Goal: Task Accomplishment & Management: Manage account settings

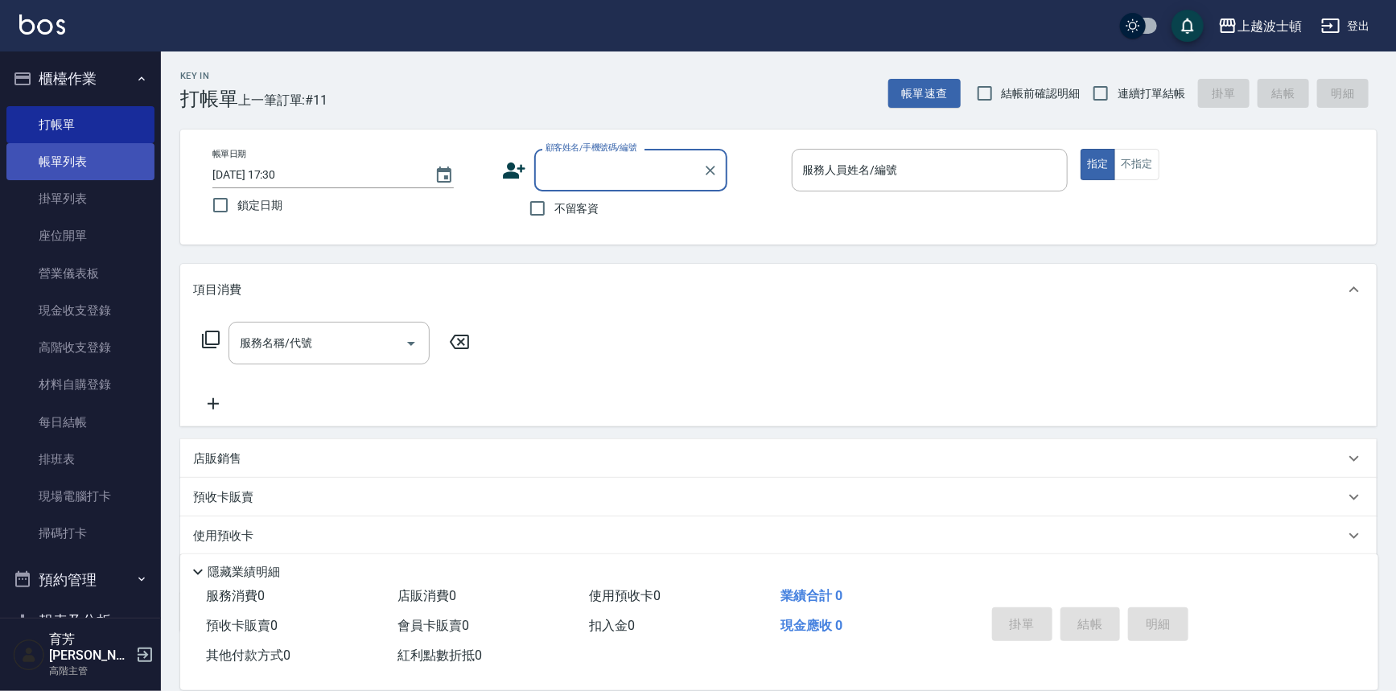
click at [97, 161] on link "帳單列表" at bounding box center [80, 161] width 148 height 37
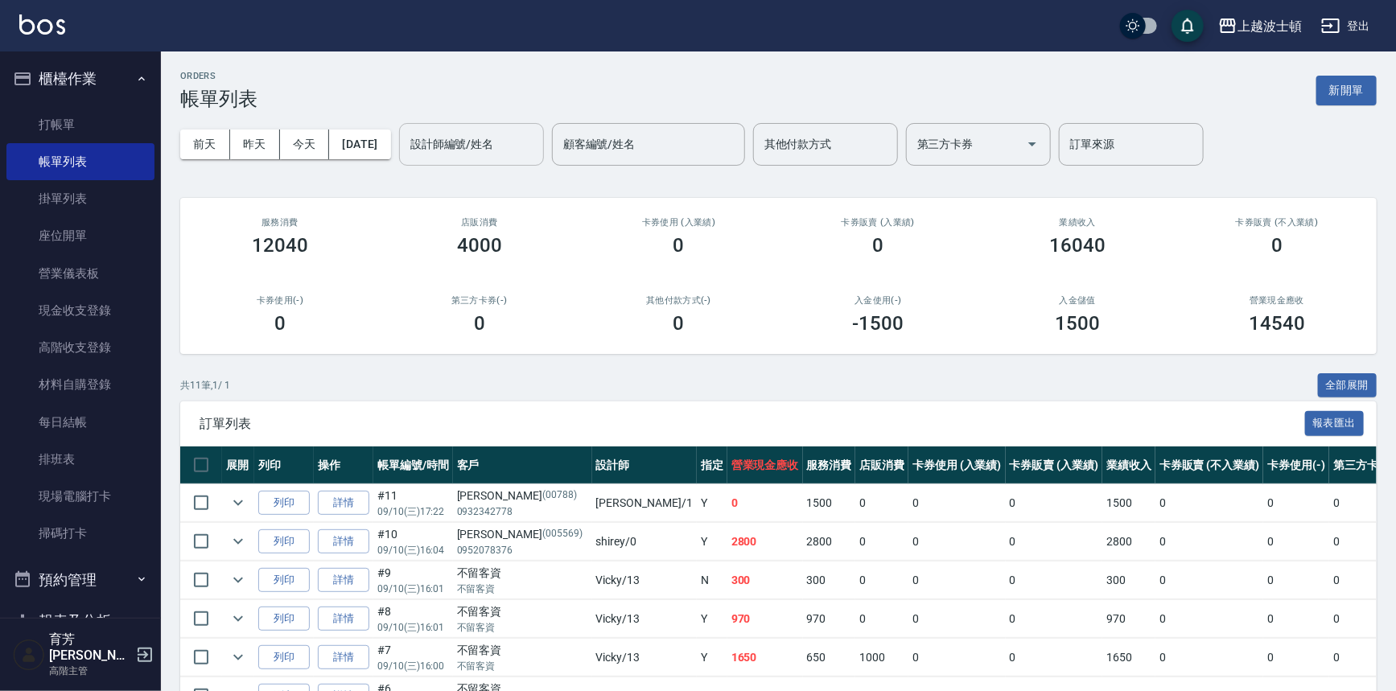
drag, startPoint x: 487, startPoint y: 137, endPoint x: 522, endPoint y: 163, distance: 43.1
click at [488, 137] on input "設計師編號/姓名" at bounding box center [471, 144] width 130 height 28
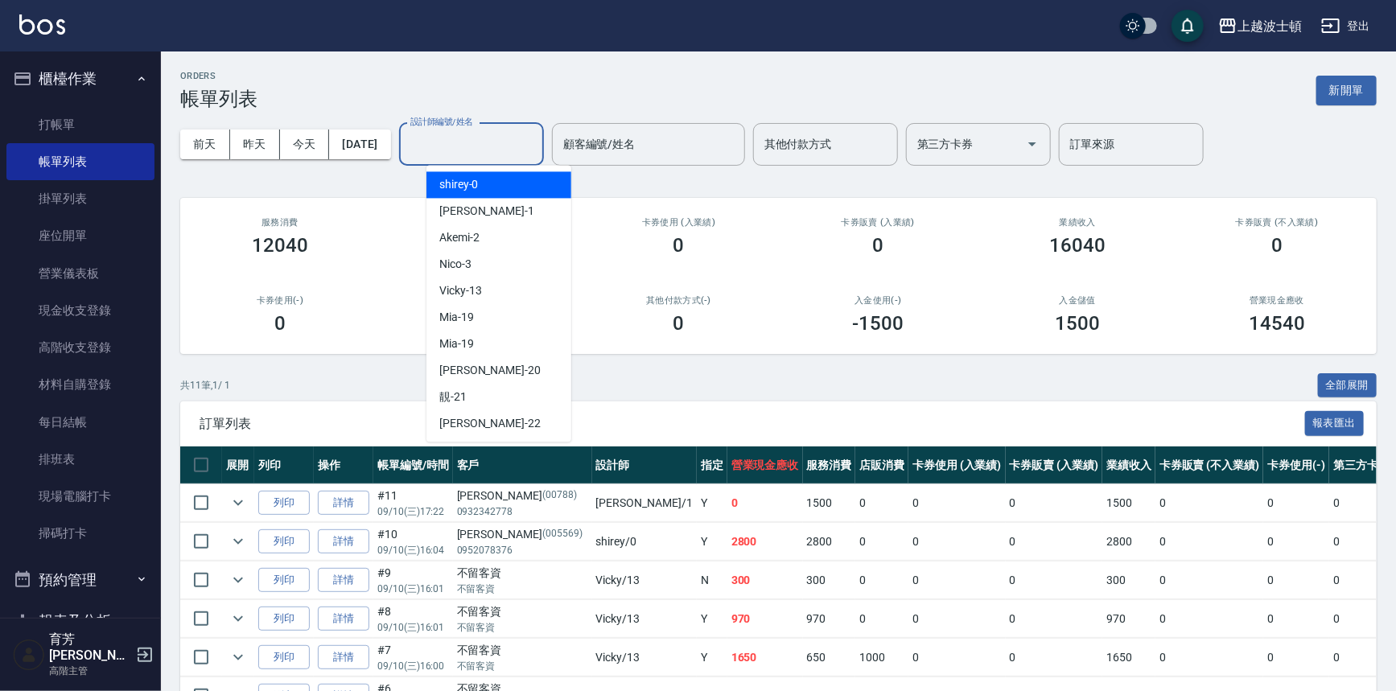
click at [517, 182] on div "shirey -0" at bounding box center [499, 184] width 145 height 27
type input "shirey-0"
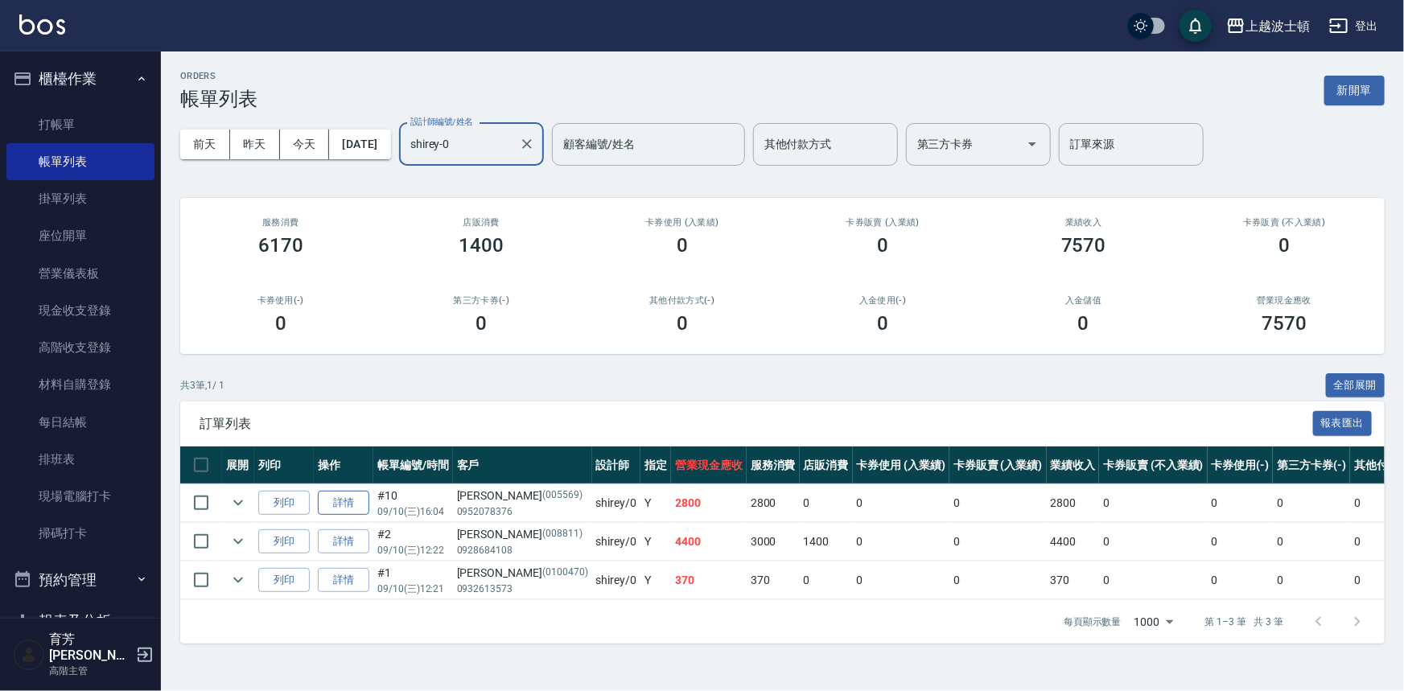
click at [329, 501] on link "詳情" at bounding box center [344, 503] width 52 height 25
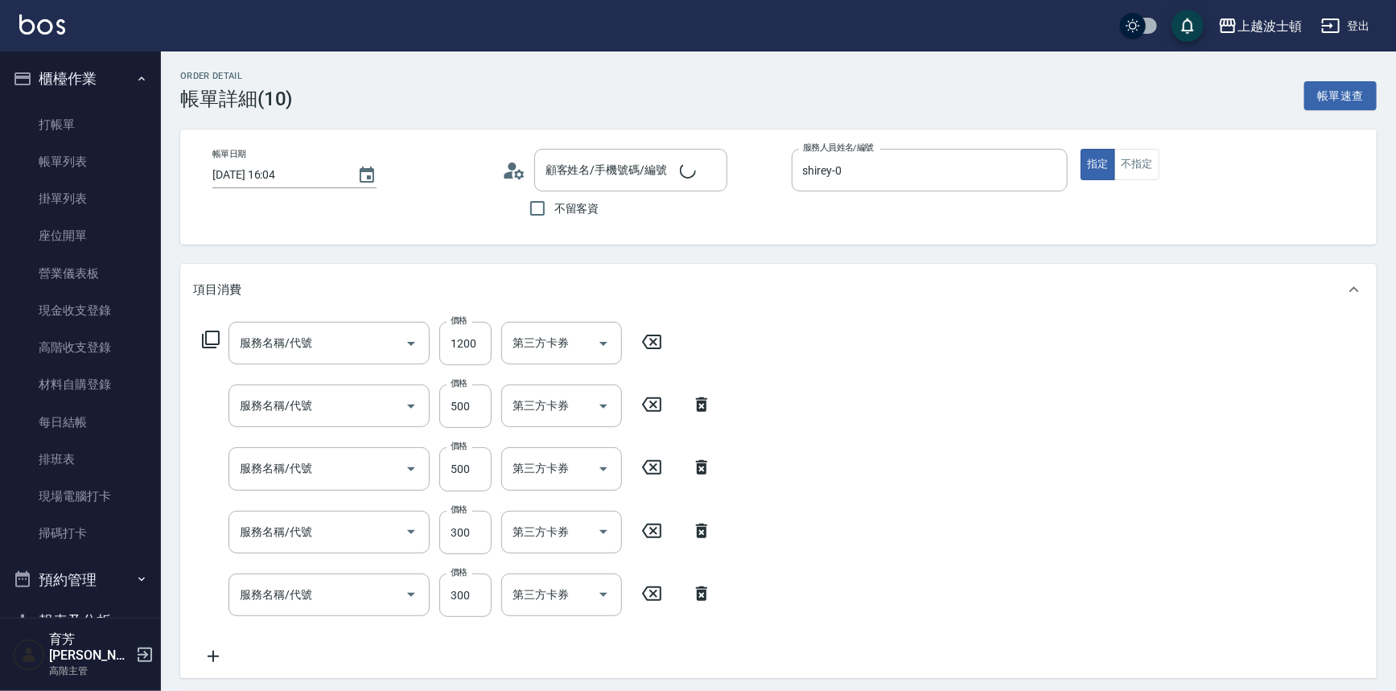
type input "2025/09/10 16:04"
type input "shirey-0"
type input "洗+染髮(底染)(503)"
type input "設計染(502)"
type input "自備防護(709)"
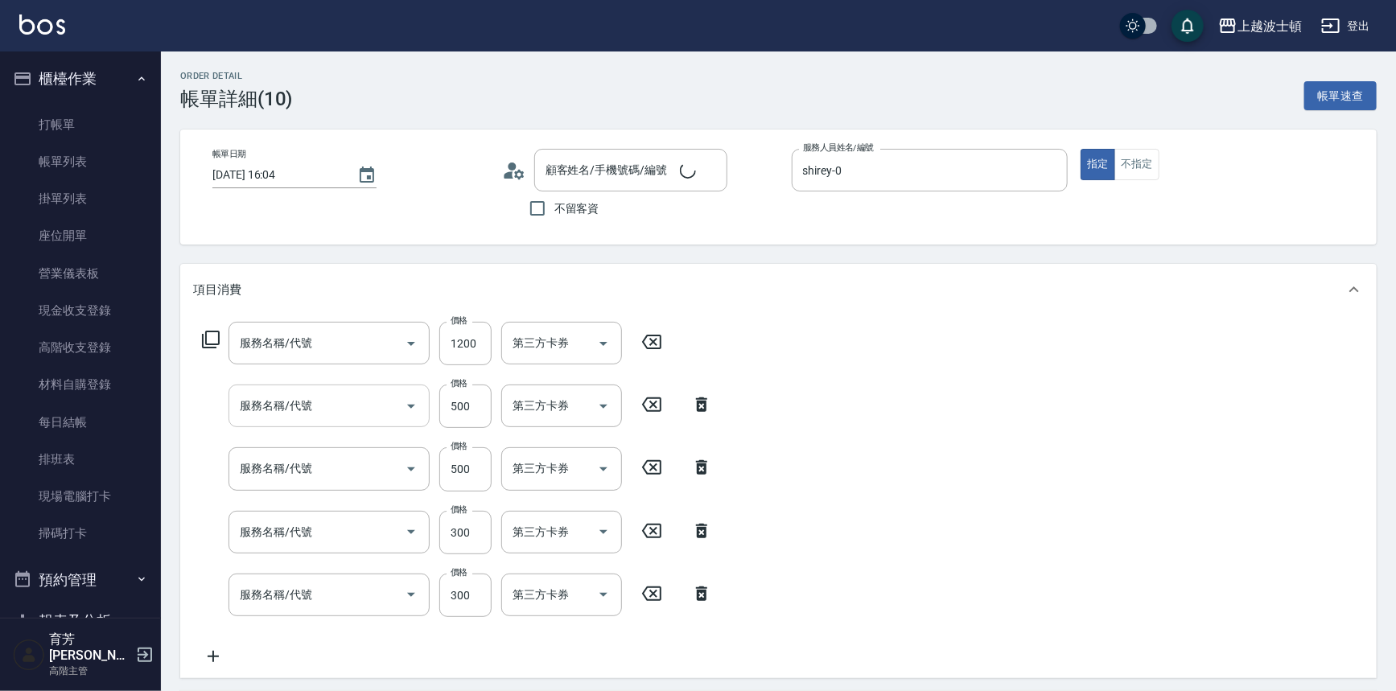
type input "護髮(自備300)(701)"
type input "剪髮(305)"
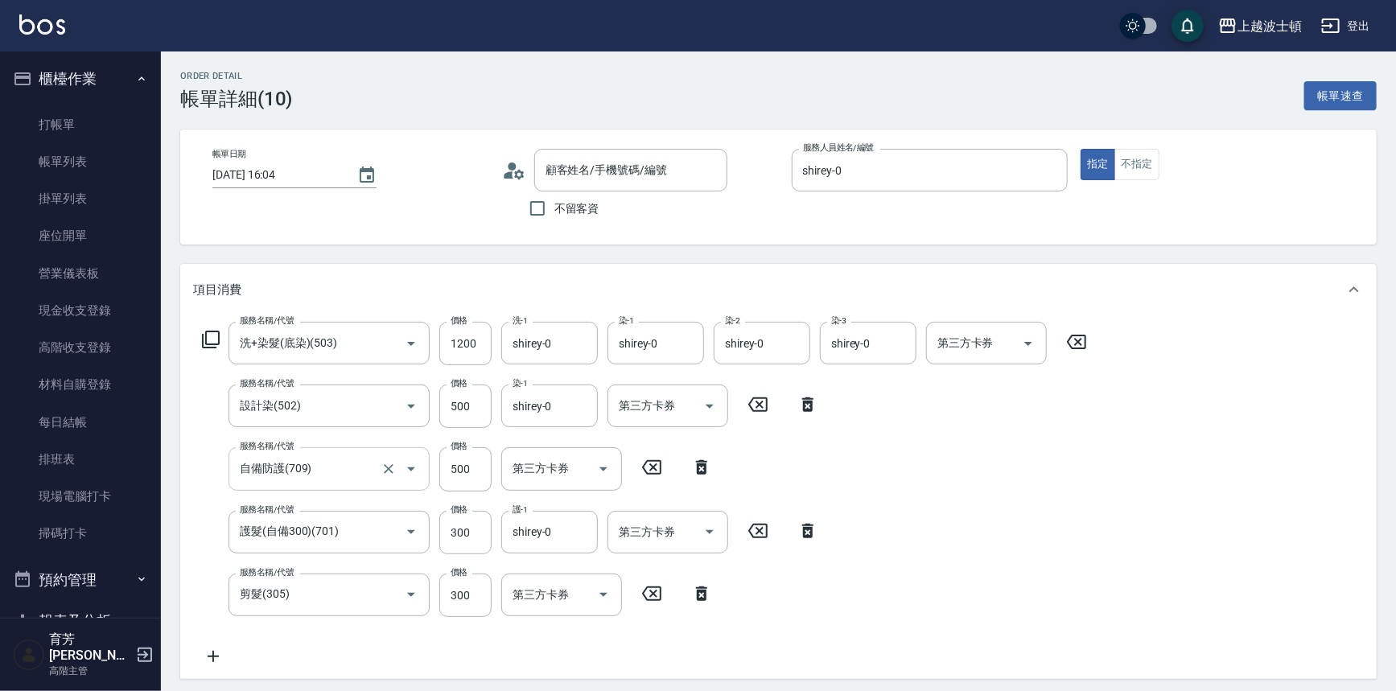
type input "張麗娟/0952078376/005569"
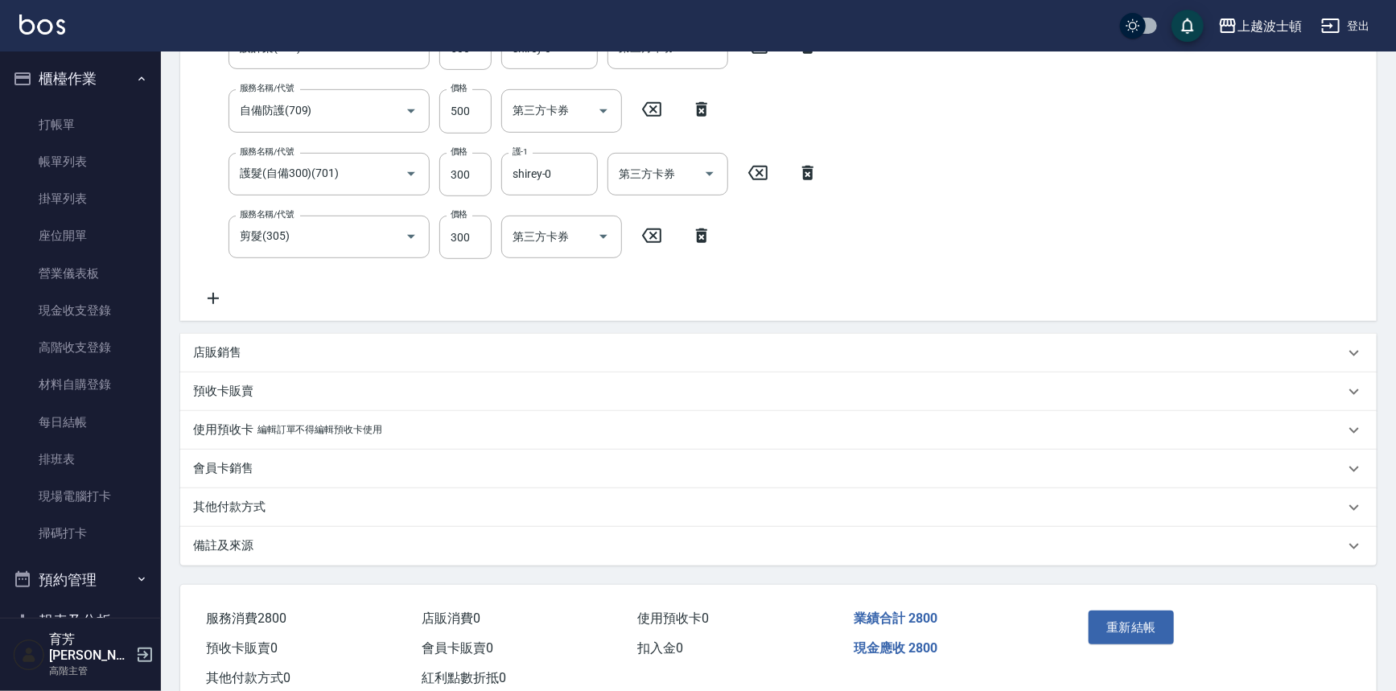
scroll to position [376, 0]
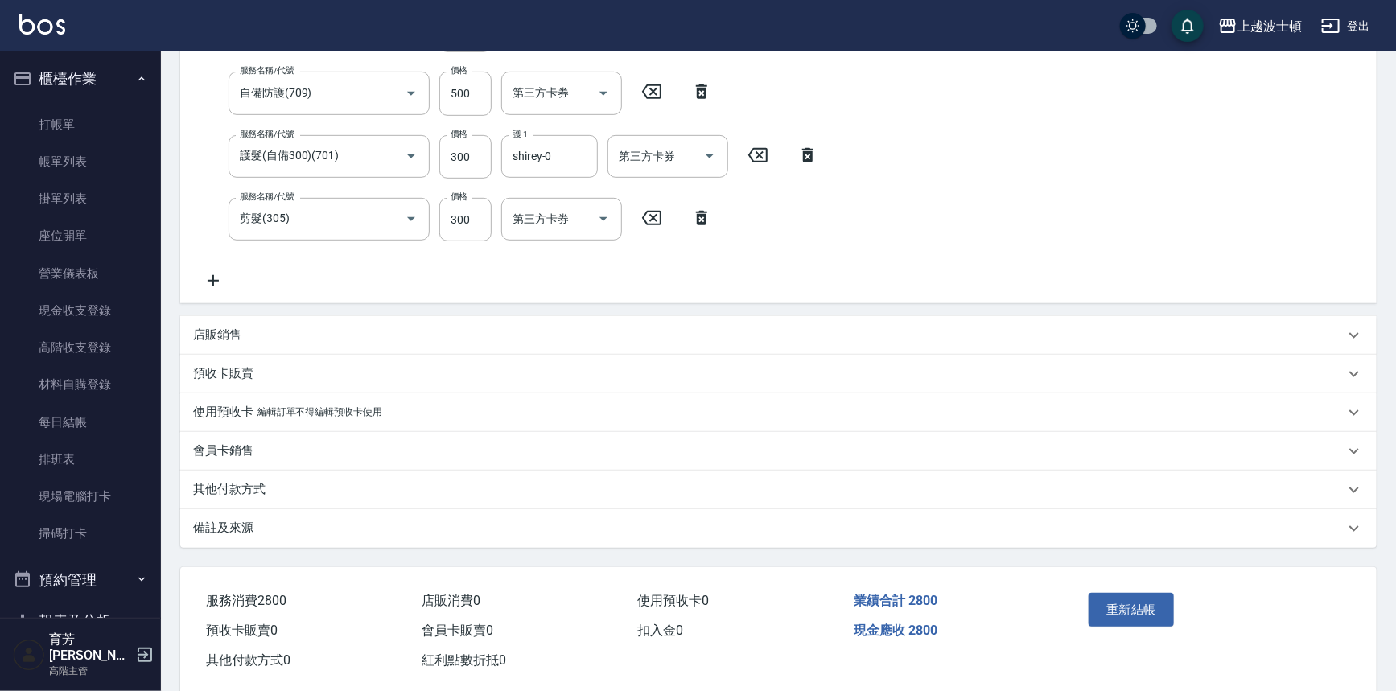
click at [237, 340] on p "店販銷售" at bounding box center [217, 335] width 48 height 17
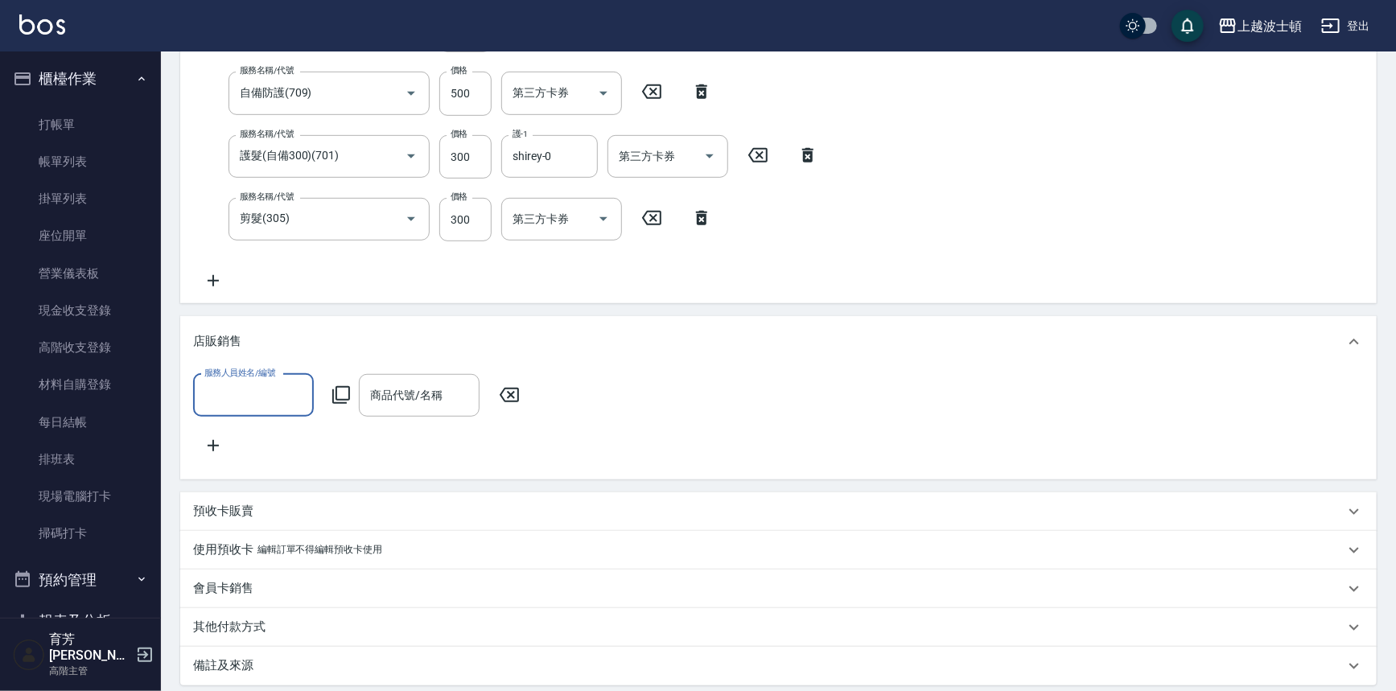
scroll to position [0, 0]
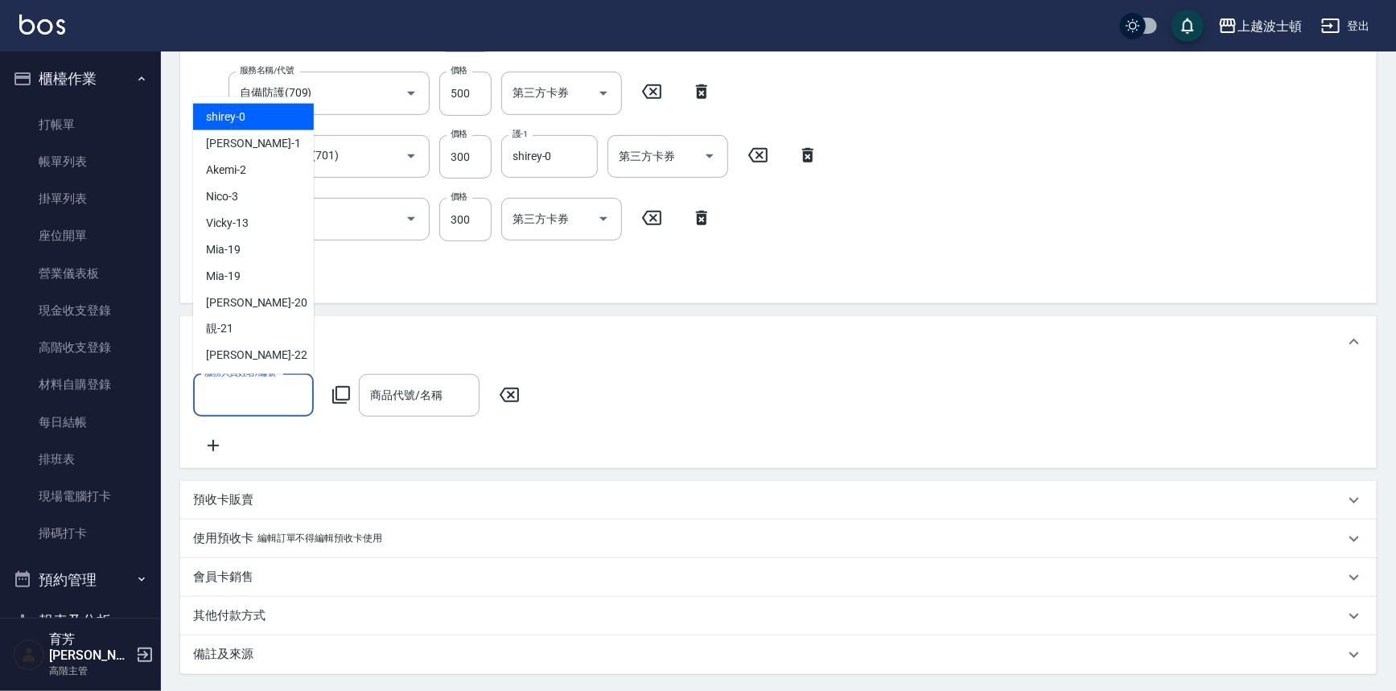
click at [249, 395] on input "服務人員姓名/編號" at bounding box center [253, 395] width 106 height 28
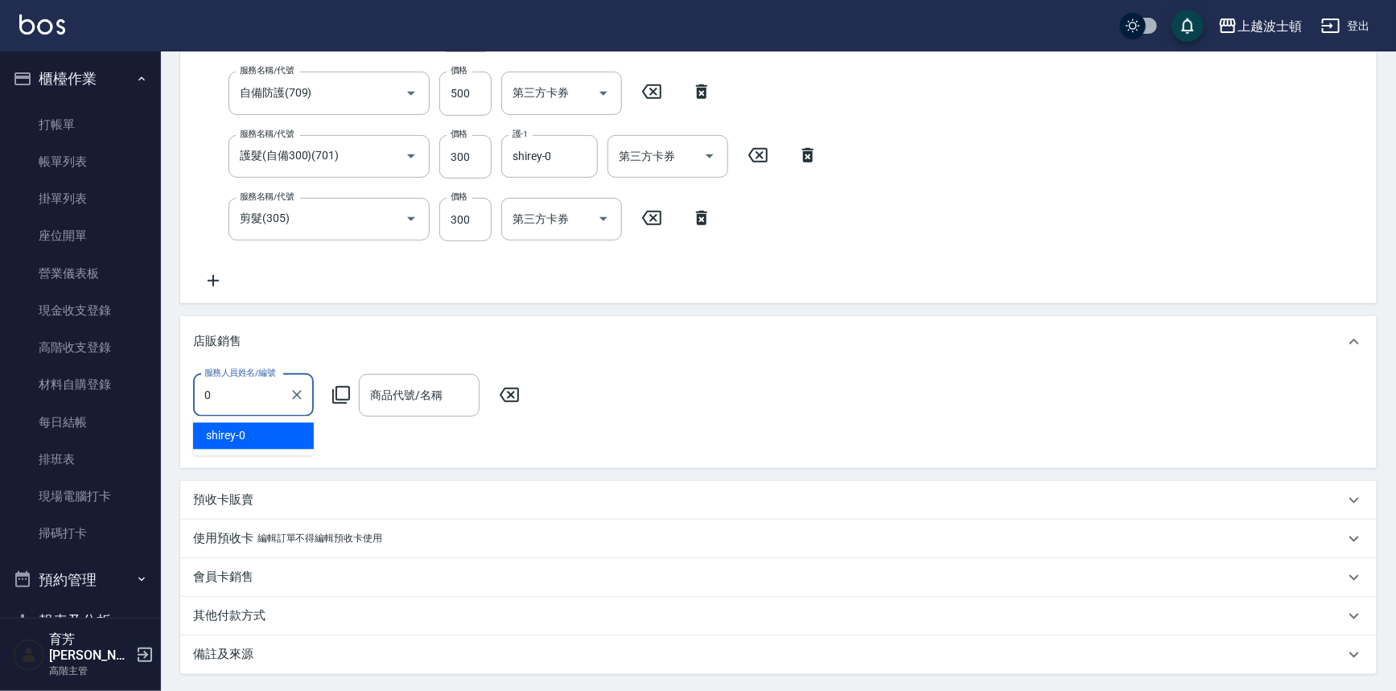
click at [270, 429] on div "shirey -0" at bounding box center [253, 436] width 121 height 27
type input "shirey-0"
click at [401, 394] on div "商品代號/名稱 商品代號/名稱" at bounding box center [419, 395] width 121 height 43
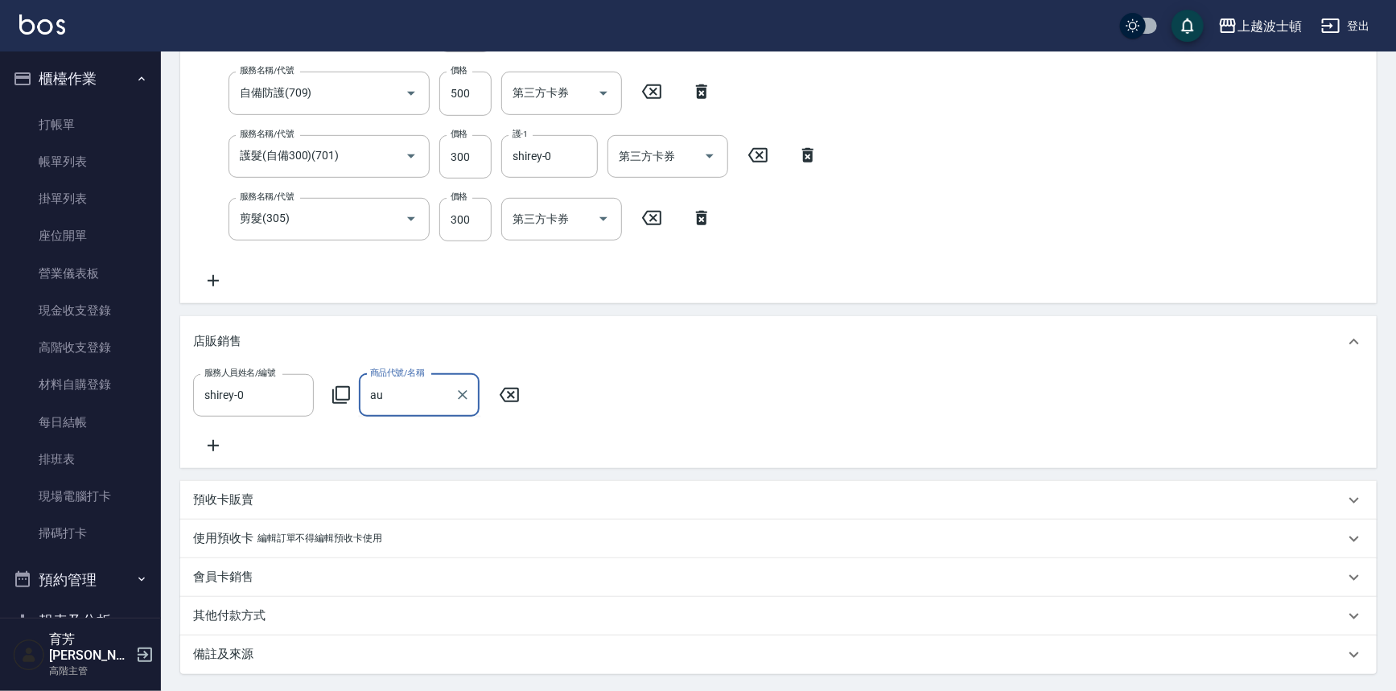
type input "a"
click at [369, 395] on input "商品代號/名稱" at bounding box center [419, 395] width 106 height 28
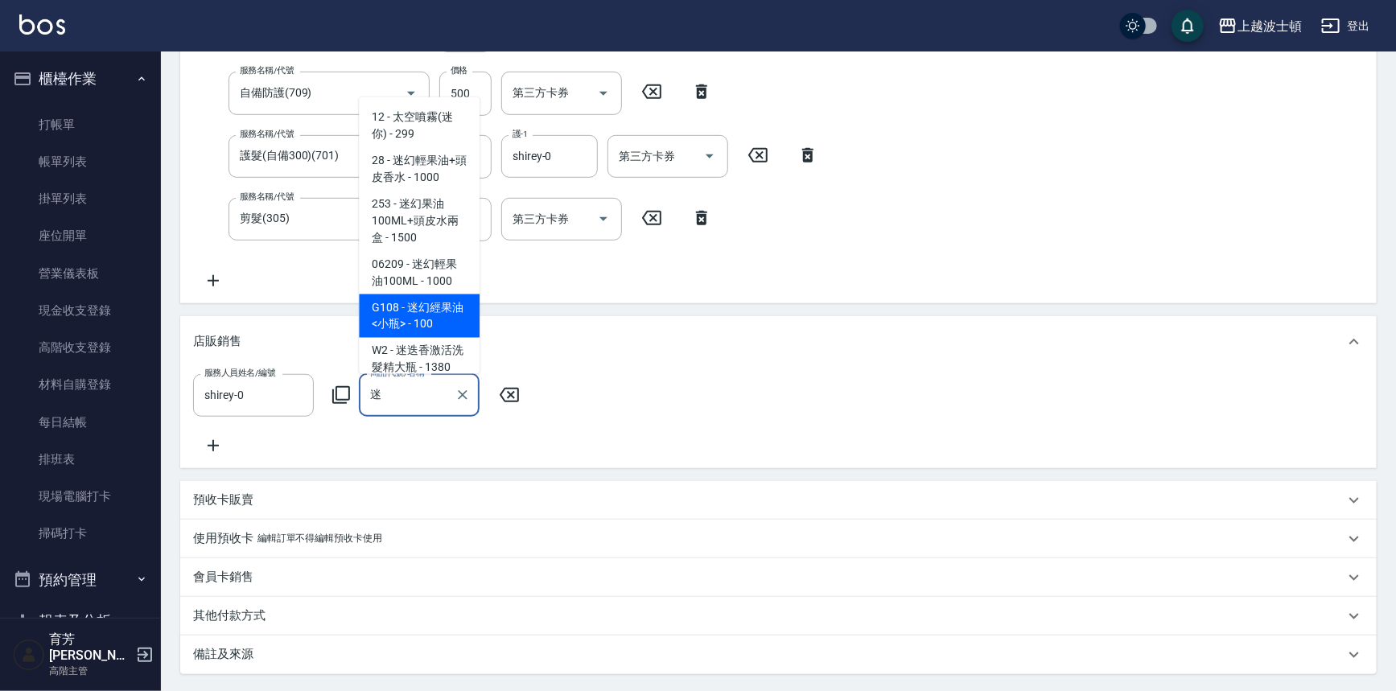
click at [432, 317] on span "G108 - 迷幻經果油<小瓶> - 100" at bounding box center [419, 316] width 121 height 43
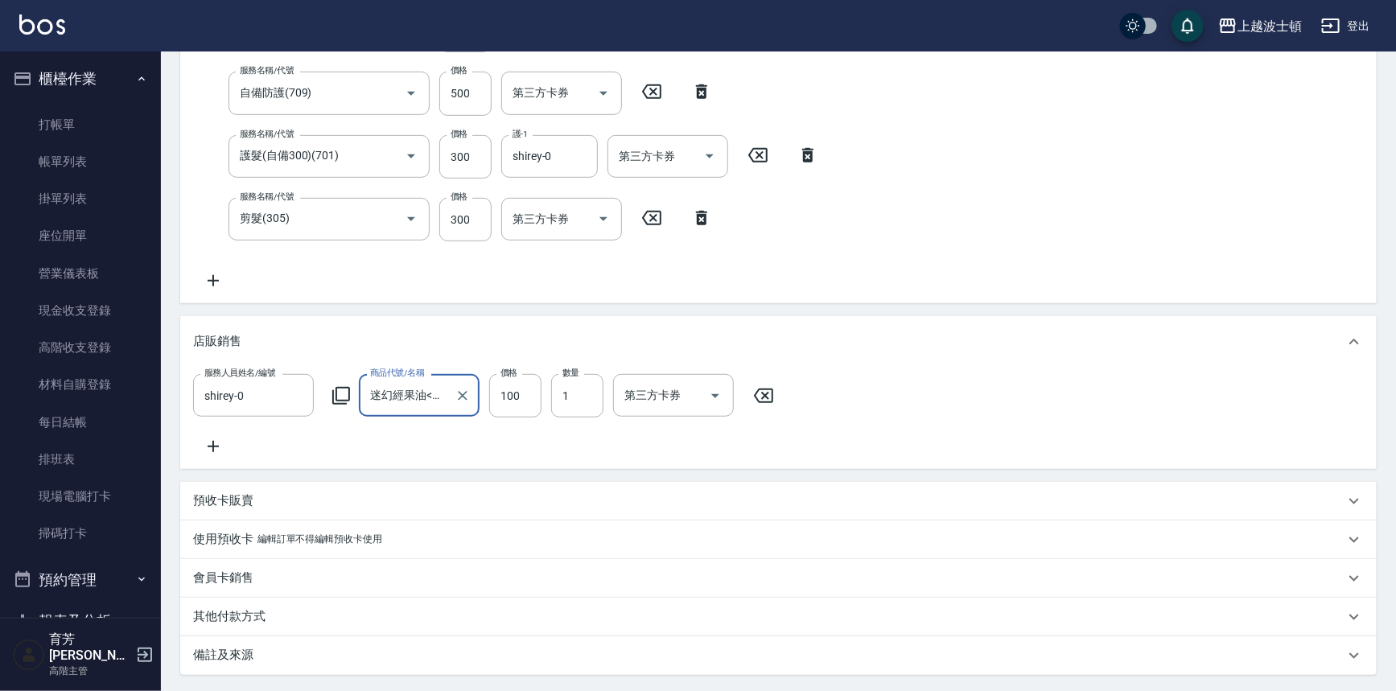
scroll to position [540, 0]
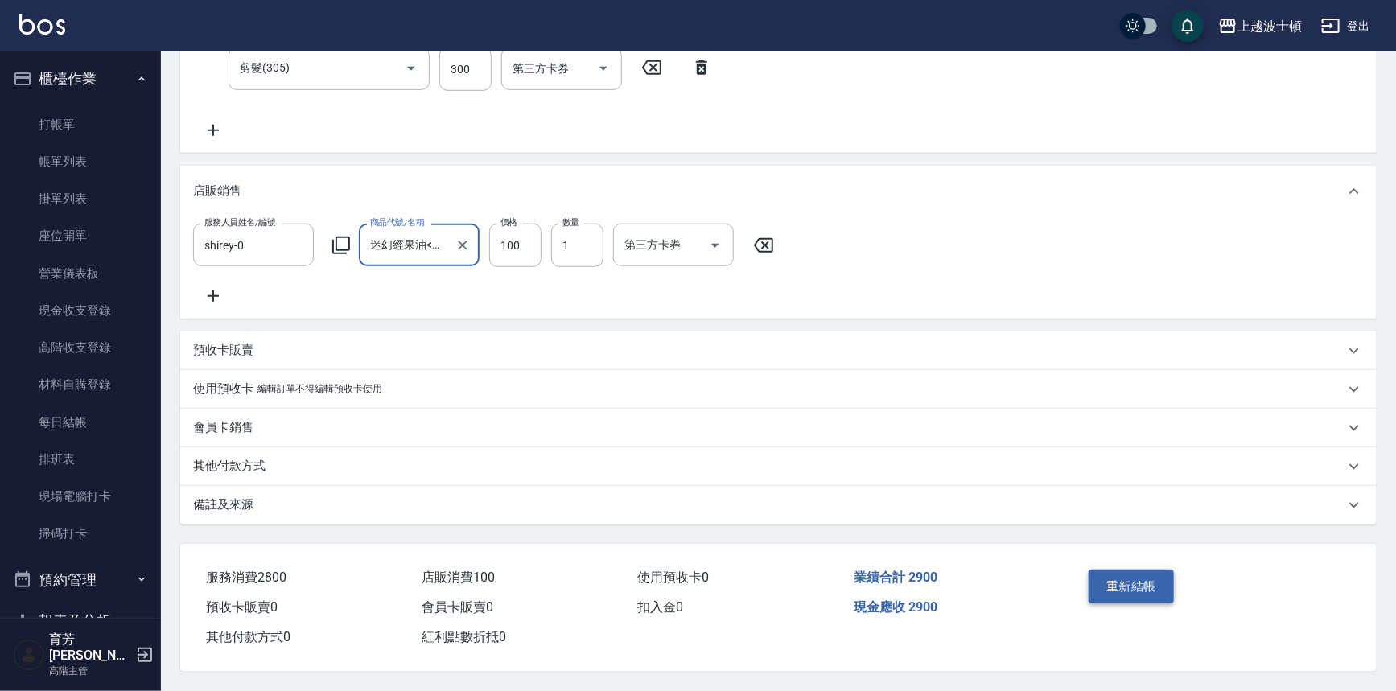
type input "迷幻經果油<小瓶>"
click at [1156, 580] on button "重新結帳" at bounding box center [1131, 587] width 85 height 34
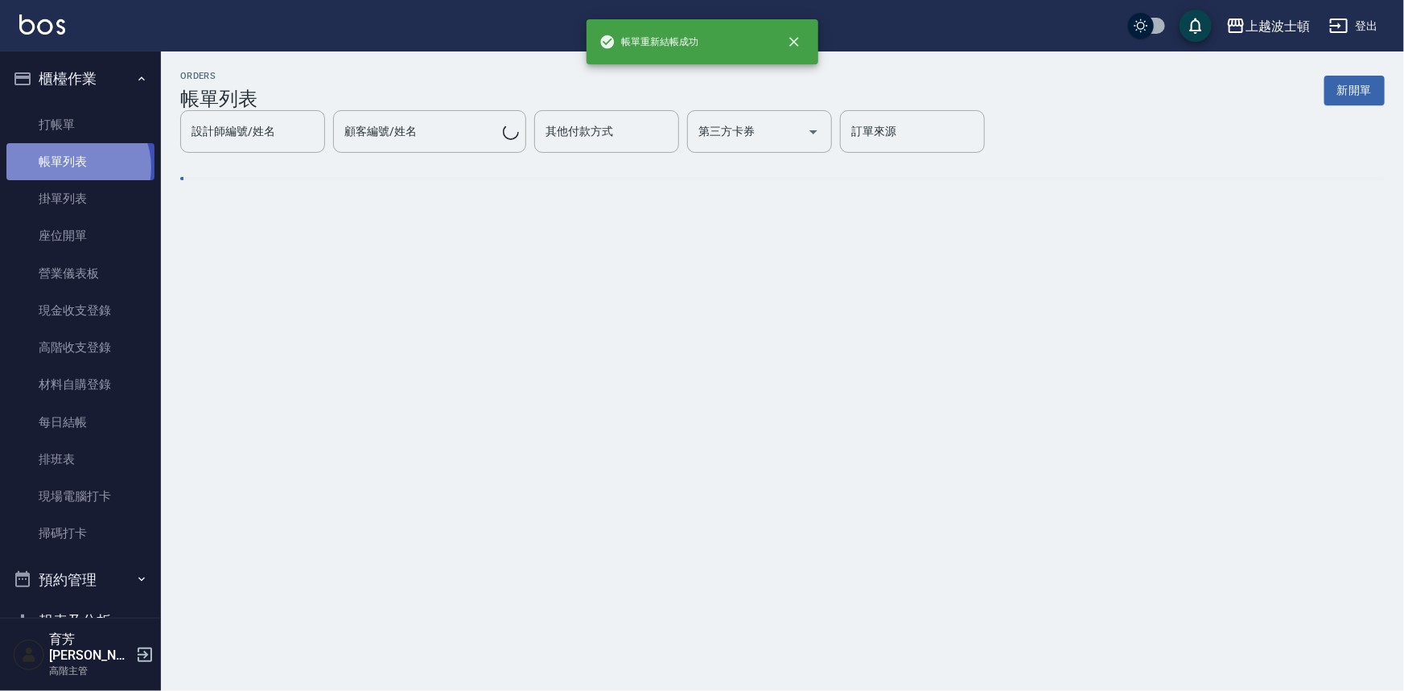
click at [72, 167] on link "帳單列表" at bounding box center [80, 161] width 148 height 37
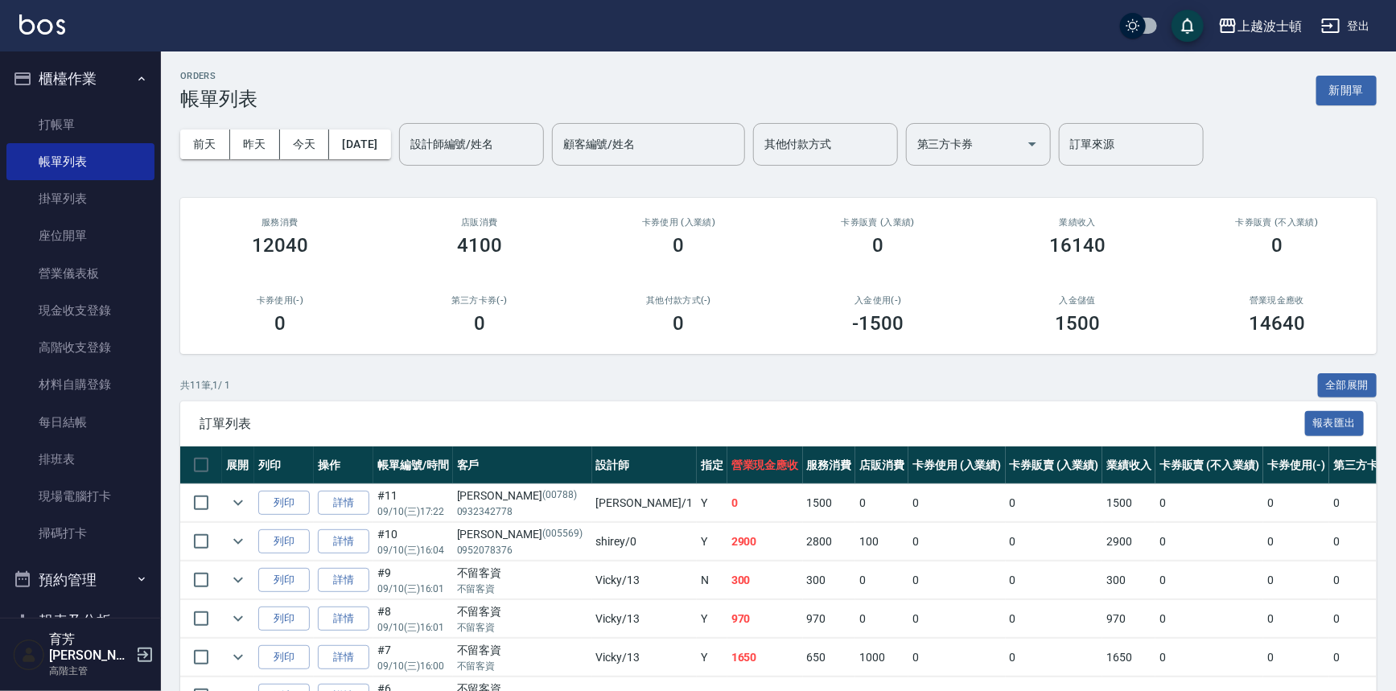
click at [486, 144] on input "設計師編號/姓名" at bounding box center [471, 144] width 130 height 28
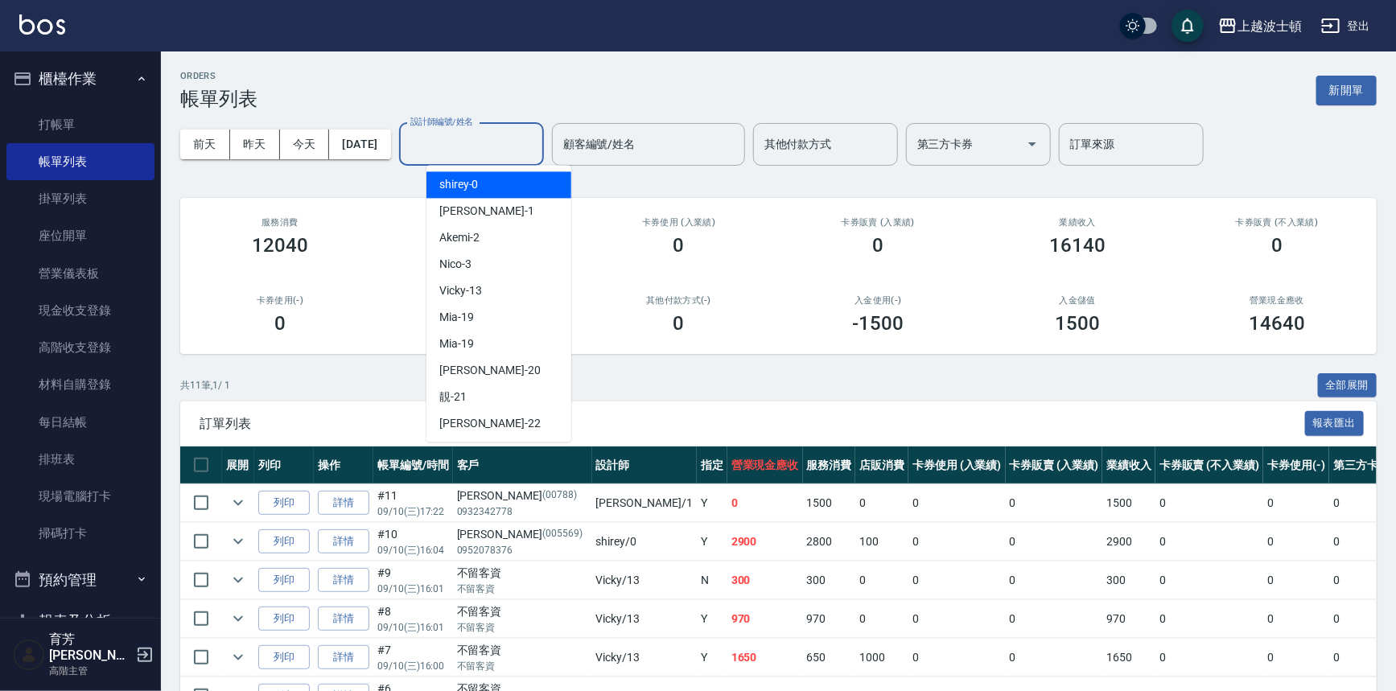
click at [475, 184] on span "shirey -0" at bounding box center [458, 184] width 39 height 17
type input "shirey-0"
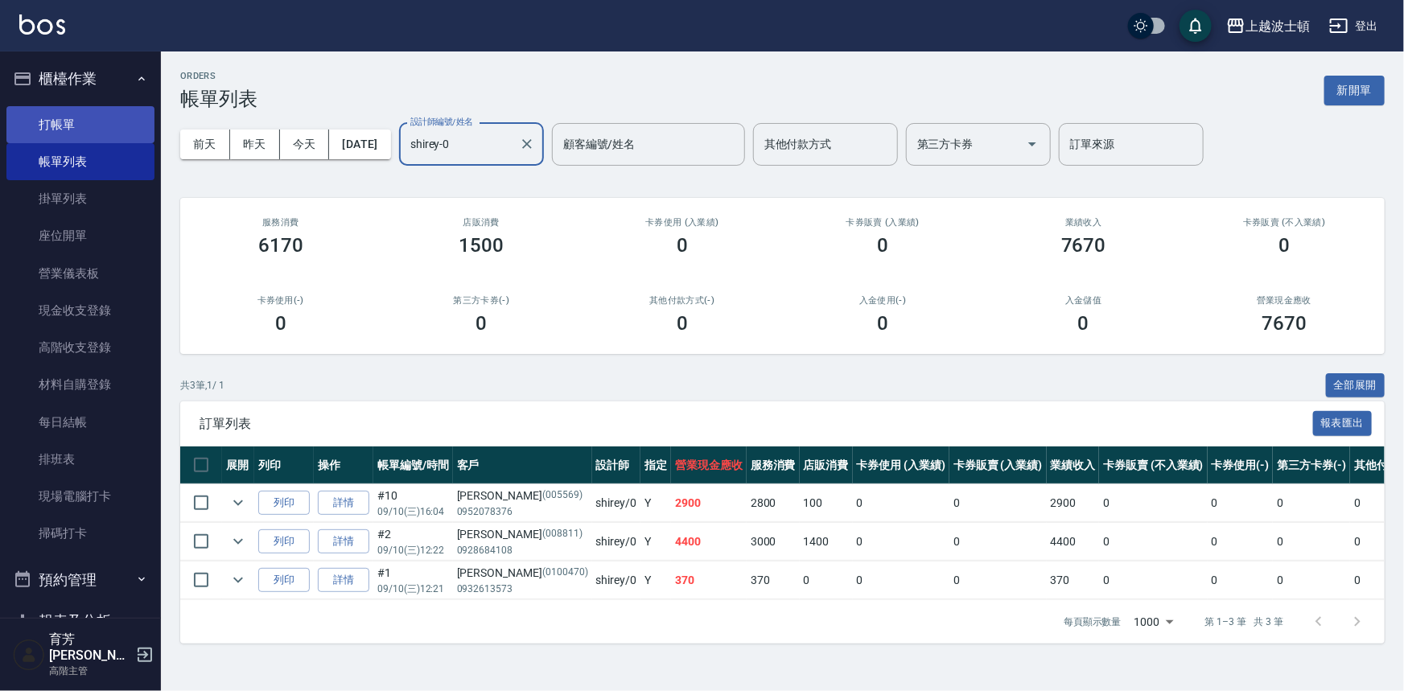
click at [97, 122] on link "打帳單" at bounding box center [80, 124] width 148 height 37
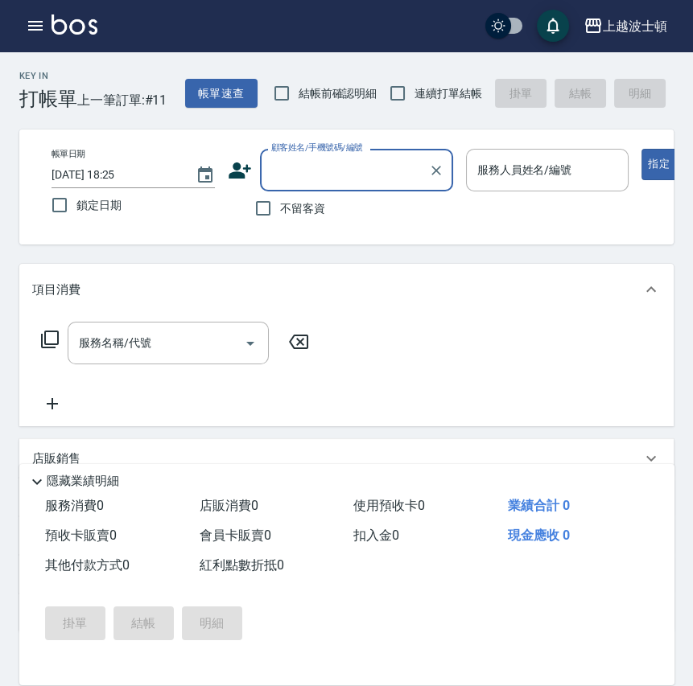
type input "5"
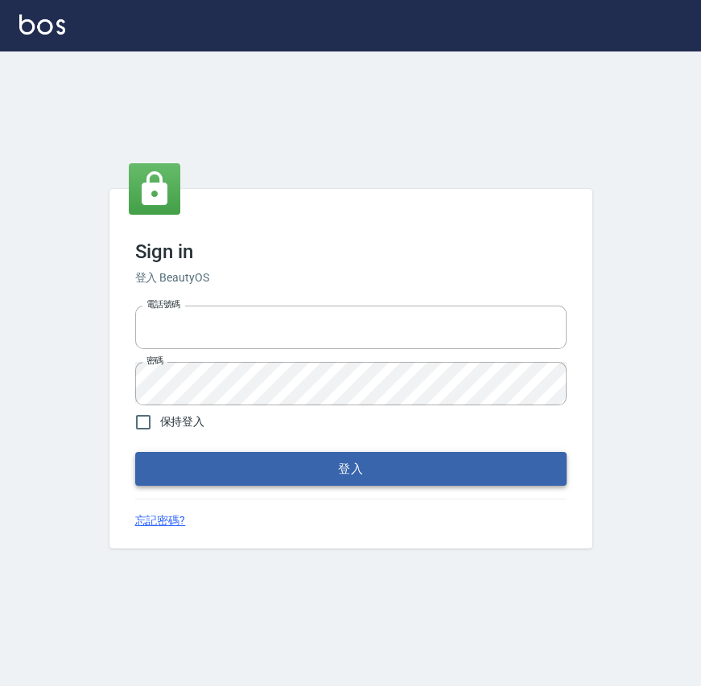
type input "0922670776"
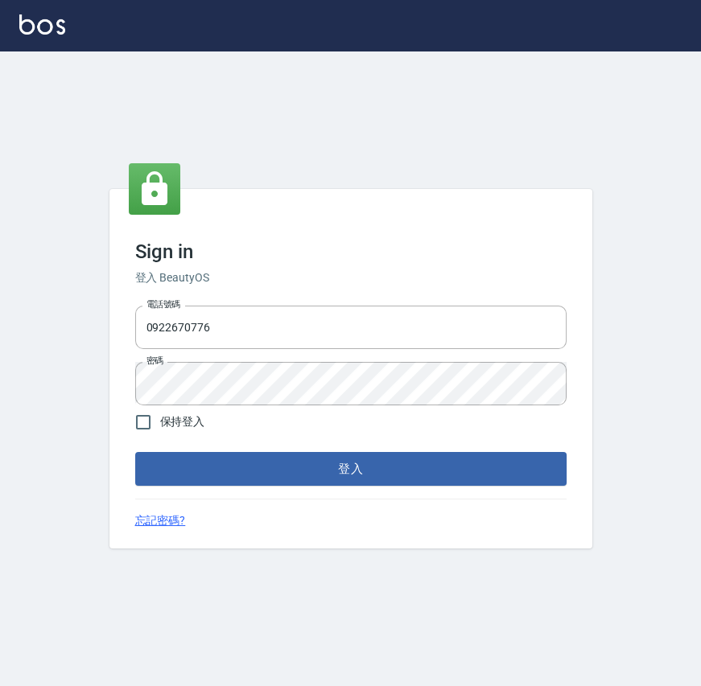
click at [196, 468] on button "登入" at bounding box center [350, 469] width 431 height 34
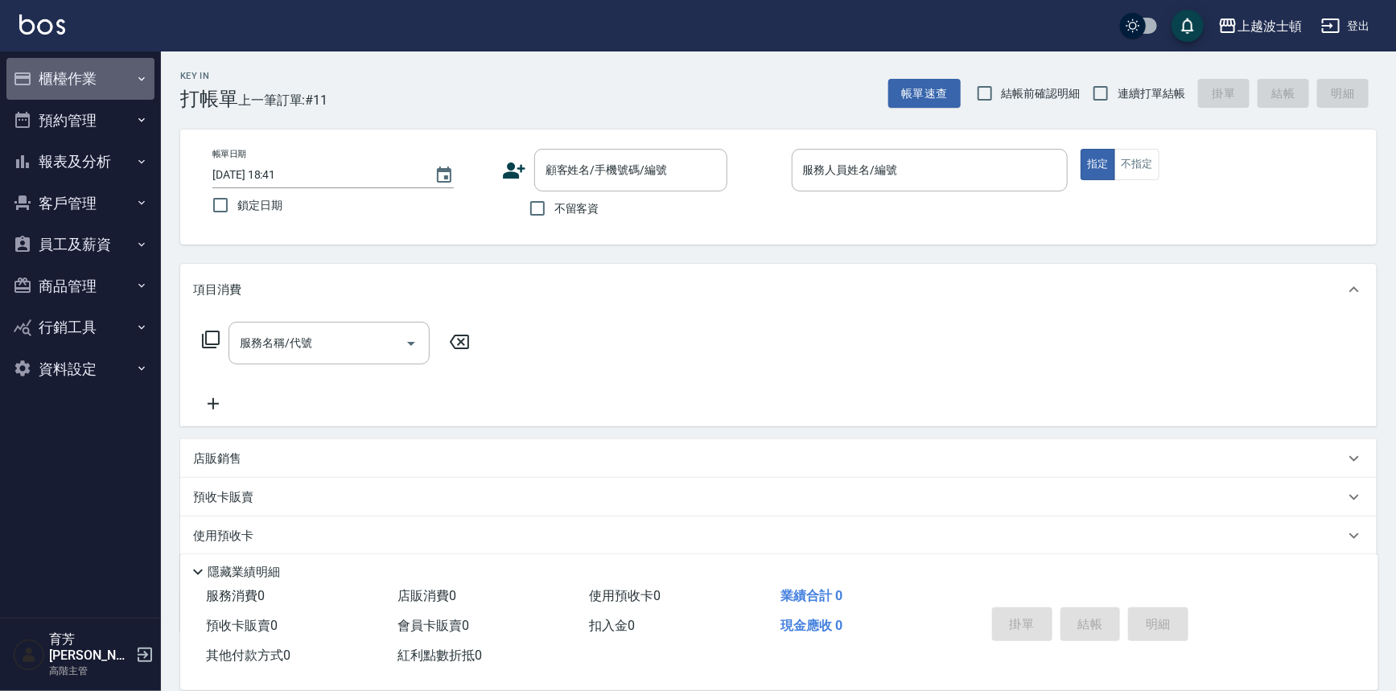
click at [64, 84] on button "櫃檯作業" at bounding box center [80, 79] width 148 height 42
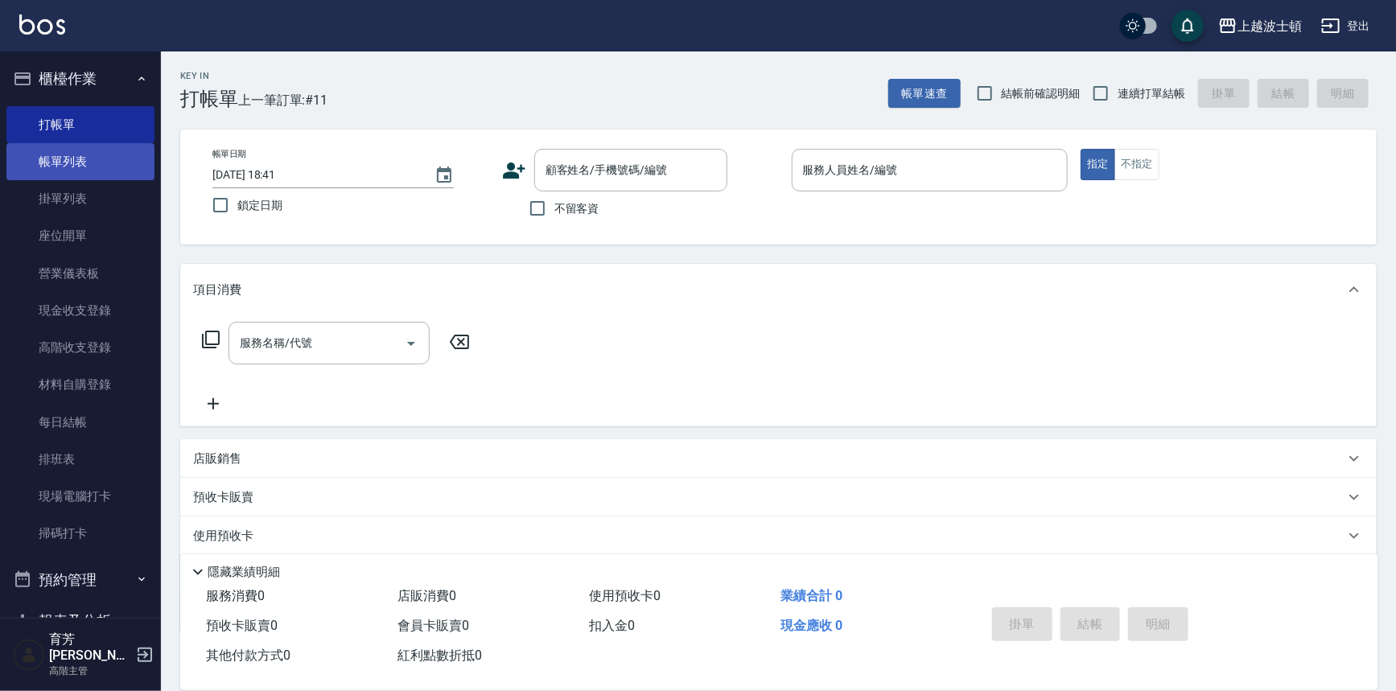
click at [69, 158] on link "帳單列表" at bounding box center [80, 161] width 148 height 37
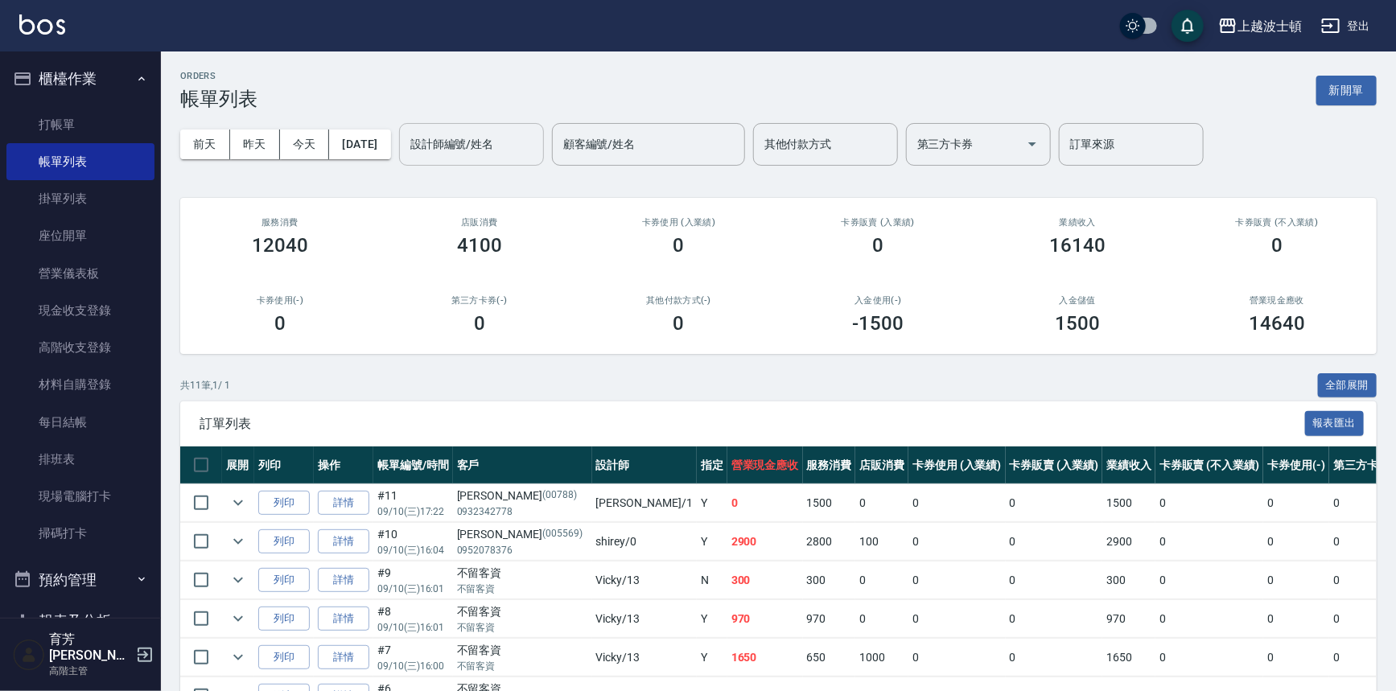
click at [456, 137] on input "設計師編號/姓名" at bounding box center [471, 144] width 130 height 28
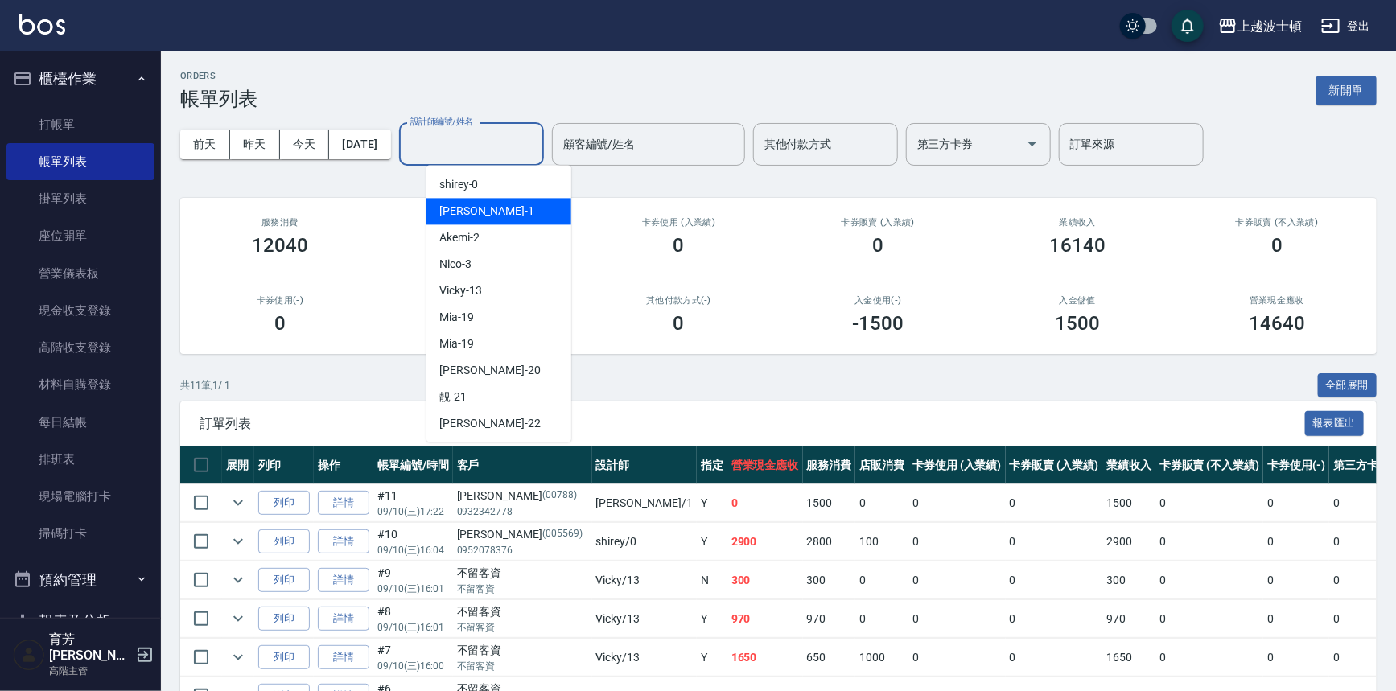
click at [483, 201] on div "[PERSON_NAME] -1" at bounding box center [499, 211] width 145 height 27
type input "[PERSON_NAME]-1"
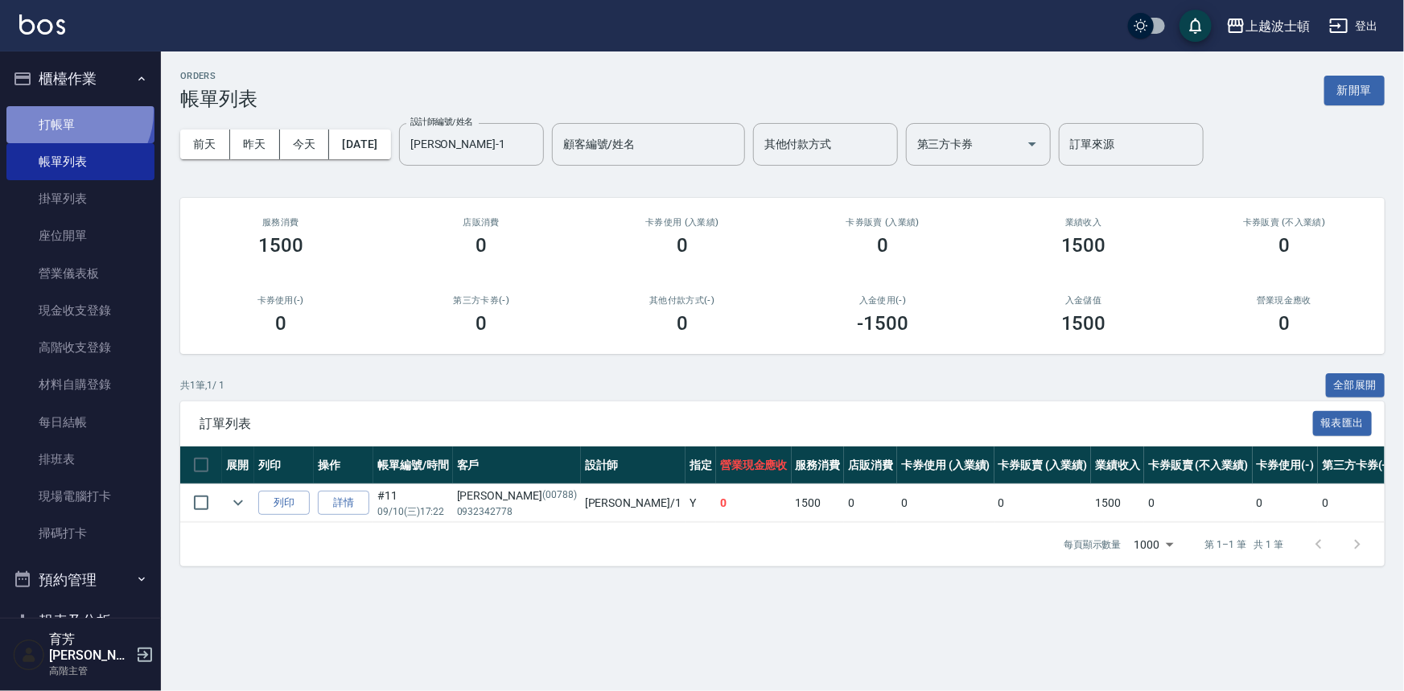
click at [71, 112] on link "打帳單" at bounding box center [80, 124] width 148 height 37
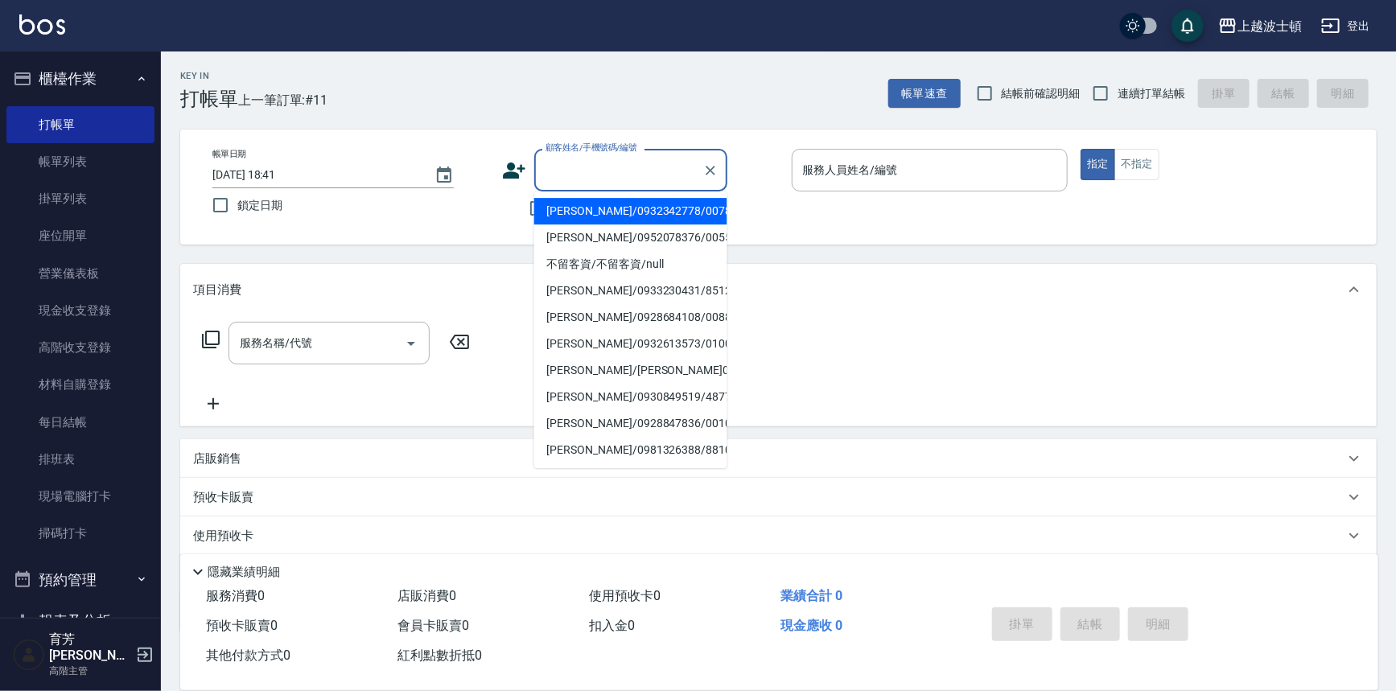
click at [550, 179] on input "顧客姓名/手機號碼/編號" at bounding box center [619, 170] width 155 height 28
drag, startPoint x: 851, startPoint y: 197, endPoint x: 772, endPoint y: 209, distance: 79.8
click at [700, 200] on p at bounding box center [930, 200] width 277 height 17
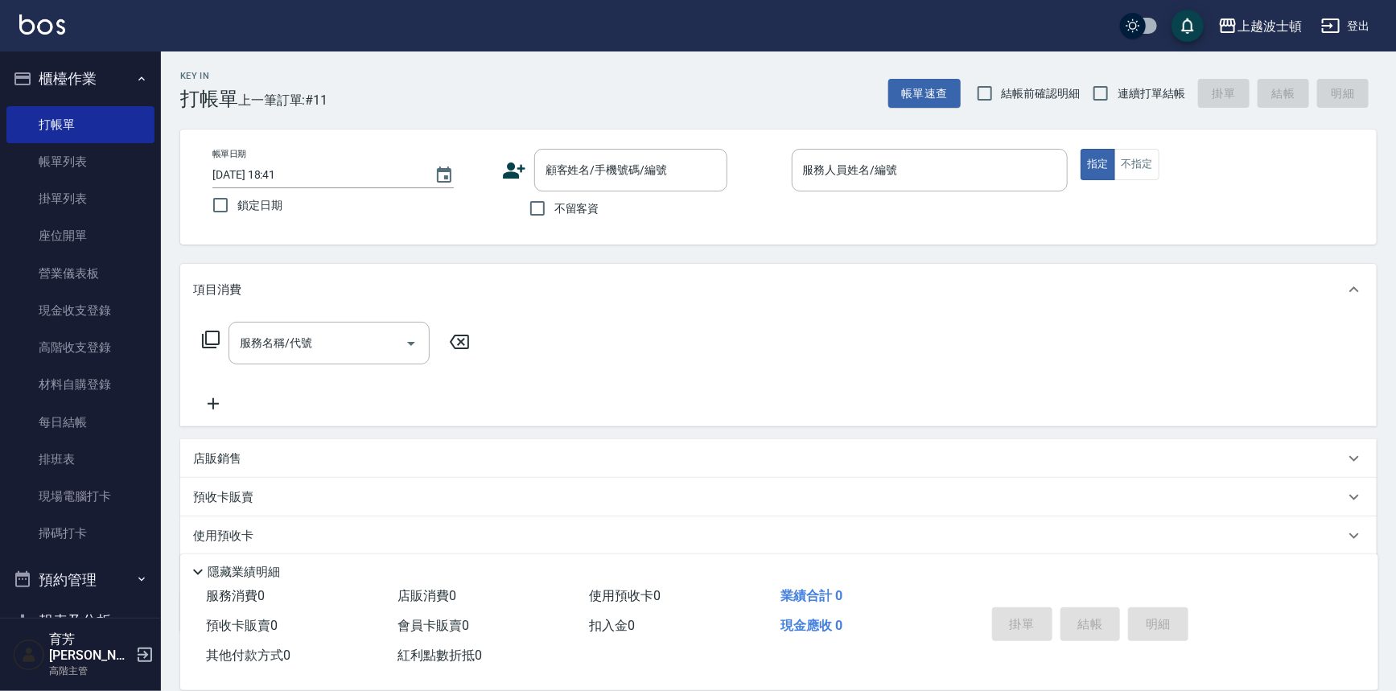
click at [559, 200] on span "不留客資" at bounding box center [577, 208] width 45 height 17
click at [555, 200] on input "不留客資" at bounding box center [538, 209] width 34 height 34
checkbox input "true"
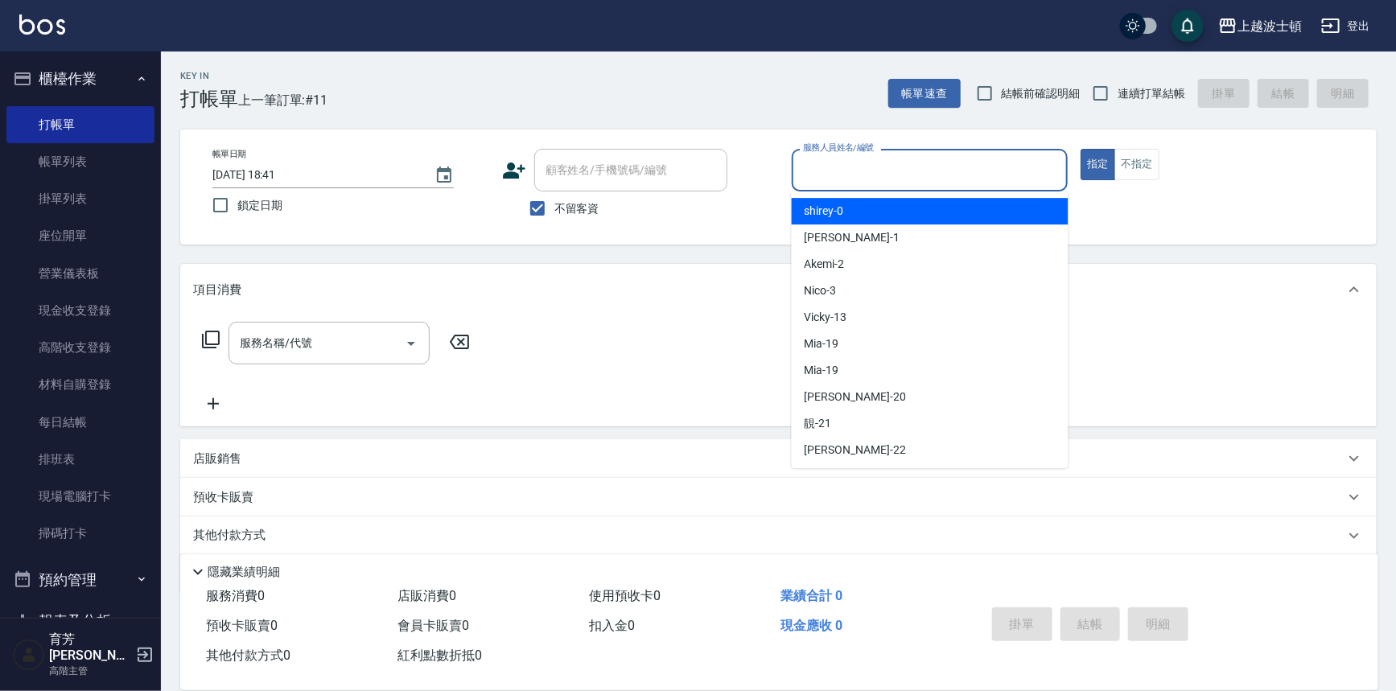
drag, startPoint x: 848, startPoint y: 176, endPoint x: 827, endPoint y: 259, distance: 85.5
click at [700, 176] on input "服務人員姓名/編號" at bounding box center [930, 170] width 262 height 28
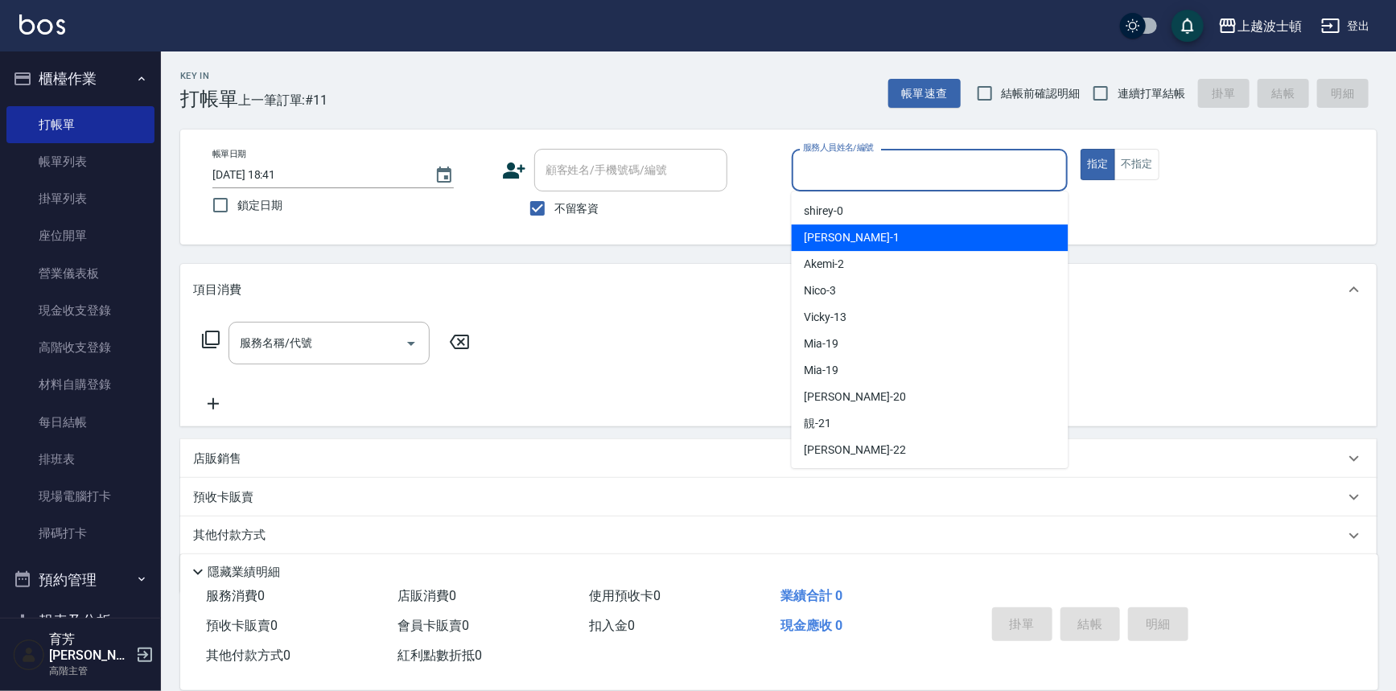
click at [700, 237] on span "[PERSON_NAME] -1" at bounding box center [852, 237] width 95 height 17
type input "[PERSON_NAME]-1"
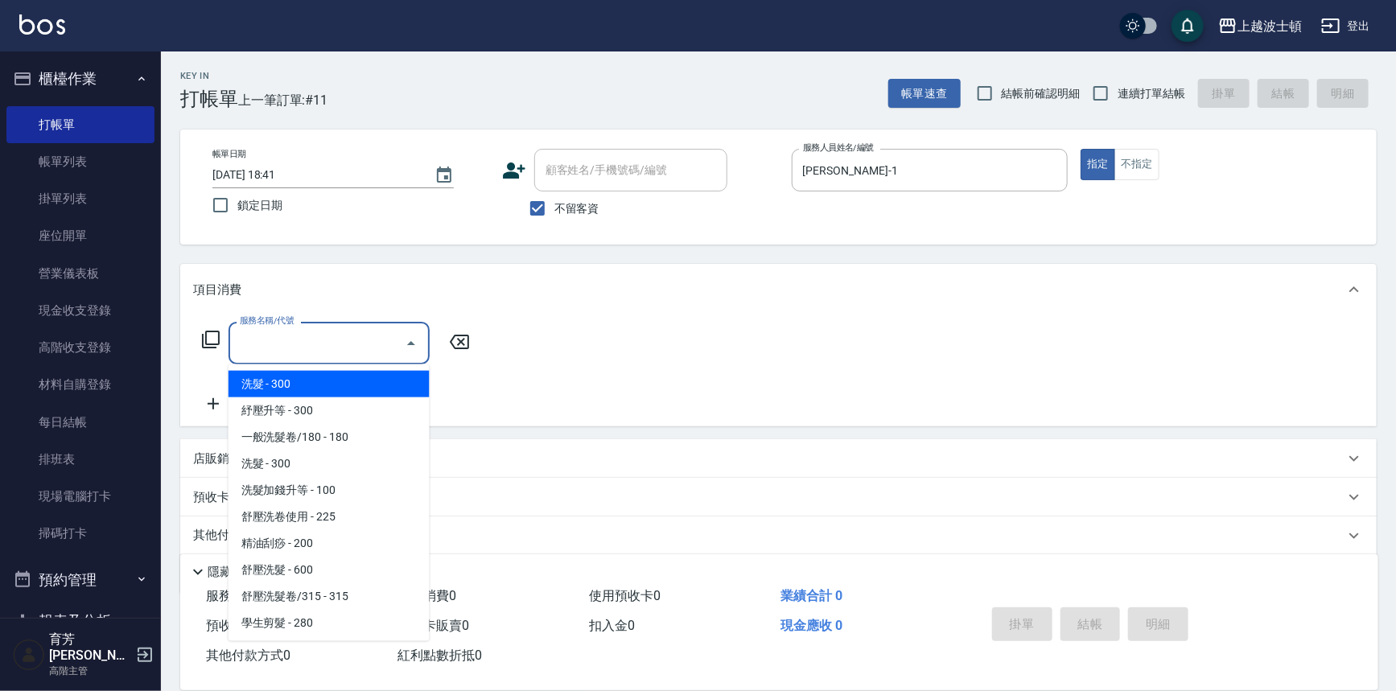
click at [345, 344] on input "服務名稱/代號" at bounding box center [317, 343] width 163 height 28
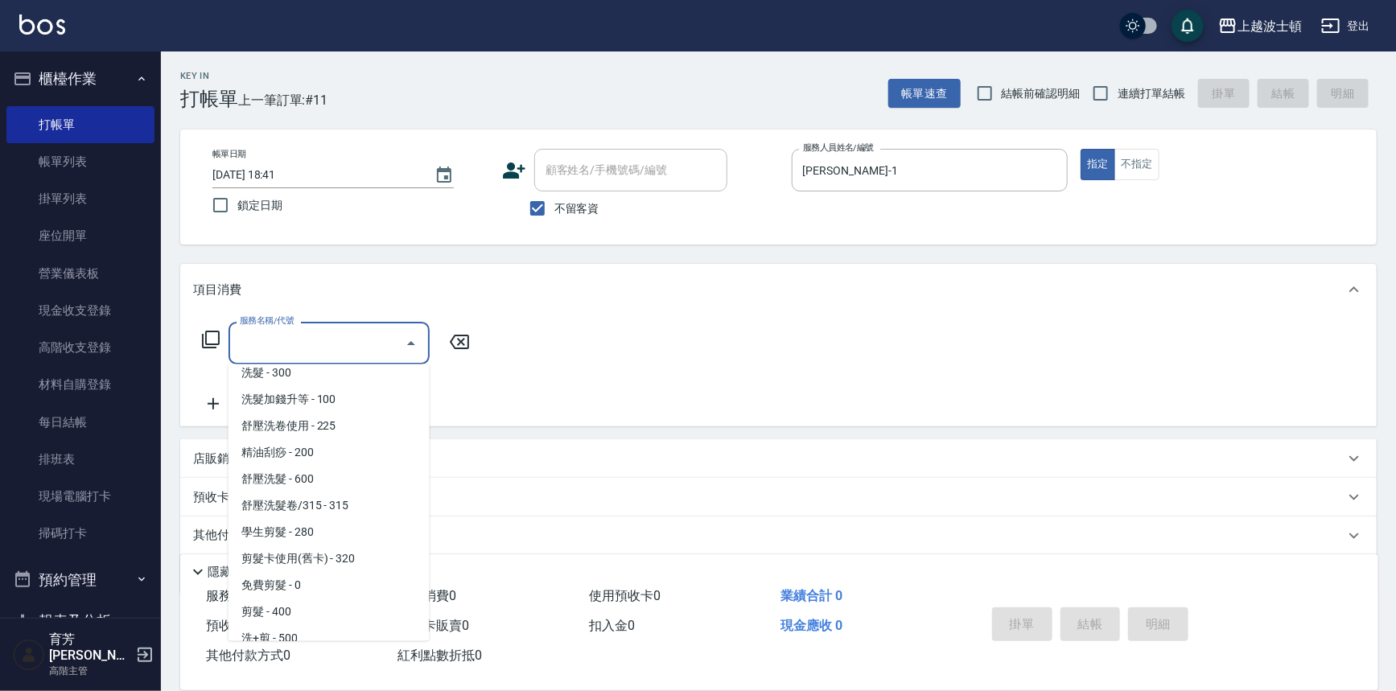
scroll to position [113, 0]
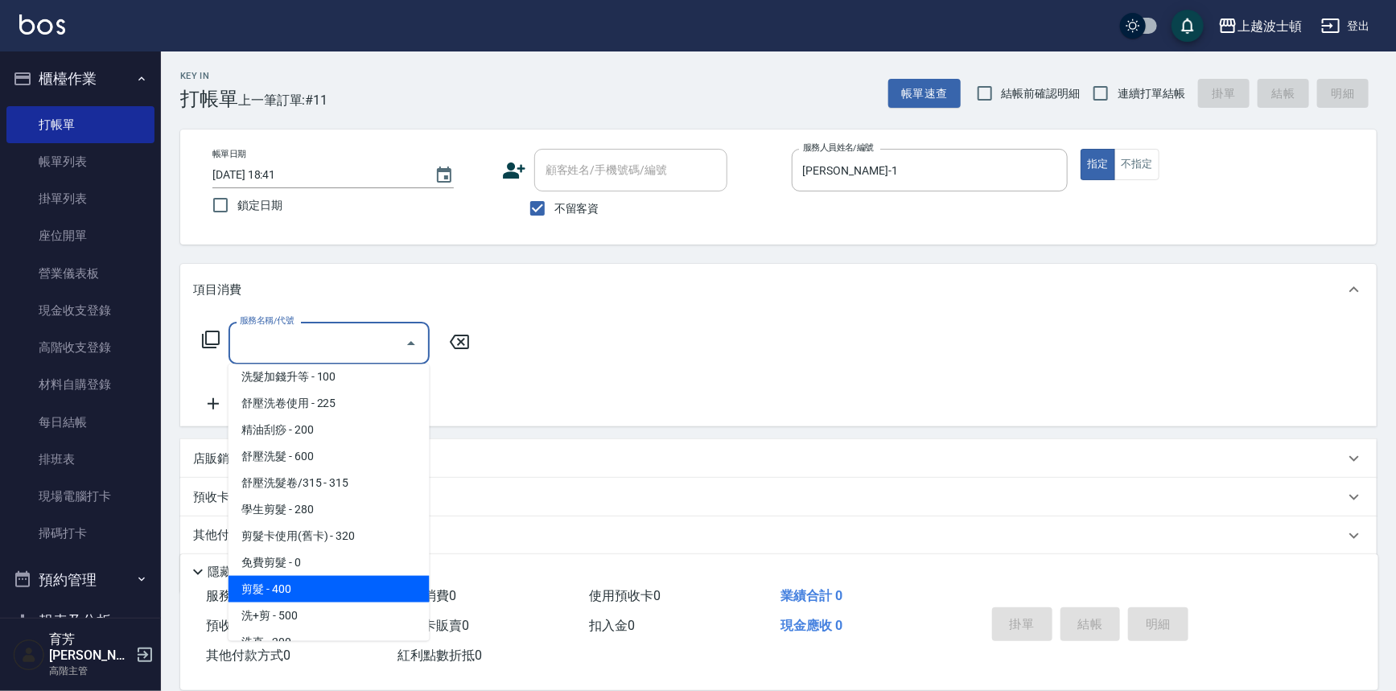
click at [344, 584] on span "剪髮 - 400" at bounding box center [329, 589] width 201 height 27
type input "剪髮(305)"
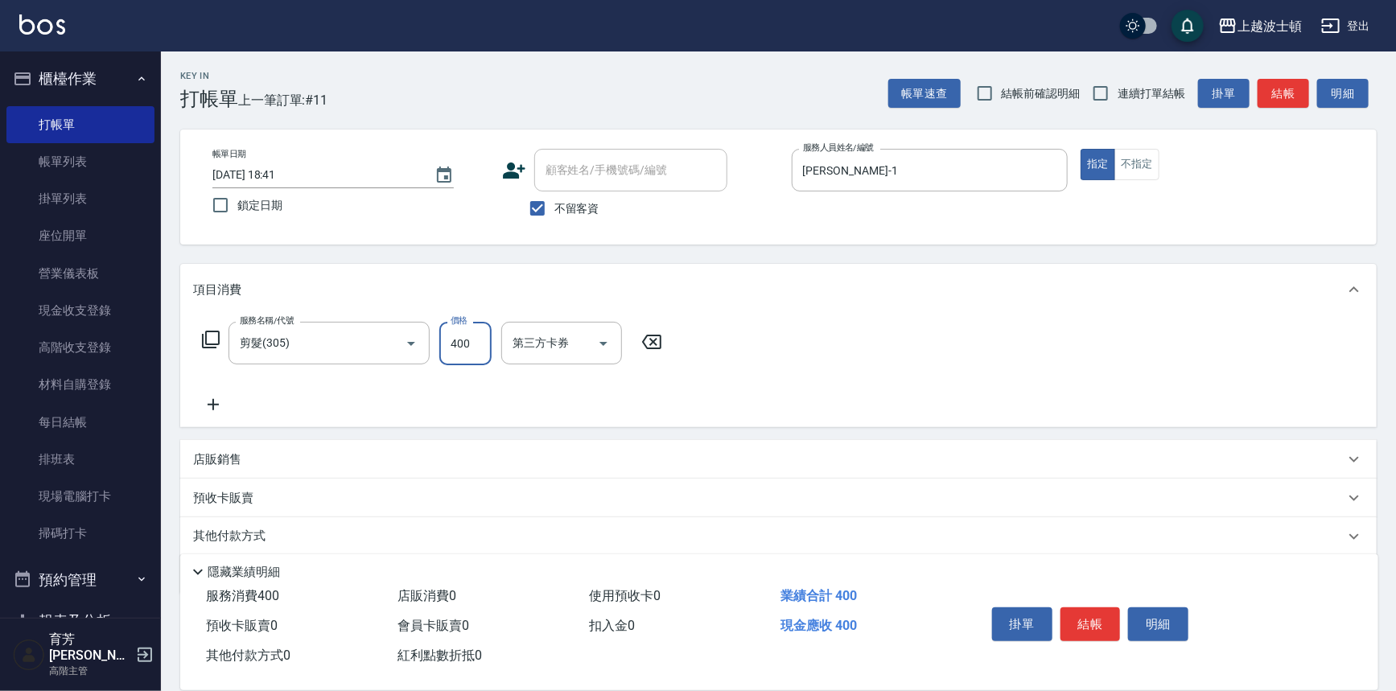
click at [454, 337] on input "400" at bounding box center [465, 343] width 52 height 43
type input "350"
click at [700, 632] on button "結帳" at bounding box center [1091, 625] width 60 height 34
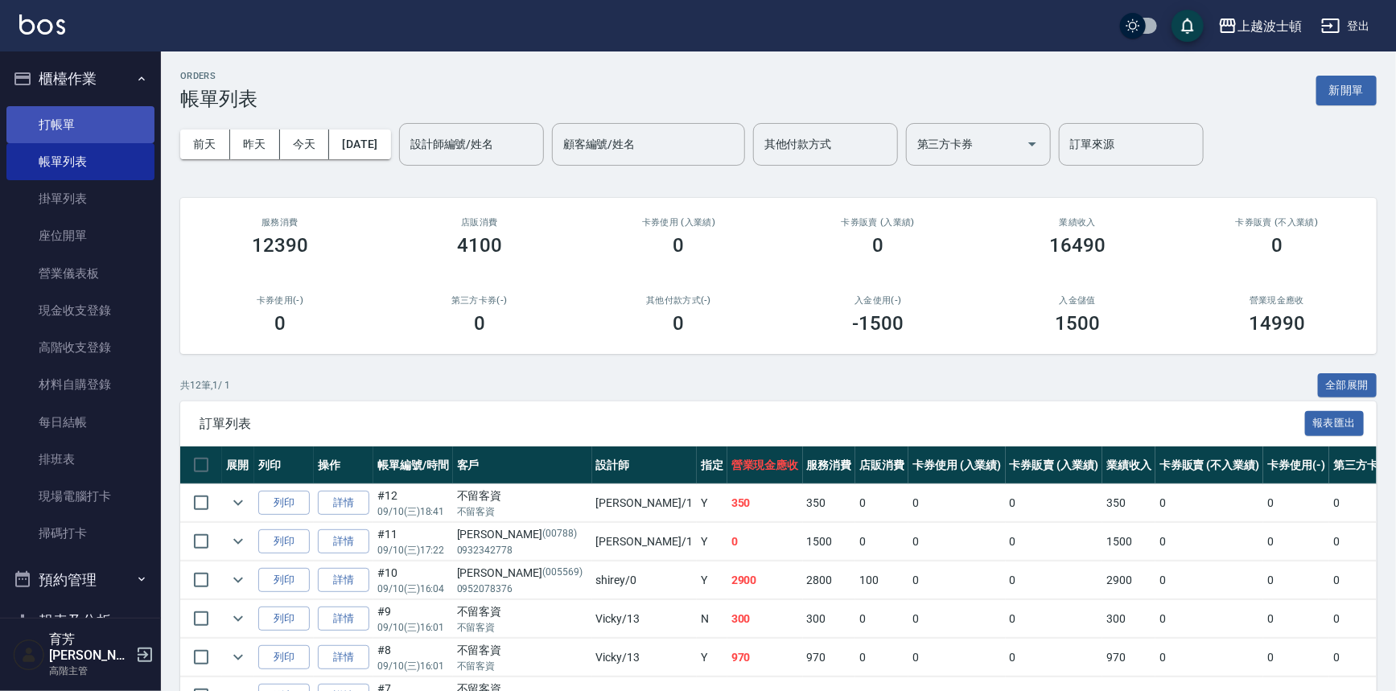
click at [68, 132] on link "打帳單" at bounding box center [80, 124] width 148 height 37
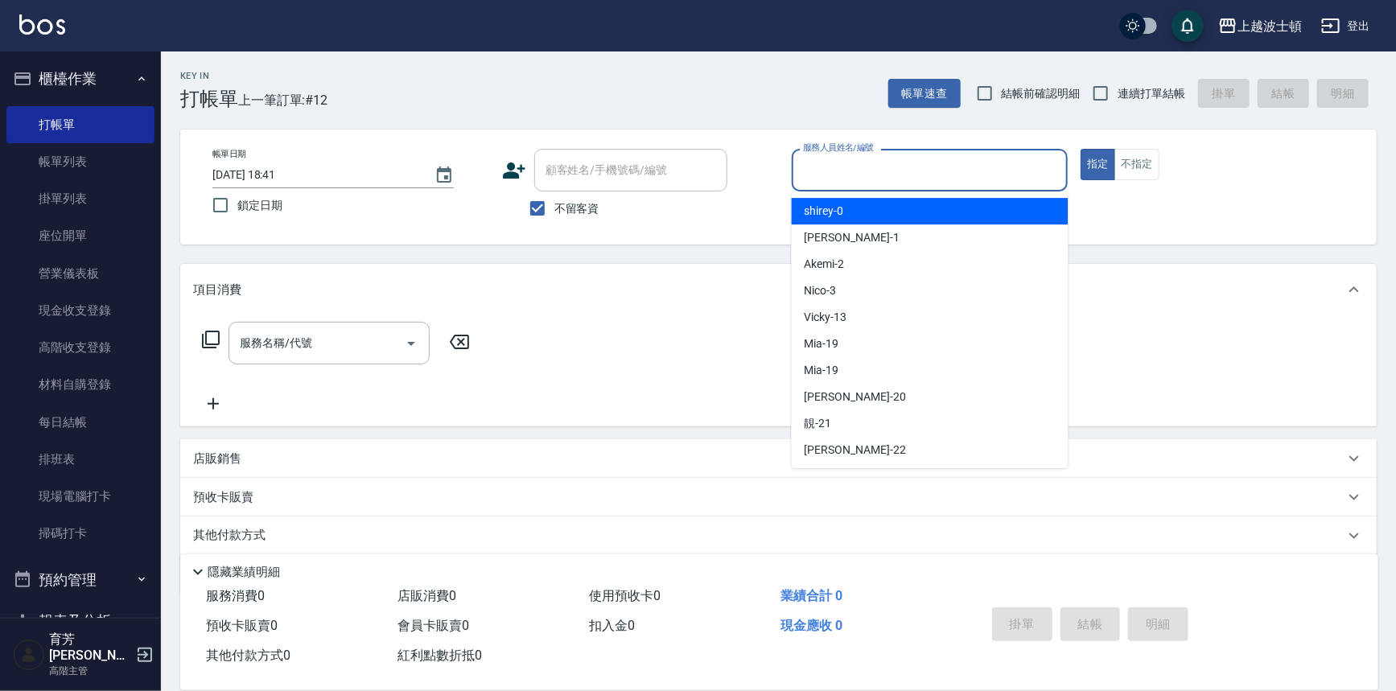
click at [700, 170] on input "服務人員姓名/編號" at bounding box center [930, 170] width 262 height 28
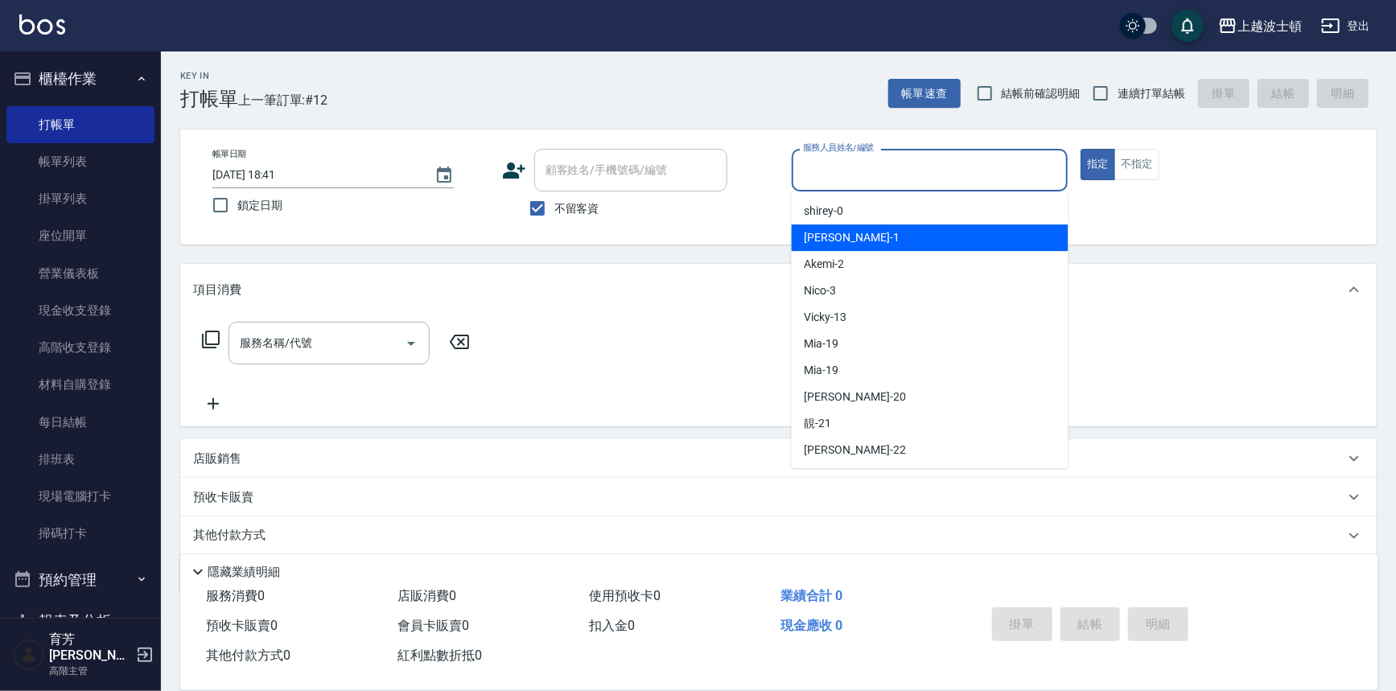
click at [700, 245] on div "[PERSON_NAME] -1" at bounding box center [930, 238] width 277 height 27
type input "[PERSON_NAME]-1"
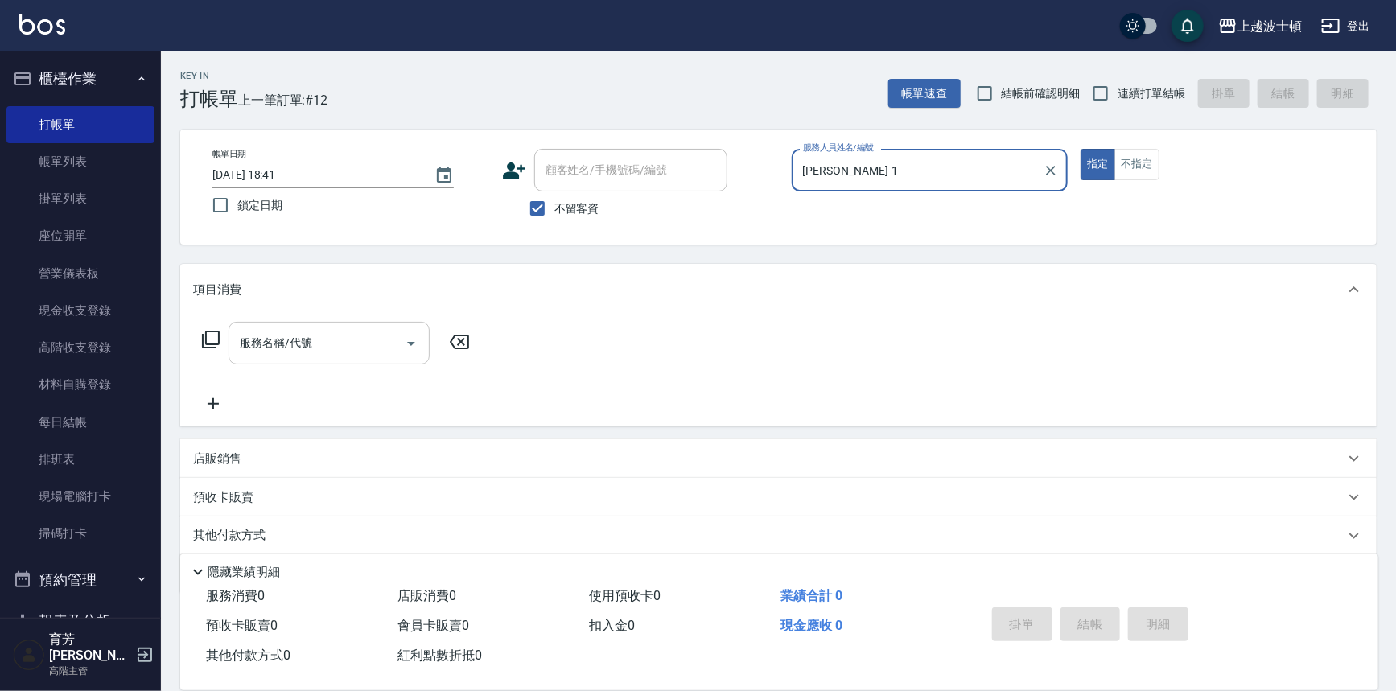
click at [289, 359] on div "服務名稱/代號" at bounding box center [329, 343] width 201 height 43
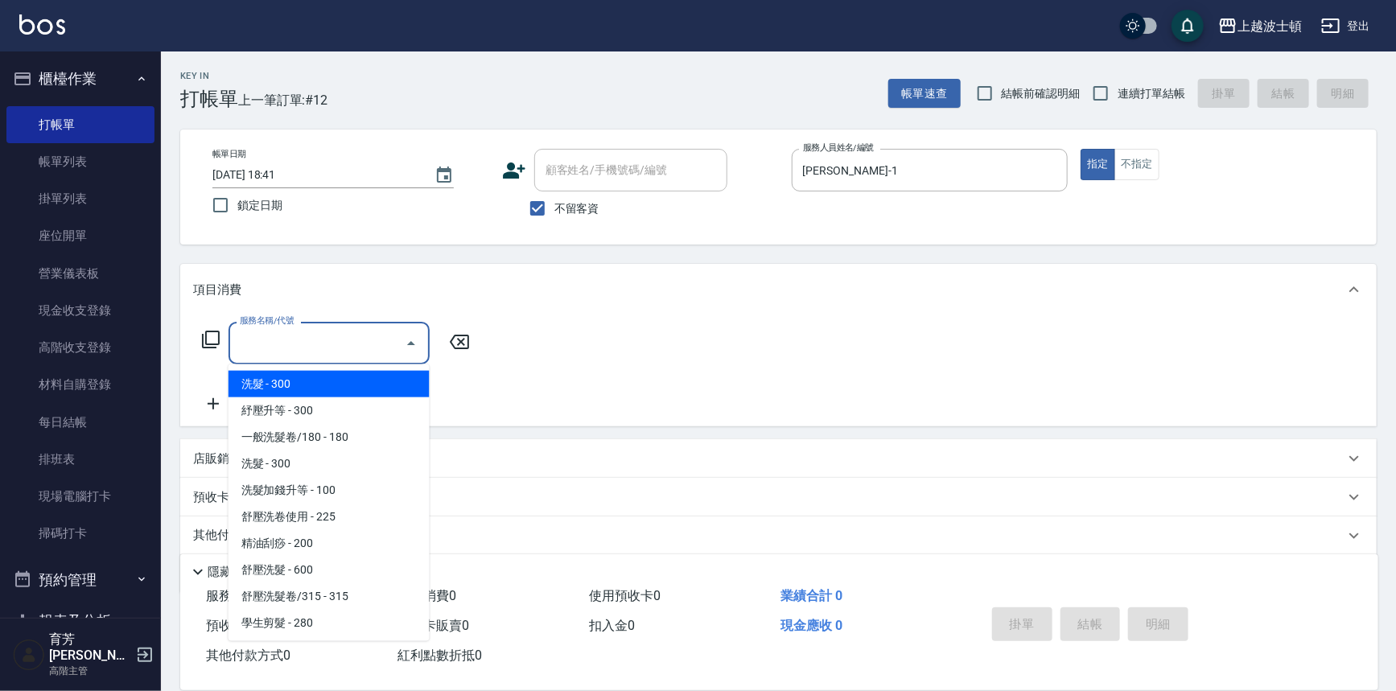
click at [329, 378] on span "洗髮 - 300" at bounding box center [329, 384] width 201 height 27
type input "洗髮(201)"
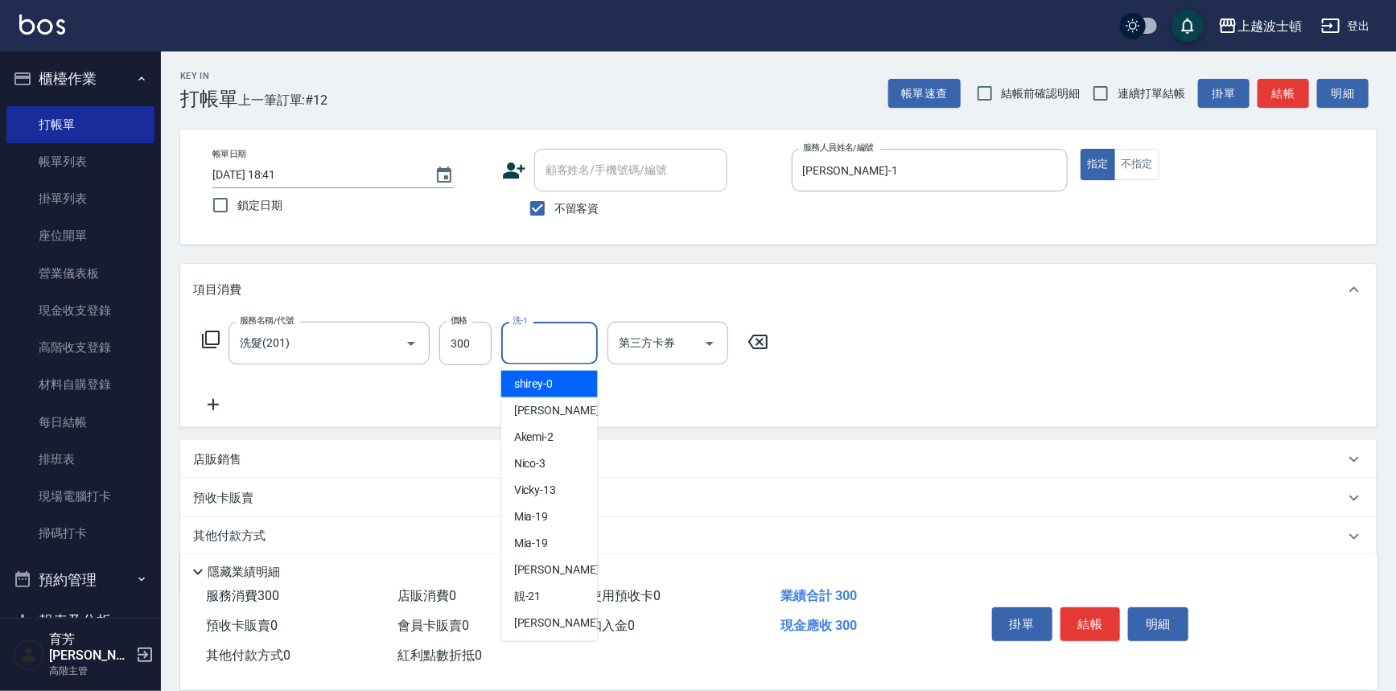
click at [562, 337] on input "洗-1" at bounding box center [550, 343] width 82 height 28
drag, startPoint x: 542, startPoint y: 410, endPoint x: 707, endPoint y: 416, distance: 165.1
click at [547, 406] on div "[PERSON_NAME] -1" at bounding box center [549, 411] width 97 height 27
type input "麥可-1"
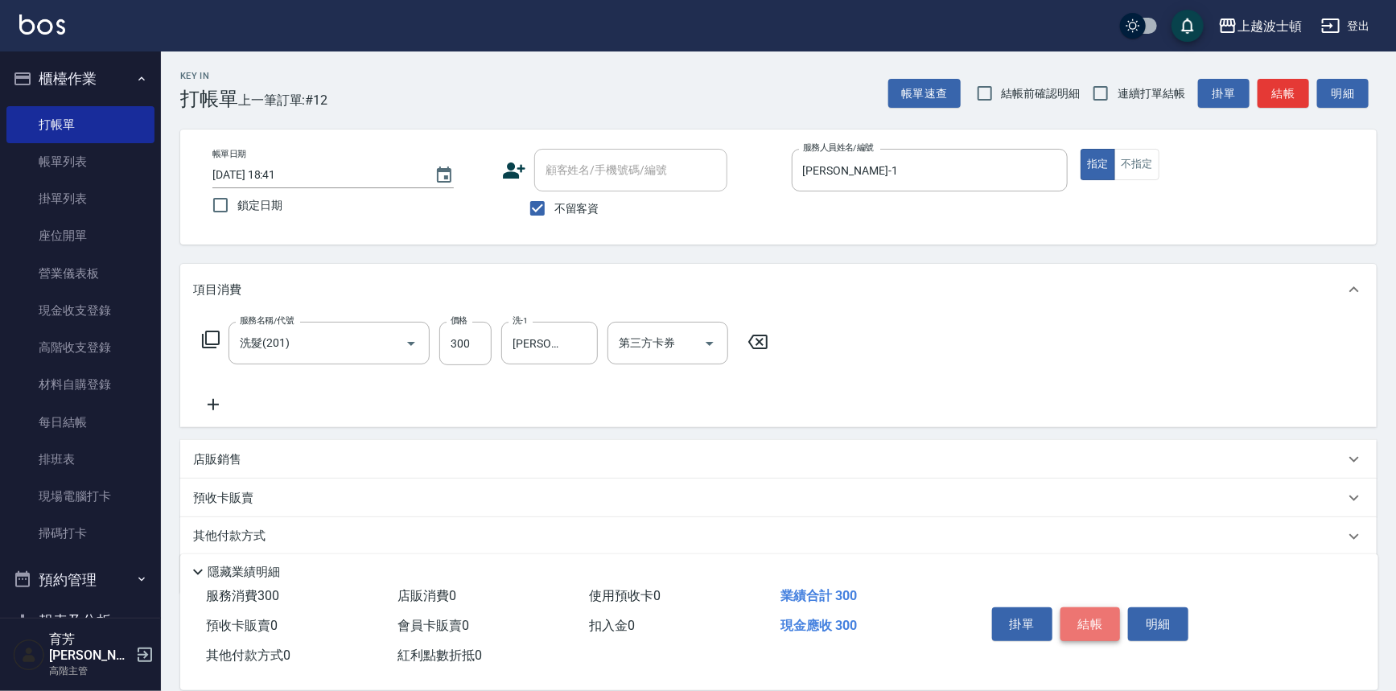
click at [700, 622] on button "結帳" at bounding box center [1091, 625] width 60 height 34
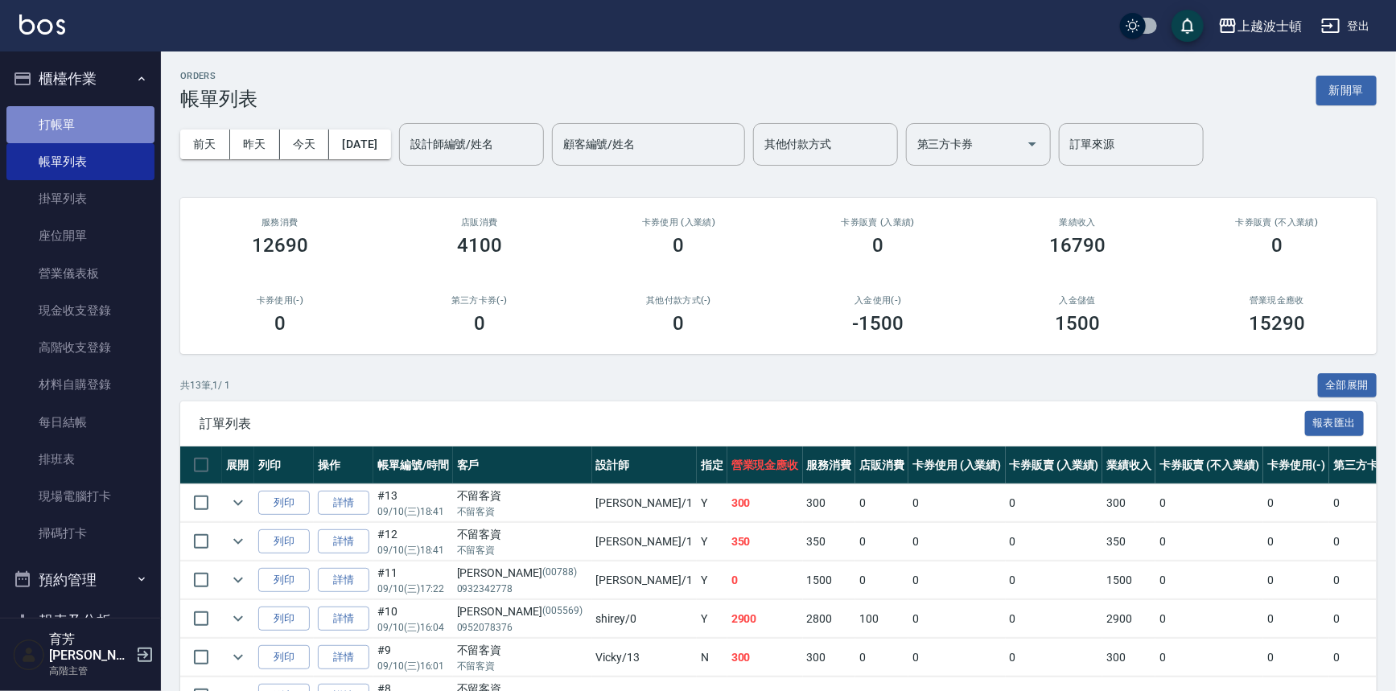
click at [103, 121] on link "打帳單" at bounding box center [80, 124] width 148 height 37
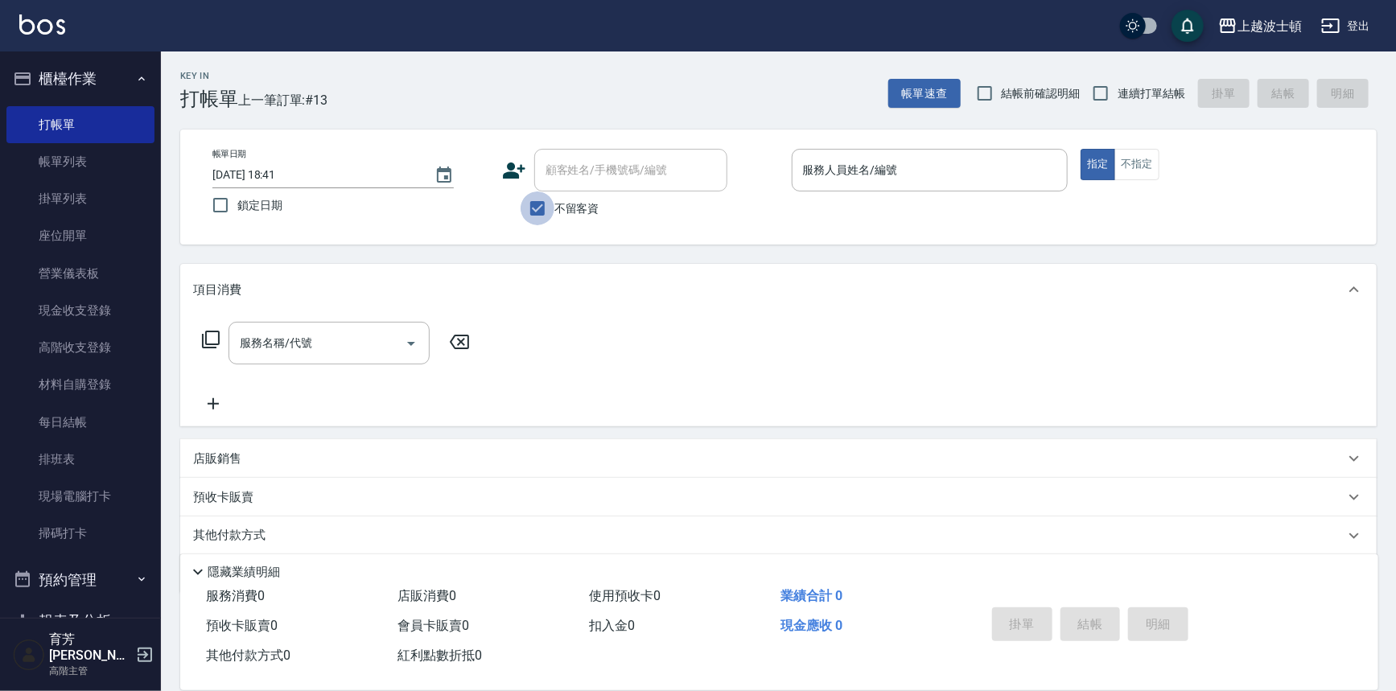
click at [546, 200] on input "不留客資" at bounding box center [538, 209] width 34 height 34
checkbox input "false"
click at [573, 180] on input "顧客姓名/手機號碼/編號" at bounding box center [619, 170] width 155 height 28
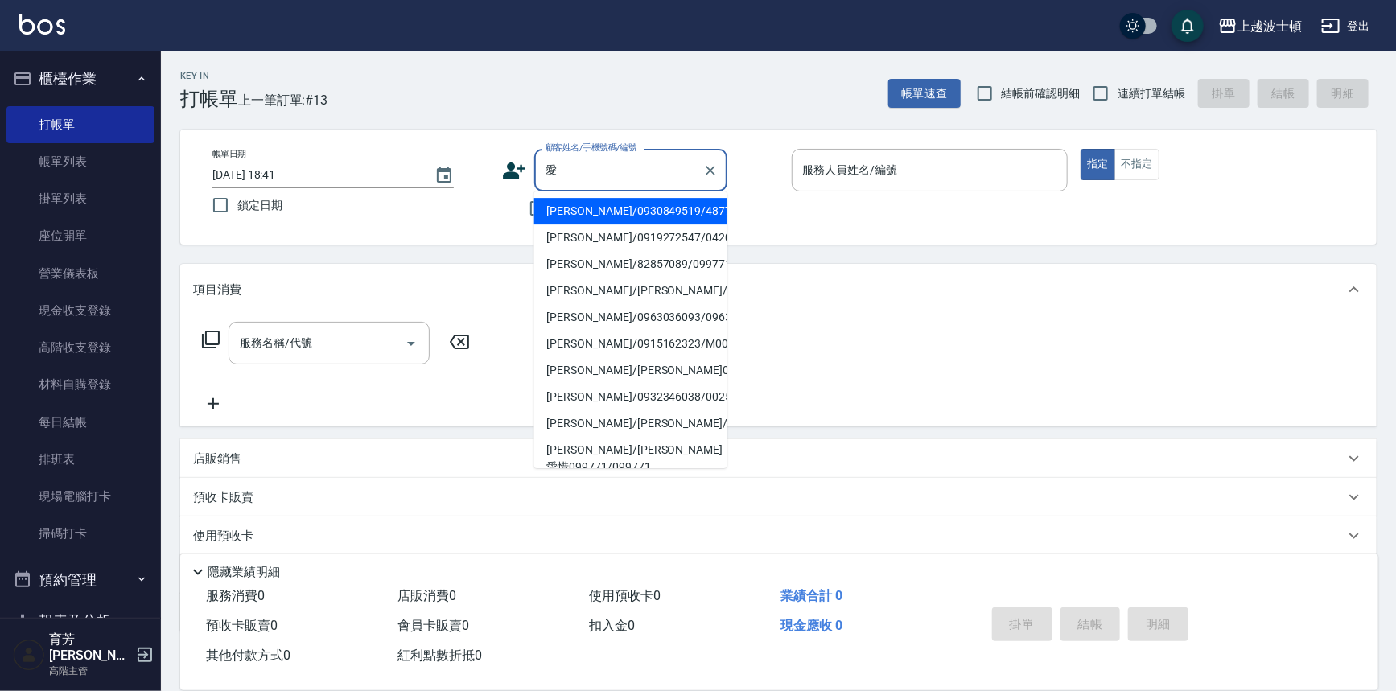
click at [583, 208] on li "郭愛珠/0930849519/48777" at bounding box center [630, 211] width 193 height 27
type input "郭愛珠/0930849519/48777"
type input "麥可-1"
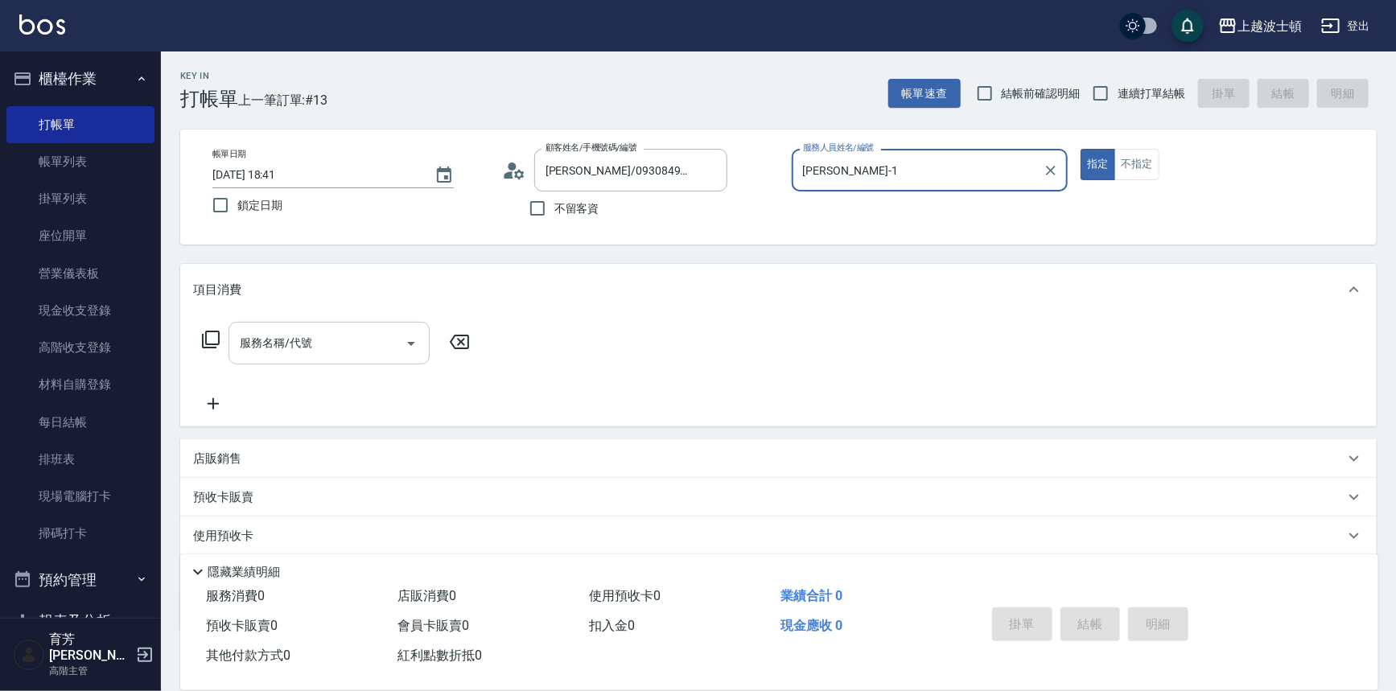
drag, startPoint x: 338, startPoint y: 343, endPoint x: 336, endPoint y: 357, distance: 13.8
click at [338, 344] on input "服務名稱/代號" at bounding box center [317, 343] width 163 height 28
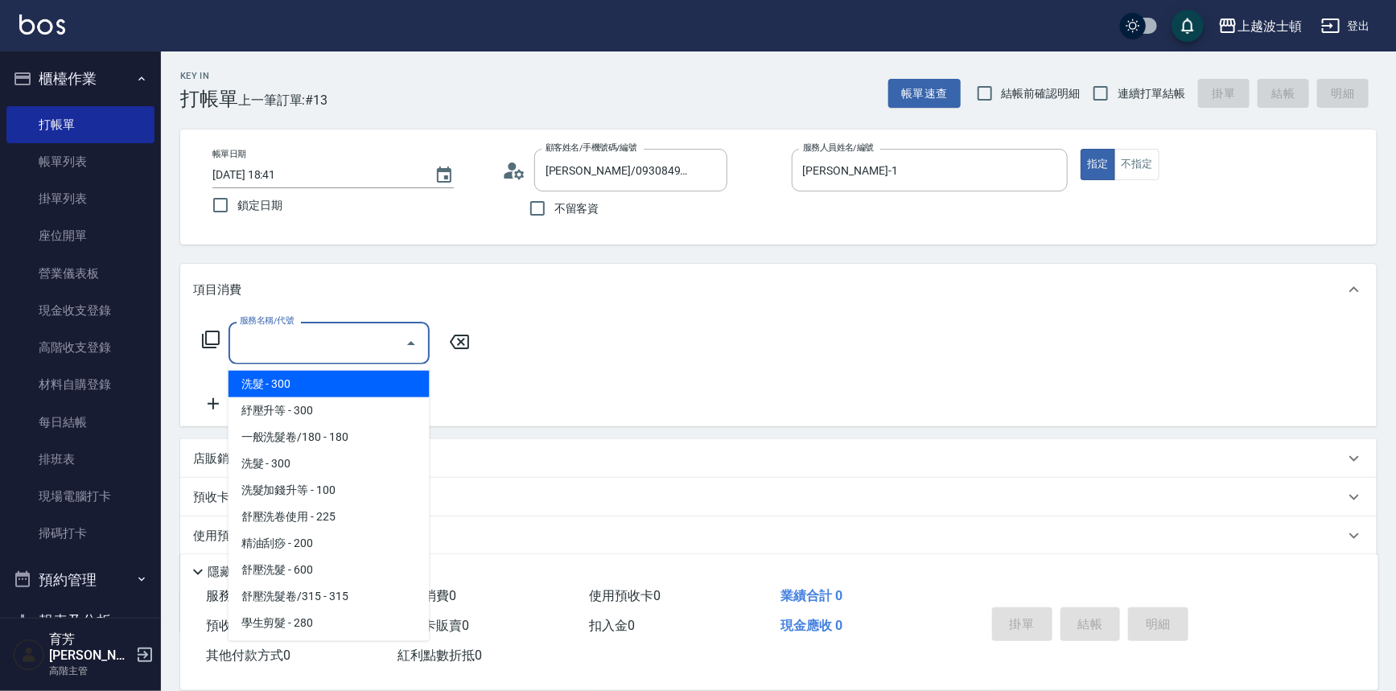
click at [335, 383] on span "洗髮 - 300" at bounding box center [329, 384] width 201 height 27
type input "洗髮(201)"
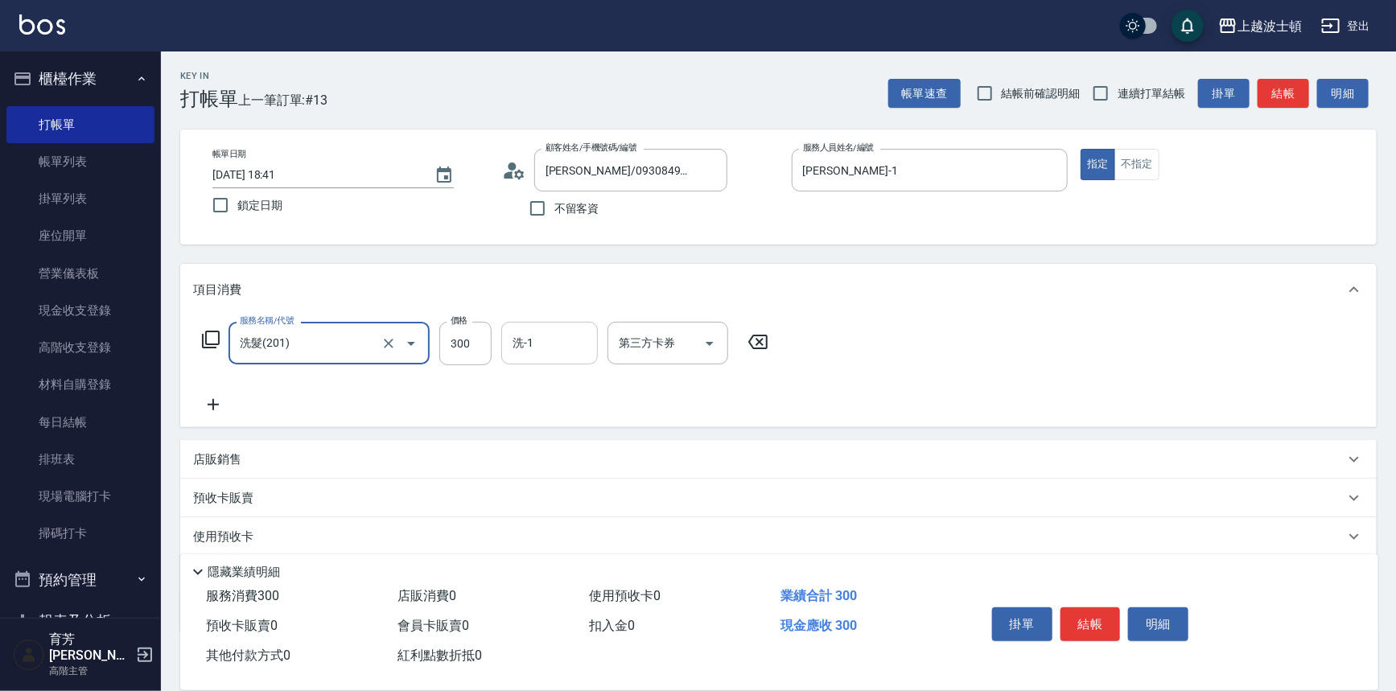
click at [555, 345] on input "洗-1" at bounding box center [550, 343] width 82 height 28
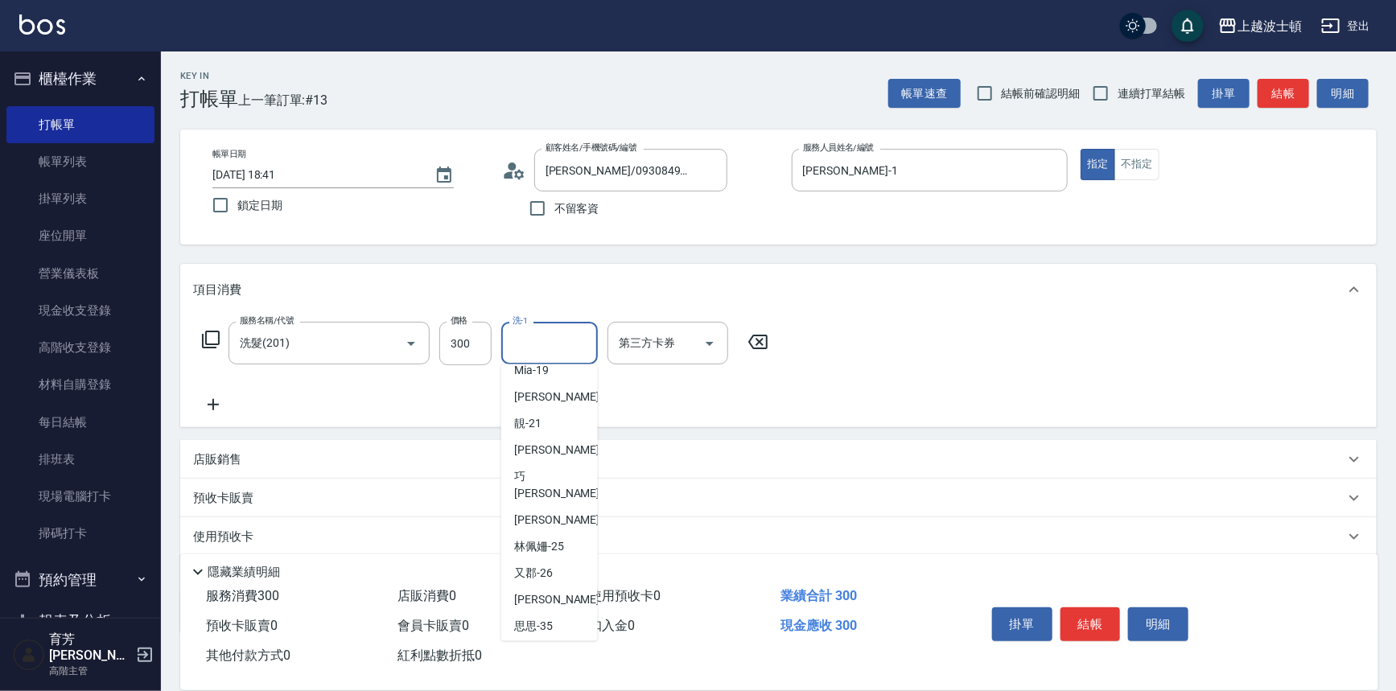
scroll to position [175, 0]
drag, startPoint x: 532, startPoint y: 527, endPoint x: 542, endPoint y: 519, distance: 12.6
click at [533, 537] on span "林佩姍 -25" at bounding box center [539, 545] width 50 height 17
type input "林佩姍-25"
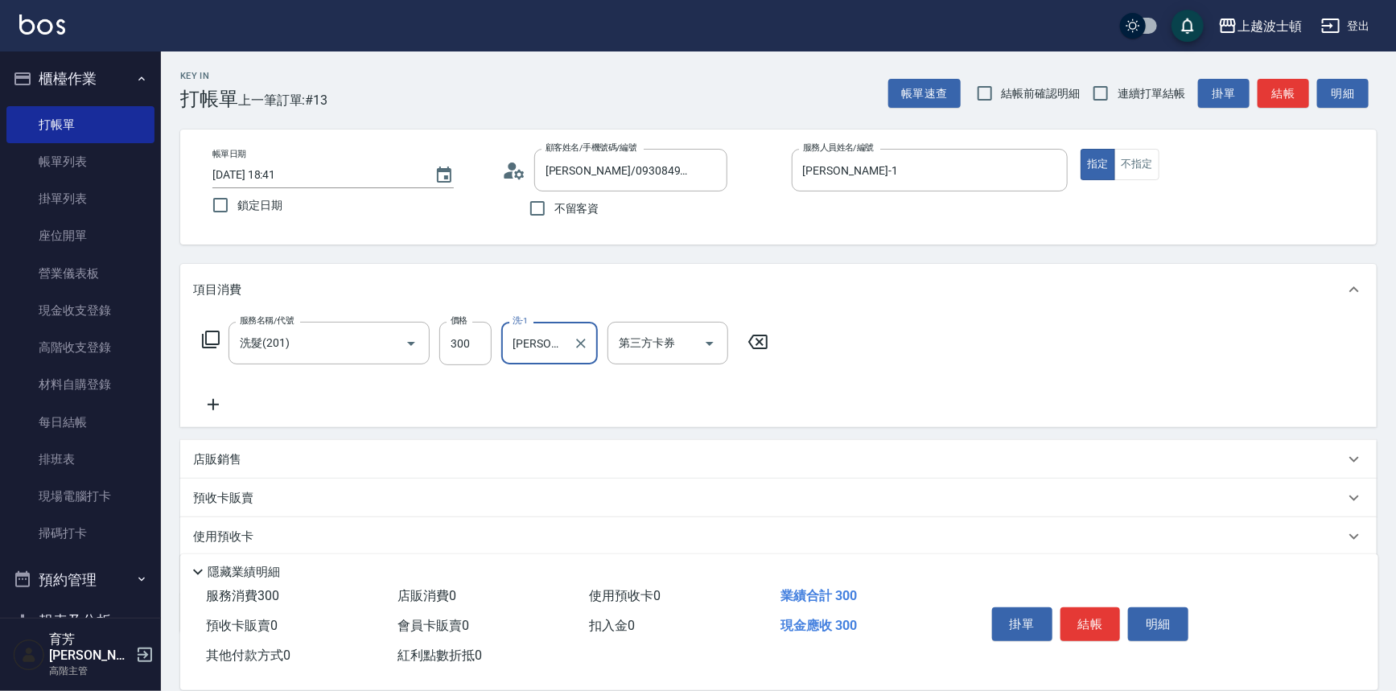
click at [700, 624] on button "結帳" at bounding box center [1091, 625] width 60 height 34
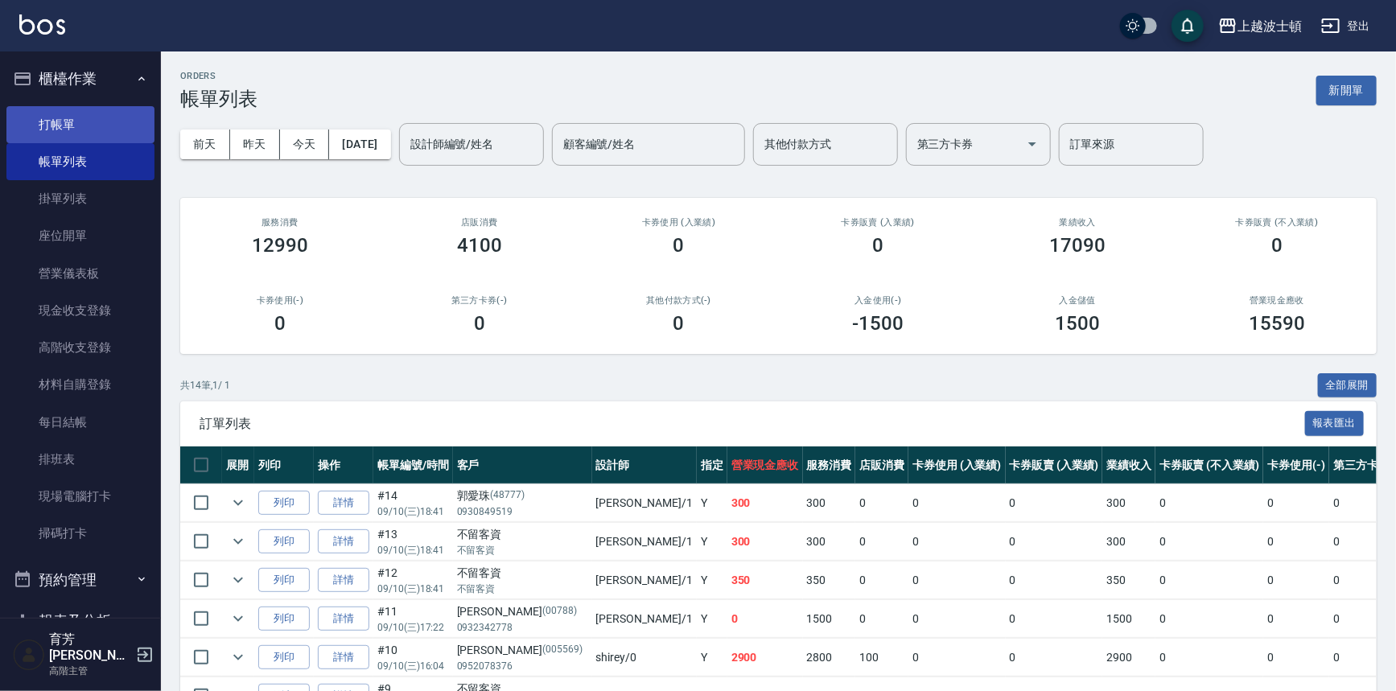
click at [84, 134] on link "打帳單" at bounding box center [80, 124] width 148 height 37
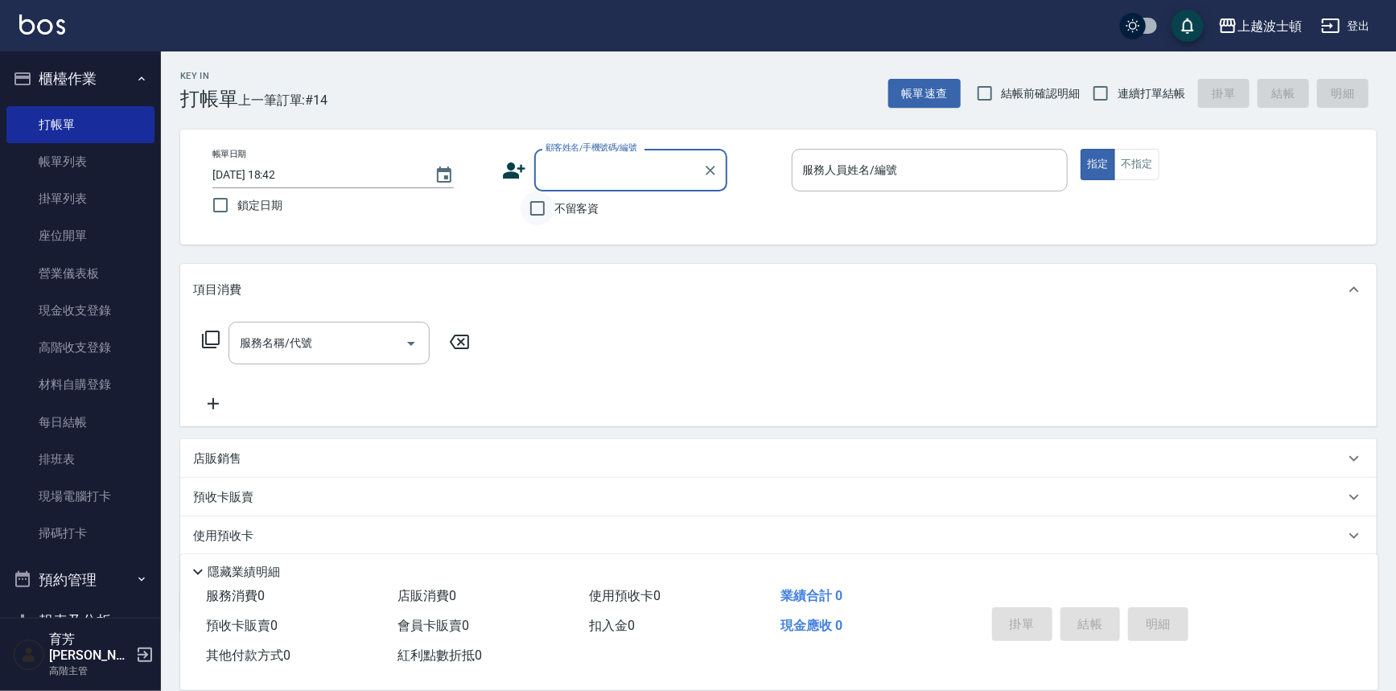
click at [539, 201] on input "不留客資" at bounding box center [538, 209] width 34 height 34
drag, startPoint x: 537, startPoint y: 204, endPoint x: 565, endPoint y: 148, distance: 63.0
click at [538, 200] on input "不留客資" at bounding box center [538, 209] width 34 height 34
checkbox input "false"
click at [566, 149] on div "顧客姓名/手機號碼/編號" at bounding box center [630, 170] width 193 height 43
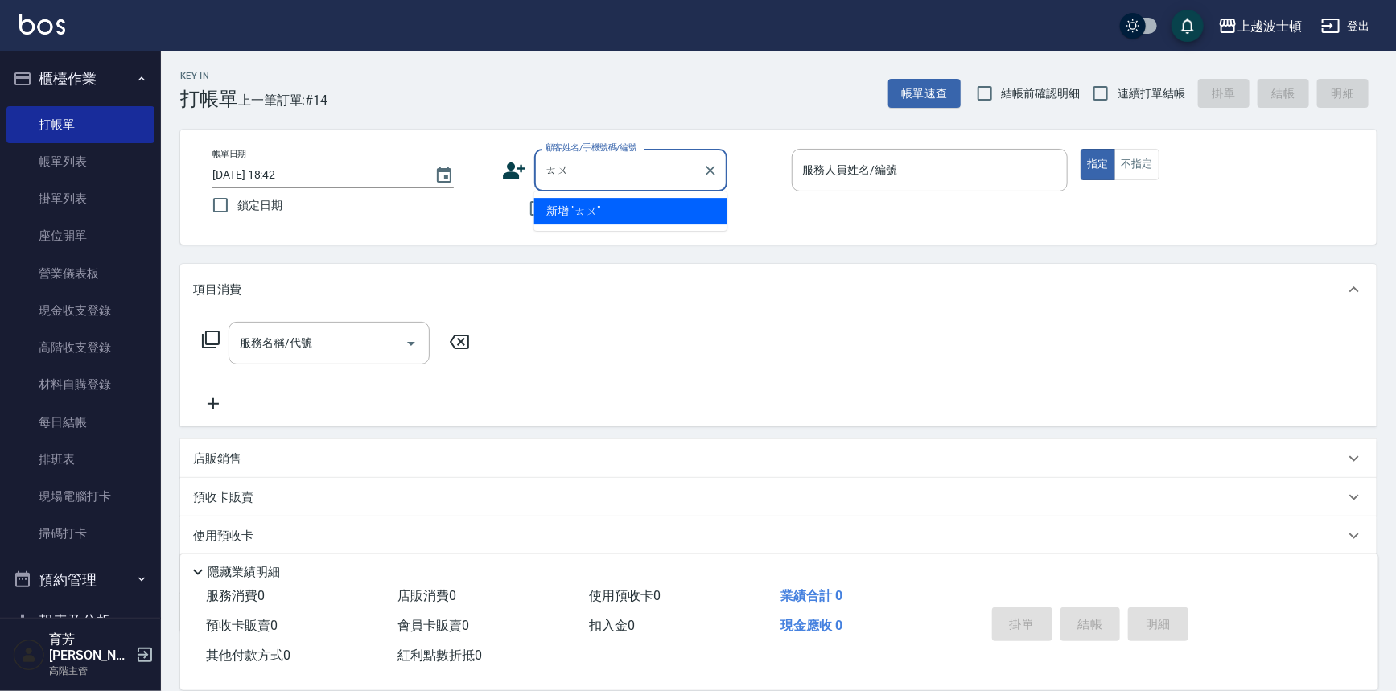
type input "徒"
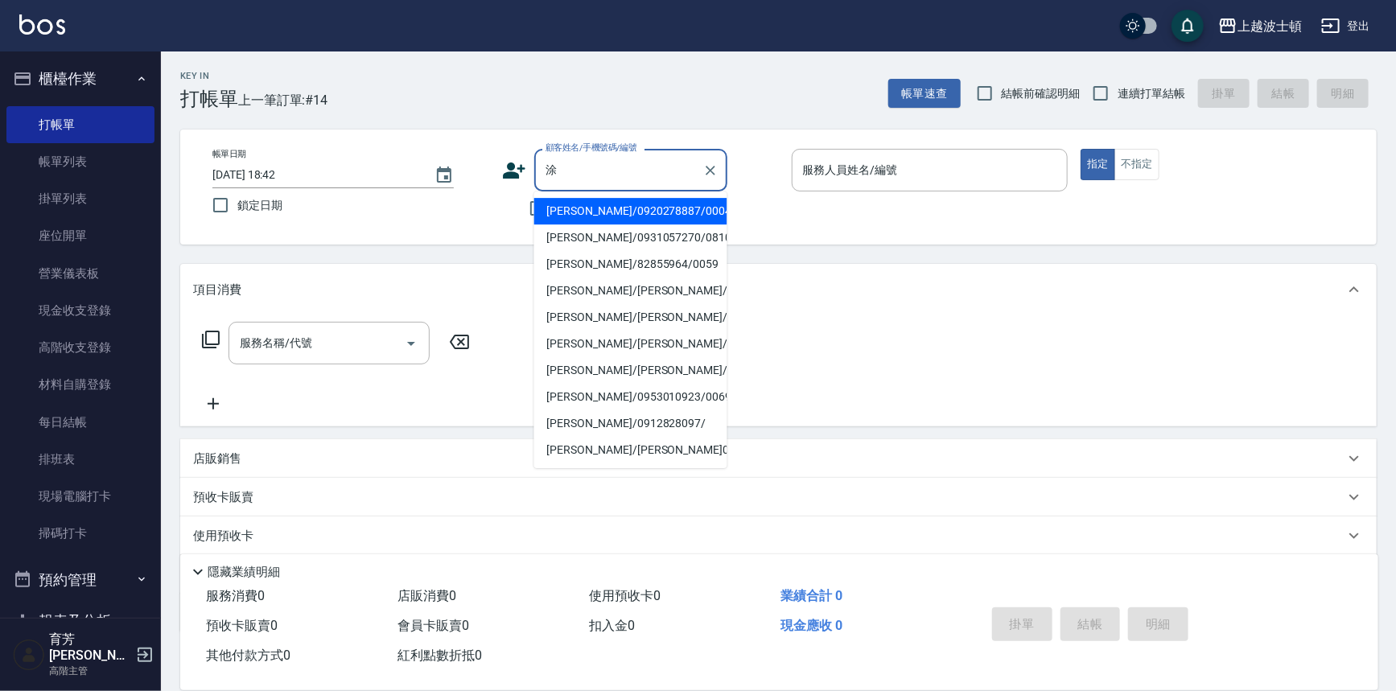
click at [571, 217] on li "涂嘉華/0920278887/000403" at bounding box center [630, 211] width 193 height 27
type input "涂嘉華/0920278887/000403"
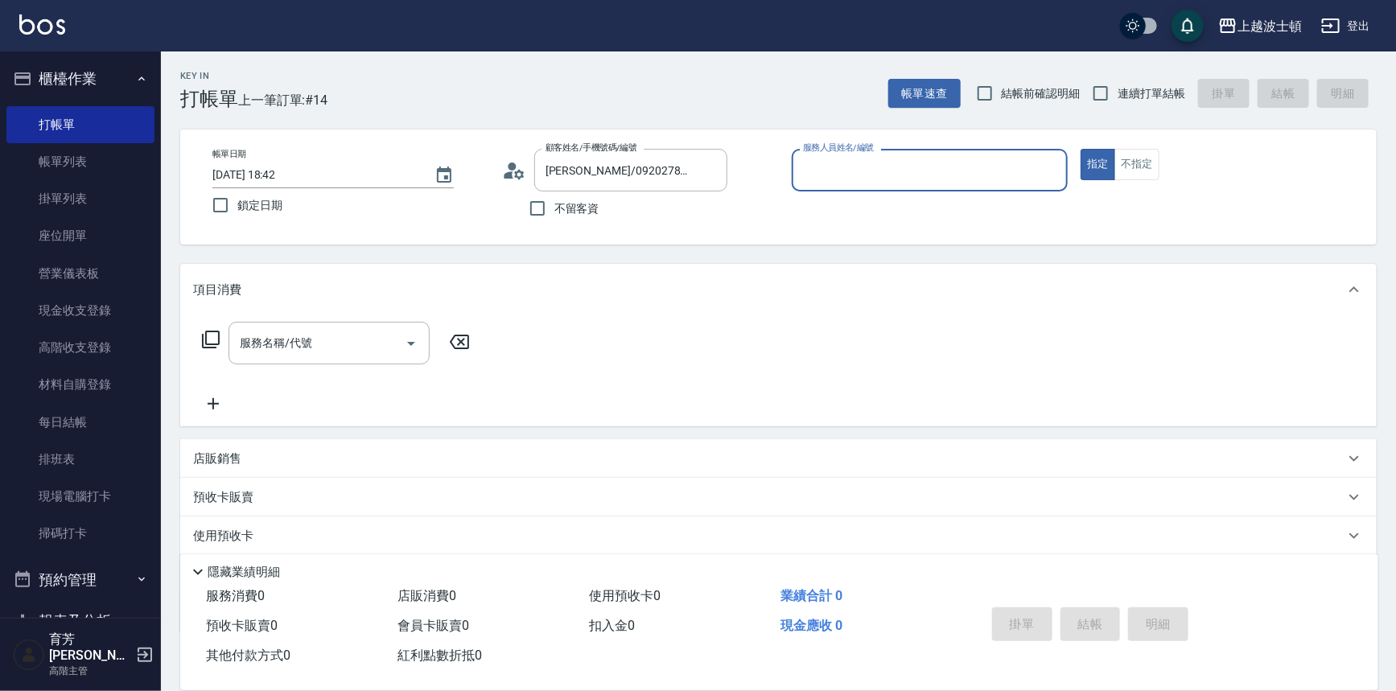
type input "麥可-1"
click at [303, 337] on input "服務名稱/代號" at bounding box center [317, 343] width 163 height 28
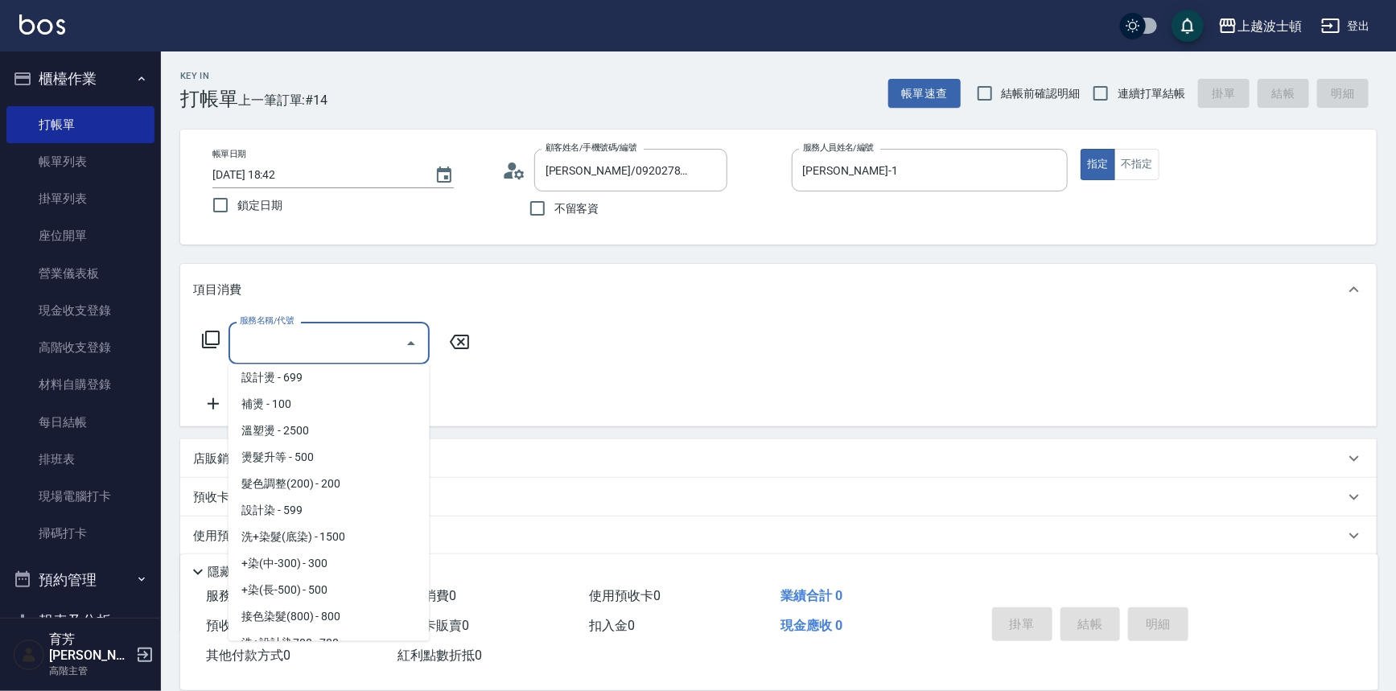
scroll to position [549, 0]
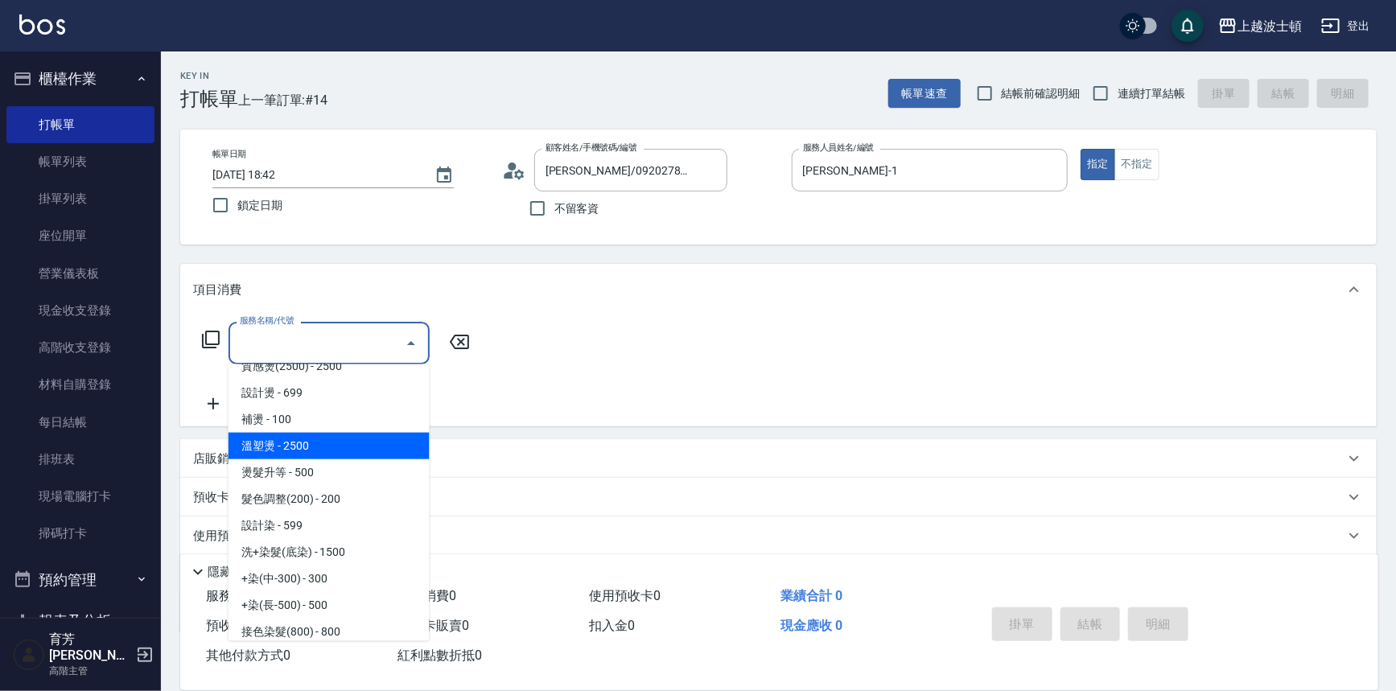
click at [385, 447] on span "溫塑燙 - 2500" at bounding box center [329, 446] width 201 height 27
type input "溫塑燙(415)"
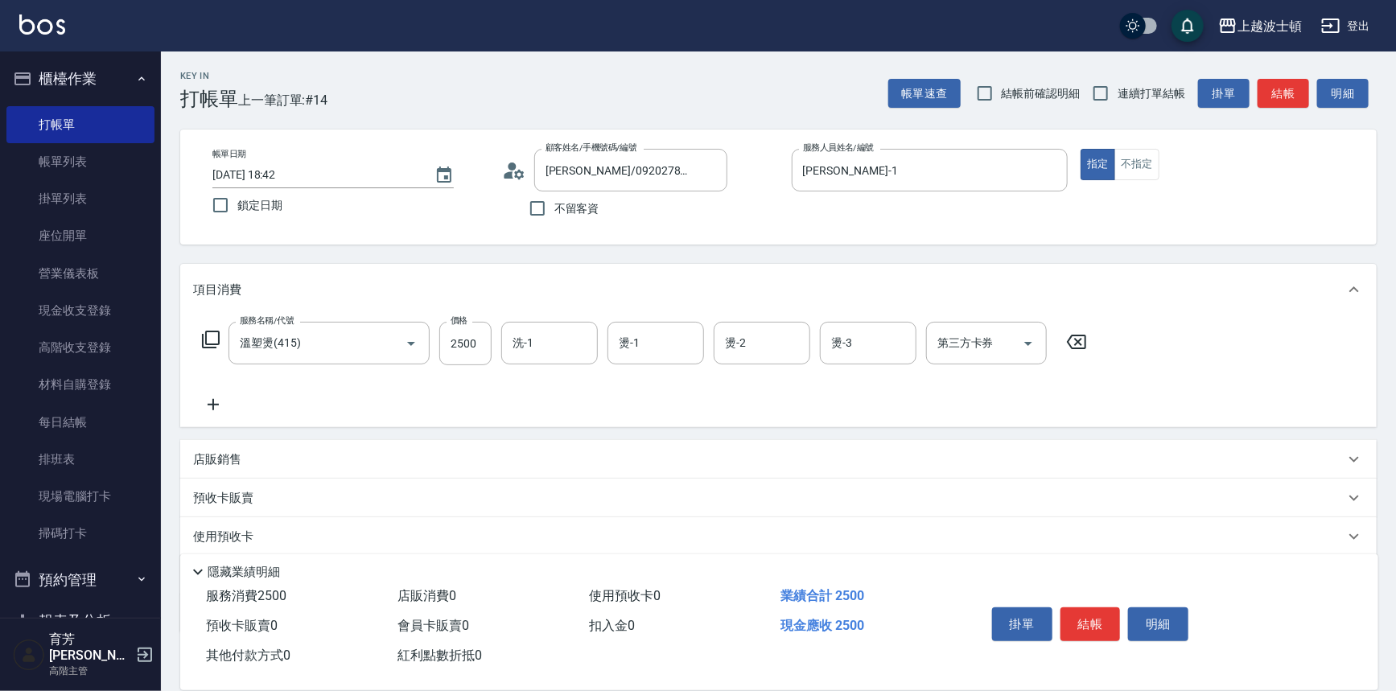
click at [208, 403] on icon at bounding box center [213, 404] width 40 height 19
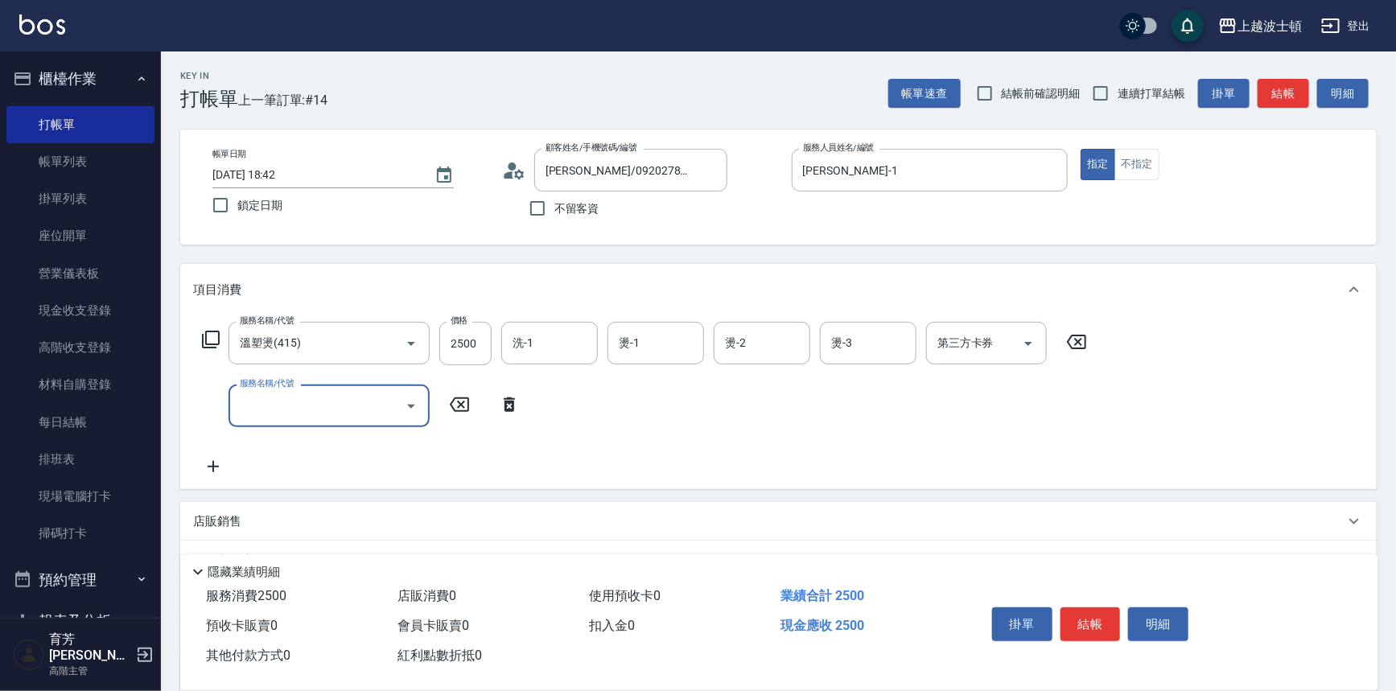
click at [233, 395] on div "服務名稱/代號" at bounding box center [329, 406] width 201 height 43
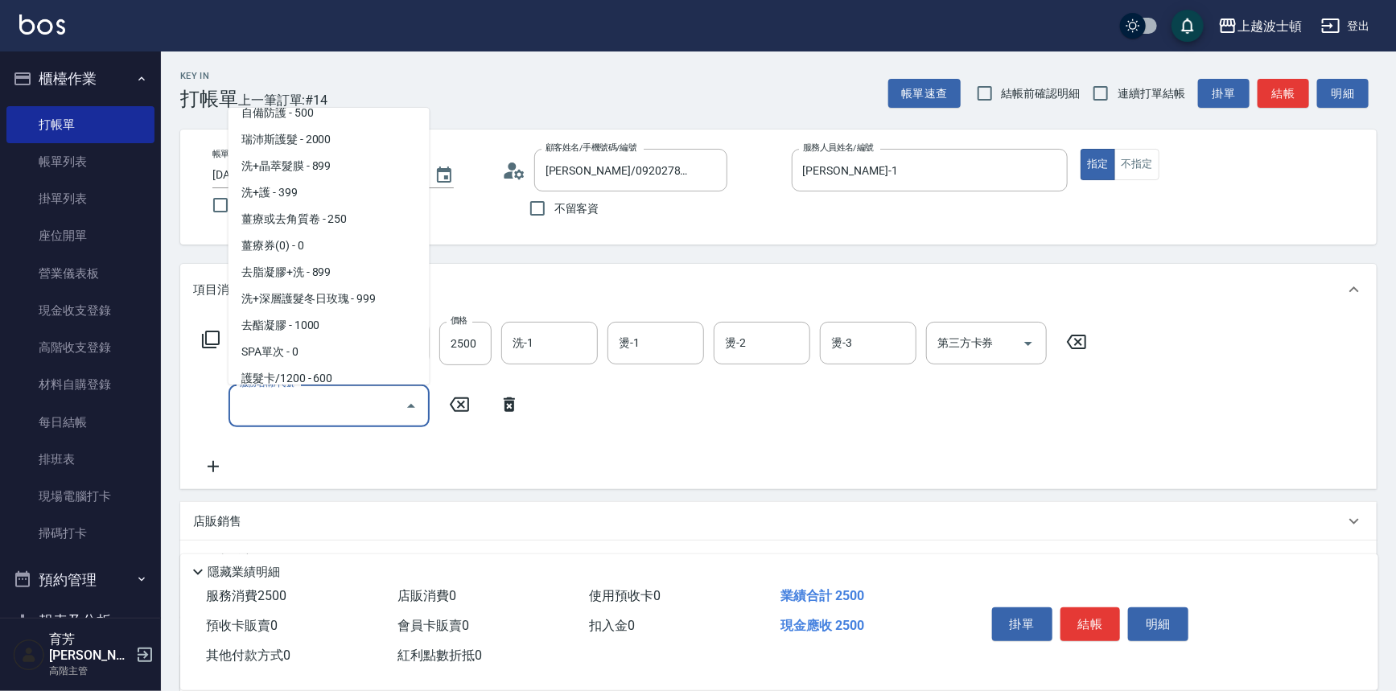
scroll to position [1106, 0]
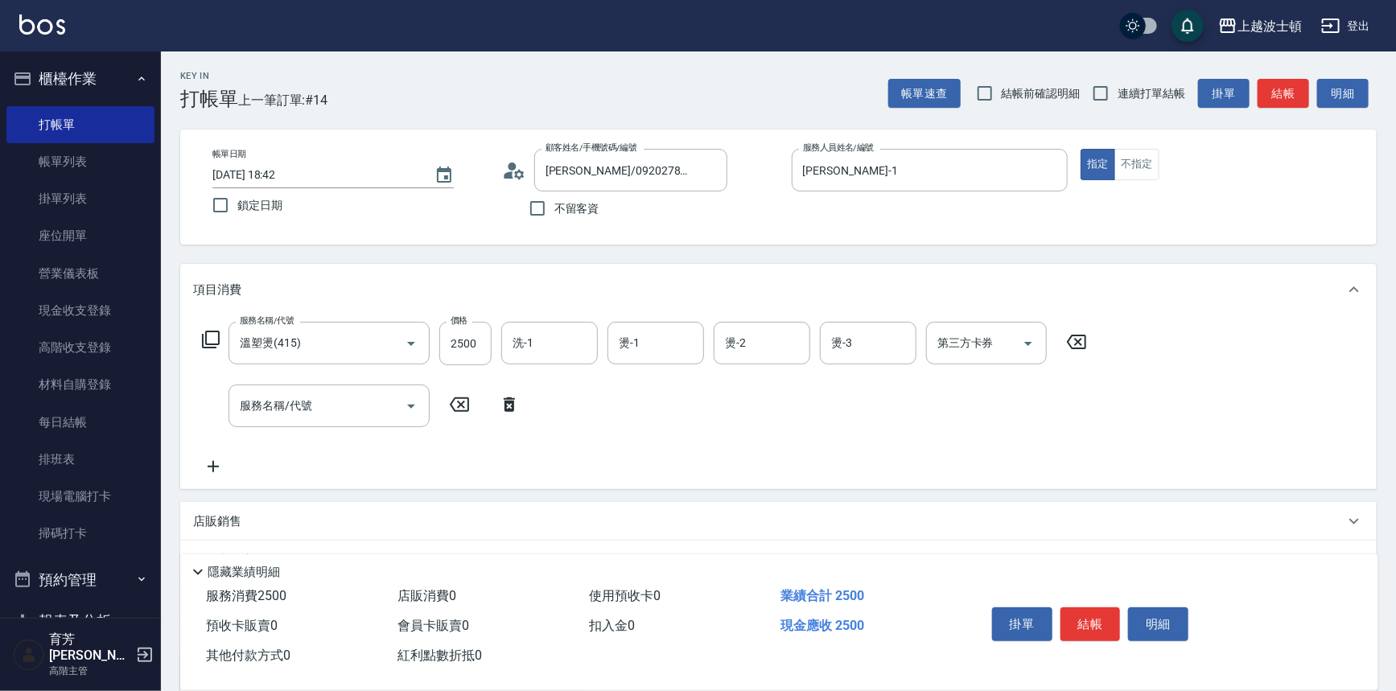
click at [448, 225] on div "帳單日期 2025/09/10 18:42 鎖定日期 顧客姓名/手機號碼/編號 涂嘉華/0920278887/000403 顧客姓名/手機號碼/編號 不留客資…" at bounding box center [779, 187] width 1158 height 76
click at [416, 403] on icon "Open" at bounding box center [411, 406] width 19 height 19
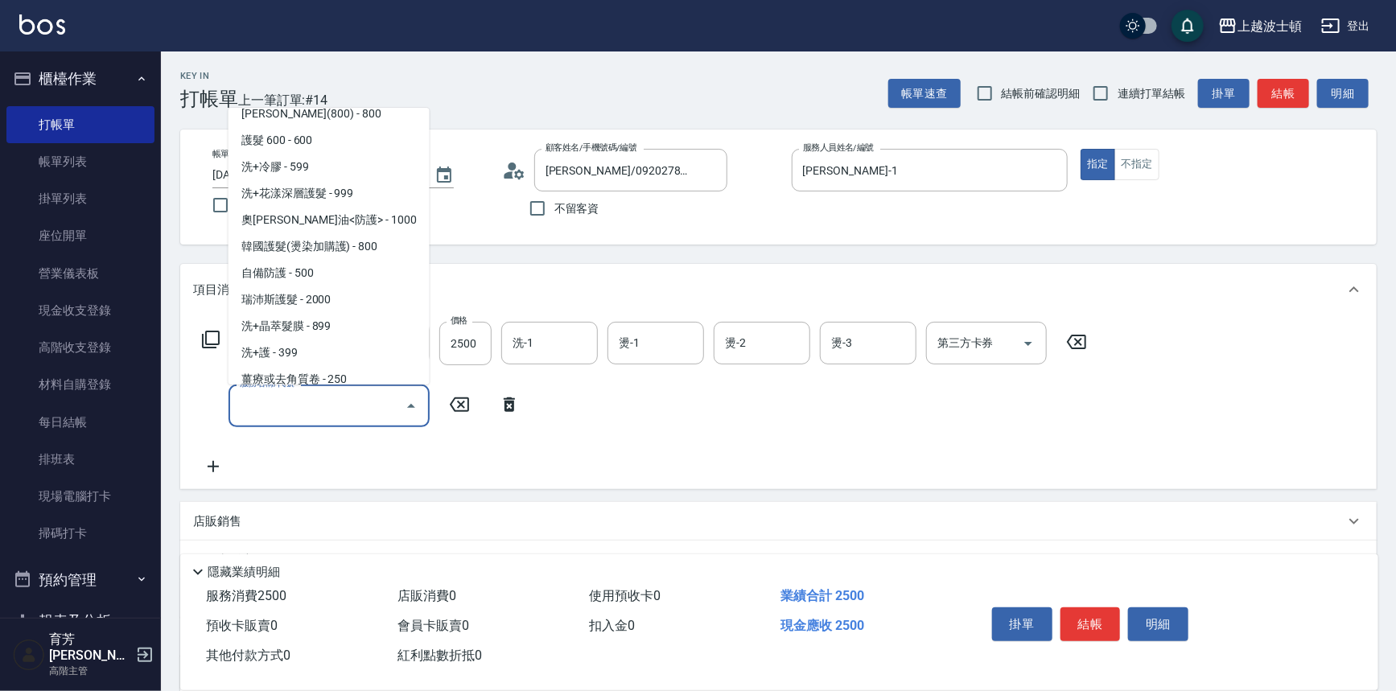
scroll to position [1062, 0]
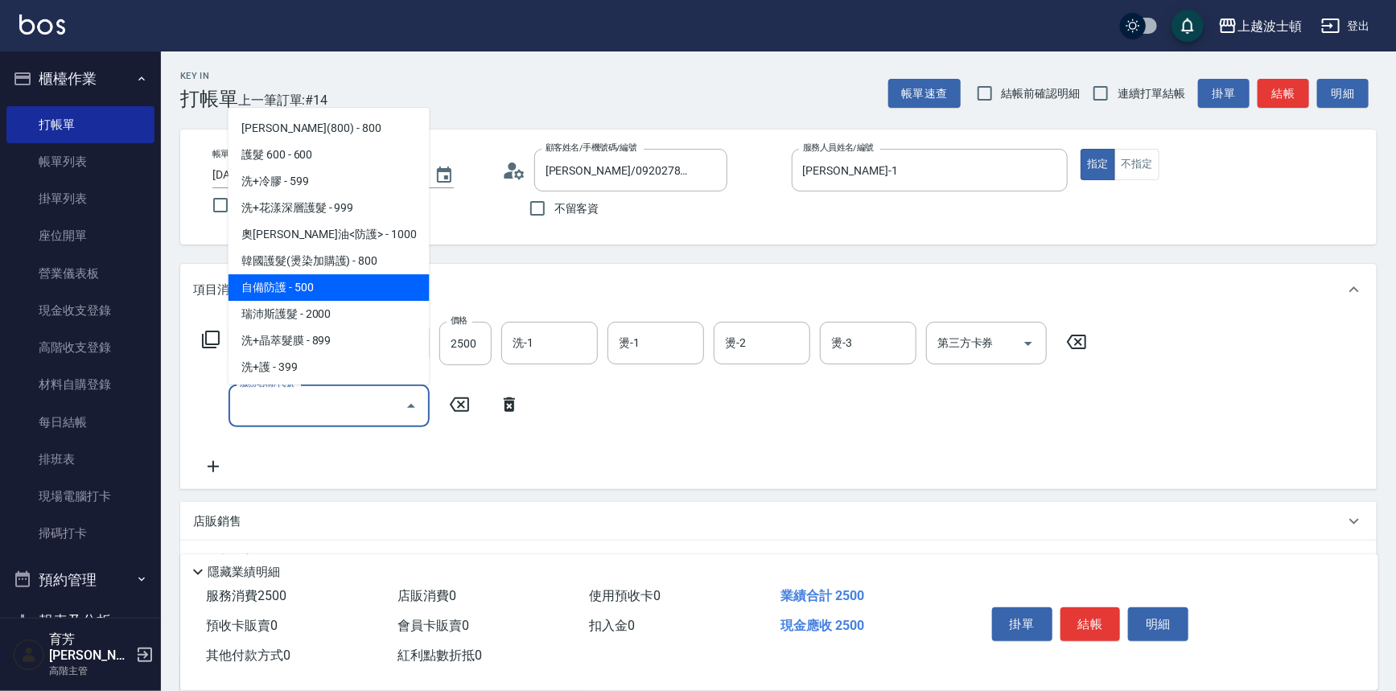
drag, startPoint x: 378, startPoint y: 291, endPoint x: 474, endPoint y: 452, distance: 187.3
click at [378, 295] on span "自備防護 - 500" at bounding box center [329, 287] width 201 height 27
type input "自備防護(709)"
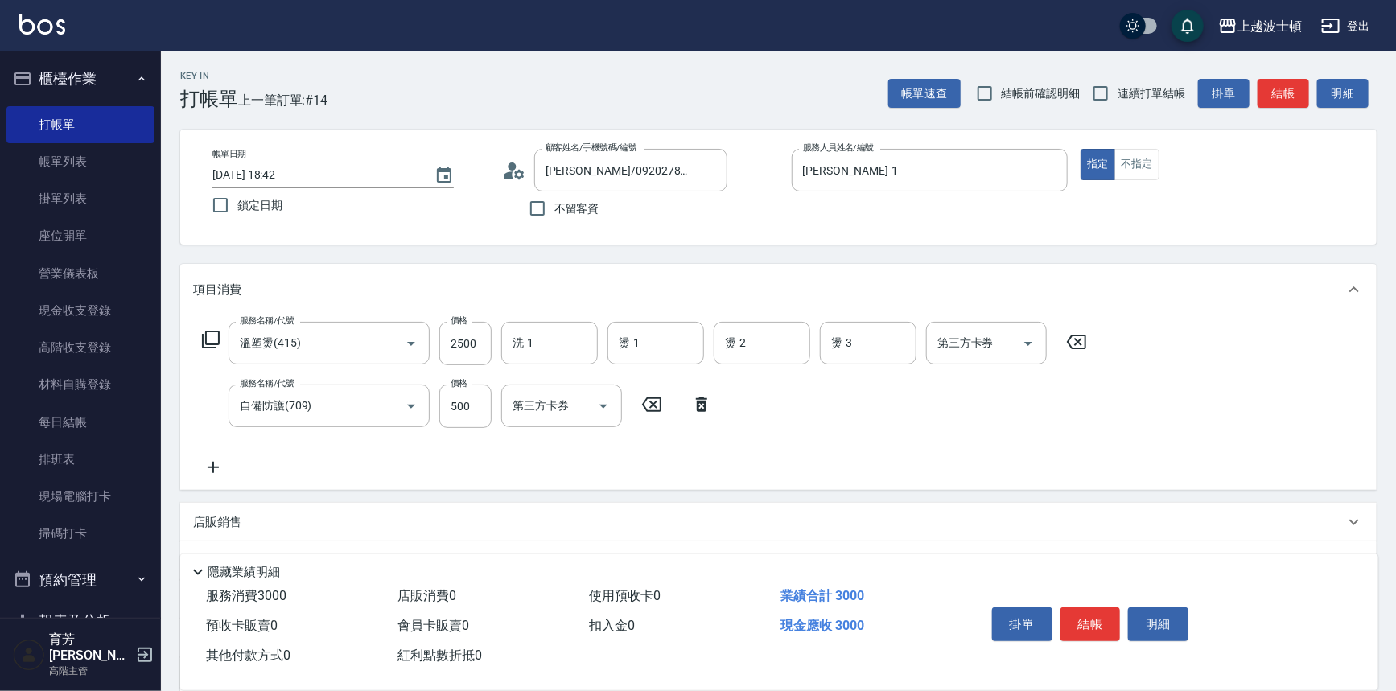
drag, startPoint x: 224, startPoint y: 458, endPoint x: 318, endPoint y: 459, distance: 94.2
click at [238, 459] on div "服務名稱/代號 溫塑燙(415) 服務名稱/代號 價格 2500 價格 洗-1 洗-1 燙-1 燙-1 燙-2 燙-2 燙-3 燙-3 第三方卡券 第三方卡券…" at bounding box center [645, 399] width 904 height 155
click at [218, 462] on icon at bounding box center [213, 467] width 40 height 19
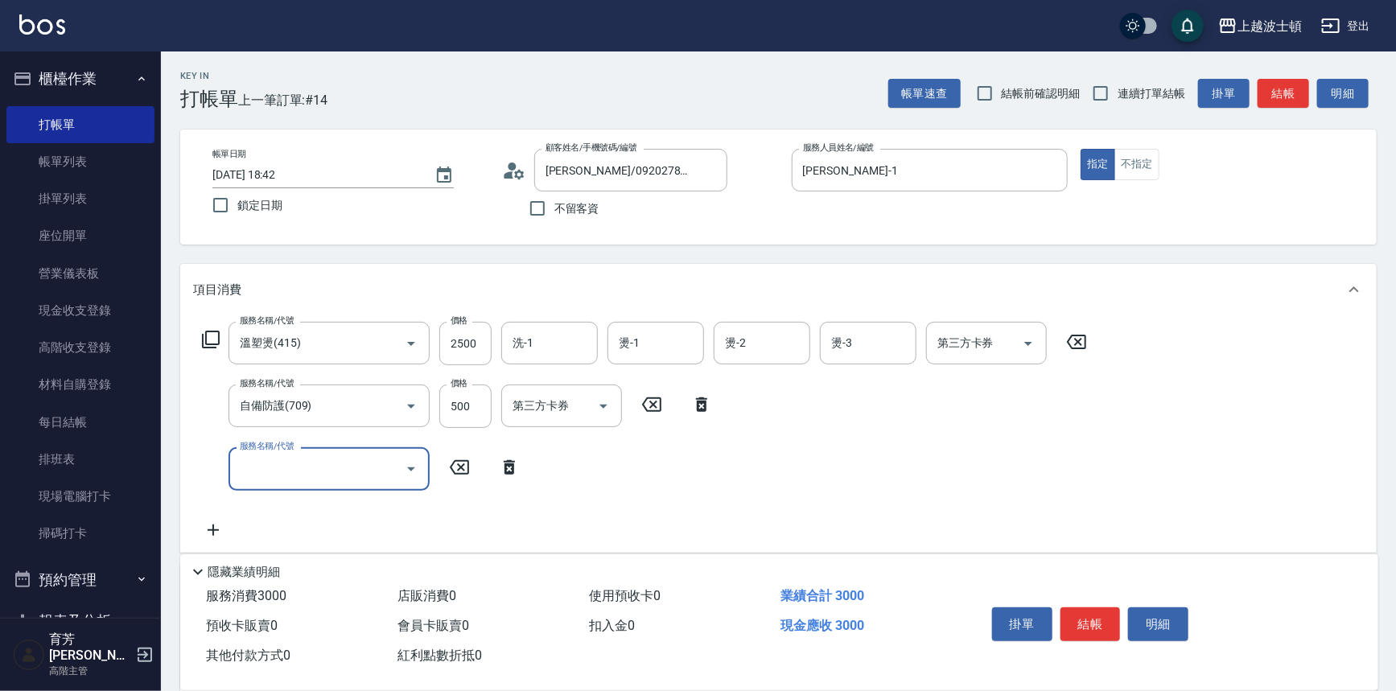
click at [292, 445] on body "上越波士頓 登出 櫃檯作業 打帳單 帳單列表 掛單列表 座位開單 營業儀表板 現金收支登錄 高階收支登錄 材料自購登錄 每日結帳 排班表 現場電腦打卡 掃碼打…" at bounding box center [698, 455] width 1396 height 910
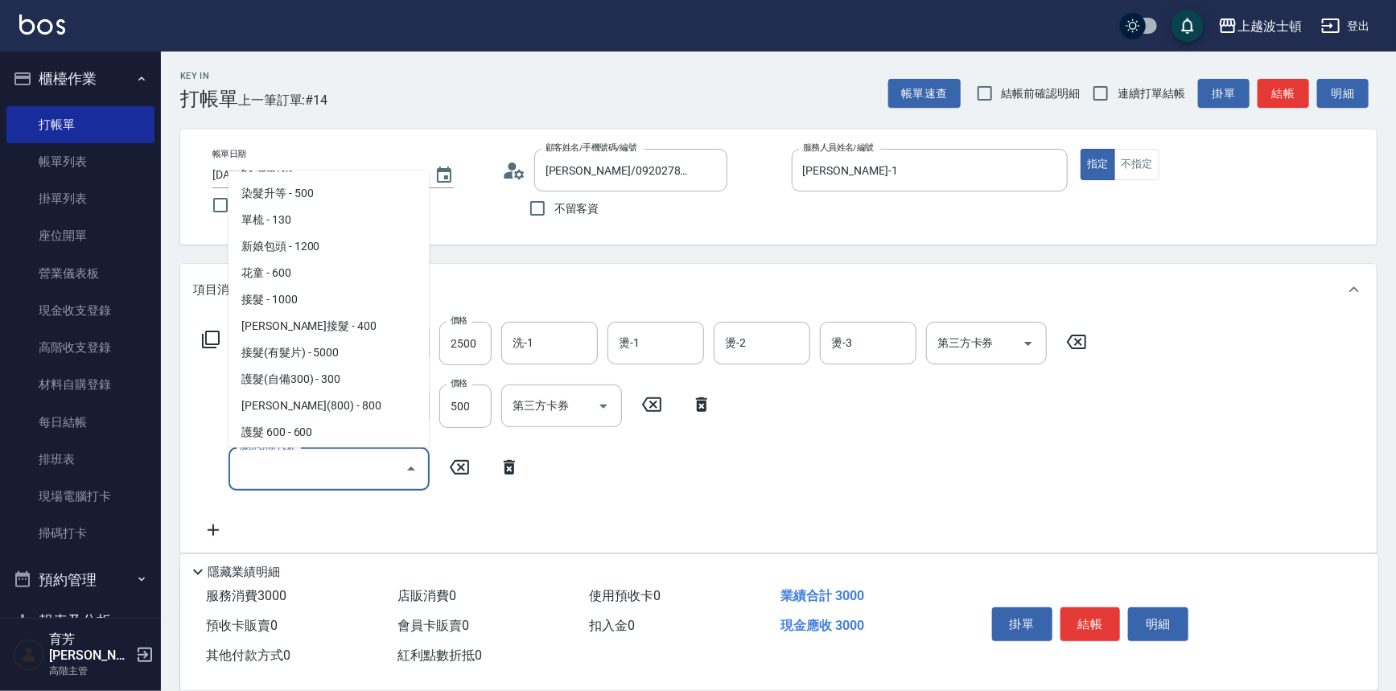
scroll to position [885, 0]
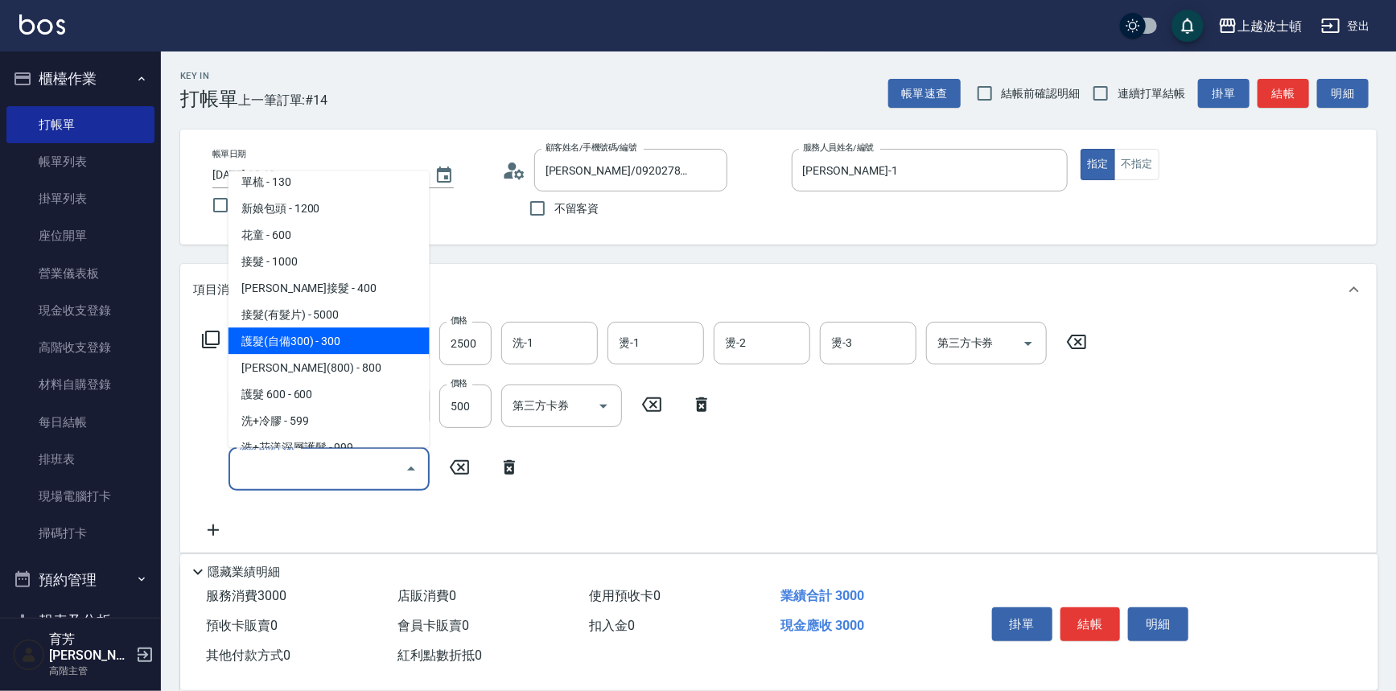
drag, startPoint x: 337, startPoint y: 343, endPoint x: 451, endPoint y: 384, distance: 121.4
click at [338, 344] on span "護髮(自備300) - 300" at bounding box center [329, 341] width 201 height 27
type input "護髮(自備300)(701)"
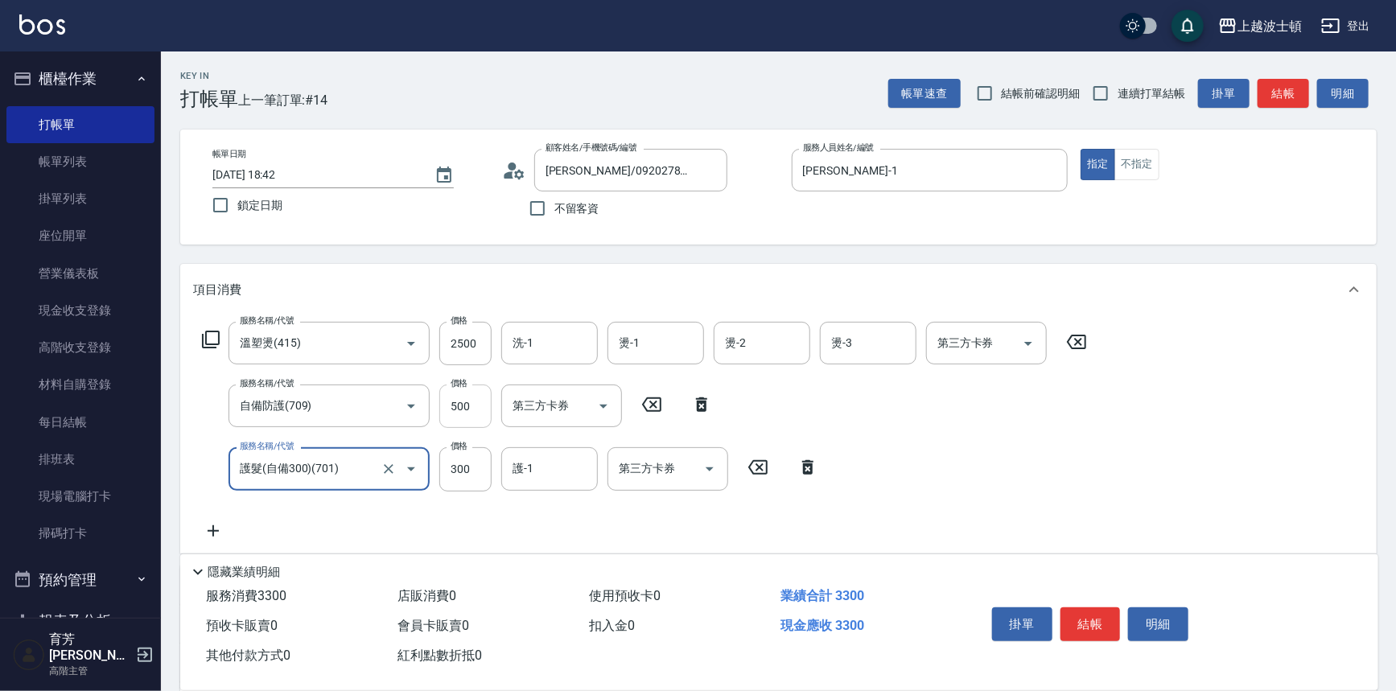
click at [460, 402] on input "500" at bounding box center [465, 406] width 52 height 43
click at [462, 402] on input "500" at bounding box center [465, 406] width 52 height 43
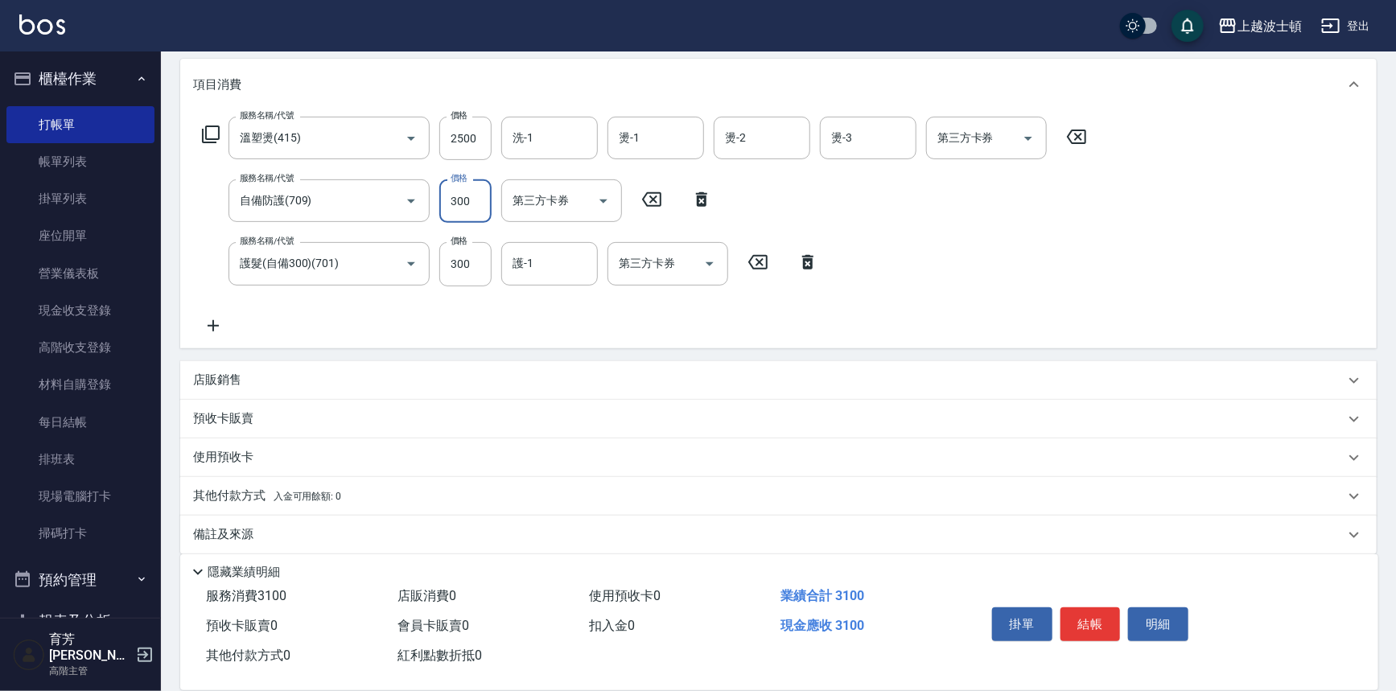
scroll to position [193, 0]
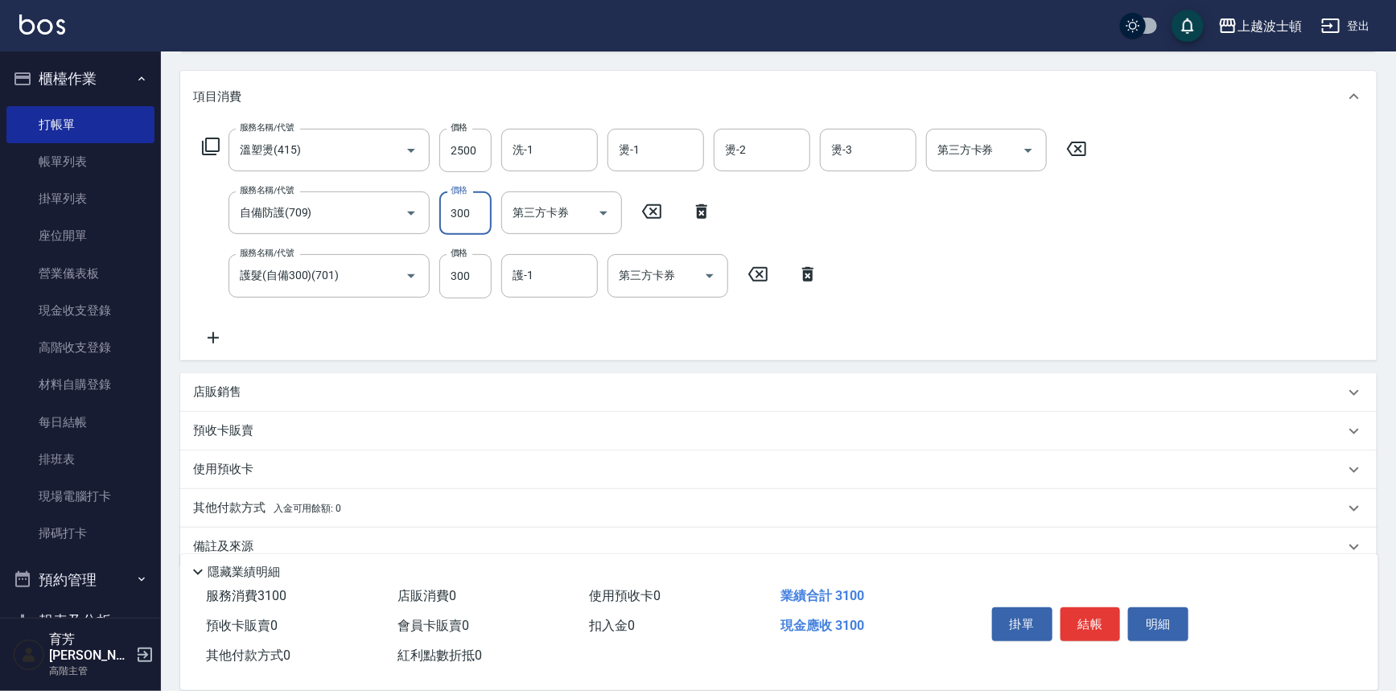
type input "300"
click at [216, 335] on icon at bounding box center [213, 337] width 40 height 19
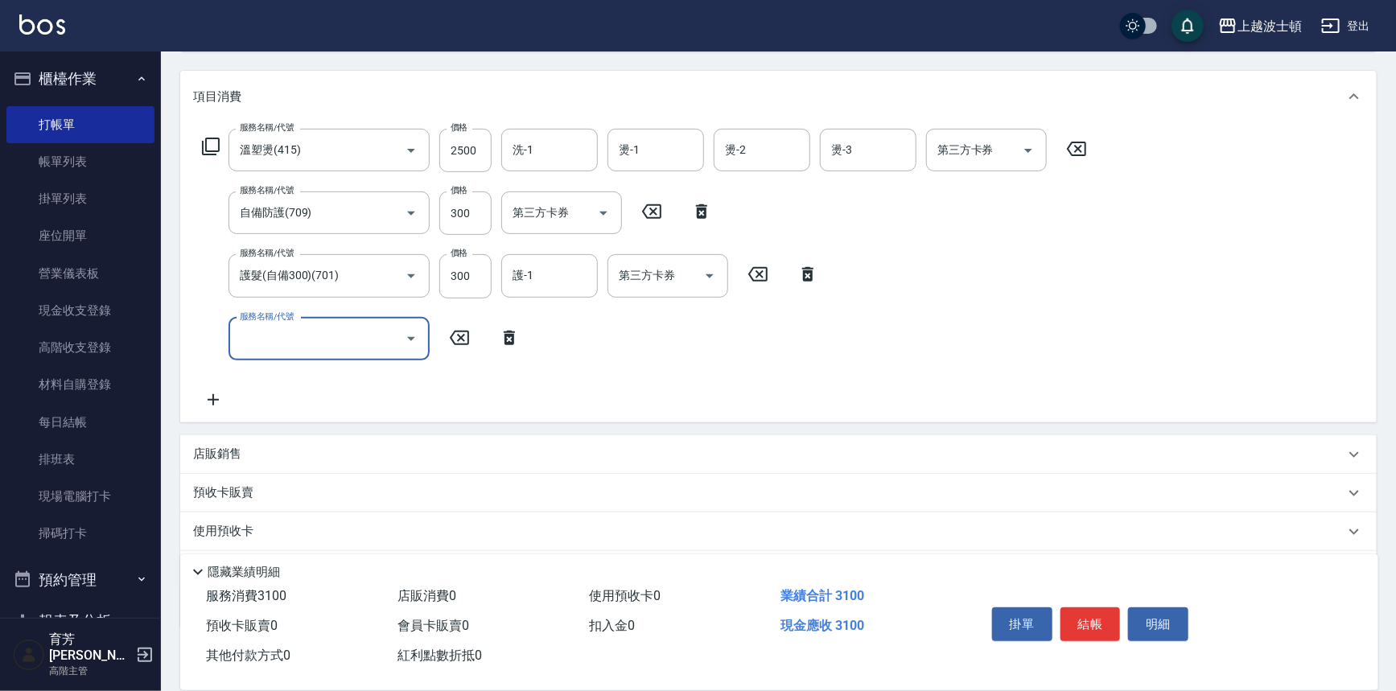
click at [409, 342] on icon "Open" at bounding box center [411, 338] width 19 height 19
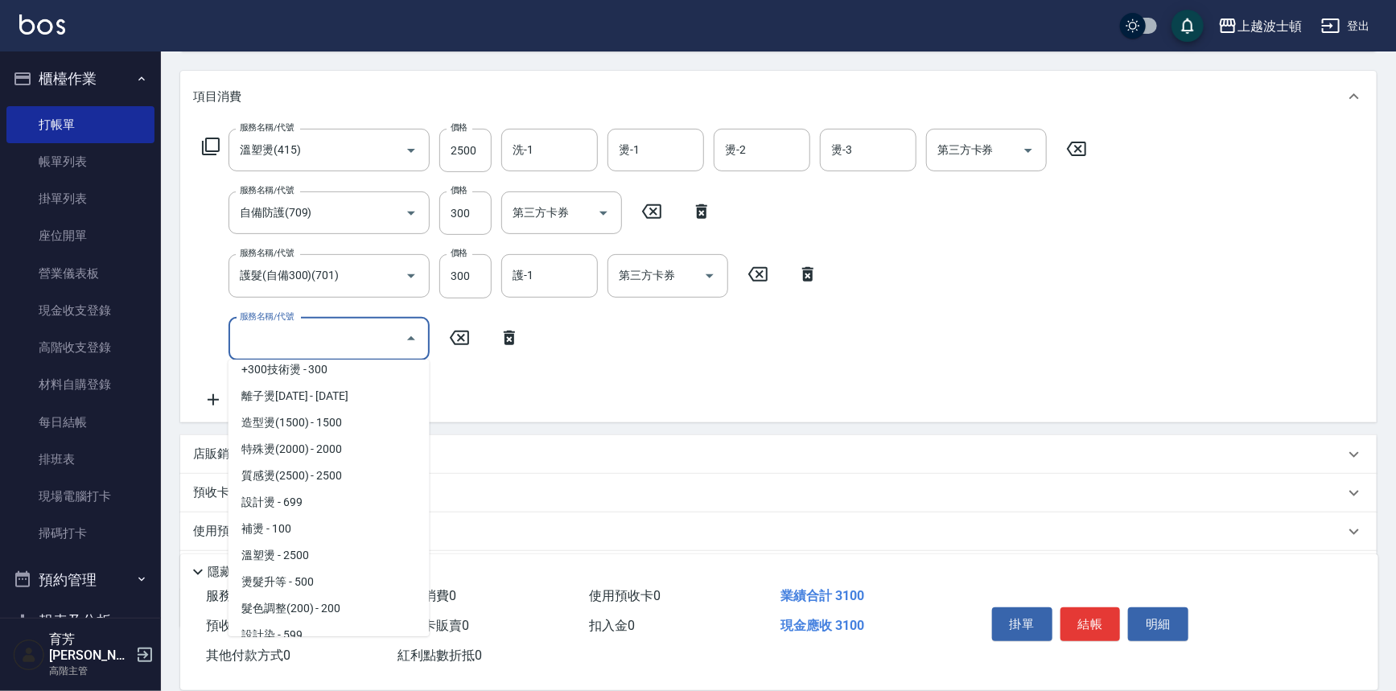
scroll to position [443, 0]
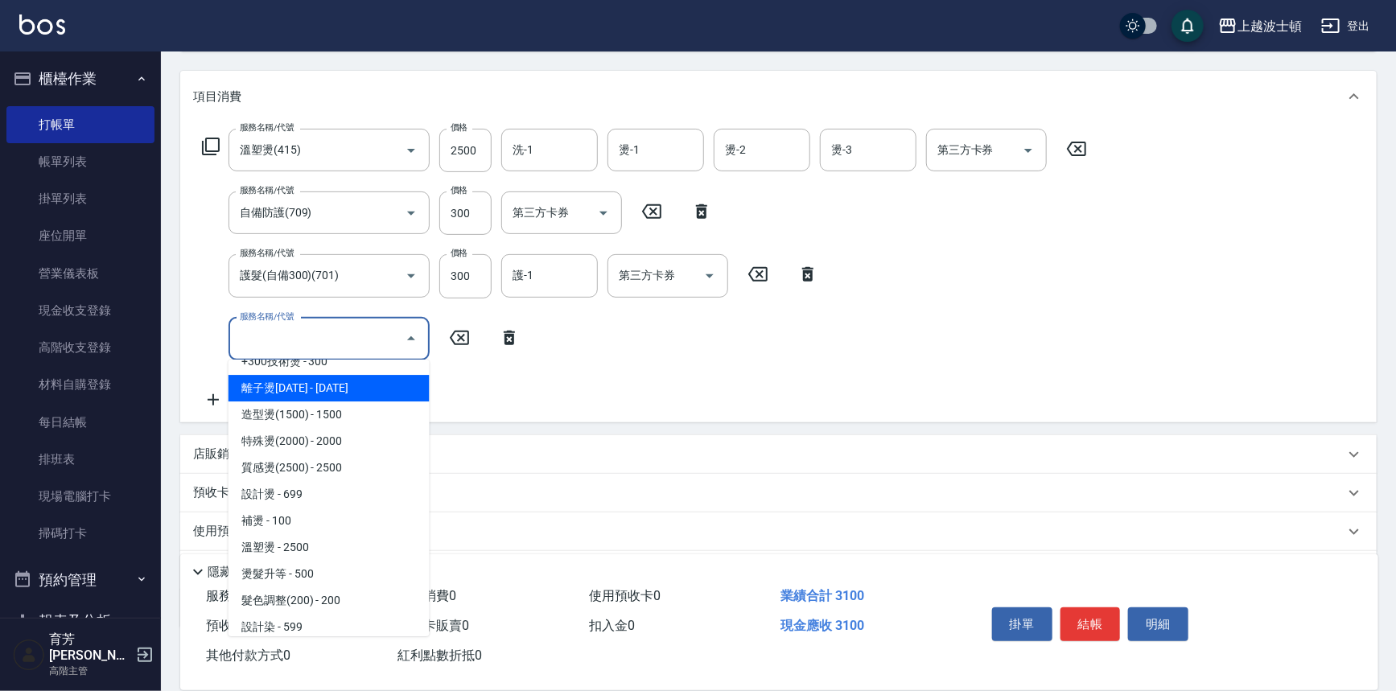
click at [349, 394] on span "離子燙1500 - 1500" at bounding box center [329, 388] width 201 height 27
type input "離子燙1500(403)"
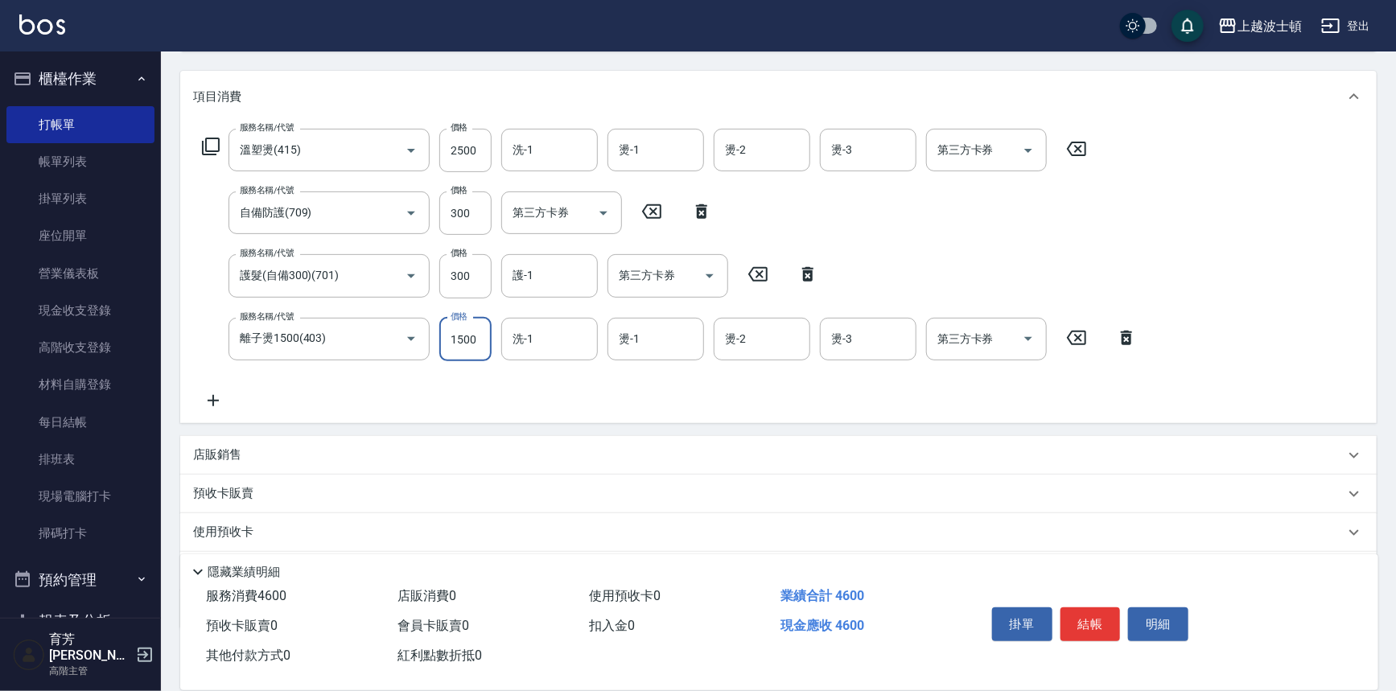
click at [462, 337] on input "1500" at bounding box center [465, 339] width 52 height 43
type input "800"
click at [457, 144] on input "2500" at bounding box center [465, 150] width 52 height 43
drag, startPoint x: 451, startPoint y: 146, endPoint x: 461, endPoint y: 153, distance: 12.7
click at [461, 153] on input "2000" at bounding box center [465, 150] width 52 height 43
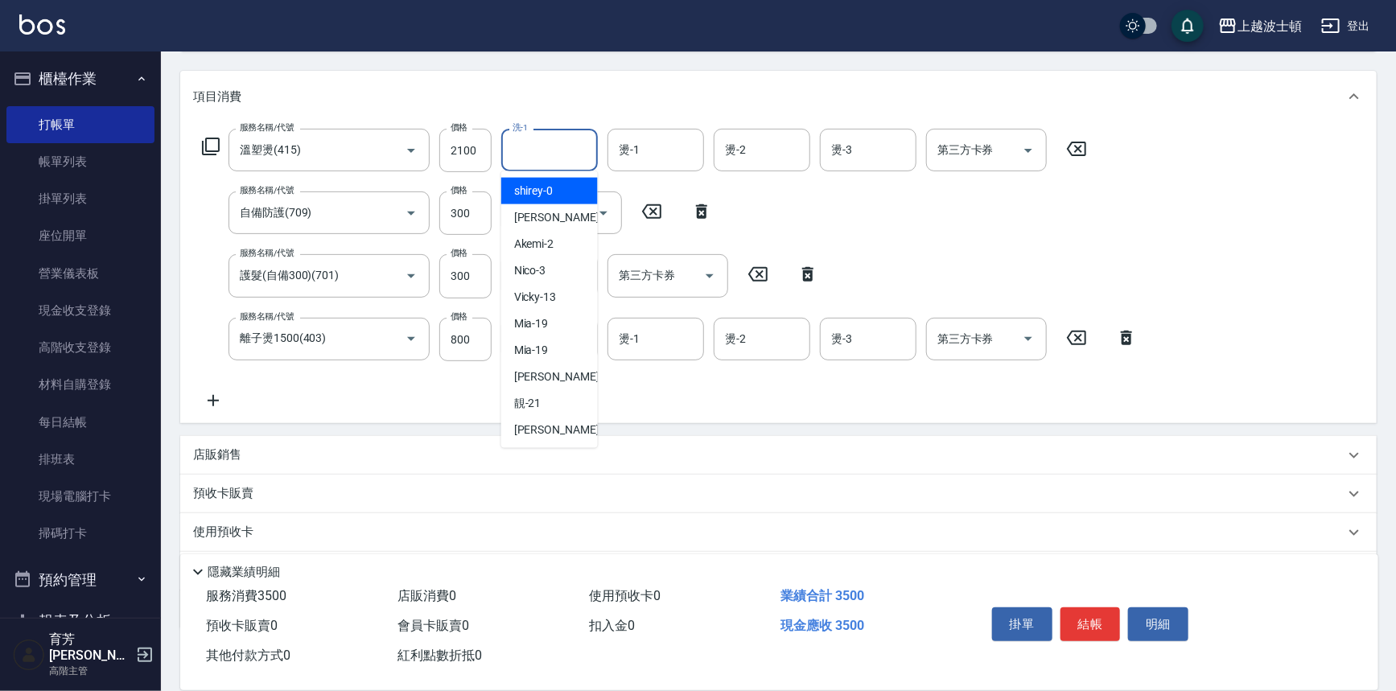
click at [544, 147] on input "洗-1" at bounding box center [550, 150] width 82 height 28
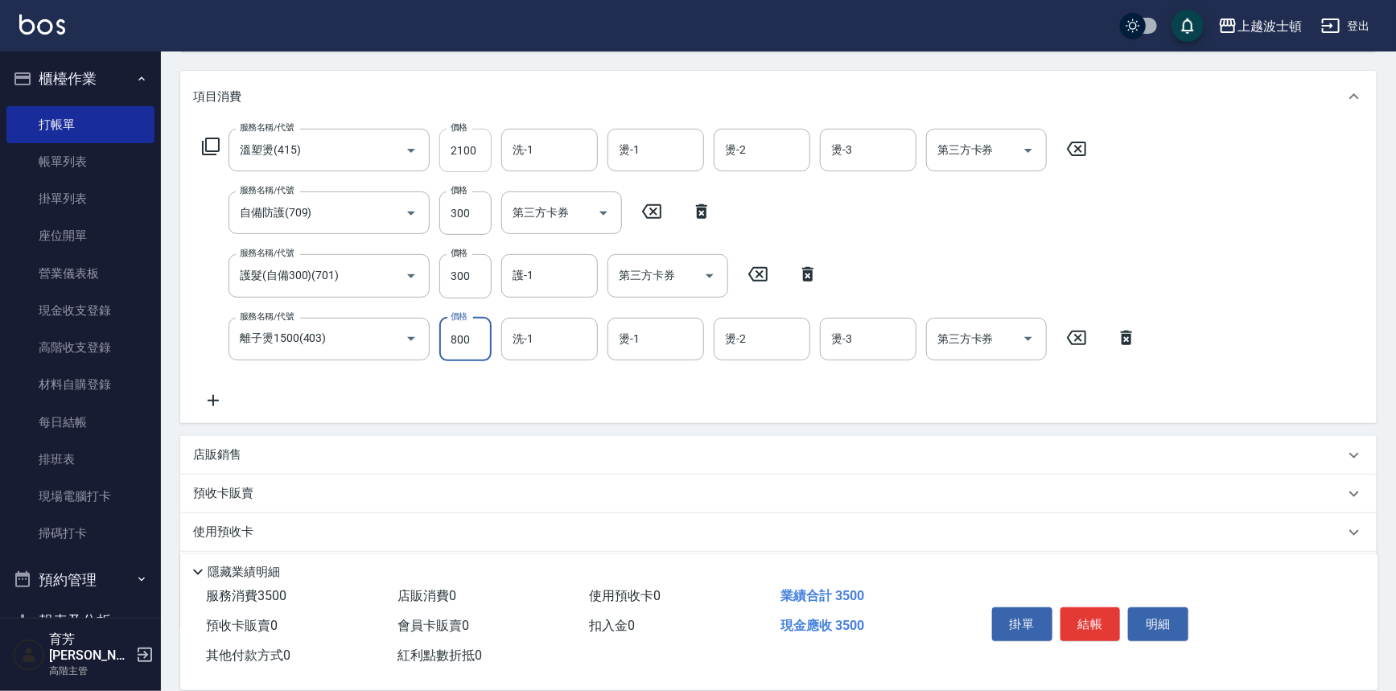
drag, startPoint x: 452, startPoint y: 146, endPoint x: 463, endPoint y: 153, distance: 12.7
click at [463, 153] on input "2100" at bounding box center [465, 150] width 52 height 43
click at [460, 151] on input "2100" at bounding box center [465, 150] width 52 height 43
type input "2000"
click at [222, 393] on icon at bounding box center [213, 400] width 40 height 19
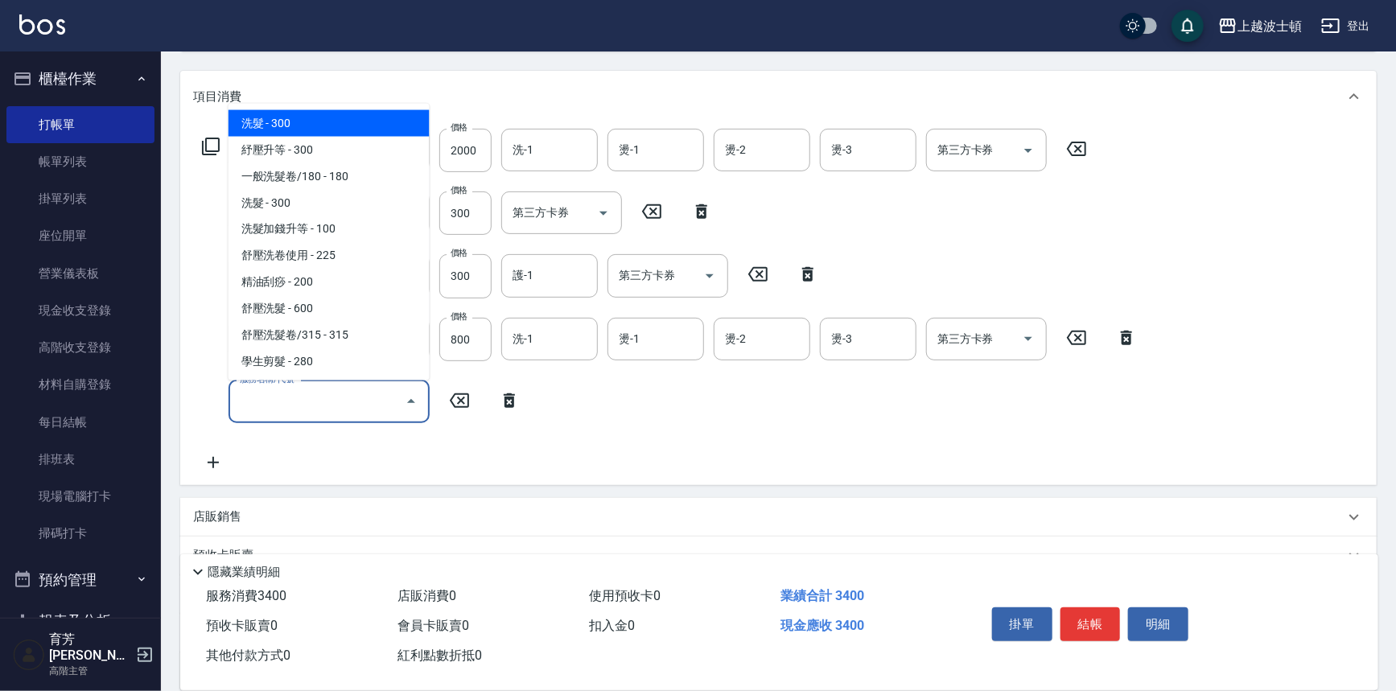
click at [337, 394] on input "服務名稱/代號" at bounding box center [317, 402] width 163 height 28
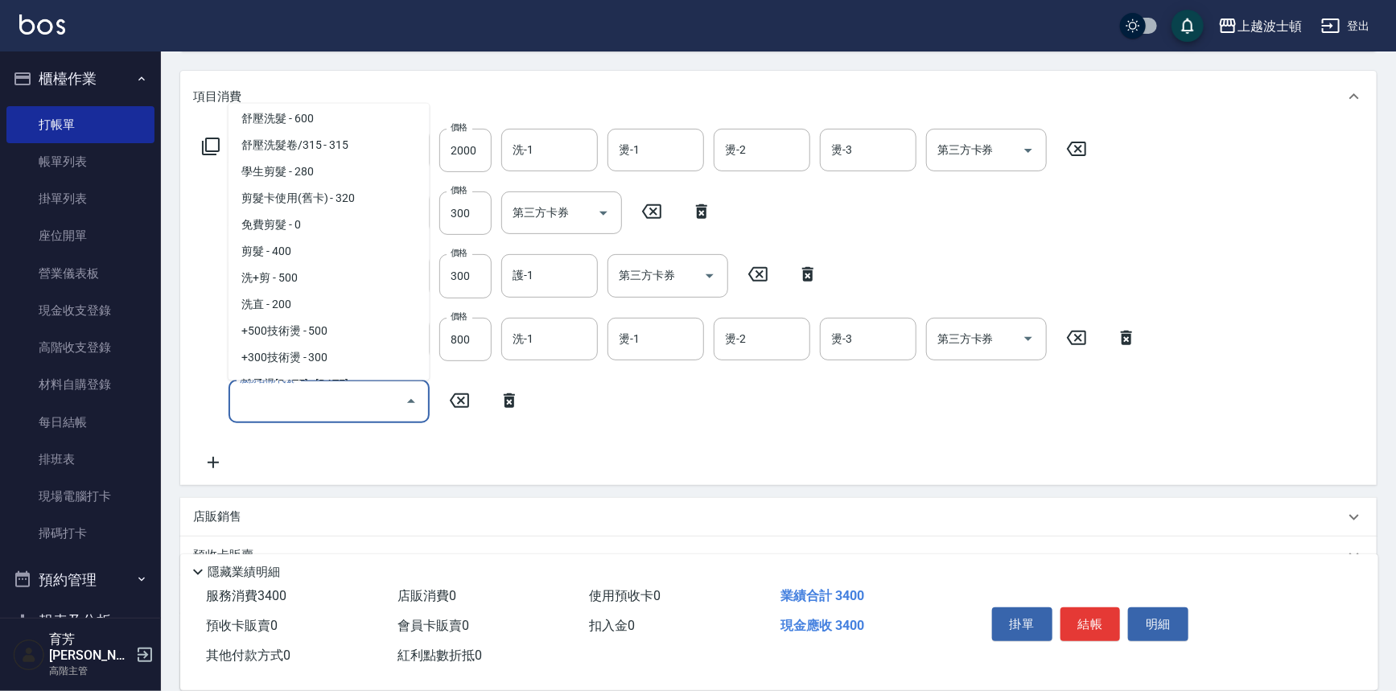
scroll to position [305, 0]
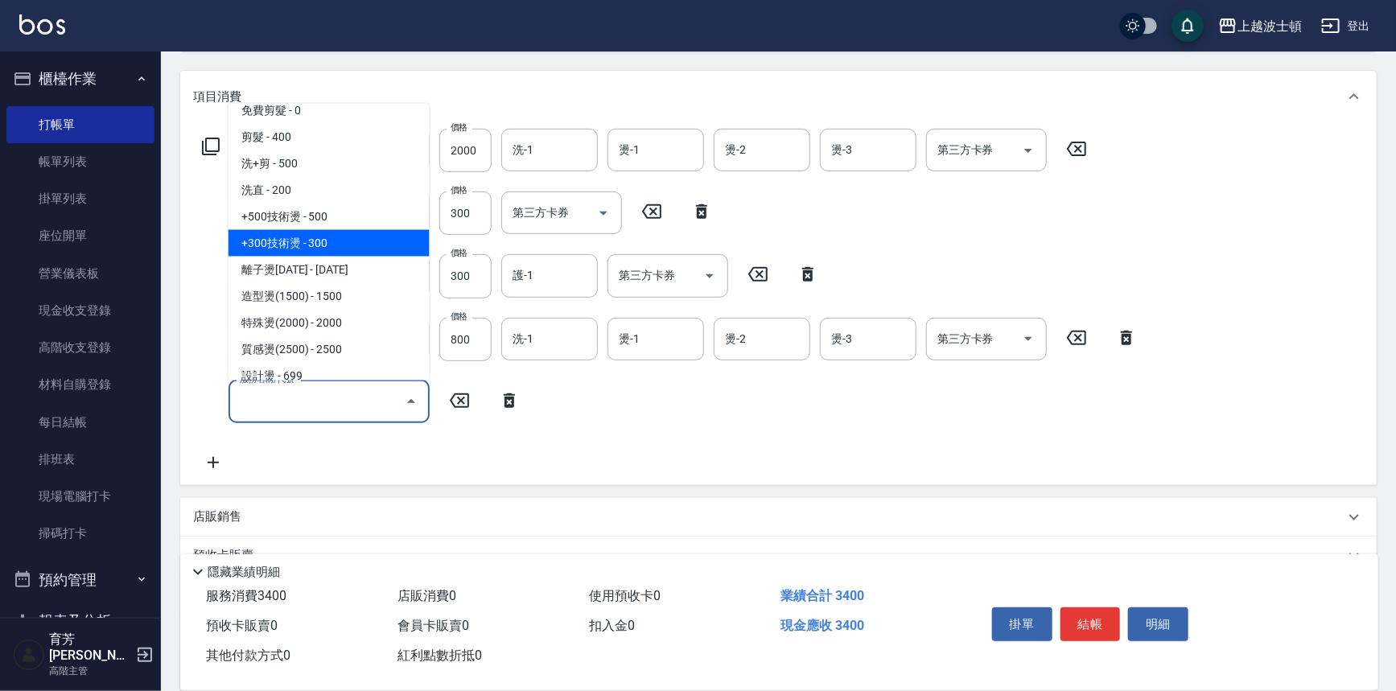
click at [345, 240] on span "+300技術燙 - 300" at bounding box center [329, 243] width 201 height 27
type input "+300技術燙(402)"
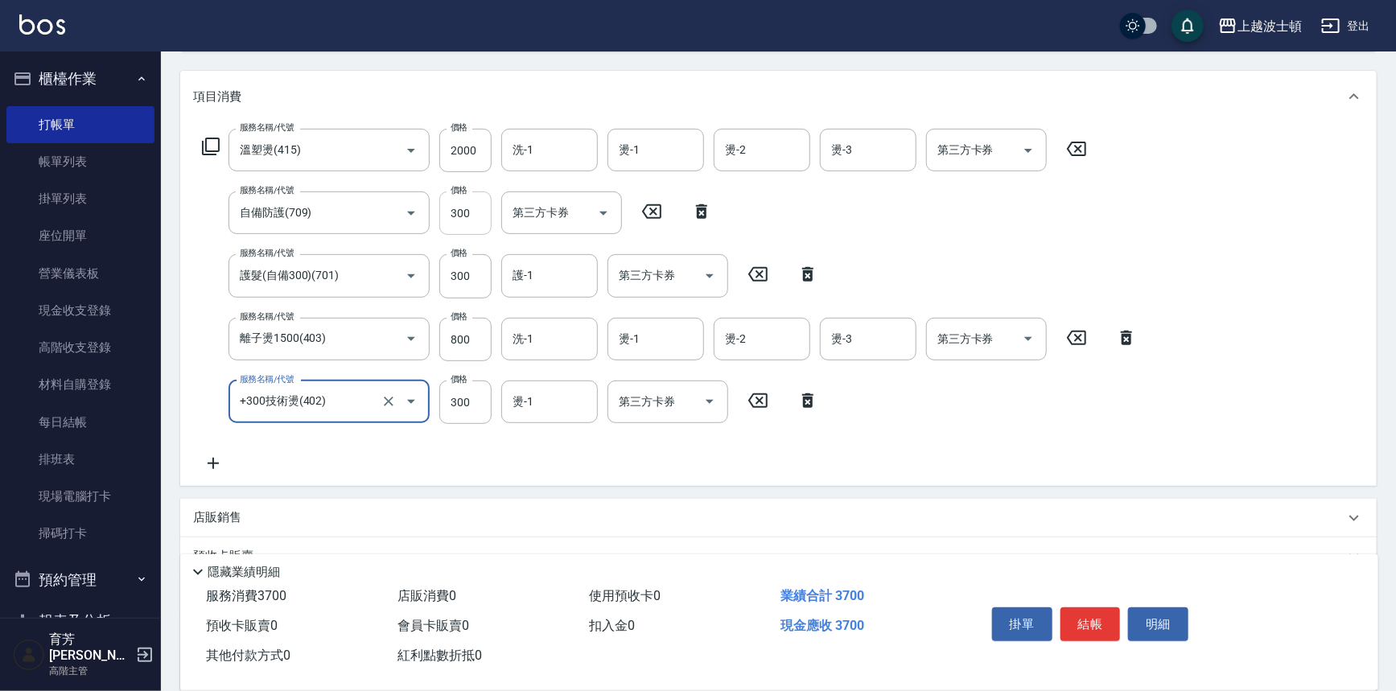
click at [449, 214] on input "300" at bounding box center [465, 213] width 52 height 43
click at [452, 213] on input "300" at bounding box center [465, 213] width 52 height 43
type input "200"
click at [542, 145] on input "洗-1" at bounding box center [550, 150] width 82 height 28
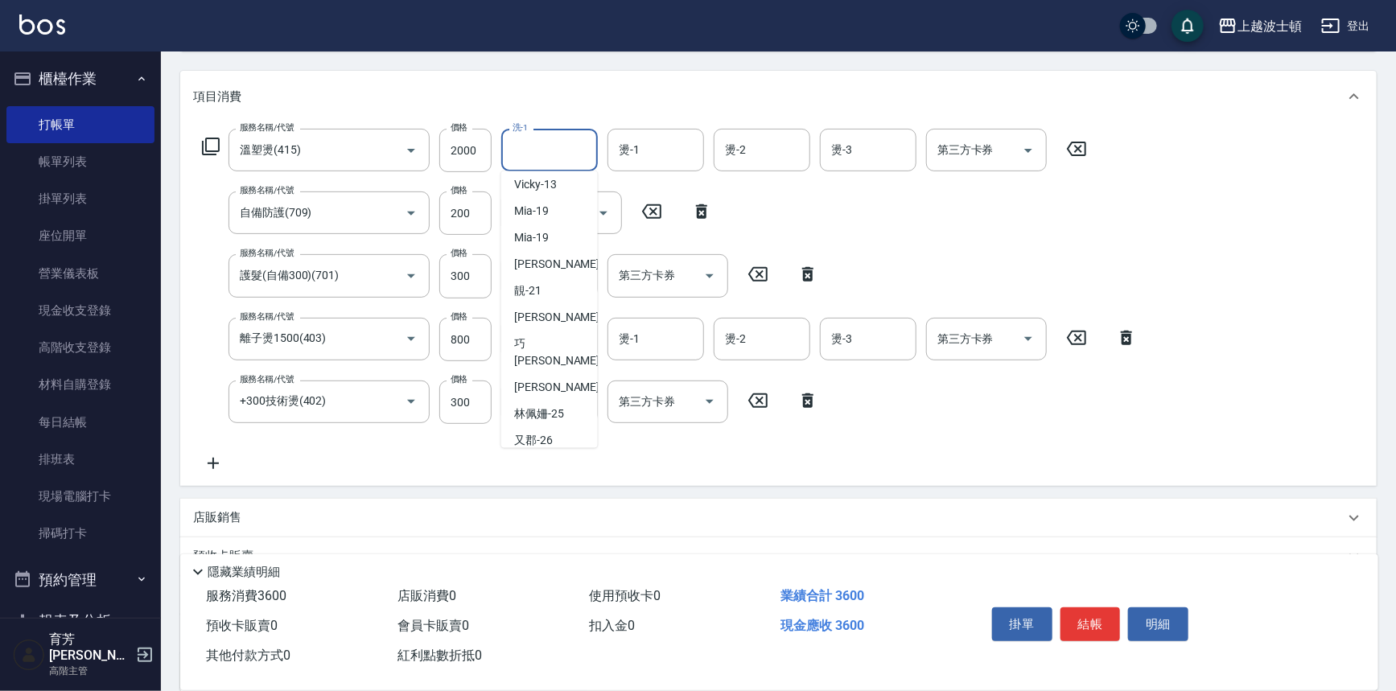
scroll to position [123, 0]
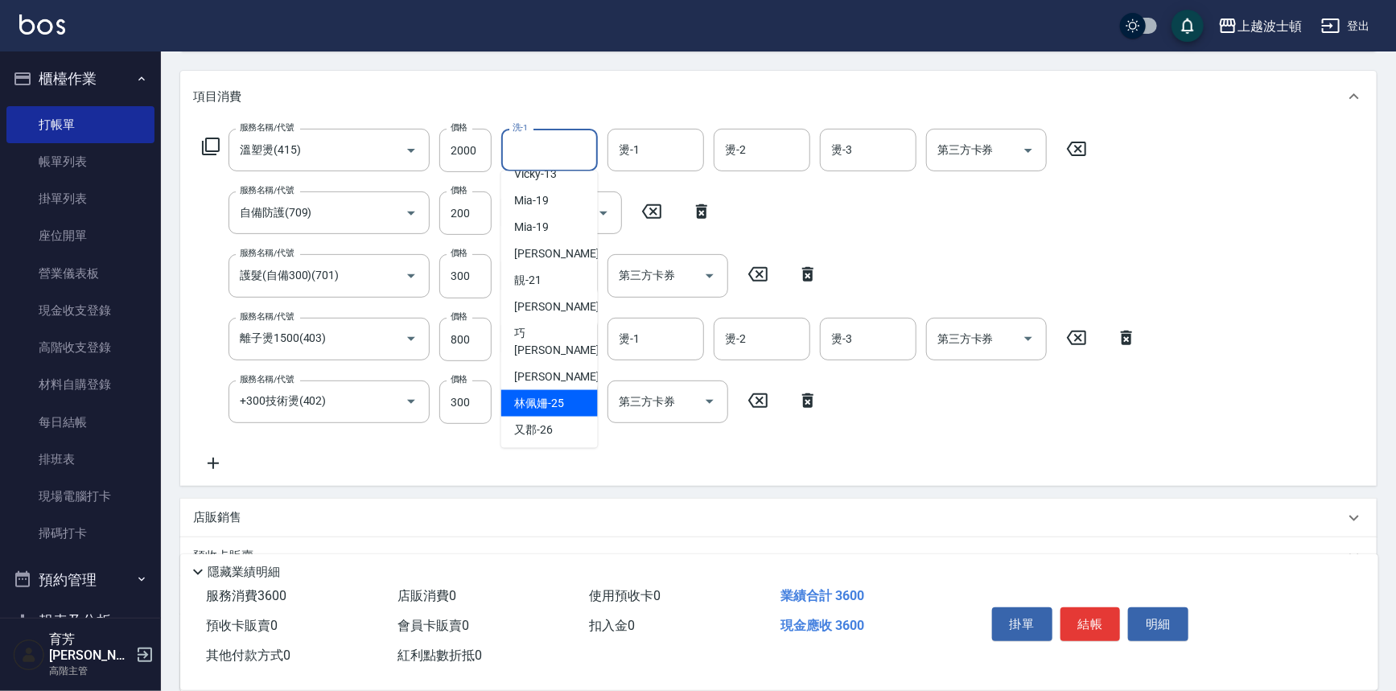
click at [547, 390] on div "林佩姍 -25" at bounding box center [549, 403] width 97 height 27
type input "林佩姍-25"
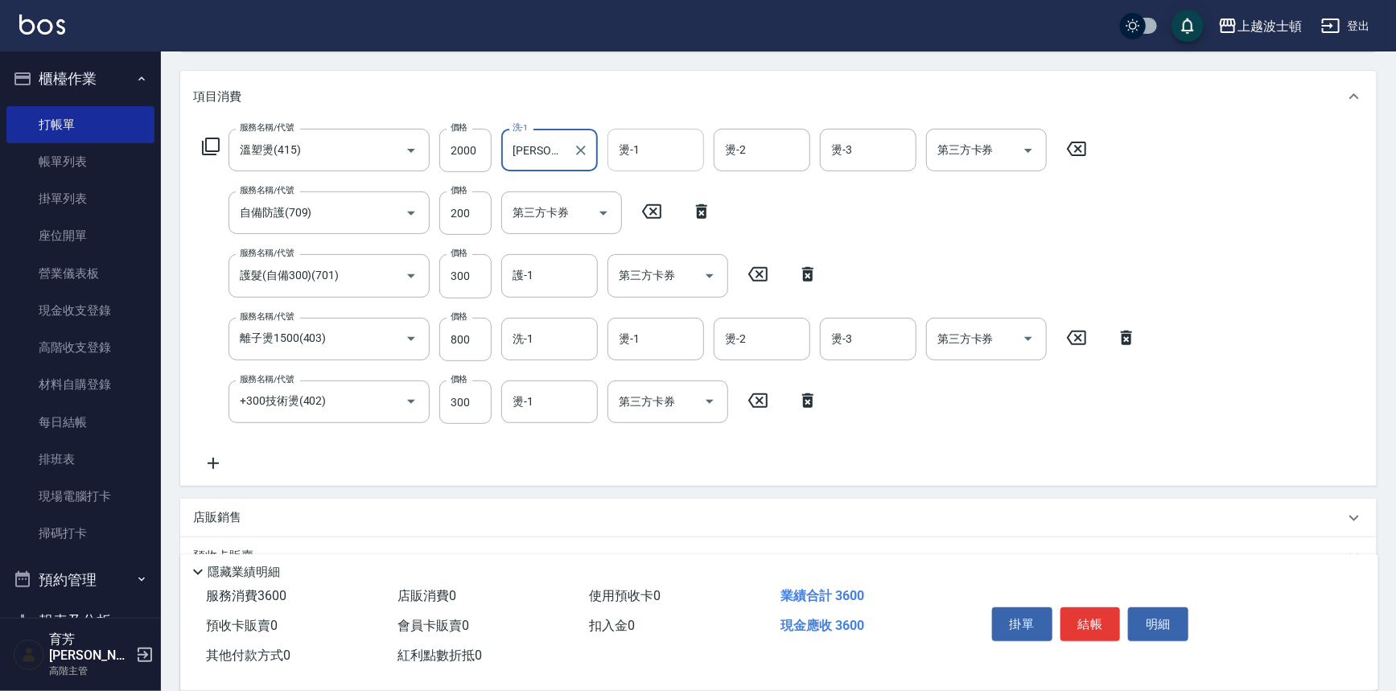
click at [627, 159] on input "燙-1" at bounding box center [656, 150] width 82 height 28
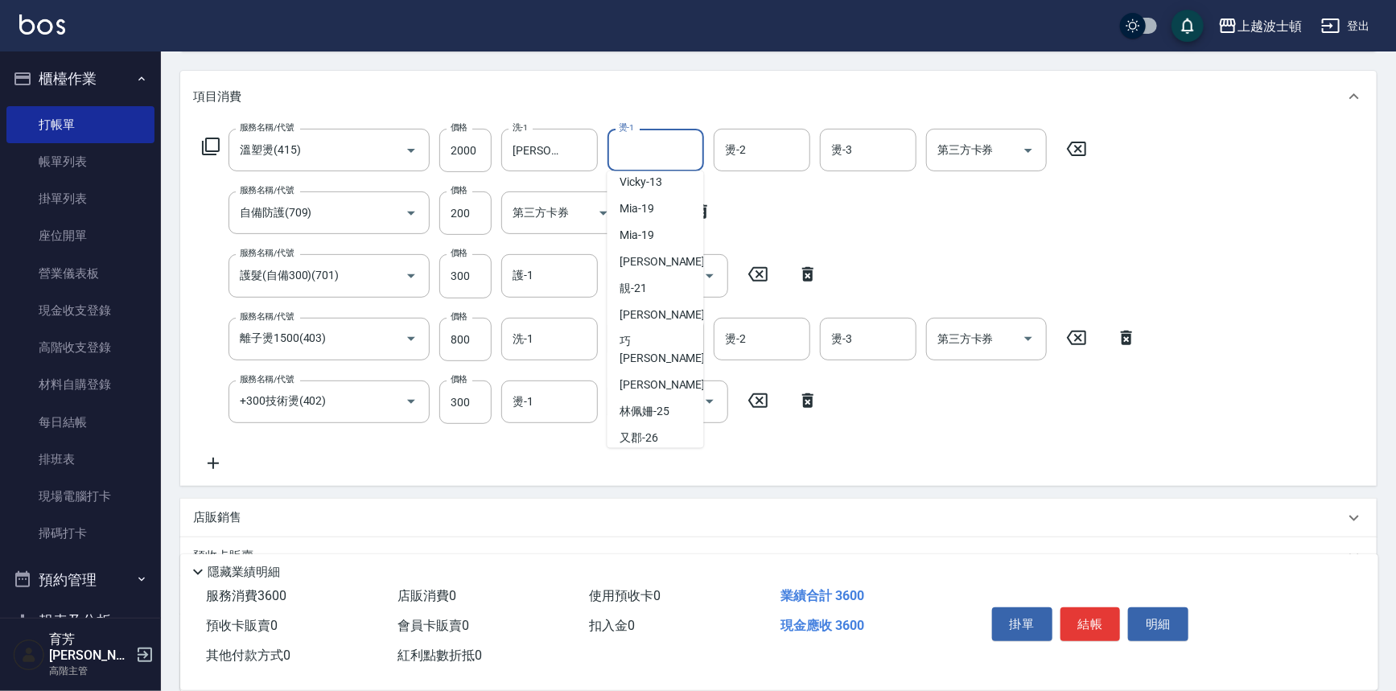
scroll to position [117, 0]
drag, startPoint x: 653, startPoint y: 394, endPoint x: 684, endPoint y: 324, distance: 76.4
click at [656, 402] on span "林佩姍 -25" at bounding box center [646, 410] width 50 height 17
type input "林佩姍-25"
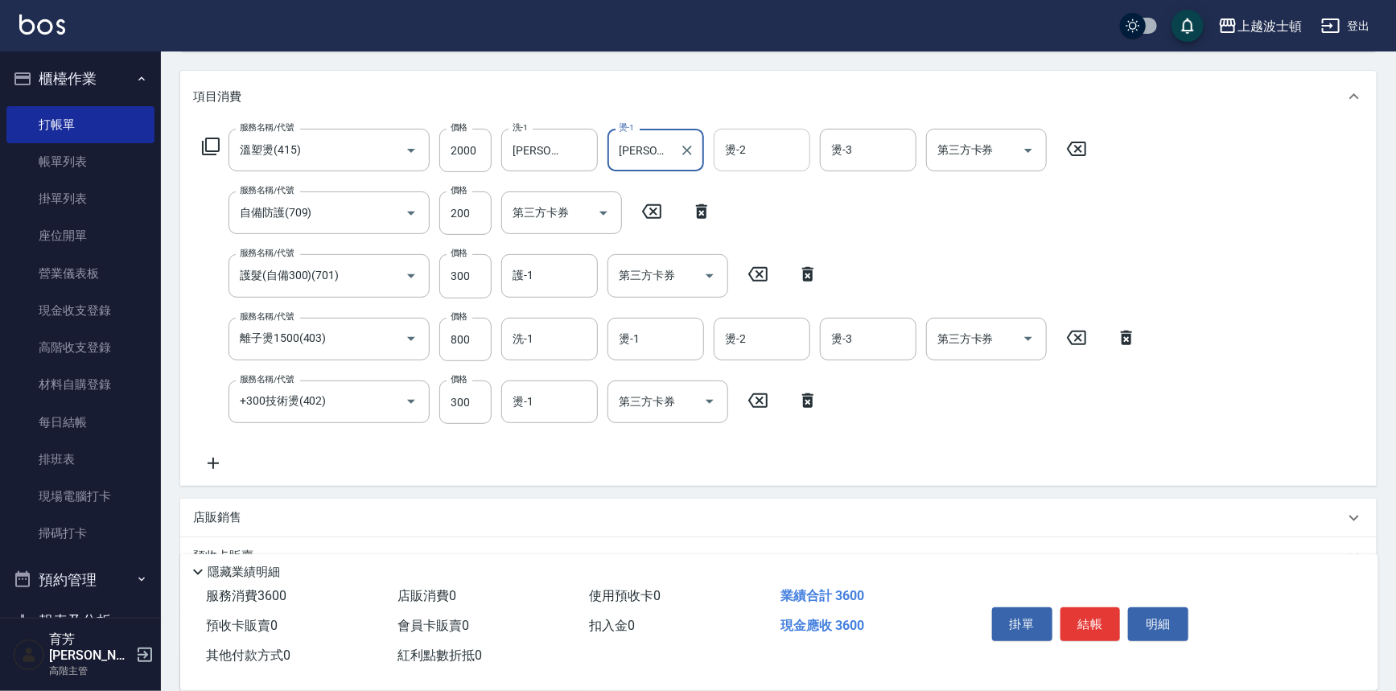
click at [700, 141] on input "燙-2" at bounding box center [762, 150] width 82 height 28
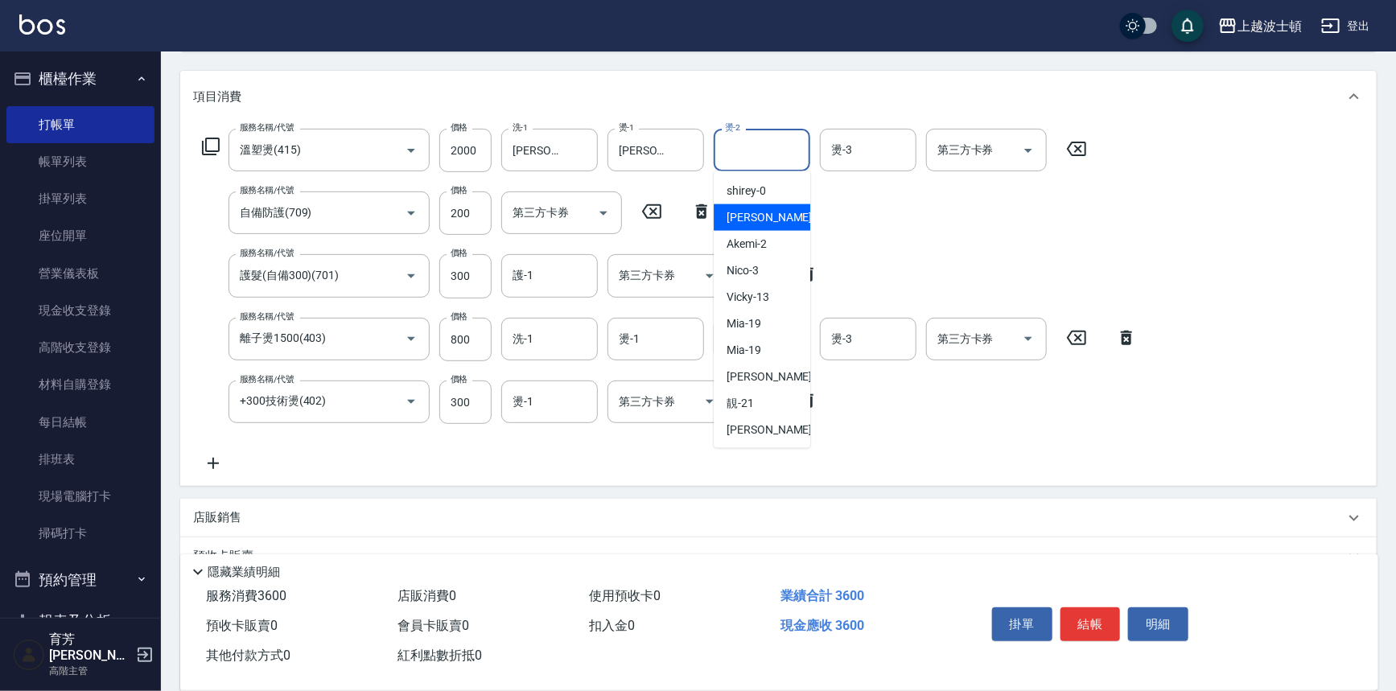
drag, startPoint x: 757, startPoint y: 217, endPoint x: 799, endPoint y: 192, distance: 49.8
click at [700, 217] on div "麥可 -1" at bounding box center [762, 217] width 97 height 27
type input "麥可-1"
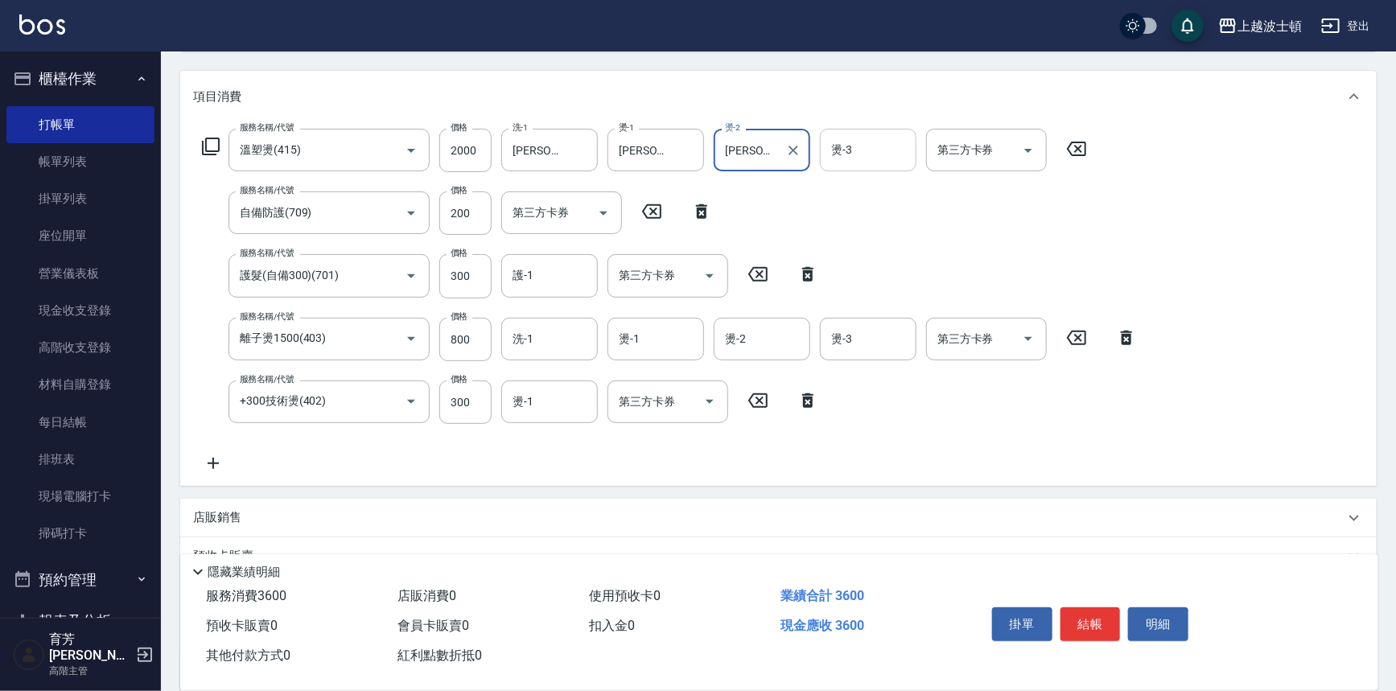
click at [700, 155] on input "燙-3" at bounding box center [868, 150] width 82 height 28
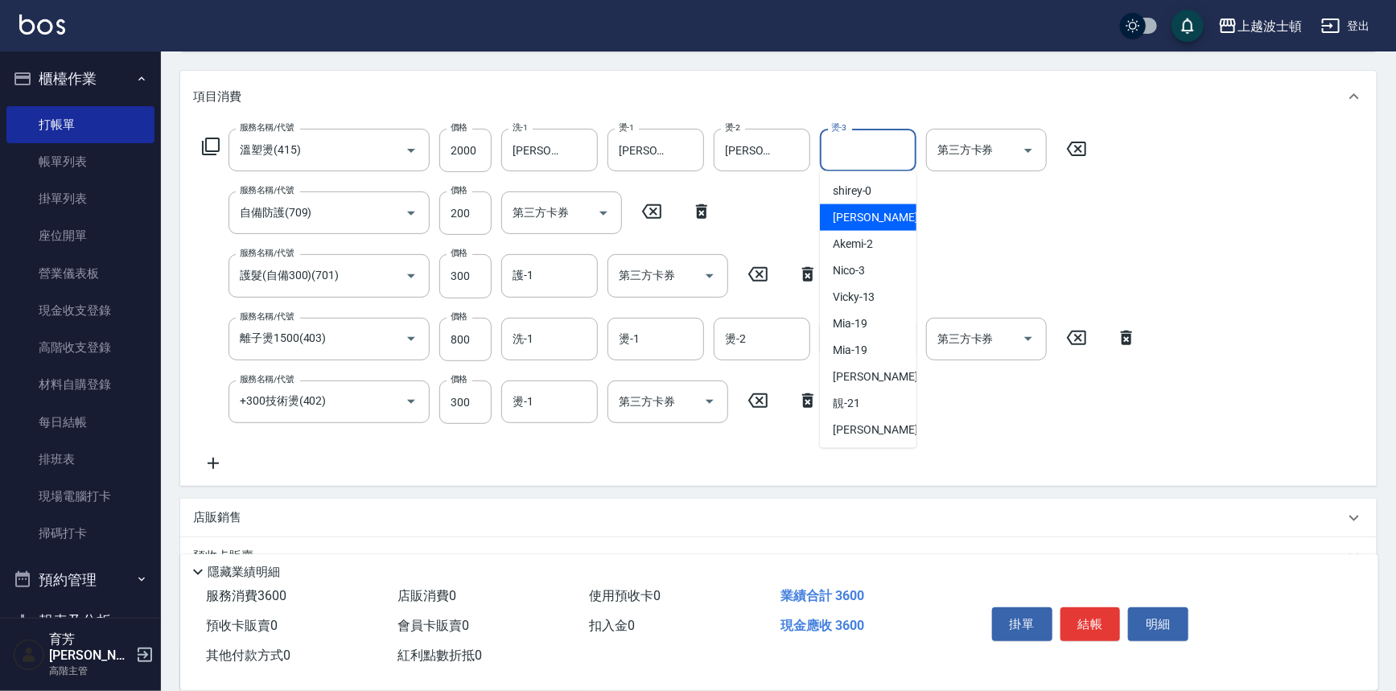
click at [700, 211] on span "麥可 -1" at bounding box center [880, 217] width 95 height 17
type input "麥可-1"
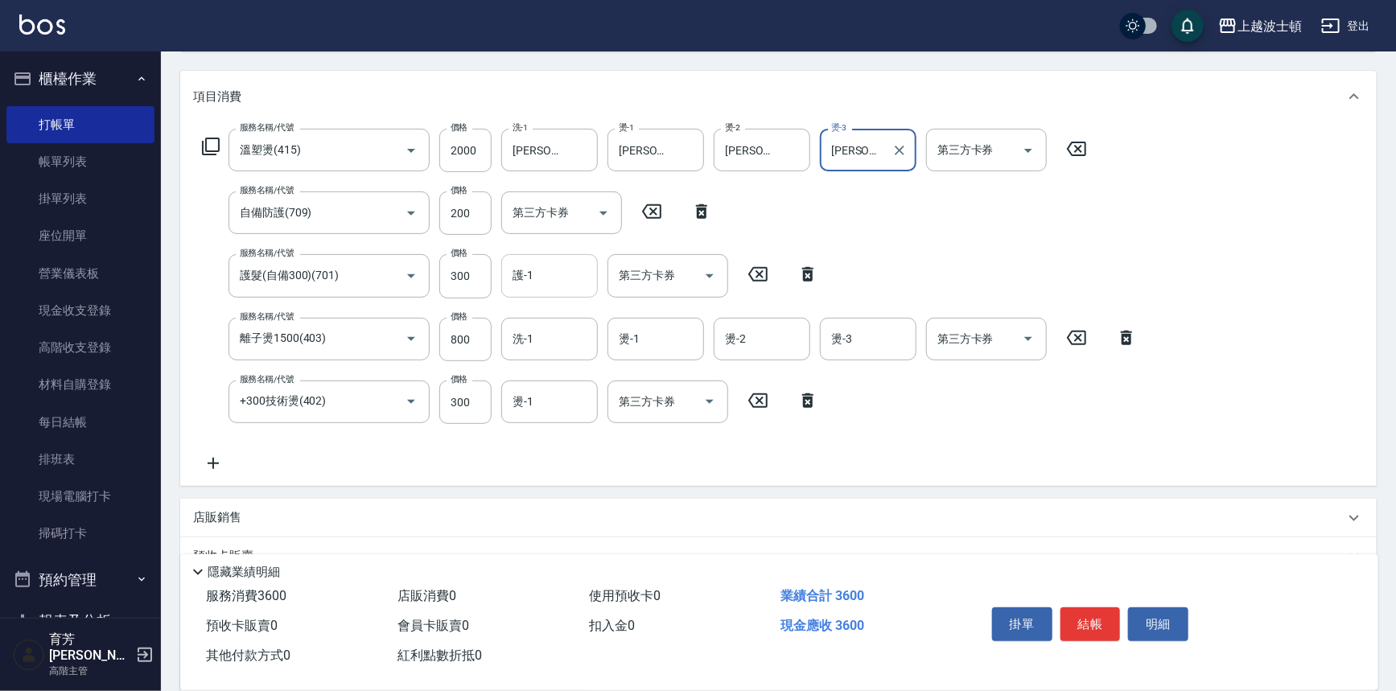
click at [547, 278] on input "護-1" at bounding box center [550, 276] width 82 height 28
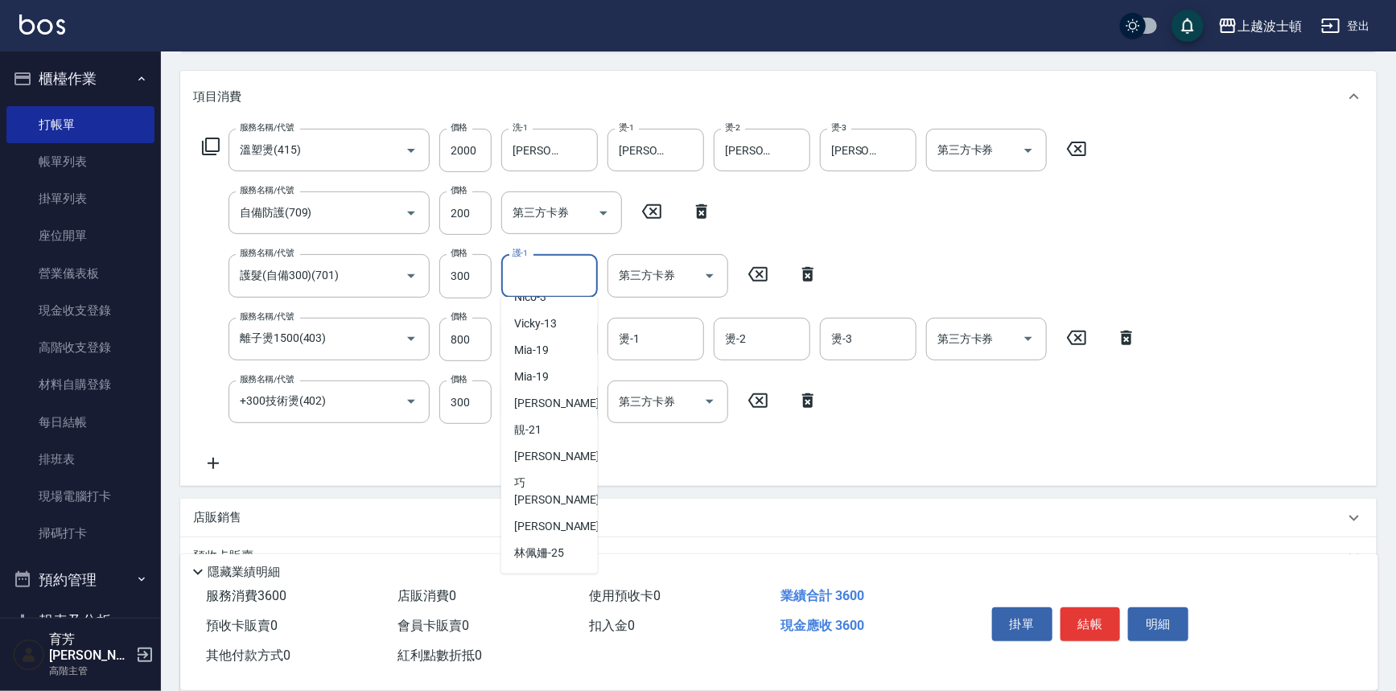
scroll to position [104, 0]
click at [570, 535] on div "林佩姍 -25" at bounding box center [549, 548] width 97 height 27
type input "林佩姍-25"
click at [559, 343] on input "洗-1" at bounding box center [550, 339] width 82 height 28
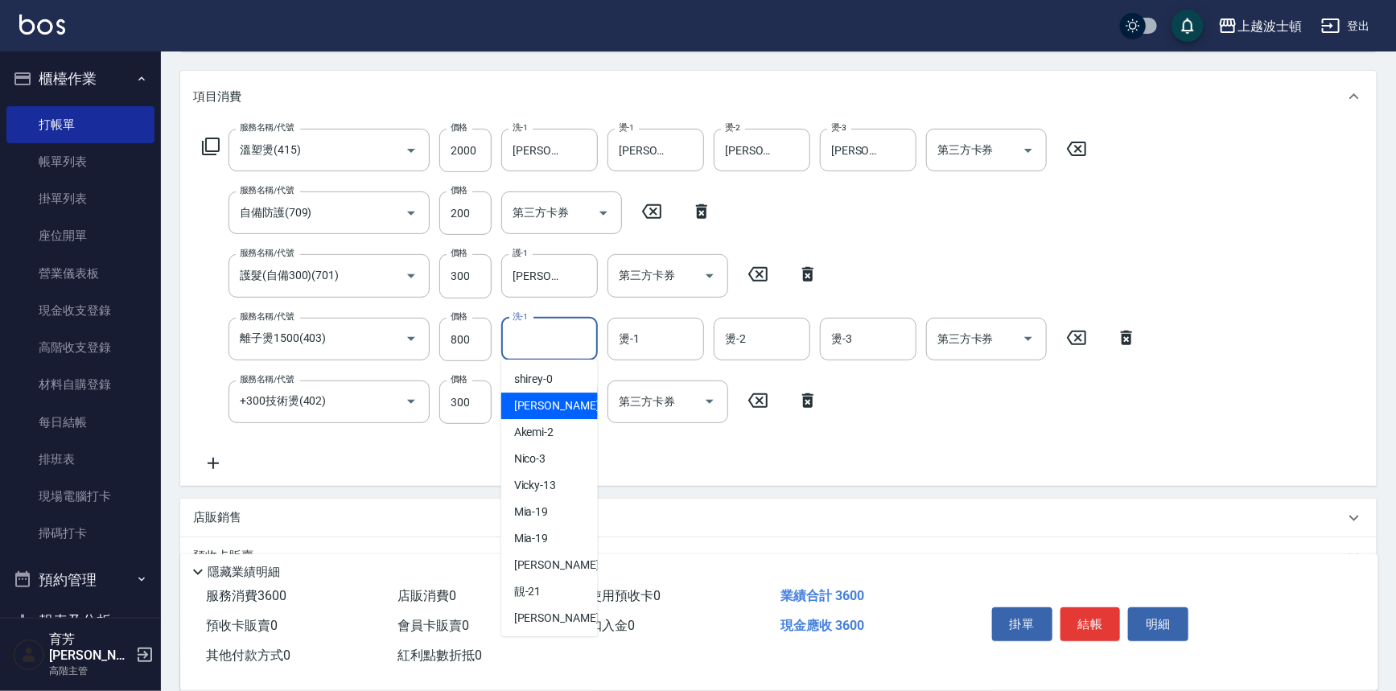
click at [547, 402] on div "麥可 -1" at bounding box center [549, 406] width 97 height 27
type input "麥可-1"
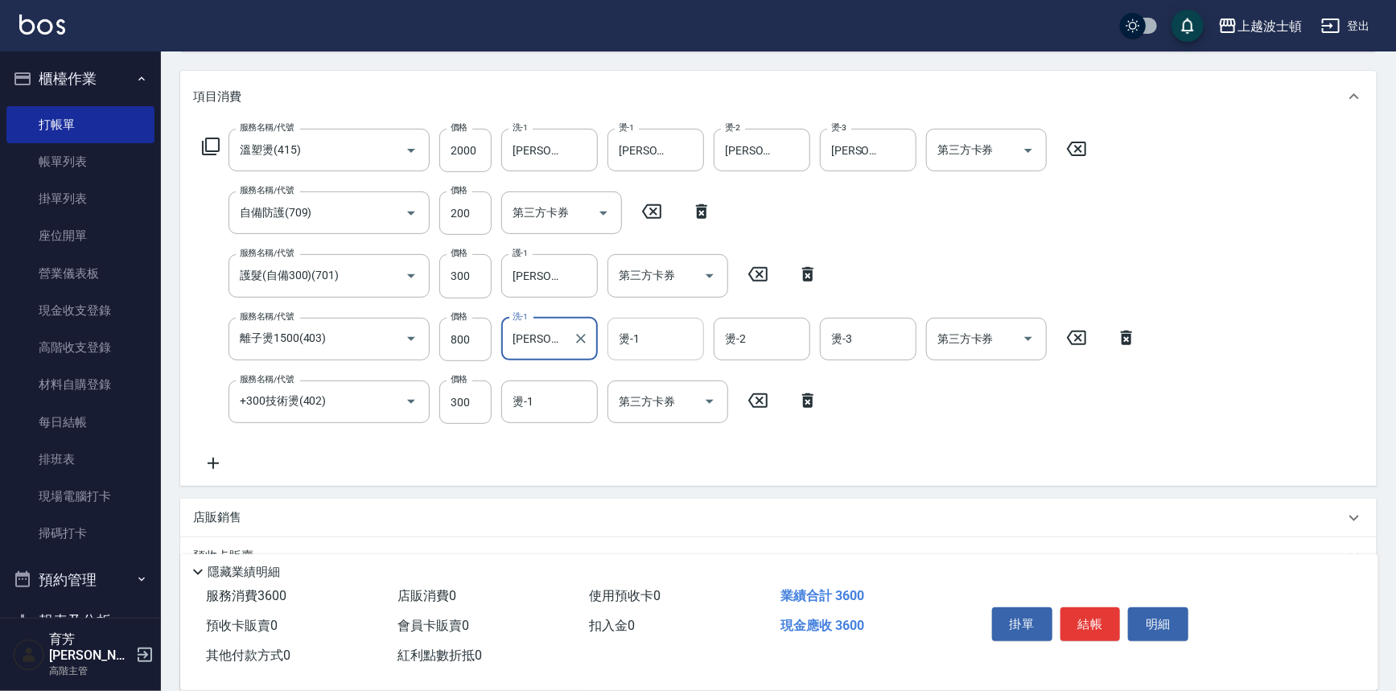
click at [654, 340] on input "燙-1" at bounding box center [656, 339] width 82 height 28
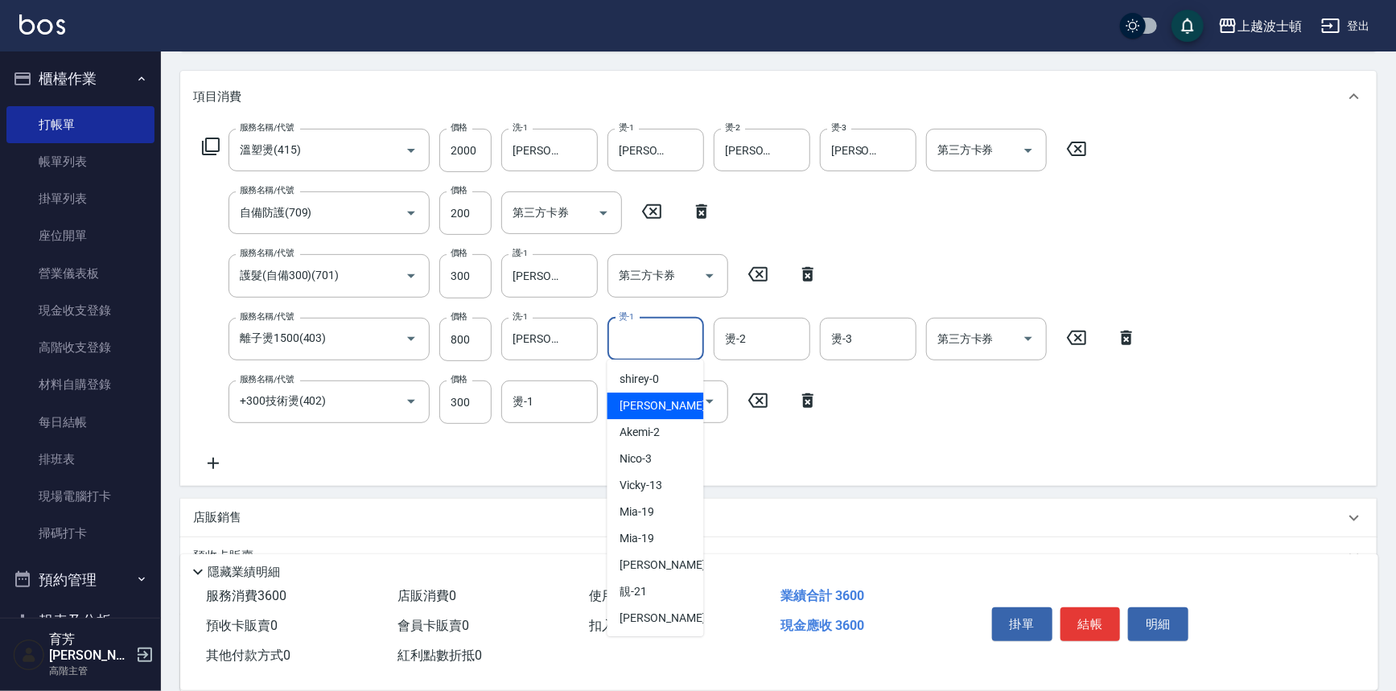
click at [650, 406] on span "麥可 -1" at bounding box center [668, 406] width 95 height 17
type input "麥可-1"
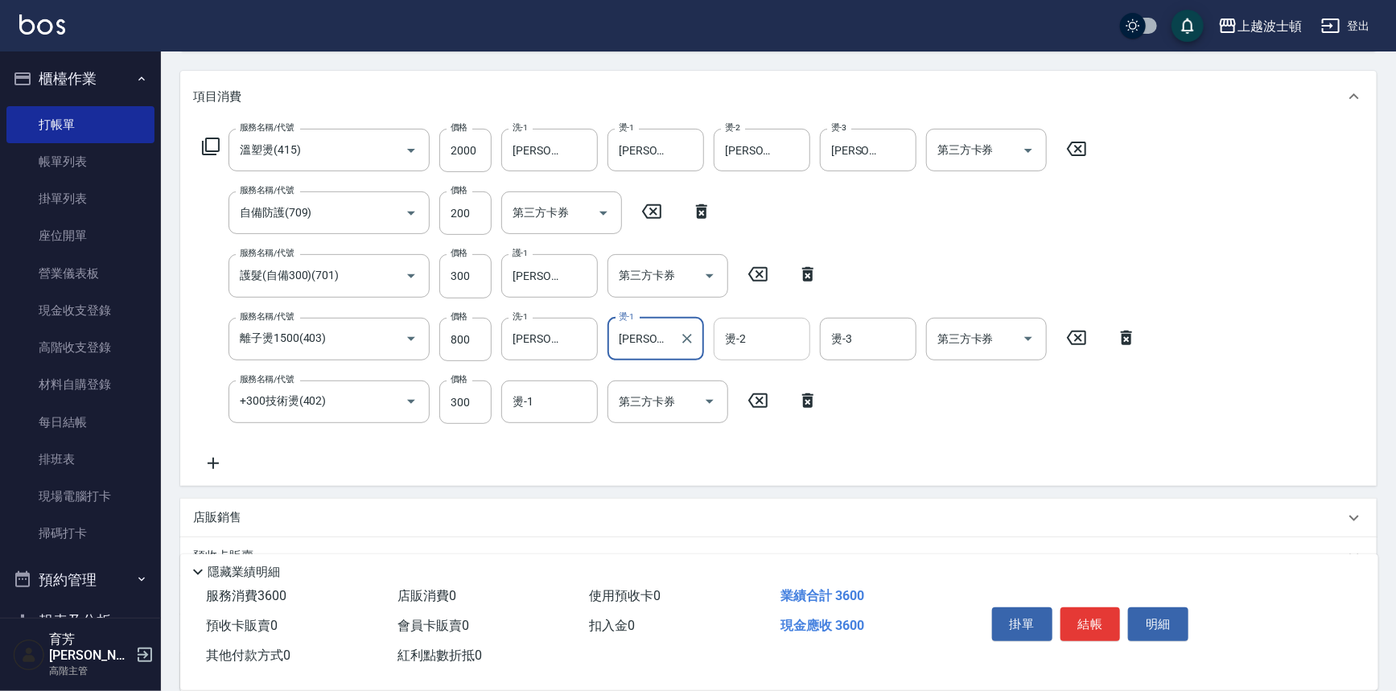
click at [700, 352] on input "燙-2" at bounding box center [762, 339] width 82 height 28
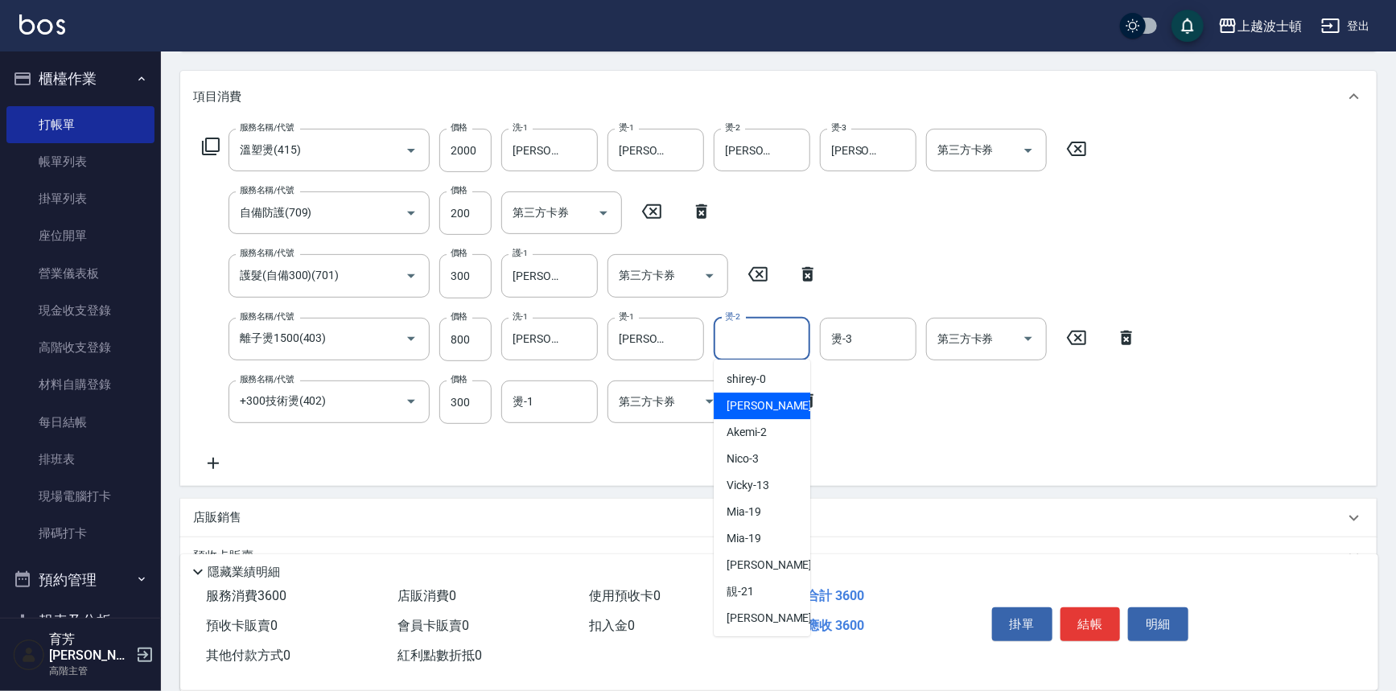
click at [700, 403] on span "麥可 -1" at bounding box center [774, 406] width 95 height 17
type input "麥可-1"
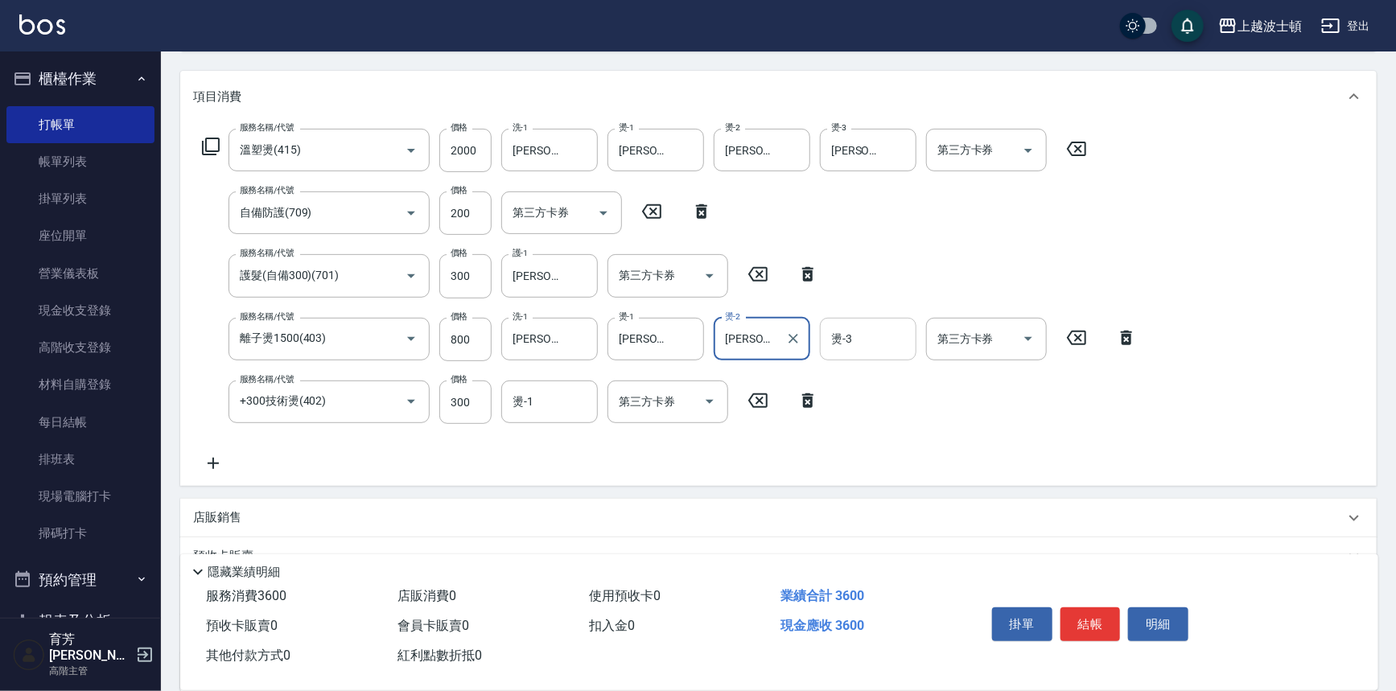
click at [700, 343] on input "燙-3" at bounding box center [868, 339] width 82 height 28
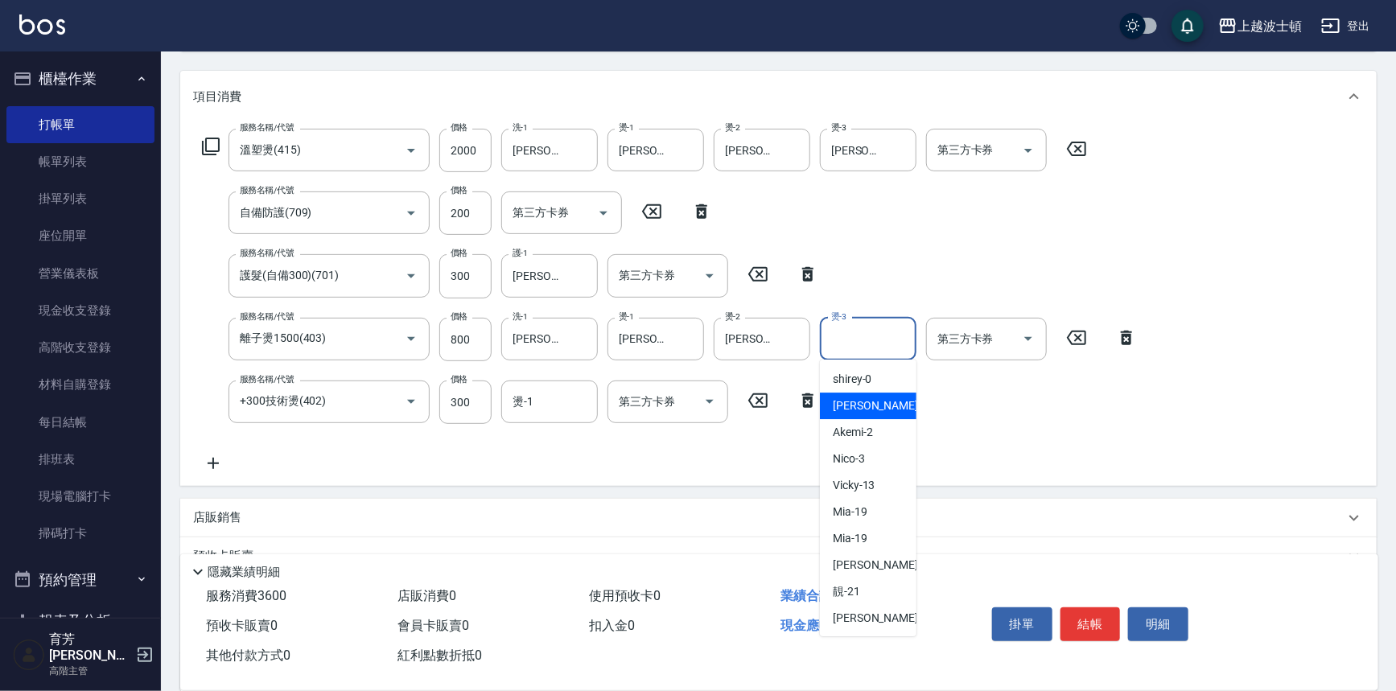
drag, startPoint x: 852, startPoint y: 402, endPoint x: 820, endPoint y: 403, distance: 32.2
click at [700, 403] on span "麥可 -1" at bounding box center [880, 406] width 95 height 17
type input "麥可-1"
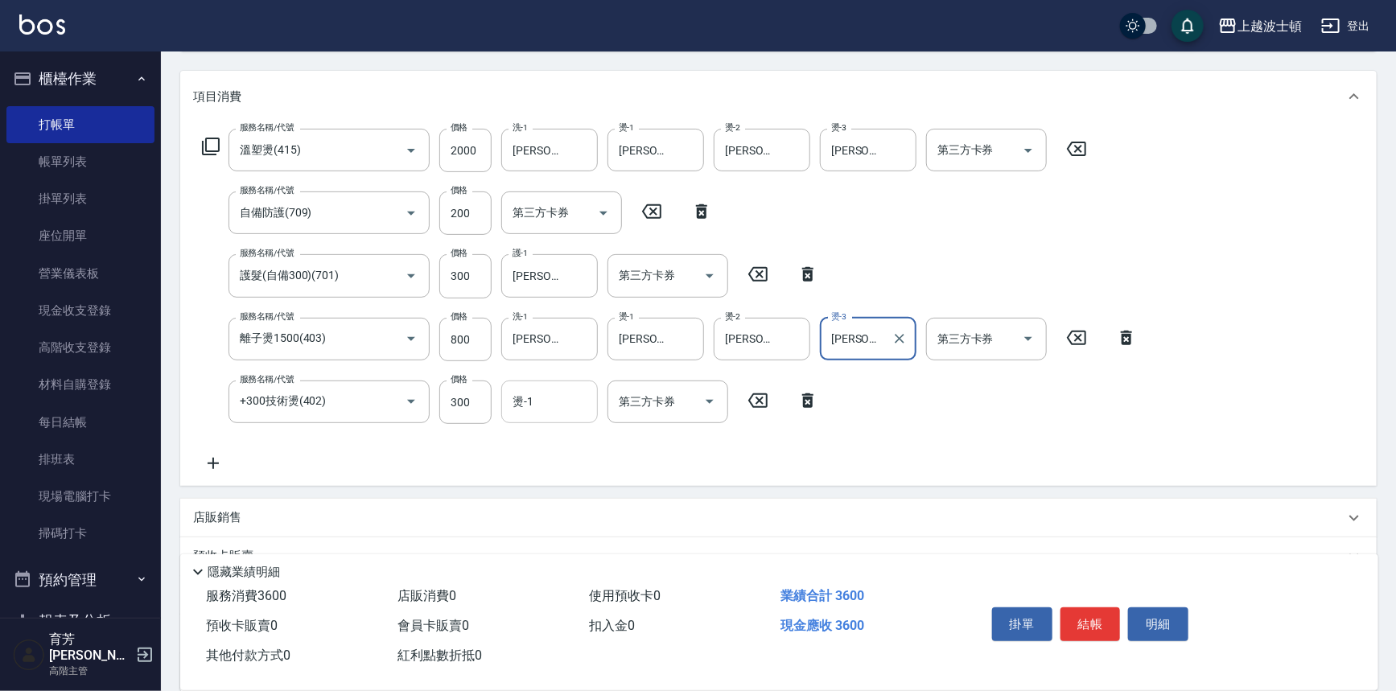
click at [513, 407] on input "燙-1" at bounding box center [550, 402] width 82 height 28
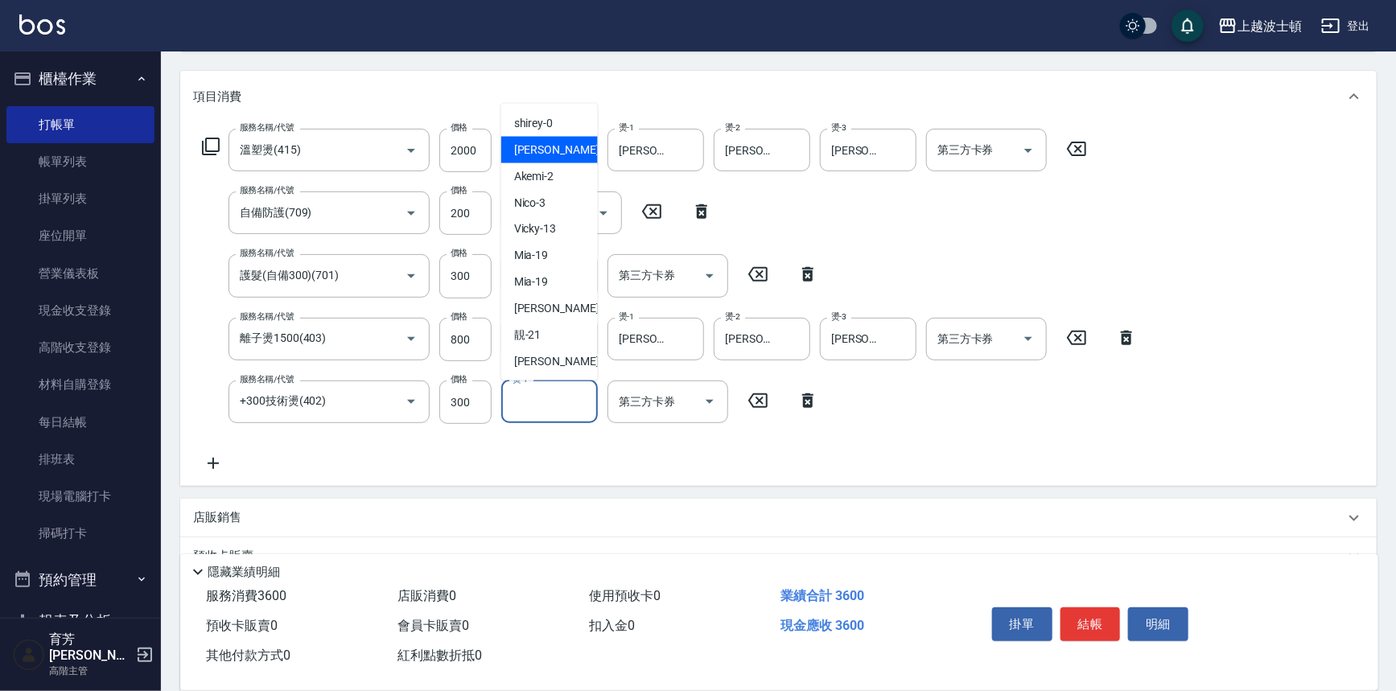
click at [547, 150] on div "麥可 -1" at bounding box center [549, 150] width 97 height 27
type input "麥可-1"
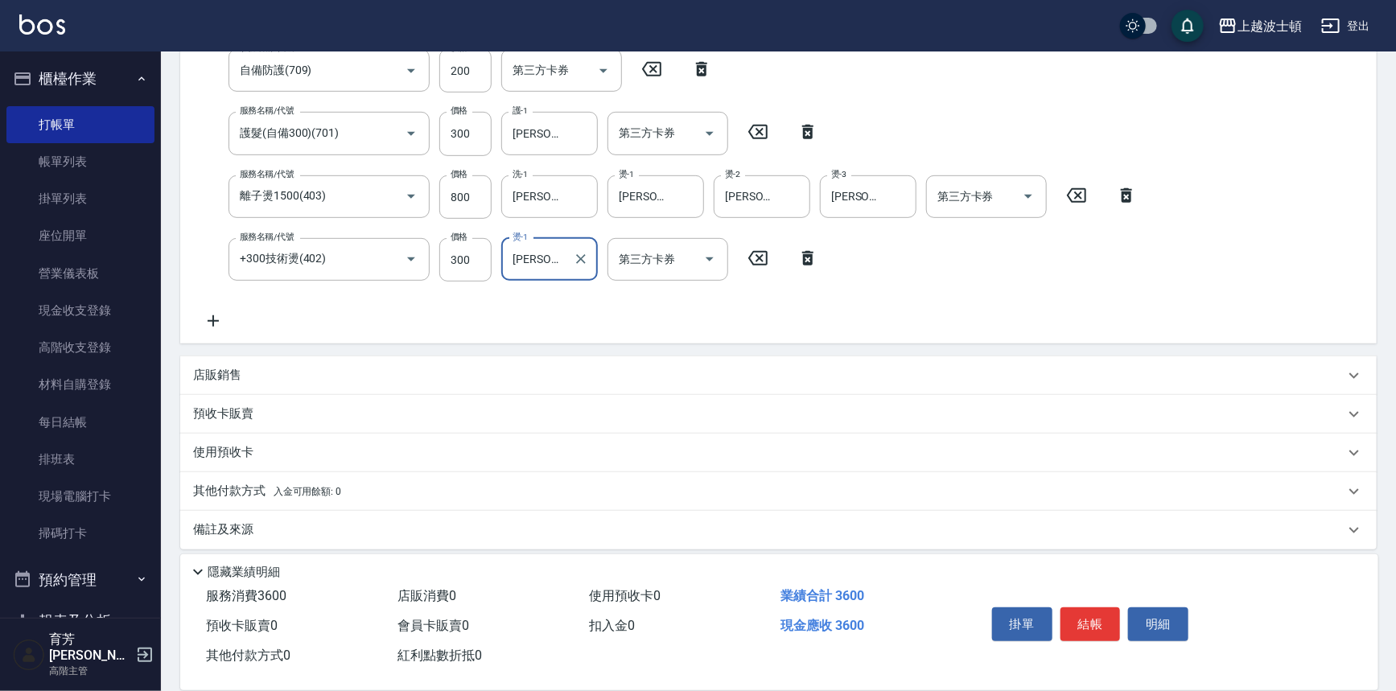
scroll to position [344, 0]
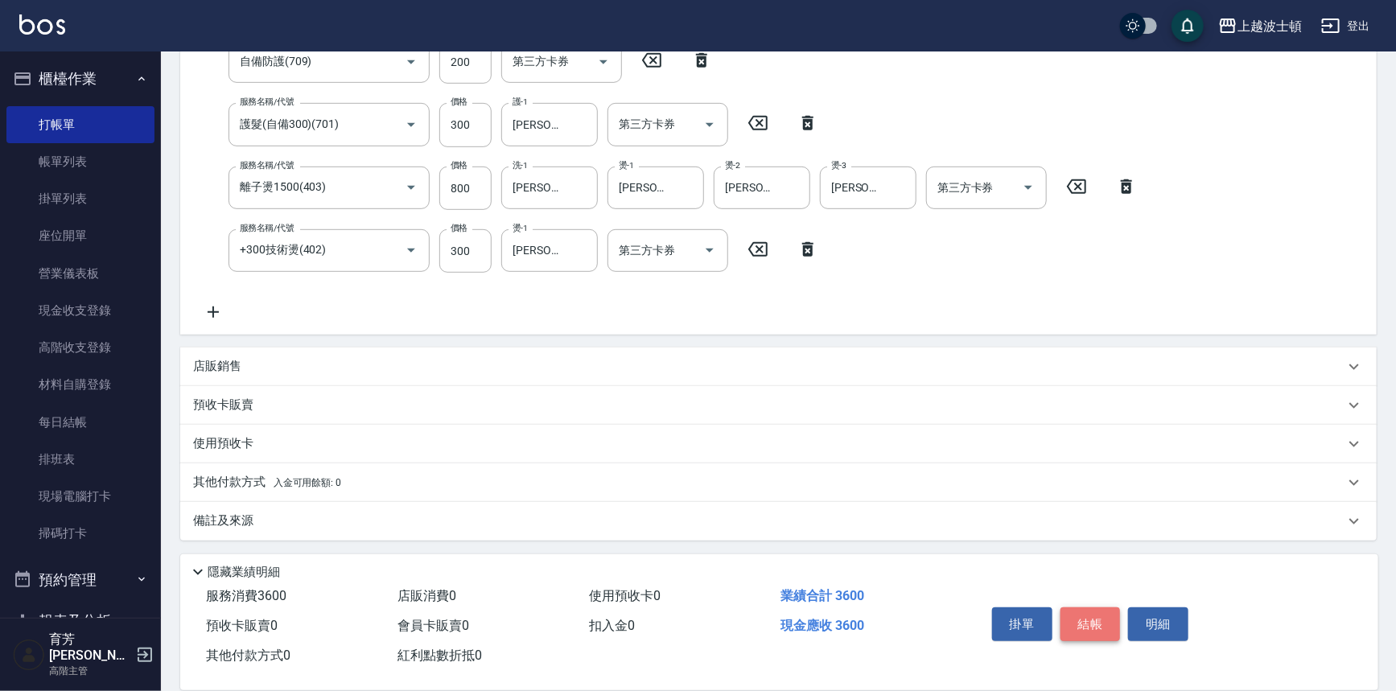
click at [700, 614] on button "結帳" at bounding box center [1091, 625] width 60 height 34
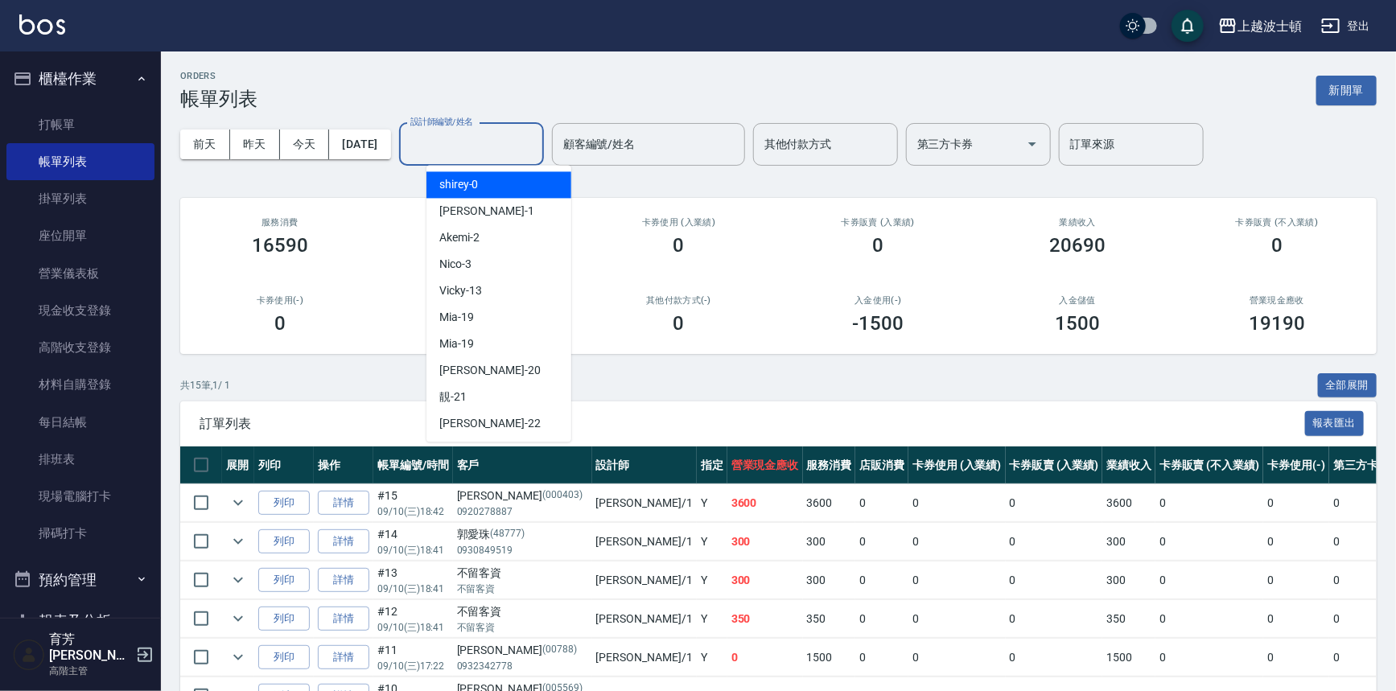
click at [461, 150] on input "設計師編號/姓名" at bounding box center [471, 144] width 130 height 28
click at [455, 210] on span "麥可 -1" at bounding box center [486, 211] width 95 height 17
type input "麥可-1"
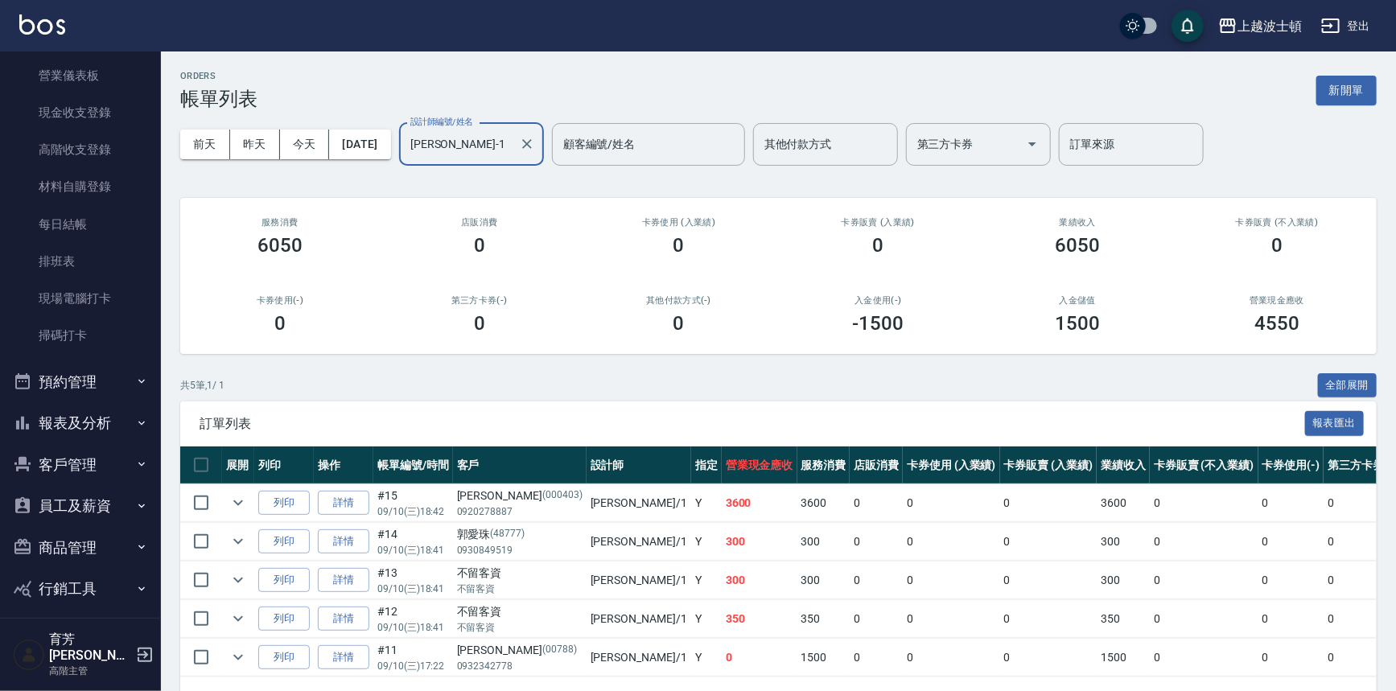
scroll to position [235, 0]
click at [64, 386] on button "報表及分析" at bounding box center [80, 386] width 148 height 42
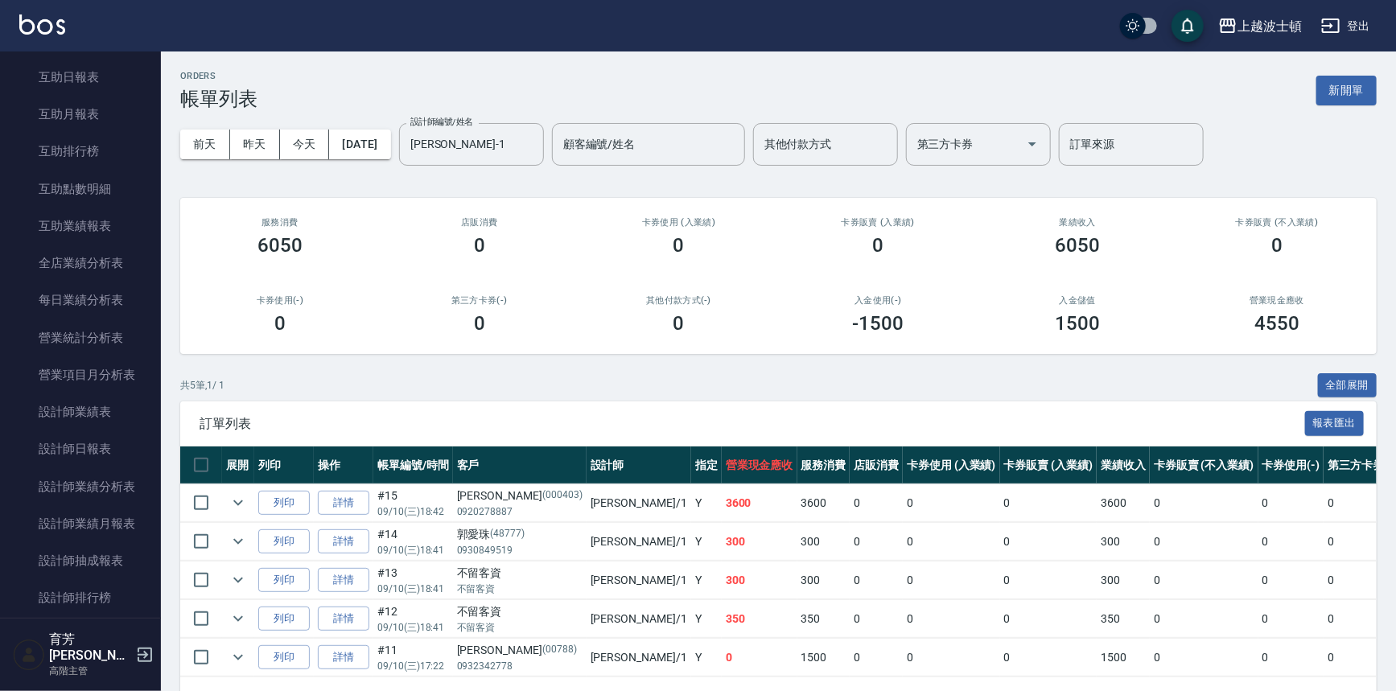
scroll to position [822, 0]
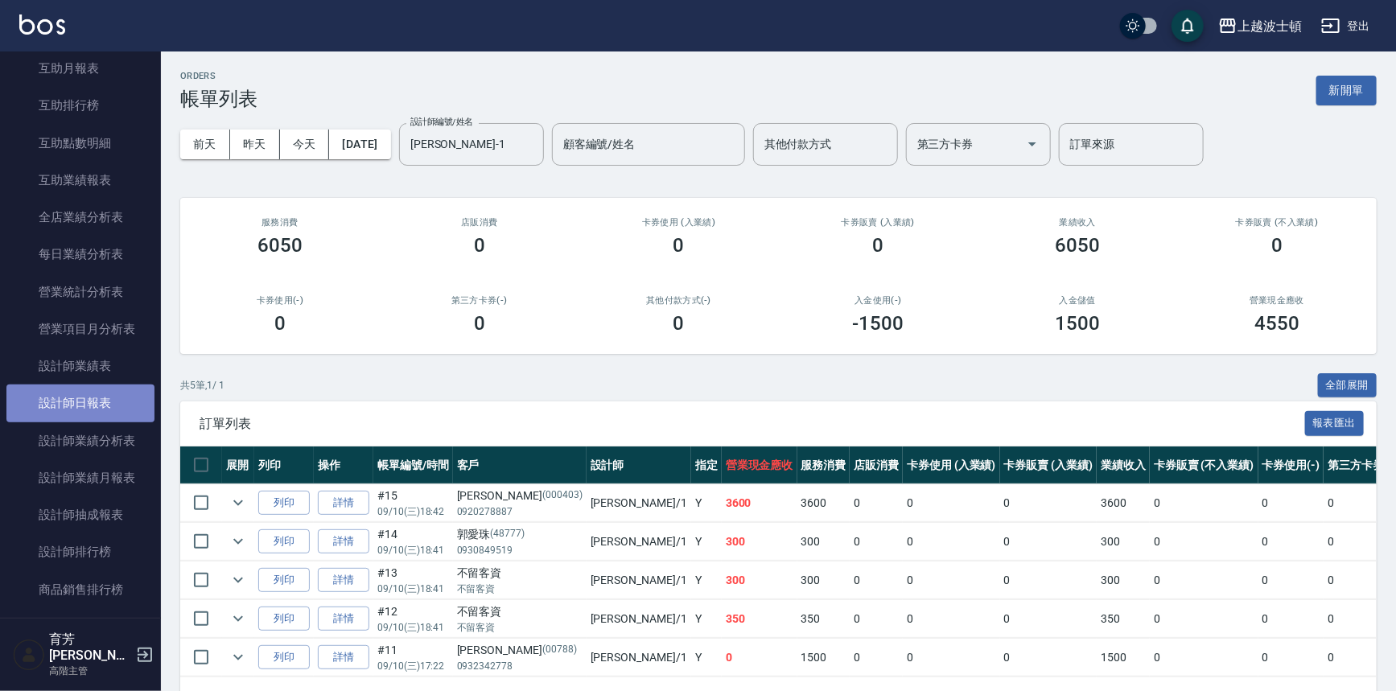
click at [95, 405] on link "設計師日報表" at bounding box center [80, 403] width 148 height 37
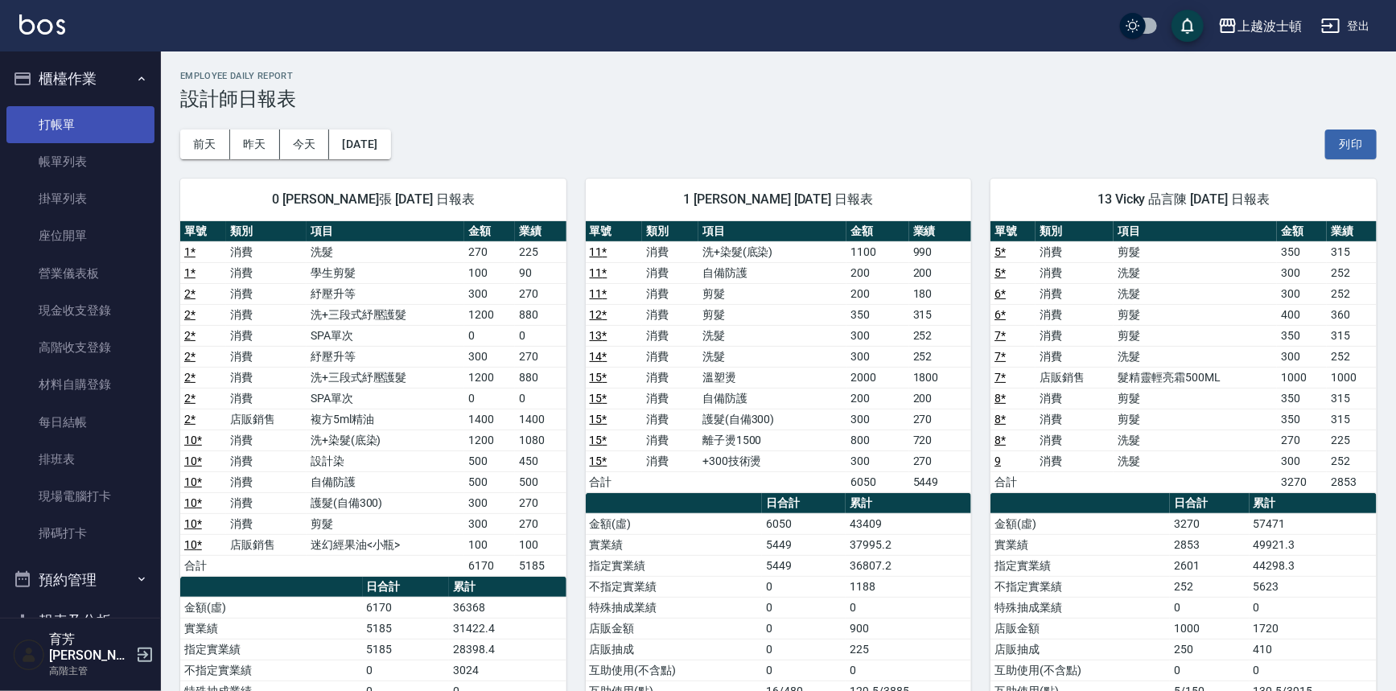
click at [88, 122] on link "打帳單" at bounding box center [80, 124] width 148 height 37
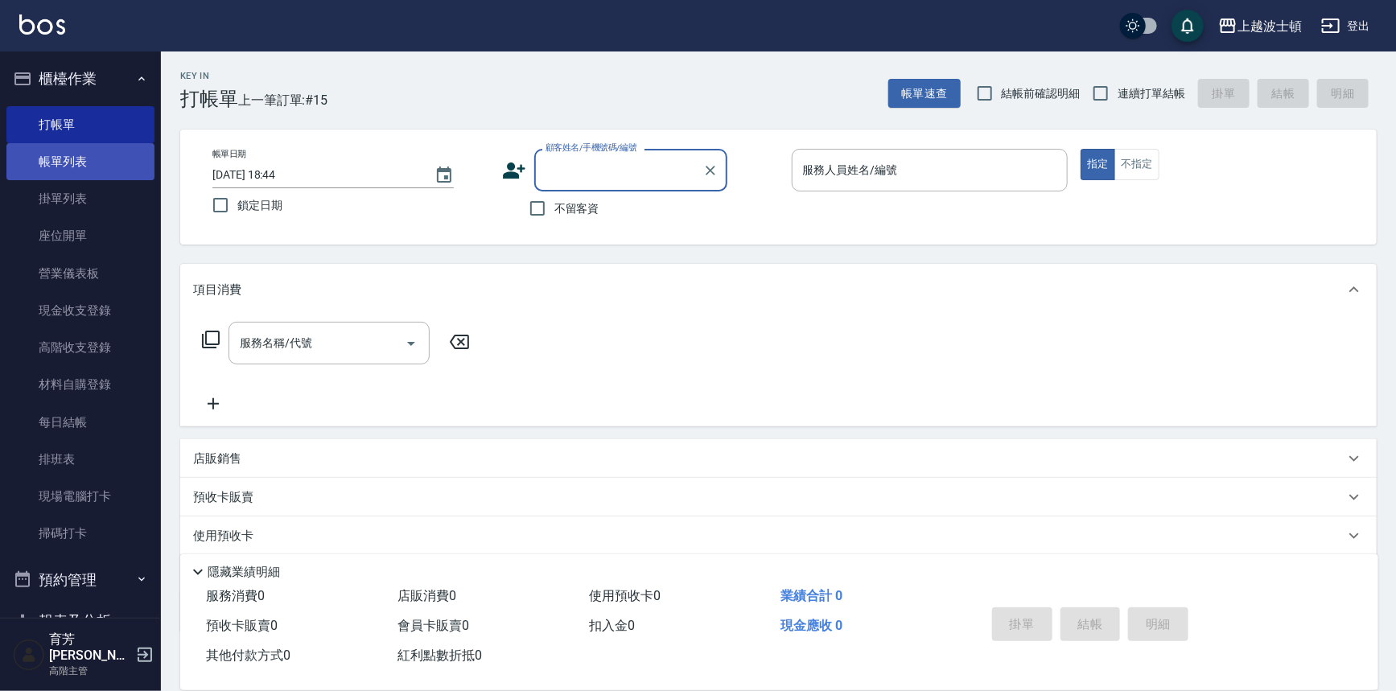
click at [101, 155] on link "帳單列表" at bounding box center [80, 161] width 148 height 37
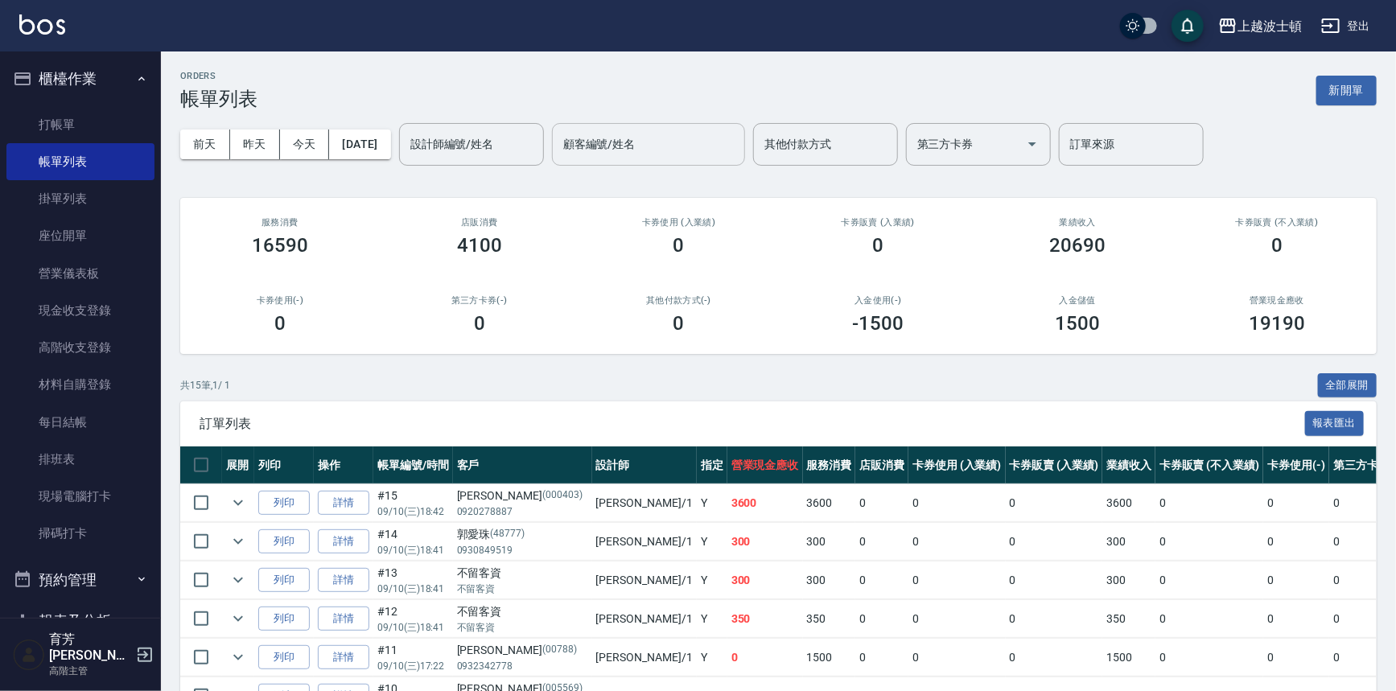
click at [390, 134] on button "[DATE]" at bounding box center [359, 145] width 61 height 30
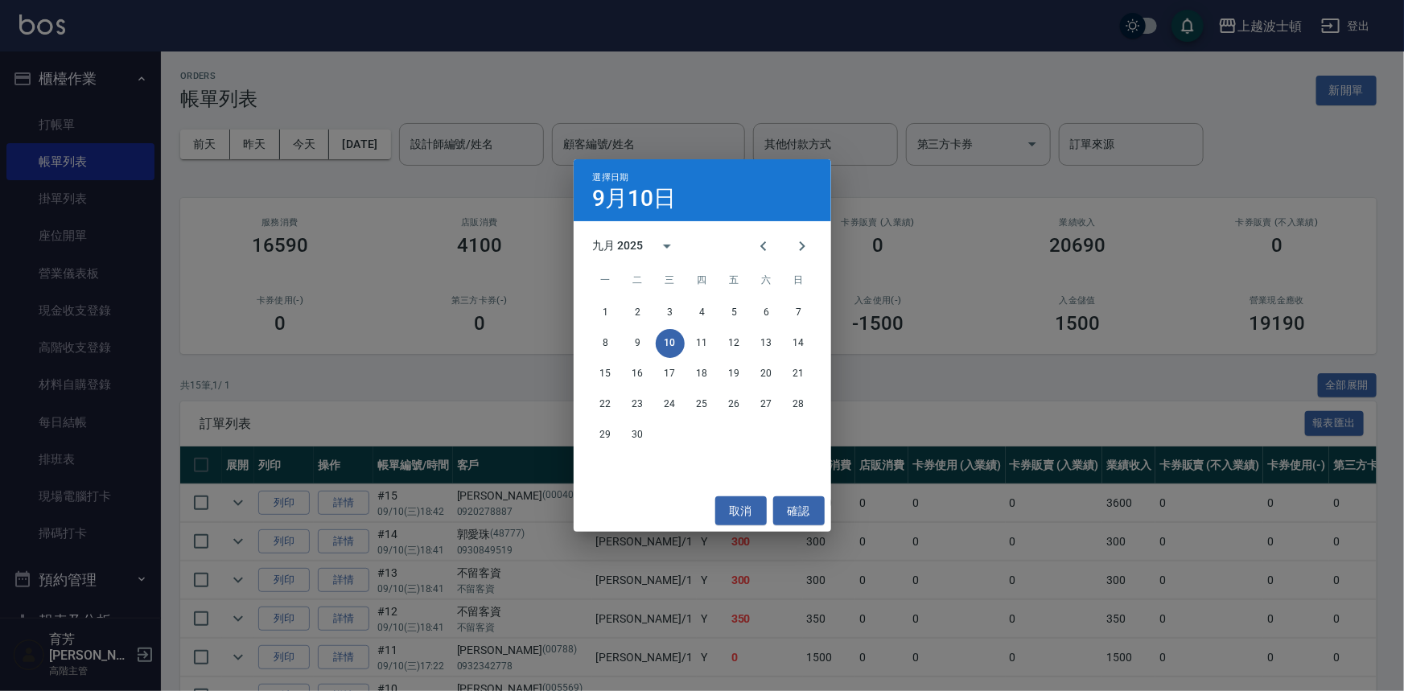
click at [499, 137] on div "選擇日期 9月10日 九月 2025 一 二 三 四 五 六 日 1 2 3 4 5 6 7 8 9 10 11 12 13 14 15 16 17 18 1…" at bounding box center [702, 345] width 1404 height 691
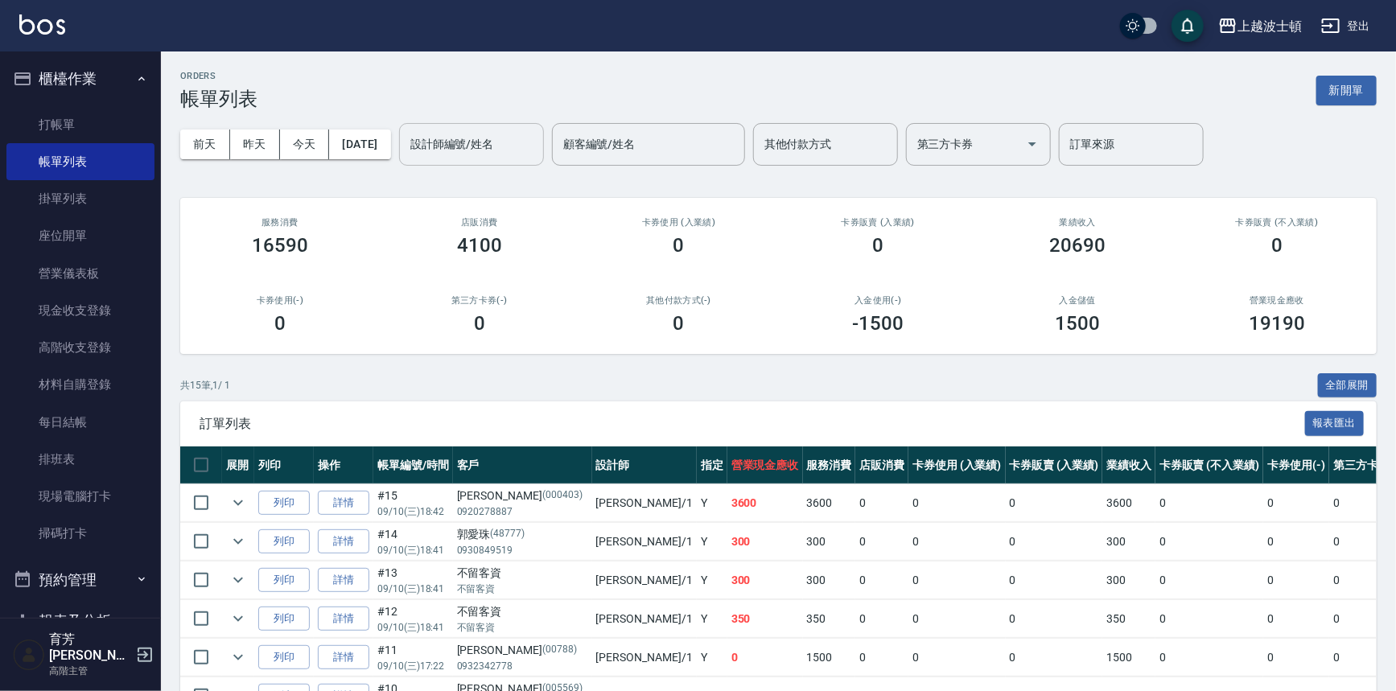
drag, startPoint x: 507, startPoint y: 135, endPoint x: 493, endPoint y: 147, distance: 18.9
click at [506, 135] on div "設計師編號/姓名 設計師編號/姓名" at bounding box center [471, 144] width 145 height 43
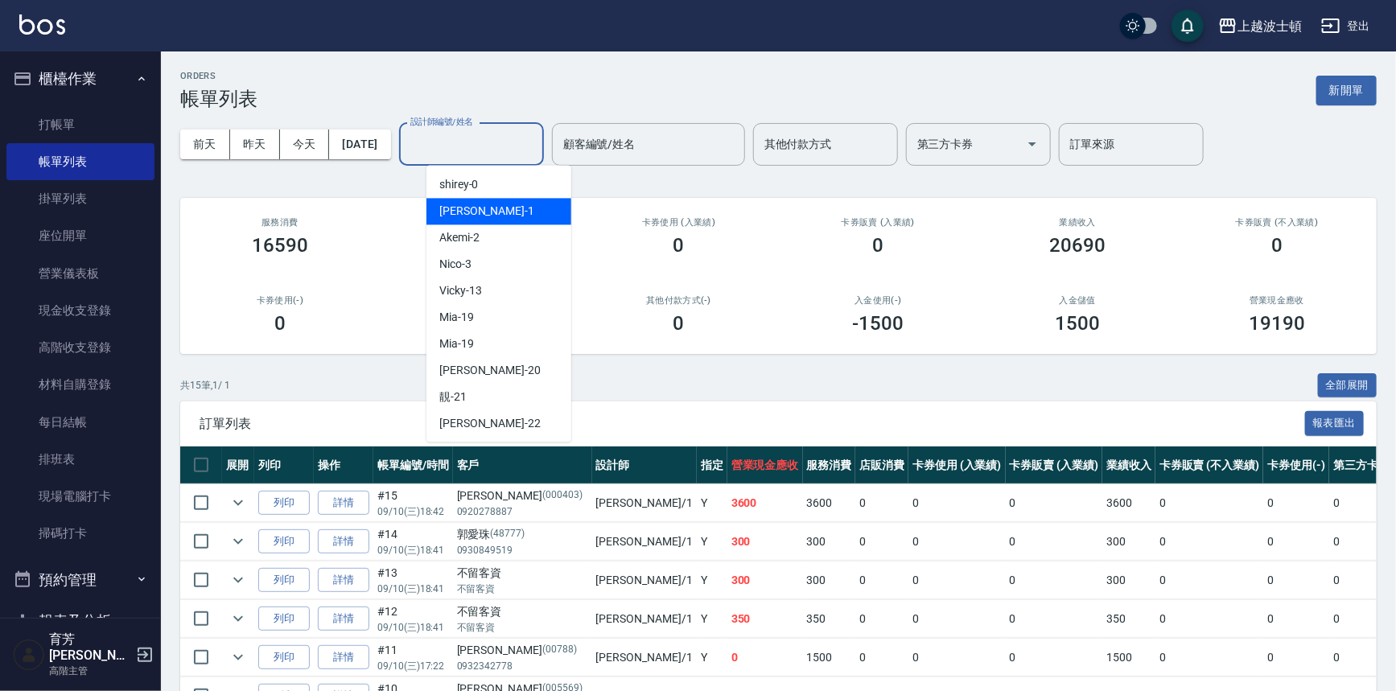
click at [482, 216] on div "麥可 -1" at bounding box center [499, 211] width 145 height 27
type input "麥可-1"
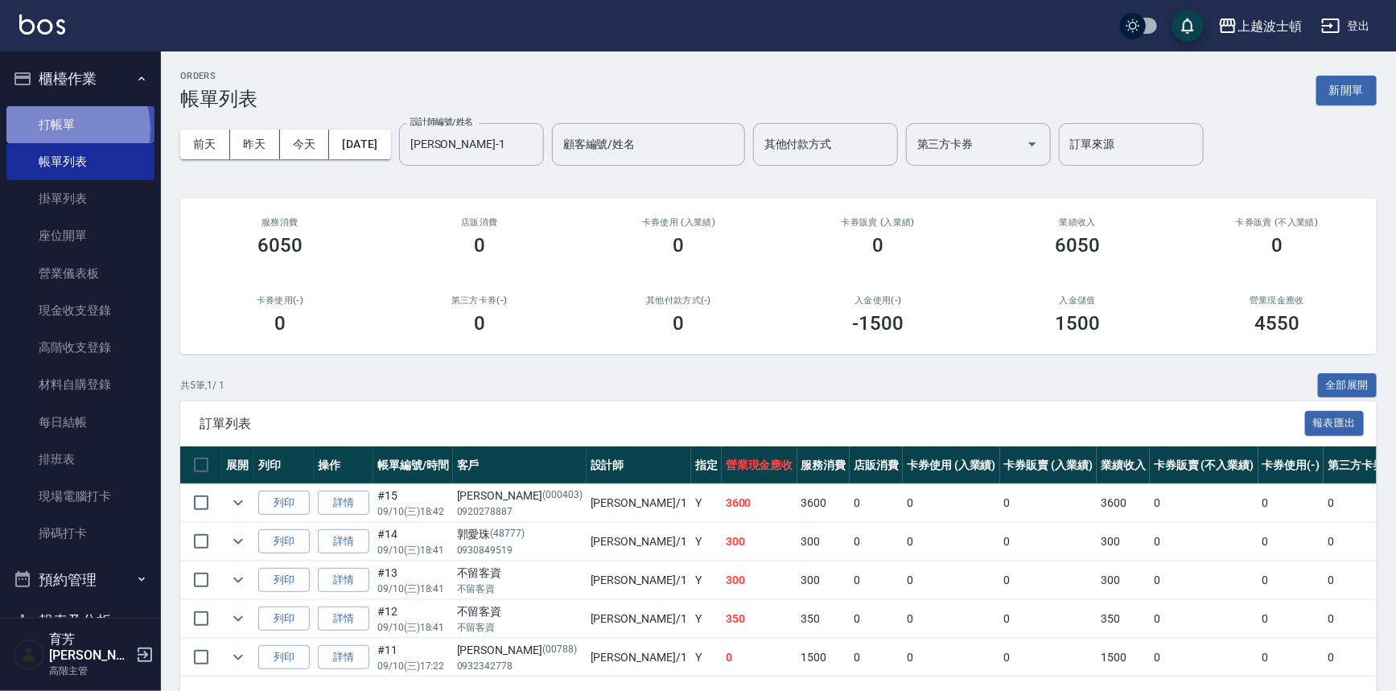
click at [66, 129] on link "打帳單" at bounding box center [80, 124] width 148 height 37
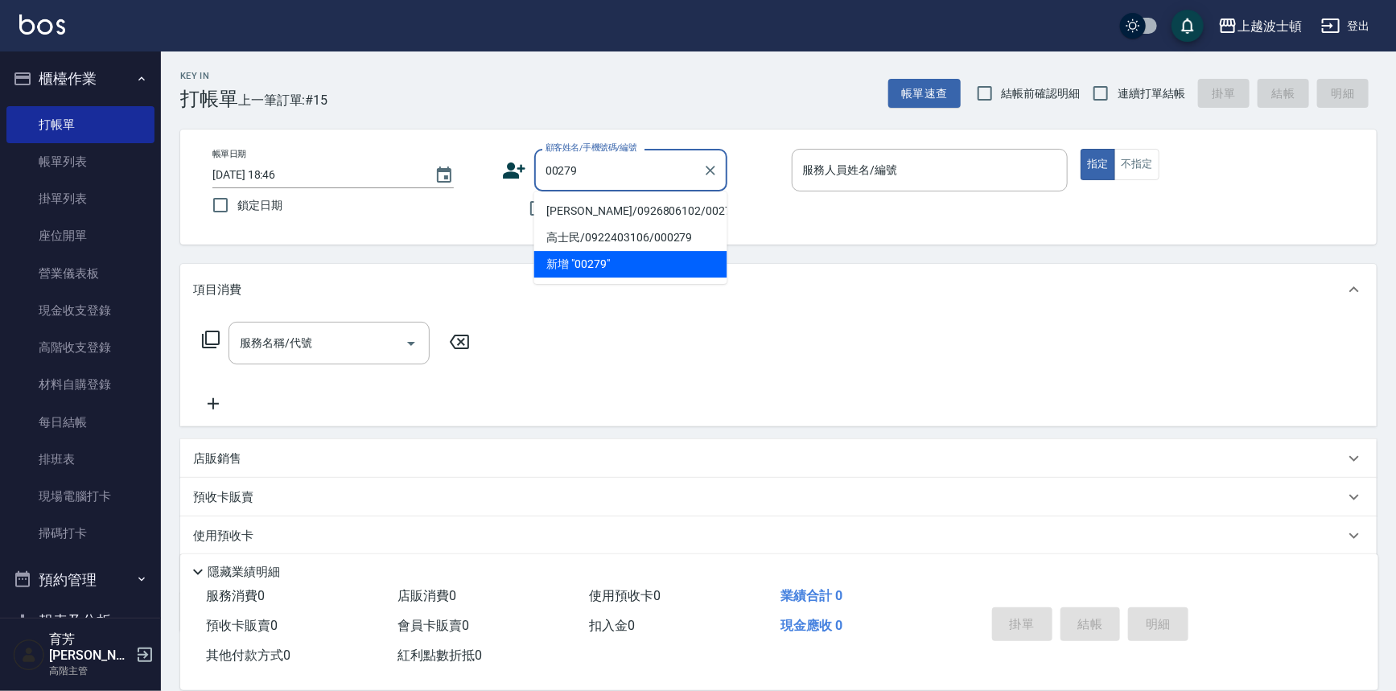
click at [605, 208] on li "林涵鈺/0926806102/00279" at bounding box center [630, 211] width 193 height 27
type input "林涵鈺/0926806102/00279"
type input "Vicky-13"
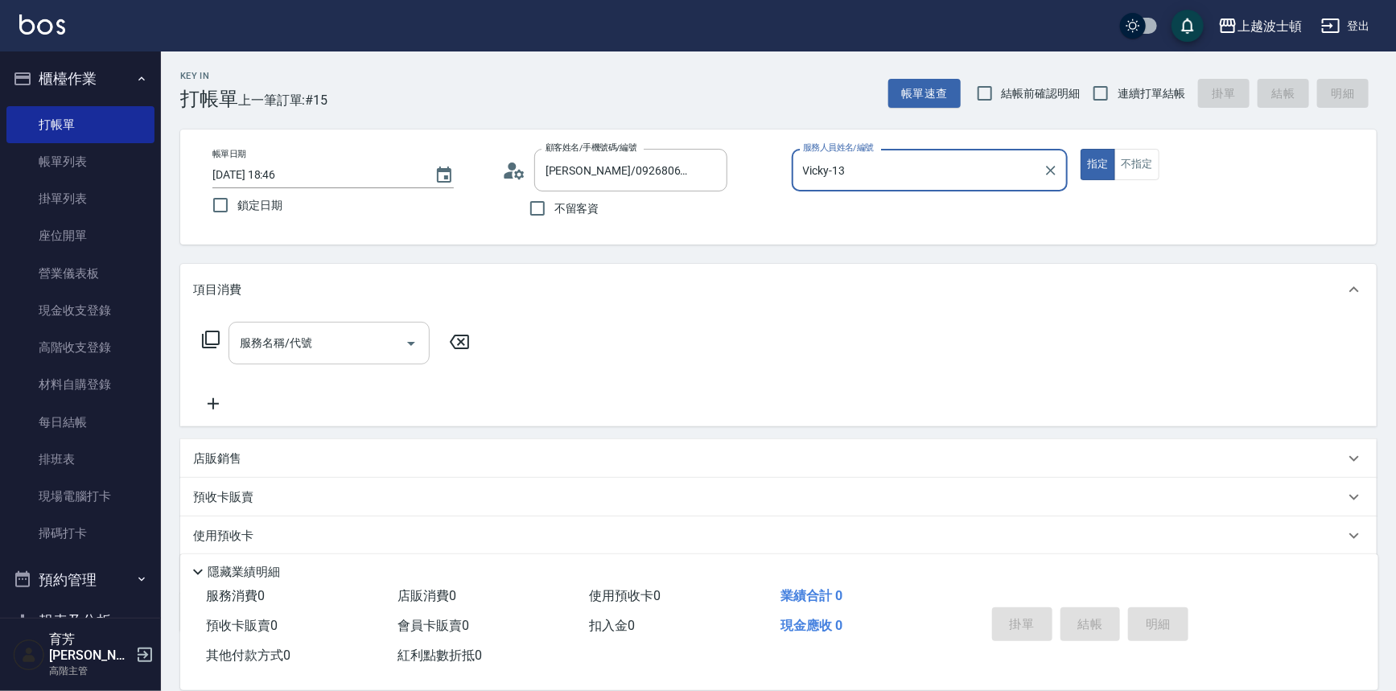
click at [321, 340] on input "服務名稱/代號" at bounding box center [317, 343] width 163 height 28
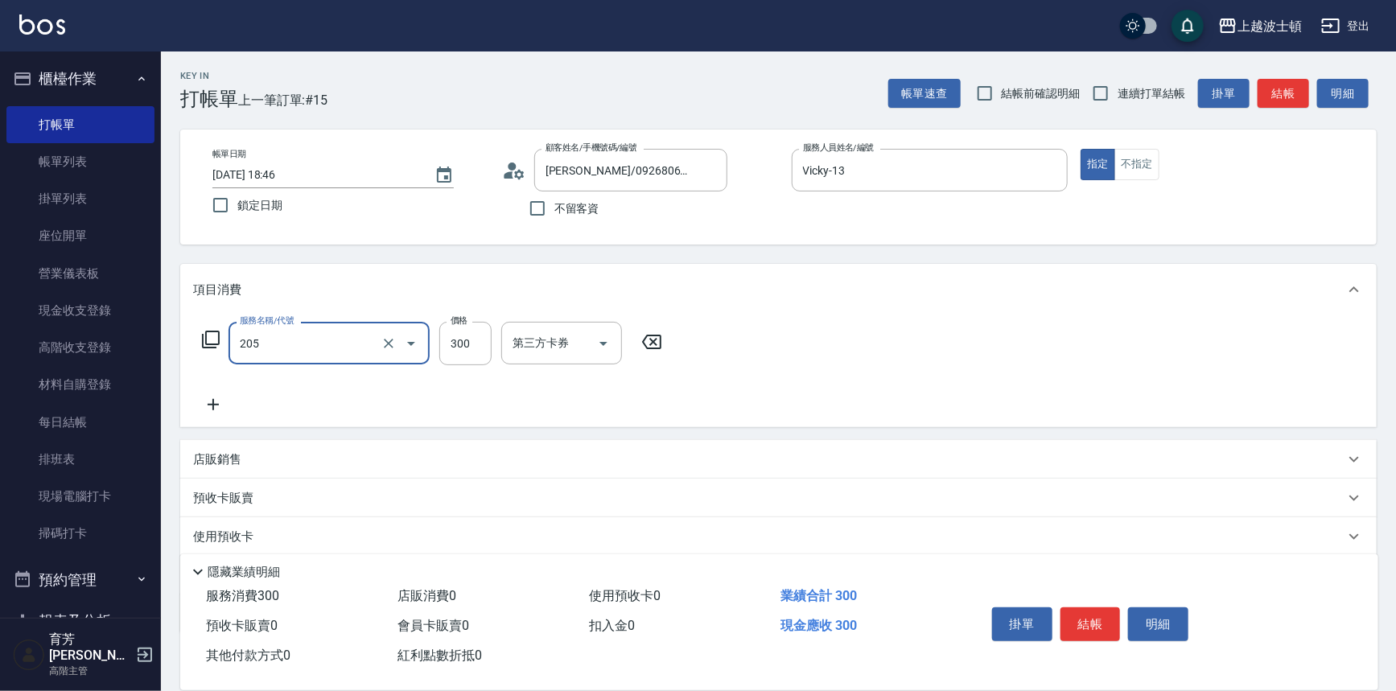
type input "洗髮(205)"
type input "250"
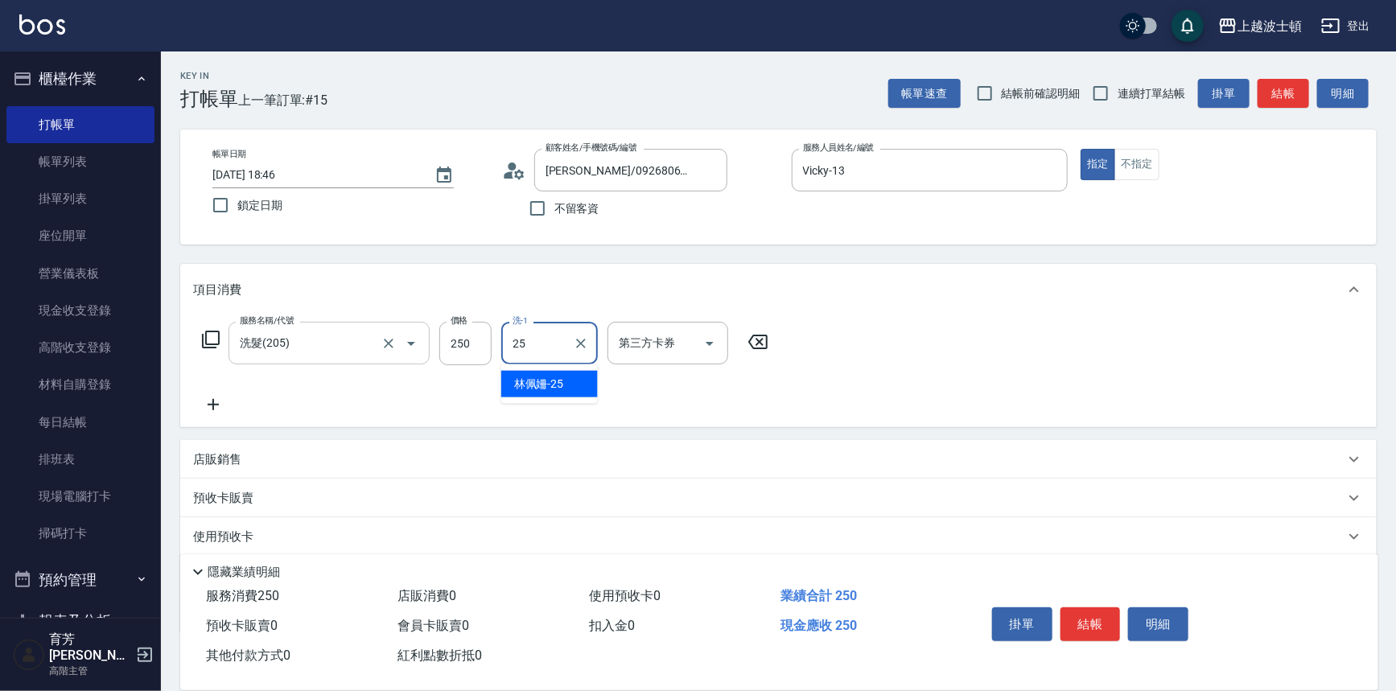
type input "林佩姍-25"
click at [209, 397] on icon at bounding box center [213, 404] width 40 height 19
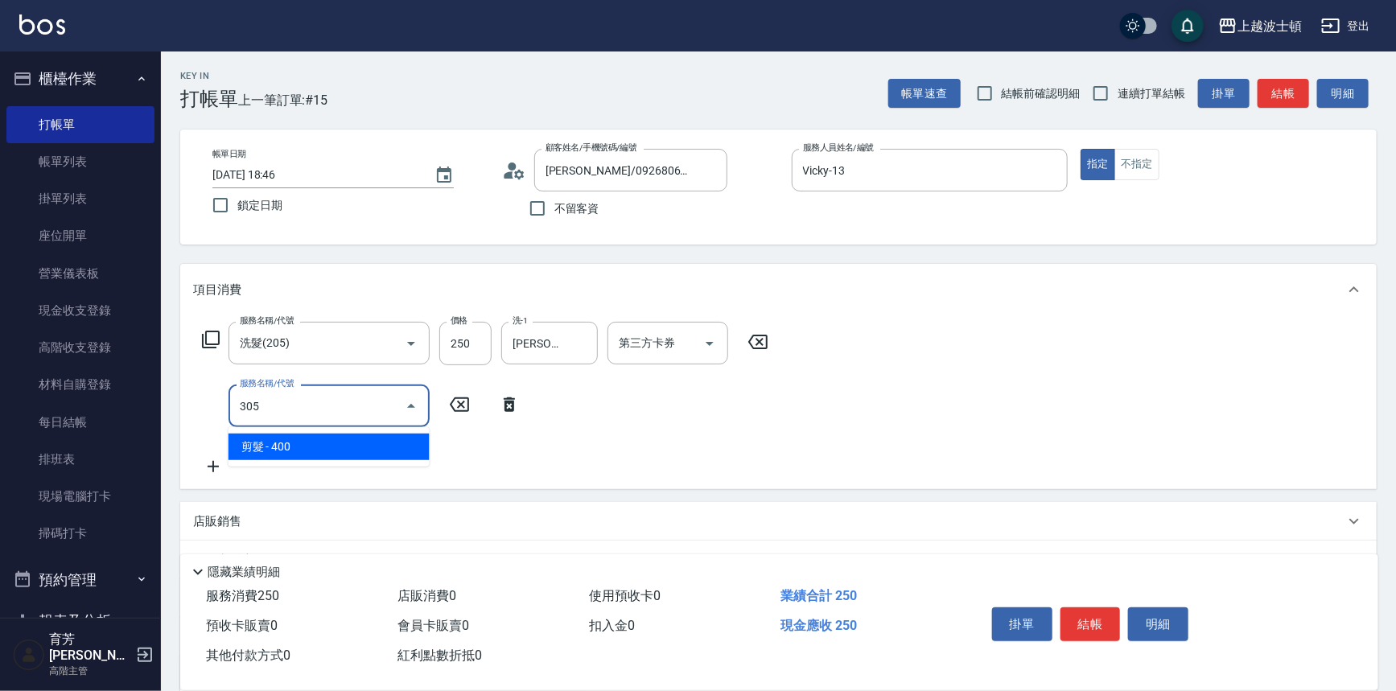
type input "剪髮(305)"
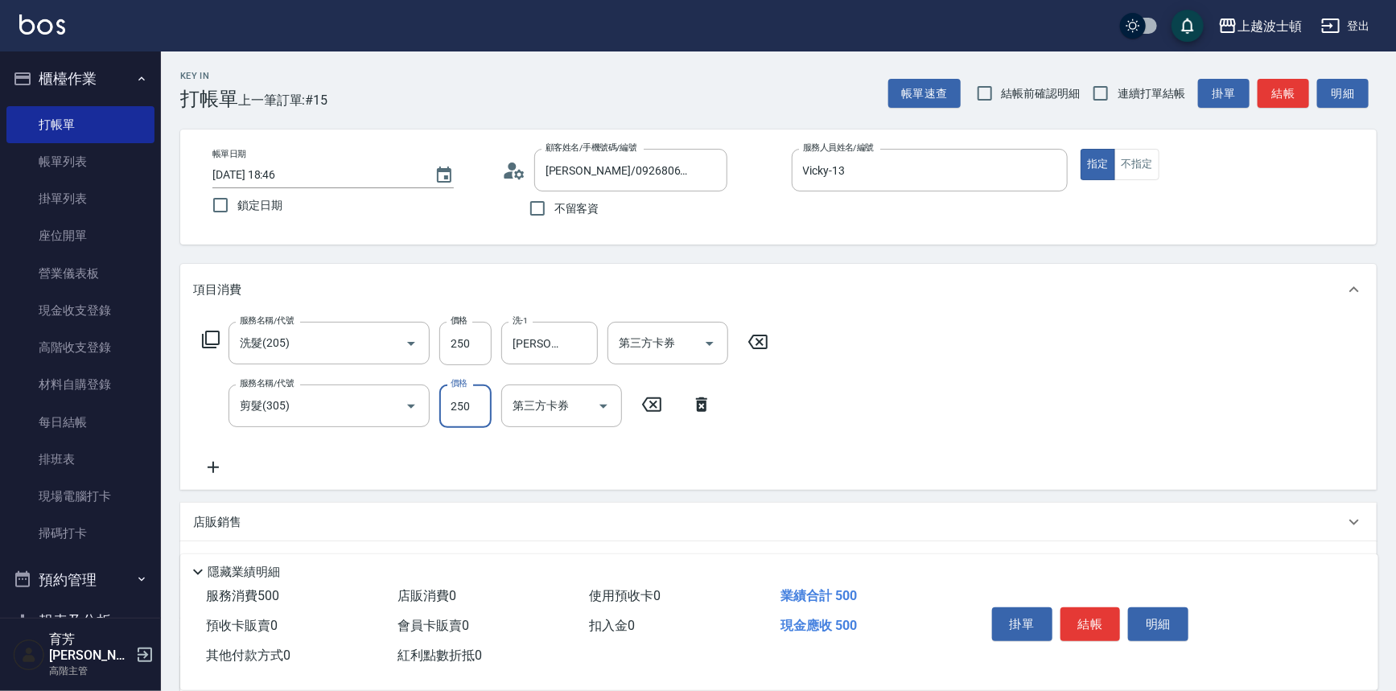
type input "250"
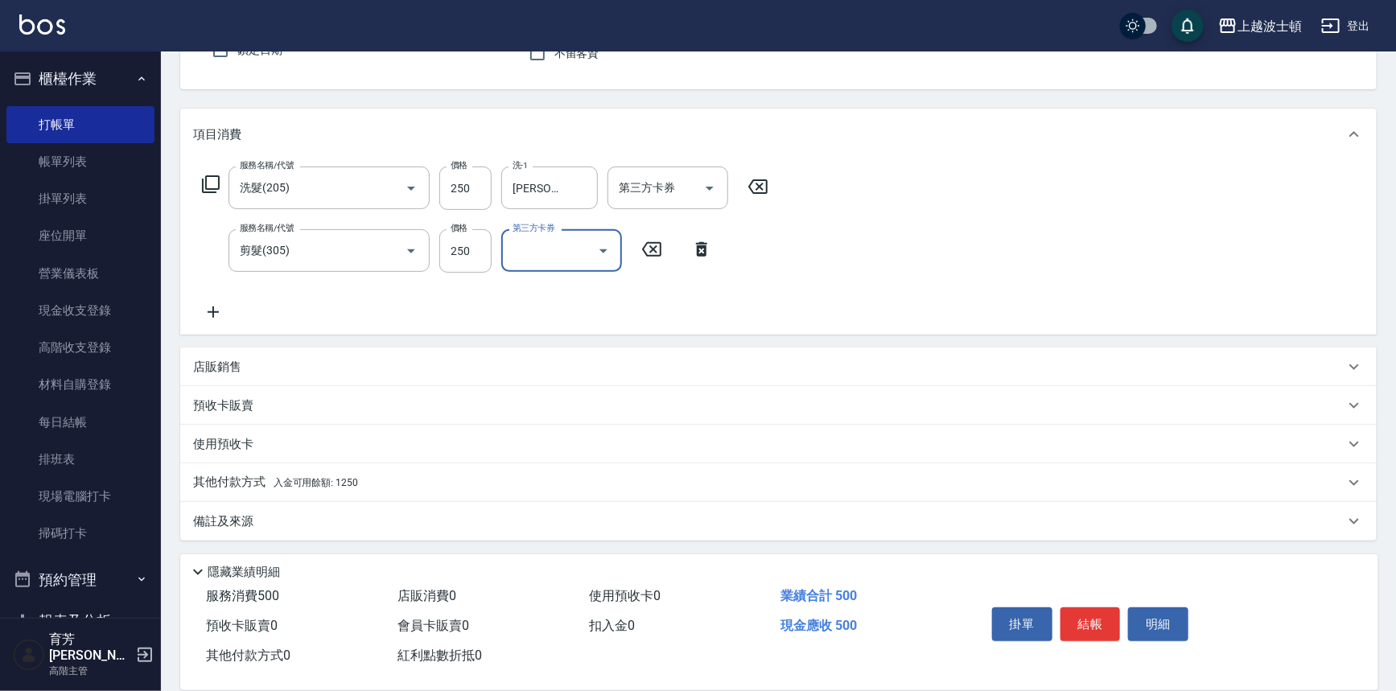
click at [248, 484] on p "其他付款方式 入金可用餘額: 1250" at bounding box center [275, 483] width 165 height 18
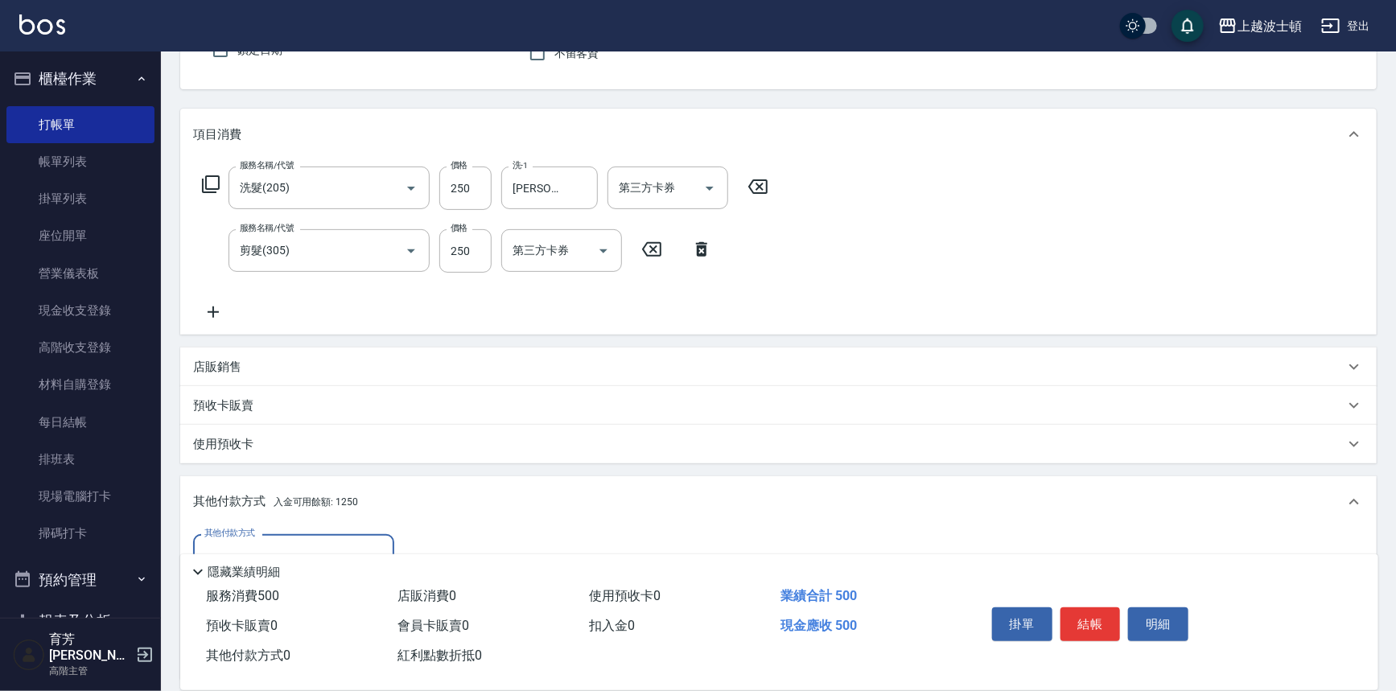
scroll to position [345, 0]
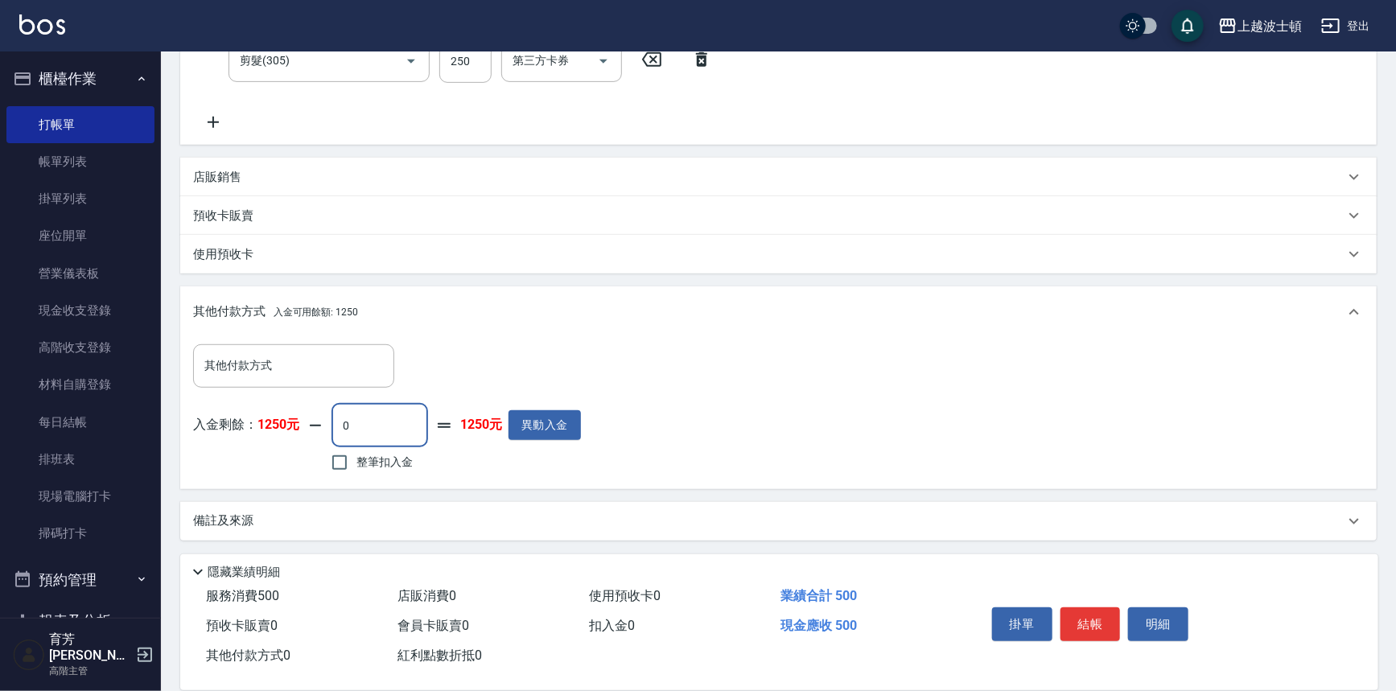
click at [355, 433] on input "0" at bounding box center [380, 425] width 97 height 43
drag, startPoint x: 367, startPoint y: 423, endPoint x: 332, endPoint y: 430, distance: 35.2
click at [332, 430] on input "0" at bounding box center [380, 425] width 97 height 43
type input "250"
click at [700, 619] on button "結帳" at bounding box center [1091, 625] width 60 height 34
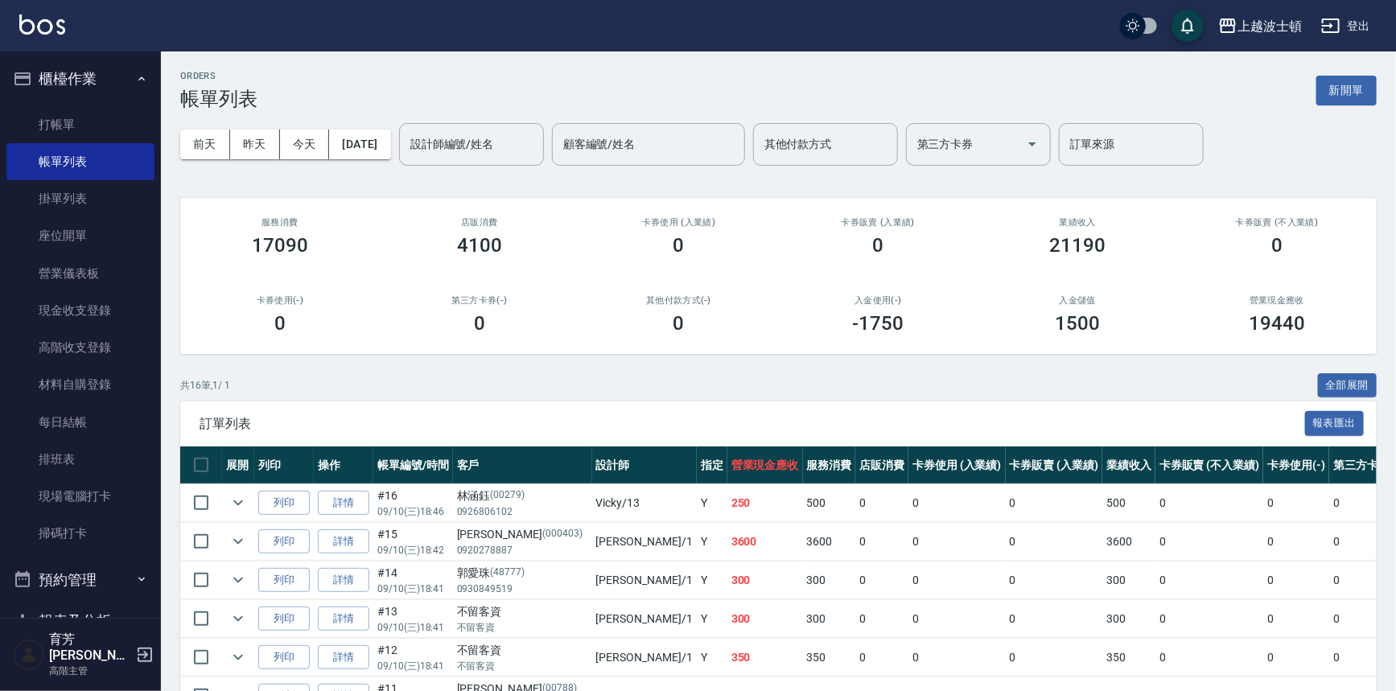
click at [513, 138] on input "設計師編號/姓名" at bounding box center [471, 144] width 130 height 28
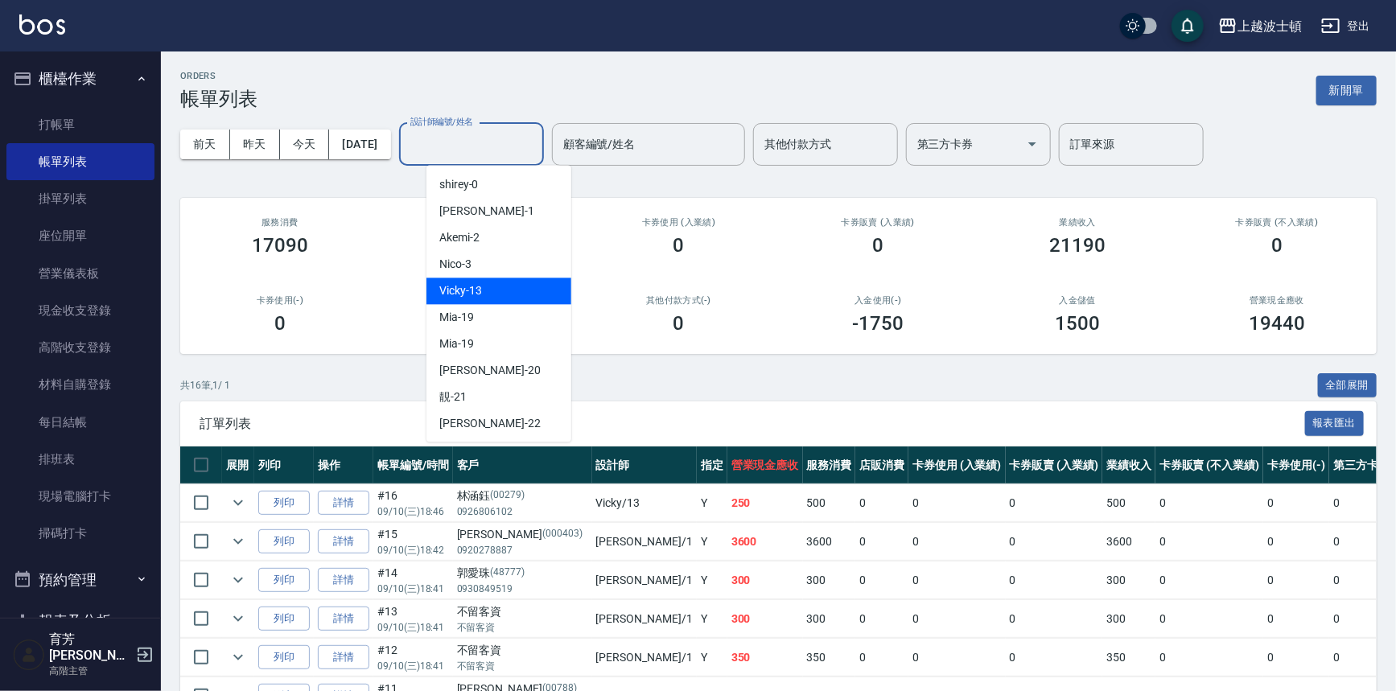
drag, startPoint x: 492, startPoint y: 291, endPoint x: 501, endPoint y: 254, distance: 38.3
click at [492, 282] on div "Vicky -13" at bounding box center [499, 291] width 145 height 27
type input "Vicky-13"
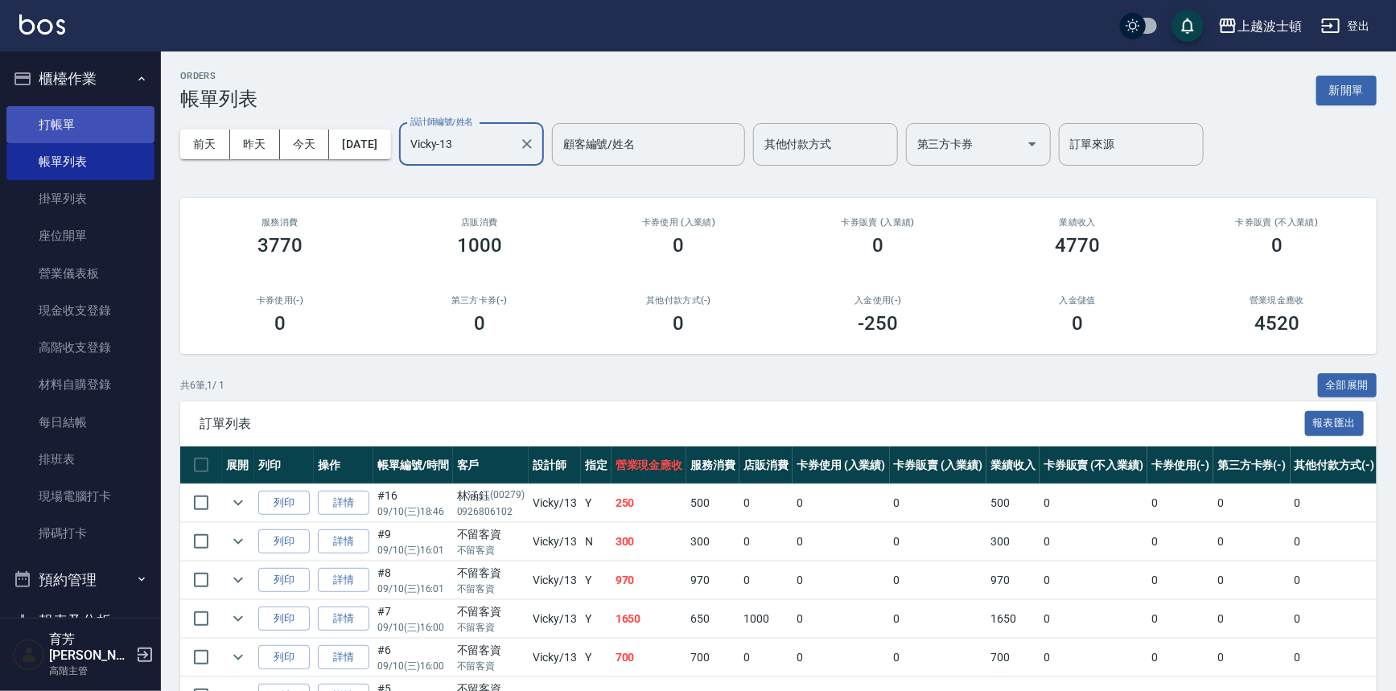
click at [61, 120] on link "打帳單" at bounding box center [80, 124] width 148 height 37
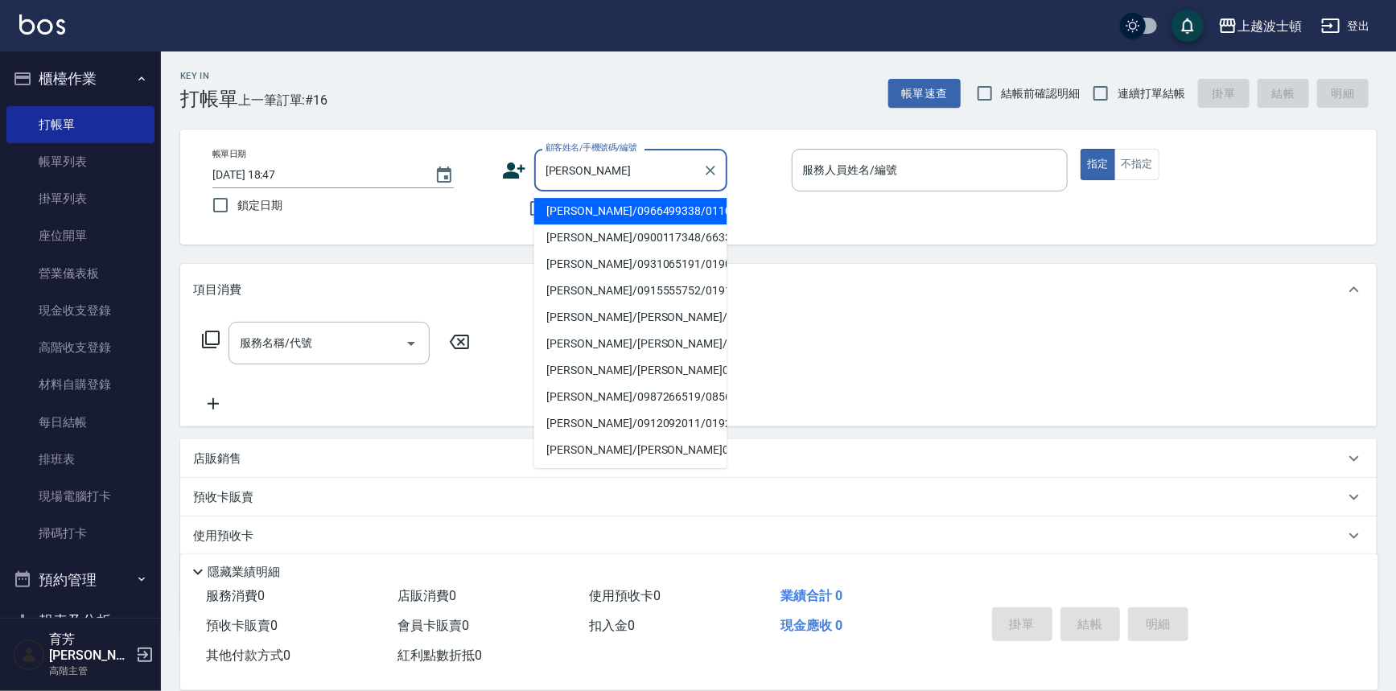
click at [596, 209] on li "陳慧娟/0966499338/0110319" at bounding box center [630, 211] width 193 height 27
type input "陳慧娟/0966499338/0110319"
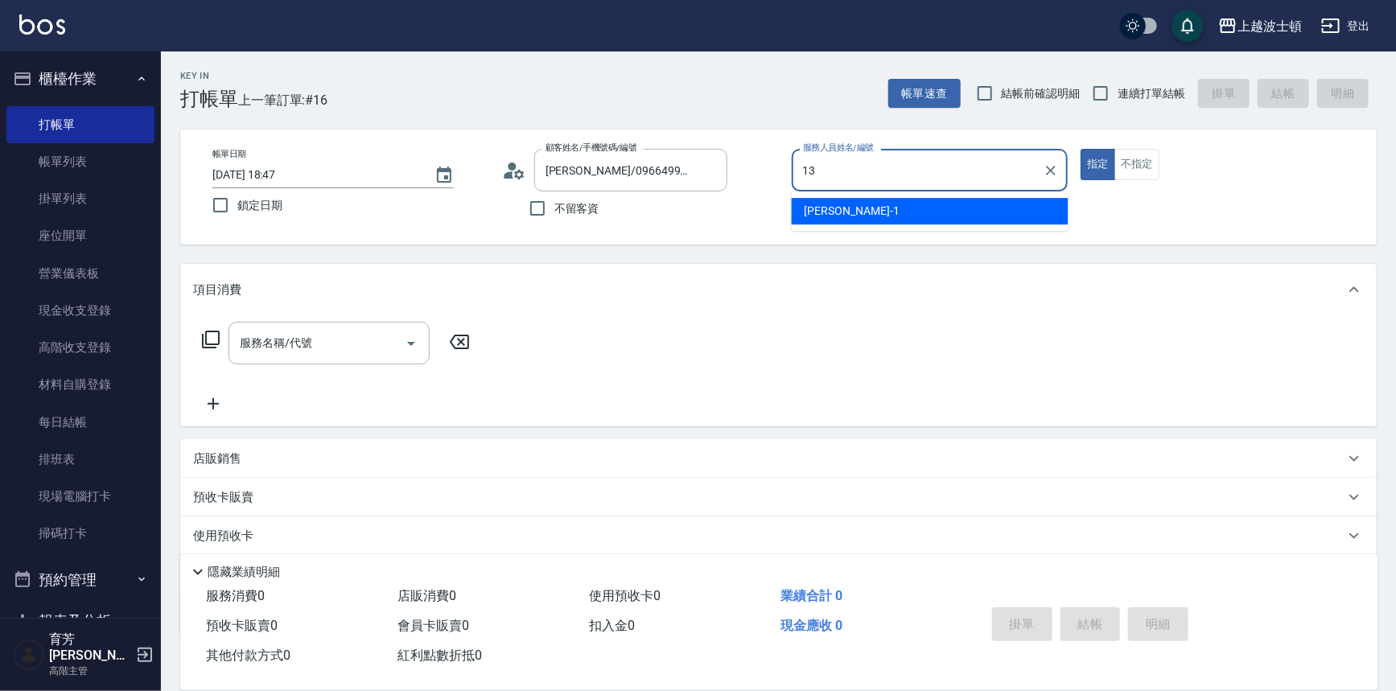
type input "Vicky-13"
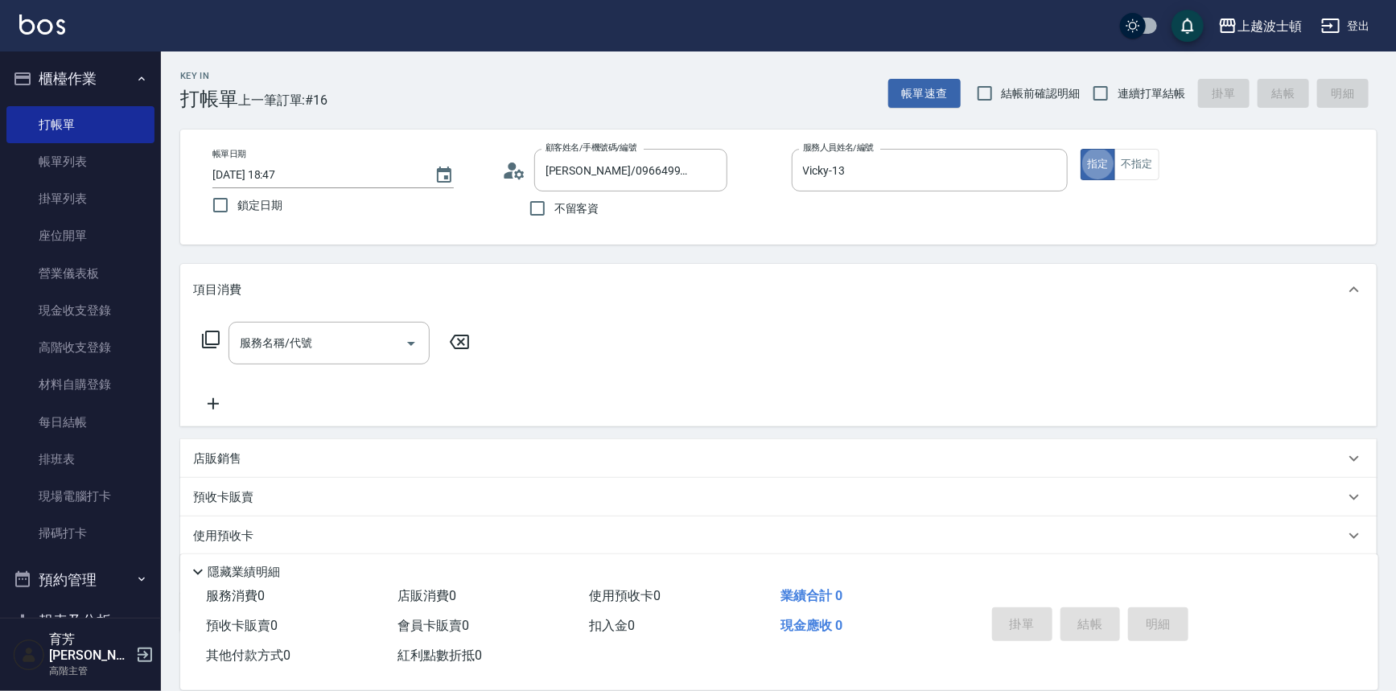
type button "true"
click at [273, 337] on input "服務名稱/代號" at bounding box center [317, 343] width 163 height 28
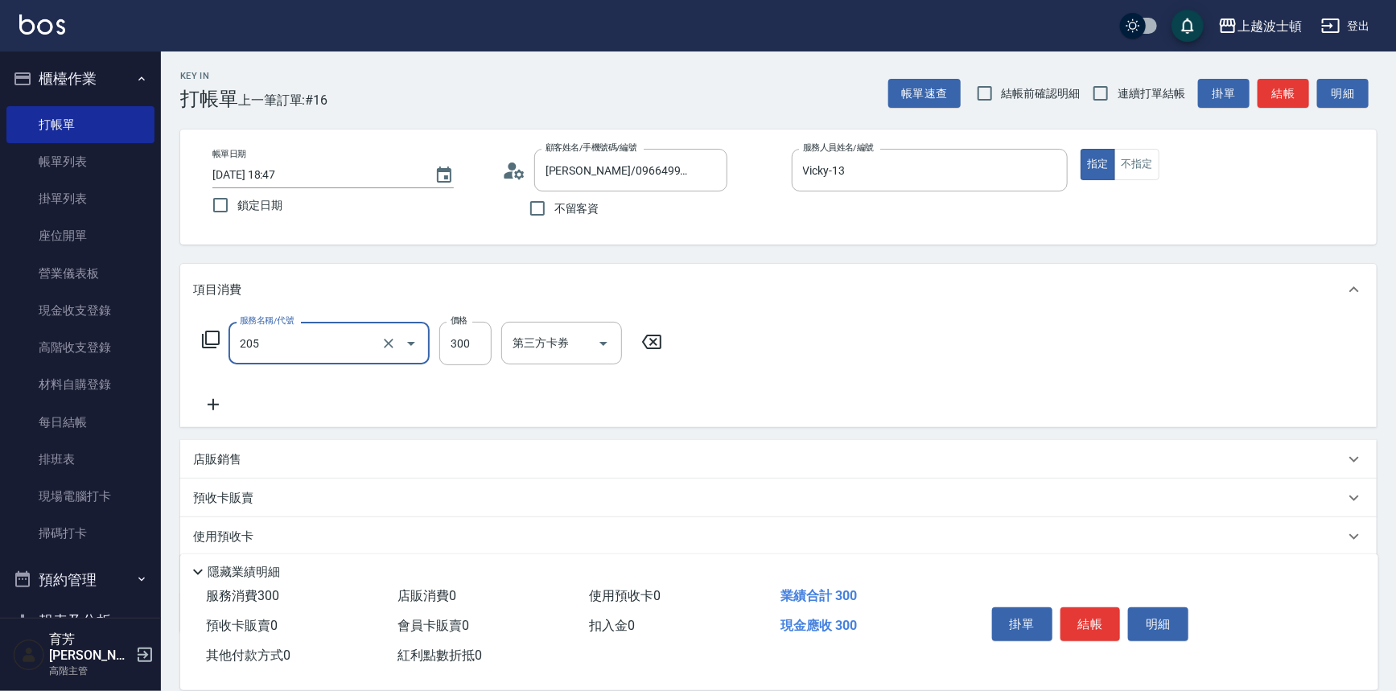
type input "洗髮(205)"
type input "270"
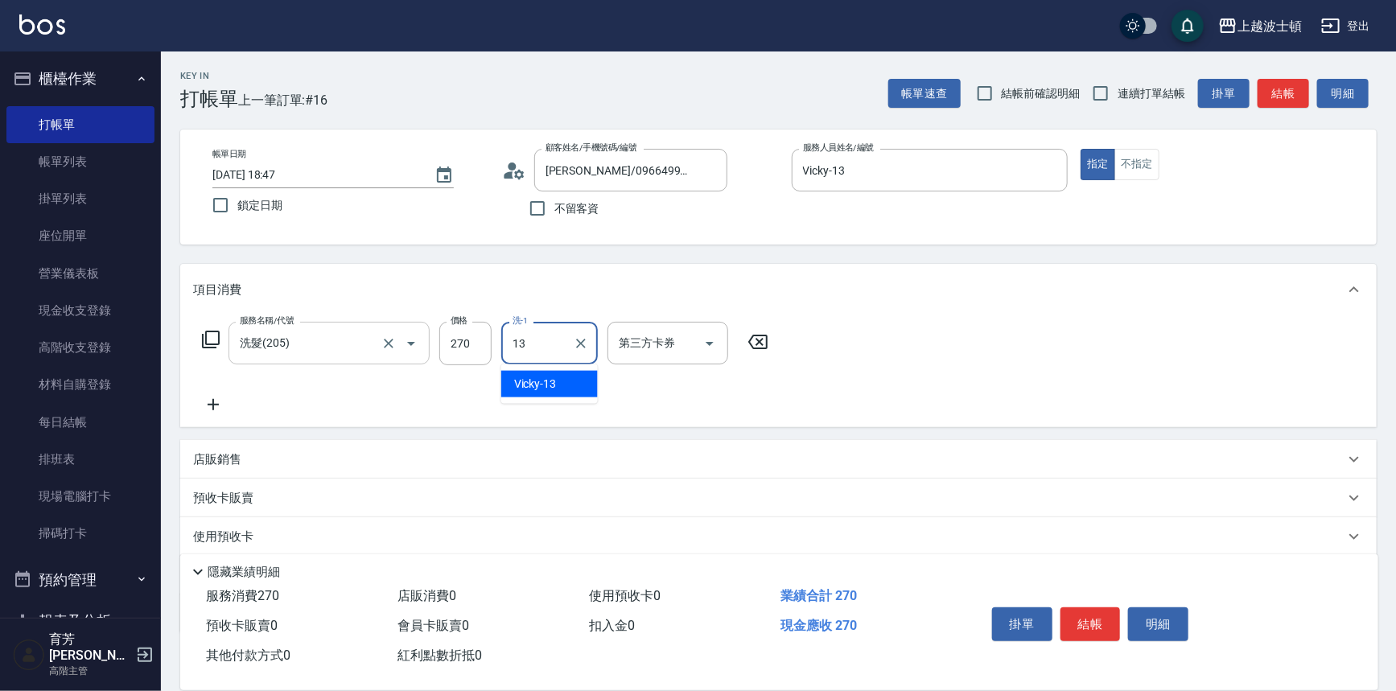
type input "Vicky-13"
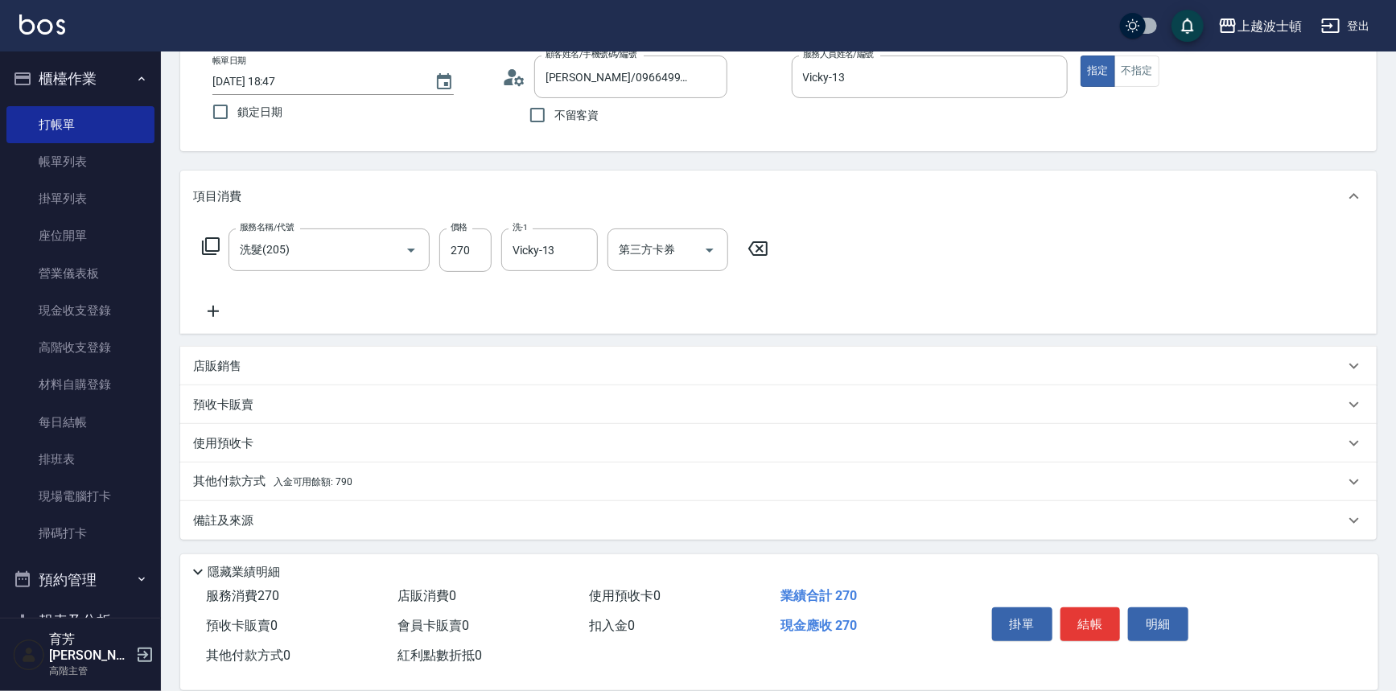
click at [245, 483] on p "其他付款方式 入金可用餘額: 790" at bounding box center [272, 482] width 159 height 18
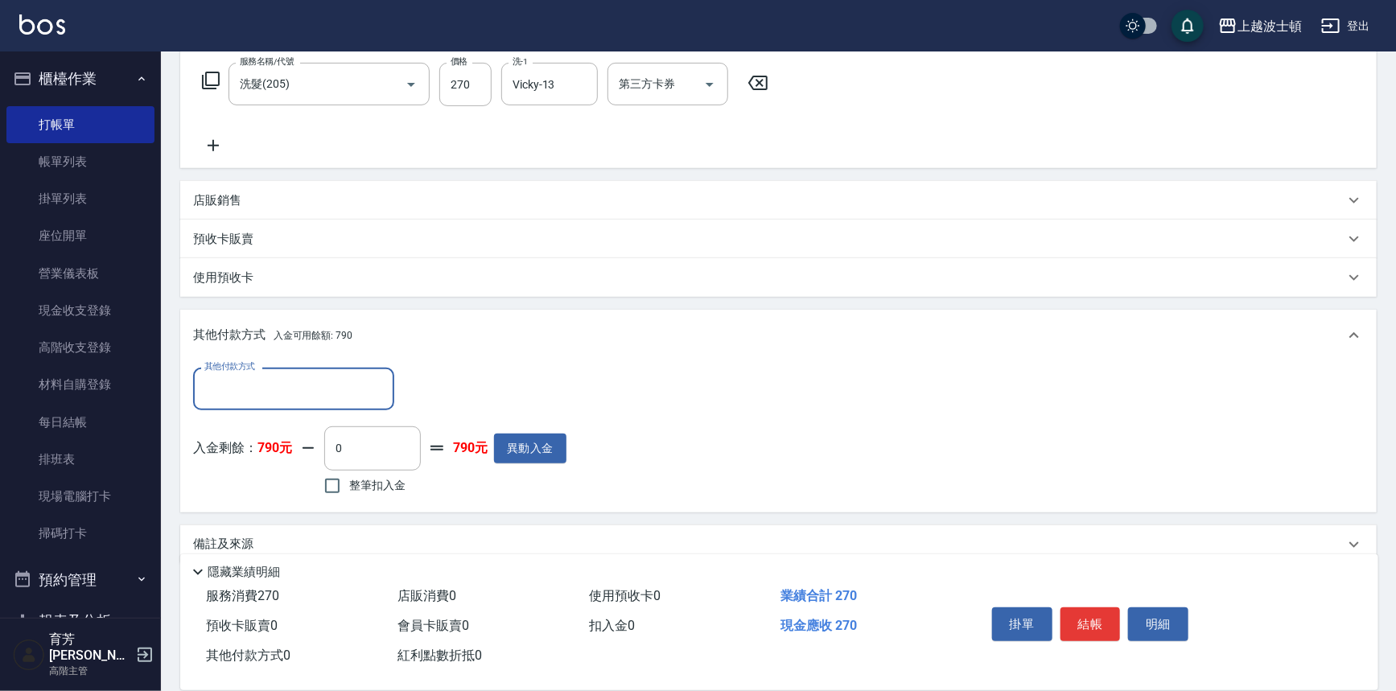
scroll to position [282, 0]
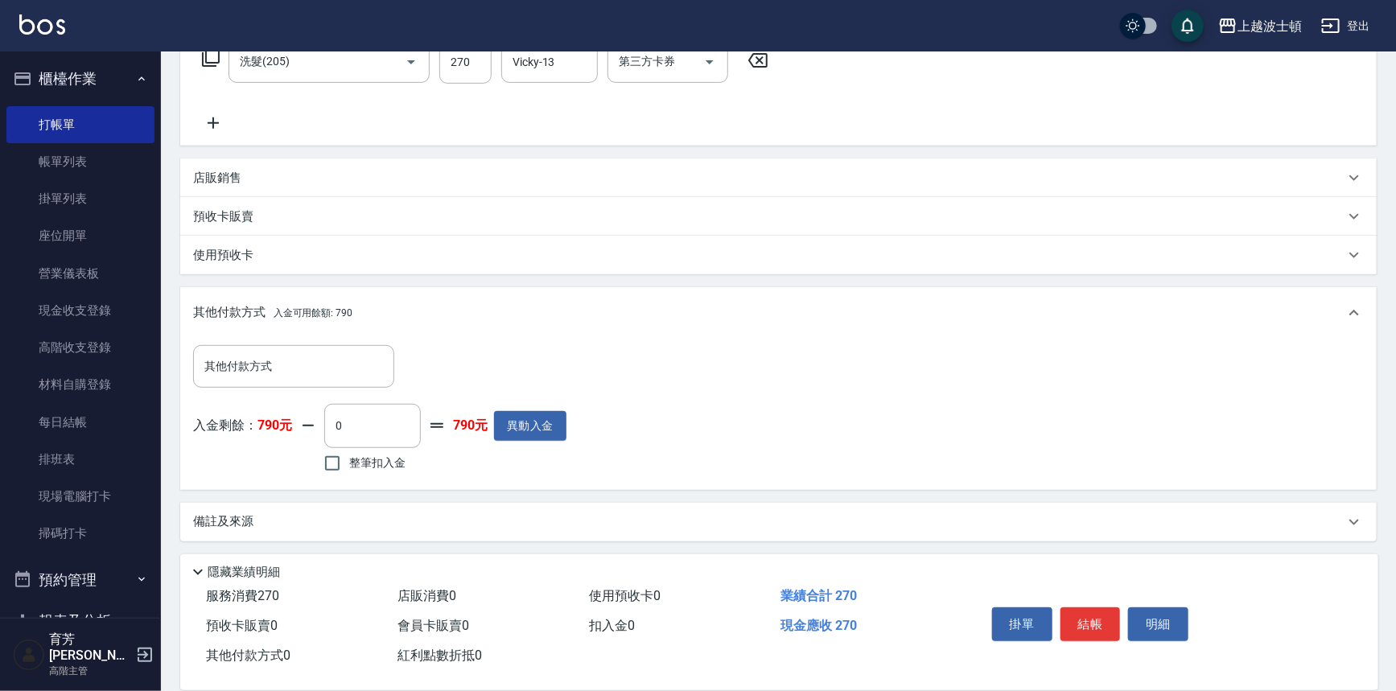
click at [394, 459] on span "整筆扣入金" at bounding box center [377, 463] width 56 height 17
click at [349, 459] on input "整筆扣入金" at bounding box center [332, 464] width 34 height 34
checkbox input "true"
type input "270"
click at [700, 612] on button "結帳" at bounding box center [1091, 625] width 60 height 34
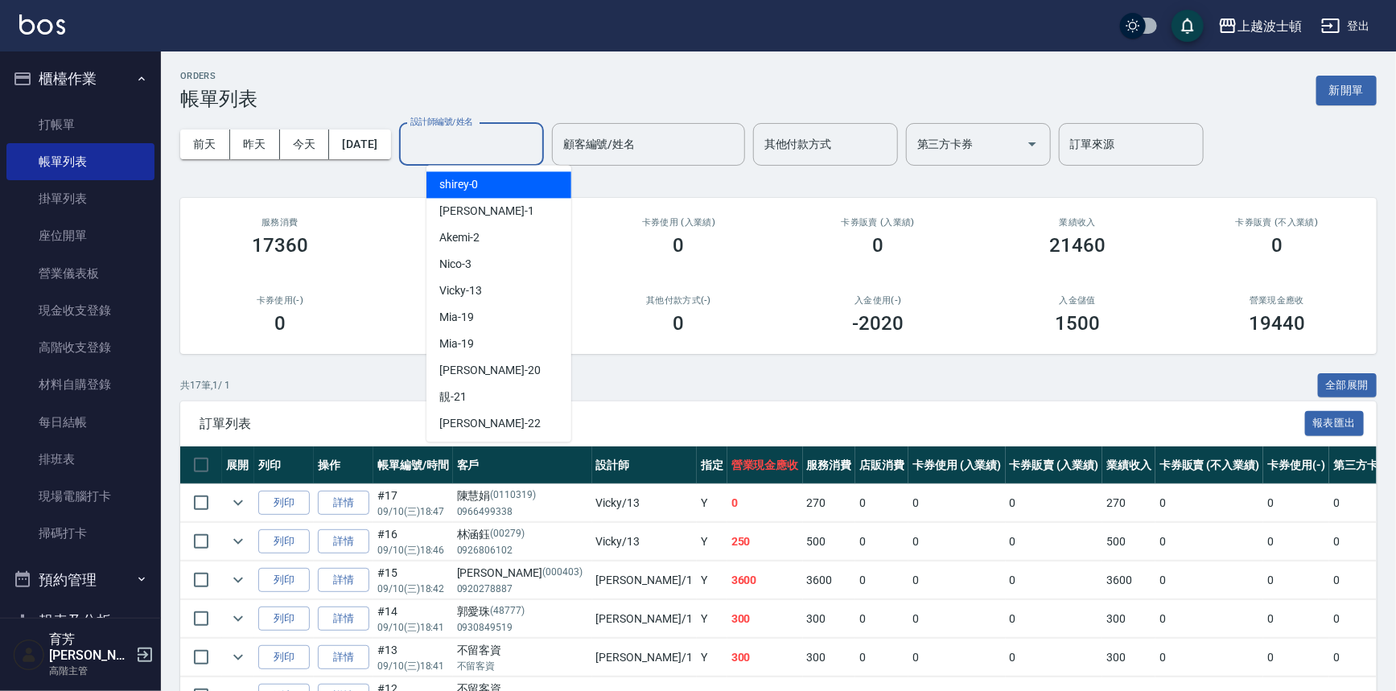
drag, startPoint x: 505, startPoint y: 145, endPoint x: 507, endPoint y: 153, distance: 8.4
click at [505, 146] on input "設計師編號/姓名" at bounding box center [471, 144] width 130 height 28
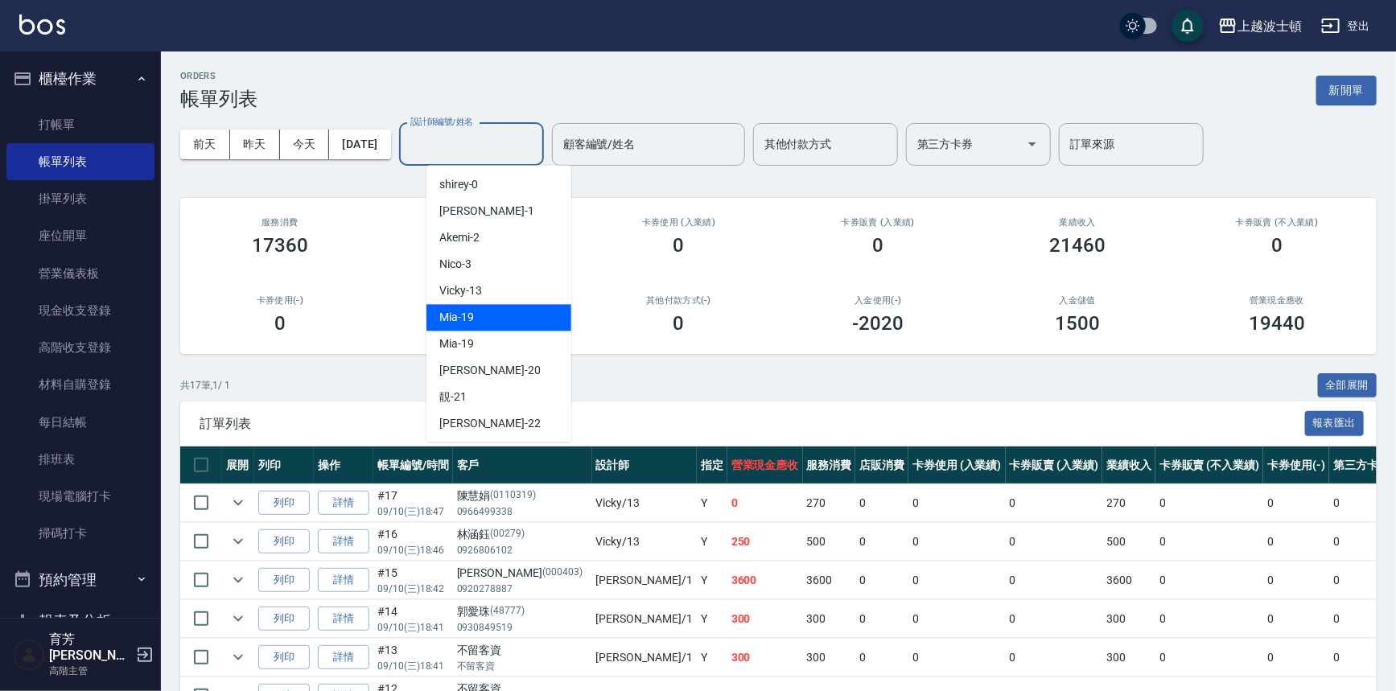
click at [514, 308] on div "Mia -19" at bounding box center [499, 317] width 145 height 27
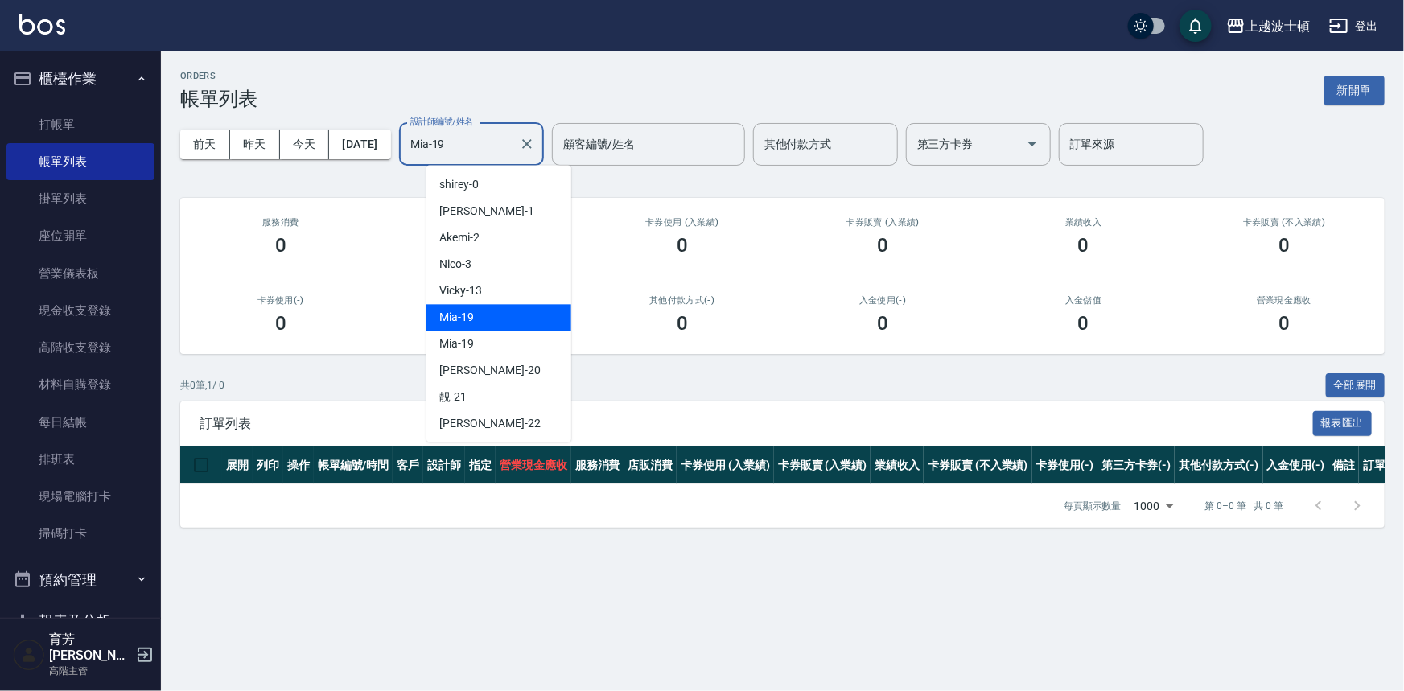
click at [489, 142] on input "Mia-19" at bounding box center [459, 144] width 106 height 28
click at [488, 285] on div "Vicky -13" at bounding box center [499, 291] width 145 height 27
type input "Vicky-13"
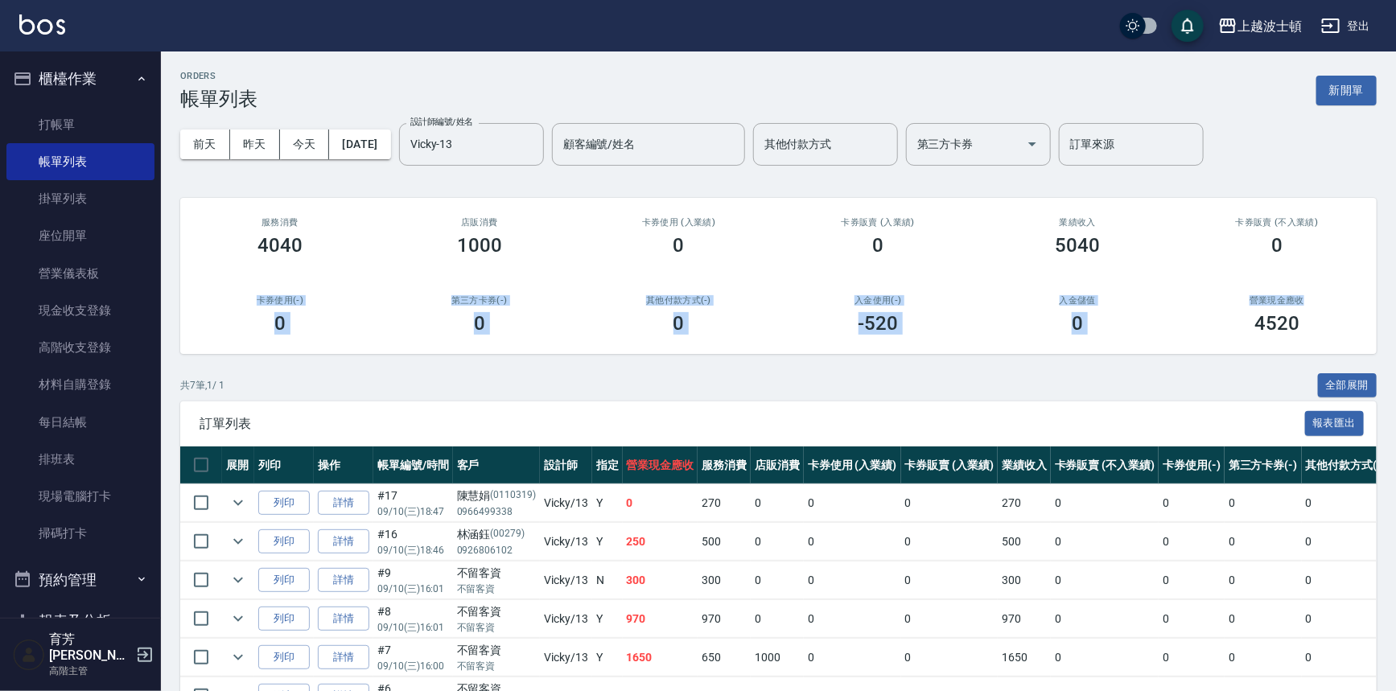
drag, startPoint x: 1392, startPoint y: 241, endPoint x: 1404, endPoint y: 293, distance: 53.7
click at [700, 293] on html "上越波士頓 登出 櫃檯作業 打帳單 帳單列表 掛單列表 座位開單 營業儀表板 現金收支登錄 高階收支登錄 材料自購登錄 每日結帳 排班表 現場電腦打卡 掃碼打…" at bounding box center [698, 409] width 1396 height 818
click at [700, 118] on div "前天 昨天 今天 2025/09/10 設計師編號/姓名 Vicky-13 設計師編號/姓名 顧客編號/姓名 顧客編號/姓名 其他付款方式 其他付款方式 第三…" at bounding box center [778, 144] width 1197 height 68
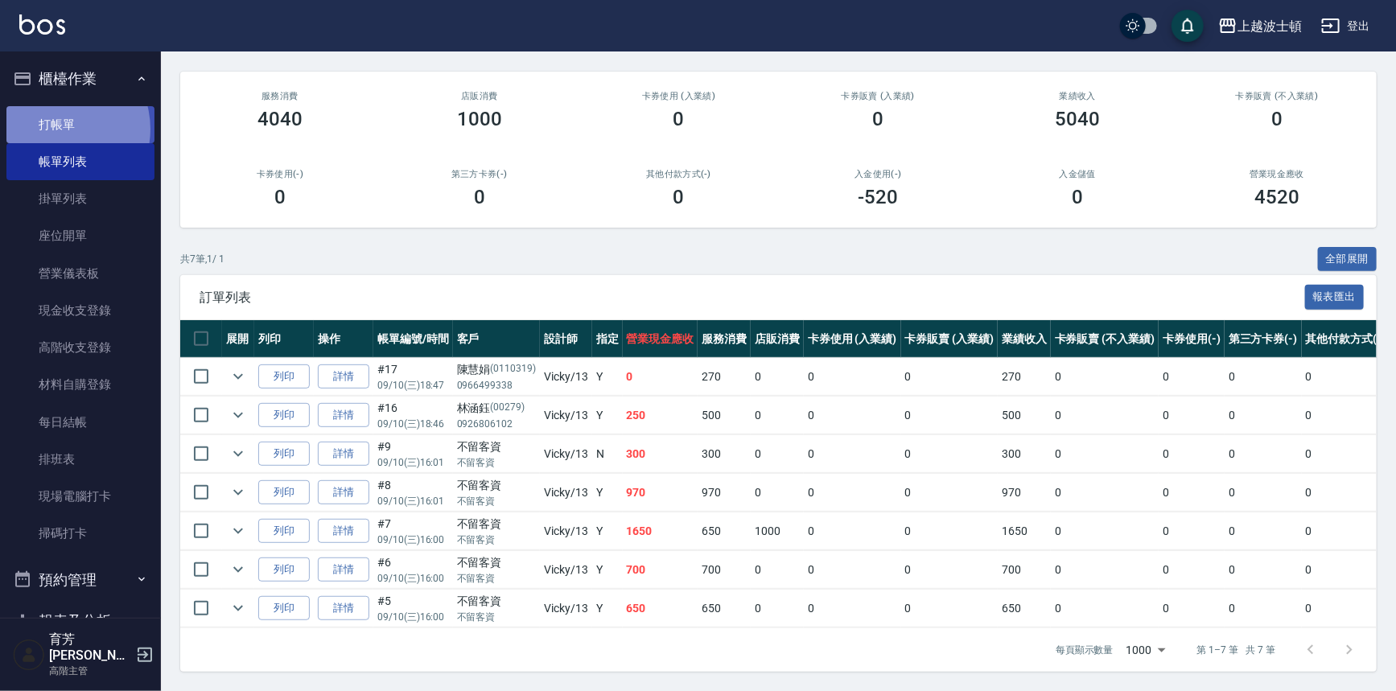
click at [55, 129] on link "打帳單" at bounding box center [80, 124] width 148 height 37
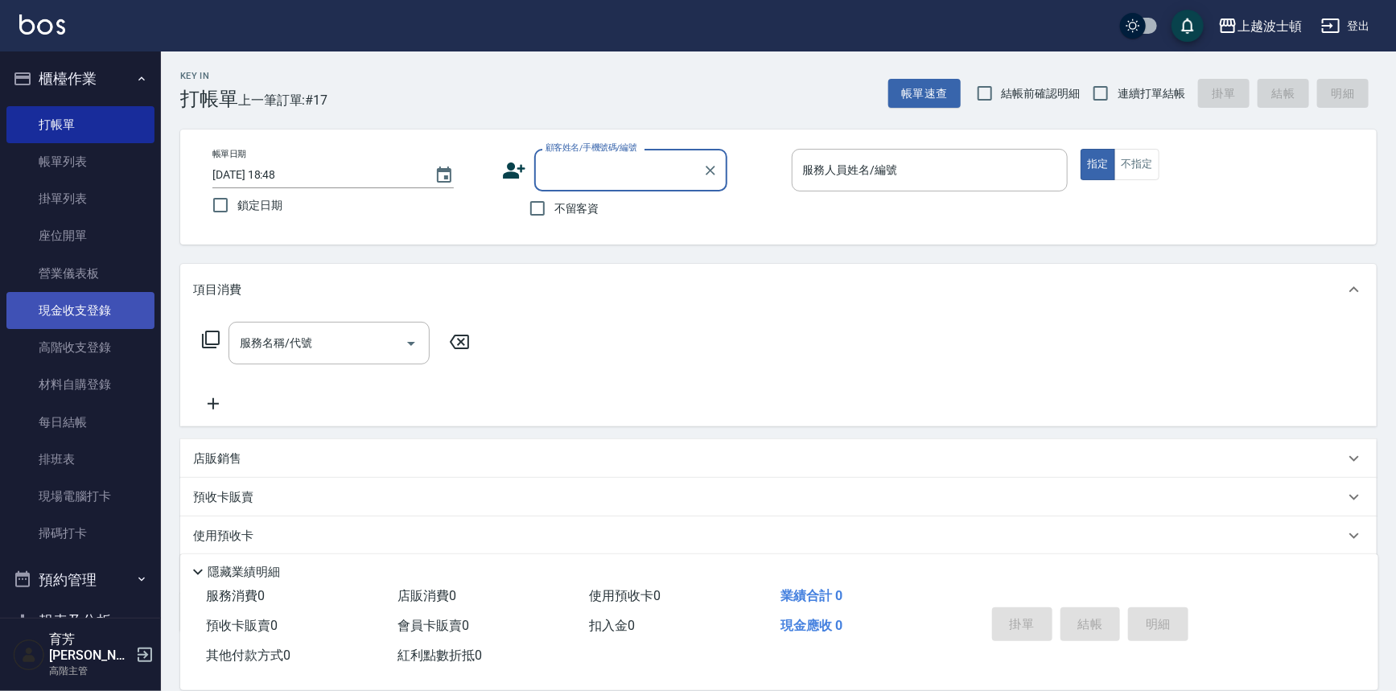
click at [120, 302] on link "現金收支登錄" at bounding box center [80, 310] width 148 height 37
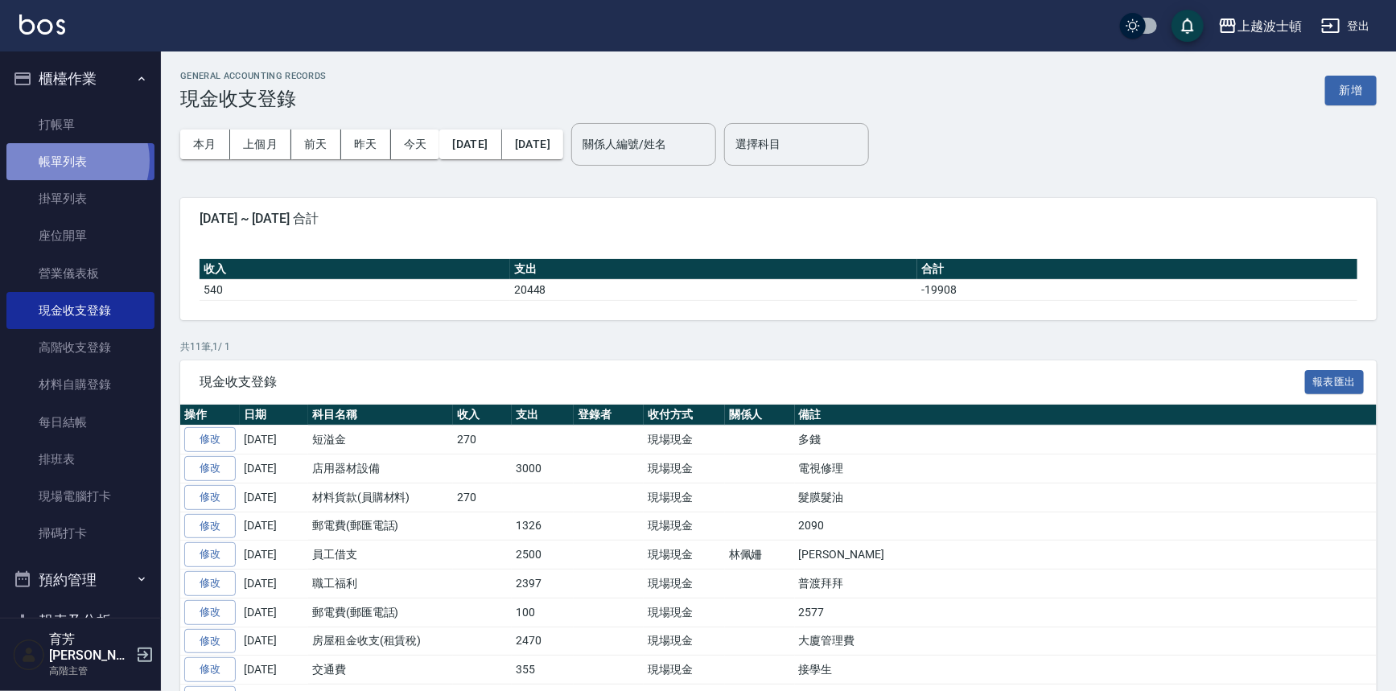
click at [75, 161] on link "帳單列表" at bounding box center [80, 161] width 148 height 37
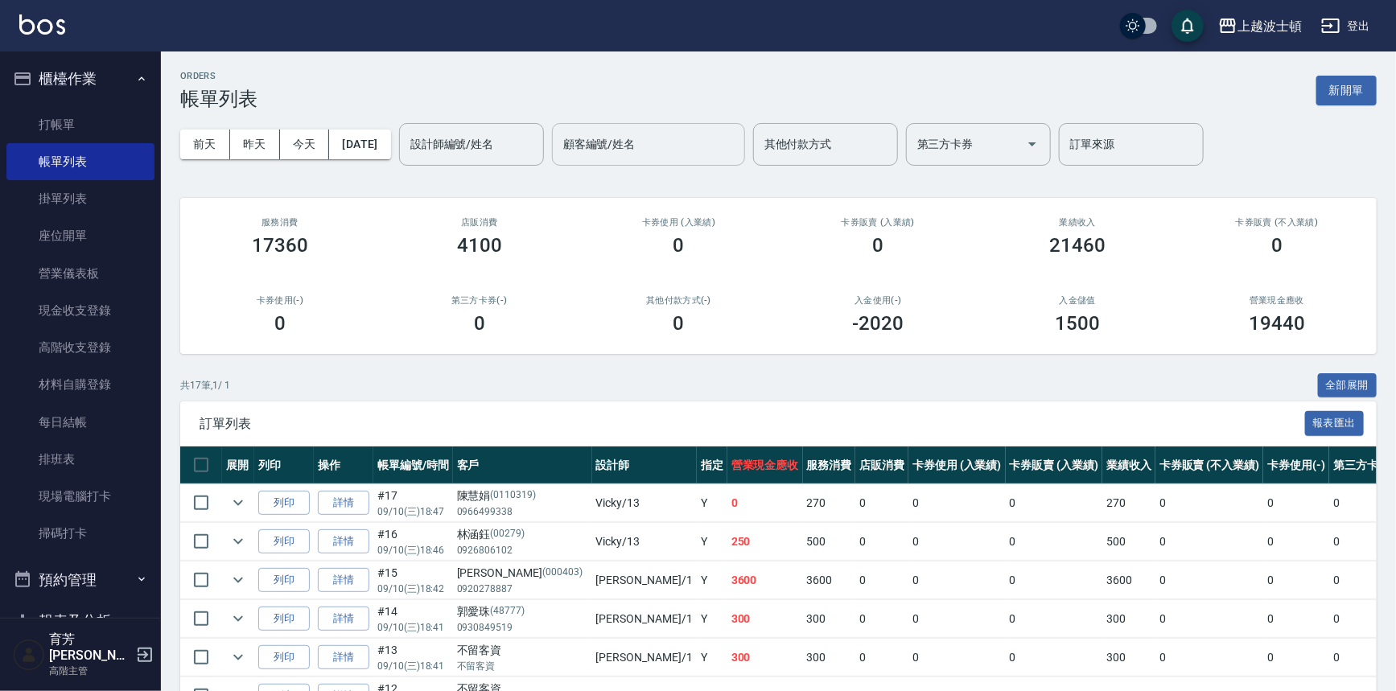
click at [498, 138] on input "設計師編號/姓名" at bounding box center [471, 144] width 130 height 28
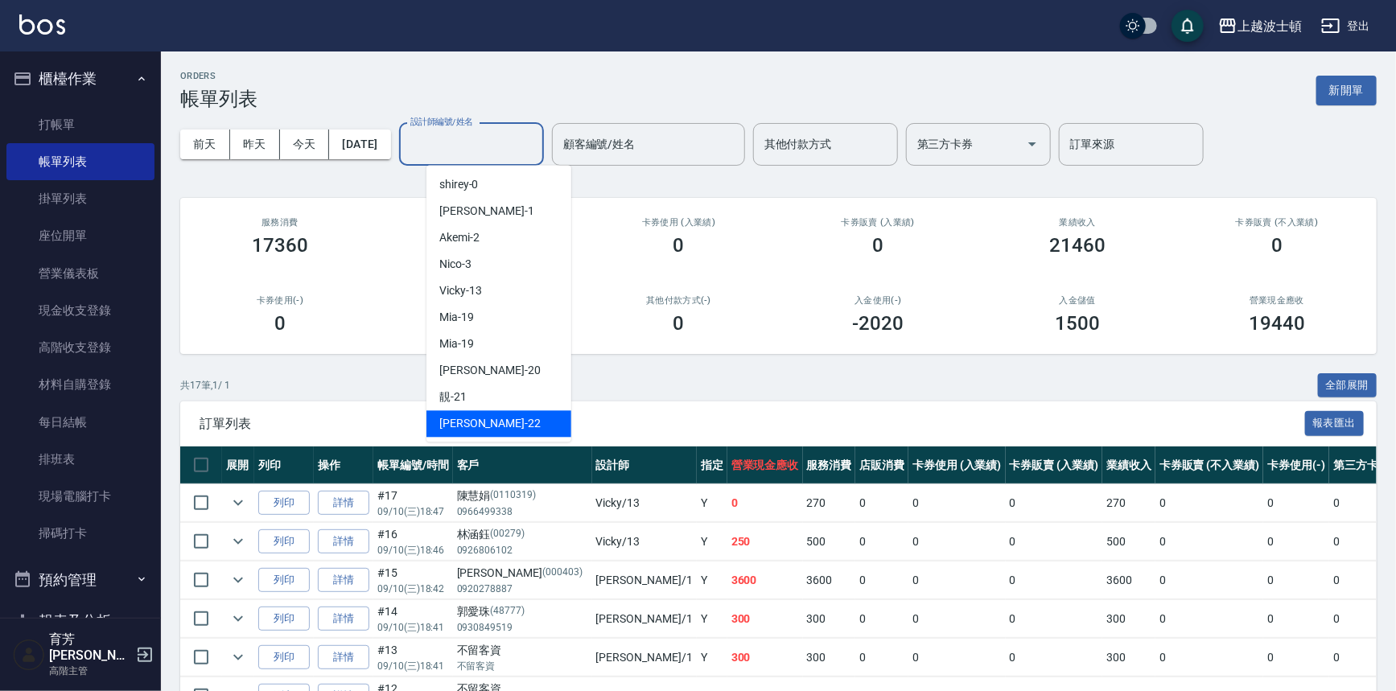
drag, startPoint x: 559, startPoint y: 351, endPoint x: 526, endPoint y: 410, distance: 67.4
click at [530, 471] on body "上越波士頓 登出 櫃檯作業 打帳單 帳單列表 掛單列表 座位開單 營業儀表板 現金收支登錄 高階收支登錄 材料自購登錄 每日結帳 排班表 現場電腦打卡 掃碼打…" at bounding box center [698, 602] width 1396 height 1204
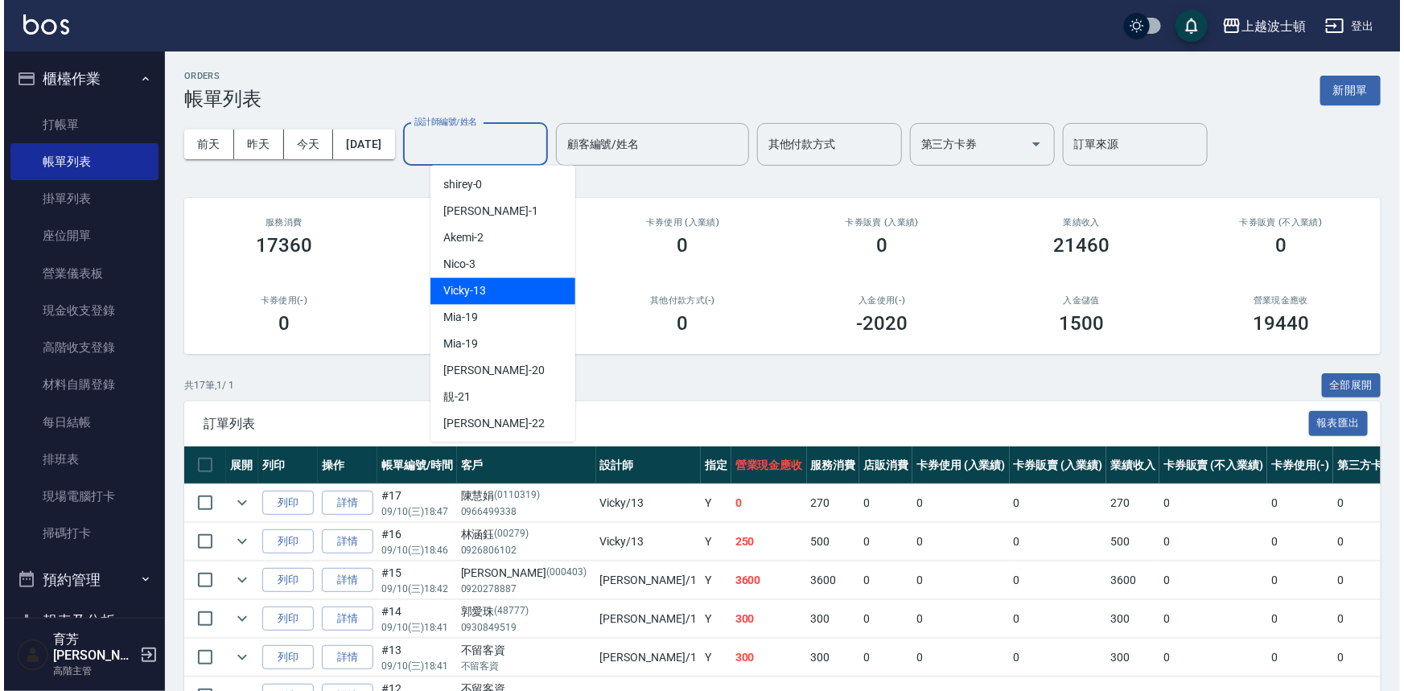
scroll to position [214, 0]
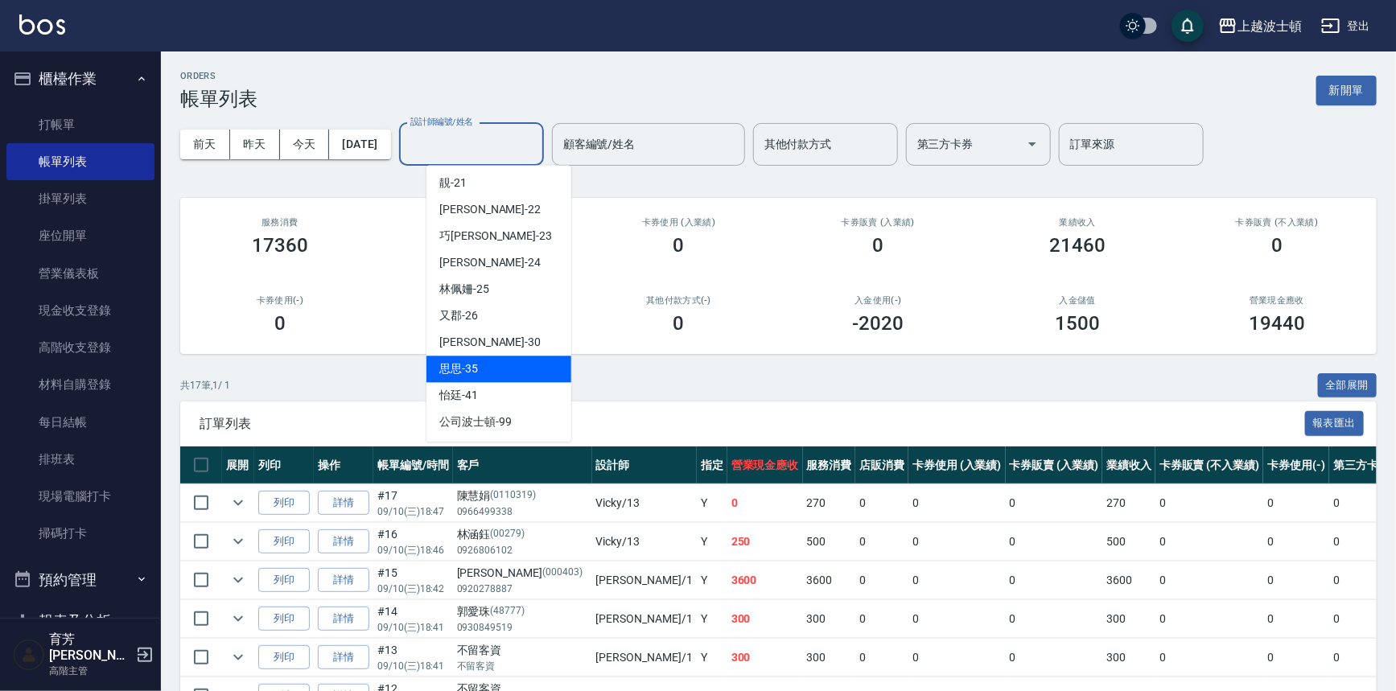
click at [478, 374] on div "思思 -35" at bounding box center [499, 369] width 145 height 27
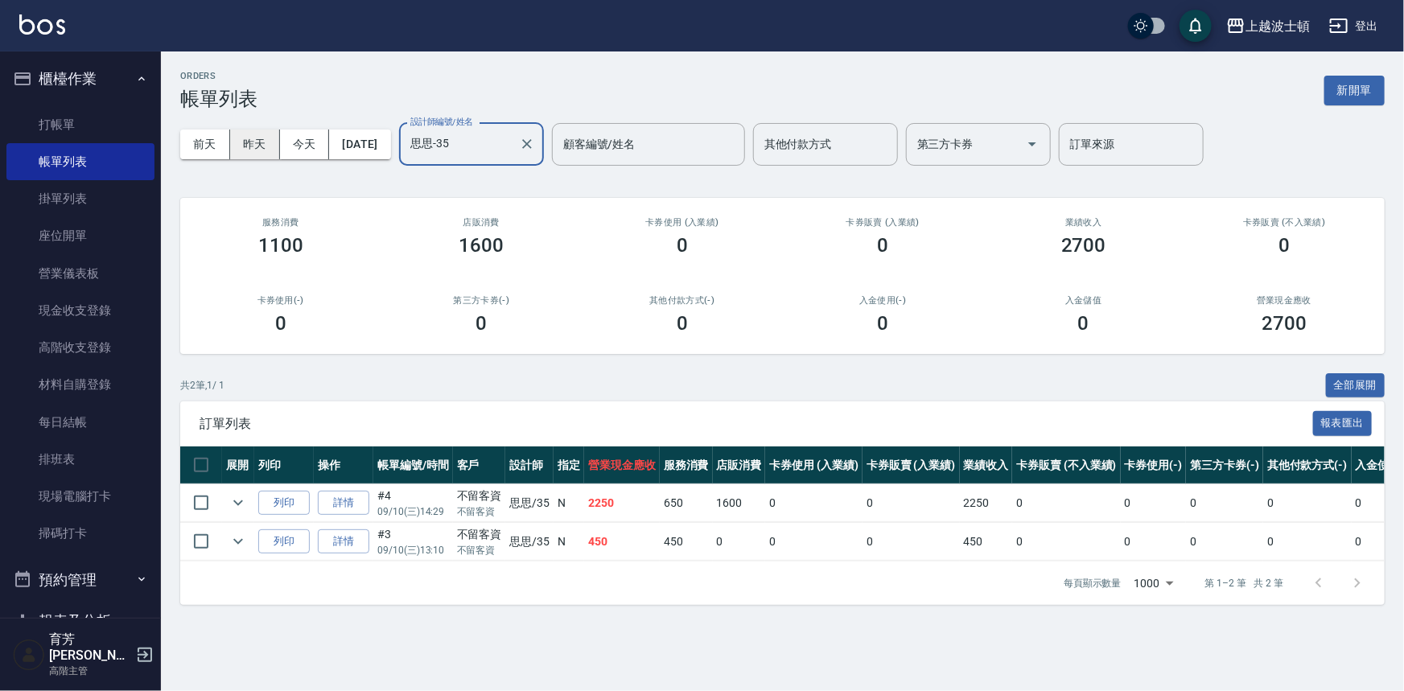
click at [268, 146] on button "昨天" at bounding box center [255, 145] width 50 height 30
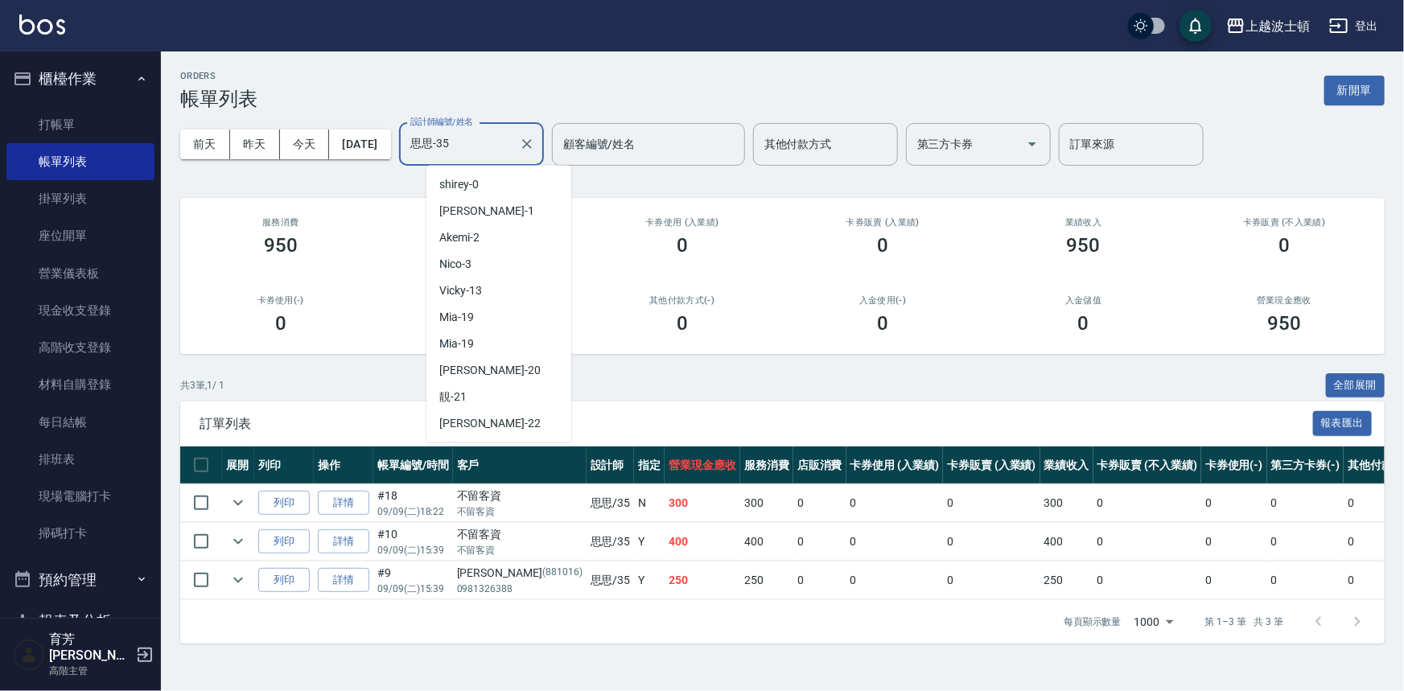
drag, startPoint x: 493, startPoint y: 140, endPoint x: 497, endPoint y: 167, distance: 27.6
click at [493, 141] on input "思思-35" at bounding box center [459, 144] width 106 height 28
click at [495, 238] on div "Akemi -2" at bounding box center [499, 238] width 145 height 27
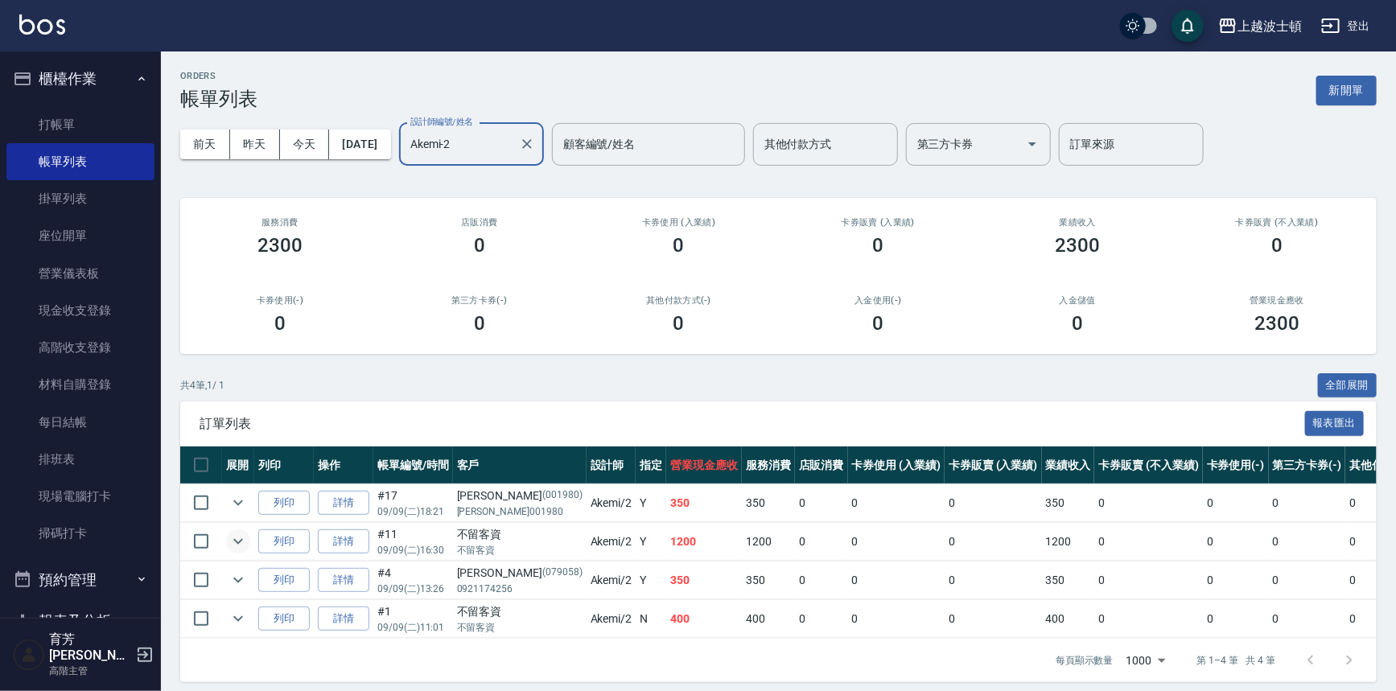
click at [244, 538] on icon "expand row" at bounding box center [238, 541] width 19 height 19
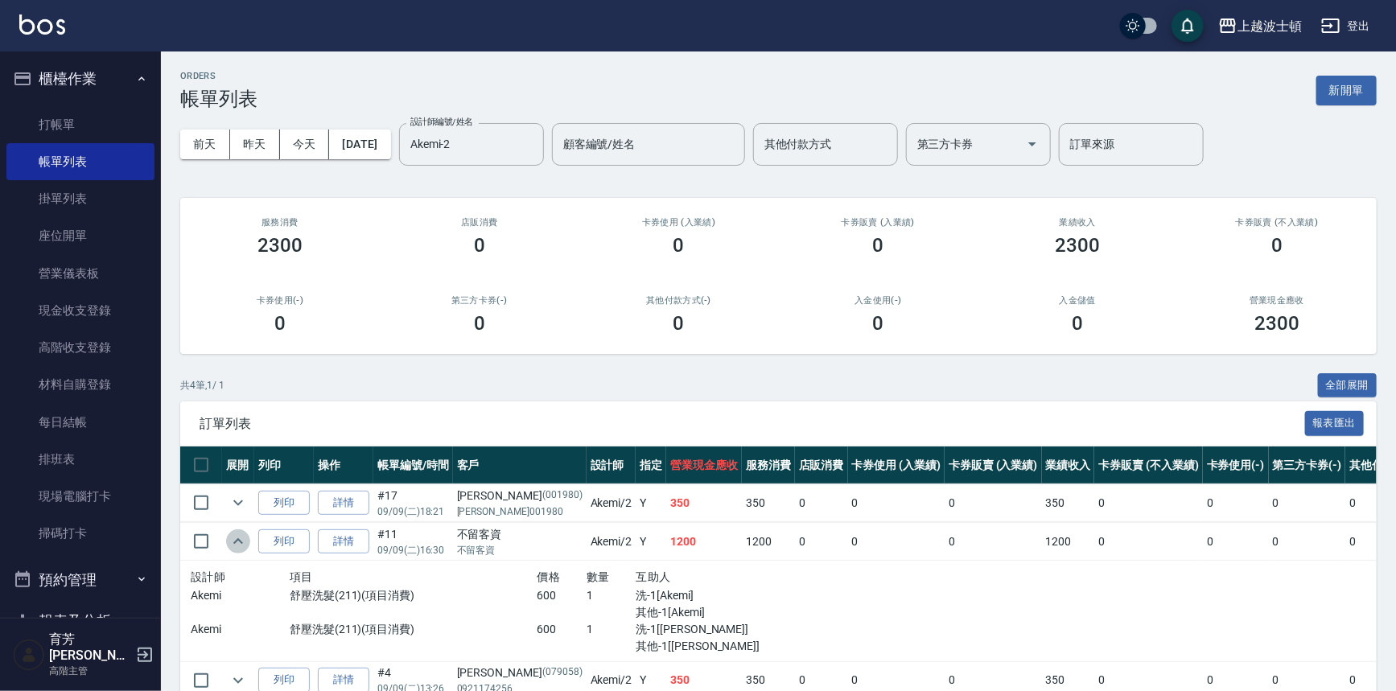
click at [244, 538] on icon "expand row" at bounding box center [238, 541] width 19 height 19
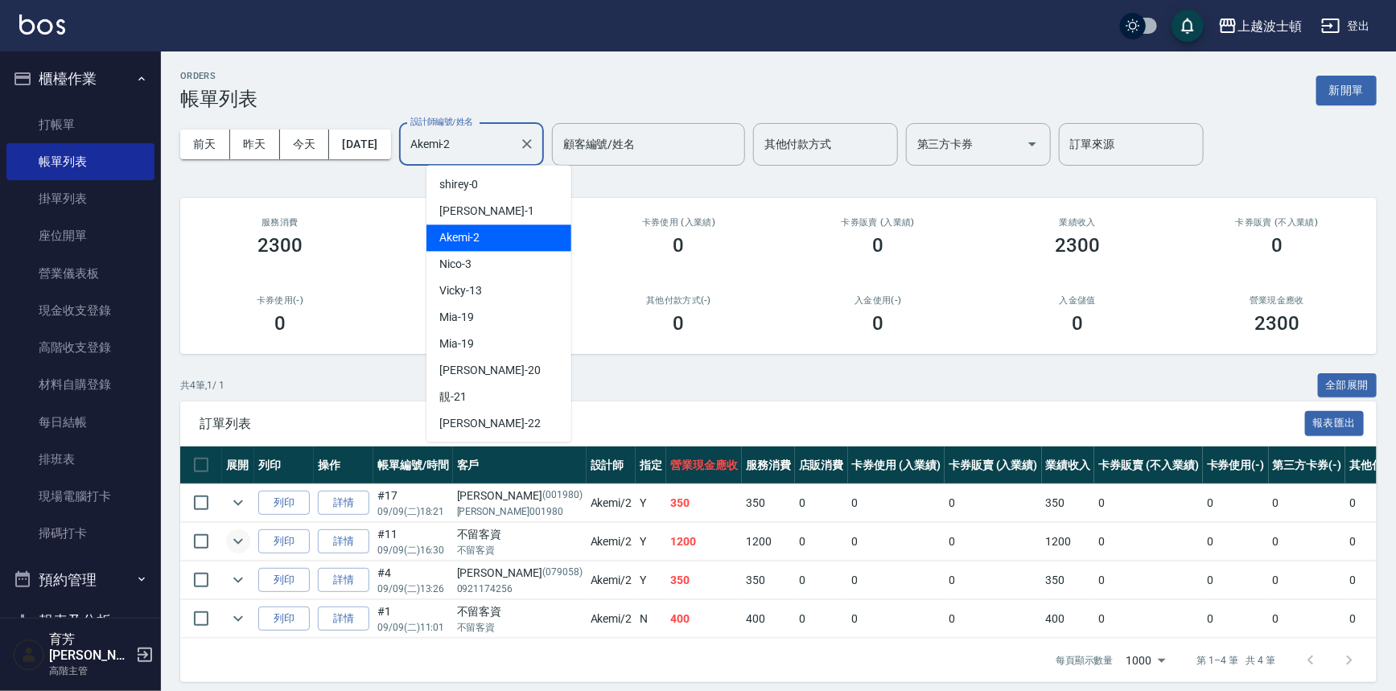
click at [475, 142] on input "Akemi-2" at bounding box center [459, 144] width 106 height 28
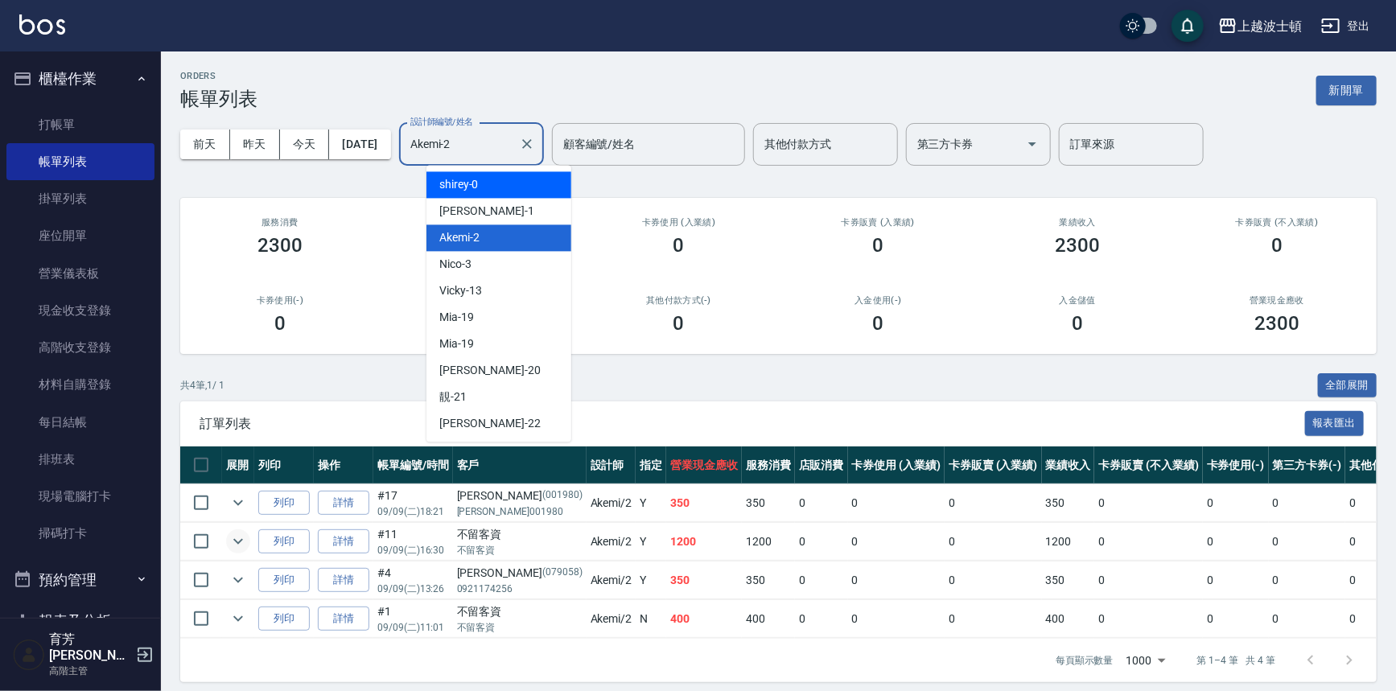
click at [489, 203] on div "麥可 -1" at bounding box center [499, 211] width 145 height 27
type input "麥可-1"
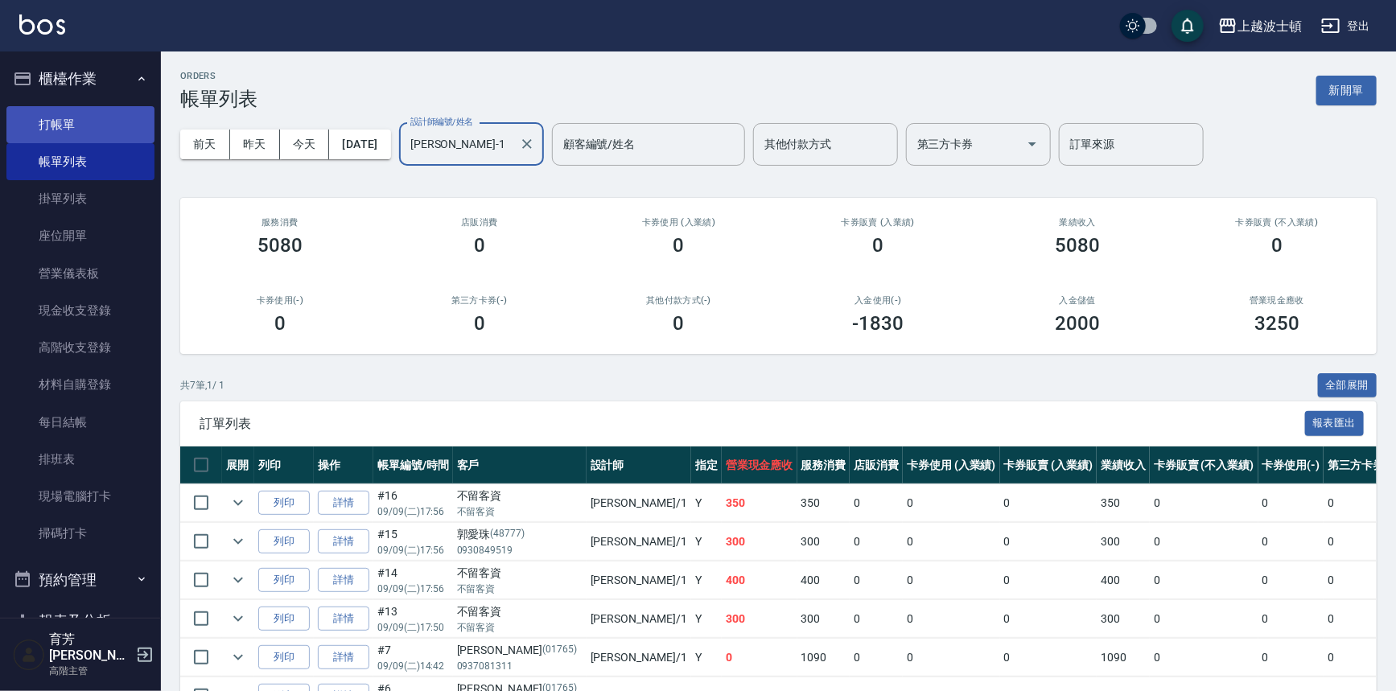
click at [70, 127] on link "打帳單" at bounding box center [80, 124] width 148 height 37
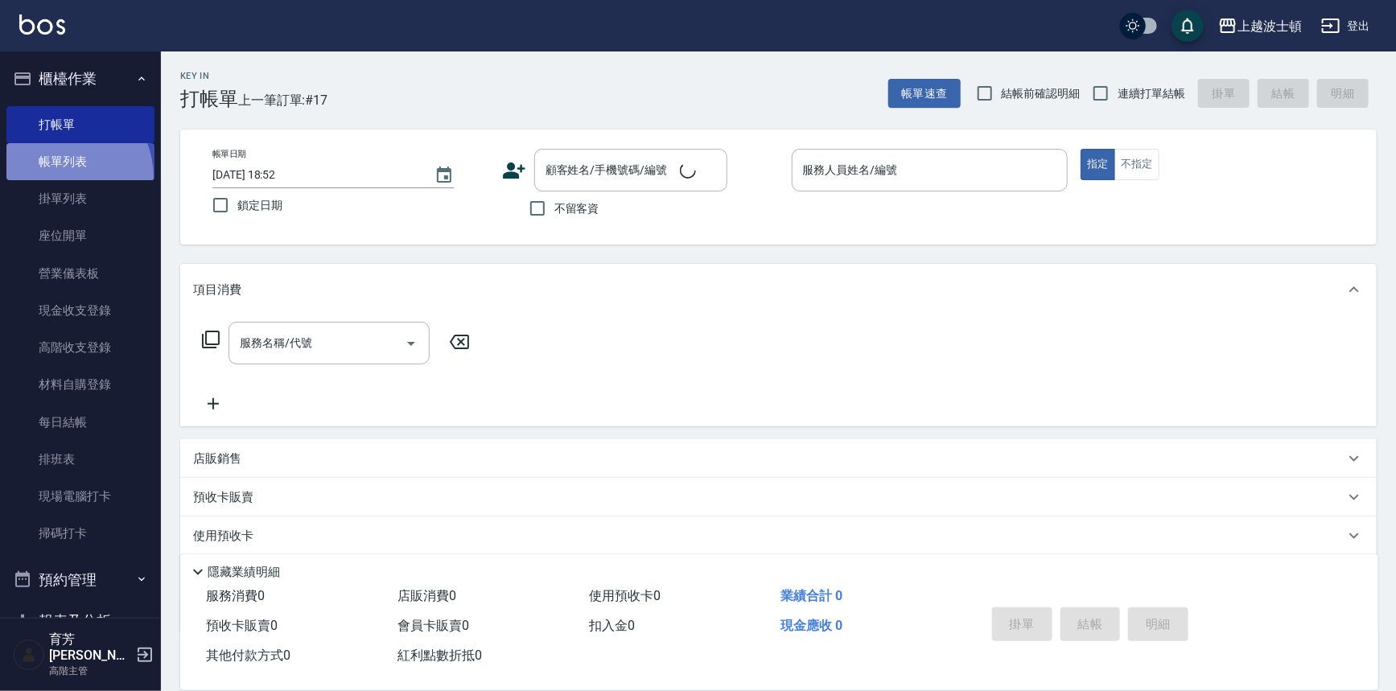
click at [55, 178] on link "帳單列表" at bounding box center [80, 161] width 148 height 37
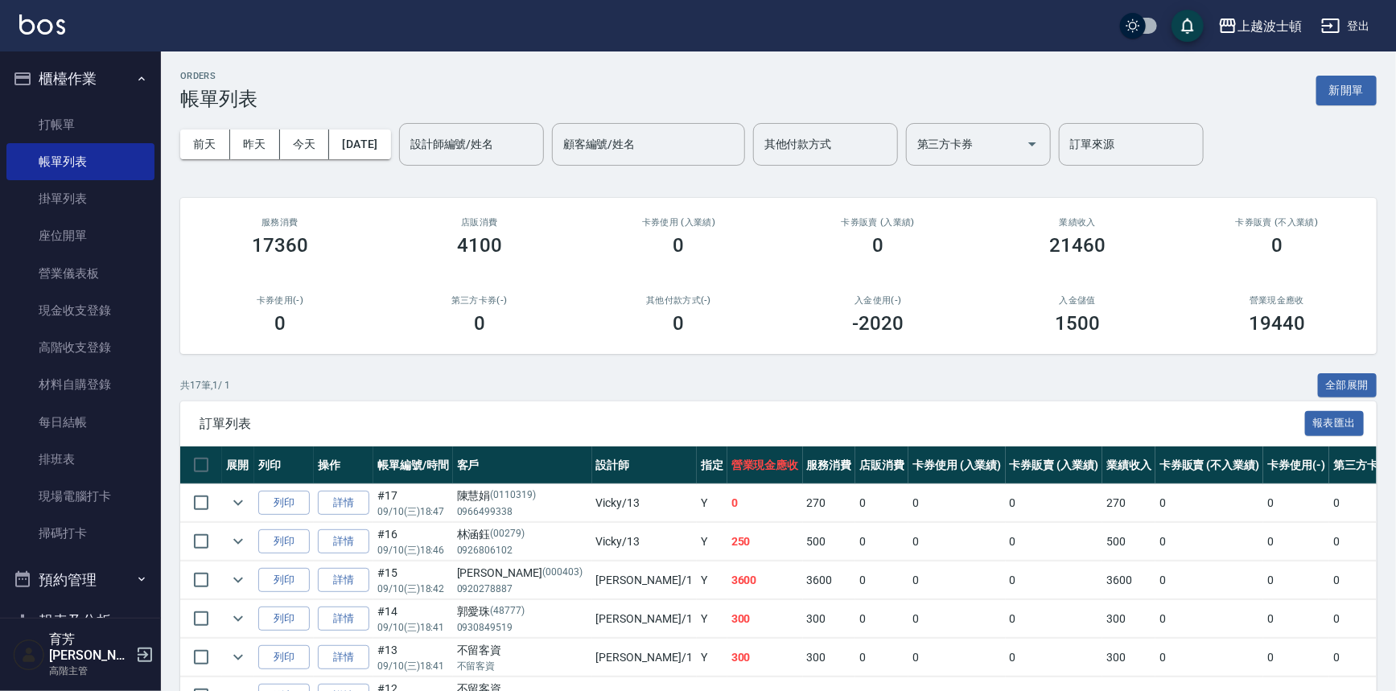
scroll to position [35, 0]
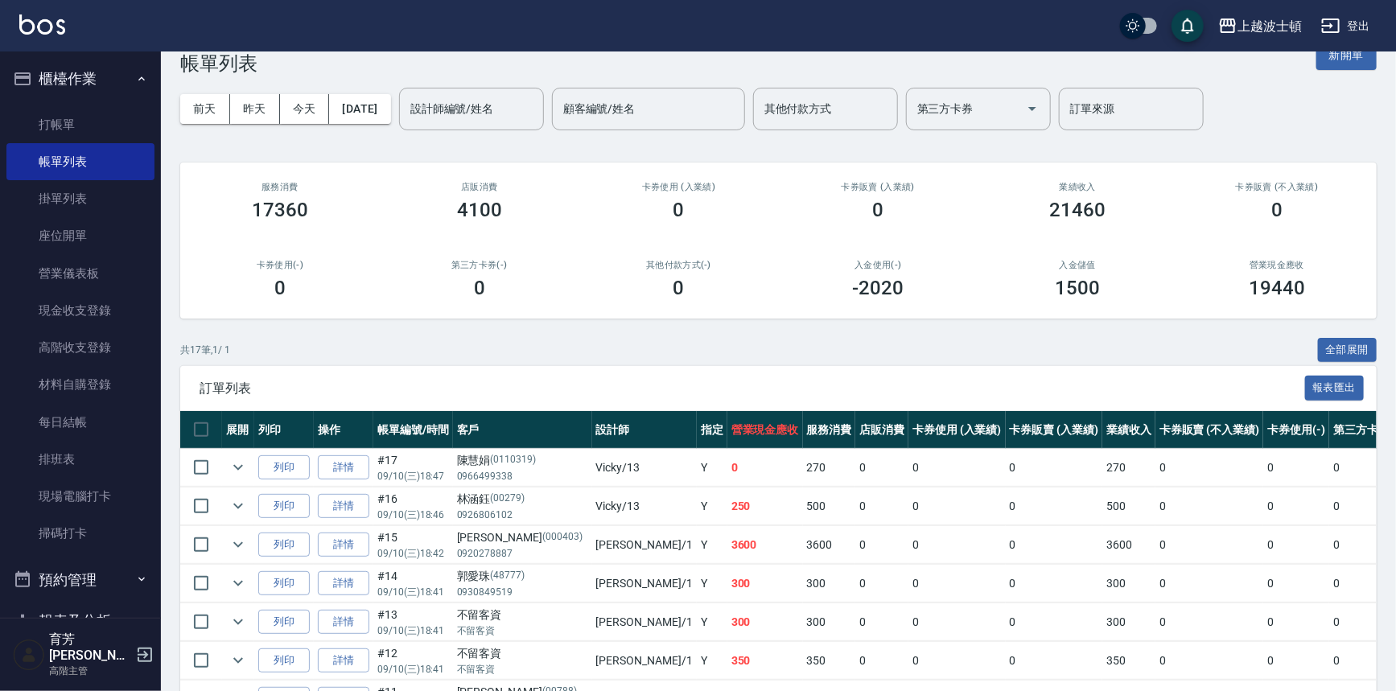
click at [53, 17] on img at bounding box center [42, 24] width 46 height 20
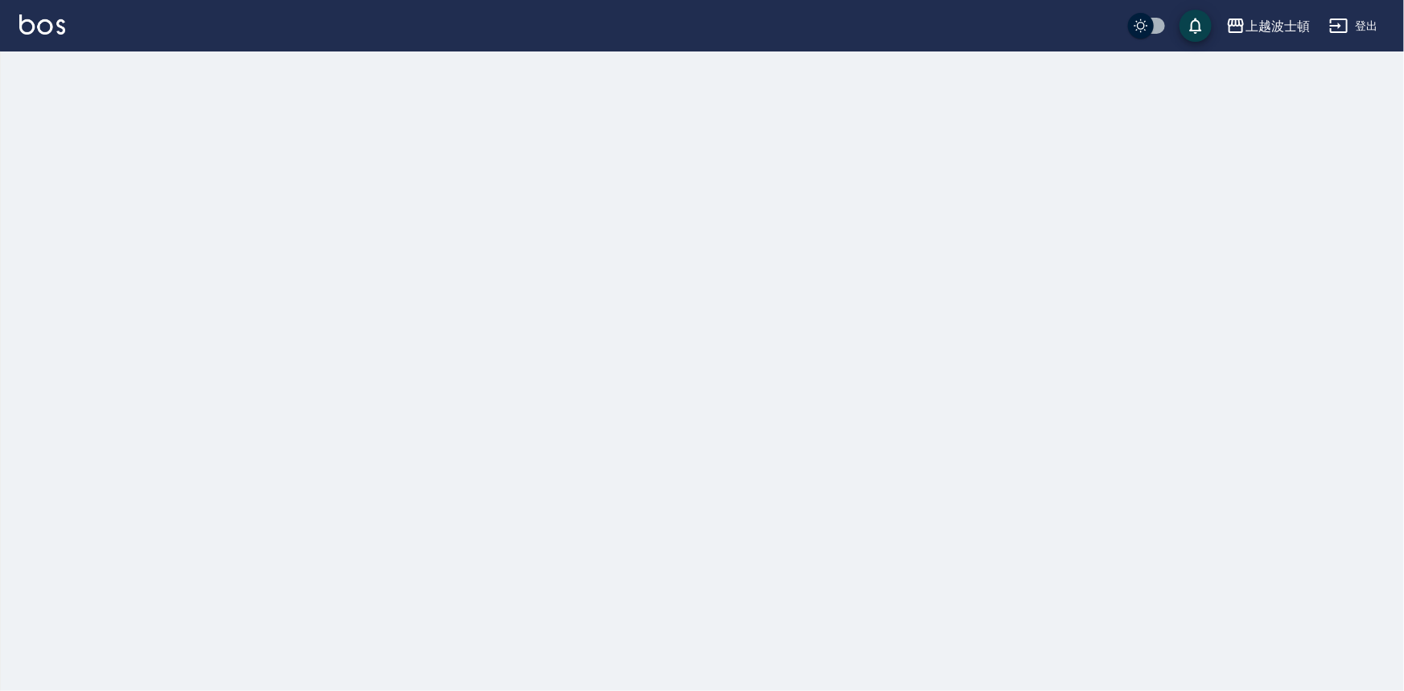
click at [53, 18] on img at bounding box center [42, 24] width 46 height 20
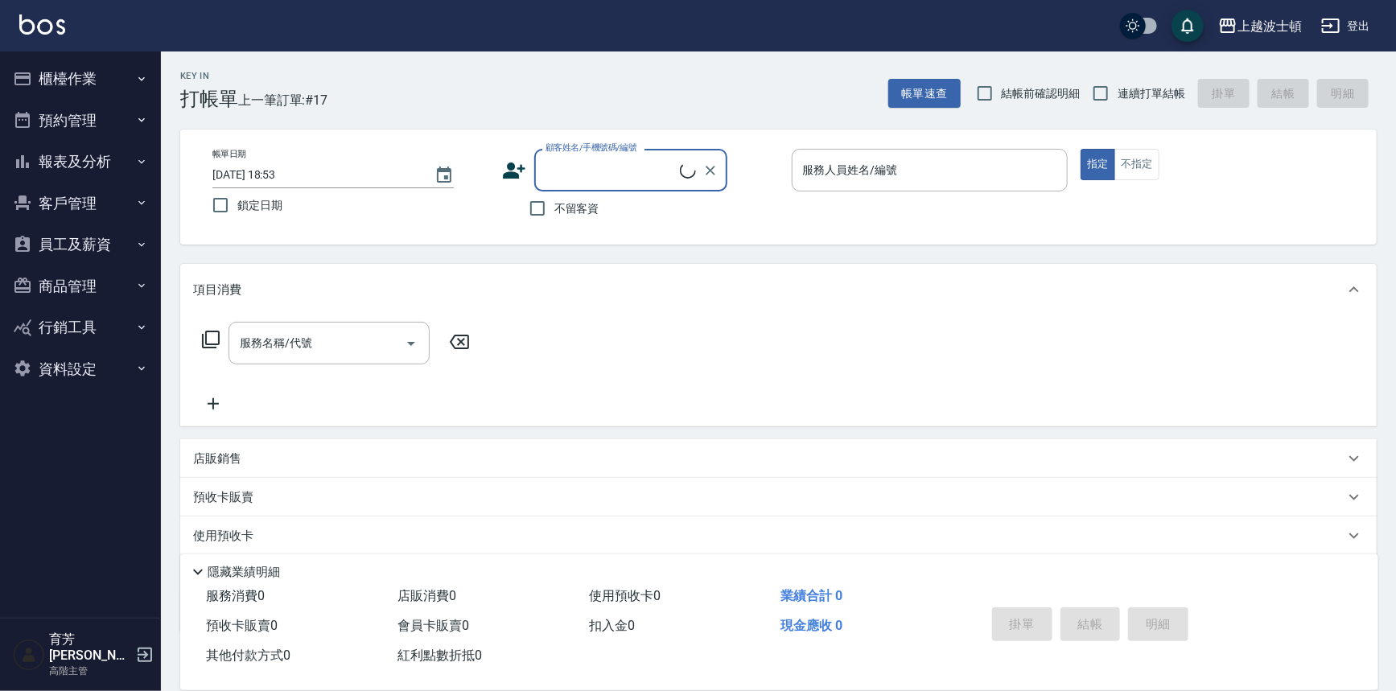
click at [93, 192] on button "客戶管理" at bounding box center [80, 204] width 148 height 42
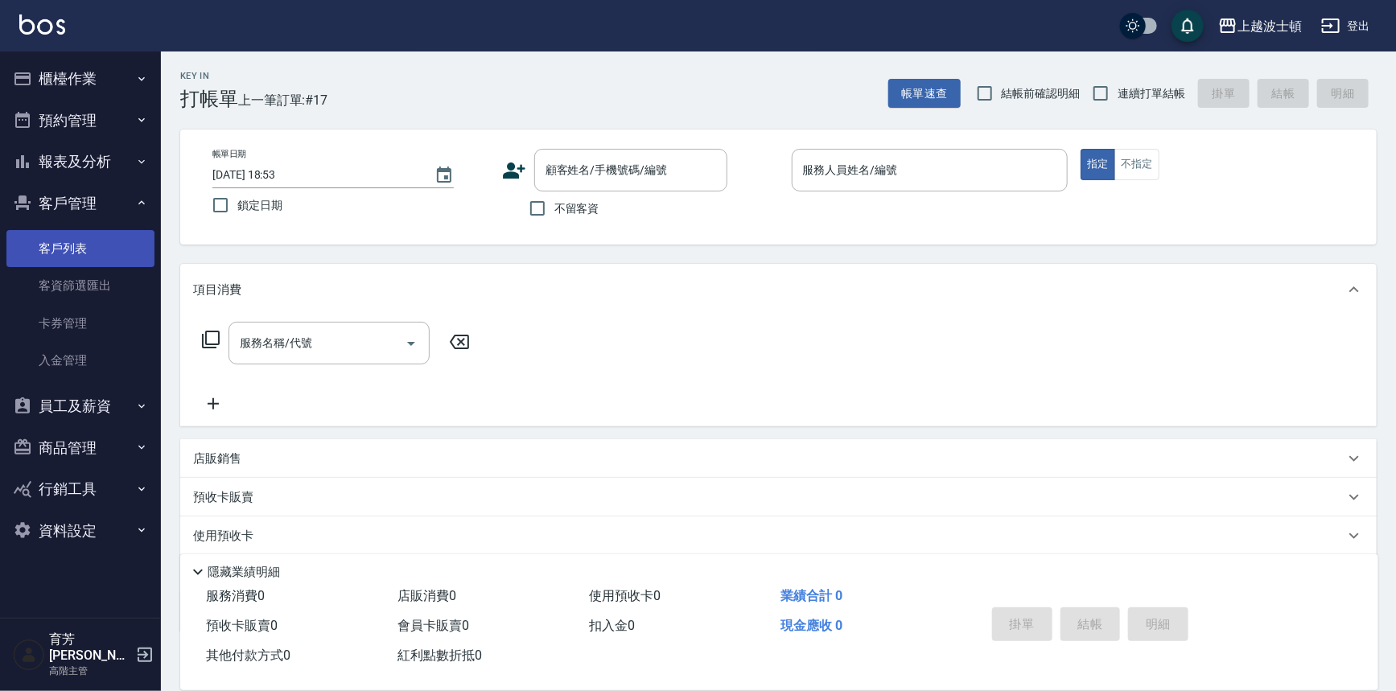
click at [105, 246] on link "客戶列表" at bounding box center [80, 248] width 148 height 37
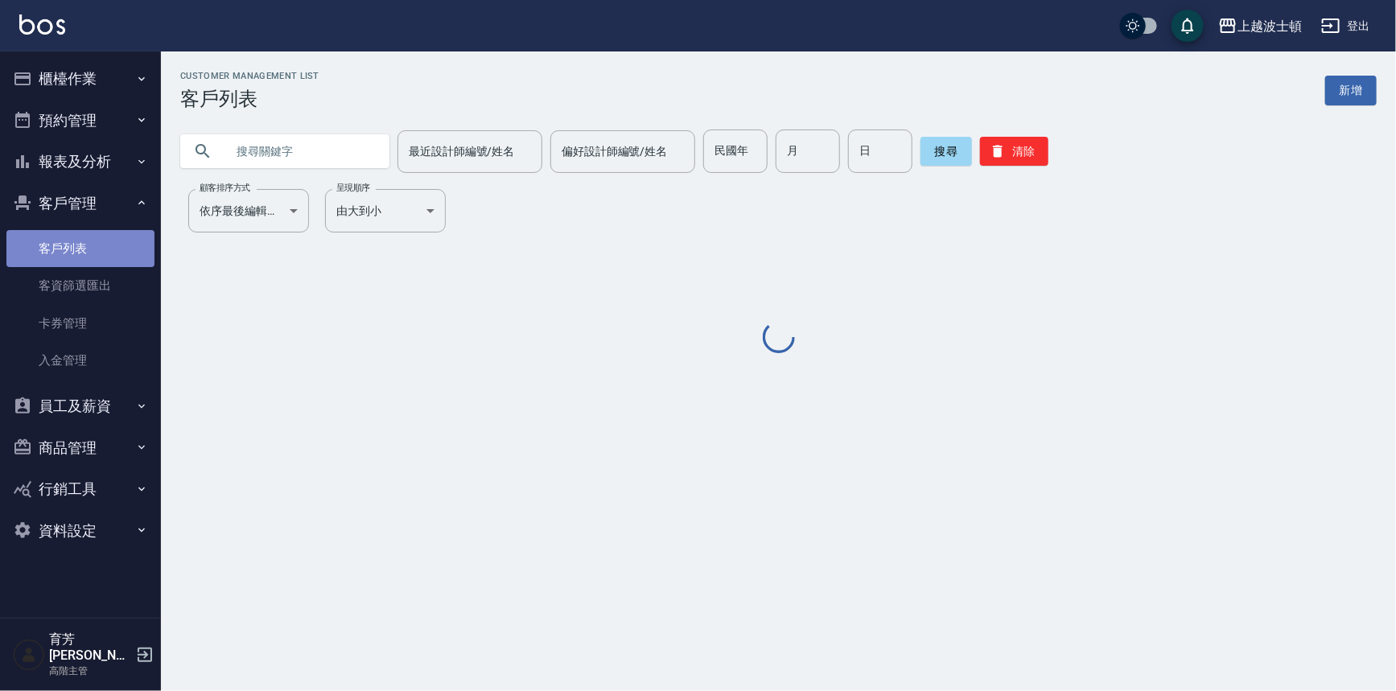
click at [105, 246] on link "客戶列表" at bounding box center [80, 248] width 148 height 37
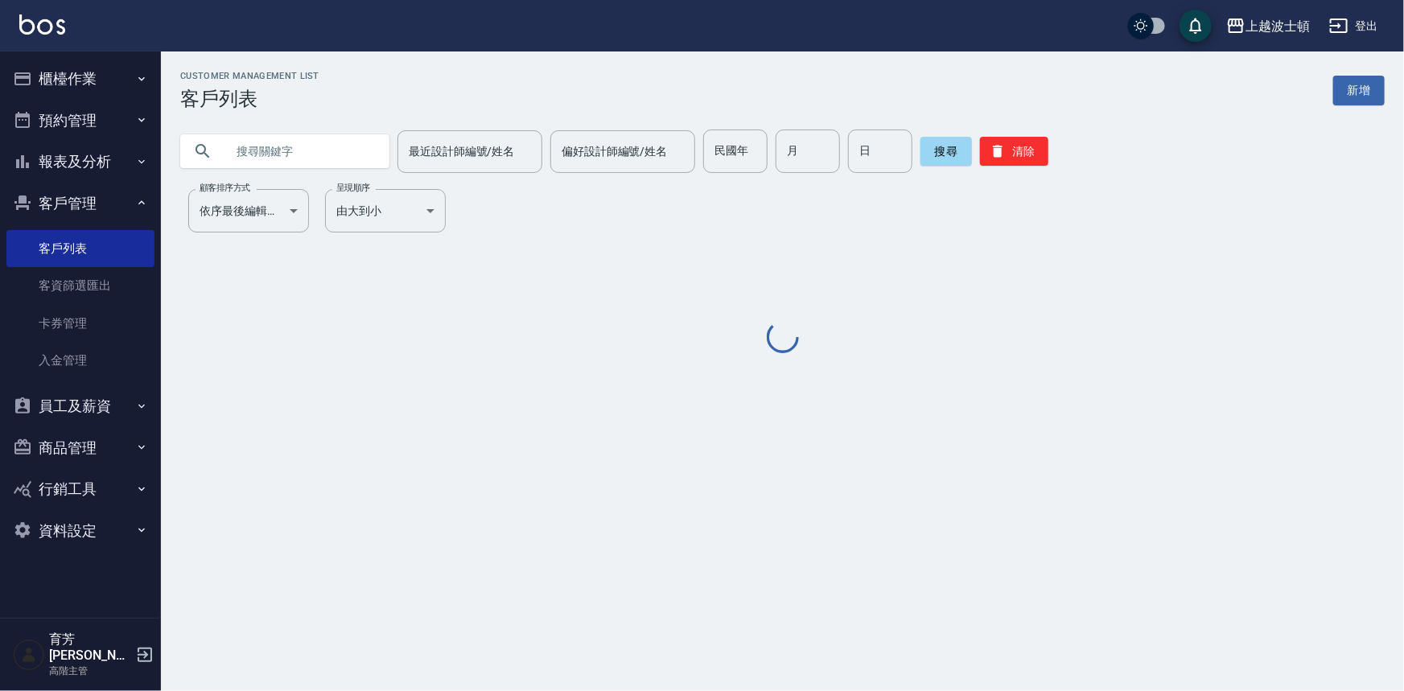
click at [299, 156] on input "text" at bounding box center [300, 151] width 151 height 43
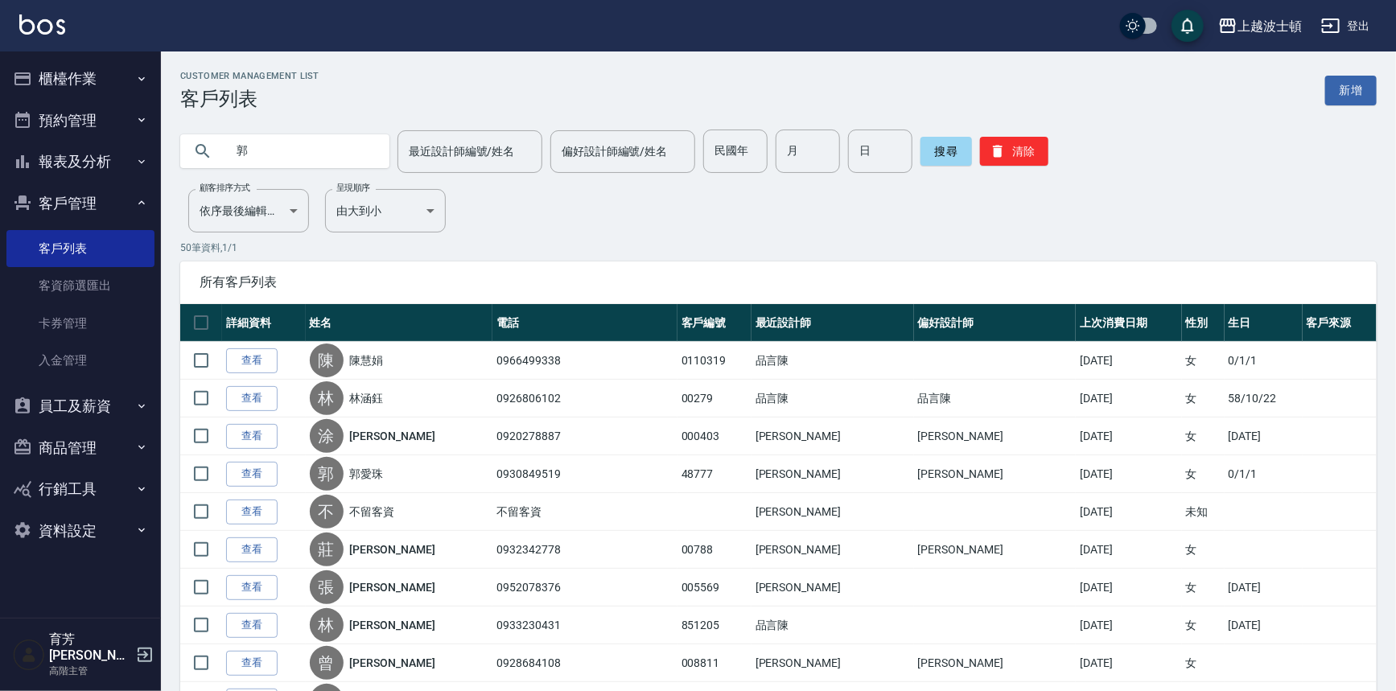
type input "郭"
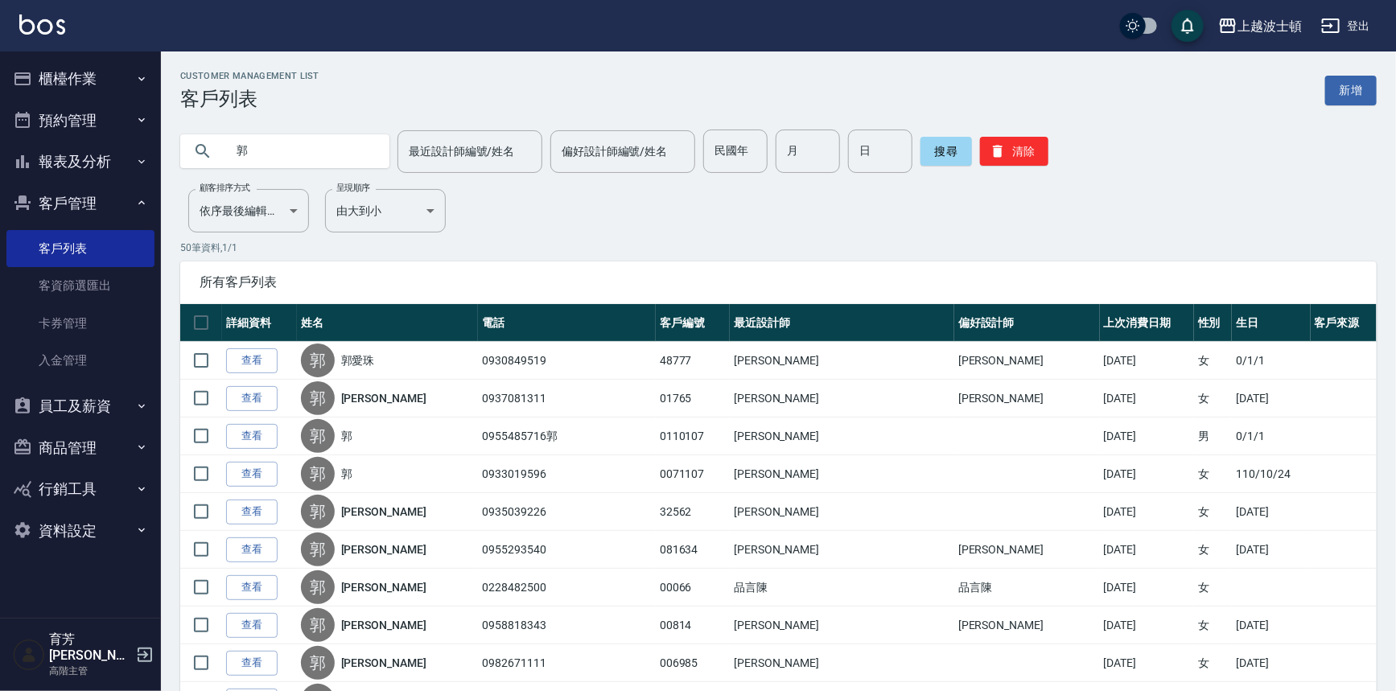
click at [310, 138] on input "郭" at bounding box center [300, 151] width 151 height 43
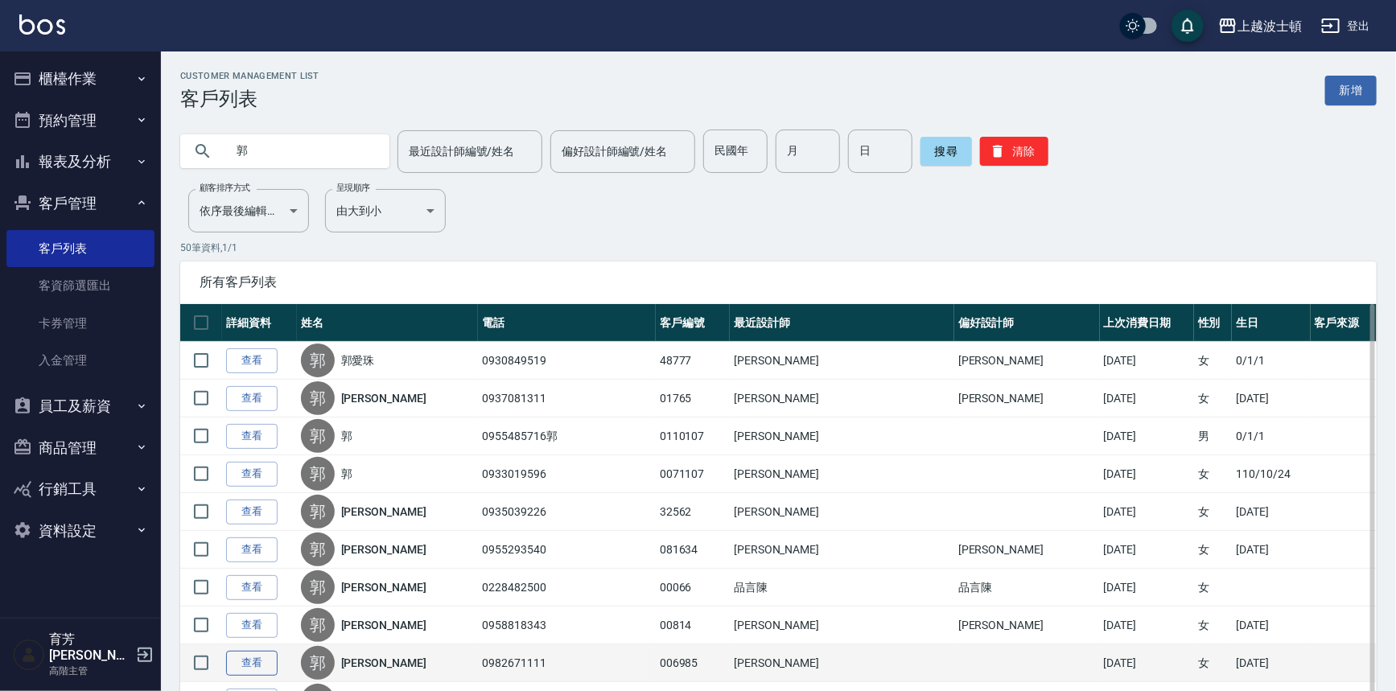
click at [242, 652] on link "查看" at bounding box center [252, 663] width 52 height 25
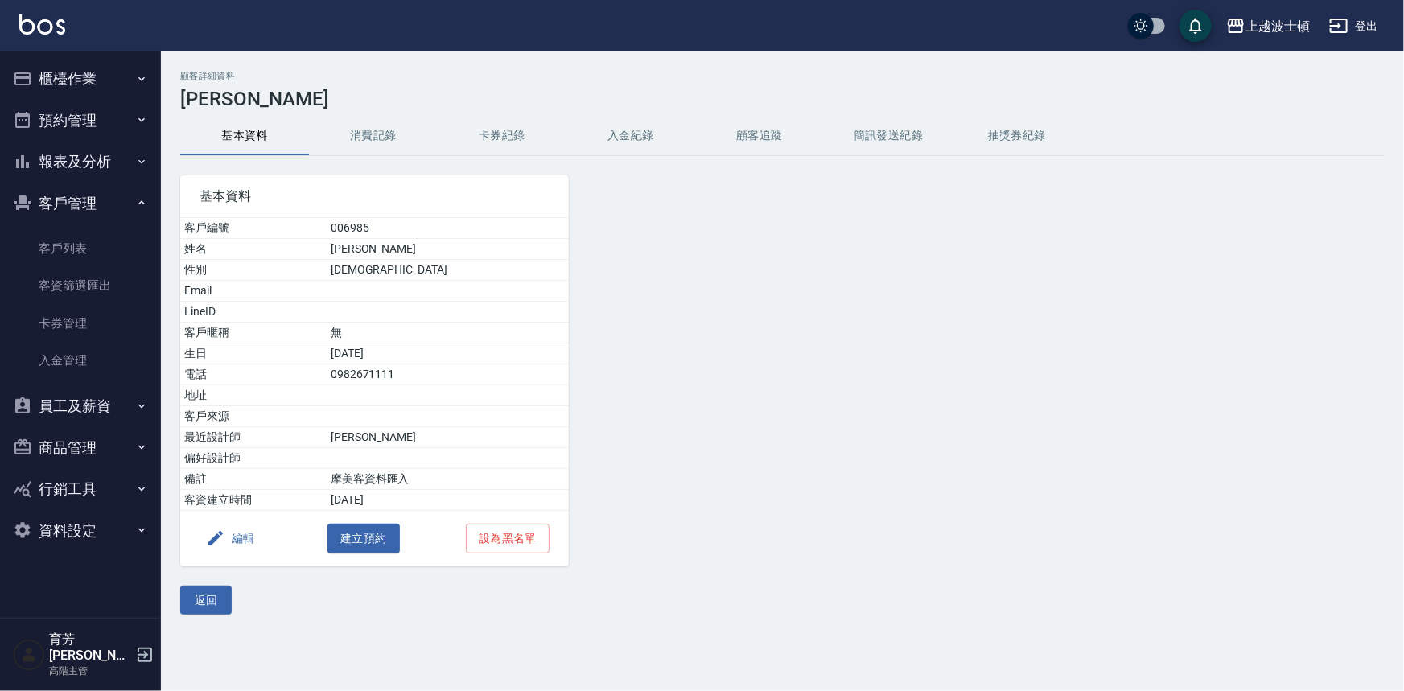
click at [380, 166] on div "基本資料 客戶編號 006985 姓名 郭玉娟 性別 FEMALE Email LineID 客戶暱稱 無 生日 70/7/14 電話 0982671111 …" at bounding box center [365, 361] width 408 height 410
click at [392, 139] on button "消費記錄" at bounding box center [373, 136] width 129 height 39
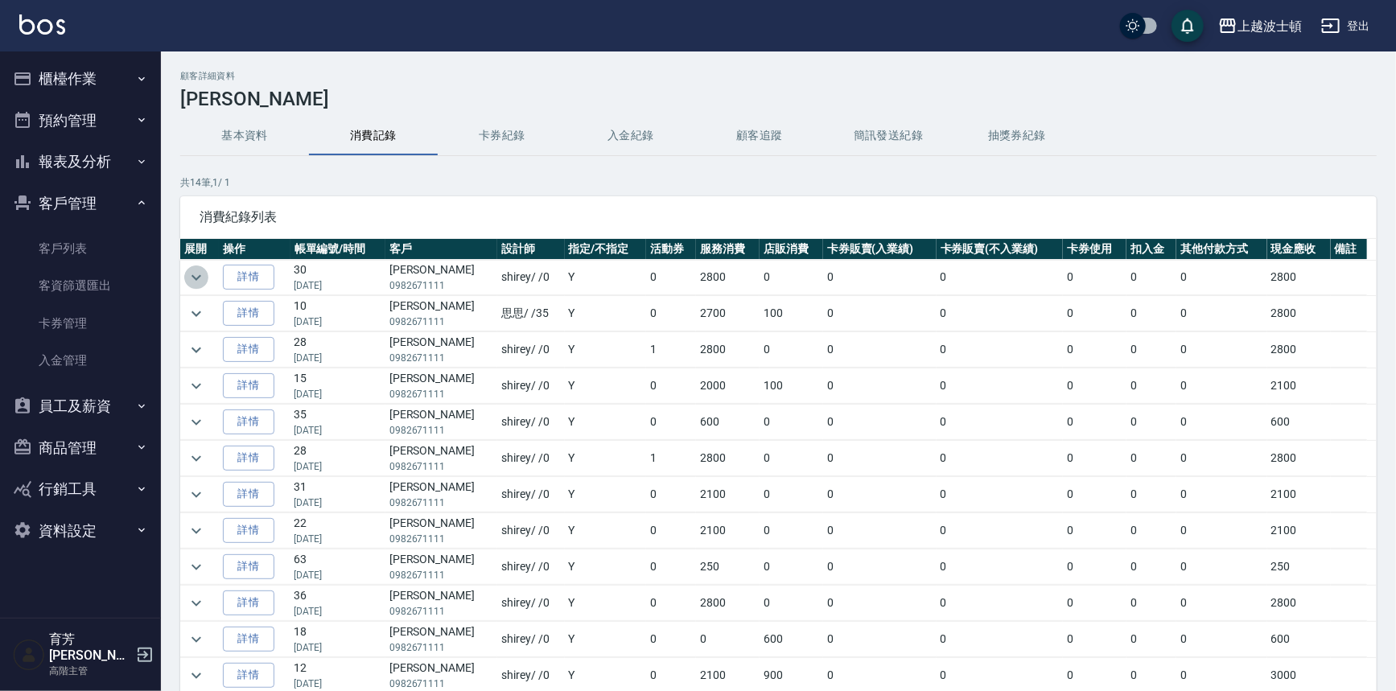
click at [187, 279] on icon "expand row" at bounding box center [196, 277] width 19 height 19
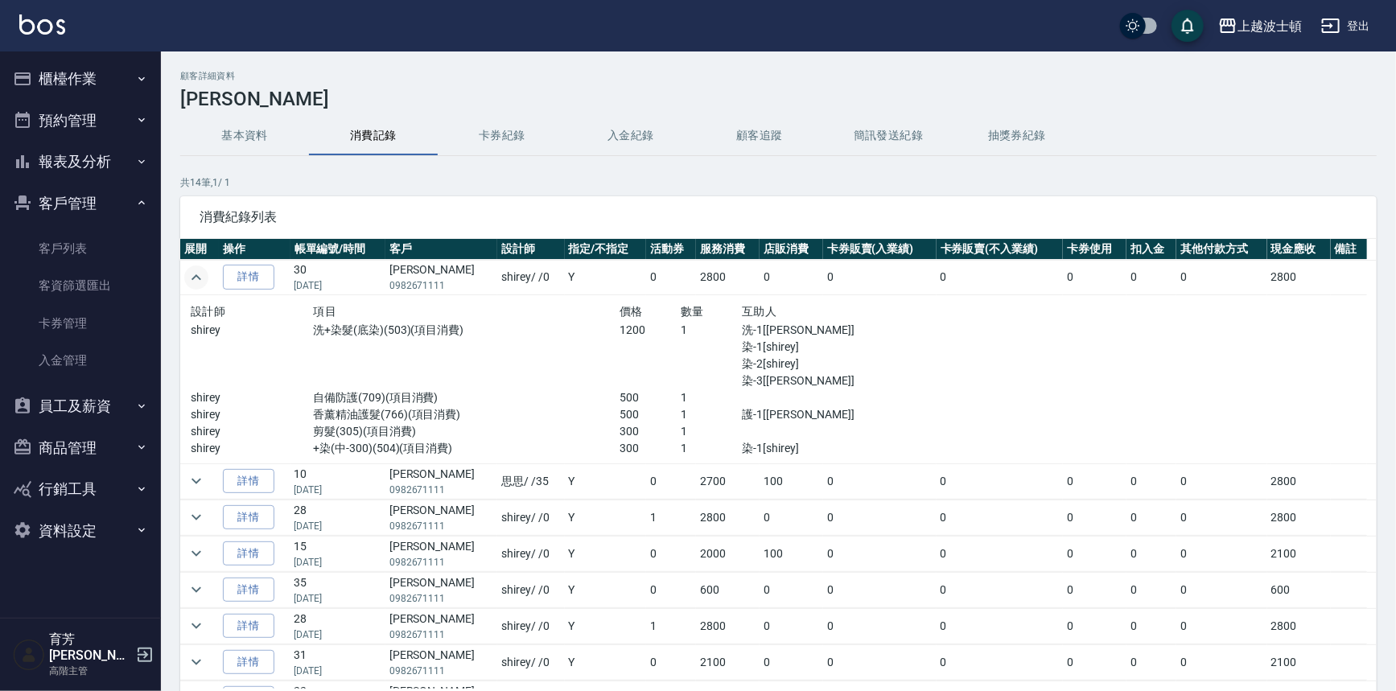
click at [207, 292] on td at bounding box center [199, 277] width 39 height 35
click at [200, 274] on icon "expand row" at bounding box center [196, 277] width 19 height 19
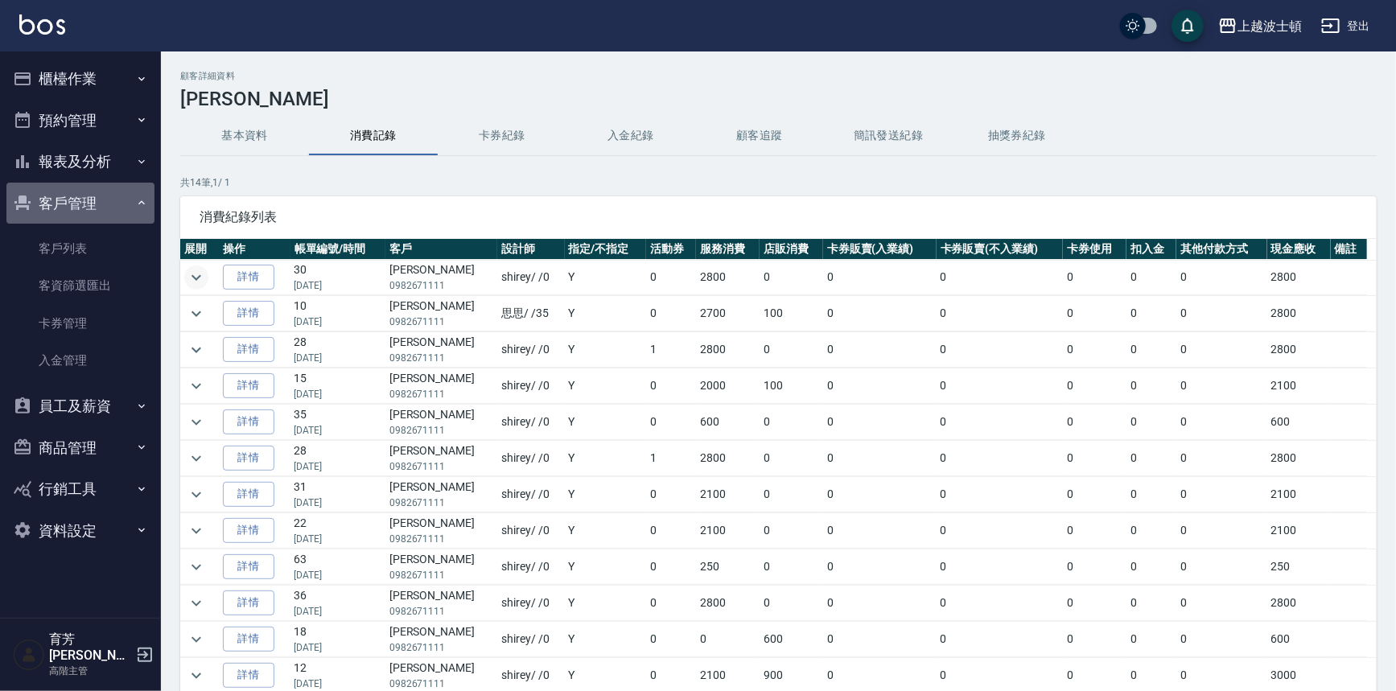
click at [85, 208] on button "客戶管理" at bounding box center [80, 204] width 148 height 42
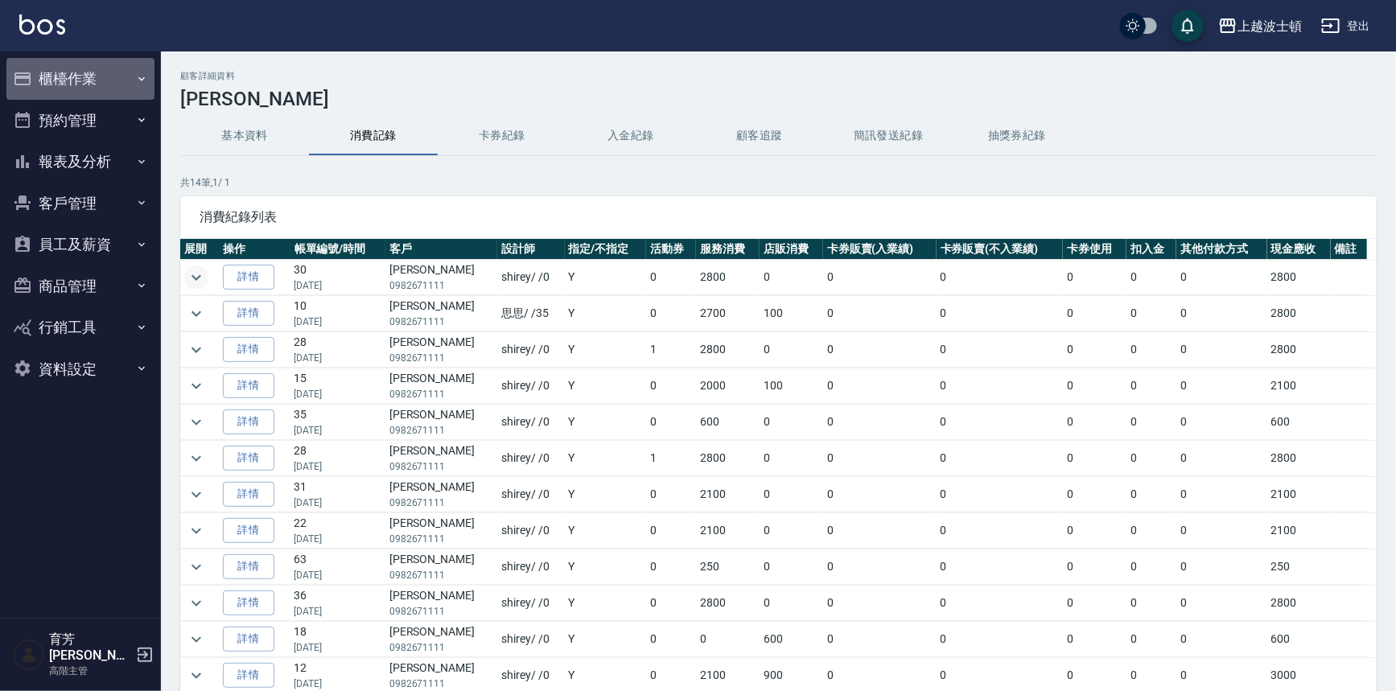
click at [60, 93] on button "櫃檯作業" at bounding box center [80, 79] width 148 height 42
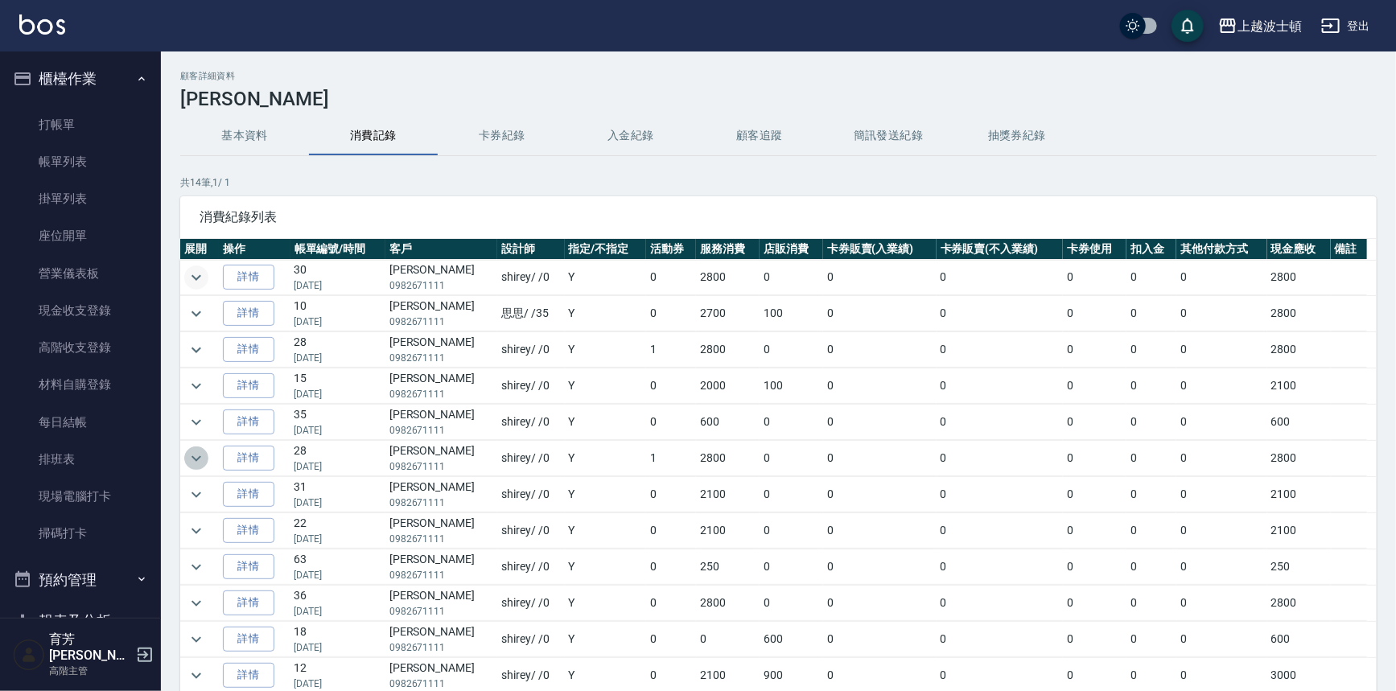
click at [193, 454] on icon "expand row" at bounding box center [196, 458] width 19 height 19
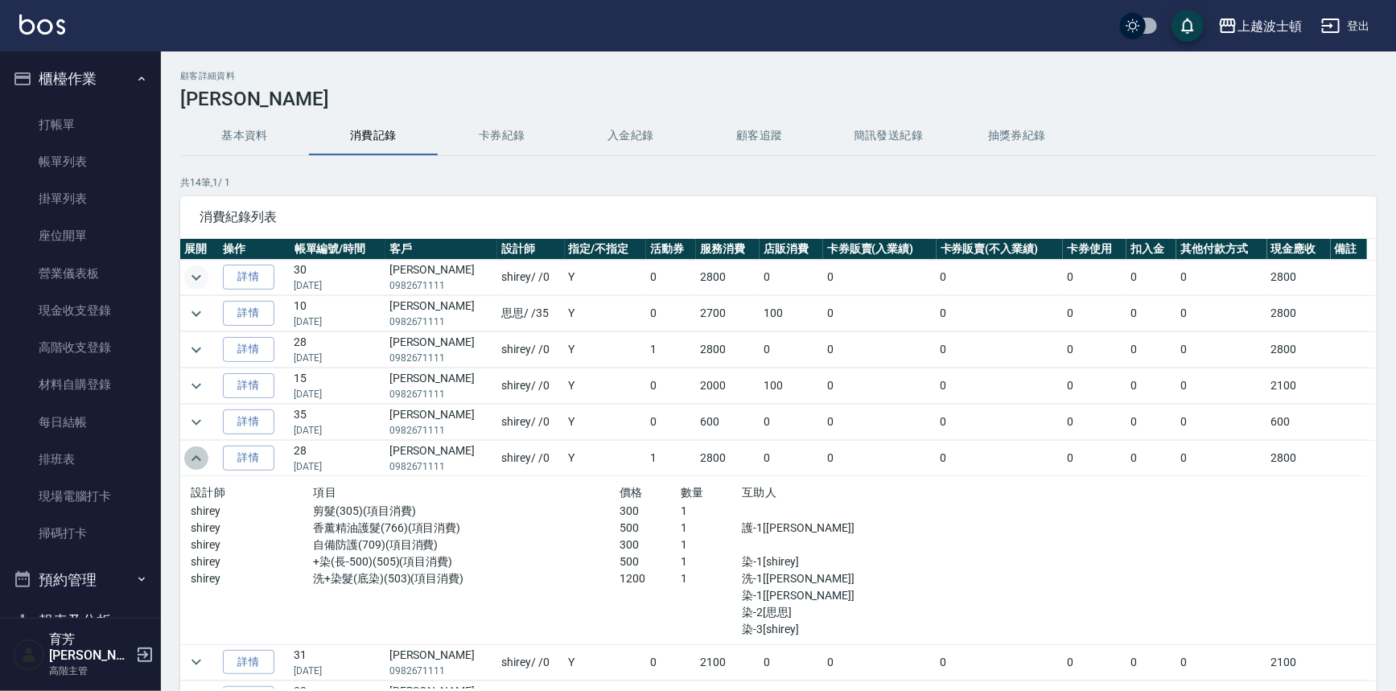
click at [193, 454] on icon "expand row" at bounding box center [196, 458] width 19 height 19
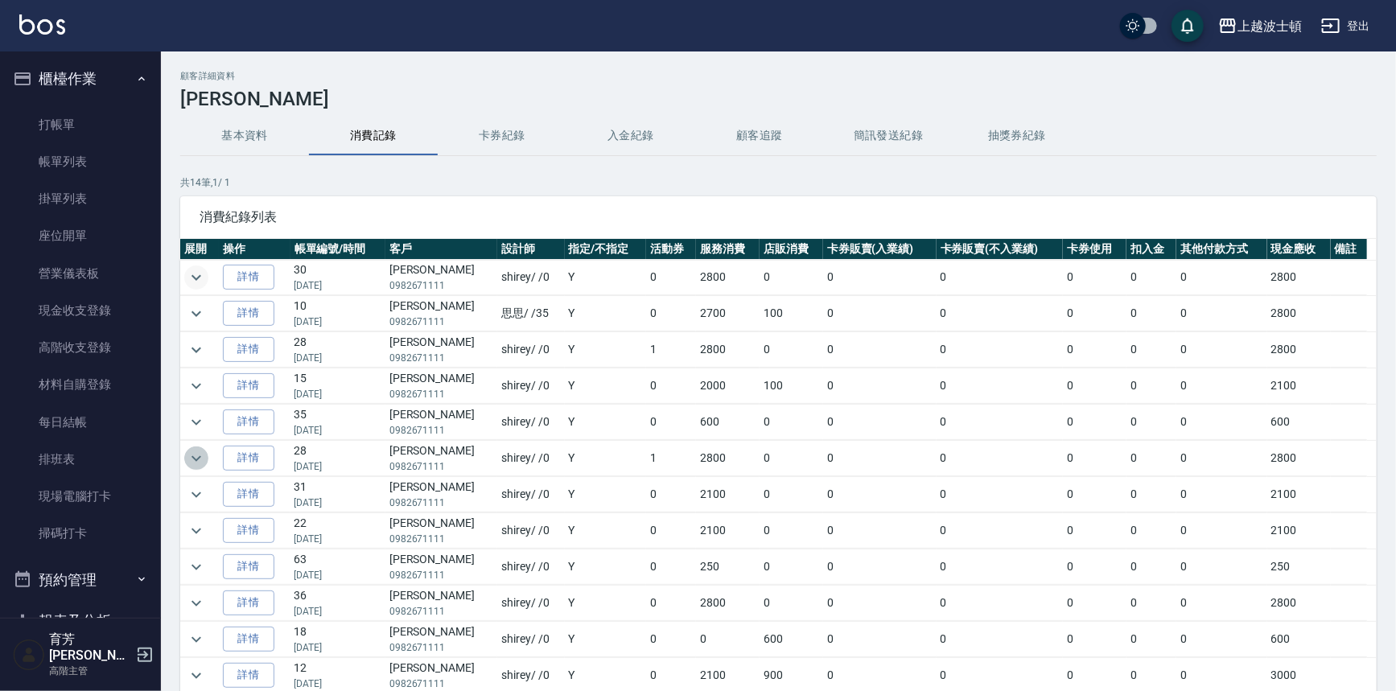
click at [193, 454] on icon "expand row" at bounding box center [196, 458] width 19 height 19
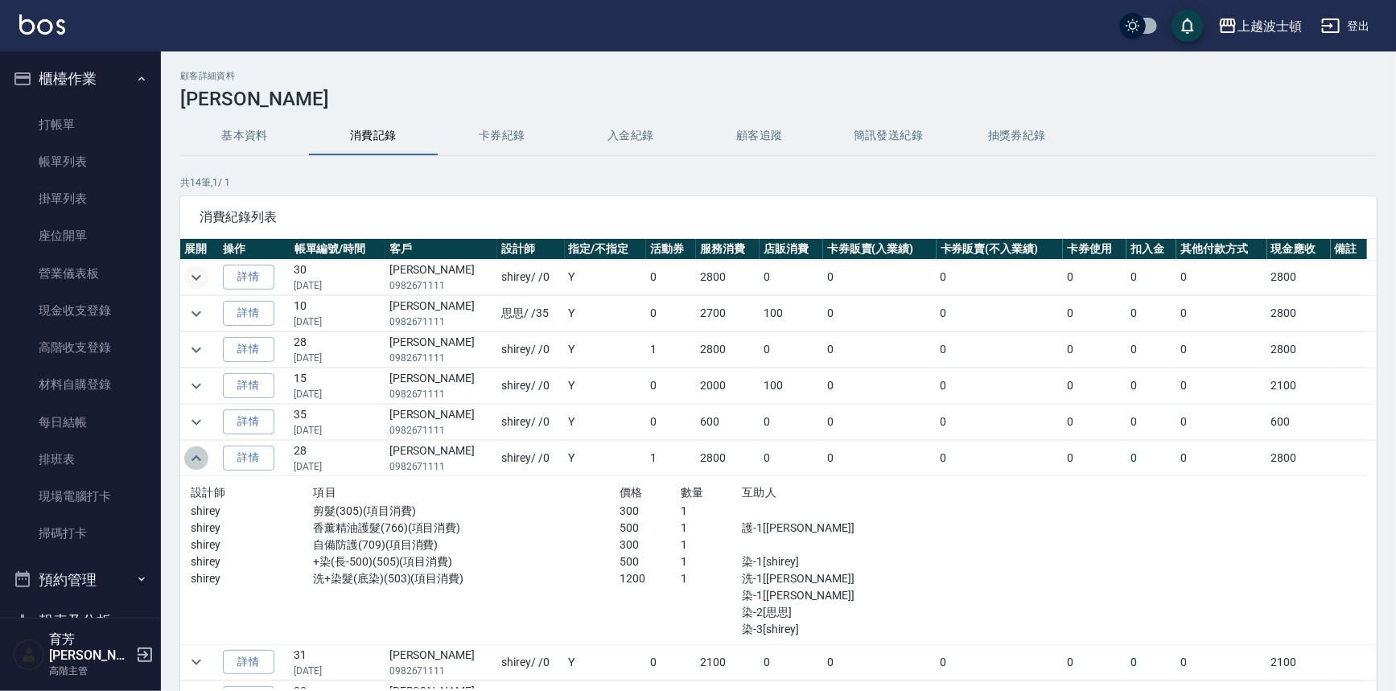
click at [193, 454] on icon "expand row" at bounding box center [196, 458] width 19 height 19
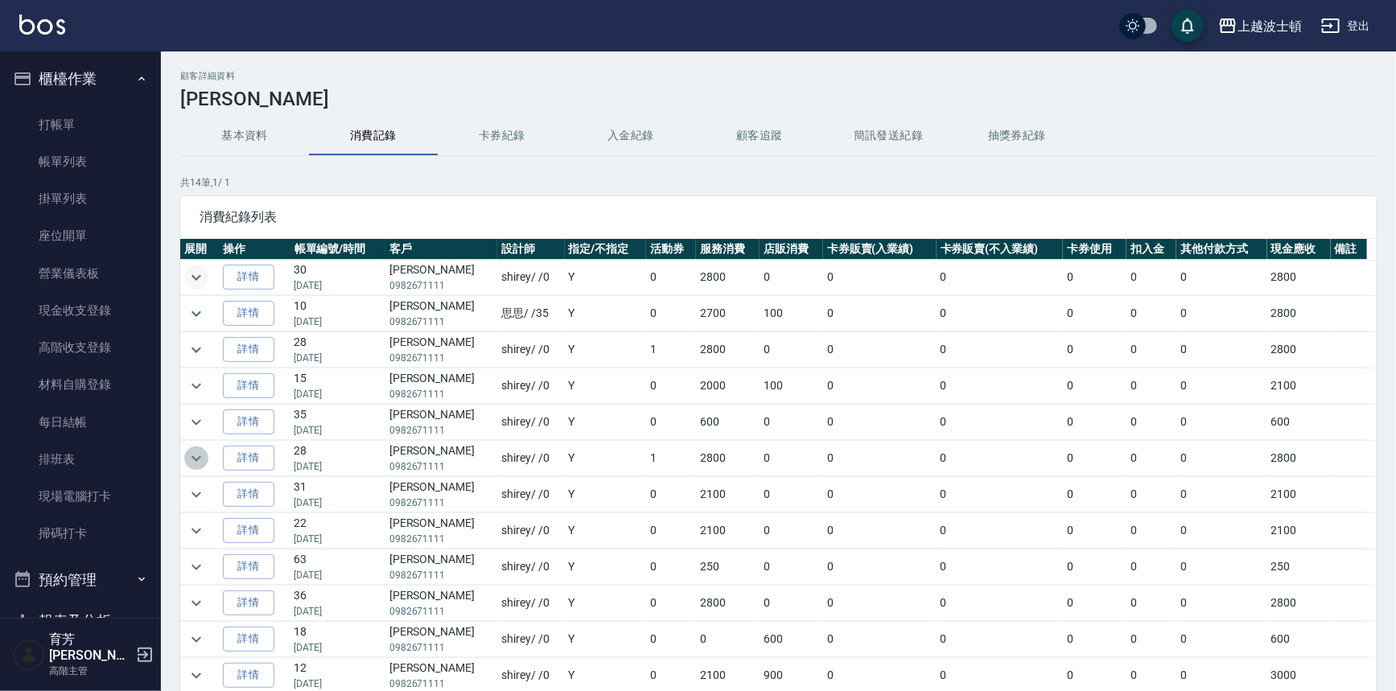
click at [193, 454] on icon "expand row" at bounding box center [196, 458] width 19 height 19
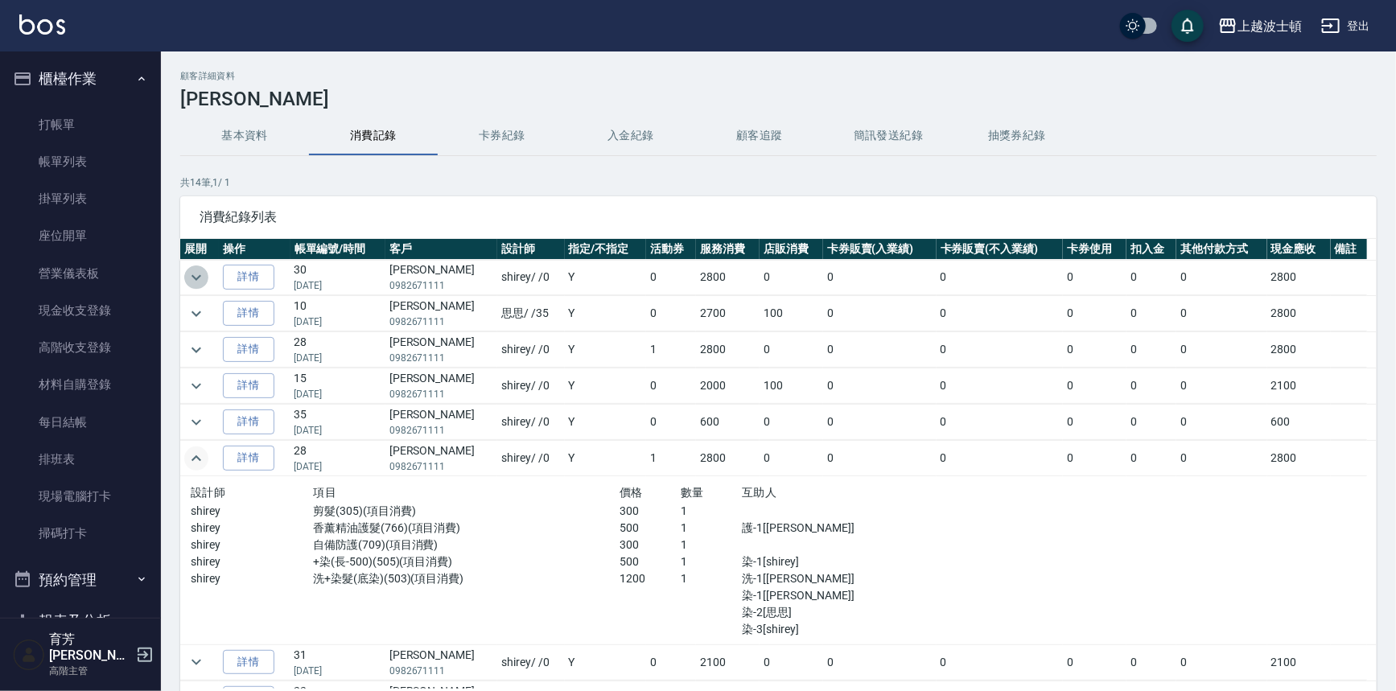
click at [190, 269] on icon "expand row" at bounding box center [196, 277] width 19 height 19
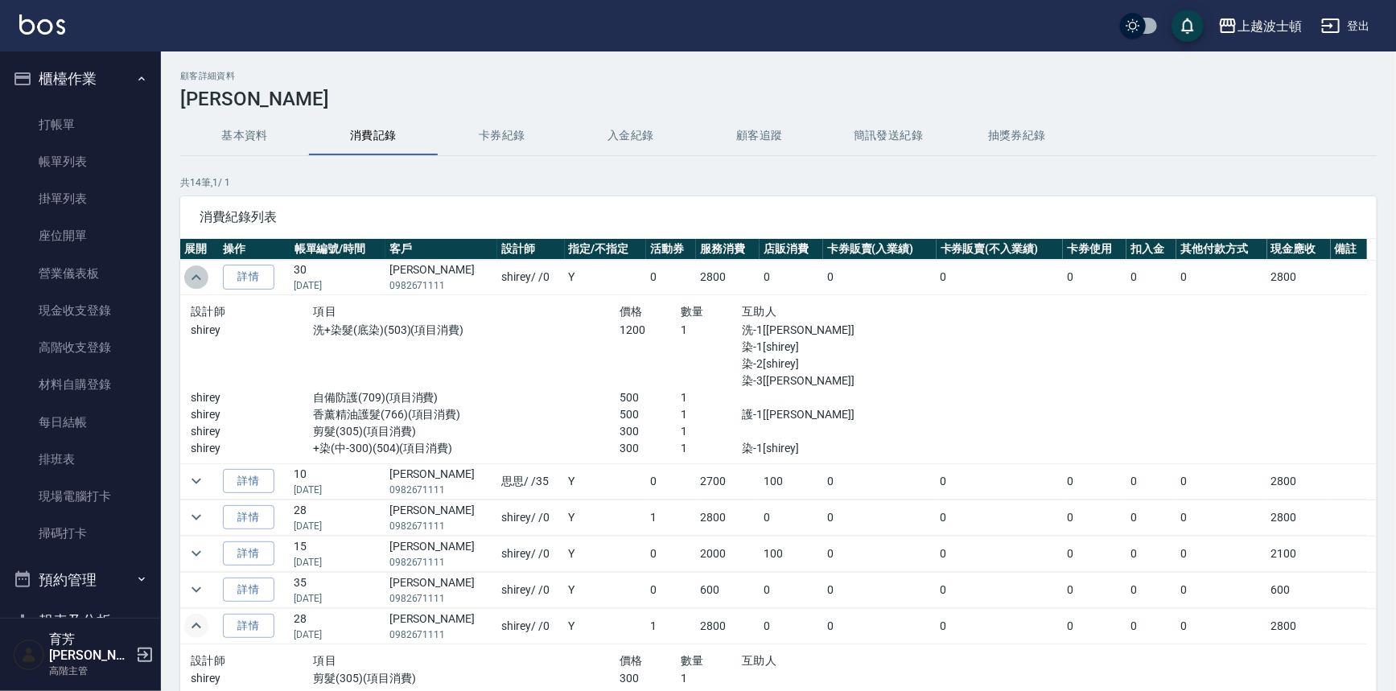
click at [189, 271] on icon "expand row" at bounding box center [196, 277] width 19 height 19
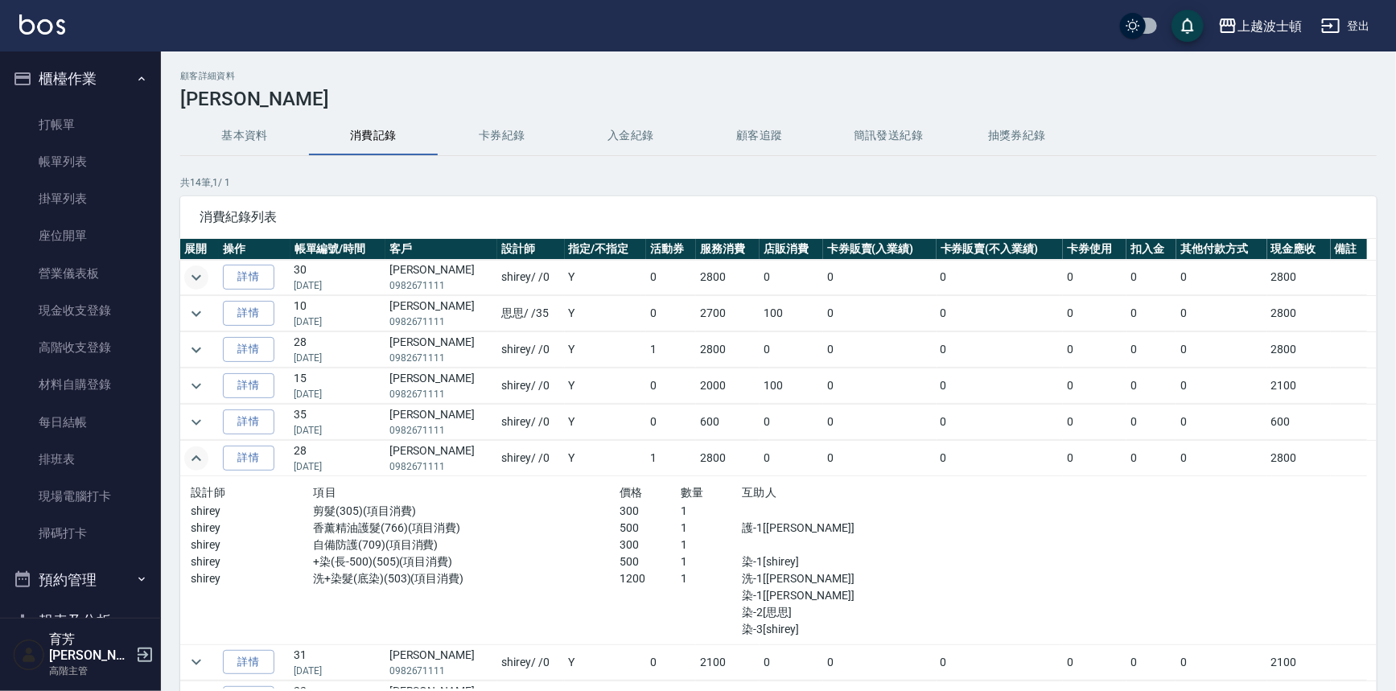
drag, startPoint x: 80, startPoint y: 79, endPoint x: 76, endPoint y: 88, distance: 9.7
click at [80, 79] on button "櫃檯作業" at bounding box center [80, 79] width 148 height 42
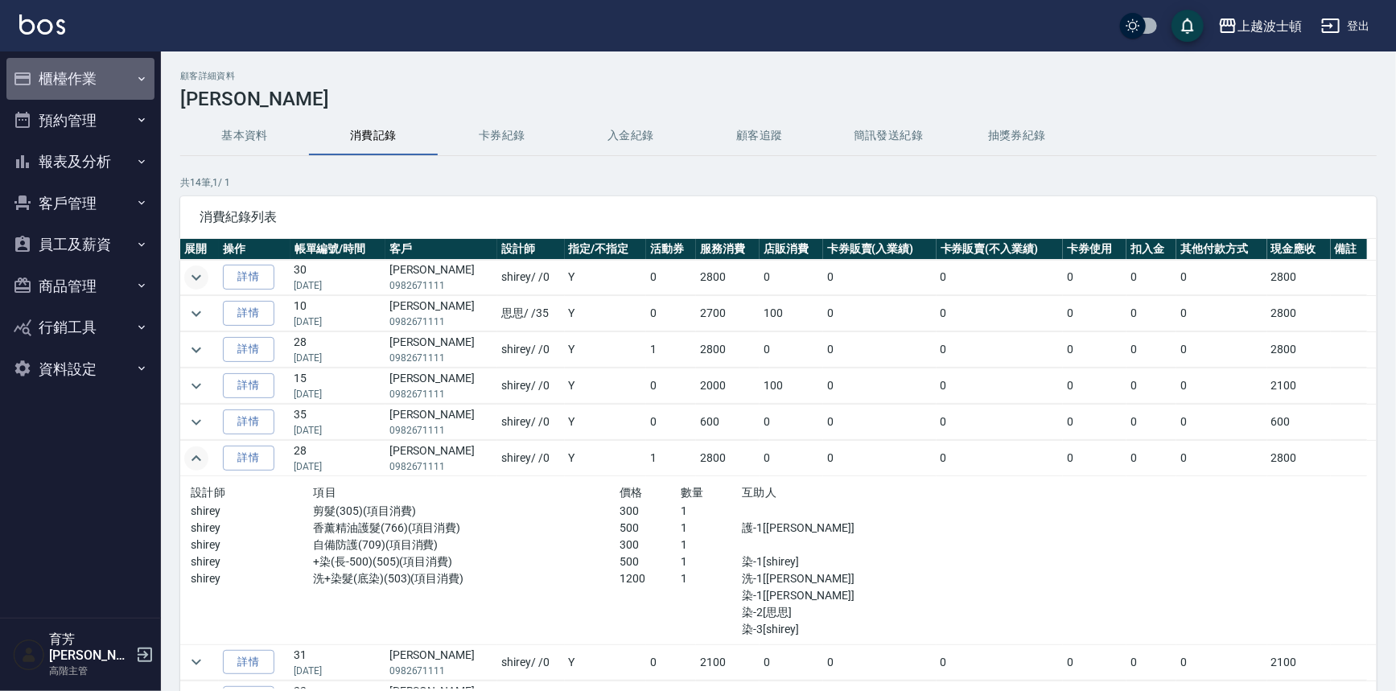
click at [79, 74] on button "櫃檯作業" at bounding box center [80, 79] width 148 height 42
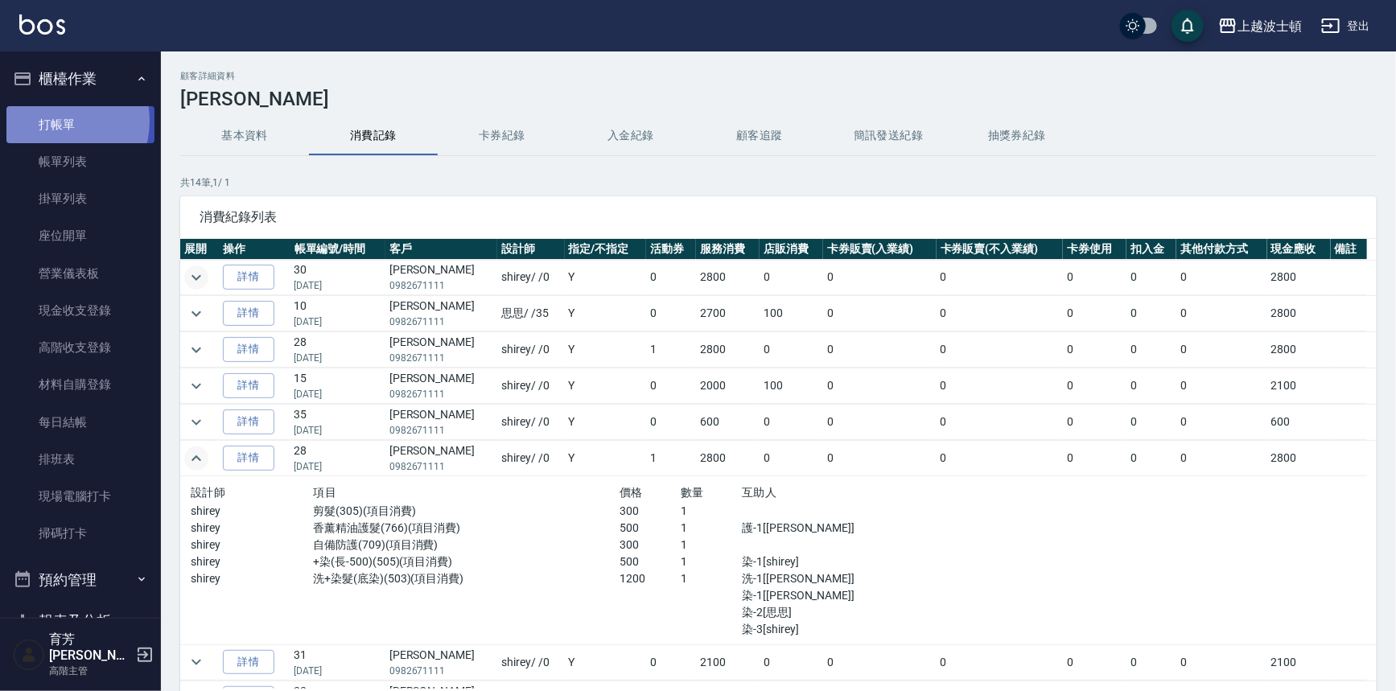
click at [56, 121] on link "打帳單" at bounding box center [80, 124] width 148 height 37
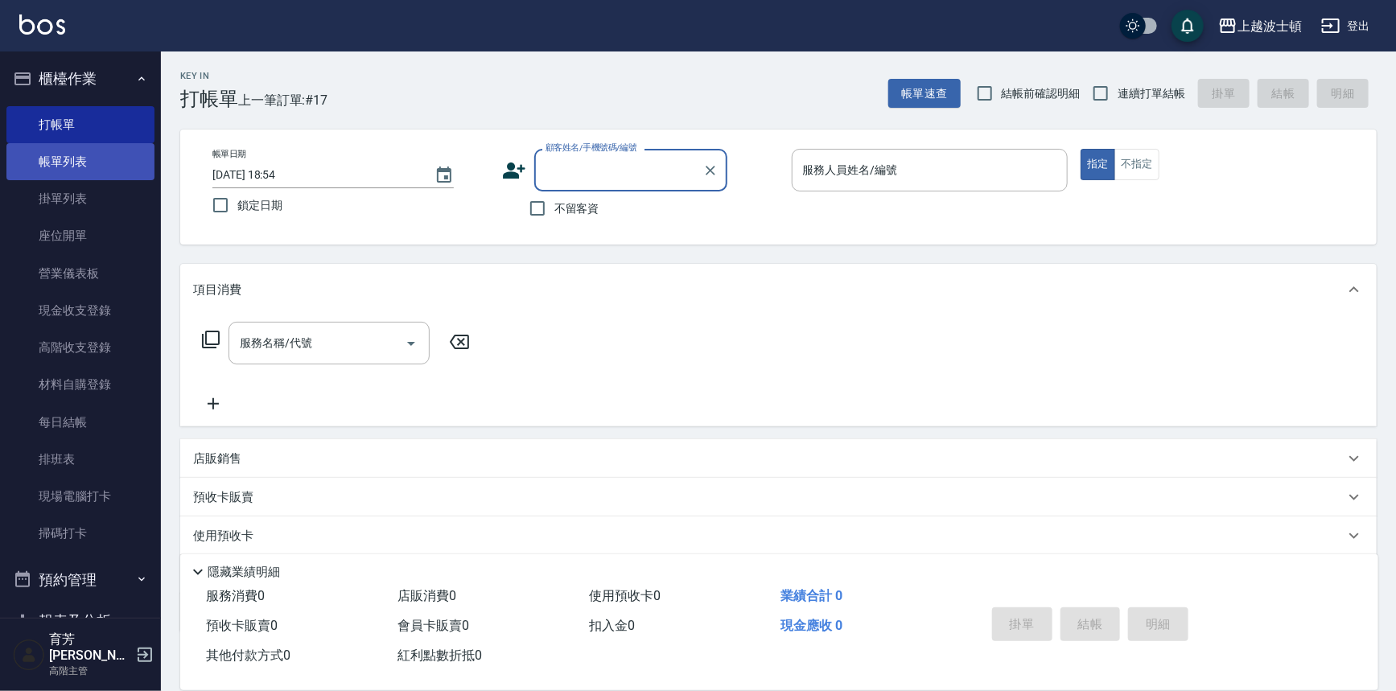
click at [64, 162] on link "帳單列表" at bounding box center [80, 161] width 148 height 37
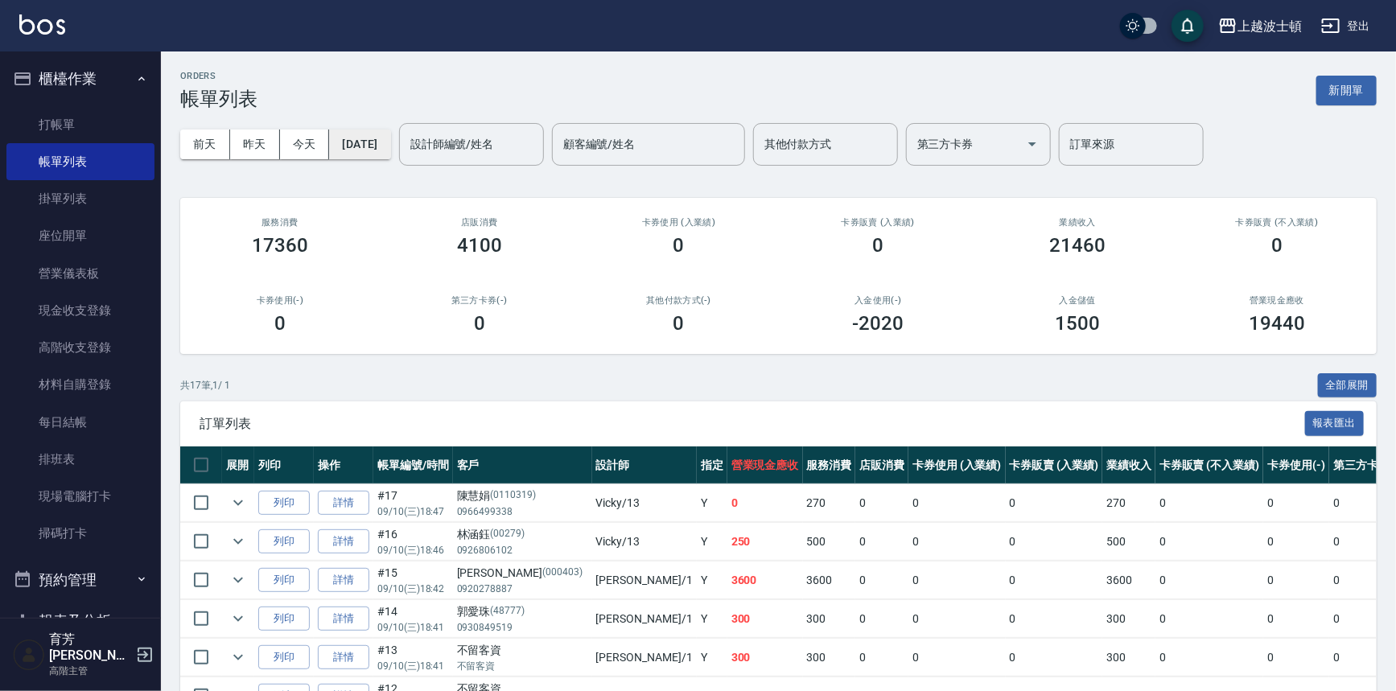
click at [366, 140] on button "[DATE]" at bounding box center [359, 145] width 61 height 30
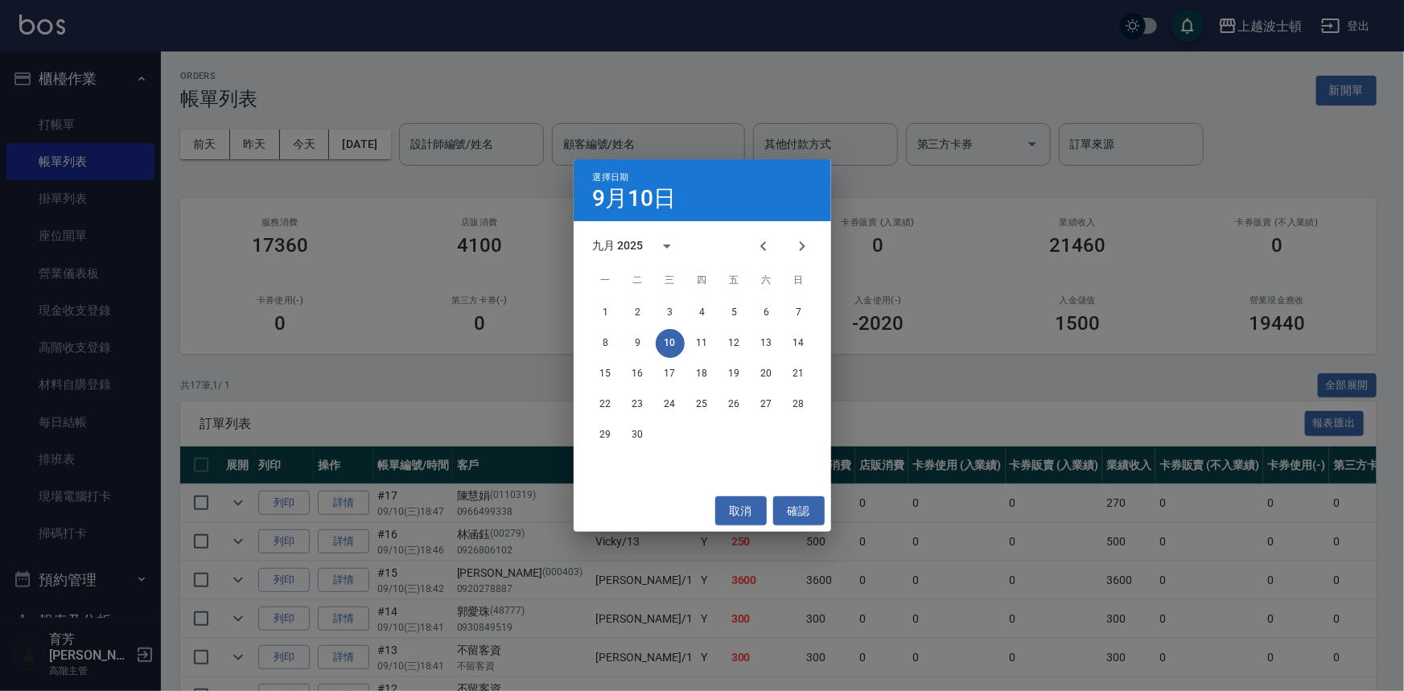
click at [249, 149] on div "選擇日期 9月10日 九月 2025 一 二 三 四 五 六 日 1 2 3 4 5 6 7 8 9 10 11 12 13 14 15 16 17 18 1…" at bounding box center [702, 345] width 1404 height 691
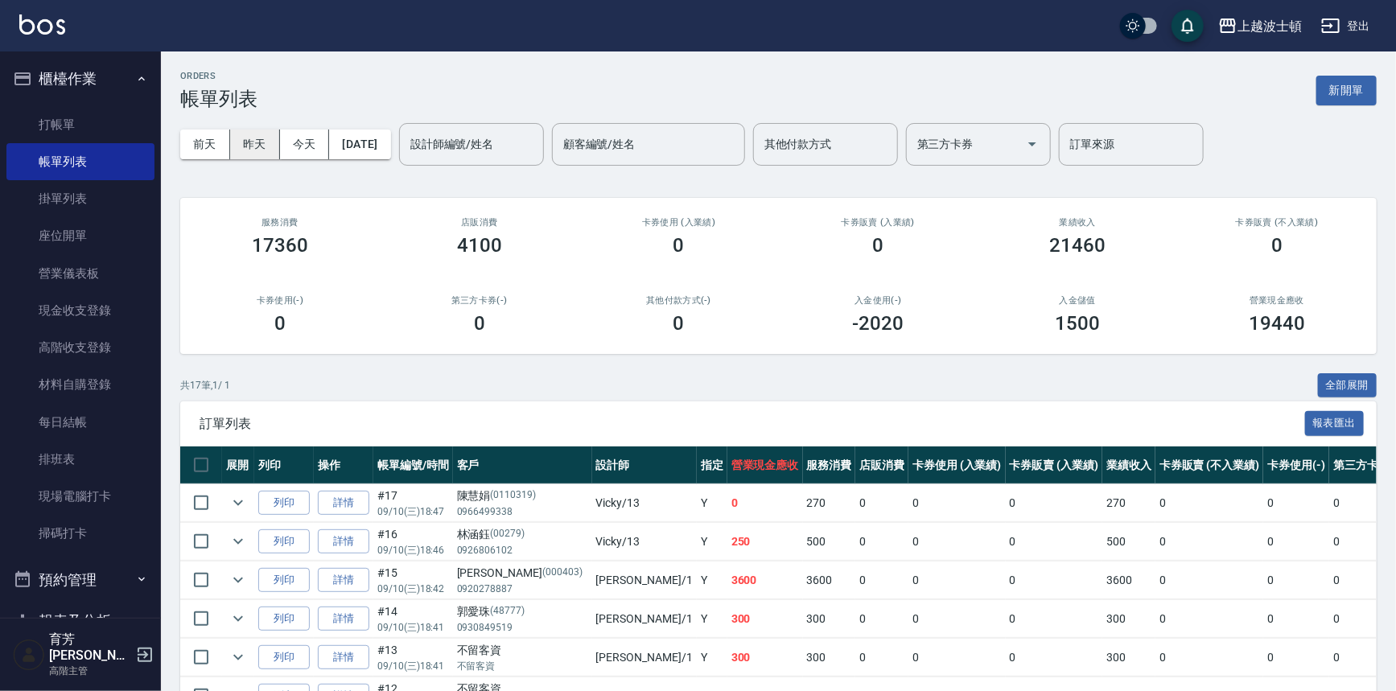
click at [270, 136] on button "昨天" at bounding box center [255, 145] width 50 height 30
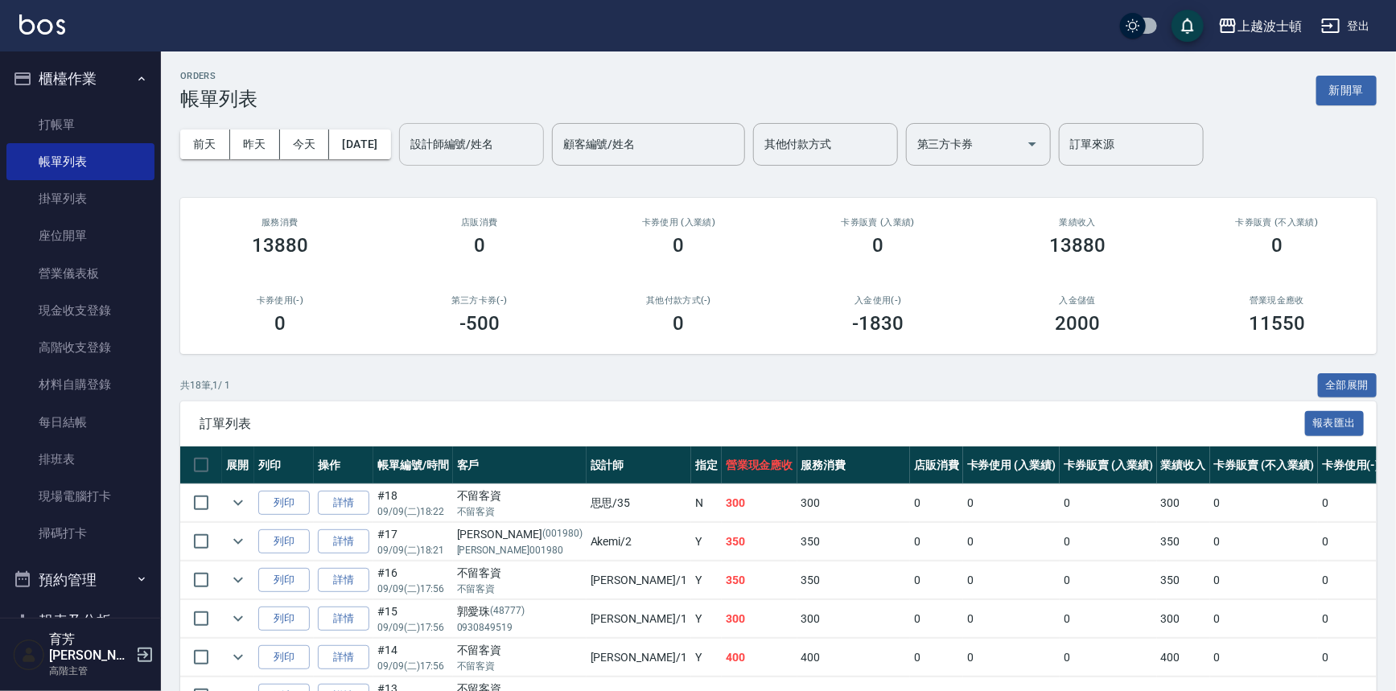
click at [501, 140] on input "設計師編號/姓名" at bounding box center [471, 144] width 130 height 28
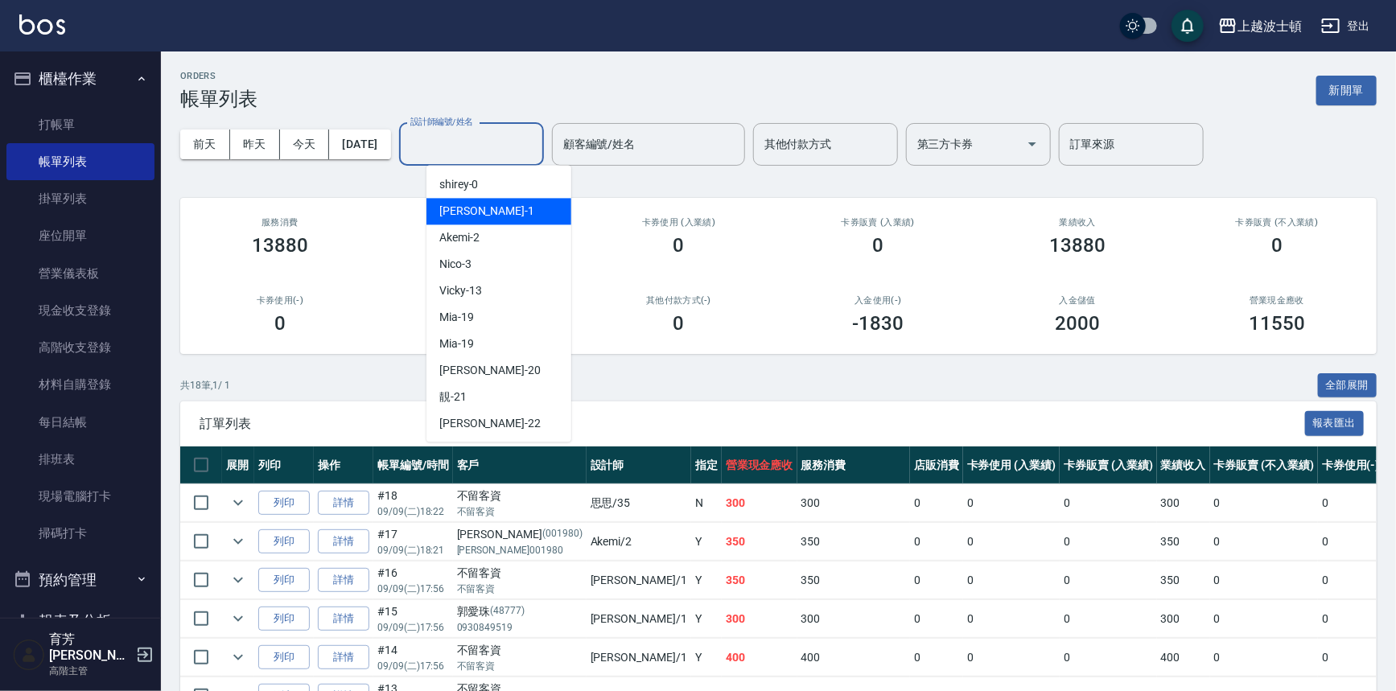
click at [484, 216] on div "麥可 -1" at bounding box center [499, 211] width 145 height 27
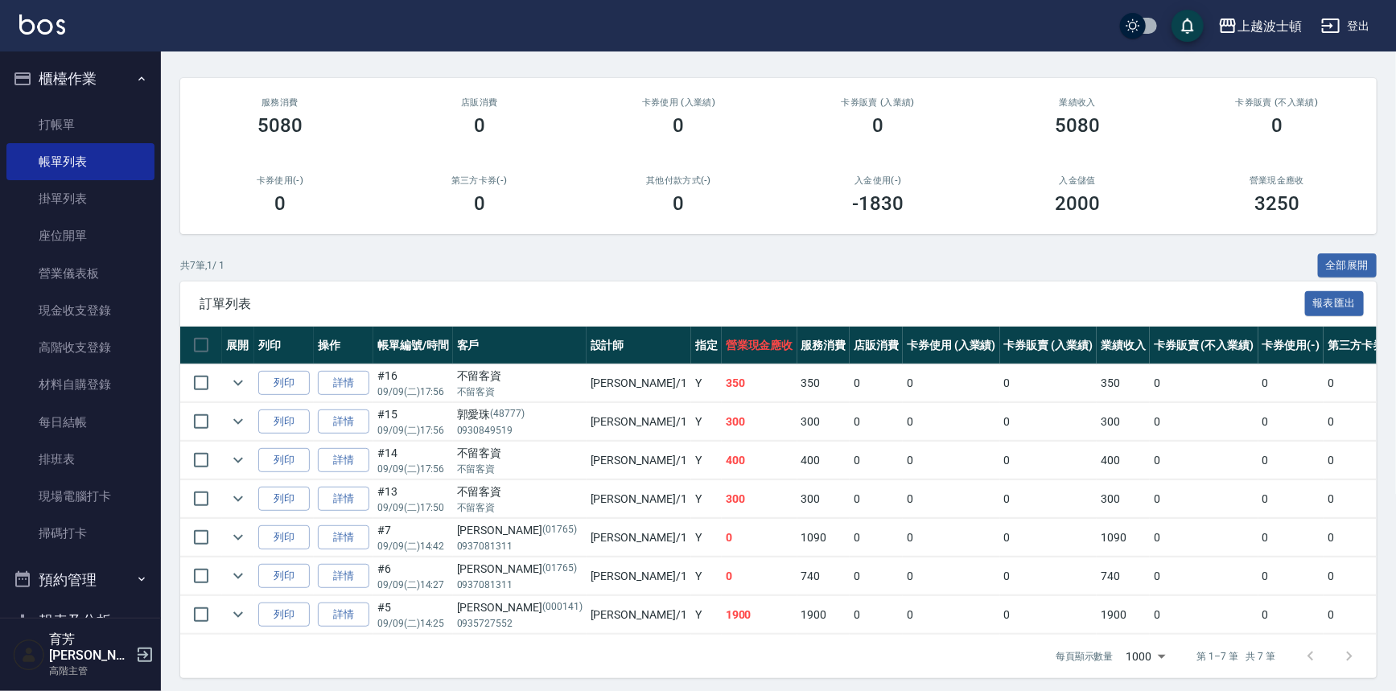
scroll to position [136, 0]
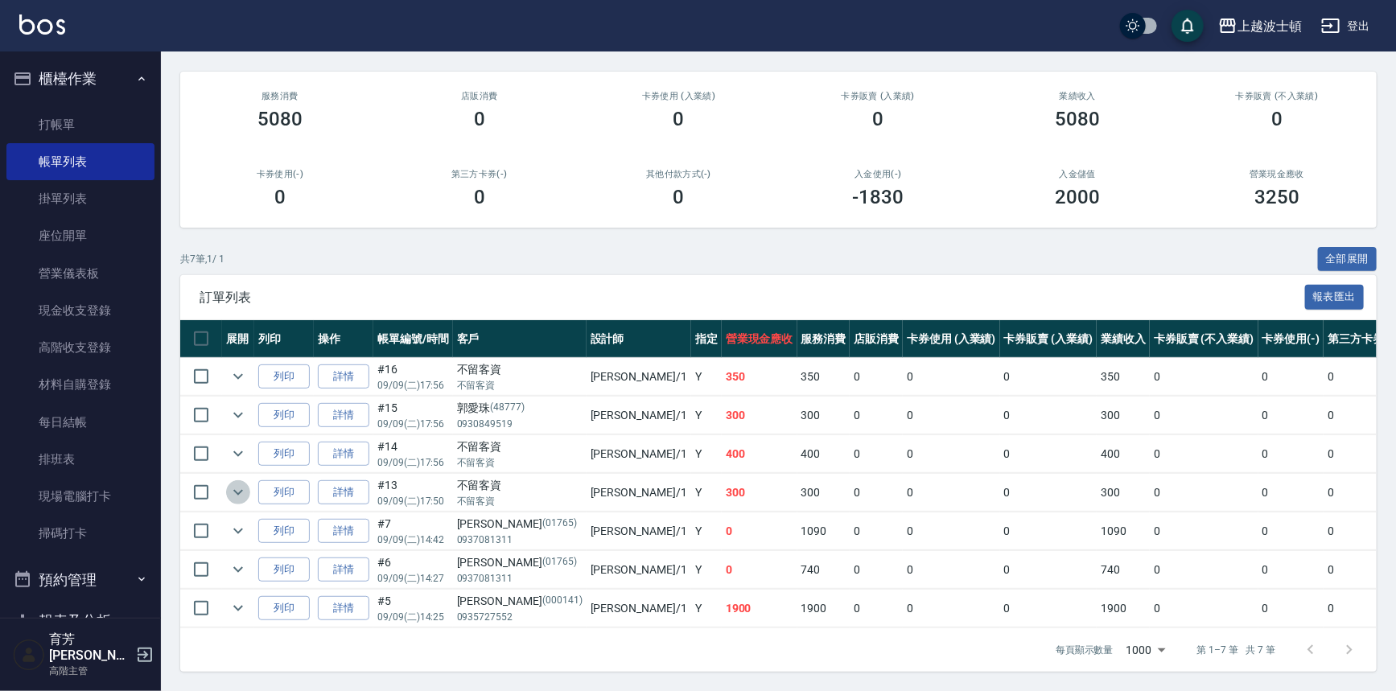
click at [237, 483] on icon "expand row" at bounding box center [238, 492] width 19 height 19
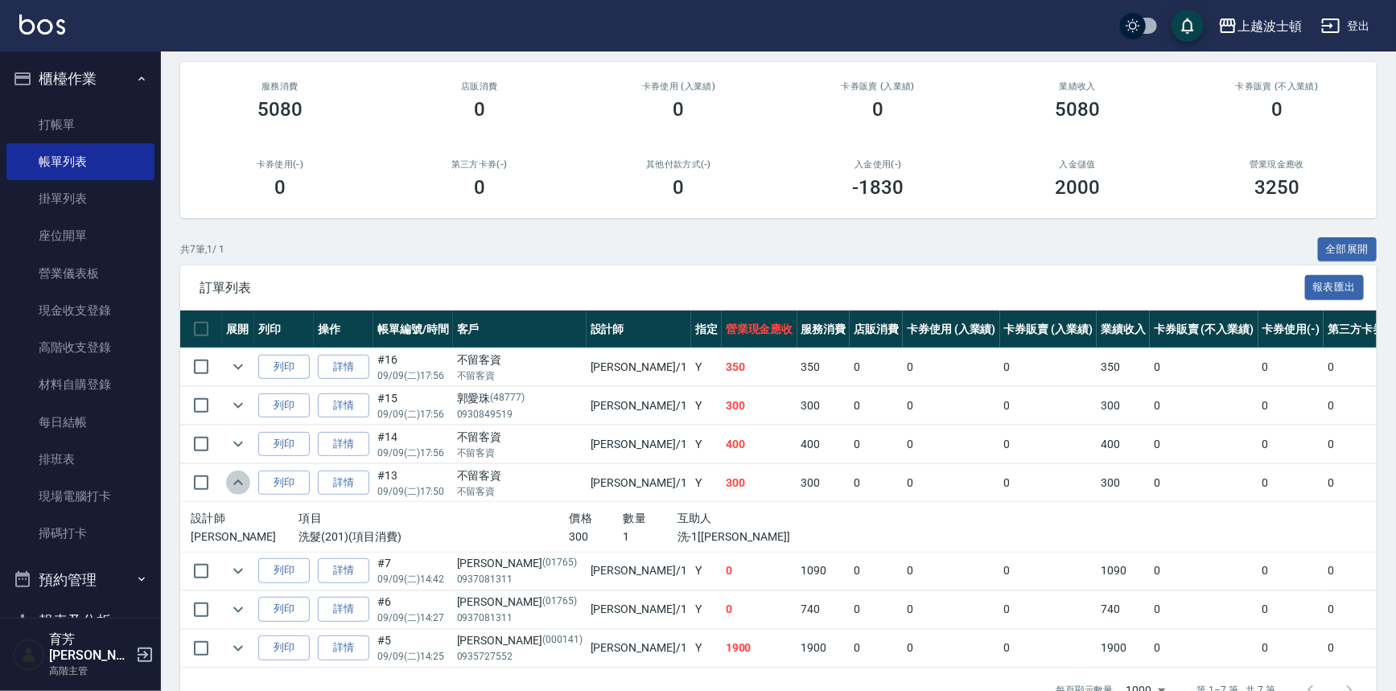
click at [237, 475] on icon "expand row" at bounding box center [238, 482] width 19 height 19
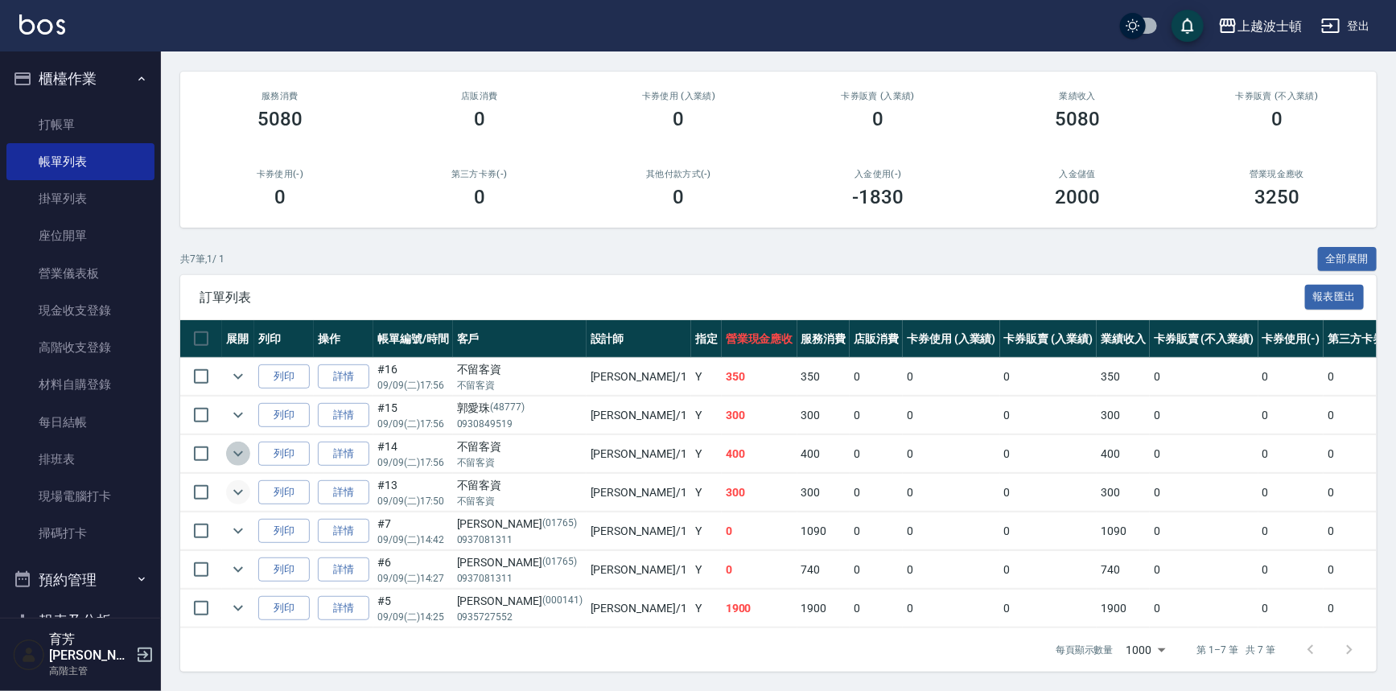
click at [237, 448] on icon "expand row" at bounding box center [238, 453] width 19 height 19
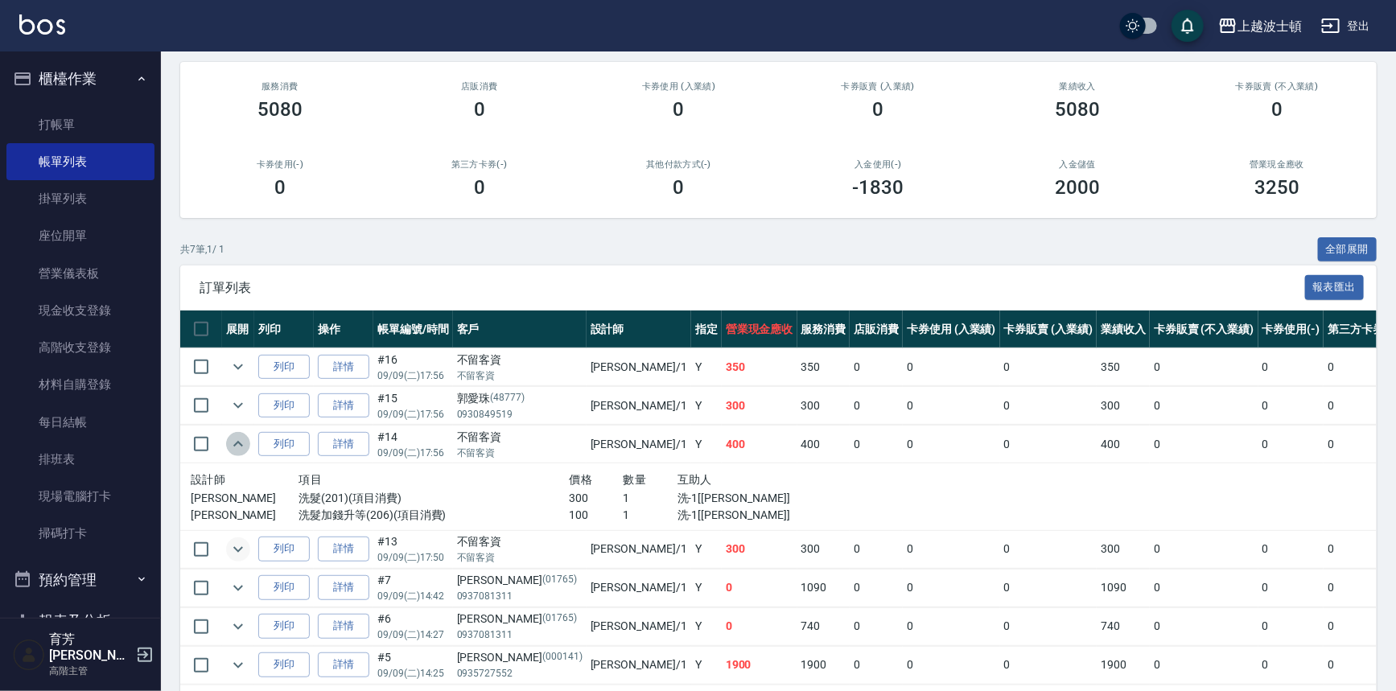
click at [237, 448] on icon "expand row" at bounding box center [238, 444] width 19 height 19
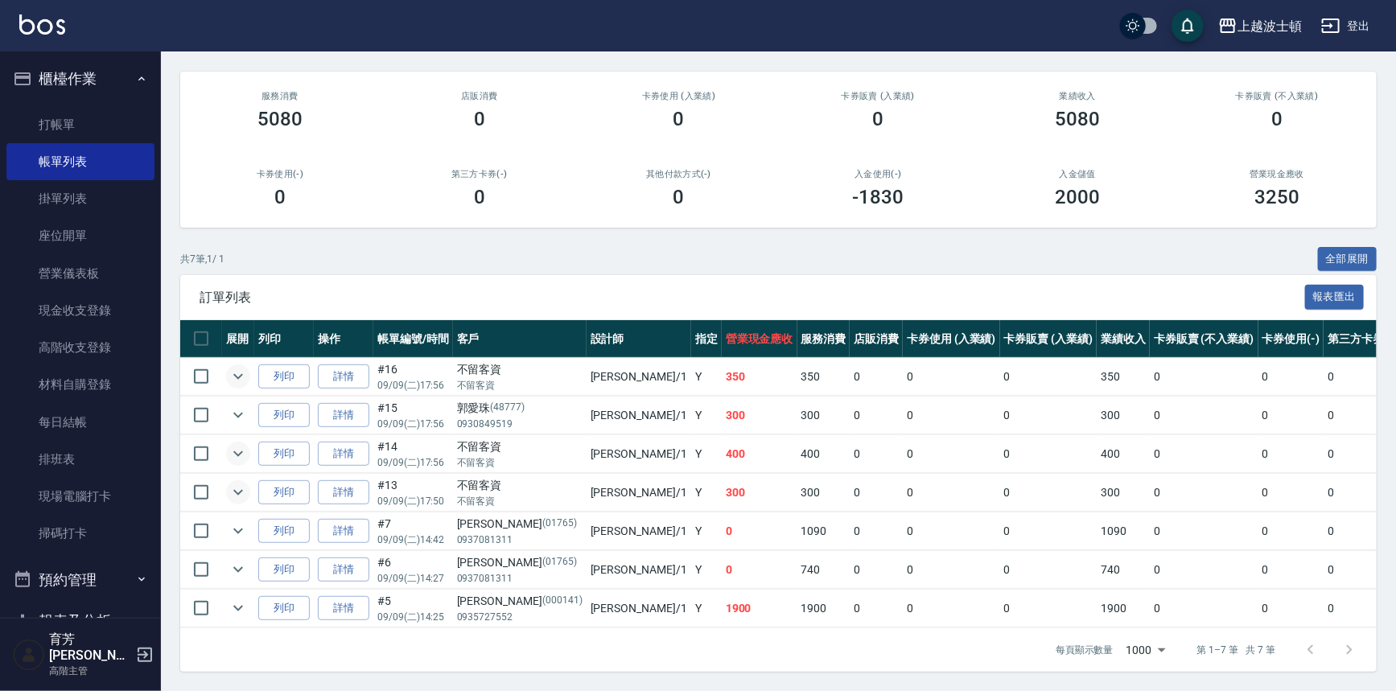
click at [246, 369] on icon "expand row" at bounding box center [238, 376] width 19 height 19
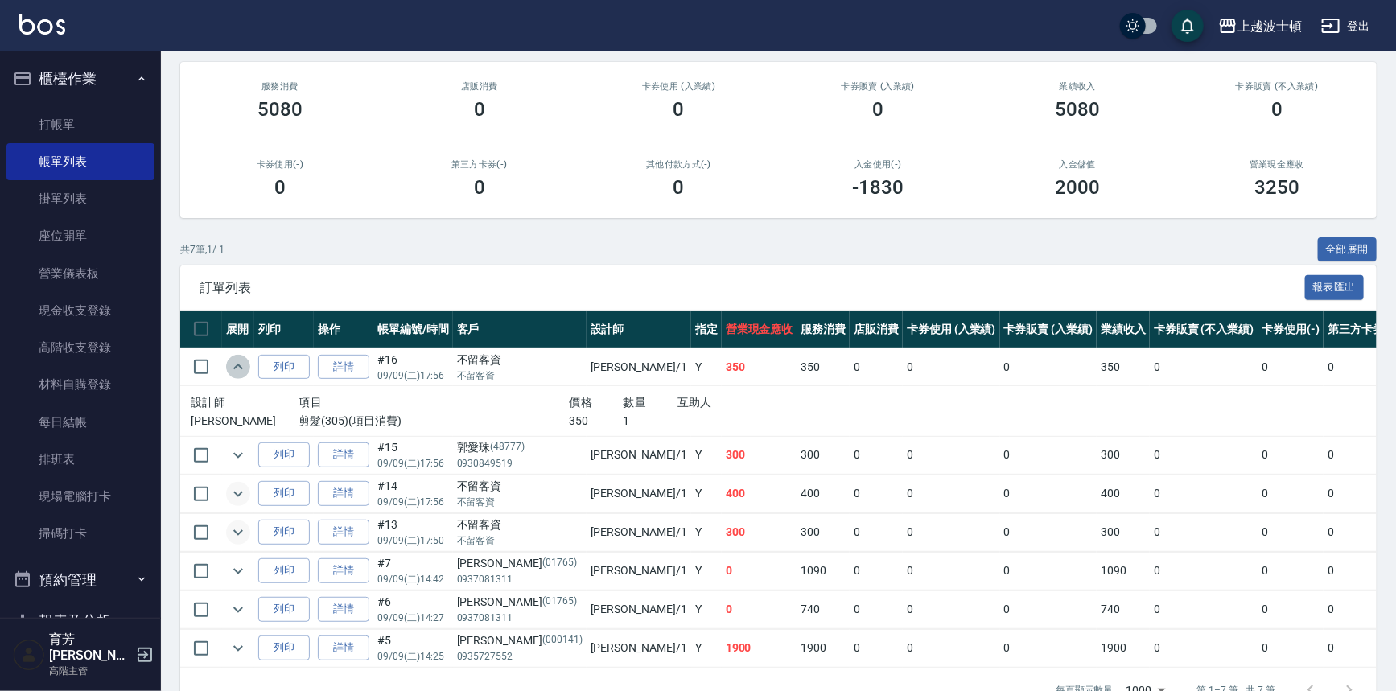
click at [246, 369] on icon "expand row" at bounding box center [238, 366] width 19 height 19
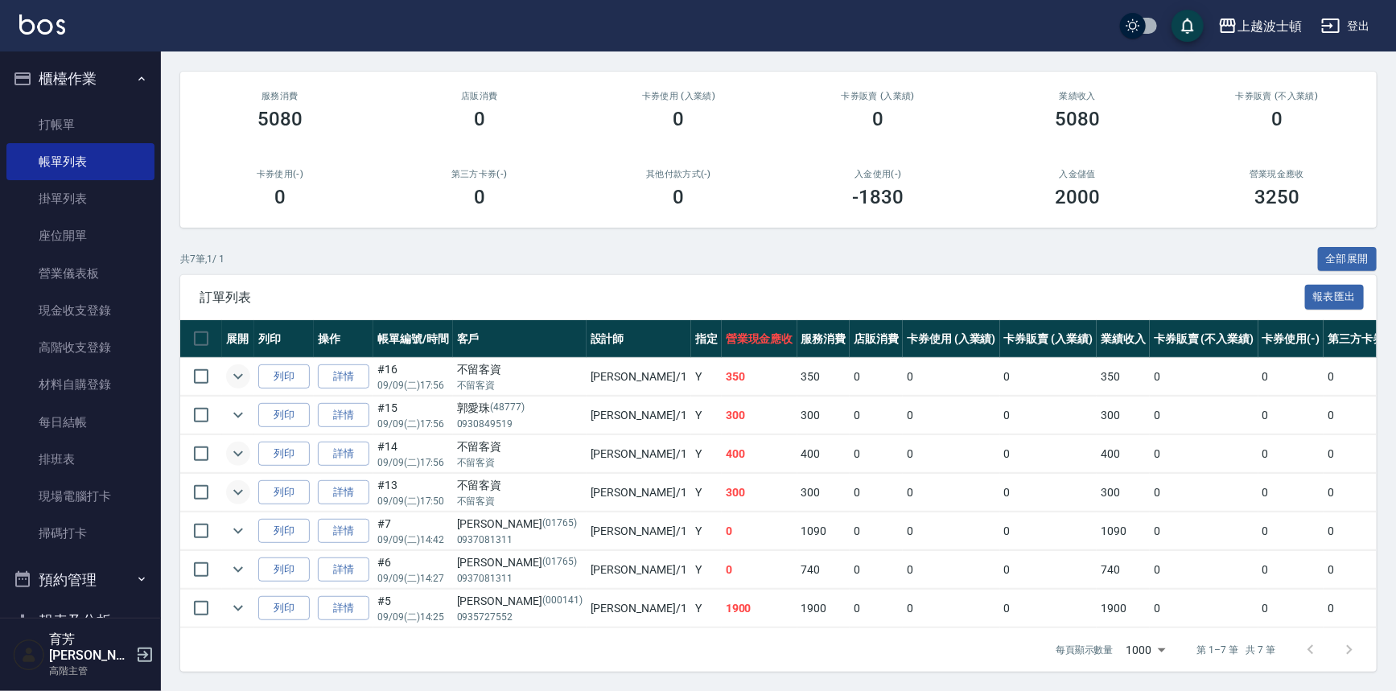
scroll to position [0, 0]
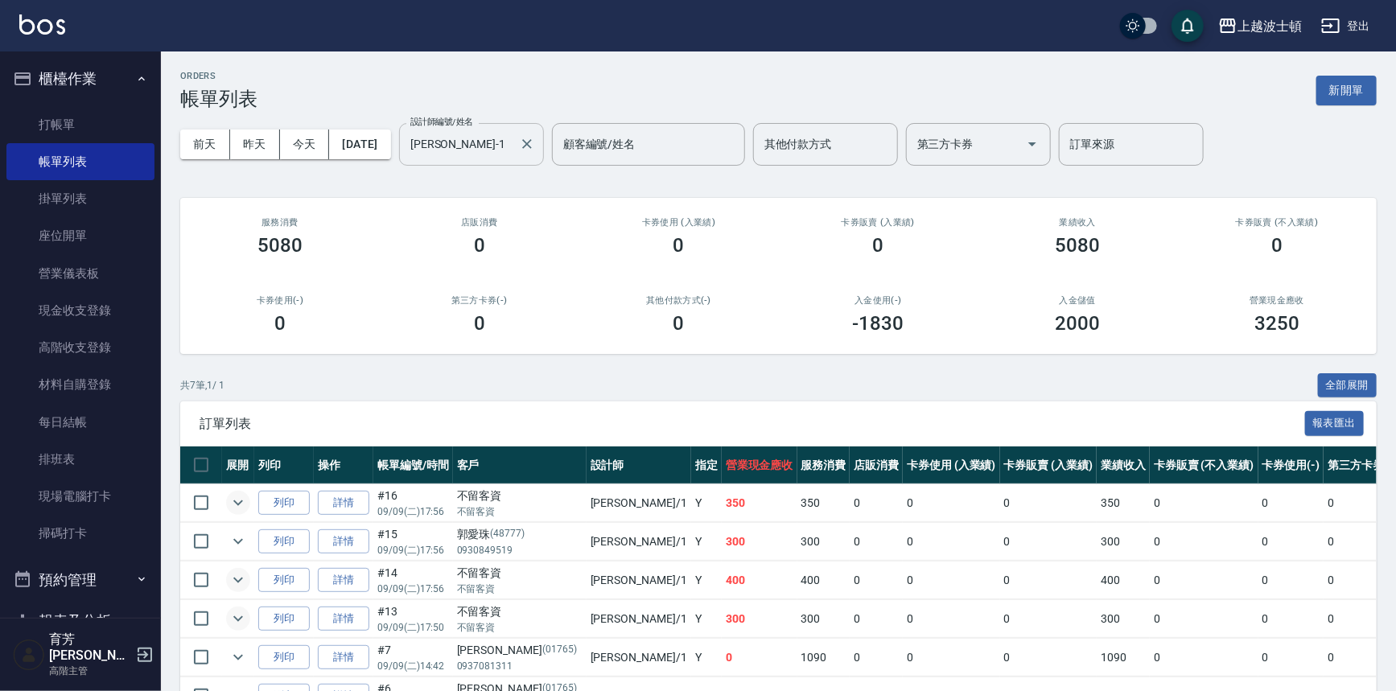
drag, startPoint x: 526, startPoint y: 129, endPoint x: 522, endPoint y: 151, distance: 22.9
click at [526, 131] on div "麥可-1 設計師編號/姓名" at bounding box center [471, 144] width 145 height 43
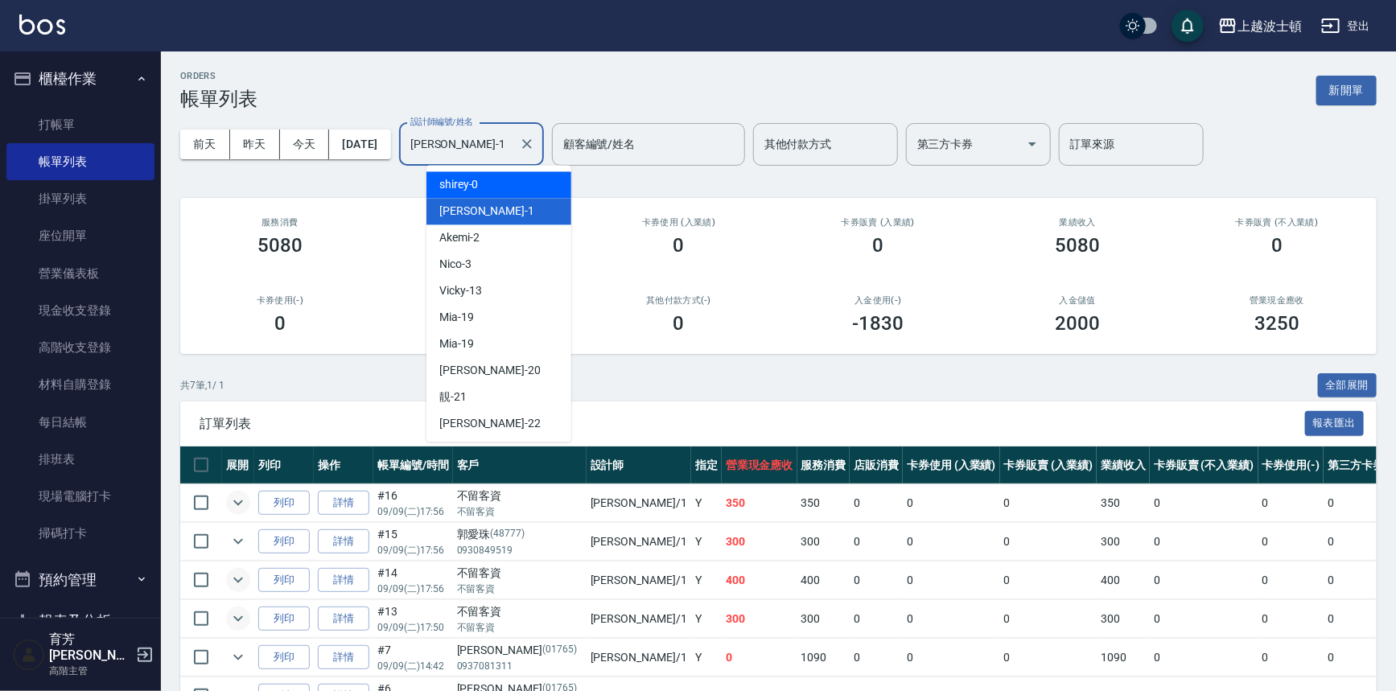
click at [512, 182] on div "shirey -0" at bounding box center [499, 184] width 145 height 27
type input "shirey-0"
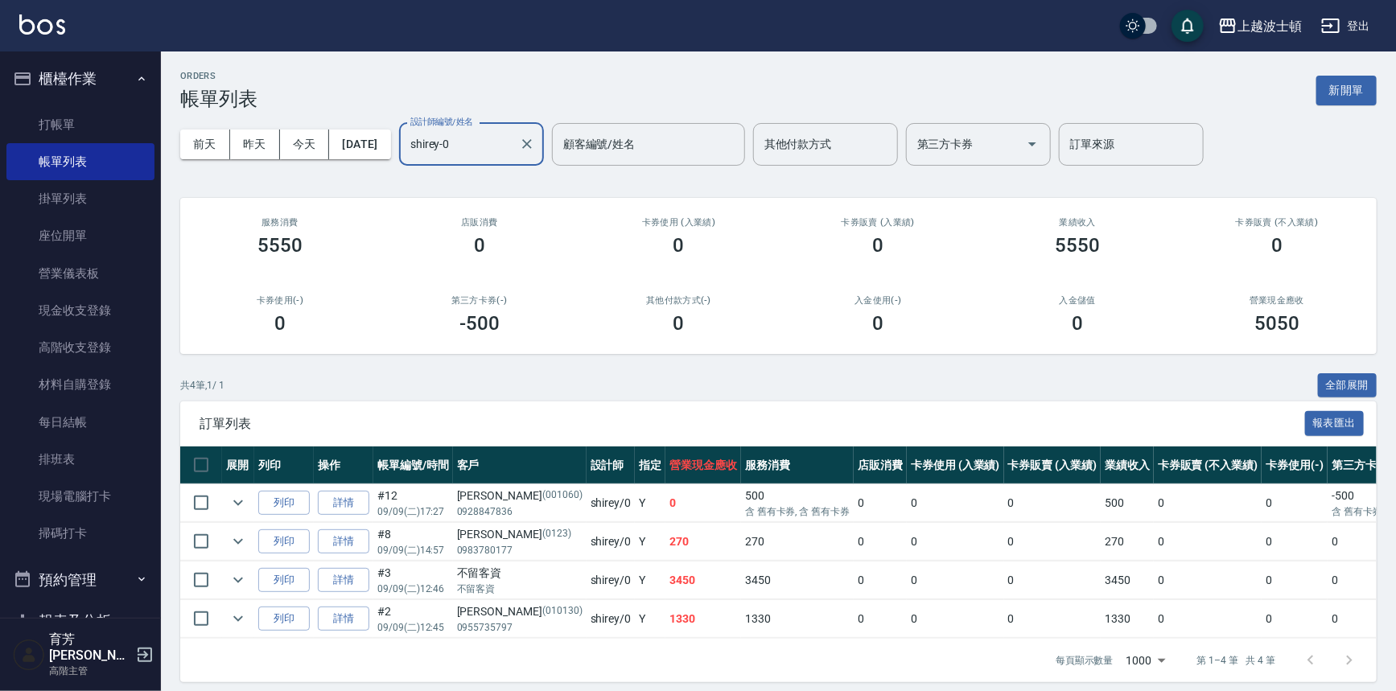
scroll to position [20, 0]
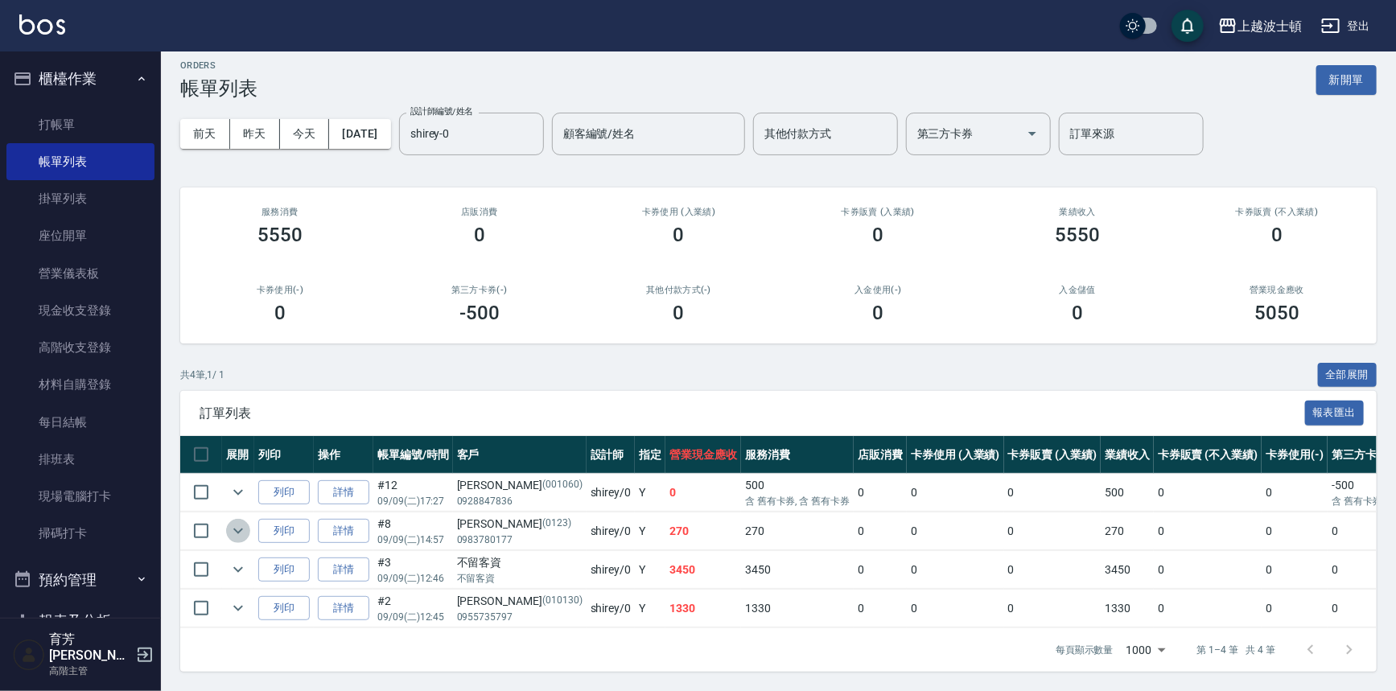
click at [241, 529] on icon "expand row" at bounding box center [238, 532] width 10 height 6
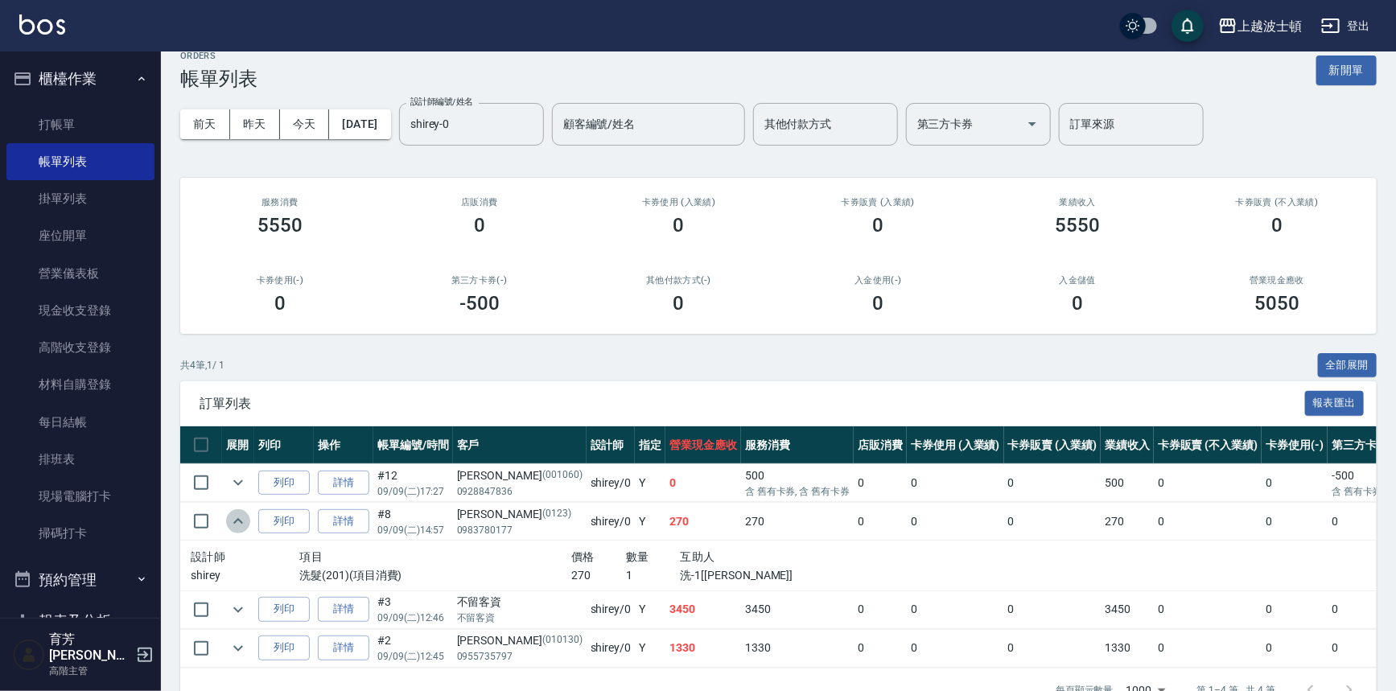
click at [241, 520] on icon "expand row" at bounding box center [238, 521] width 10 height 6
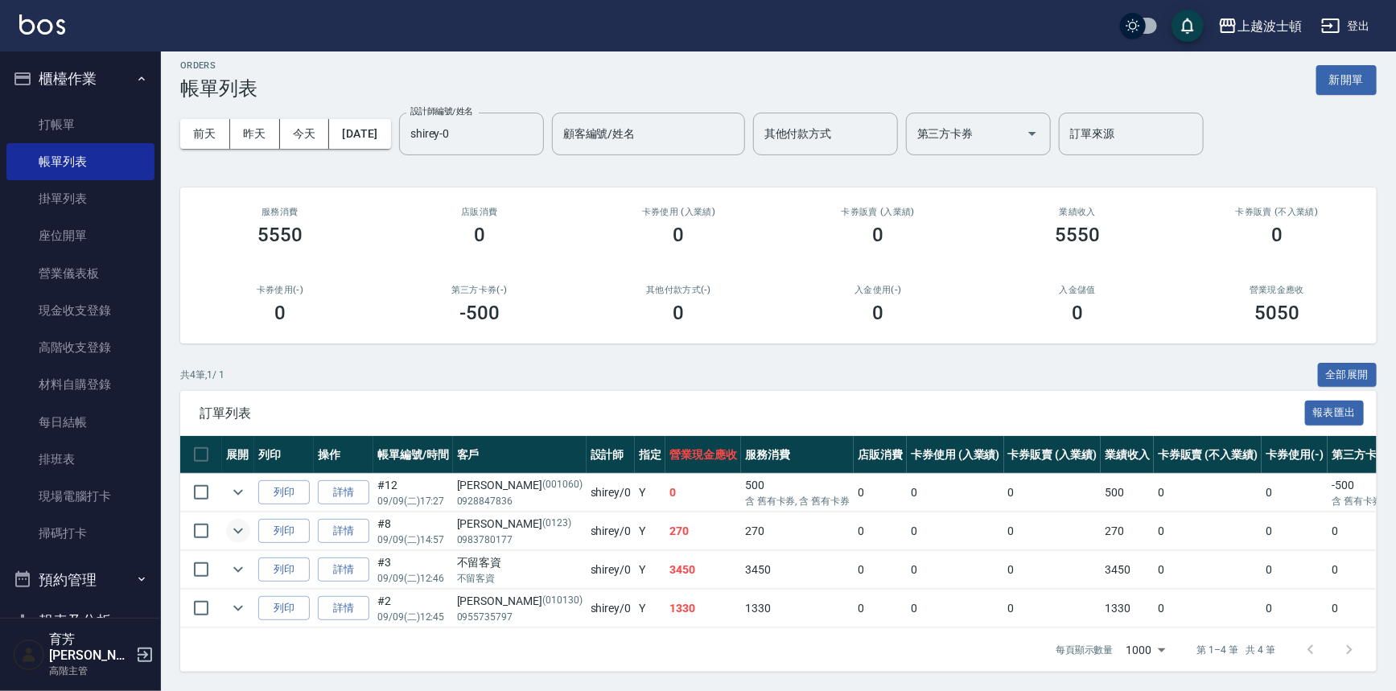
click at [249, 593] on td at bounding box center [238, 609] width 32 height 38
click at [243, 599] on icon "expand row" at bounding box center [238, 608] width 19 height 19
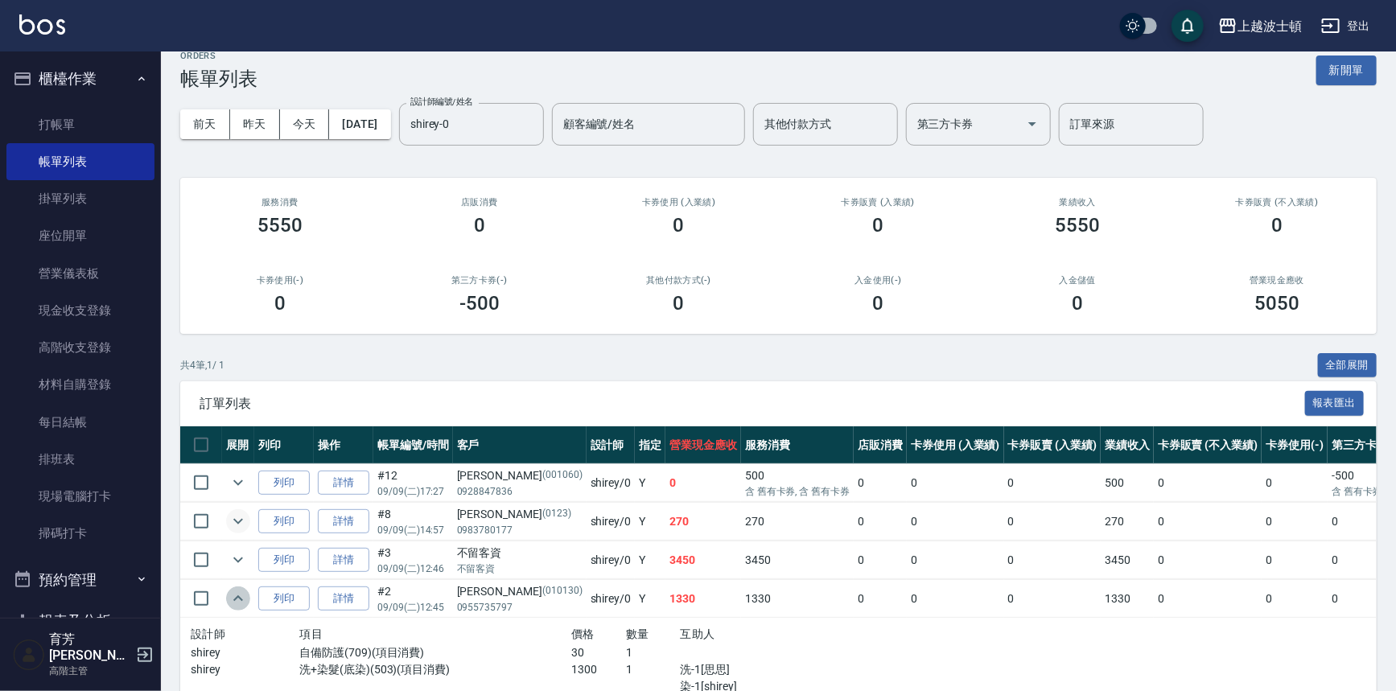
click at [243, 596] on icon "expand row" at bounding box center [238, 598] width 19 height 19
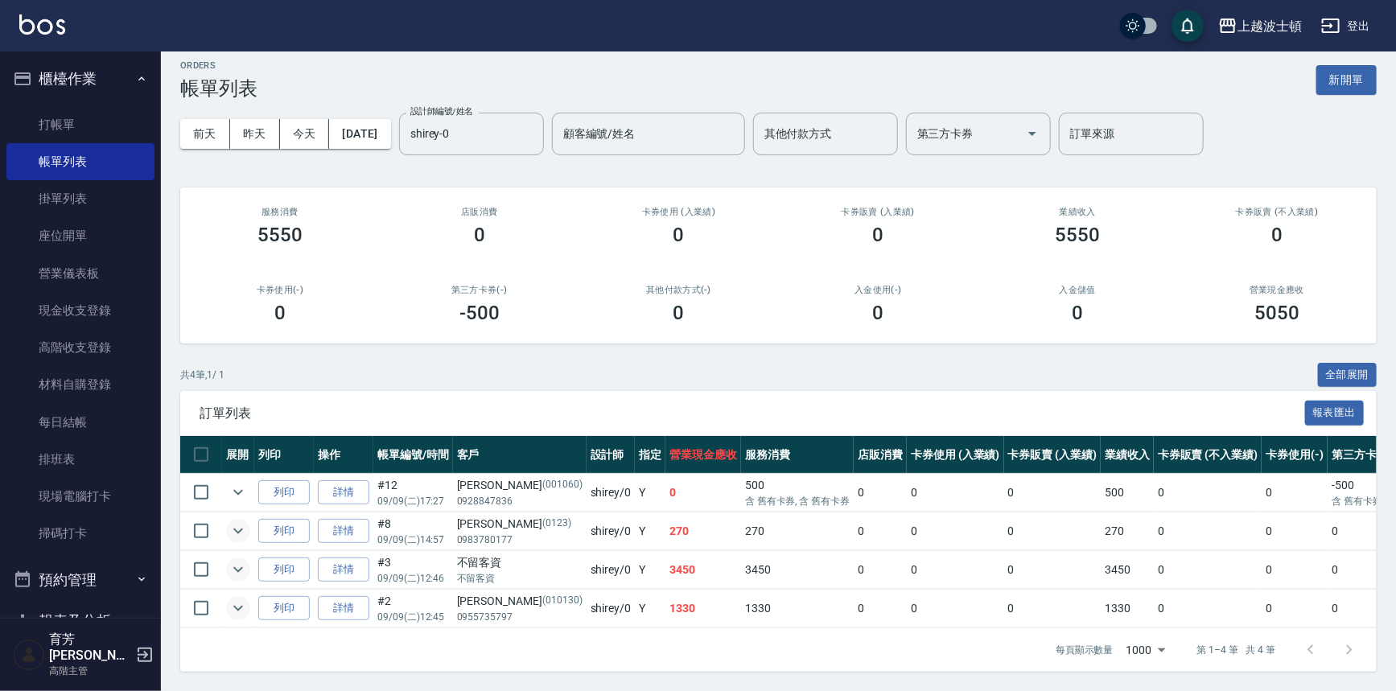
click at [246, 560] on icon "expand row" at bounding box center [238, 569] width 19 height 19
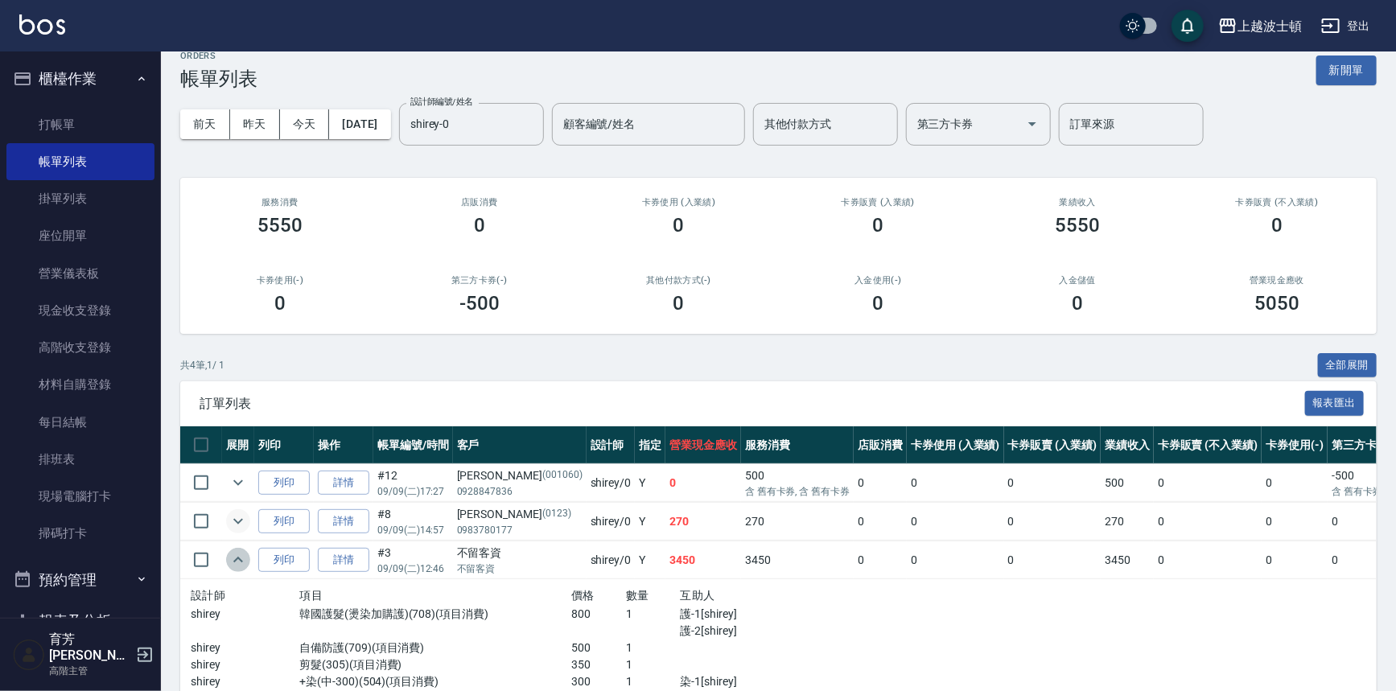
click at [246, 555] on icon "expand row" at bounding box center [238, 559] width 19 height 19
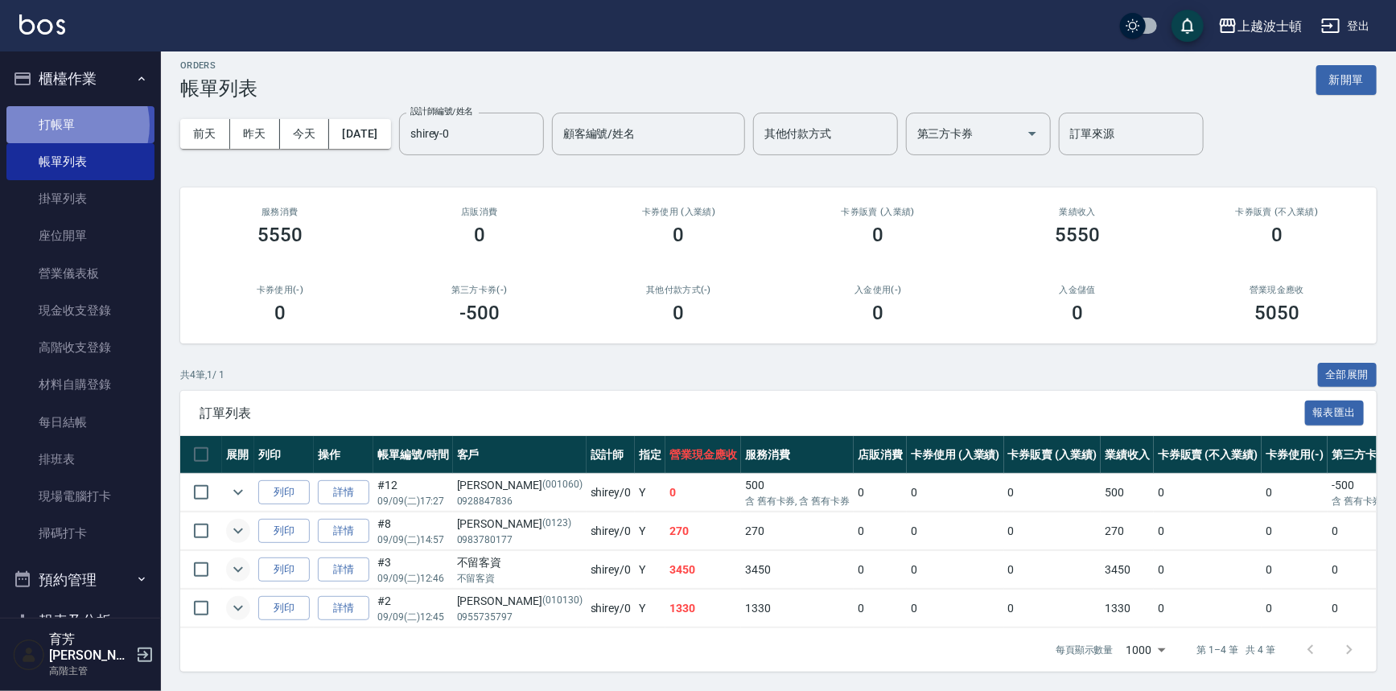
click at [64, 125] on link "打帳單" at bounding box center [80, 124] width 148 height 37
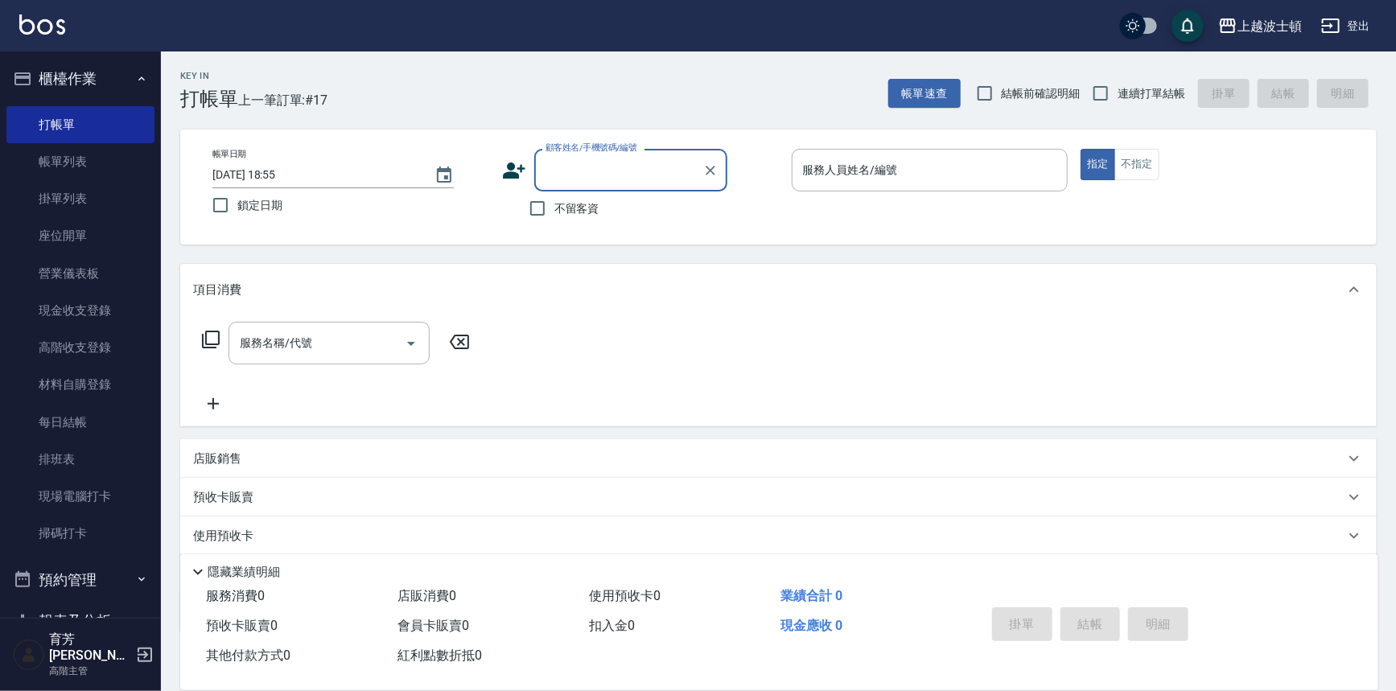
click at [74, 85] on button "櫃檯作業" at bounding box center [80, 79] width 148 height 42
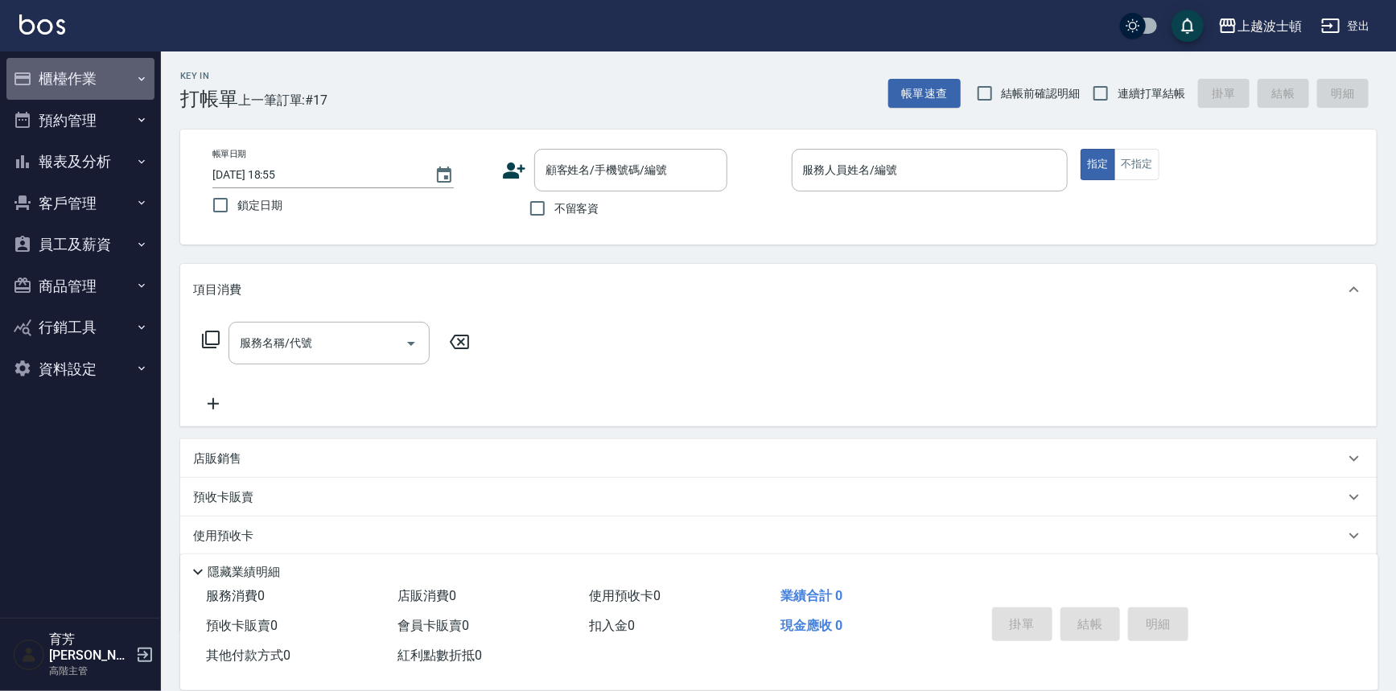
click at [77, 69] on button "櫃檯作業" at bounding box center [80, 79] width 148 height 42
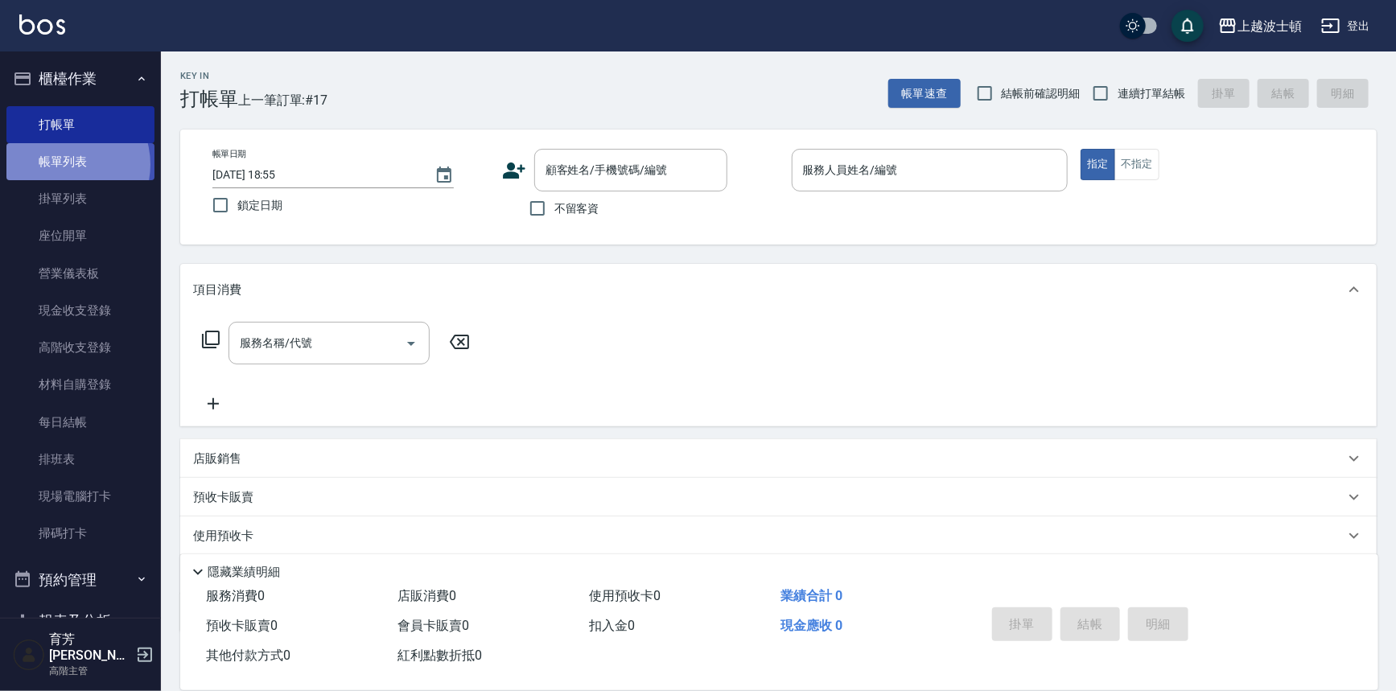
click at [63, 165] on link "帳單列表" at bounding box center [80, 161] width 148 height 37
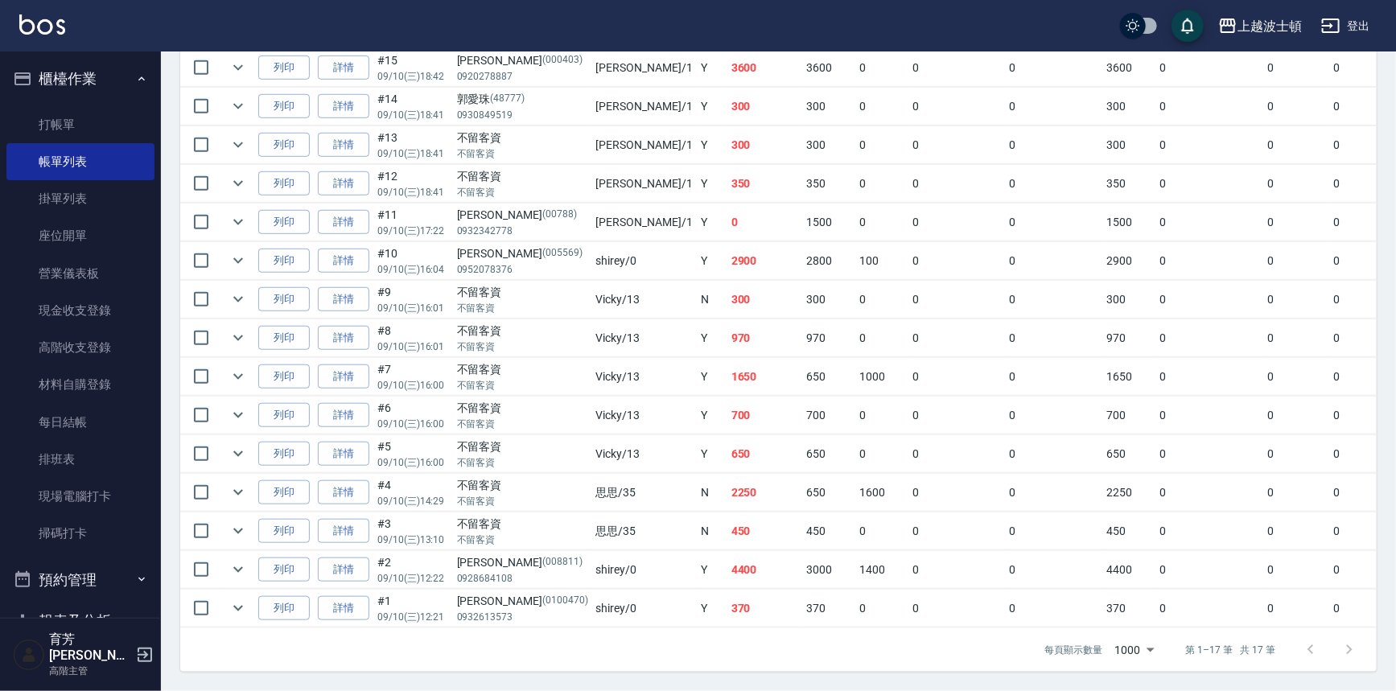
scroll to position [520, 0]
click at [233, 599] on icon "expand row" at bounding box center [238, 608] width 19 height 19
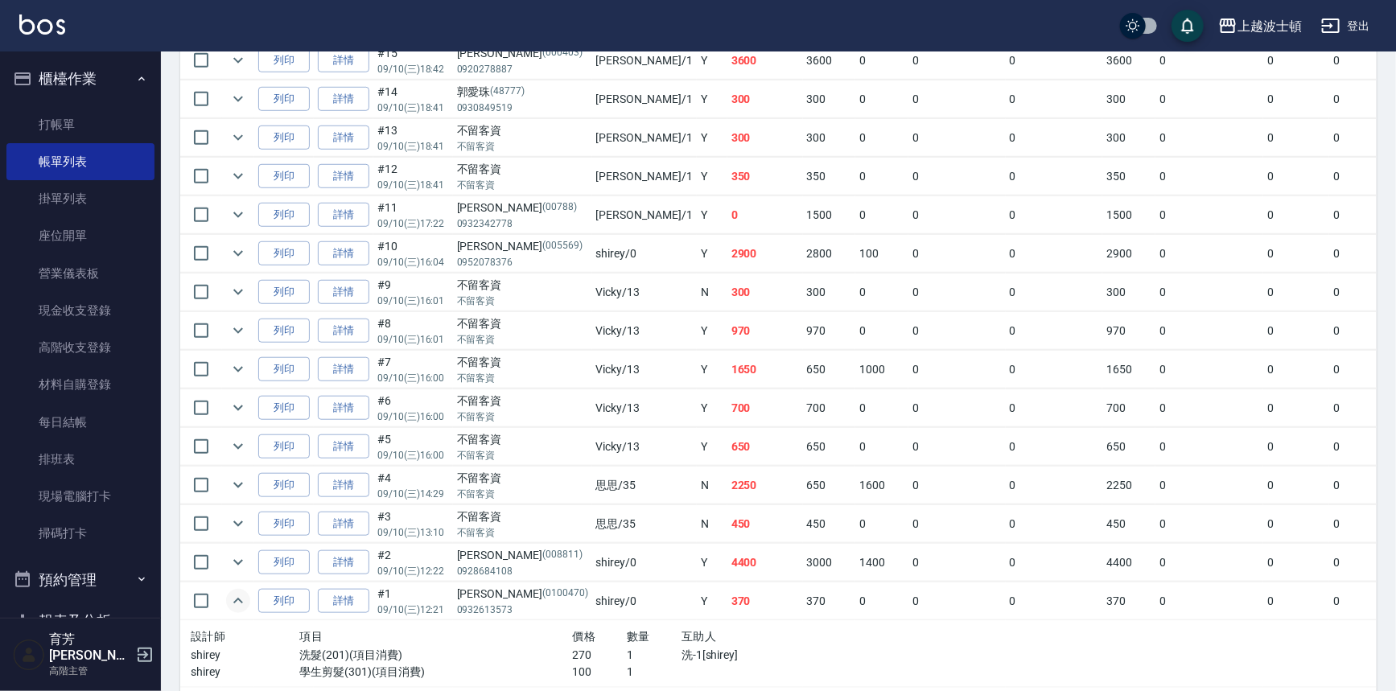
scroll to position [587, 0]
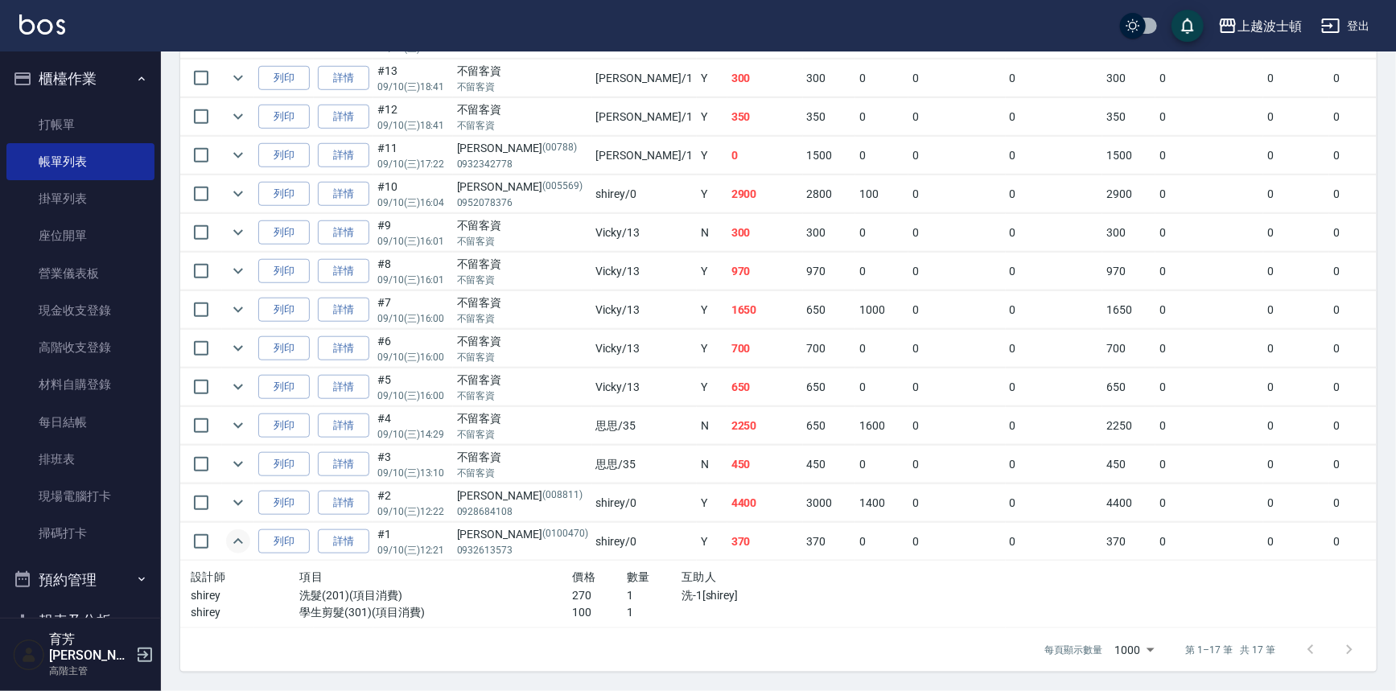
drag, startPoint x: 235, startPoint y: 531, endPoint x: 237, endPoint y: 571, distance: 40.3
click at [237, 571] on tbody "列印 詳情 #17 09/10 (三) 18:47 陳慧娟 (0110319) 0966499338 Vicky /13 Y 0 270 0 0 0 270 …" at bounding box center [912, 267] width 1464 height 724
click at [239, 493] on icon "expand row" at bounding box center [238, 502] width 19 height 19
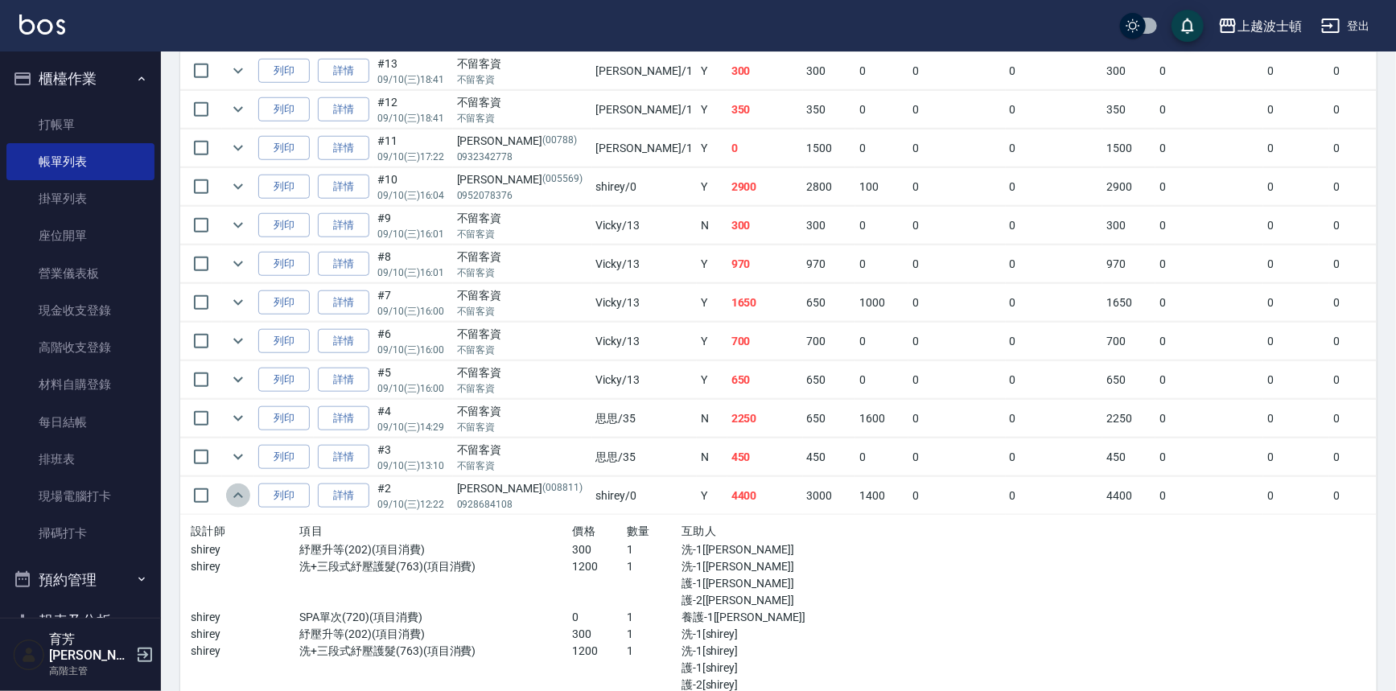
click at [239, 488] on icon "expand row" at bounding box center [238, 495] width 19 height 19
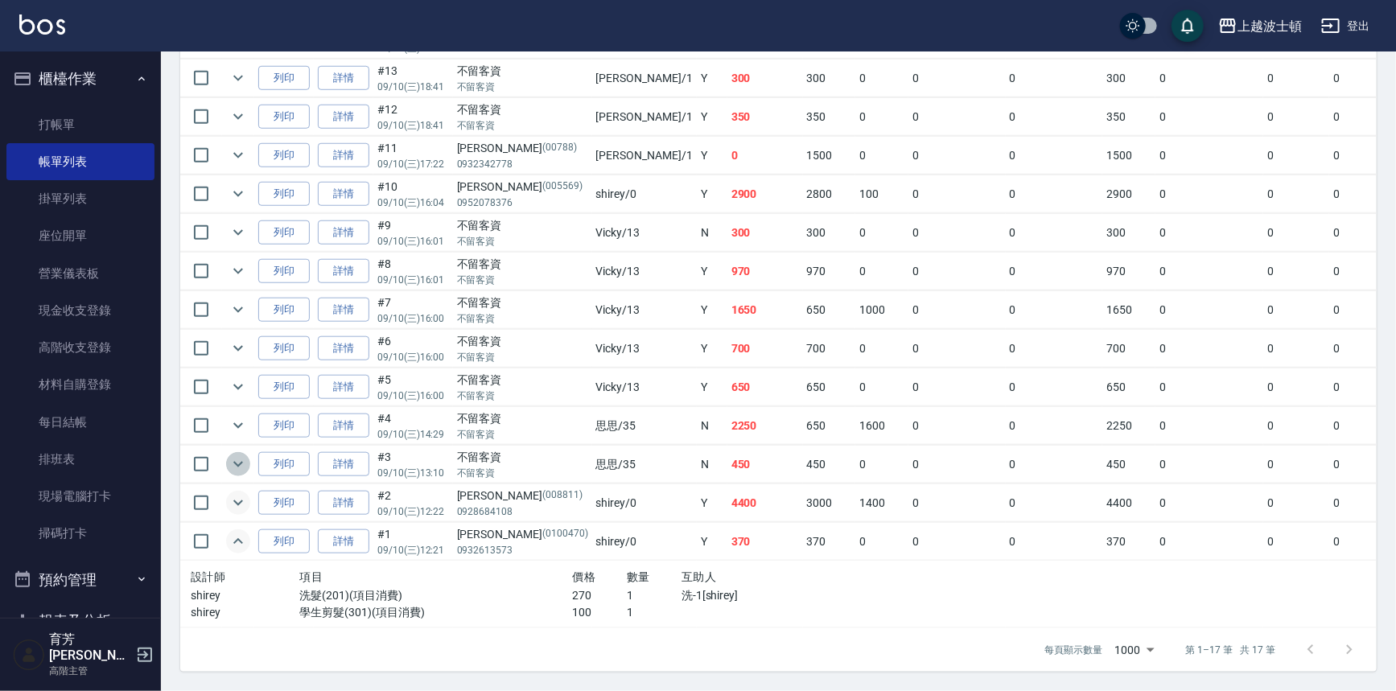
click at [238, 455] on icon "expand row" at bounding box center [238, 464] width 19 height 19
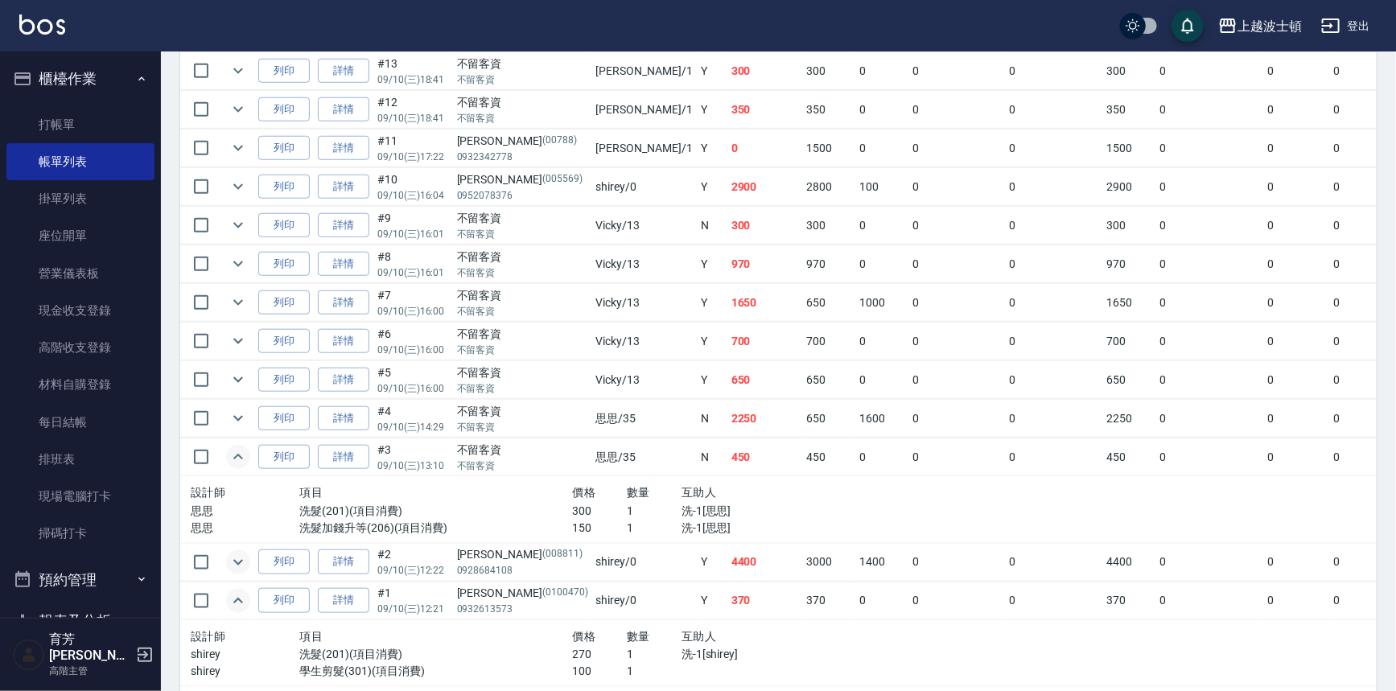
click at [238, 454] on icon "expand row" at bounding box center [238, 457] width 10 height 6
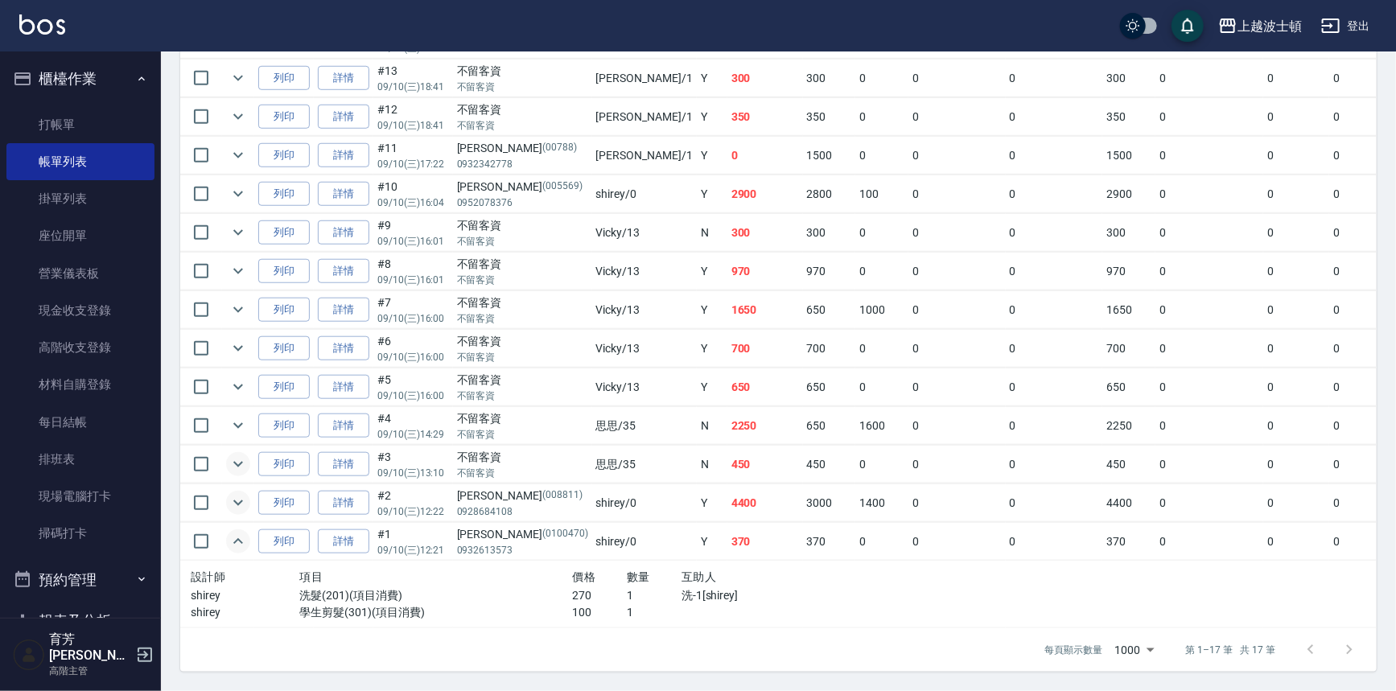
click at [238, 455] on icon "expand row" at bounding box center [238, 464] width 19 height 19
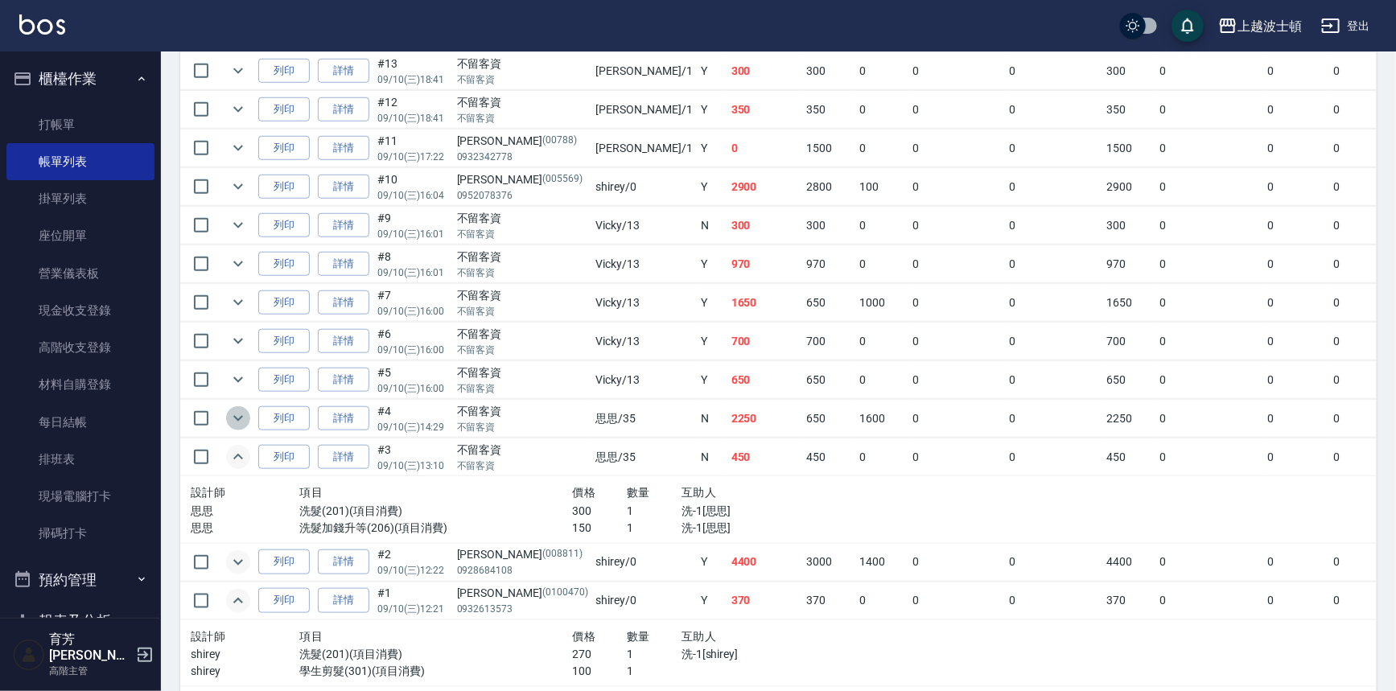
click at [234, 412] on icon "expand row" at bounding box center [238, 418] width 19 height 19
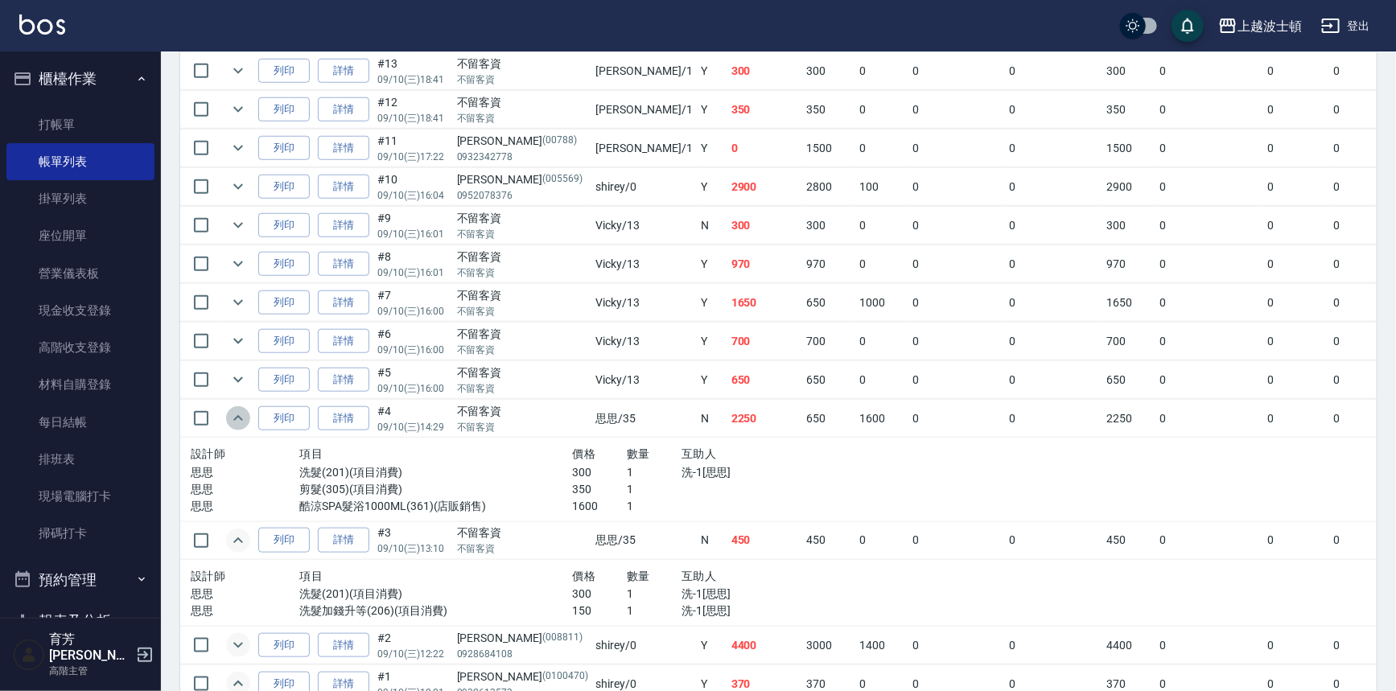
click at [233, 410] on icon "expand row" at bounding box center [238, 418] width 19 height 19
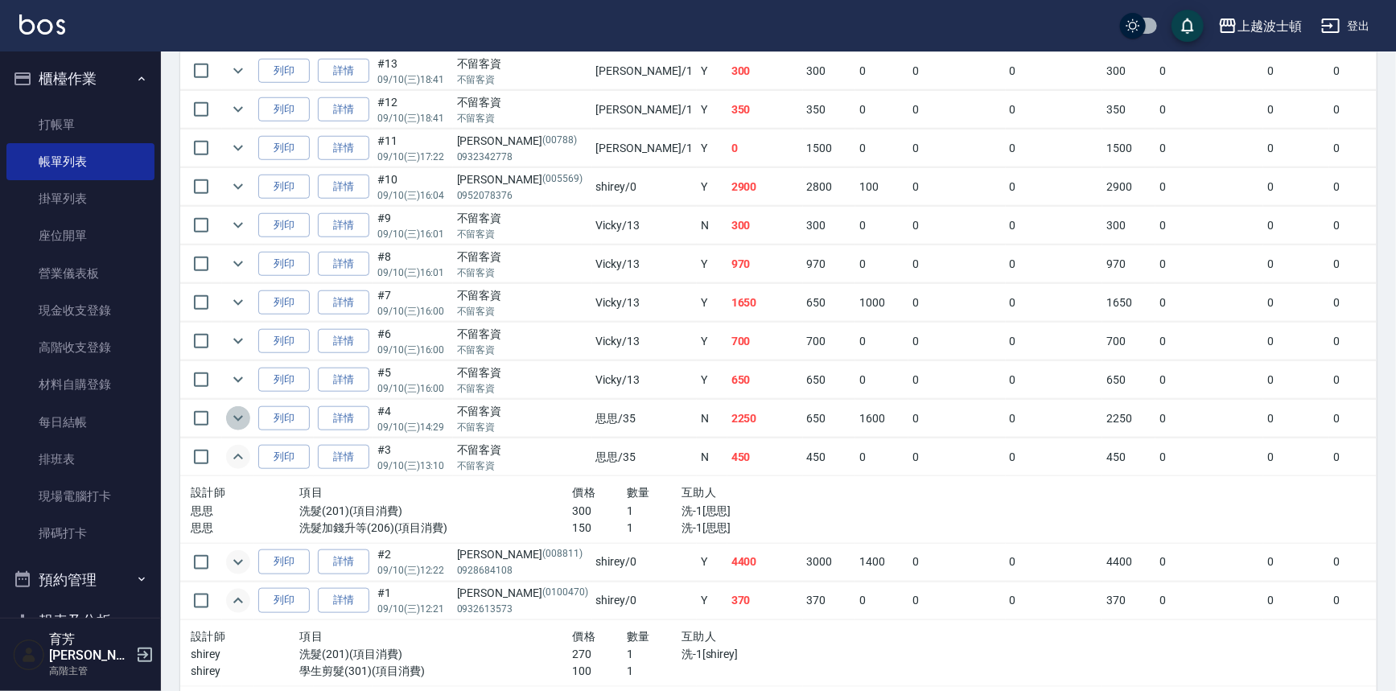
click at [238, 418] on icon "expand row" at bounding box center [238, 419] width 10 height 6
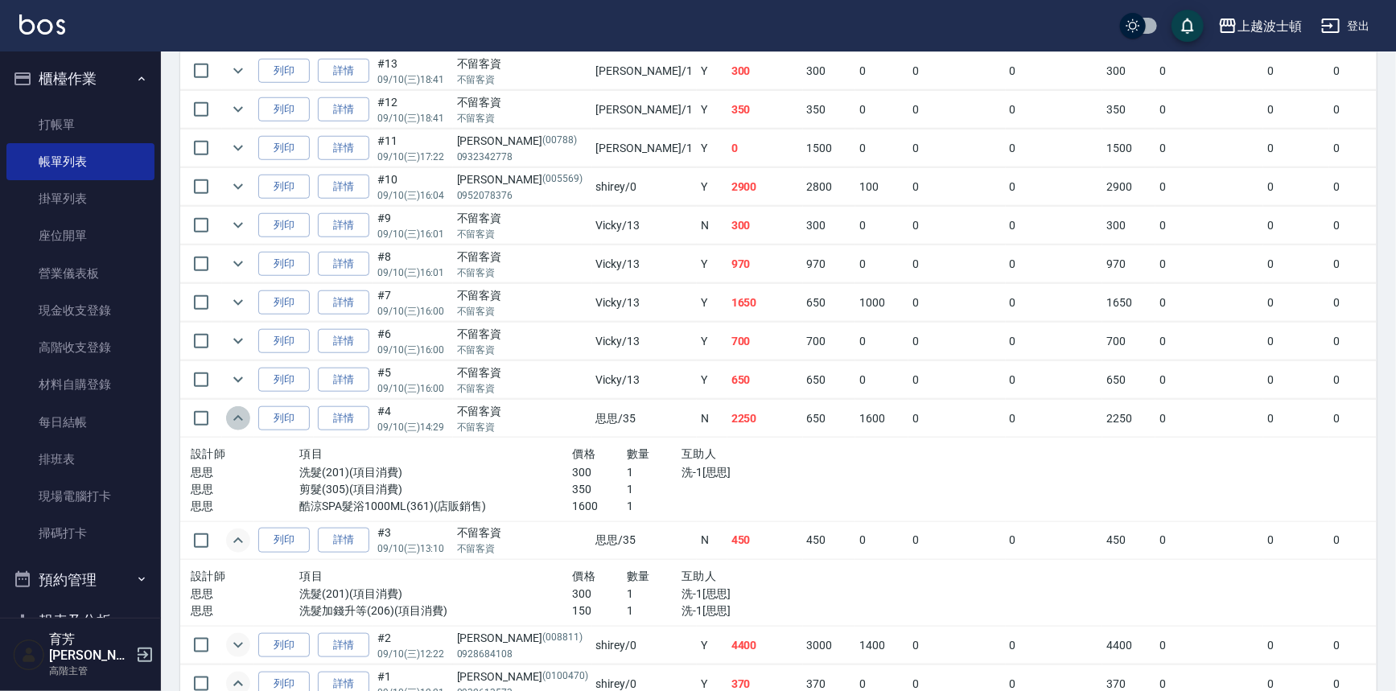
click at [238, 418] on icon "expand row" at bounding box center [238, 418] width 19 height 19
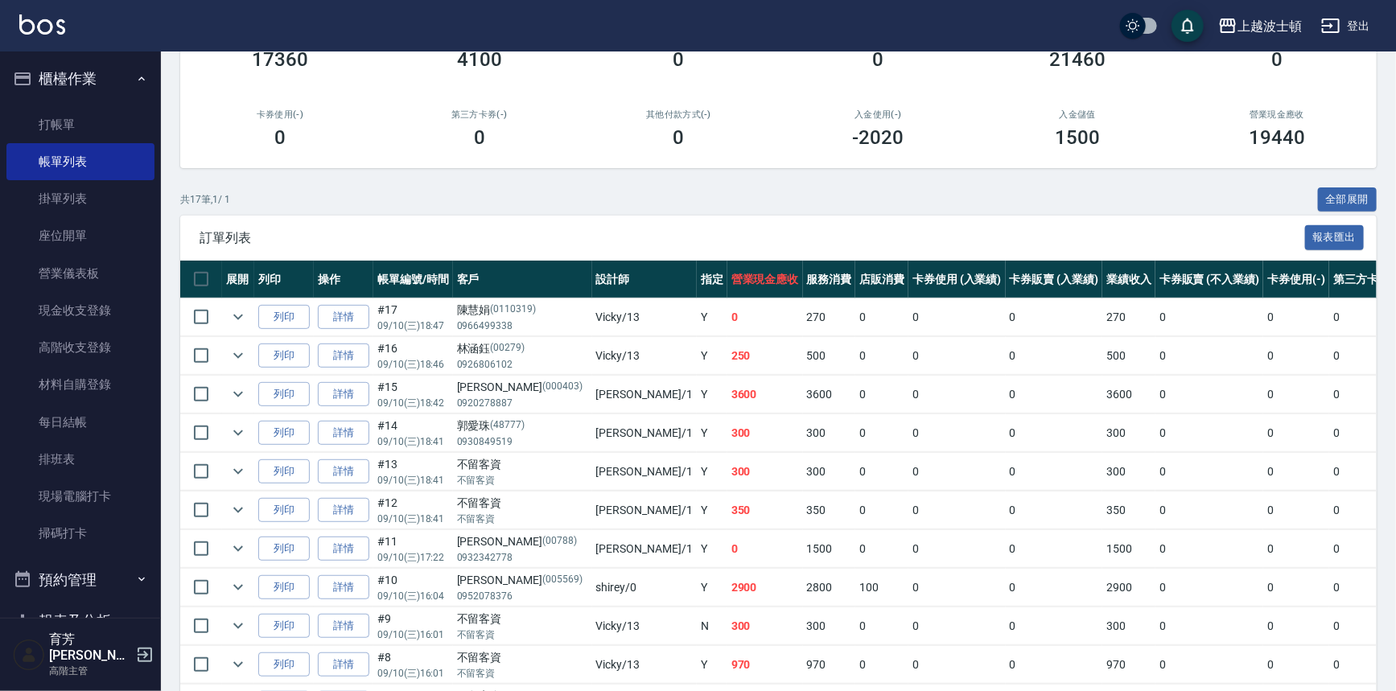
scroll to position [49, 0]
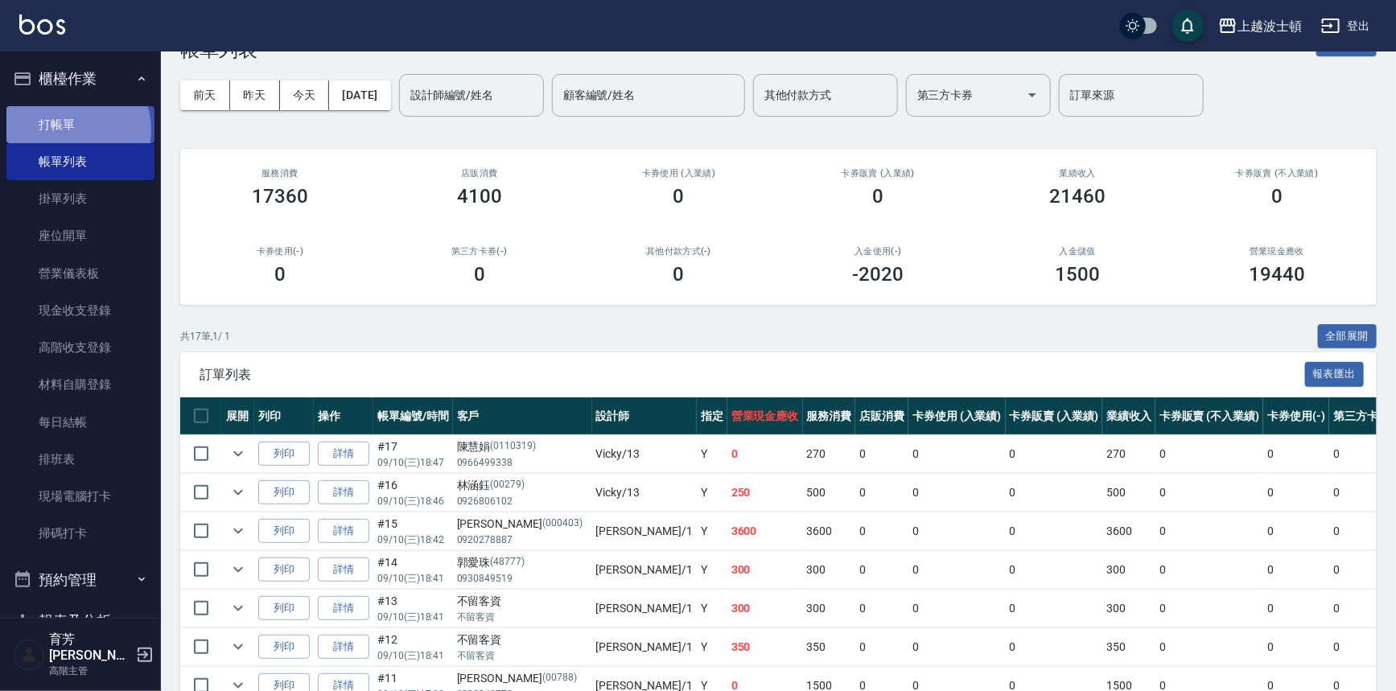
click at [67, 130] on link "打帳單" at bounding box center [80, 124] width 148 height 37
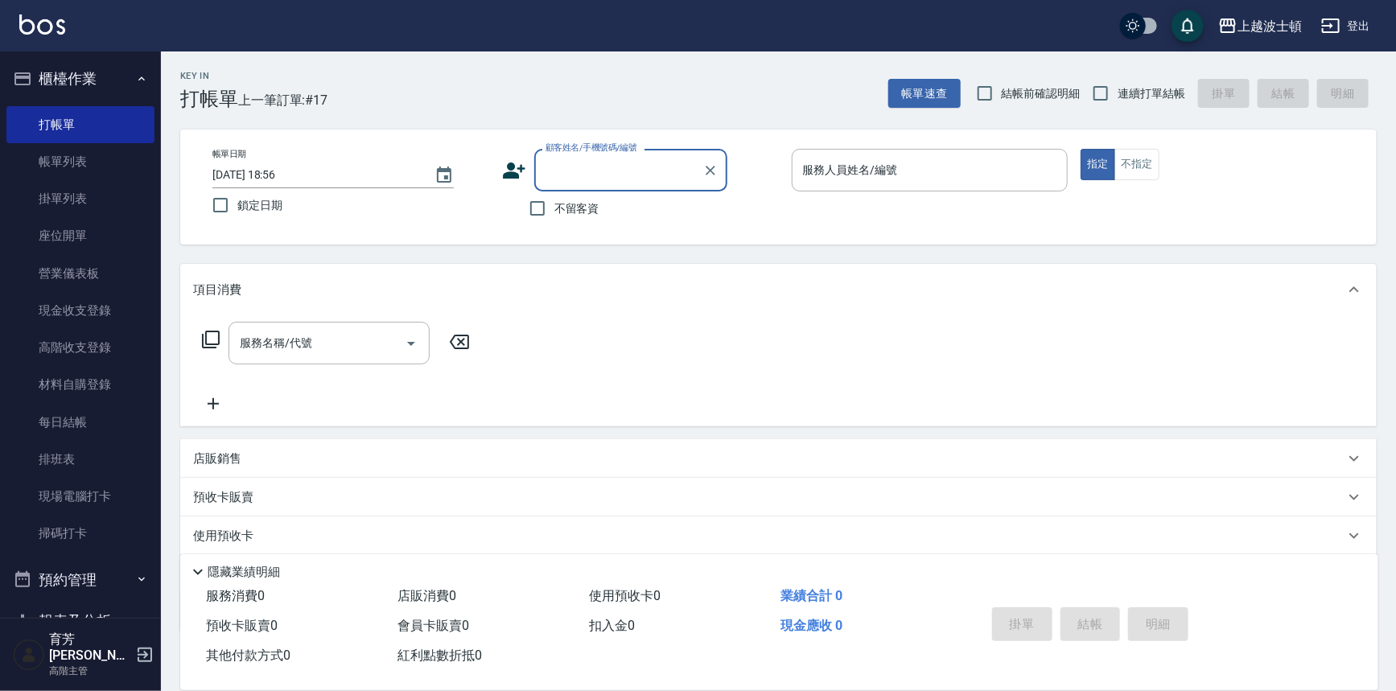
type input "ㄘ"
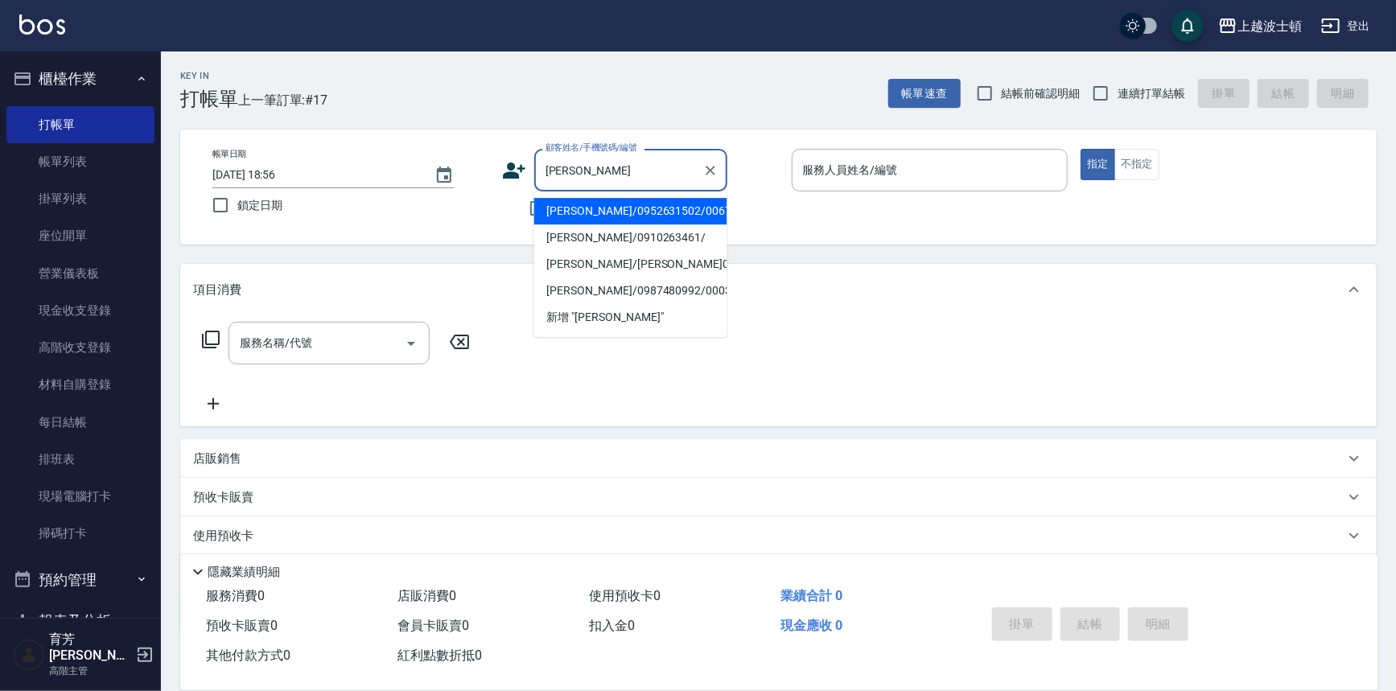
click at [603, 216] on li "王惠慎/0952631502/00674" at bounding box center [630, 211] width 193 height 27
type input "王惠慎/0952631502/00674"
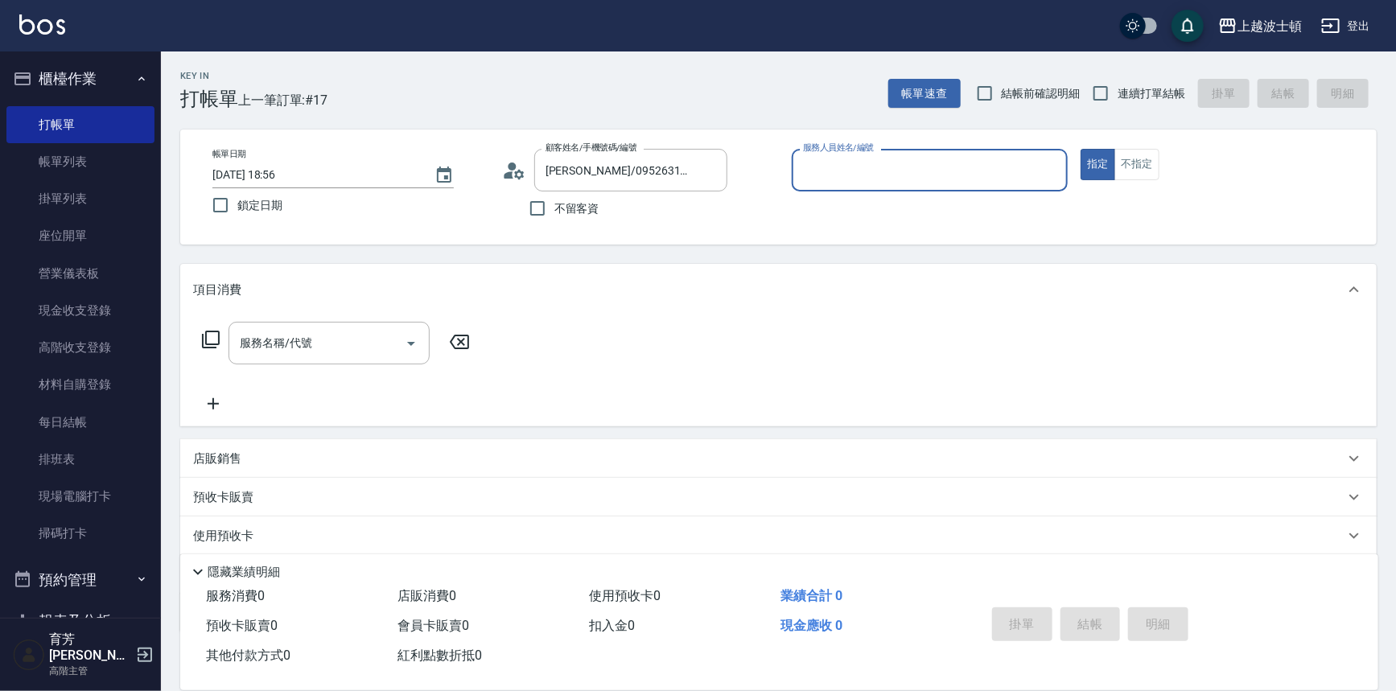
scroll to position [92, 0]
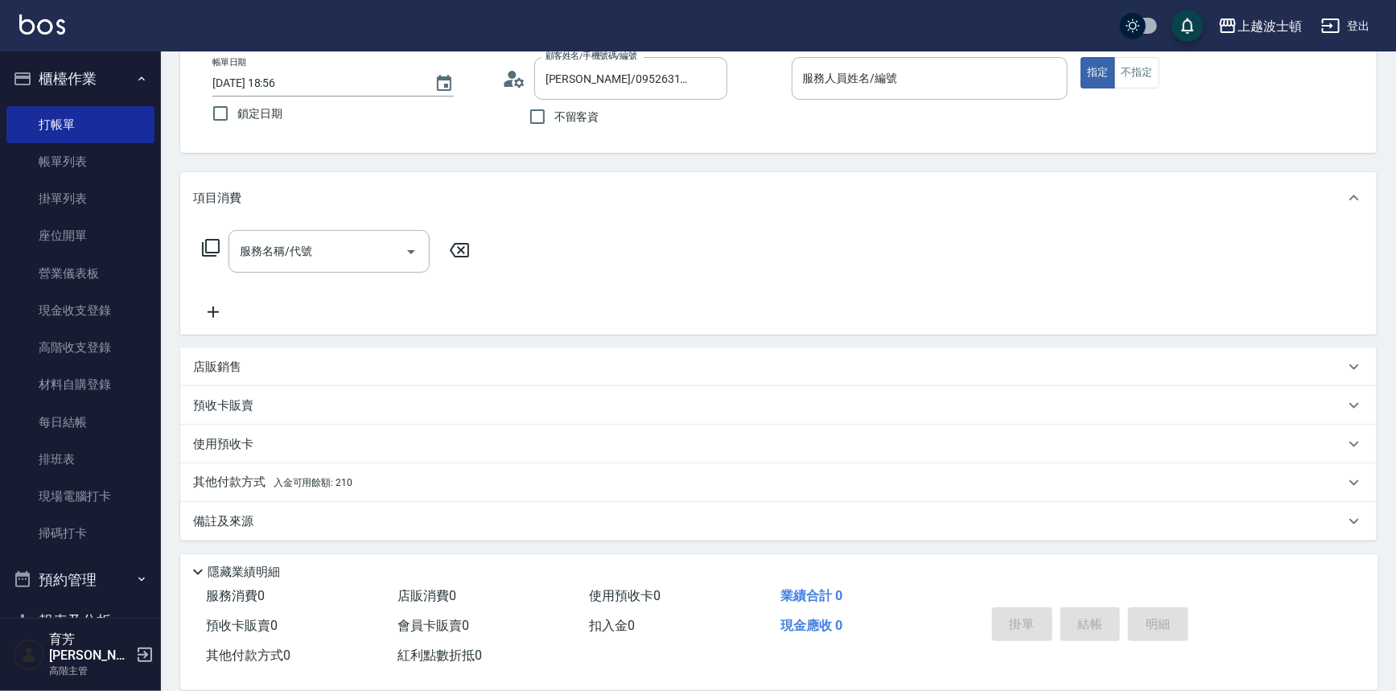
click at [233, 479] on p "其他付款方式 入金可用餘額: 210" at bounding box center [272, 483] width 159 height 18
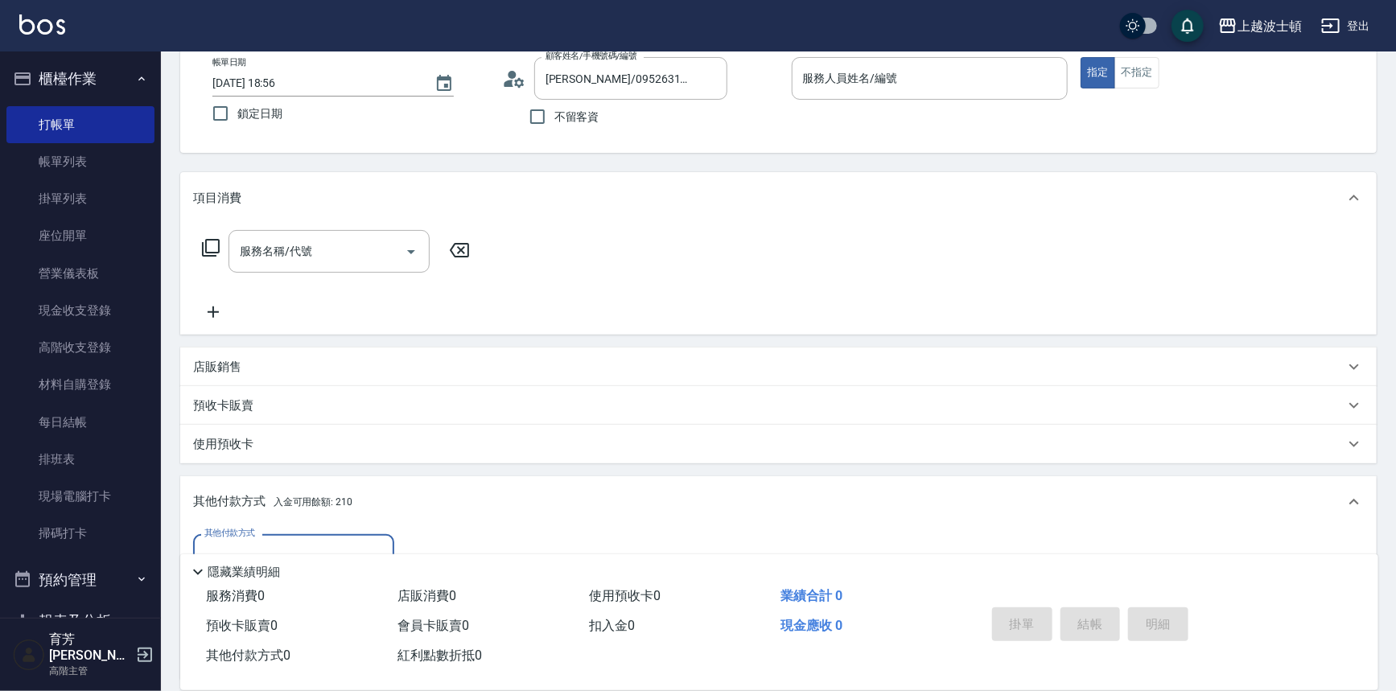
scroll to position [282, 0]
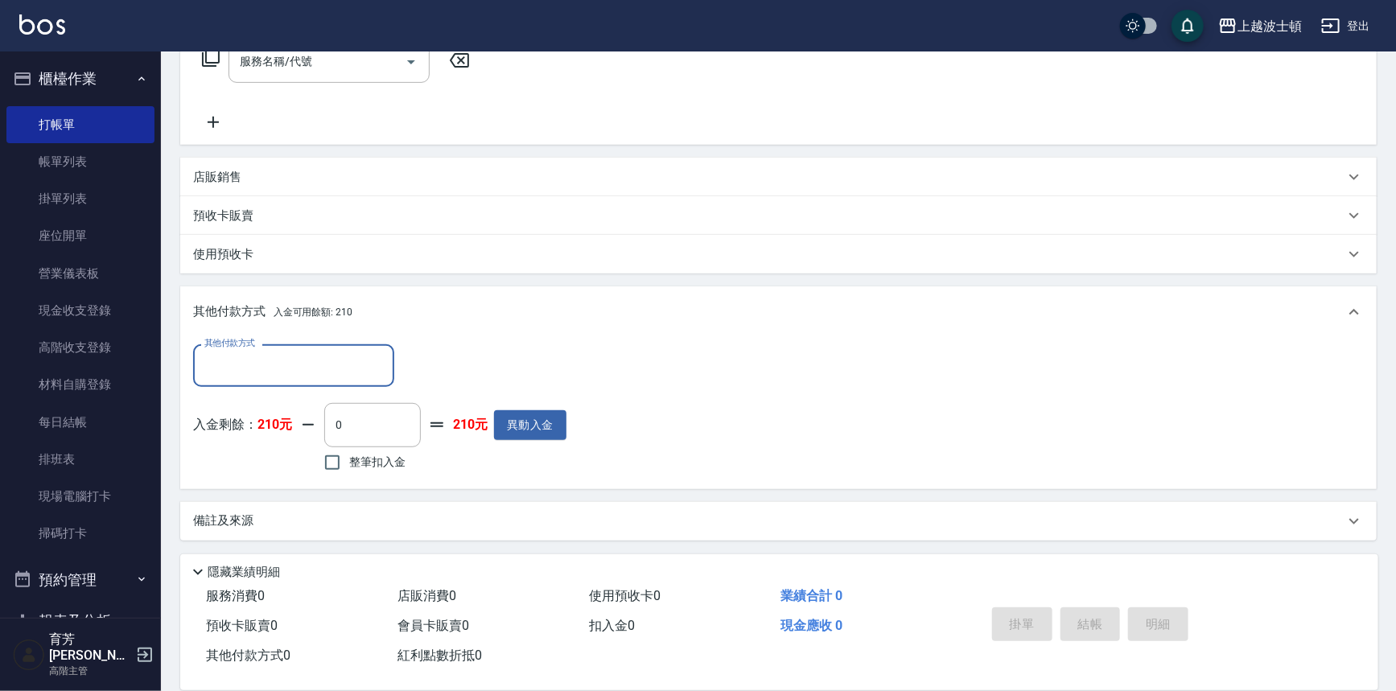
click at [103, 80] on button "櫃檯作業" at bounding box center [80, 79] width 148 height 42
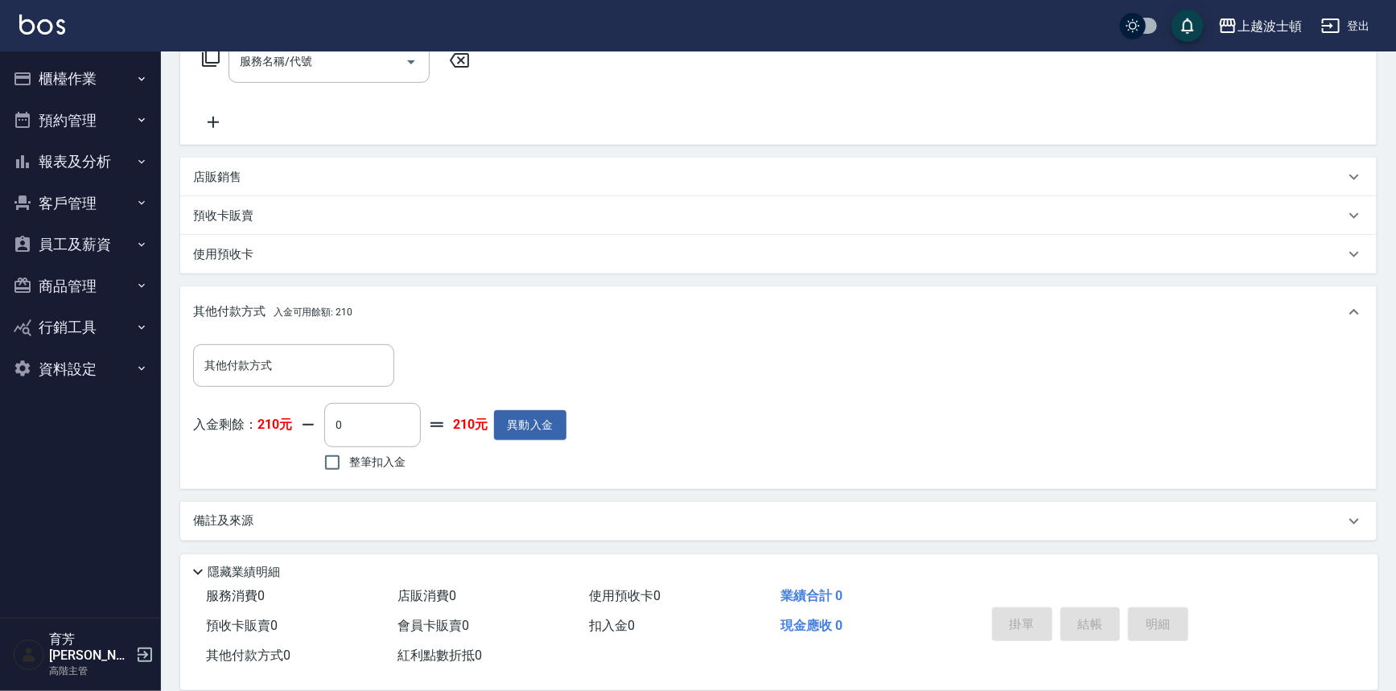
click at [73, 58] on button "櫃檯作業" at bounding box center [80, 79] width 148 height 42
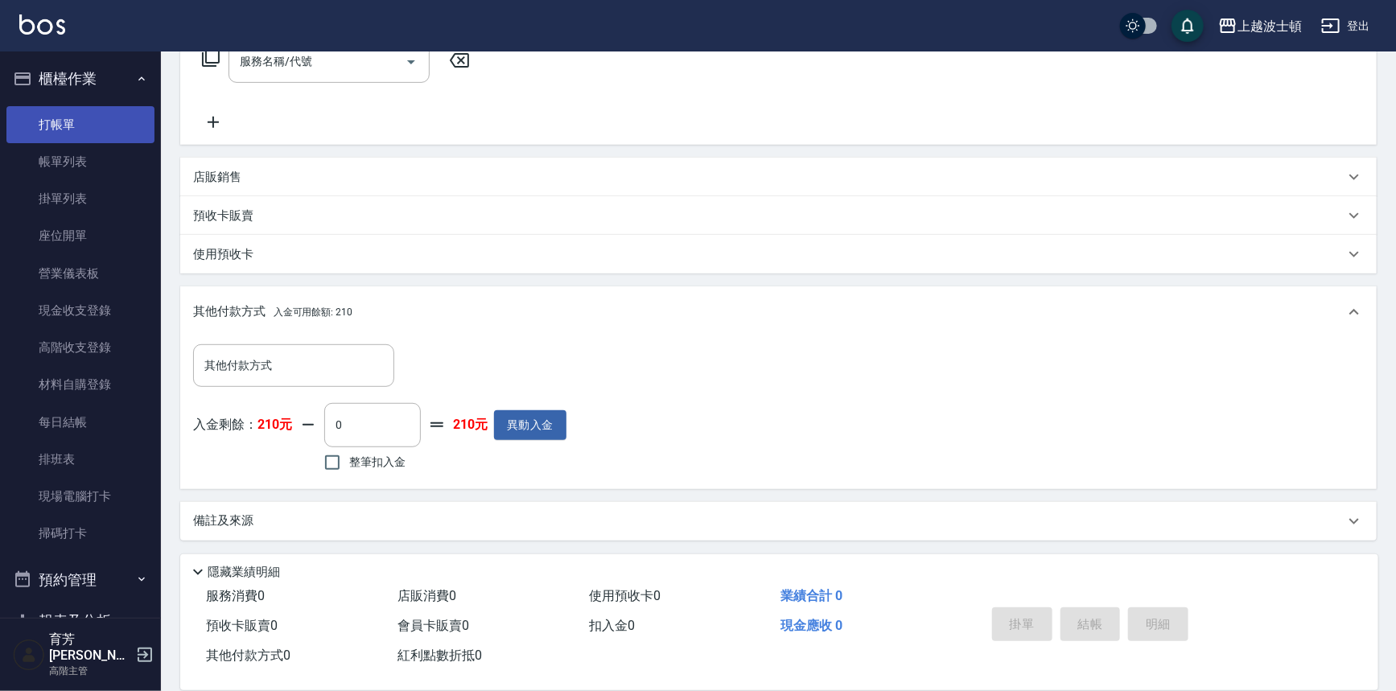
click at [84, 126] on link "打帳單" at bounding box center [80, 124] width 148 height 37
click at [75, 153] on link "帳單列表" at bounding box center [80, 161] width 148 height 37
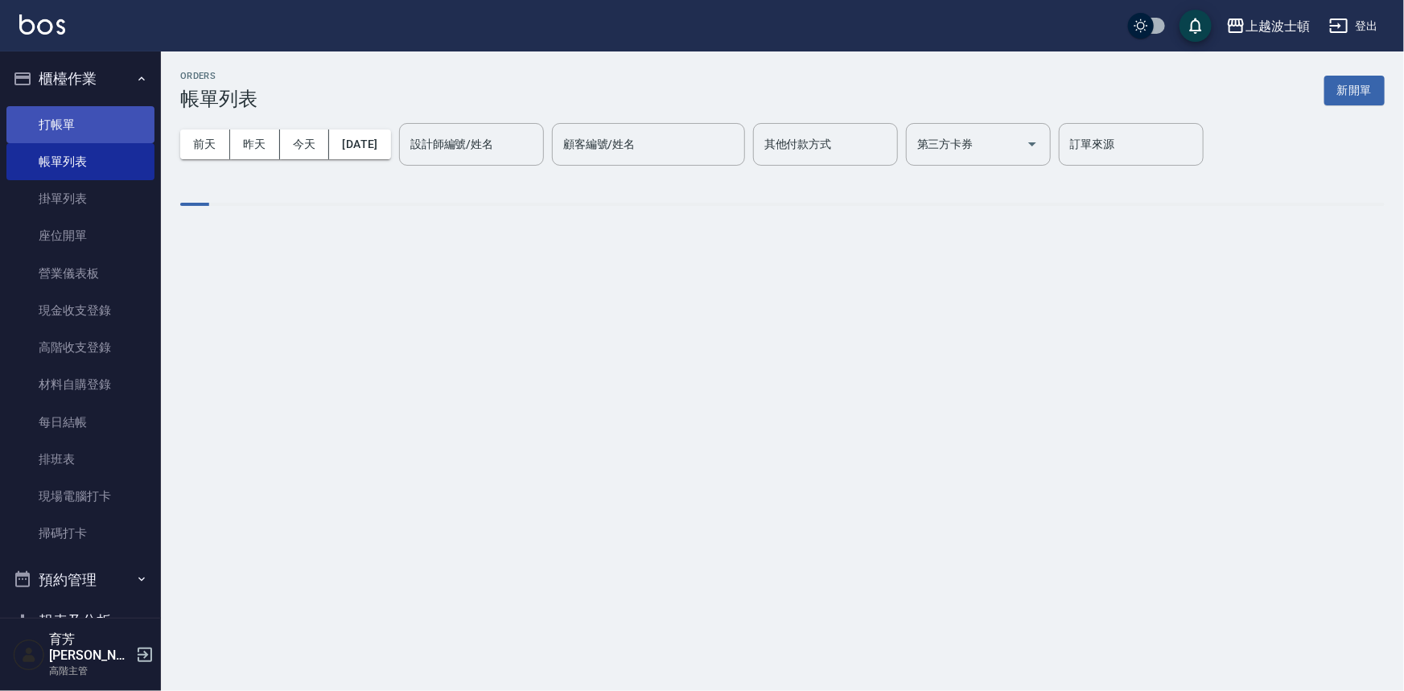
click at [64, 127] on link "打帳單" at bounding box center [80, 124] width 148 height 37
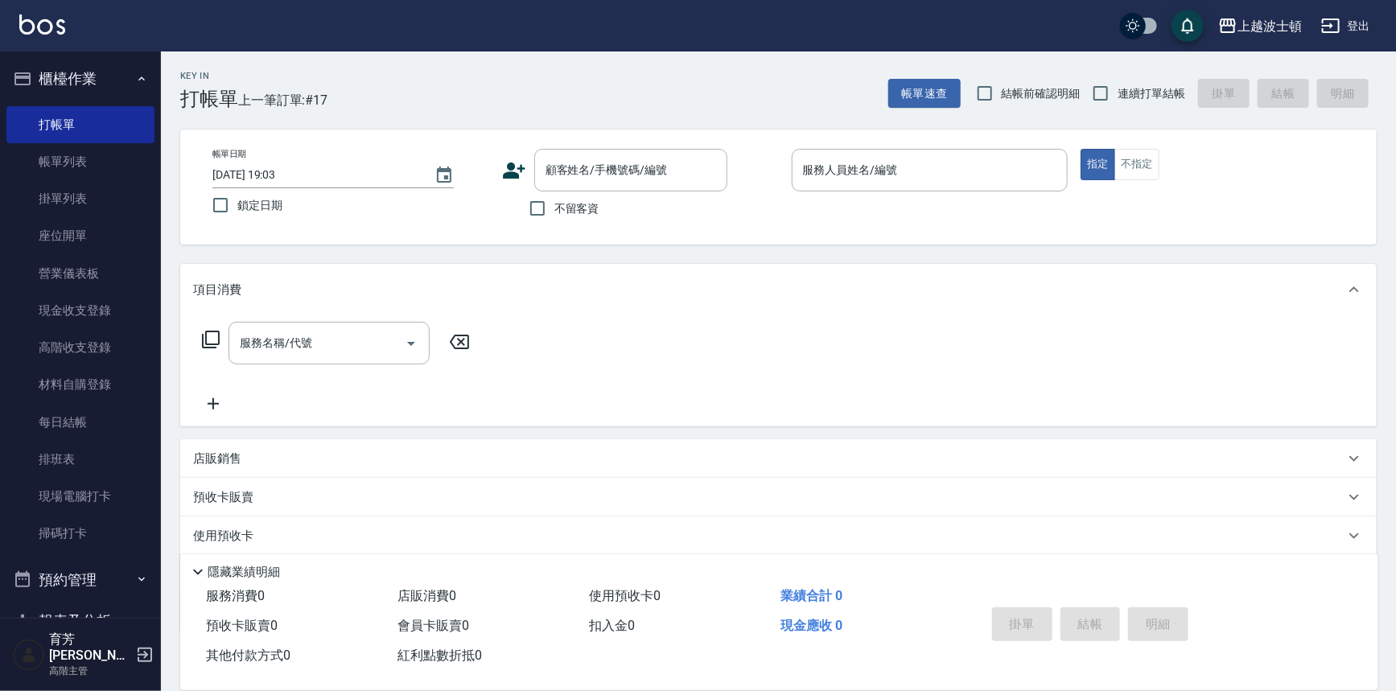
click at [80, 93] on button "櫃檯作業" at bounding box center [80, 79] width 148 height 42
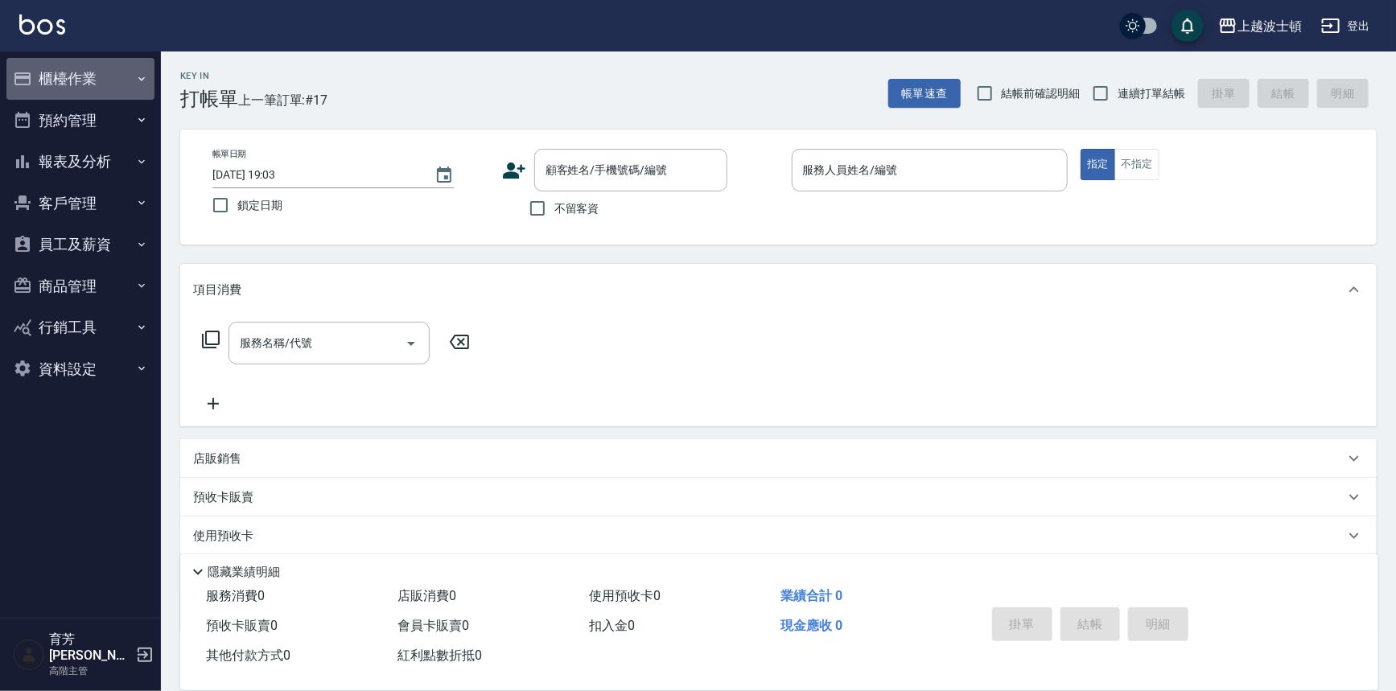
drag, startPoint x: 80, startPoint y: 93, endPoint x: 67, endPoint y: 105, distance: 18.2
click at [70, 98] on li "櫃檯作業 打帳單 帳單列表 掛單列表 座位開單 營業儀表板 現金收支登錄 高階收支登錄 材料自購登錄 每日結帳 排班表 現場電腦打卡 掃碼打卡" at bounding box center [80, 79] width 148 height 42
click at [611, 175] on input "顧客姓名/手機號碼/編號" at bounding box center [619, 170] width 155 height 28
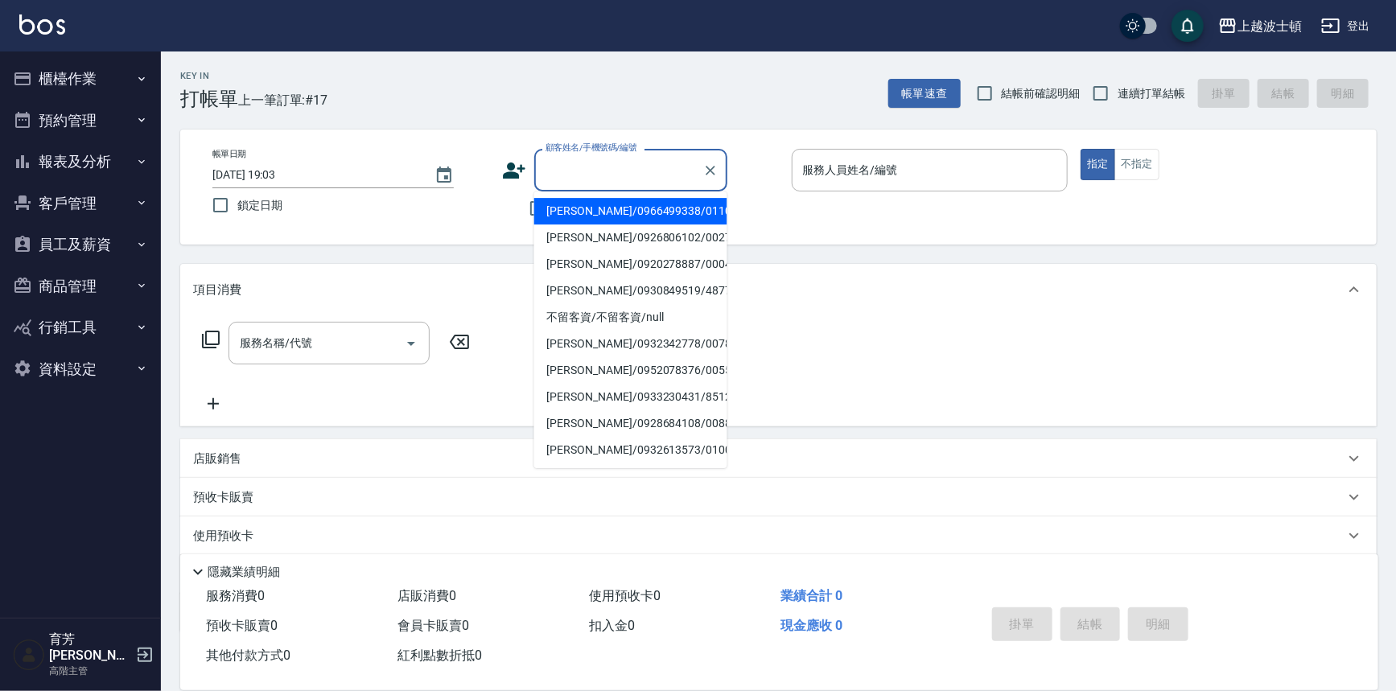
click at [606, 169] on input "顧客姓名/手機號碼/編號" at bounding box center [619, 170] width 155 height 28
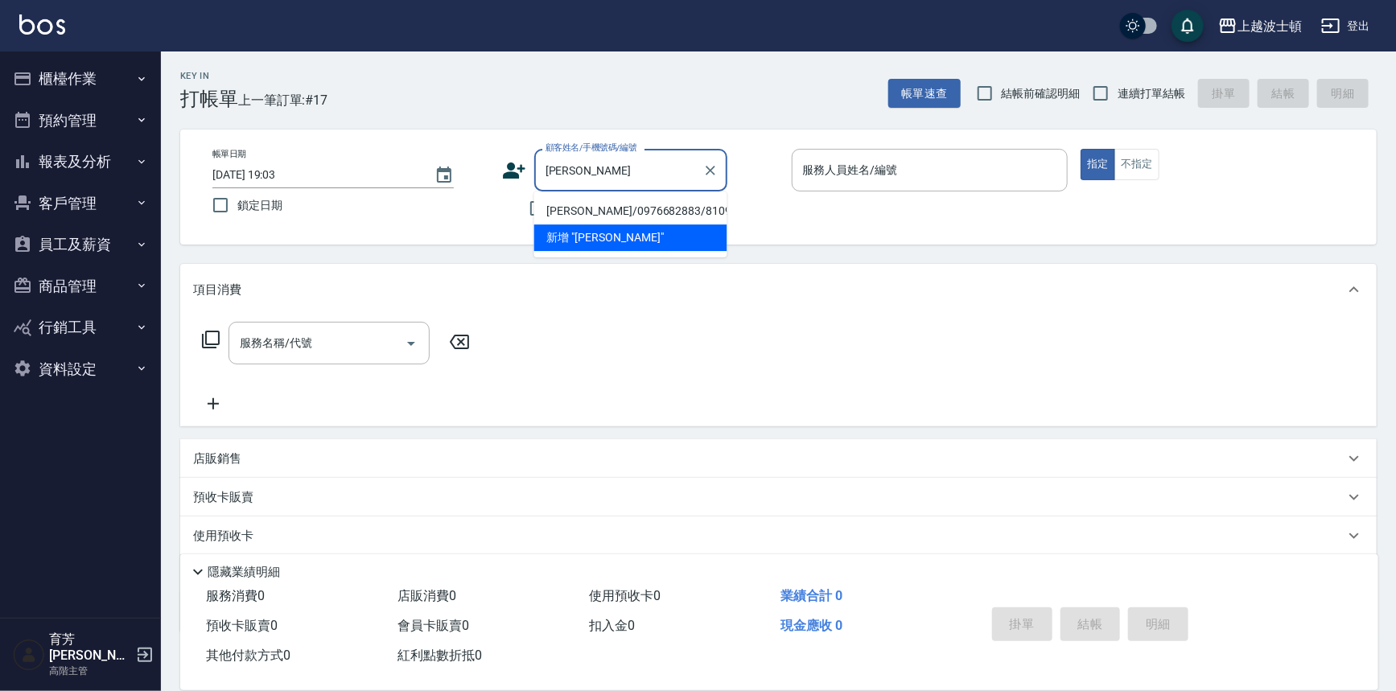
click at [621, 209] on li "葉曜源/0976682883/810914" at bounding box center [630, 211] width 193 height 27
type input "葉曜源/0976682883/810914"
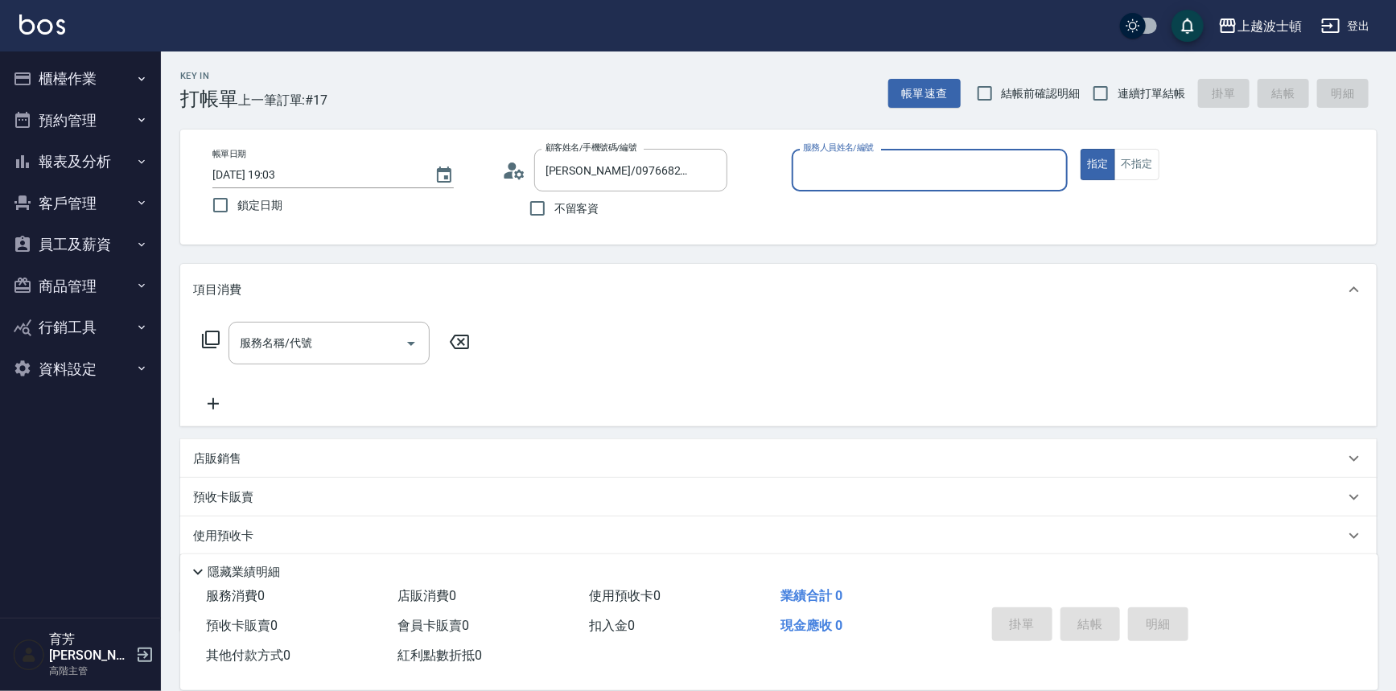
type input "思思-35"
click at [700, 149] on button "指定" at bounding box center [1098, 164] width 35 height 31
type button "true"
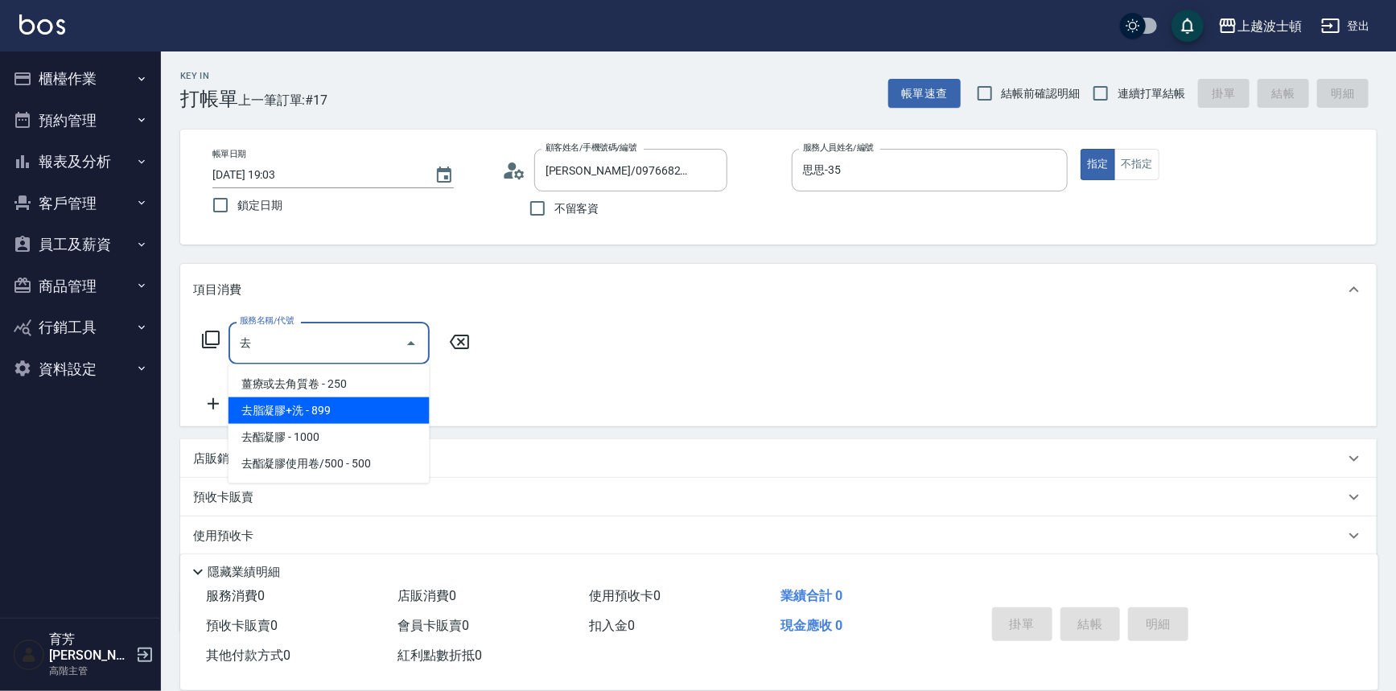
click at [337, 418] on span "去脂凝膠+洗 - 899" at bounding box center [329, 411] width 201 height 27
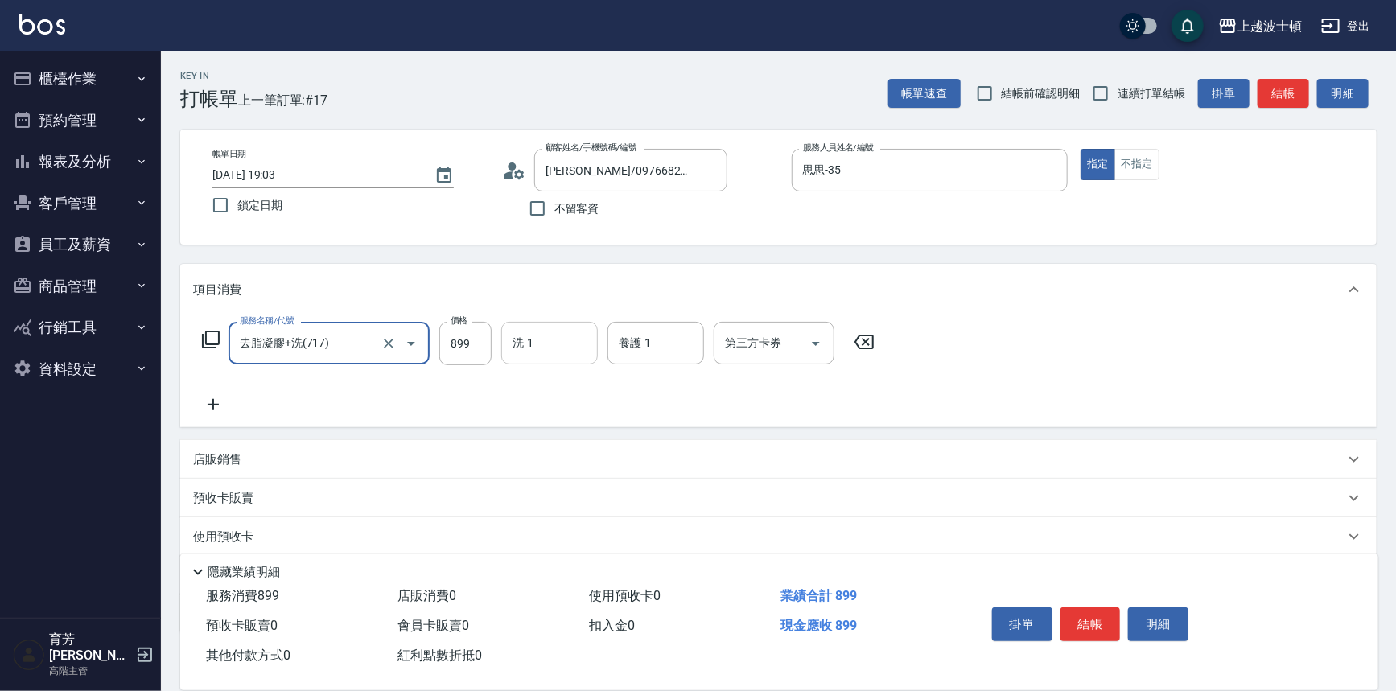
type input "去脂凝膠+洗(717)"
click at [547, 341] on input "洗-1" at bounding box center [550, 343] width 82 height 28
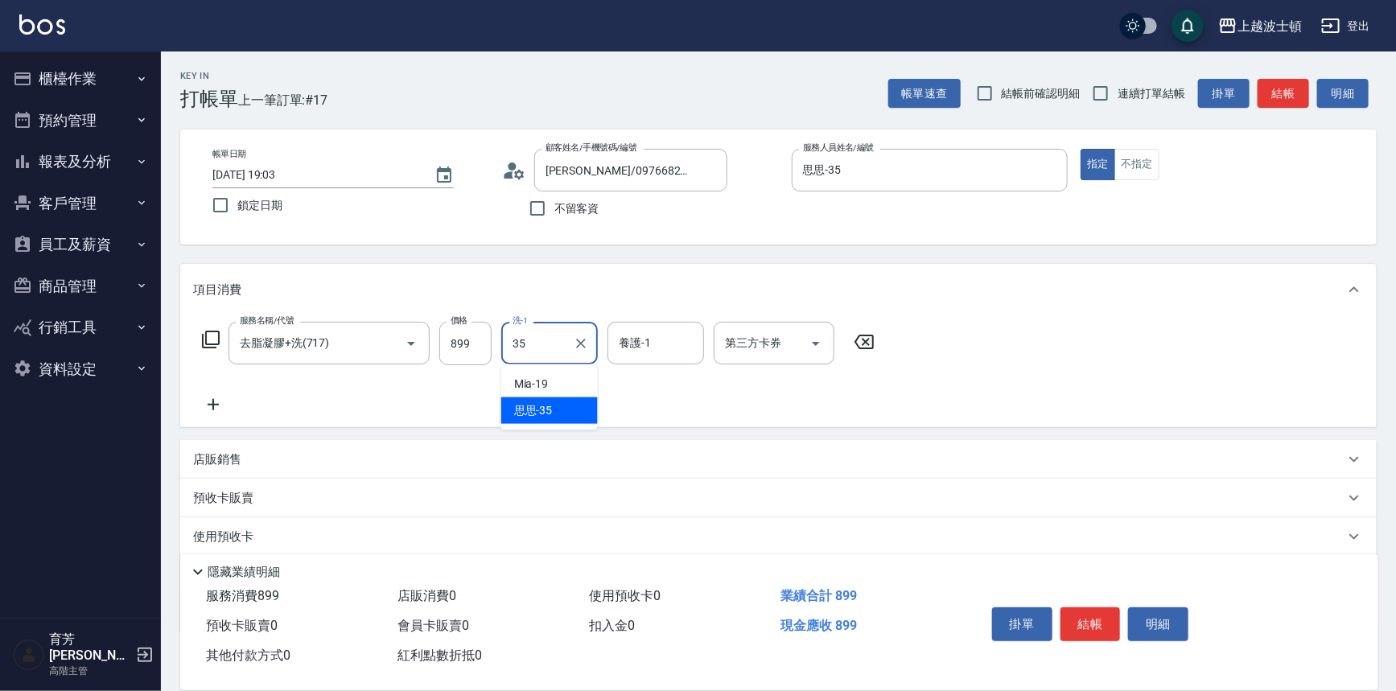
type input "思思-35"
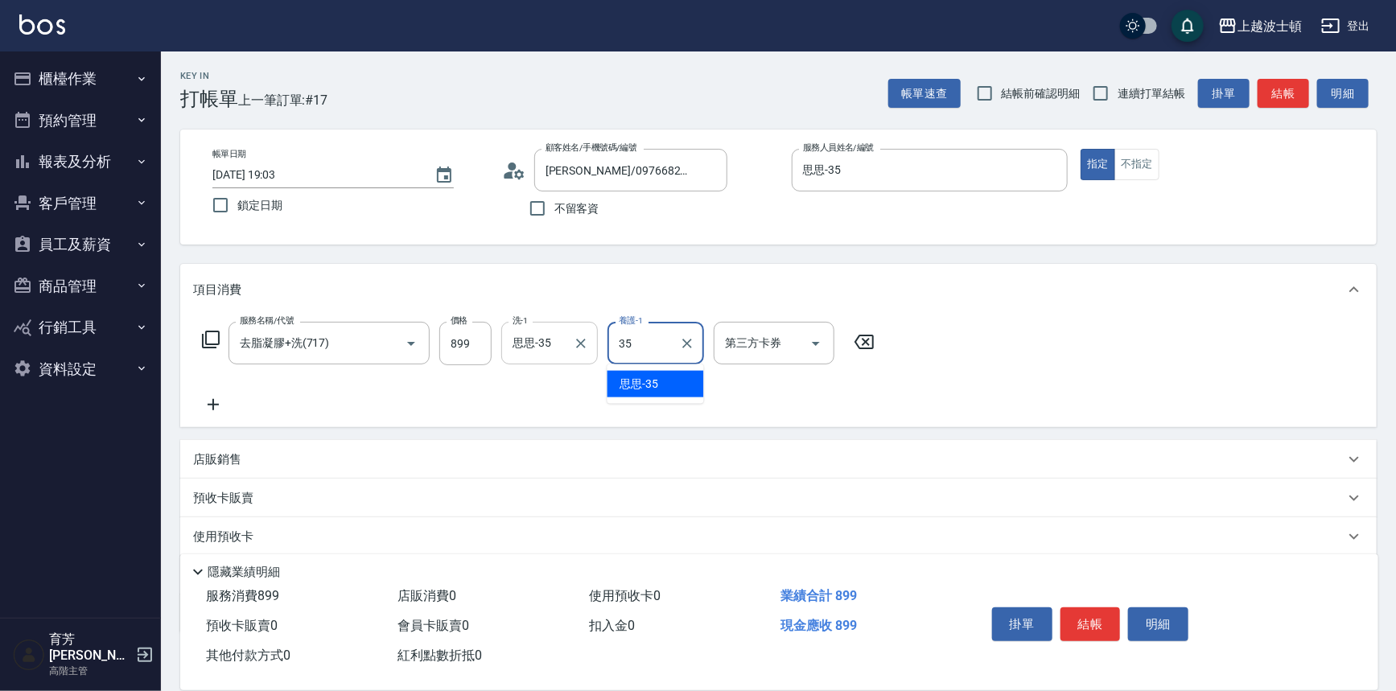
type input "思思-35"
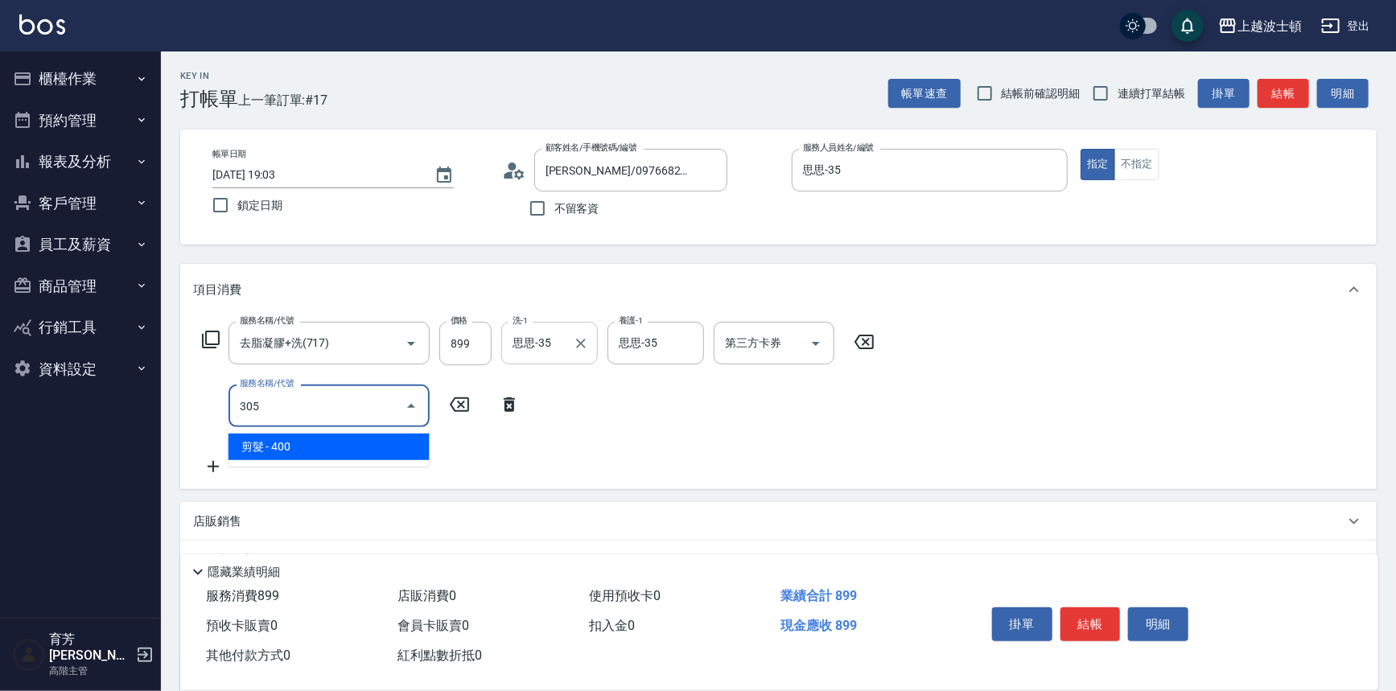
type input "剪髮(305)"
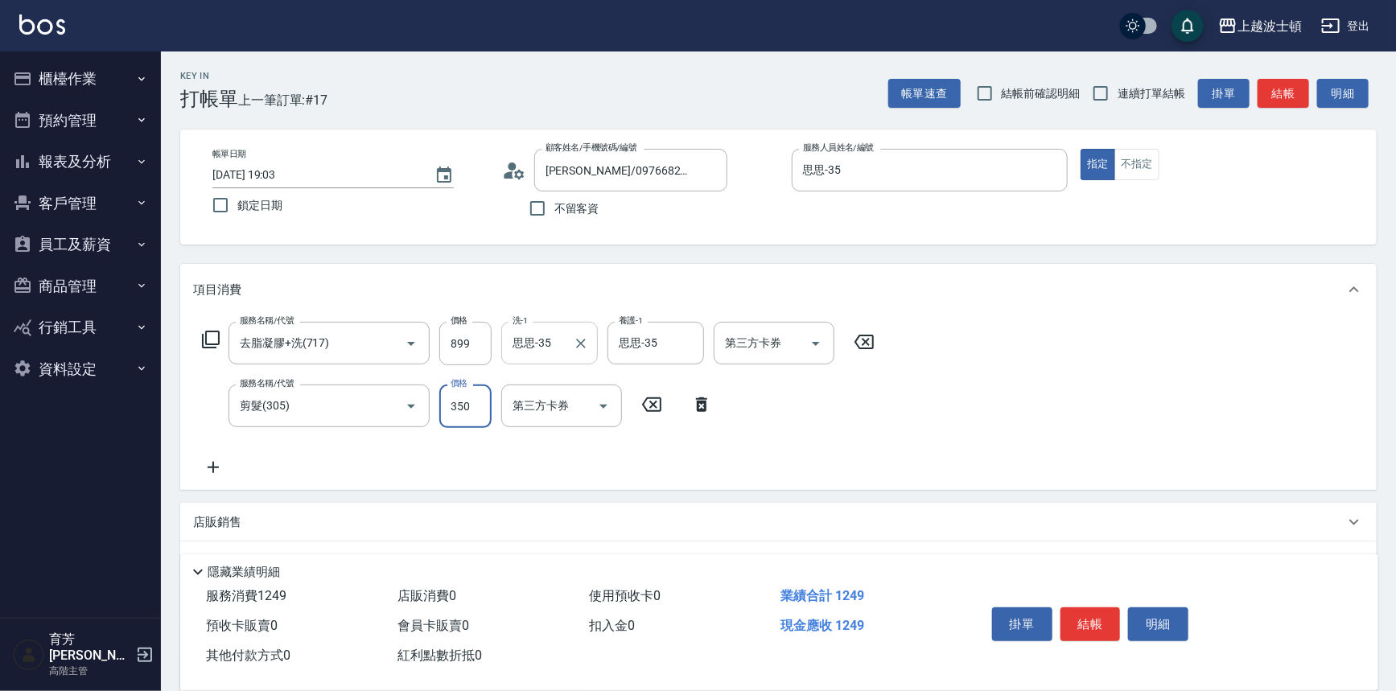
type input "350"
click at [700, 620] on button "結帳" at bounding box center [1091, 625] width 60 height 34
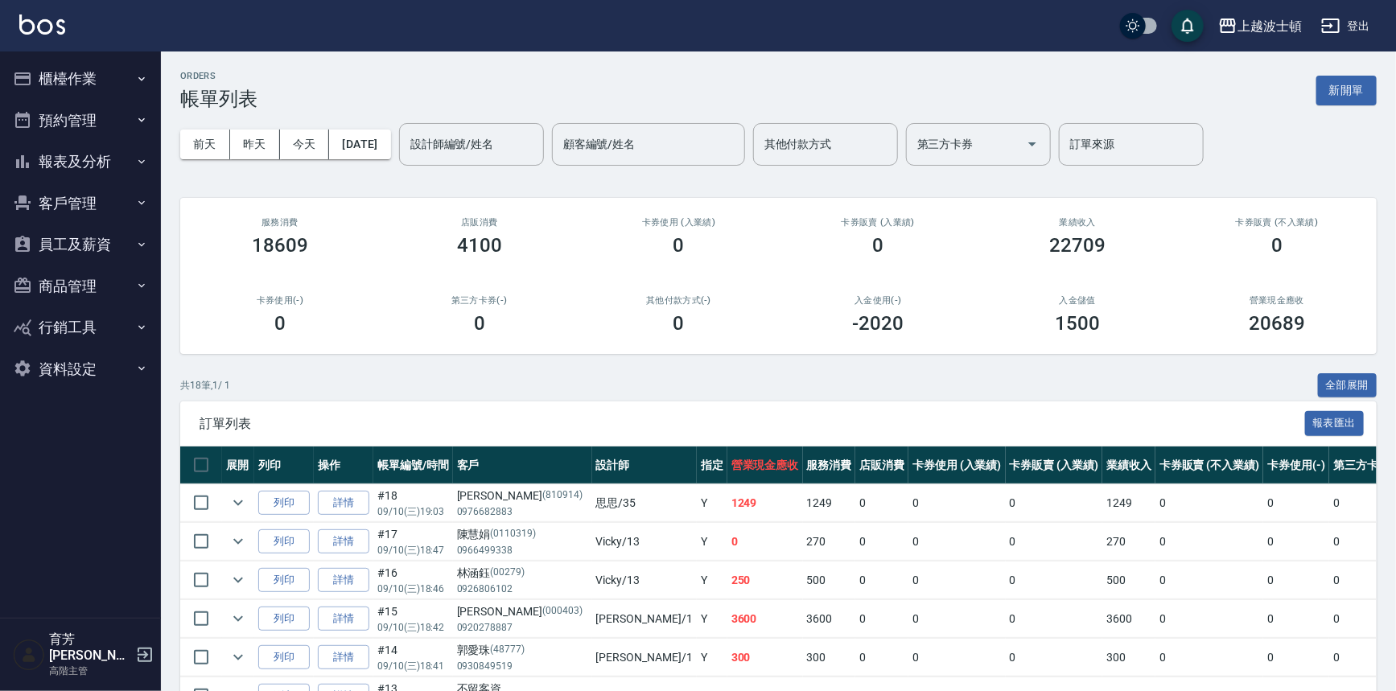
click at [61, 21] on img at bounding box center [42, 24] width 46 height 20
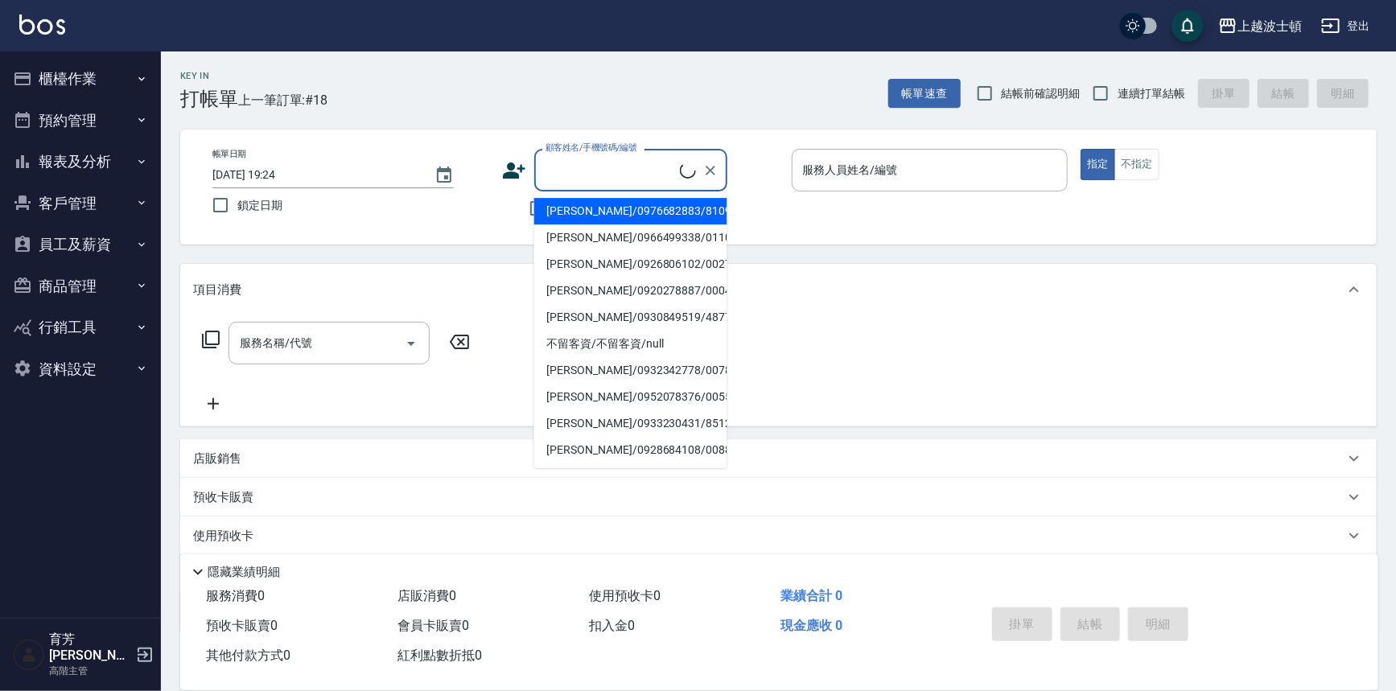
click at [623, 157] on input "顧客姓名/手機號碼/編號" at bounding box center [611, 170] width 138 height 28
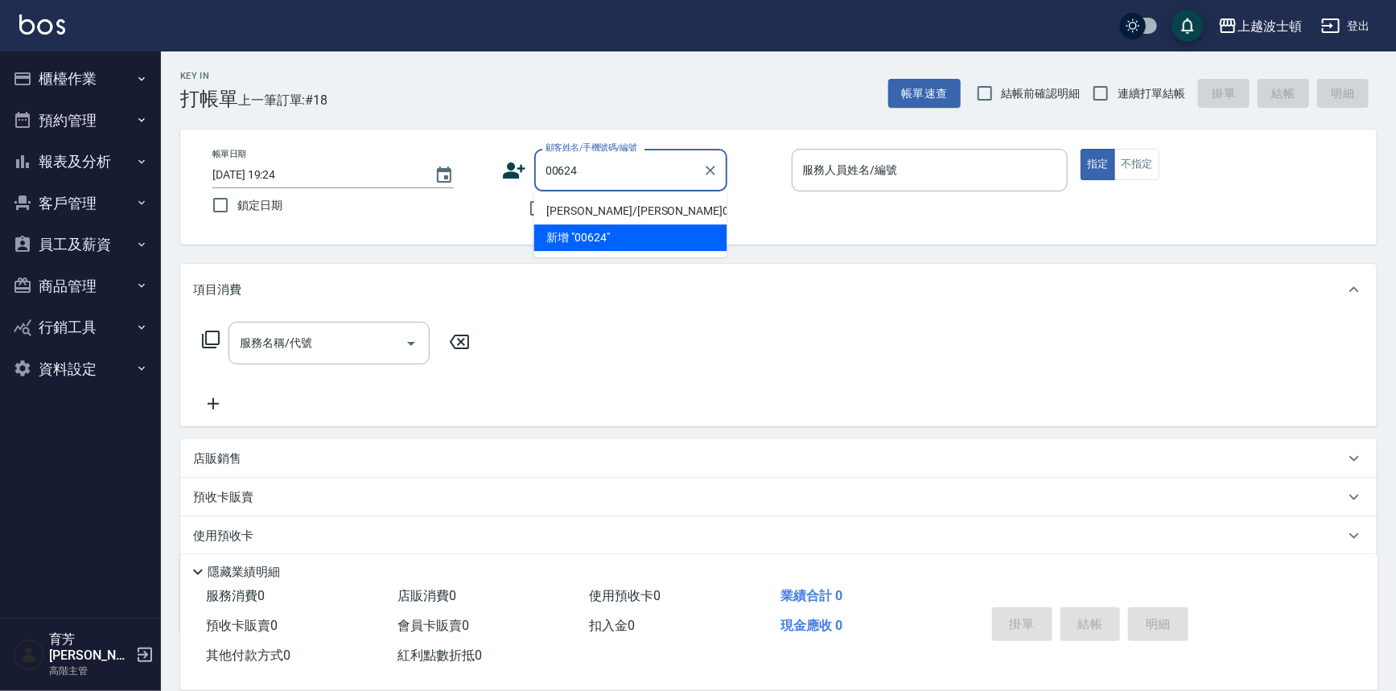
click at [625, 209] on li "郭麗君/郭麗君000624/000624" at bounding box center [630, 211] width 193 height 27
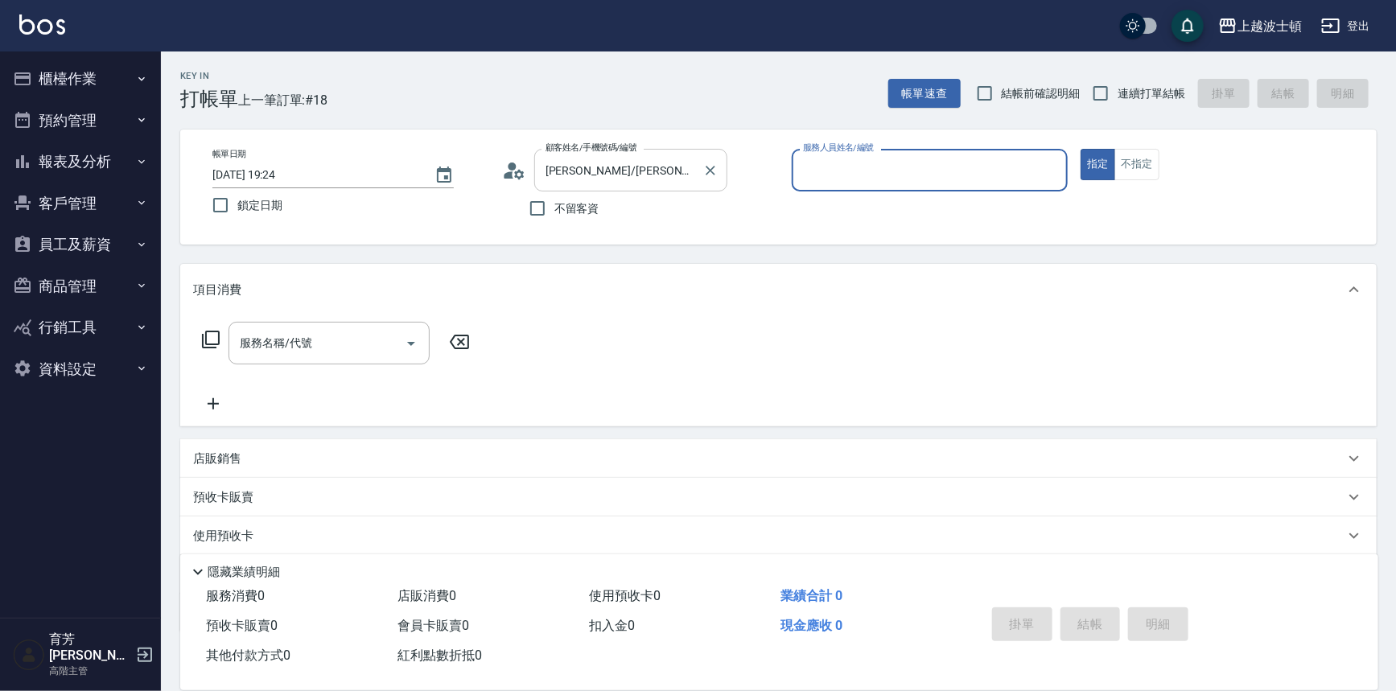
click at [615, 182] on input "郭麗君/郭麗君000624/000624" at bounding box center [619, 170] width 155 height 28
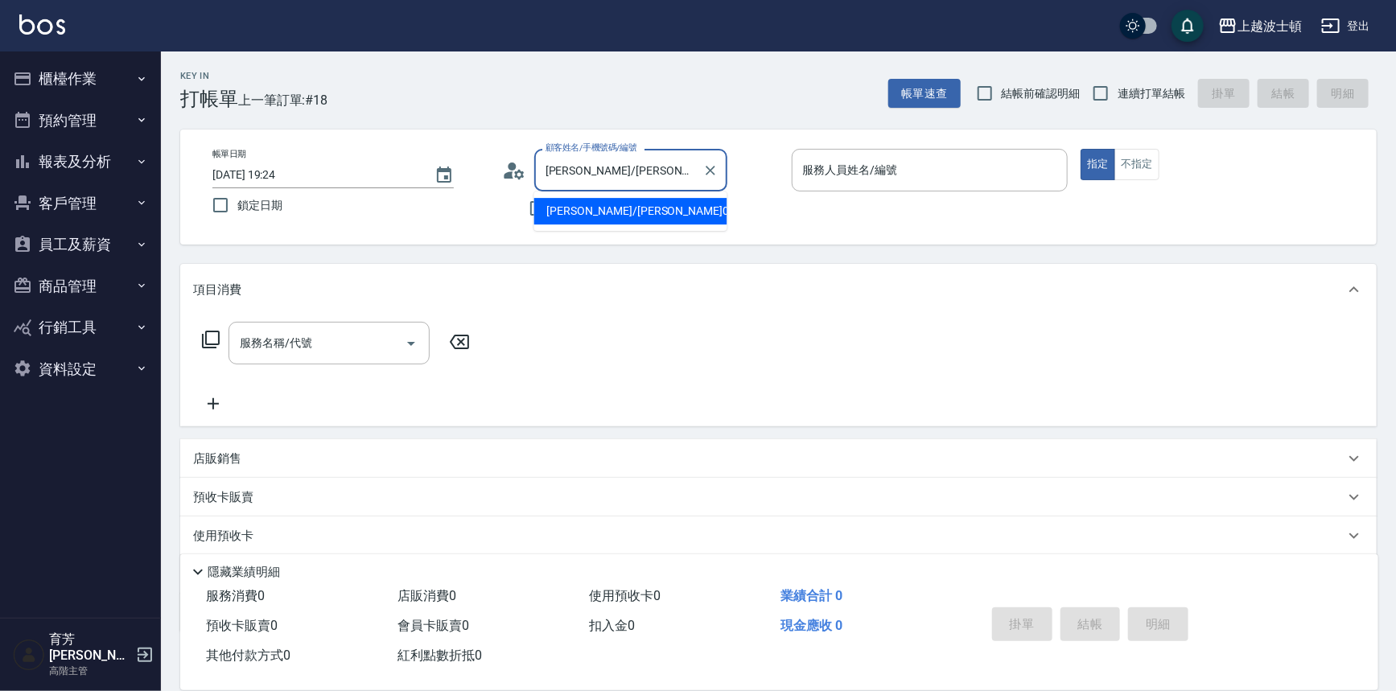
click at [615, 182] on input "郭麗君/郭麗君000624/000624" at bounding box center [619, 170] width 155 height 28
type input "0"
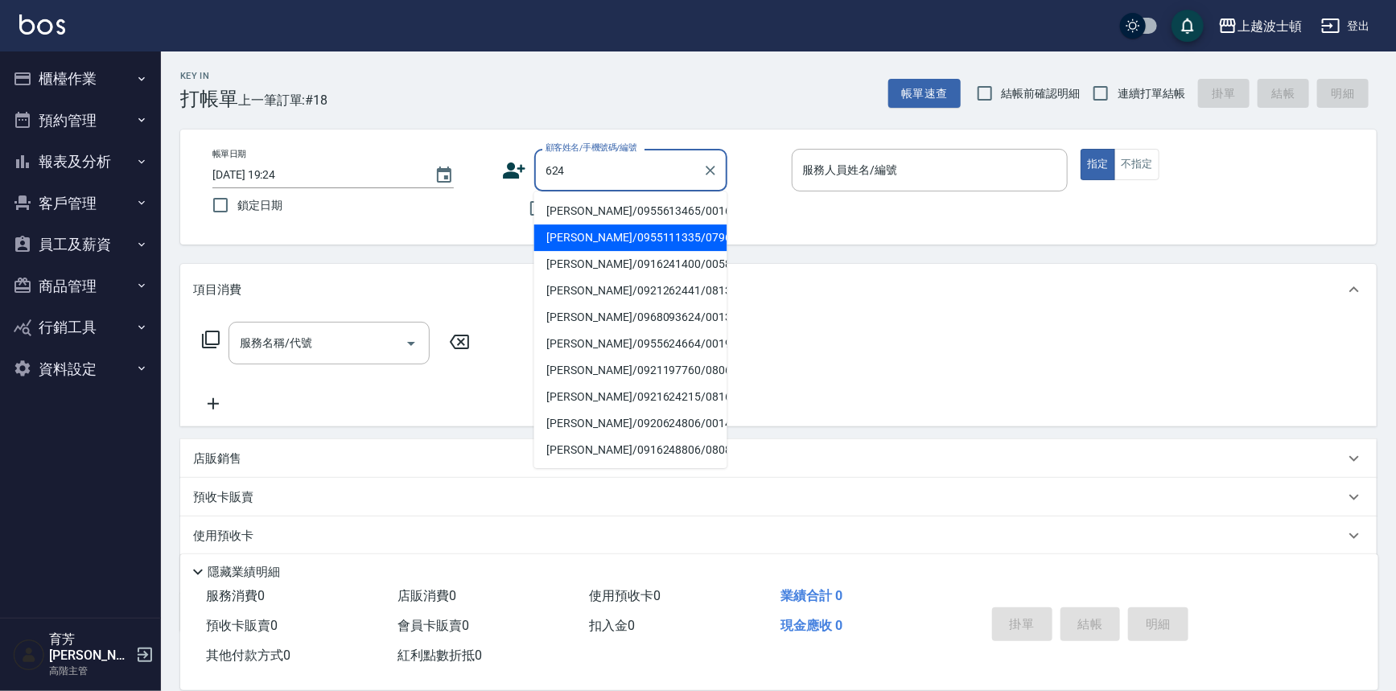
click at [612, 166] on input "624" at bounding box center [619, 170] width 155 height 28
click at [611, 166] on input "624" at bounding box center [619, 170] width 155 height 28
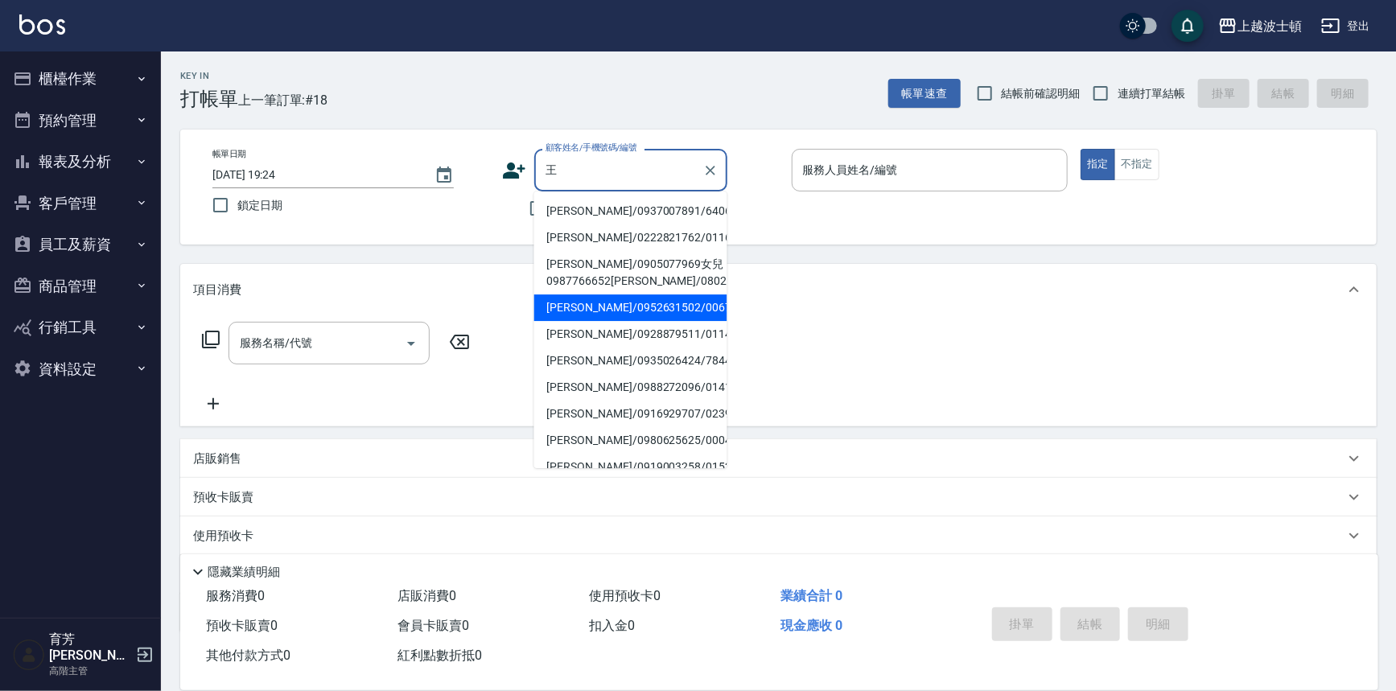
type input "王王"
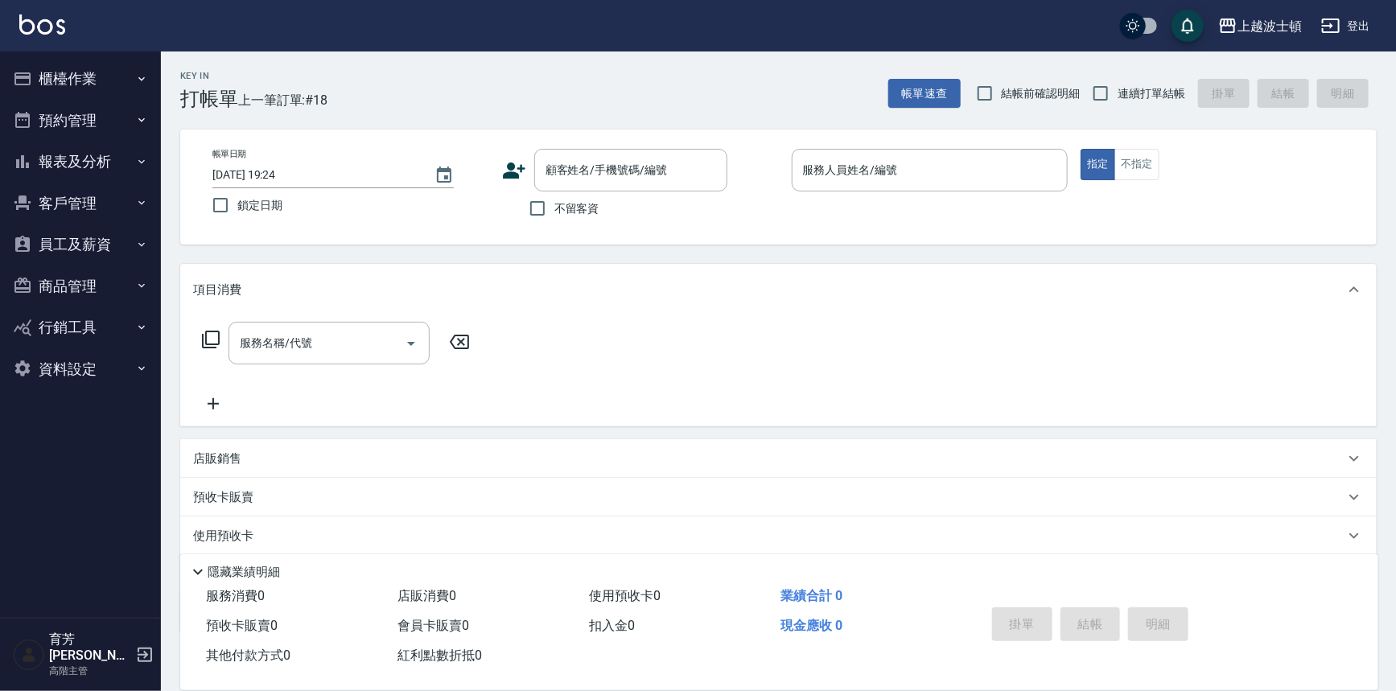
click at [677, 299] on div "項目消費" at bounding box center [778, 290] width 1197 height 52
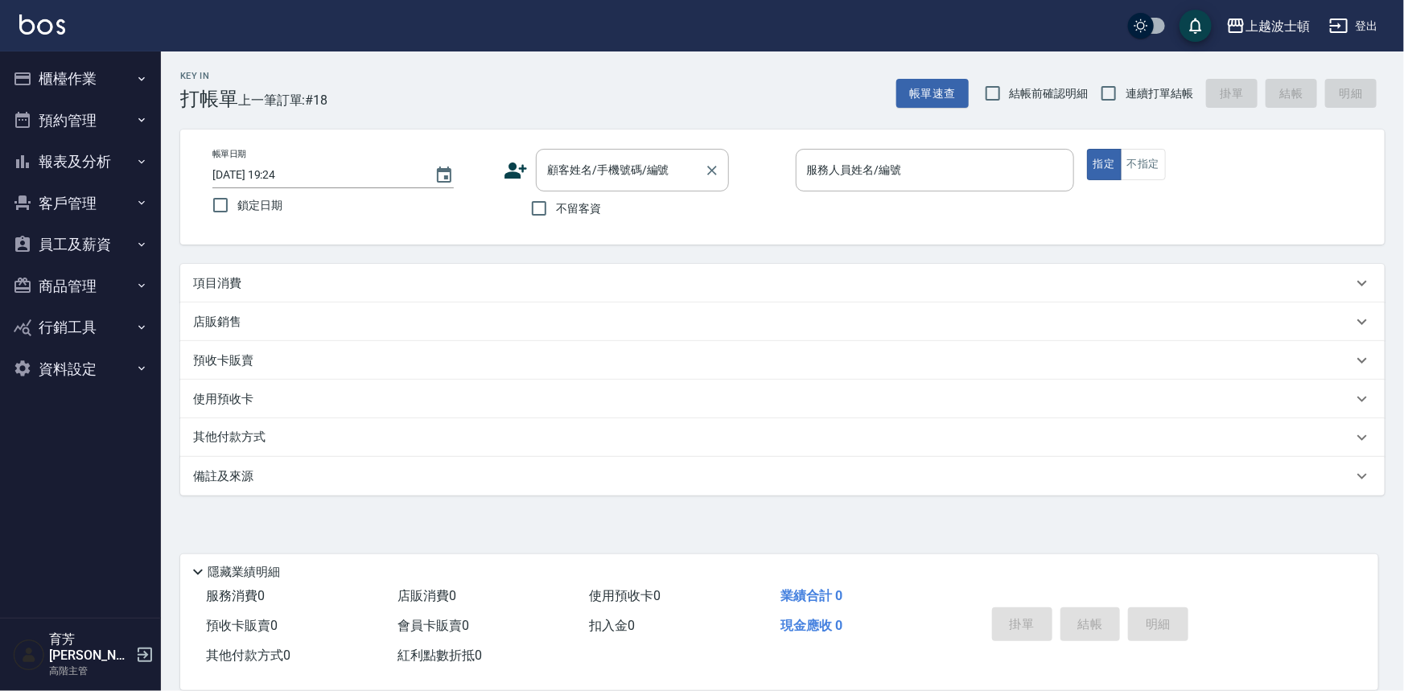
click at [643, 153] on div "顧客姓名/手機號碼/編號" at bounding box center [632, 170] width 193 height 43
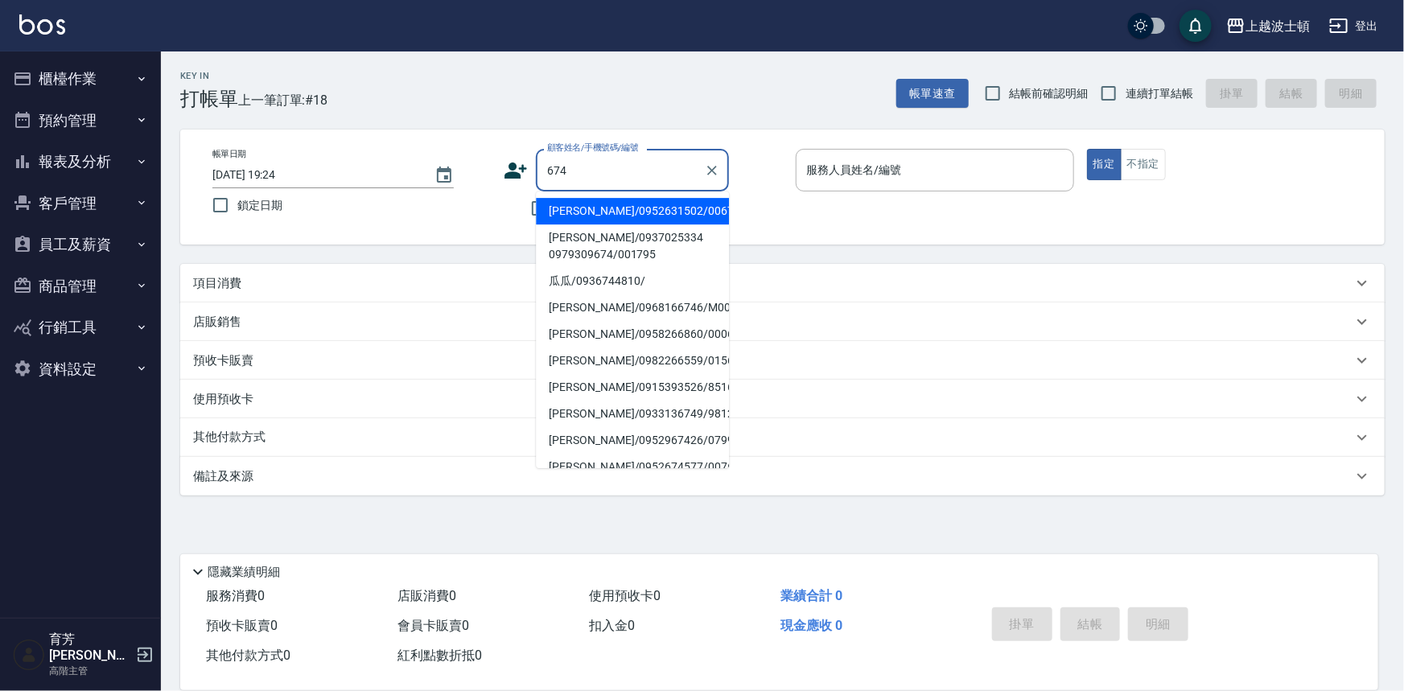
click at [622, 216] on li "王惠慎/0952631502/00674" at bounding box center [632, 211] width 193 height 27
type input "王惠慎/0952631502/00674"
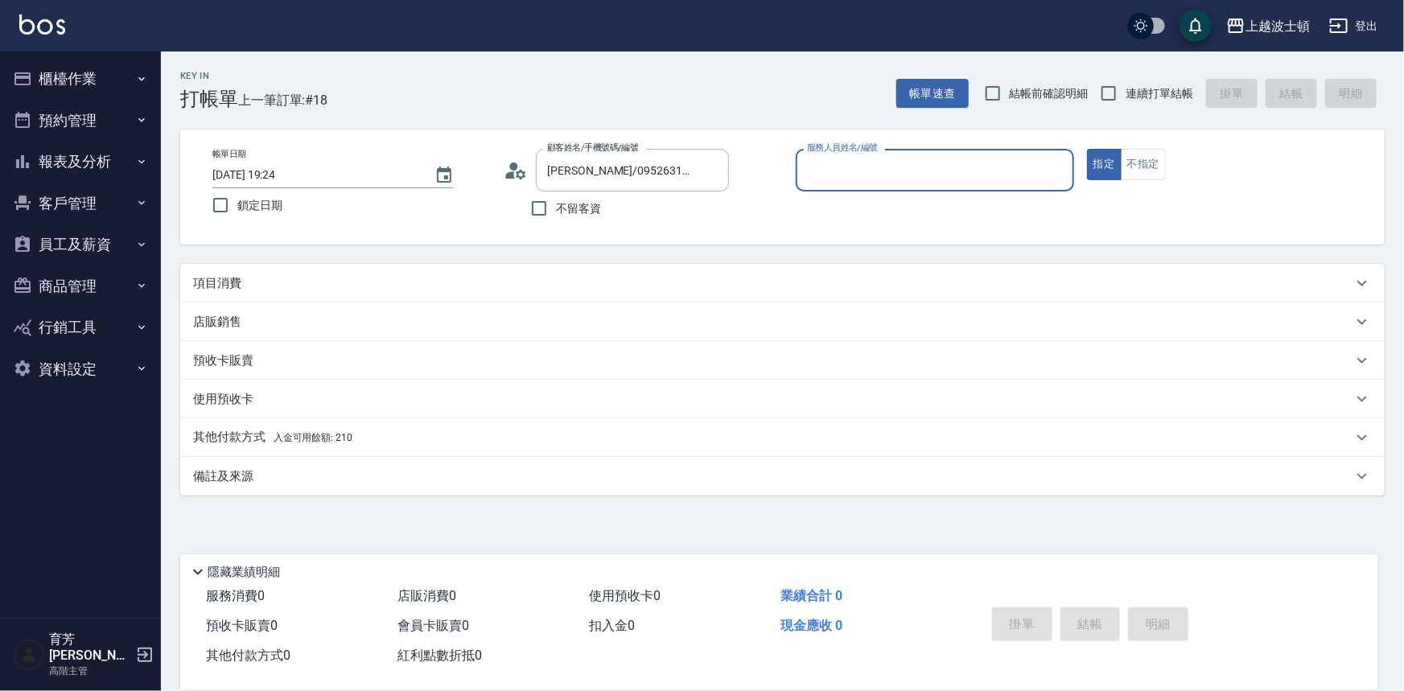
click at [700, 179] on input "服務人員姓名/編號" at bounding box center [935, 170] width 264 height 28
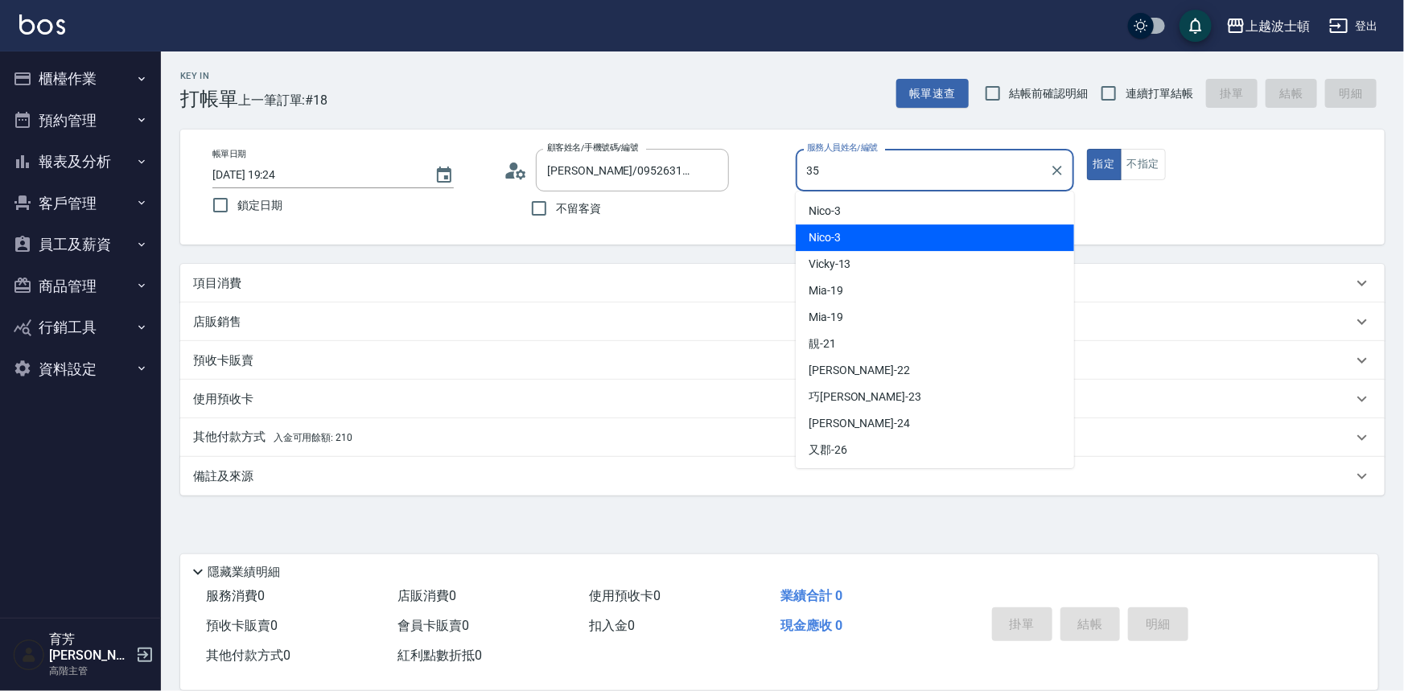
type input "思思-35"
type button "true"
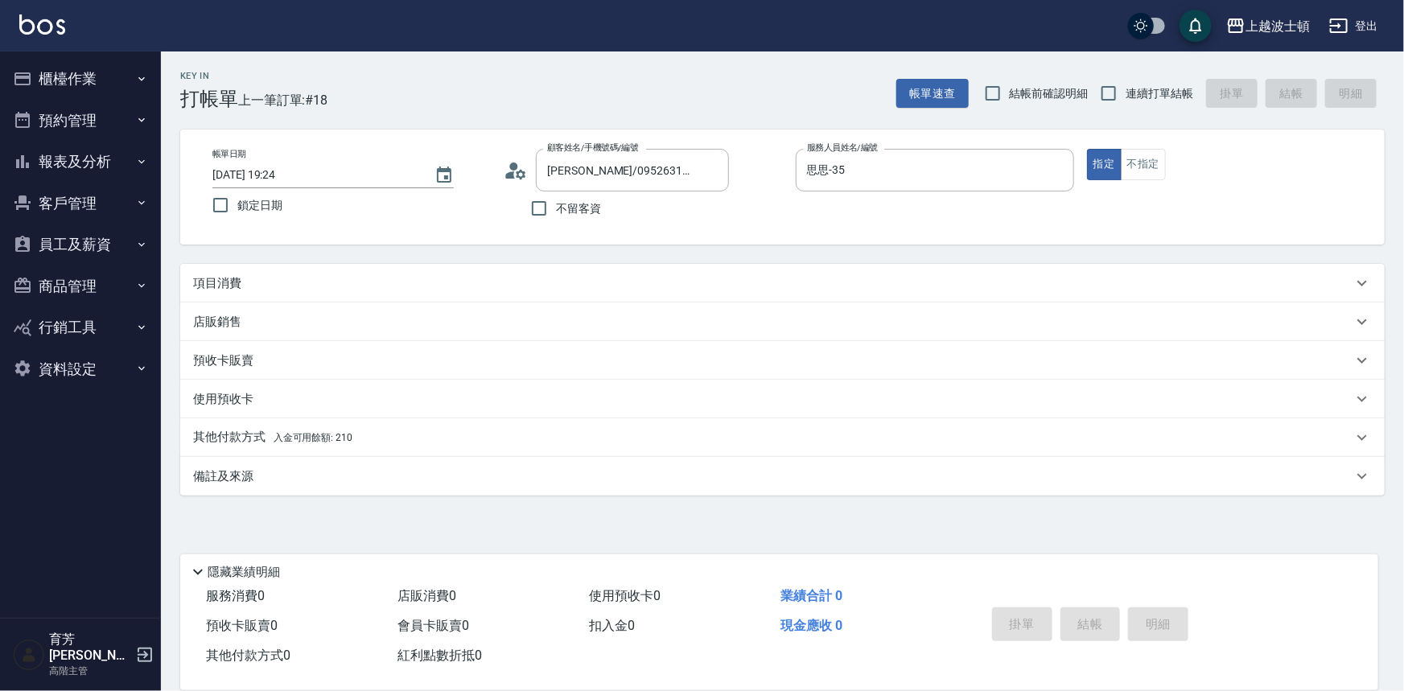
click at [247, 288] on div "項目消費" at bounding box center [773, 283] width 1160 height 17
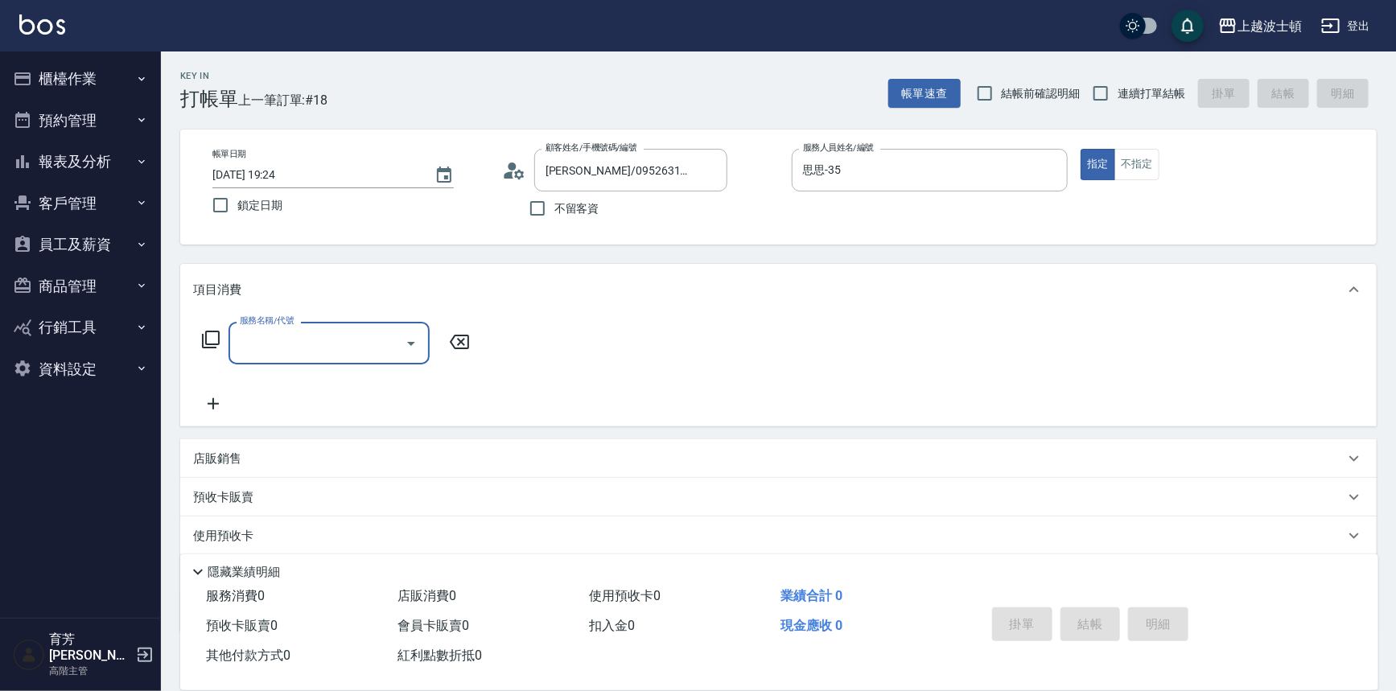
click at [249, 324] on label "服務名稱/代號" at bounding box center [267, 321] width 54 height 12
click at [249, 329] on input "服務名稱/代號" at bounding box center [317, 343] width 163 height 28
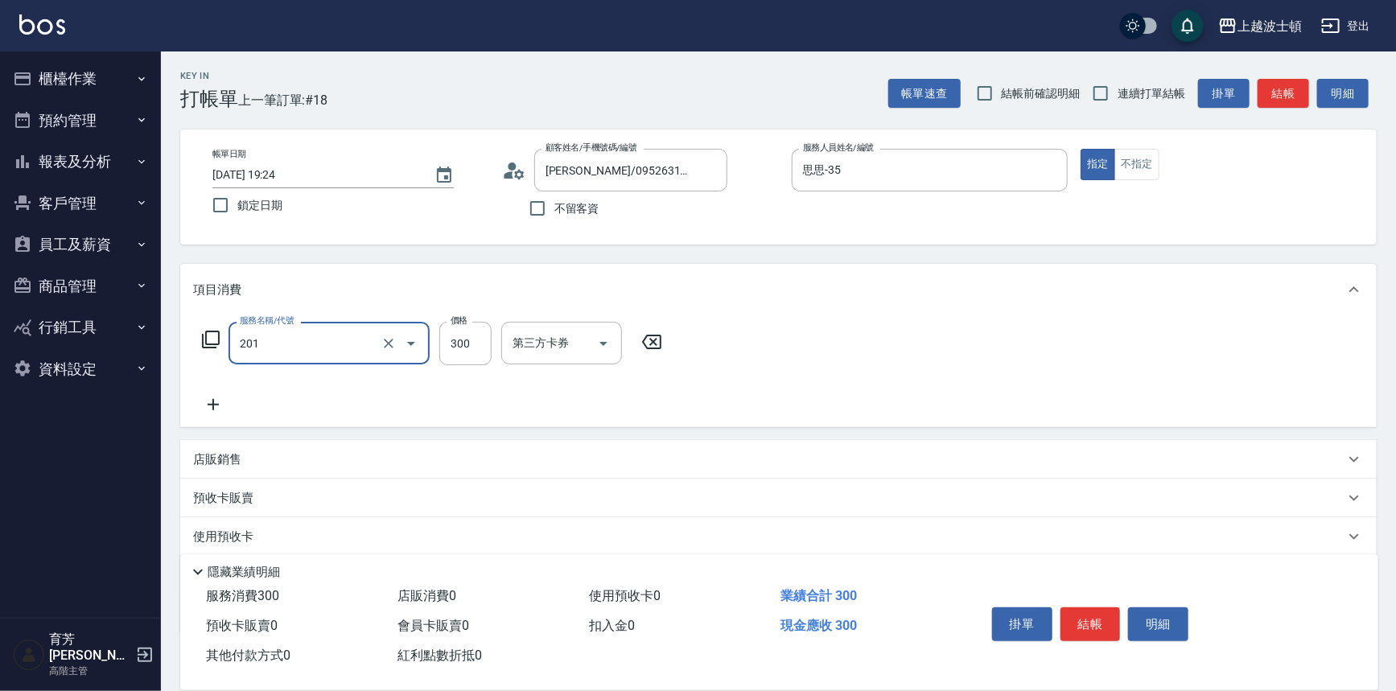
type input "洗髮(201)"
type input "270"
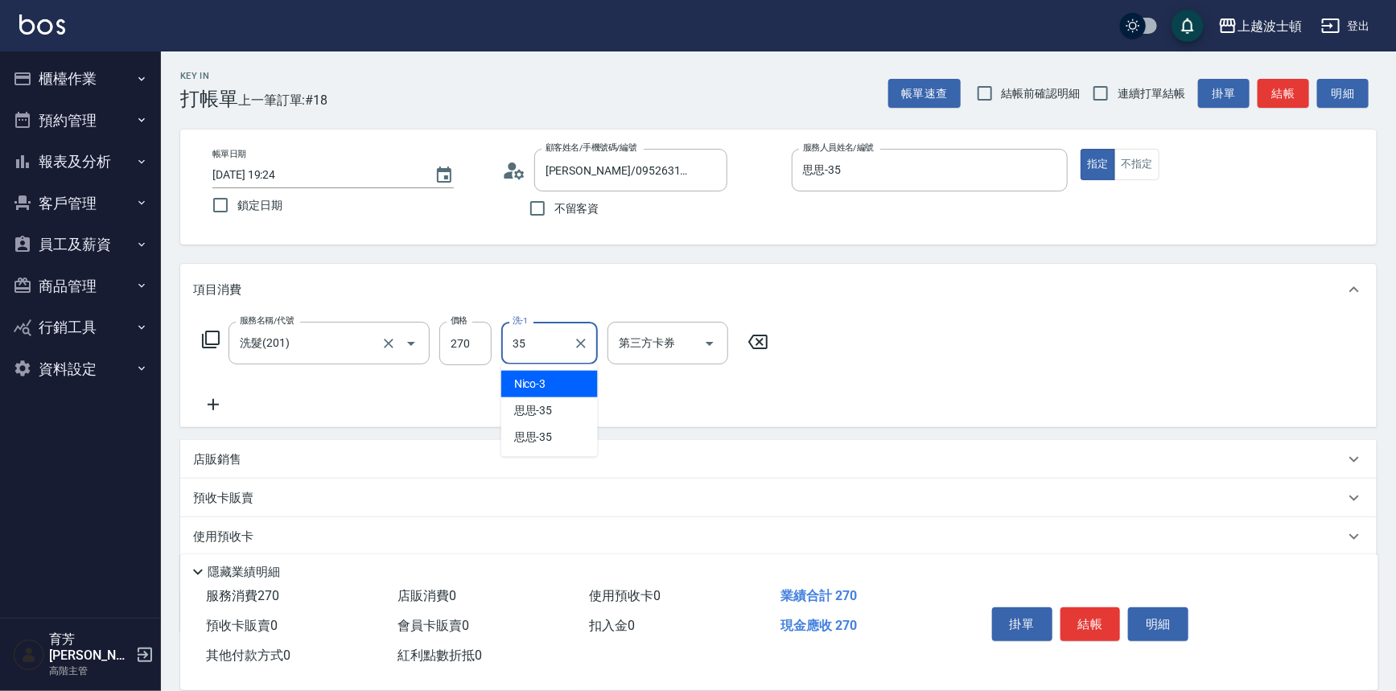
type input "思思-35"
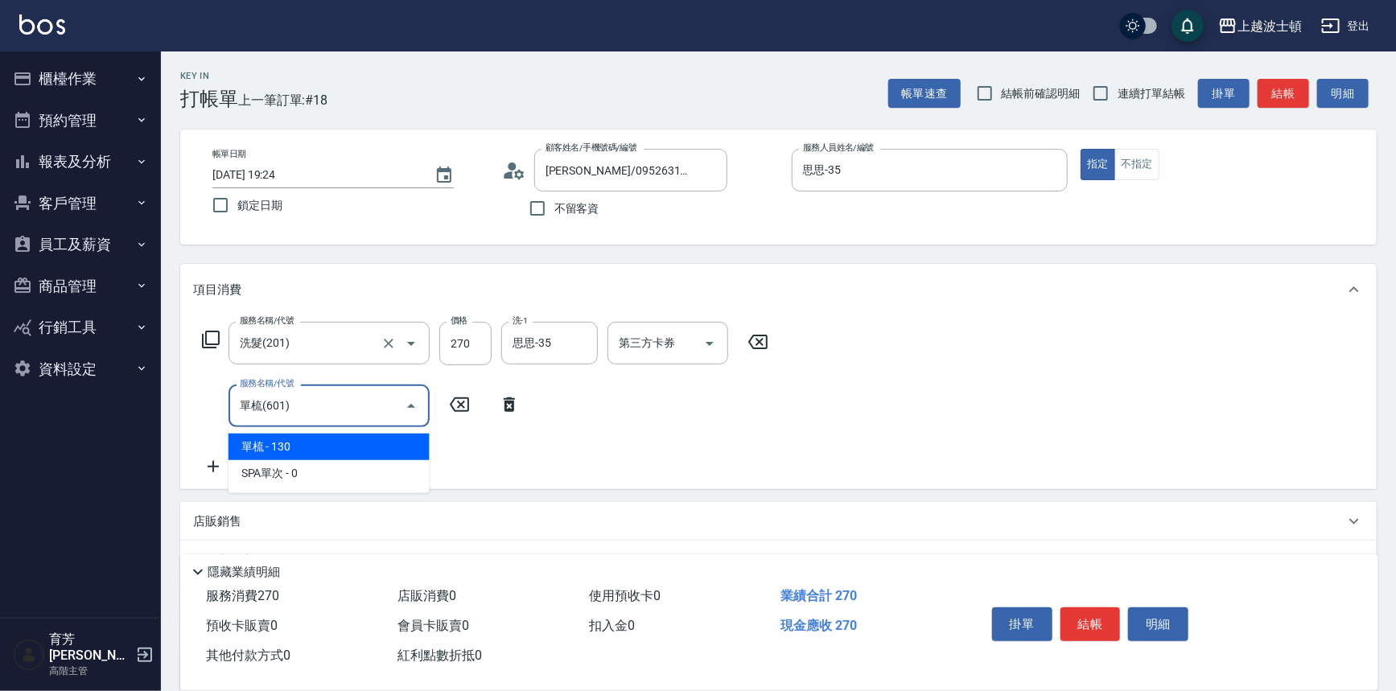
type input "單梳(601)"
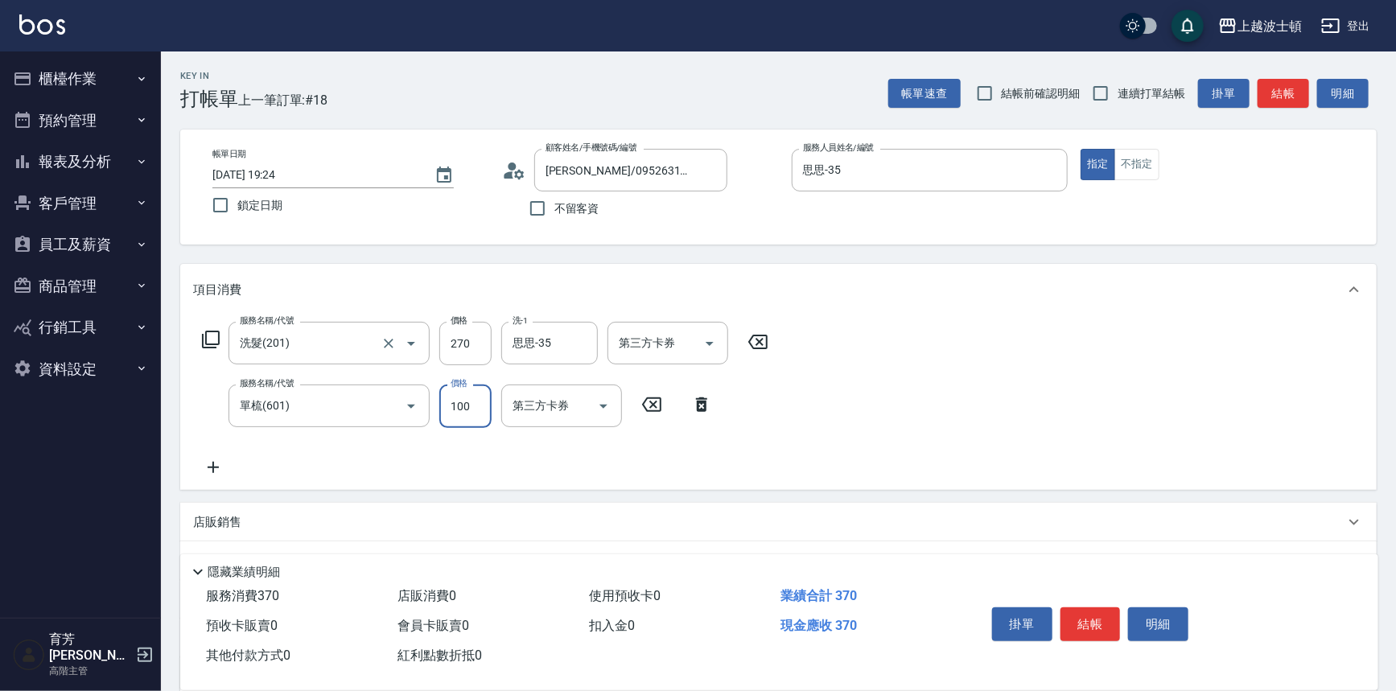
type input "100"
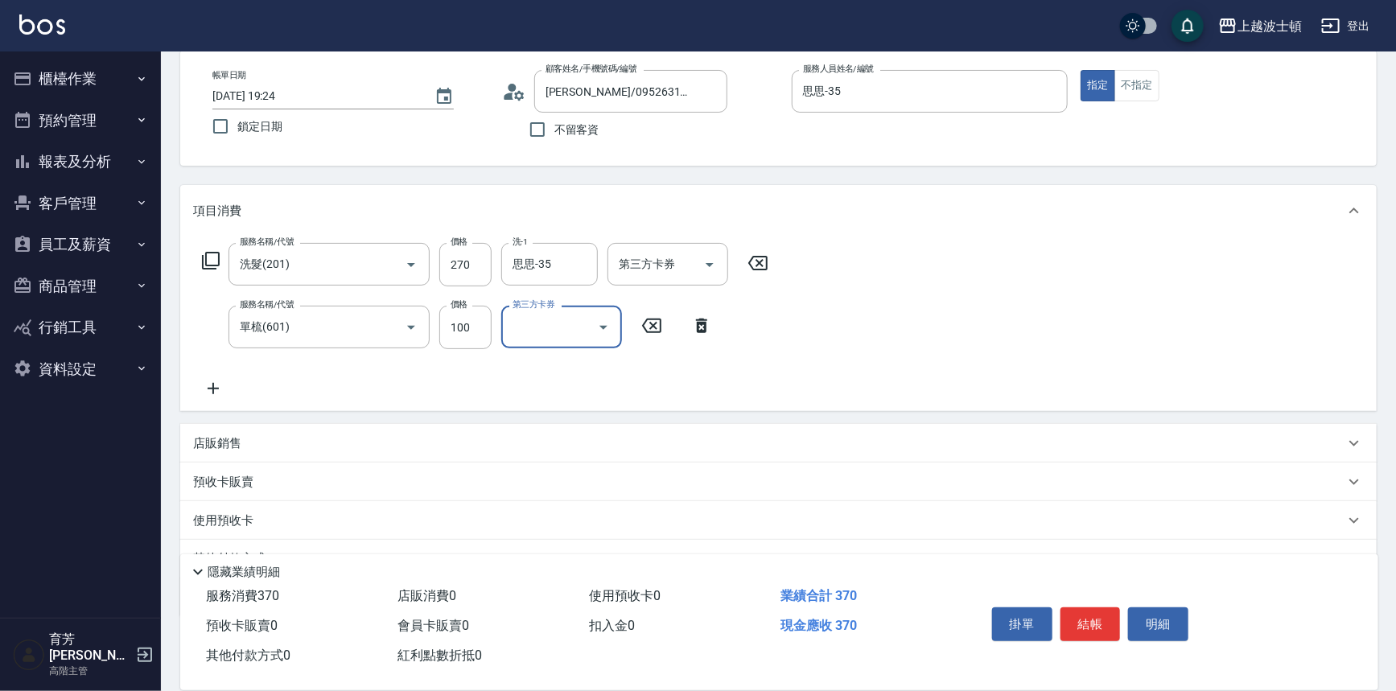
scroll to position [155, 0]
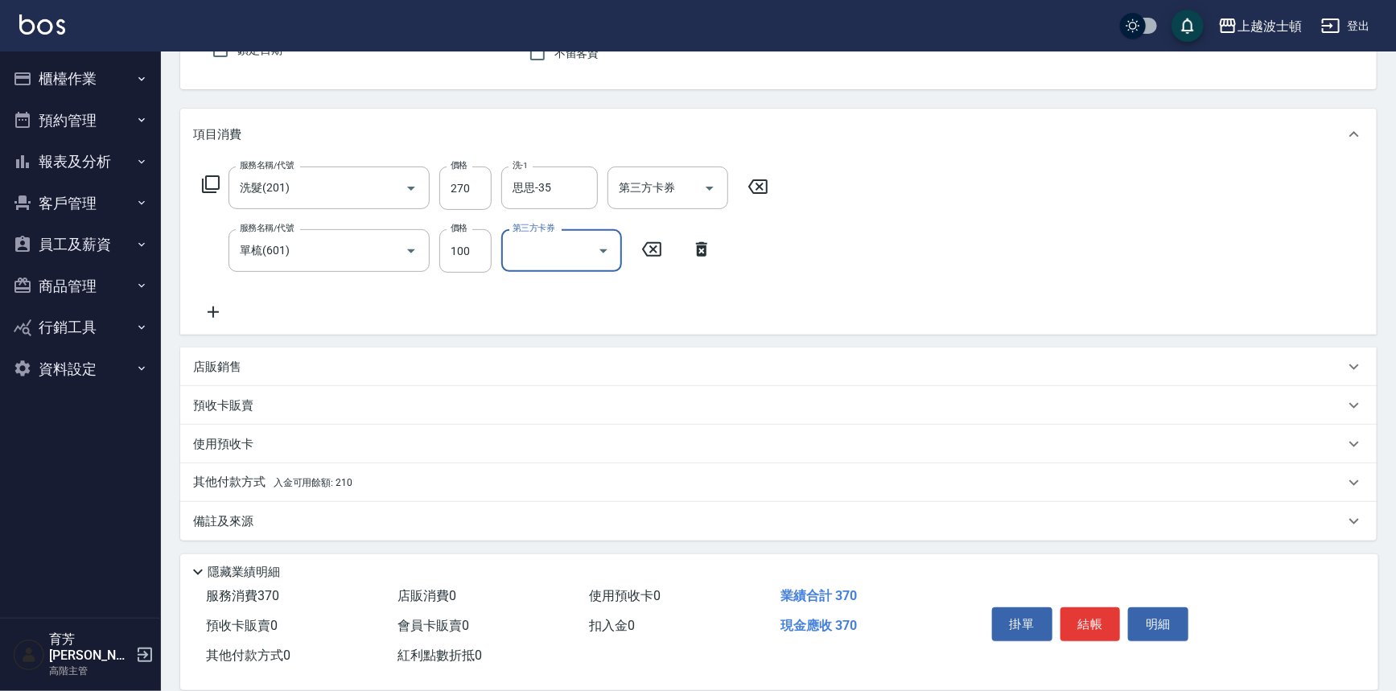
click at [229, 371] on p "店販銷售" at bounding box center [217, 367] width 48 height 17
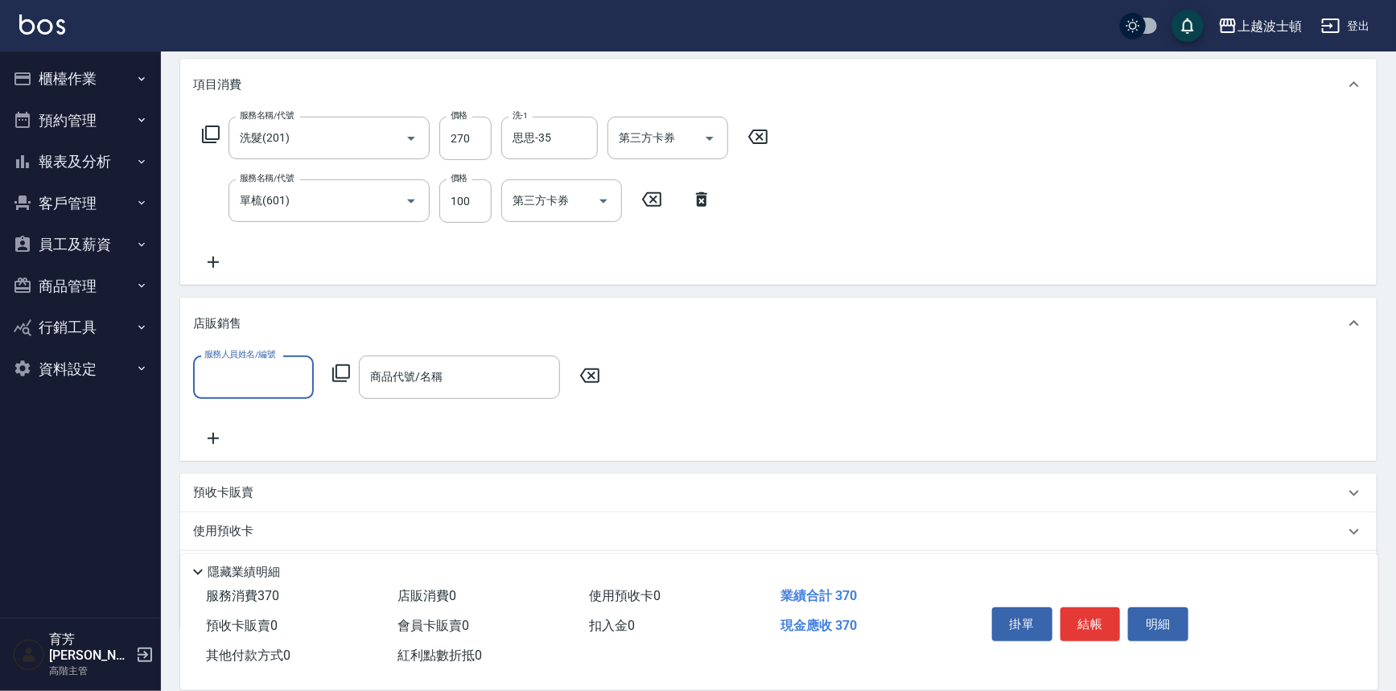
scroll to position [292, 0]
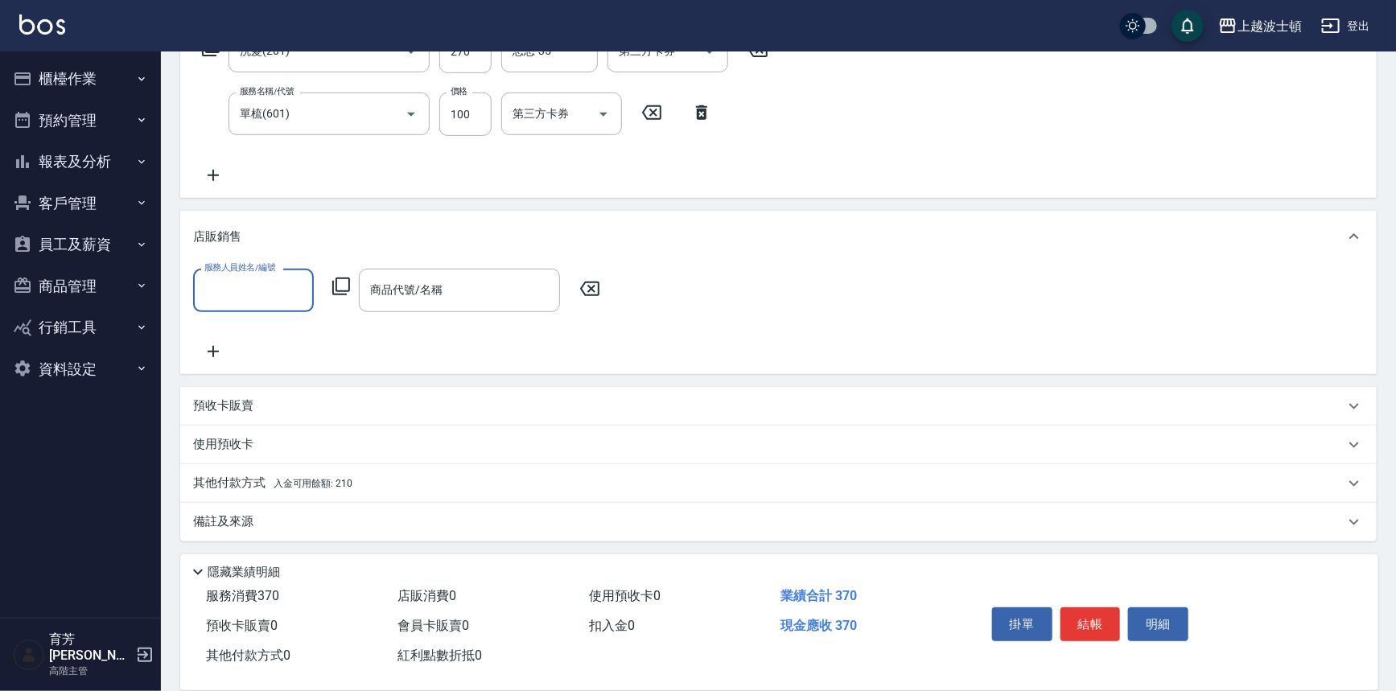
click at [282, 295] on input "服務人員姓名/編號" at bounding box center [253, 290] width 106 height 28
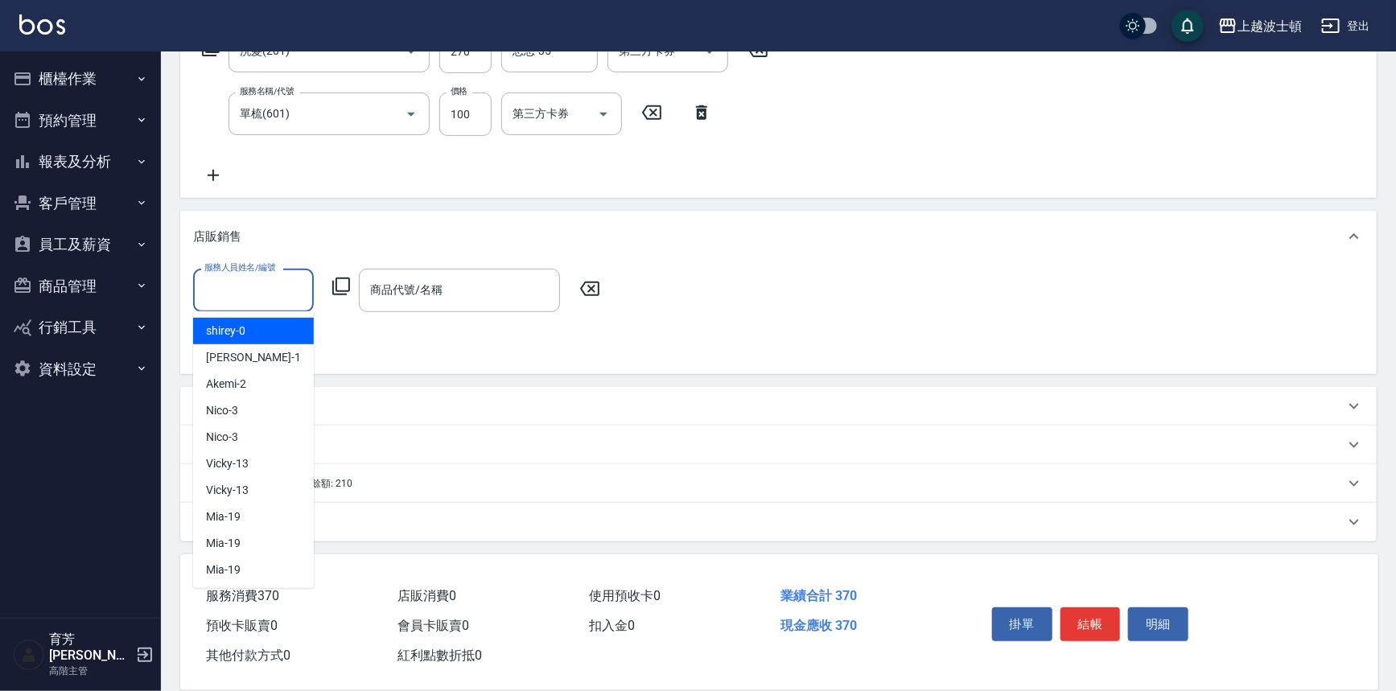
drag, startPoint x: 333, startPoint y: 245, endPoint x: 318, endPoint y: 262, distance: 22.8
click at [333, 244] on div "店販銷售" at bounding box center [778, 237] width 1197 height 52
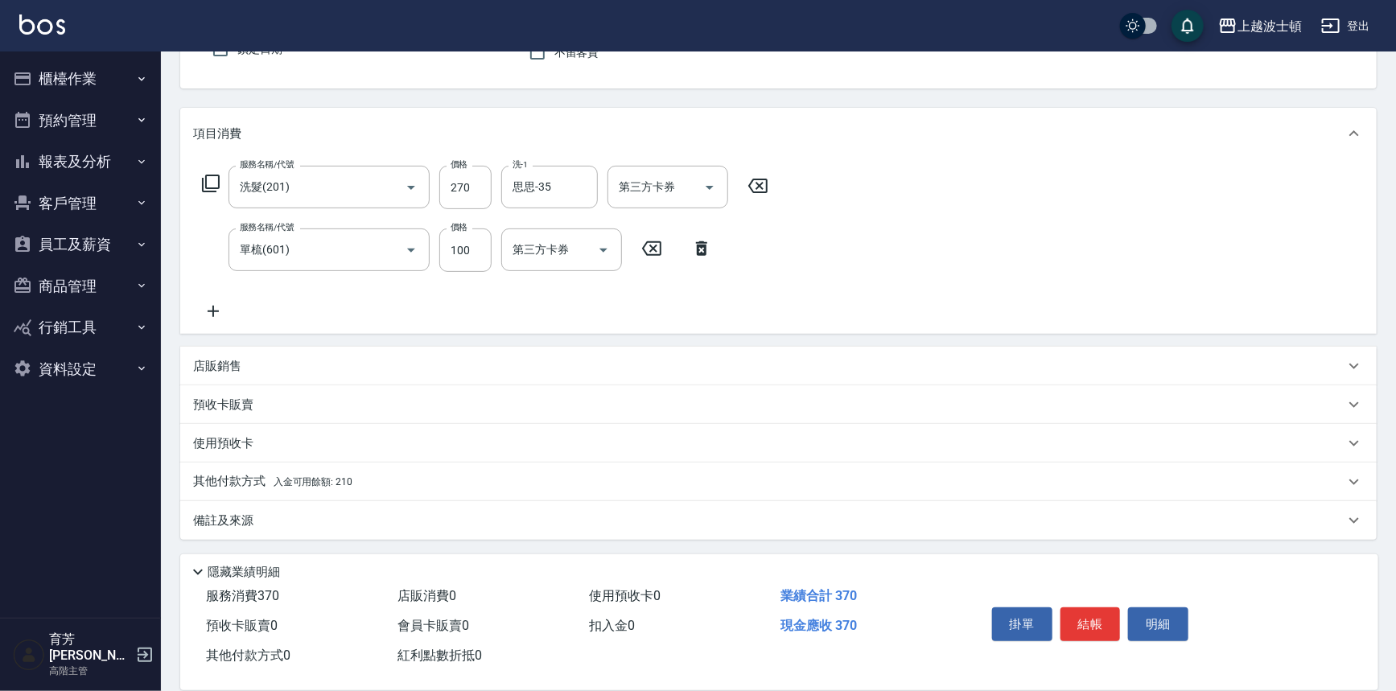
scroll to position [155, 0]
click at [271, 472] on div "其他付款方式 入金可用餘額: 210" at bounding box center [778, 483] width 1197 height 39
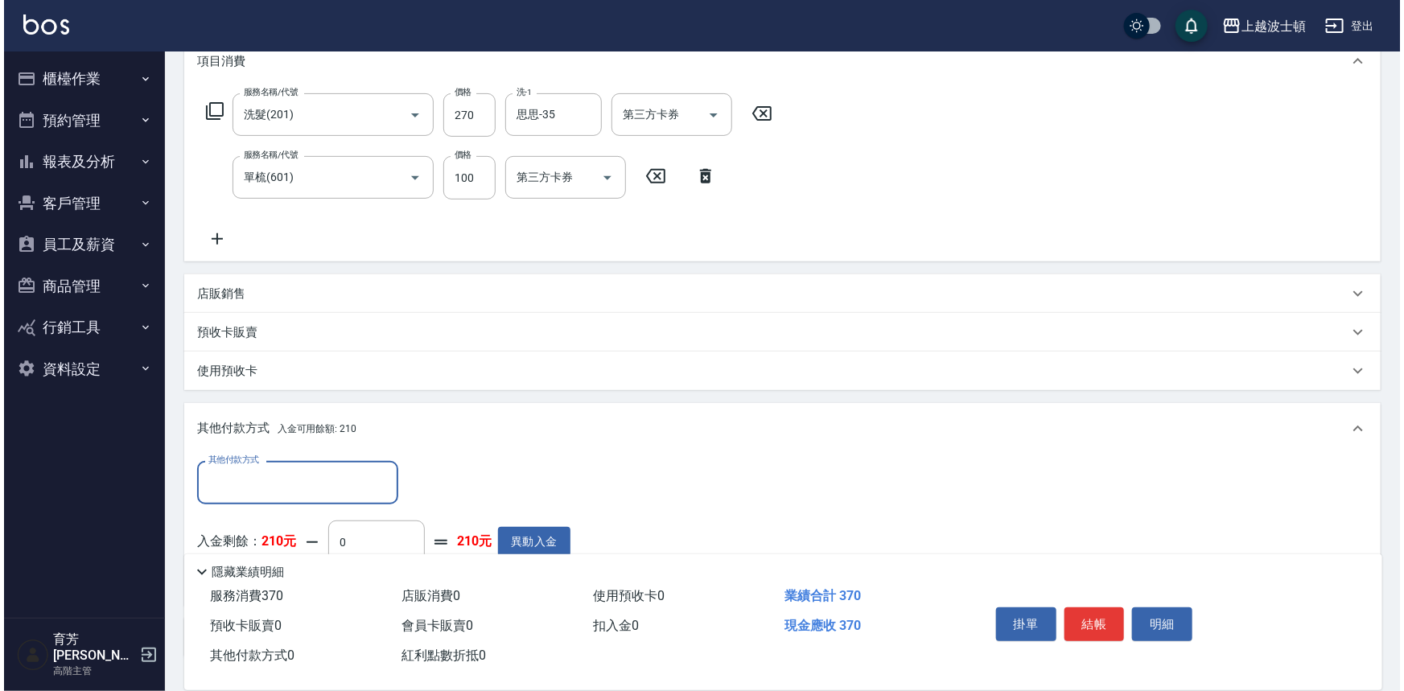
scroll to position [345, 0]
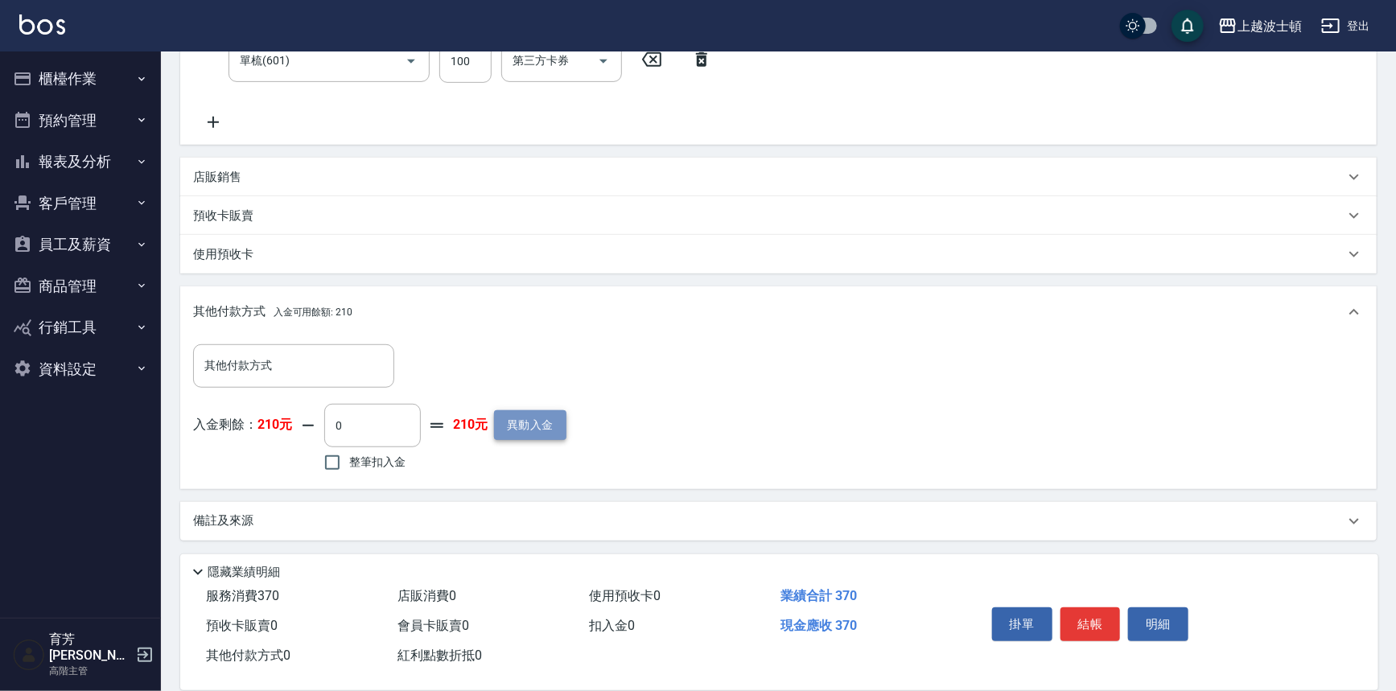
click at [533, 423] on button "異動入金" at bounding box center [530, 425] width 72 height 30
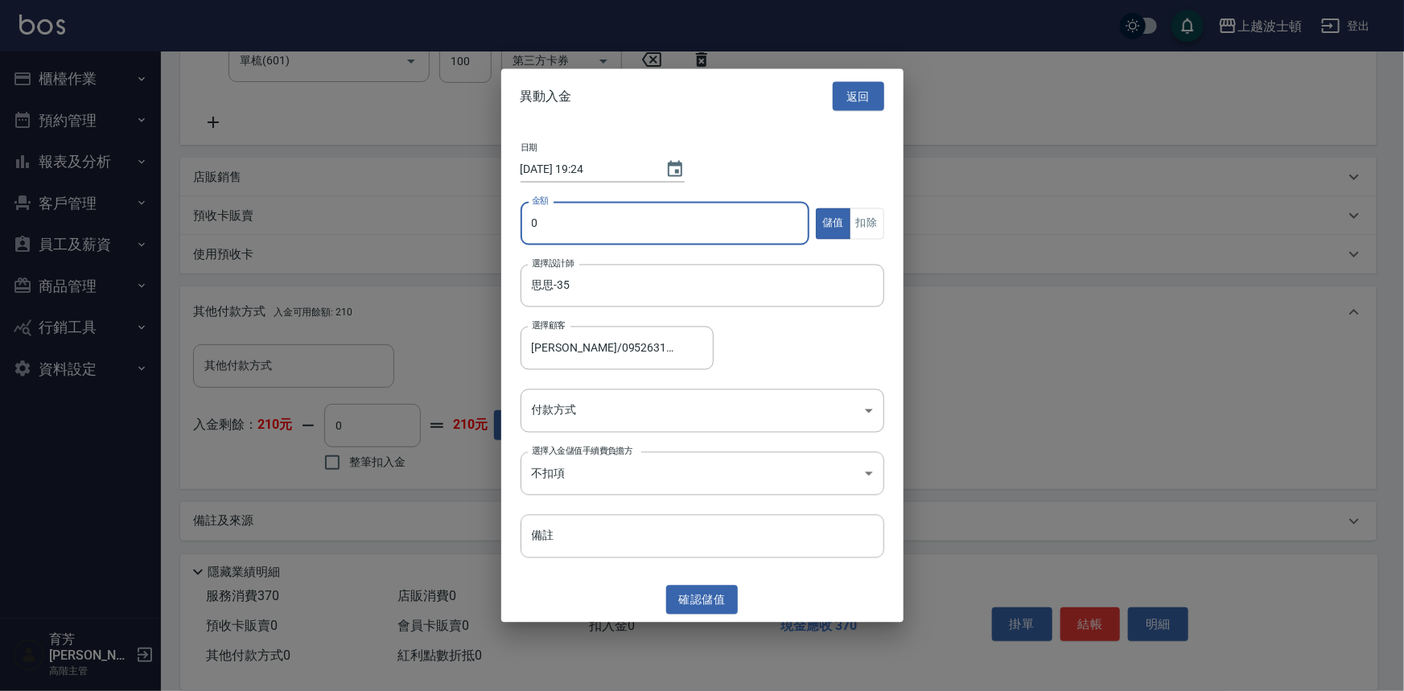
click at [596, 238] on input "0" at bounding box center [666, 223] width 290 height 43
type input "2000"
click at [589, 480] on body "上越波士頓 登出 櫃檯作業 打帳單 帳單列表 掛單列表 座位開單 營業儀表板 現金收支登錄 高階收支登錄 材料自購登錄 每日結帳 排班表 現場電腦打卡 掃碼打…" at bounding box center [702, 173] width 1404 height 1037
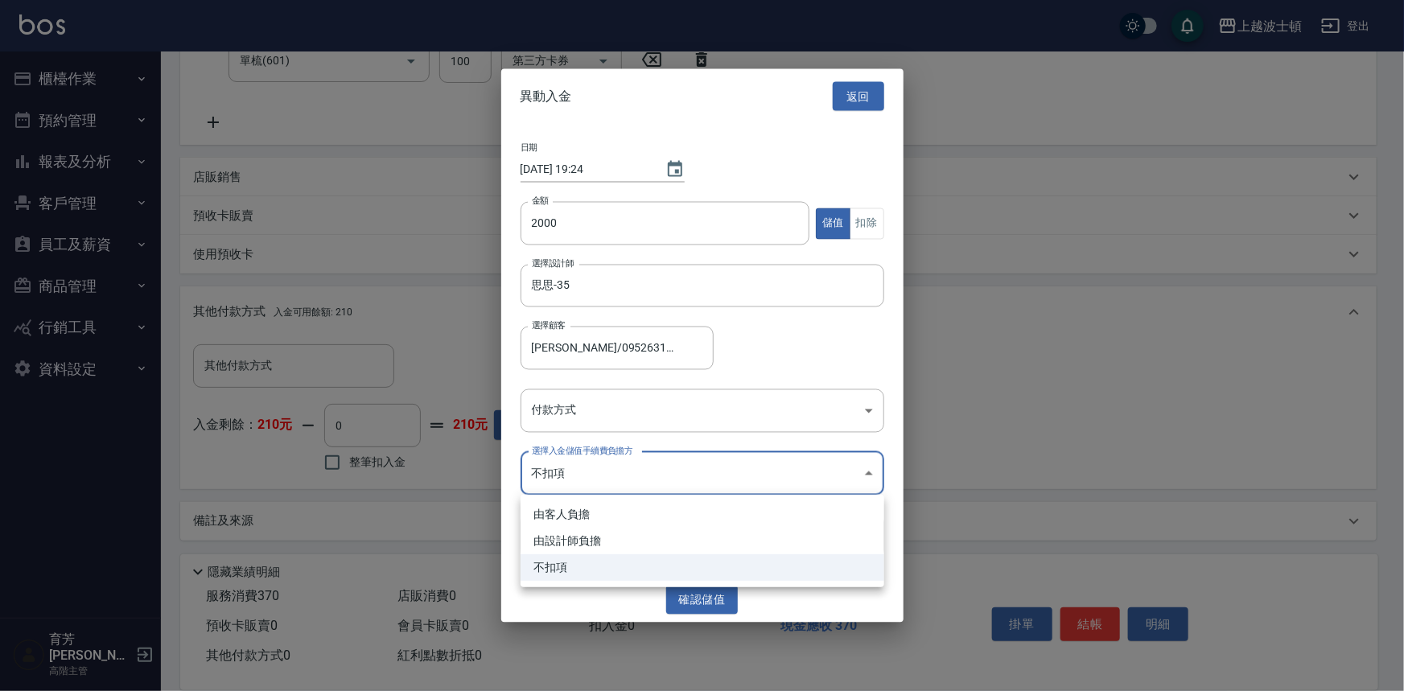
click at [592, 408] on div at bounding box center [702, 345] width 1404 height 691
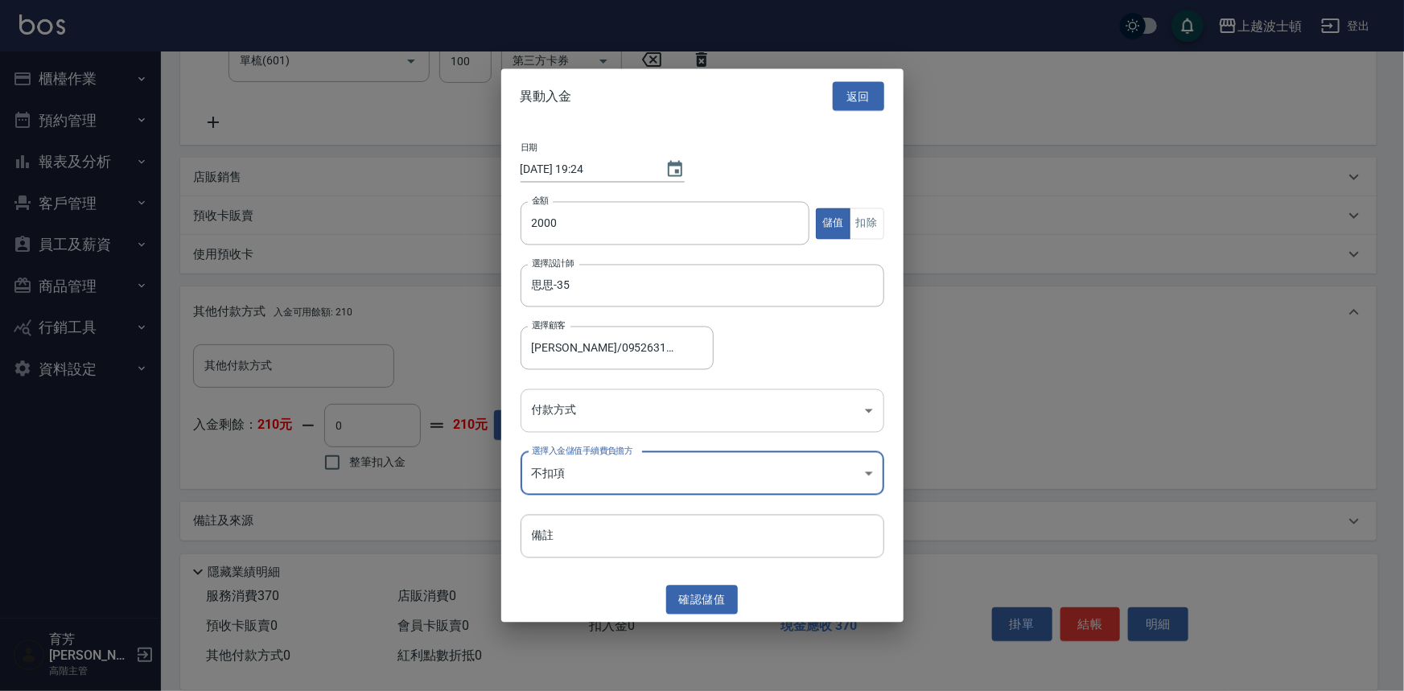
click at [597, 420] on body "上越波士頓 登出 櫃檯作業 打帳單 帳單列表 掛單列表 座位開單 營業儀表板 現金收支登錄 高階收支登錄 材料自購登錄 每日結帳 排班表 現場電腦打卡 掃碼打…" at bounding box center [702, 173] width 1404 height 1037
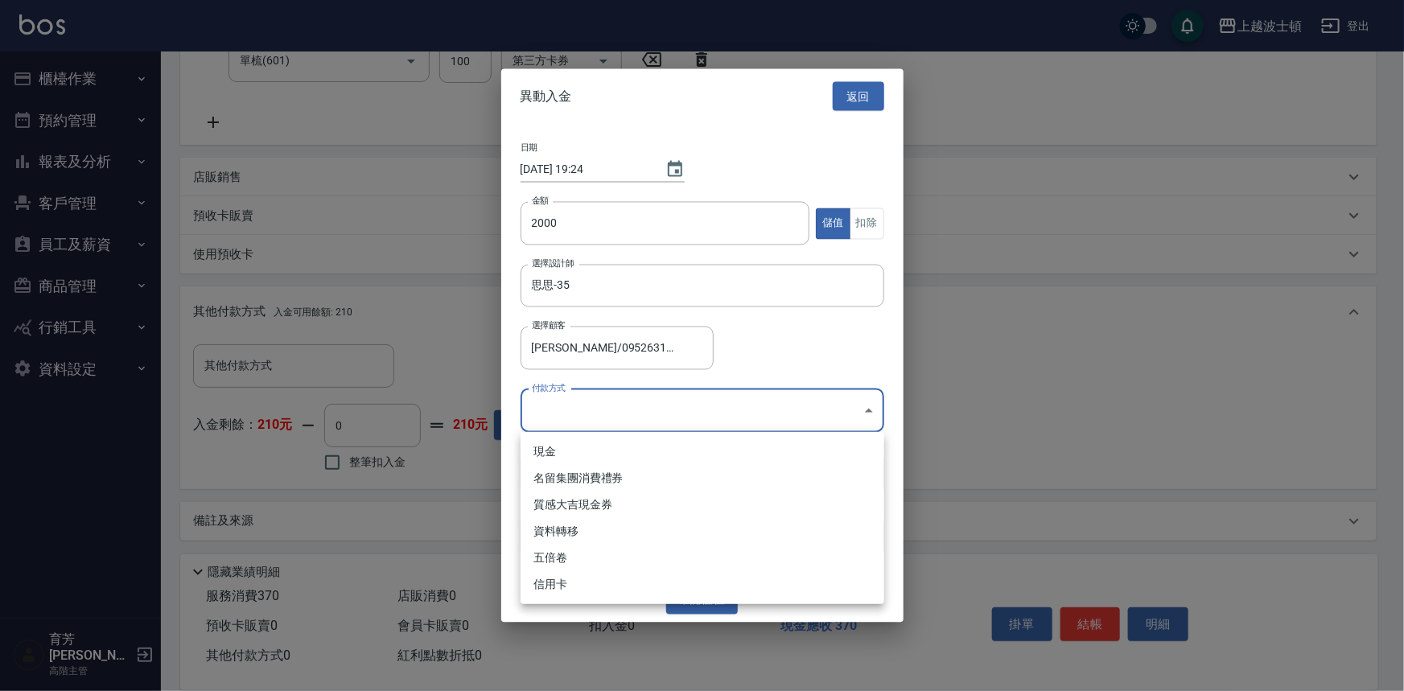
click at [617, 456] on li "現金" at bounding box center [703, 452] width 364 height 27
type input "現金"
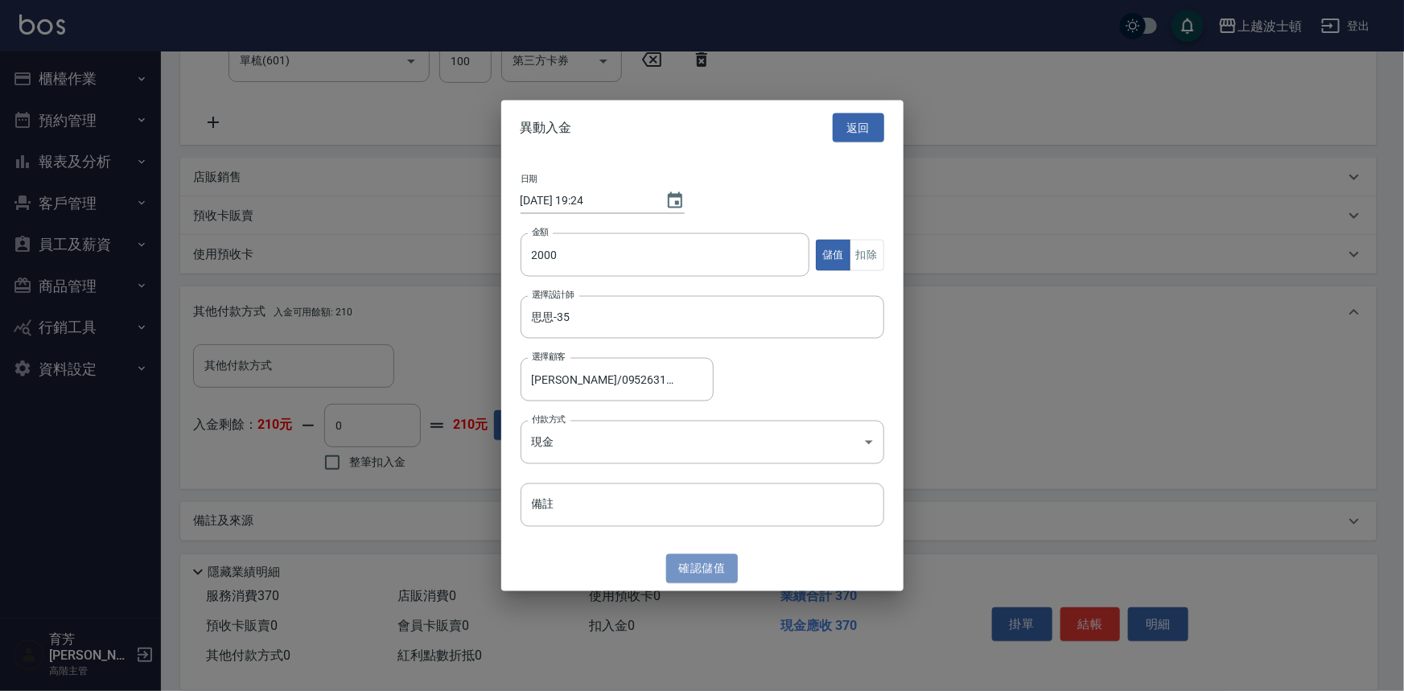
click at [686, 565] on button "確認 儲值" at bounding box center [702, 569] width 72 height 30
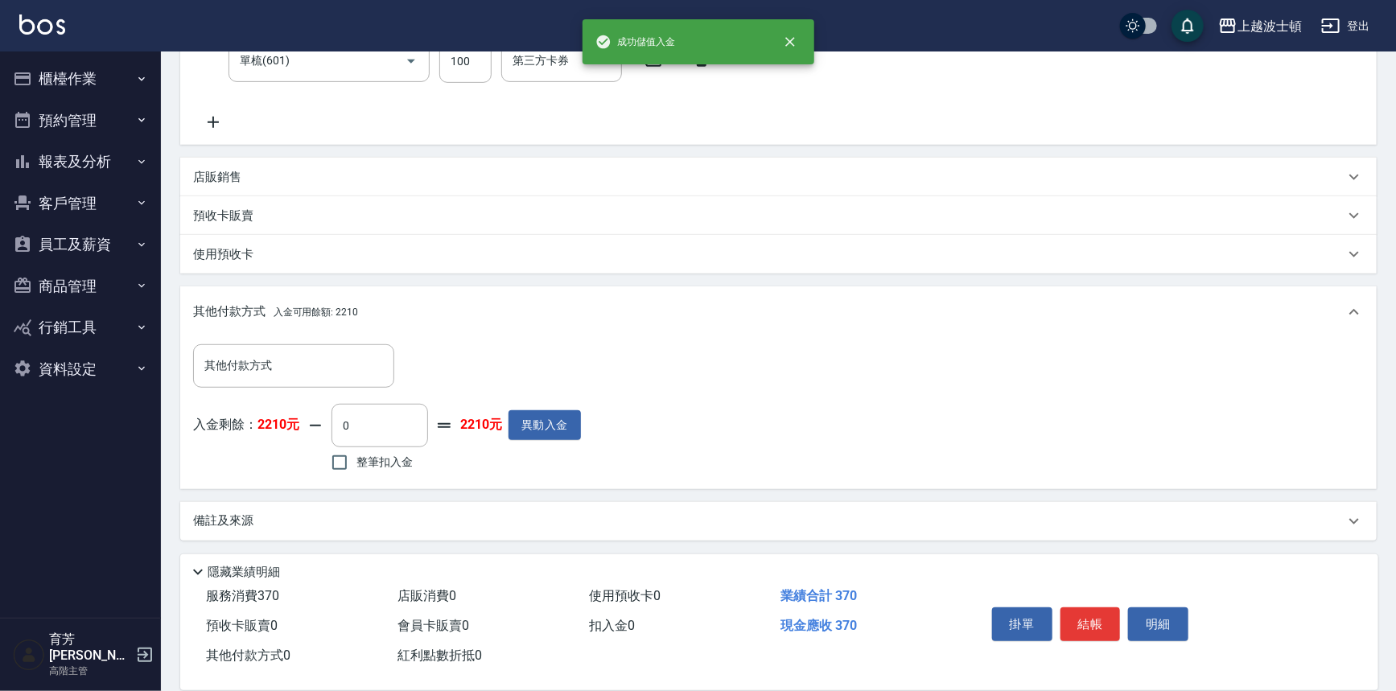
click at [394, 464] on span "整筆扣入金" at bounding box center [385, 462] width 56 height 17
click at [357, 464] on input "整筆扣入金" at bounding box center [340, 463] width 34 height 34
checkbox input "true"
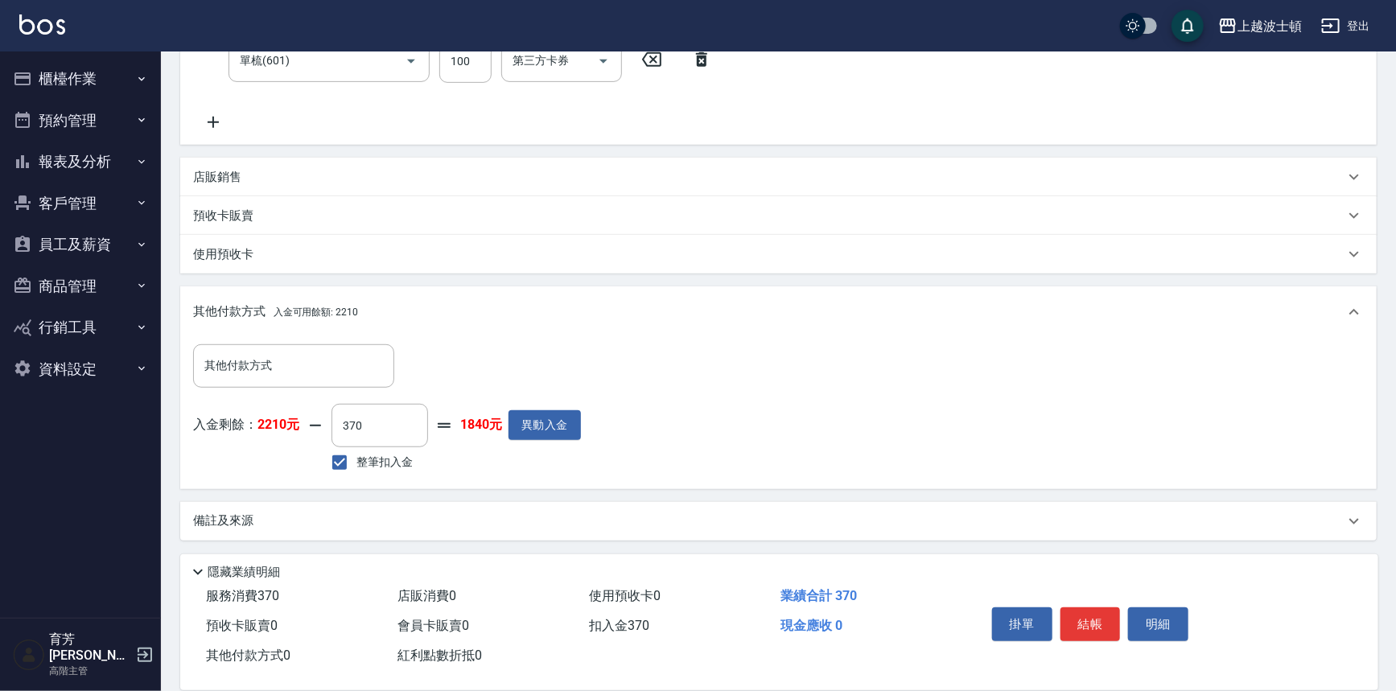
type input "370"
click at [700, 627] on button "結帳" at bounding box center [1091, 625] width 60 height 34
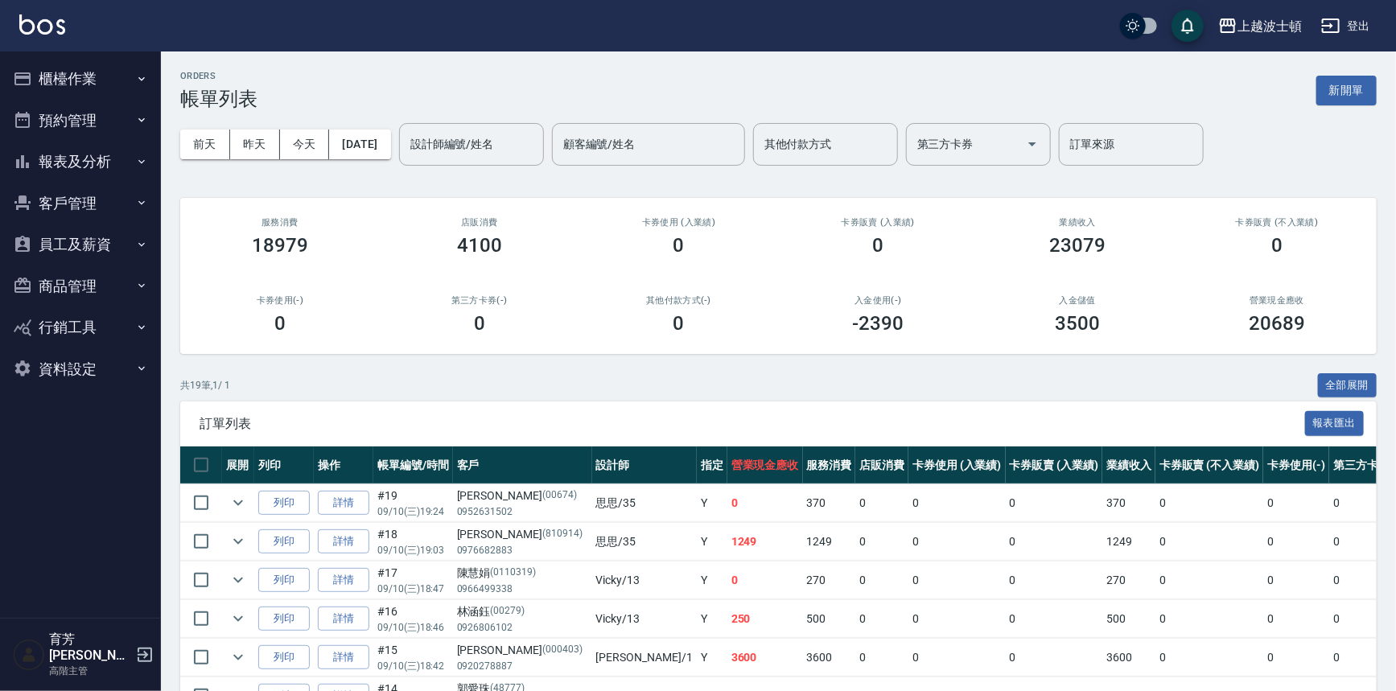
click at [56, 23] on img at bounding box center [42, 24] width 46 height 20
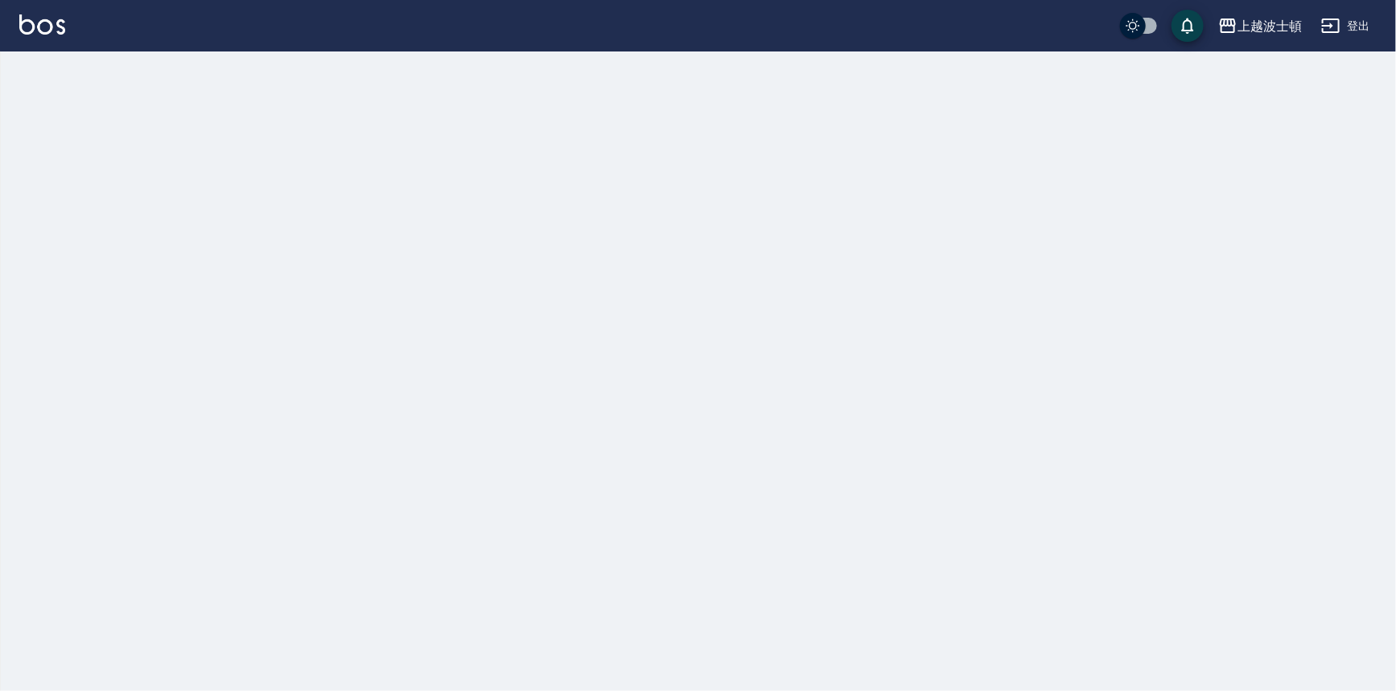
click at [56, 23] on img at bounding box center [42, 24] width 46 height 20
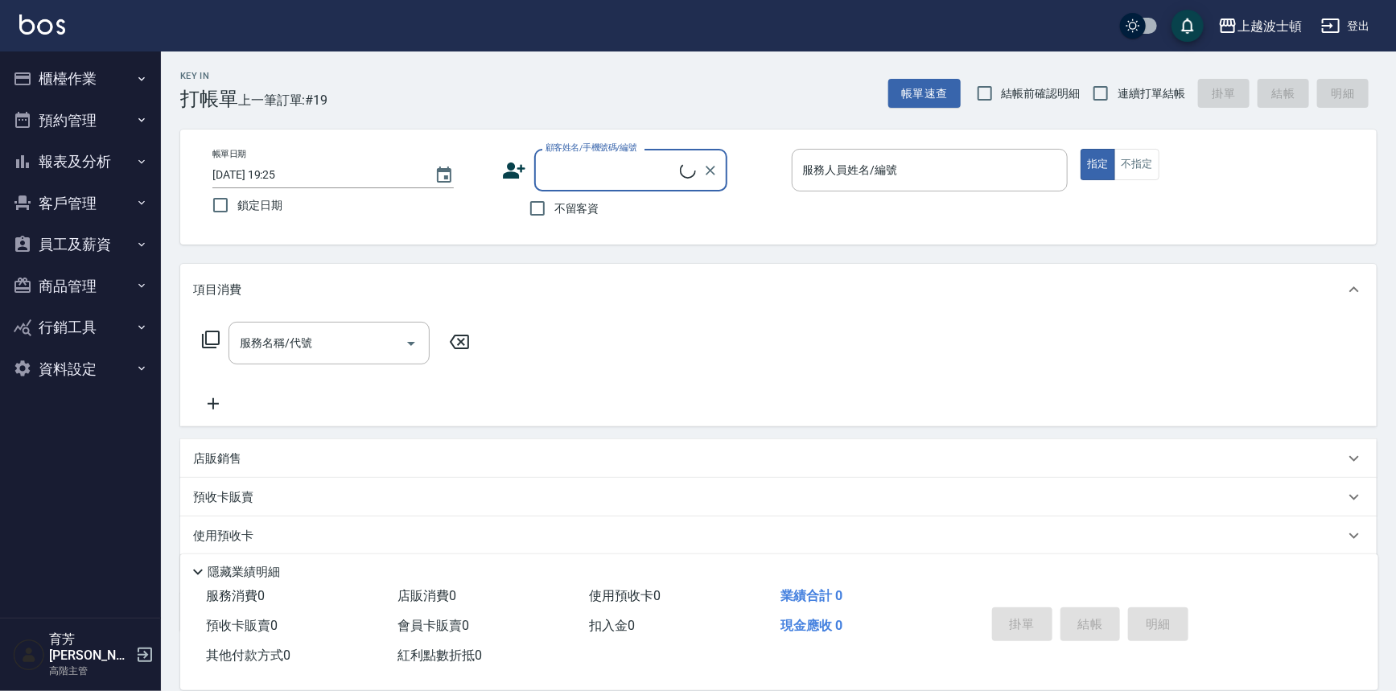
click at [645, 181] on input "顧客姓名/手機號碼/編號" at bounding box center [611, 170] width 138 height 28
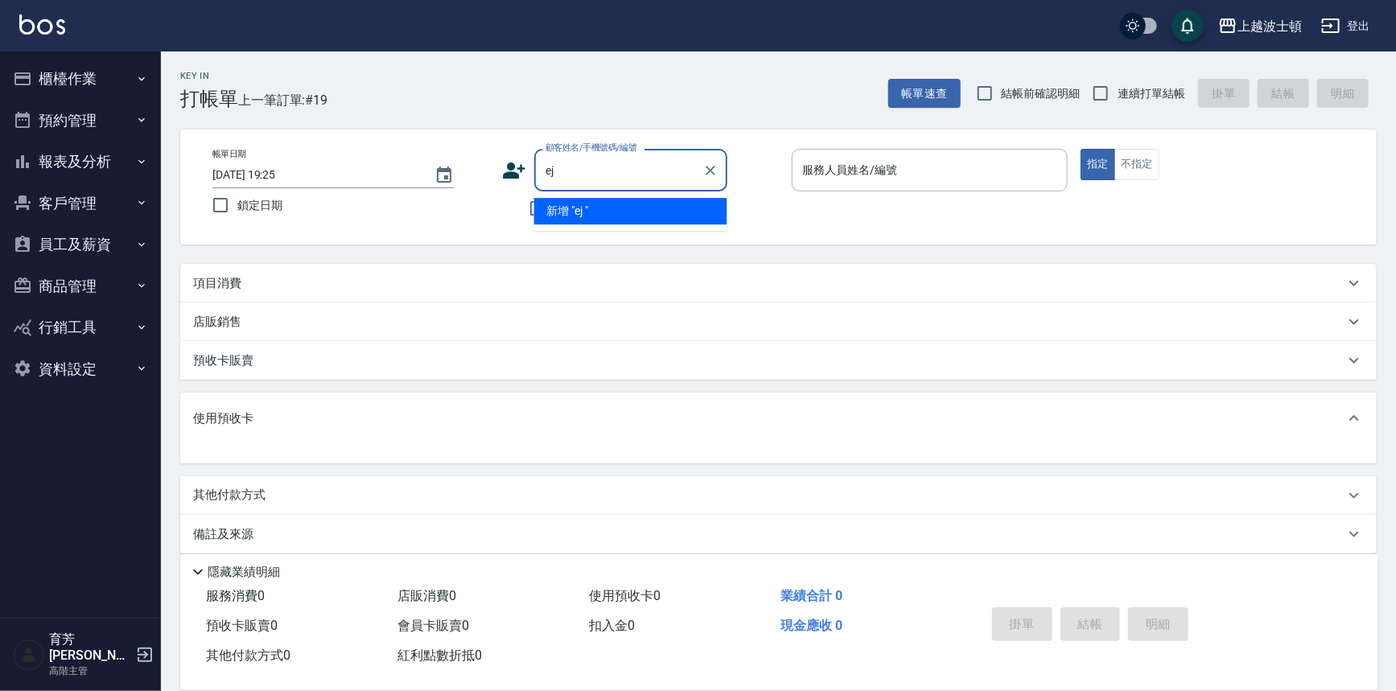
type input "e"
type input "w"
type input "ˇ"
click at [587, 170] on input "顧客姓名/手機號碼/編號" at bounding box center [619, 170] width 155 height 28
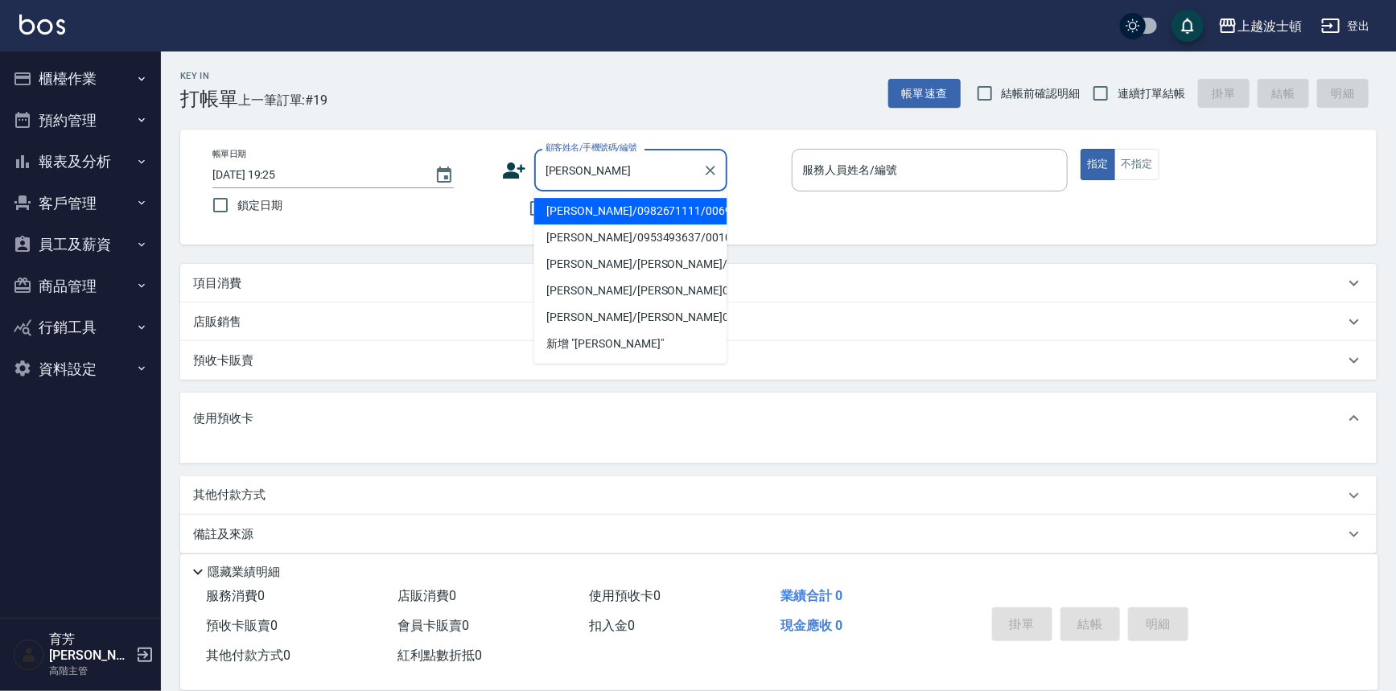
click at [629, 210] on li "郭玉娟/0982671111/006985" at bounding box center [630, 211] width 193 height 27
type input "郭玉娟/0982671111/006985"
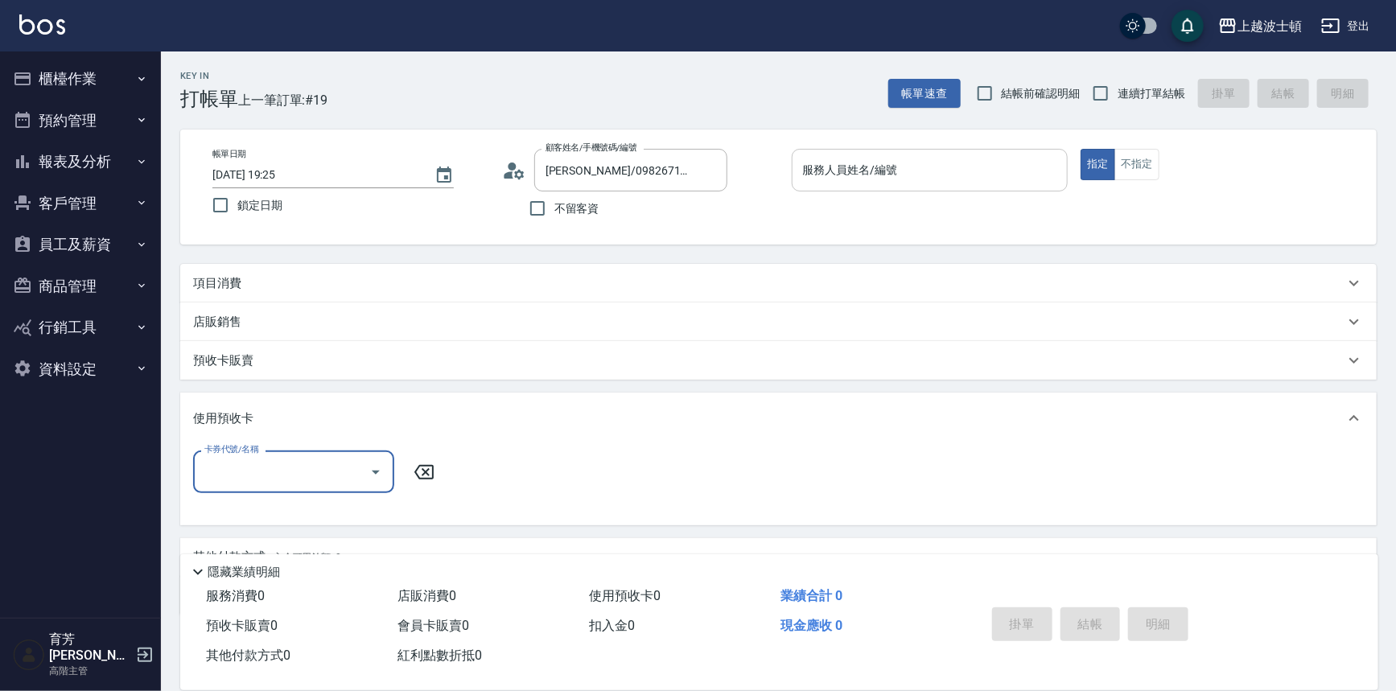
click at [700, 173] on input "服務人員姓名/編號" at bounding box center [930, 170] width 262 height 28
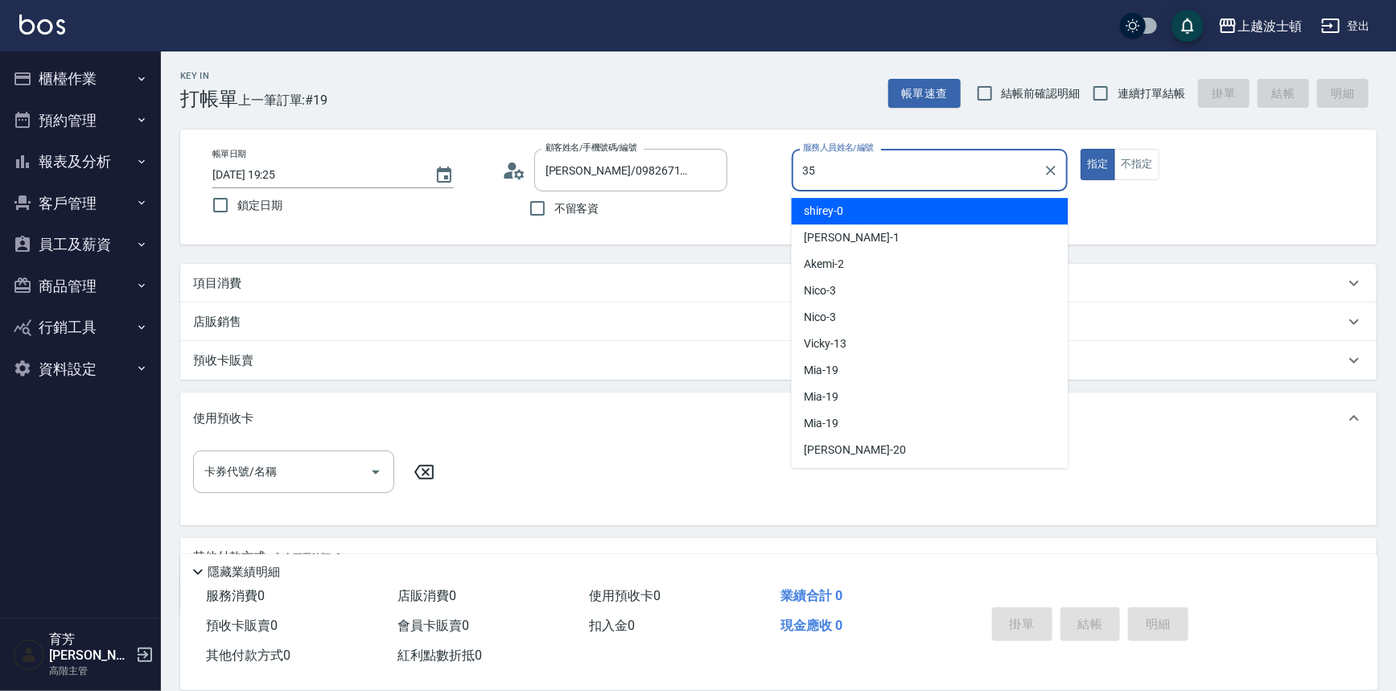
type input "思思-35"
type button "true"
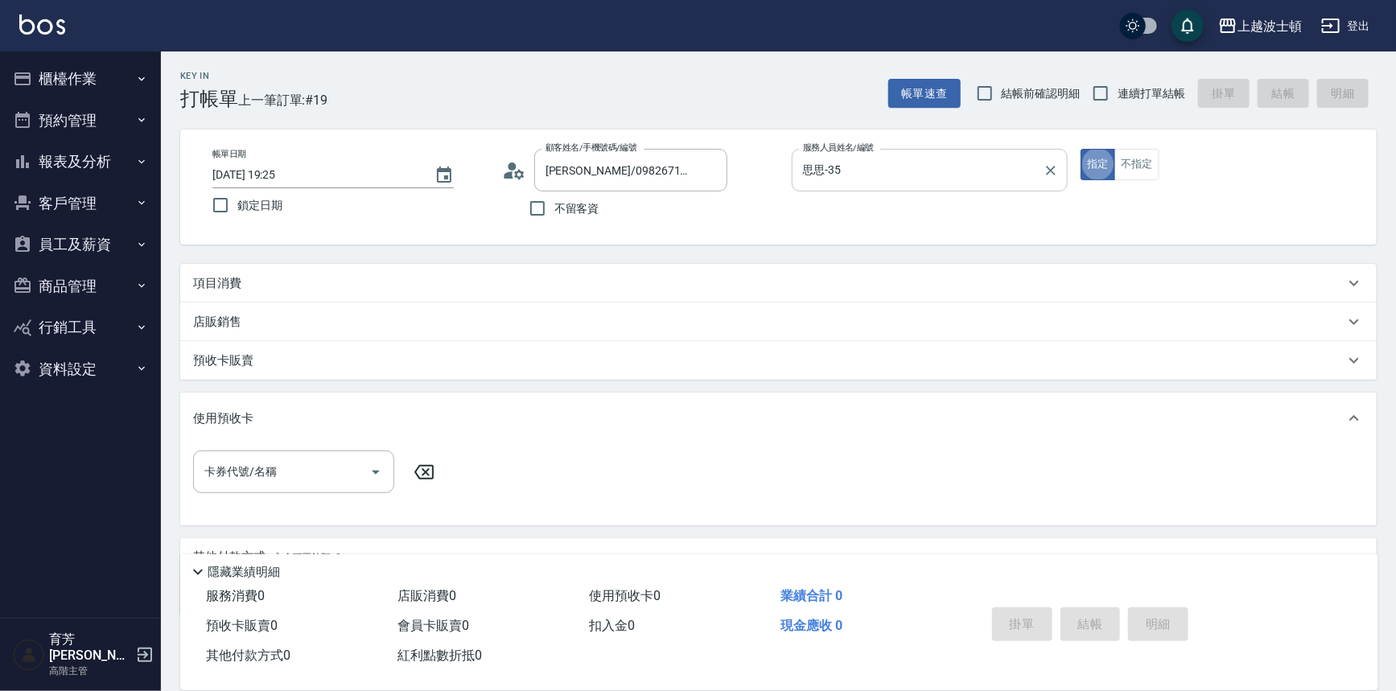
click at [700, 149] on button "指定" at bounding box center [1098, 164] width 35 height 31
click at [296, 278] on div "項目消費" at bounding box center [769, 283] width 1152 height 17
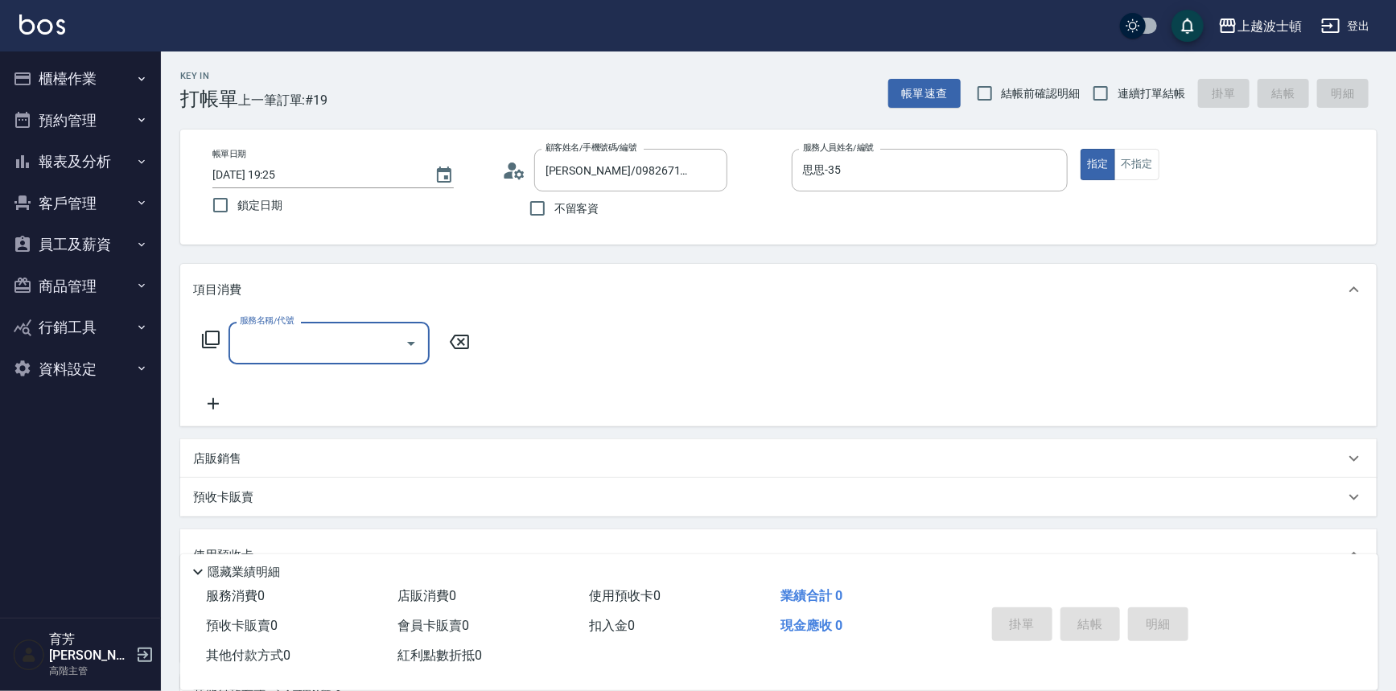
click at [212, 336] on icon at bounding box center [210, 339] width 19 height 19
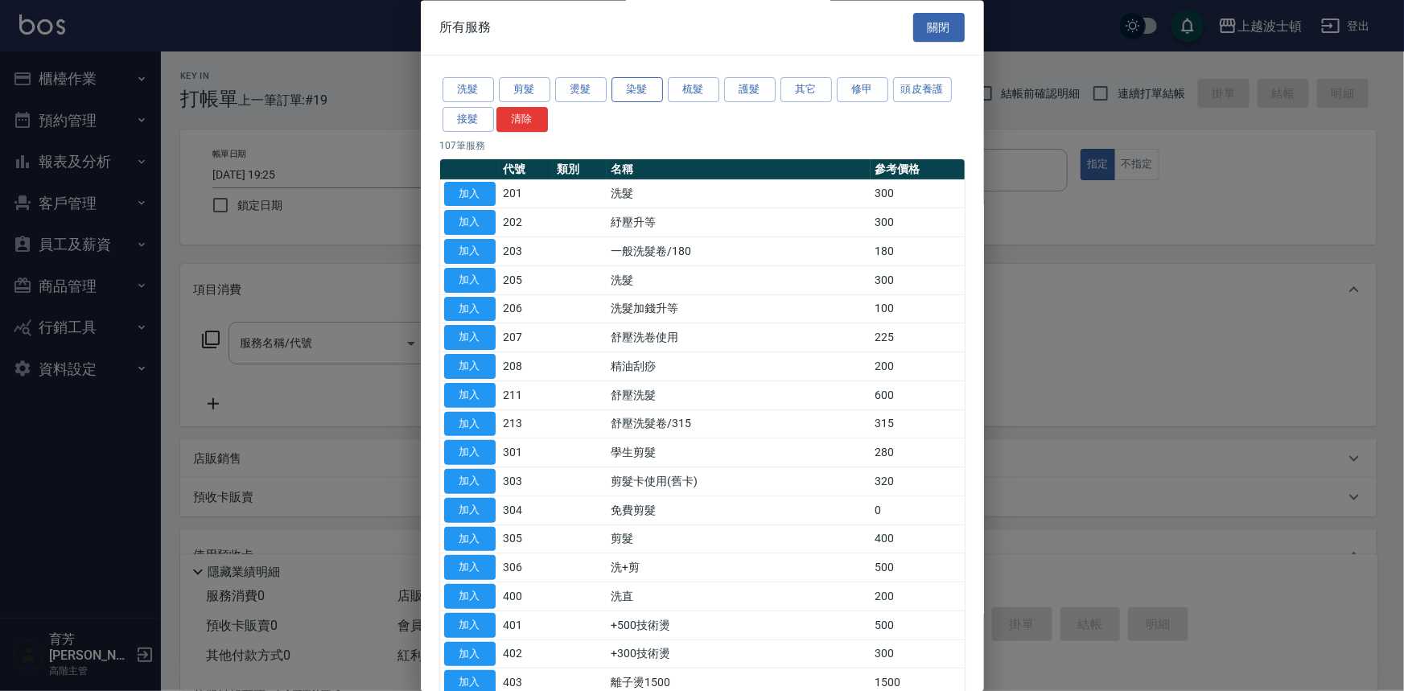
click at [639, 89] on button "染髮" at bounding box center [638, 90] width 52 height 25
click at [639, 89] on div "染髮類服務 關閉 洗髮 剪髮 燙髮 染髮 梳髮 護髮 其它 修甲 頭皮養護 接髮 清除 107 筆服務 代號 類別 名稱 參考價格 加入 201 洗髮 300…" at bounding box center [702, 345] width 1404 height 691
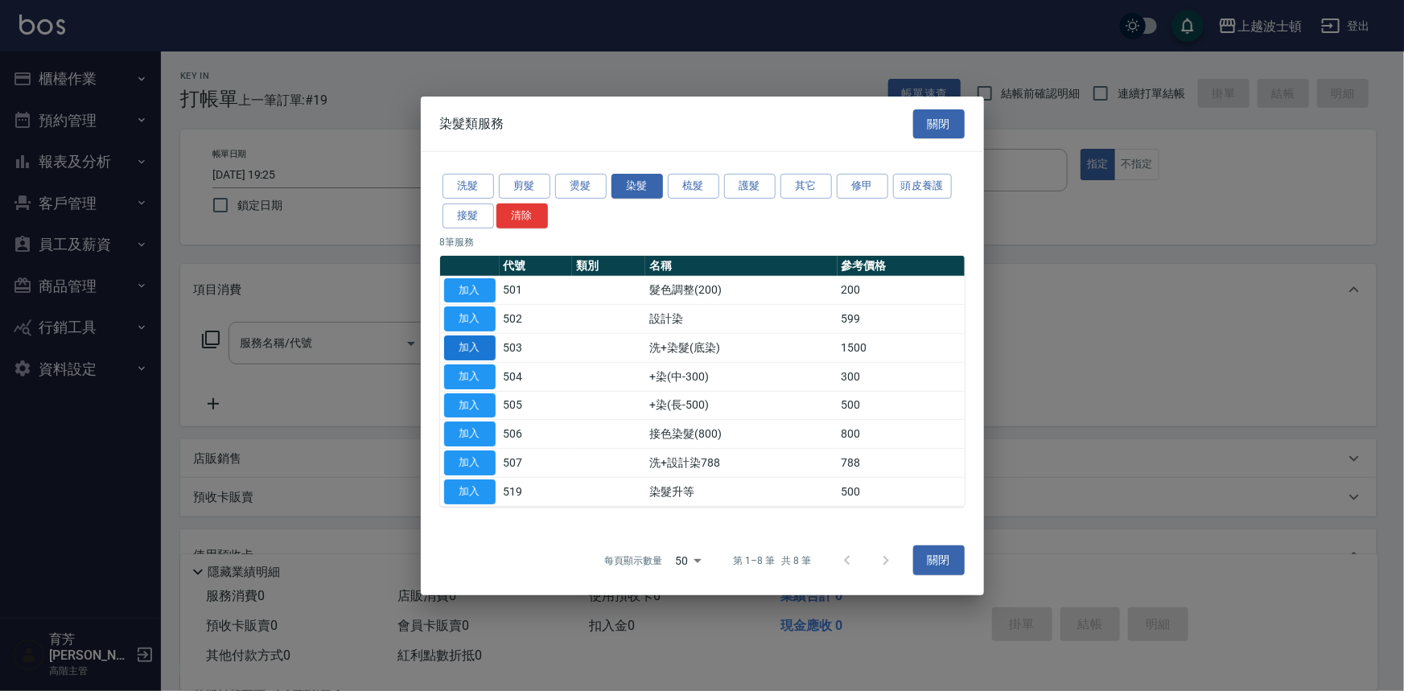
click at [489, 350] on button "加入" at bounding box center [470, 348] width 52 height 25
type input "洗+染髮(底染)(503)"
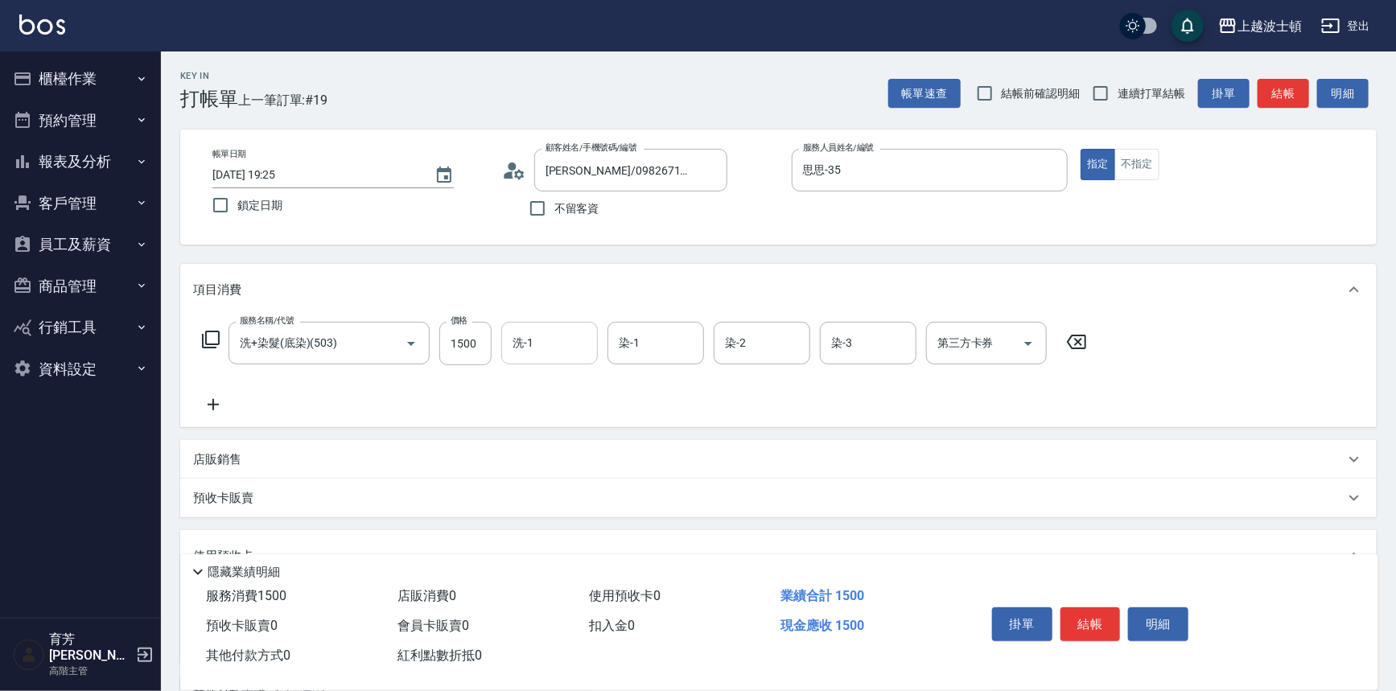
click at [539, 354] on input "洗-1" at bounding box center [550, 343] width 82 height 28
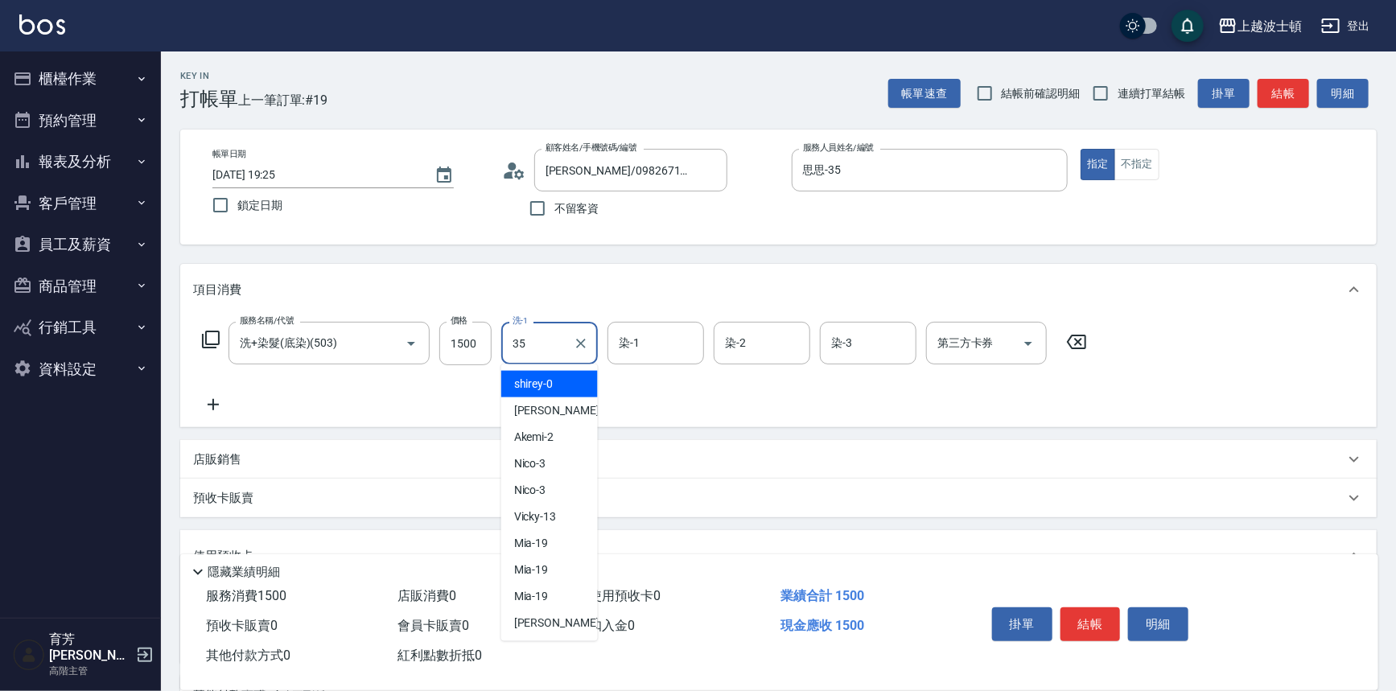
type input "思思-35"
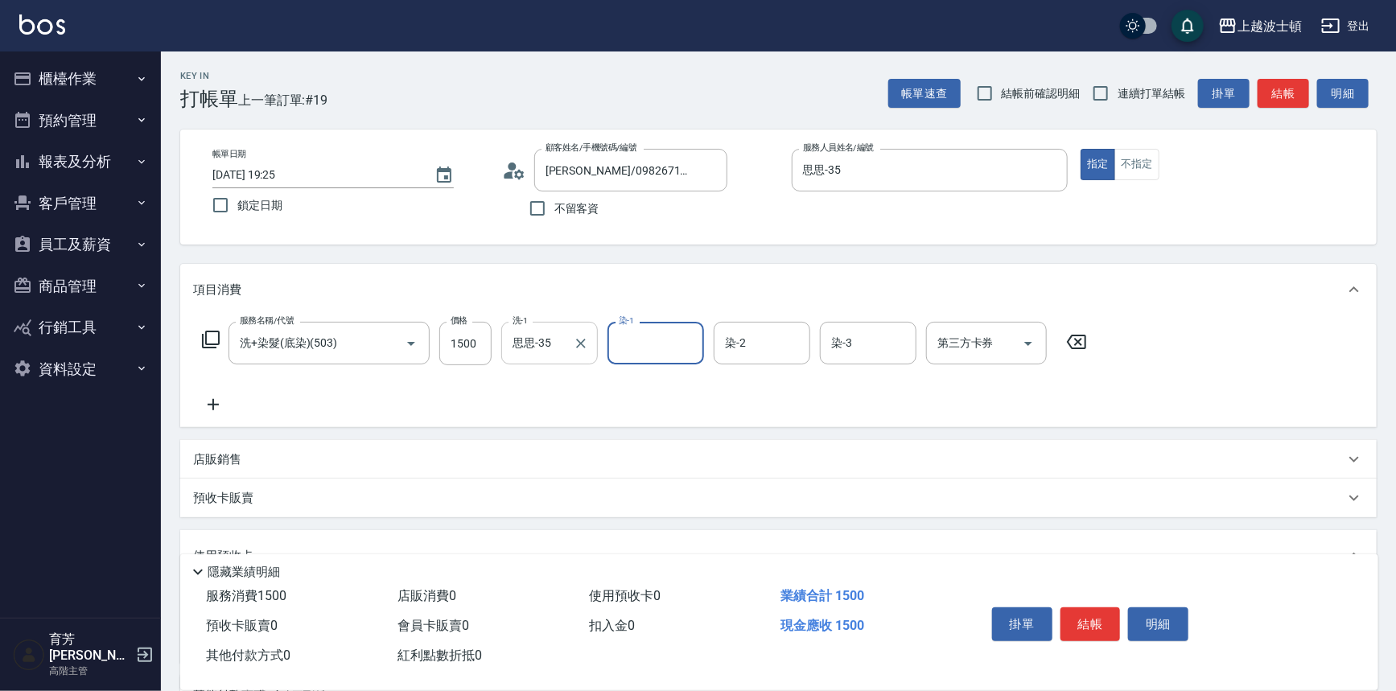
type input "2"
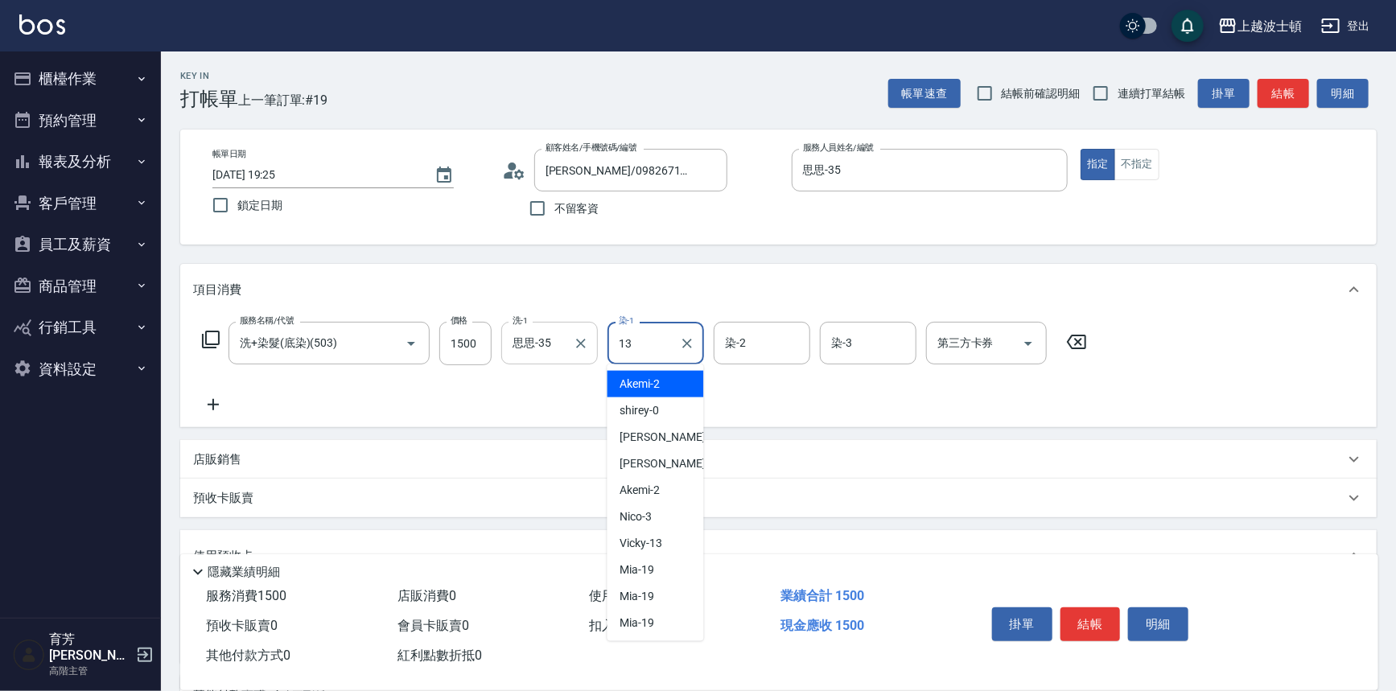
type input "Vicky-13"
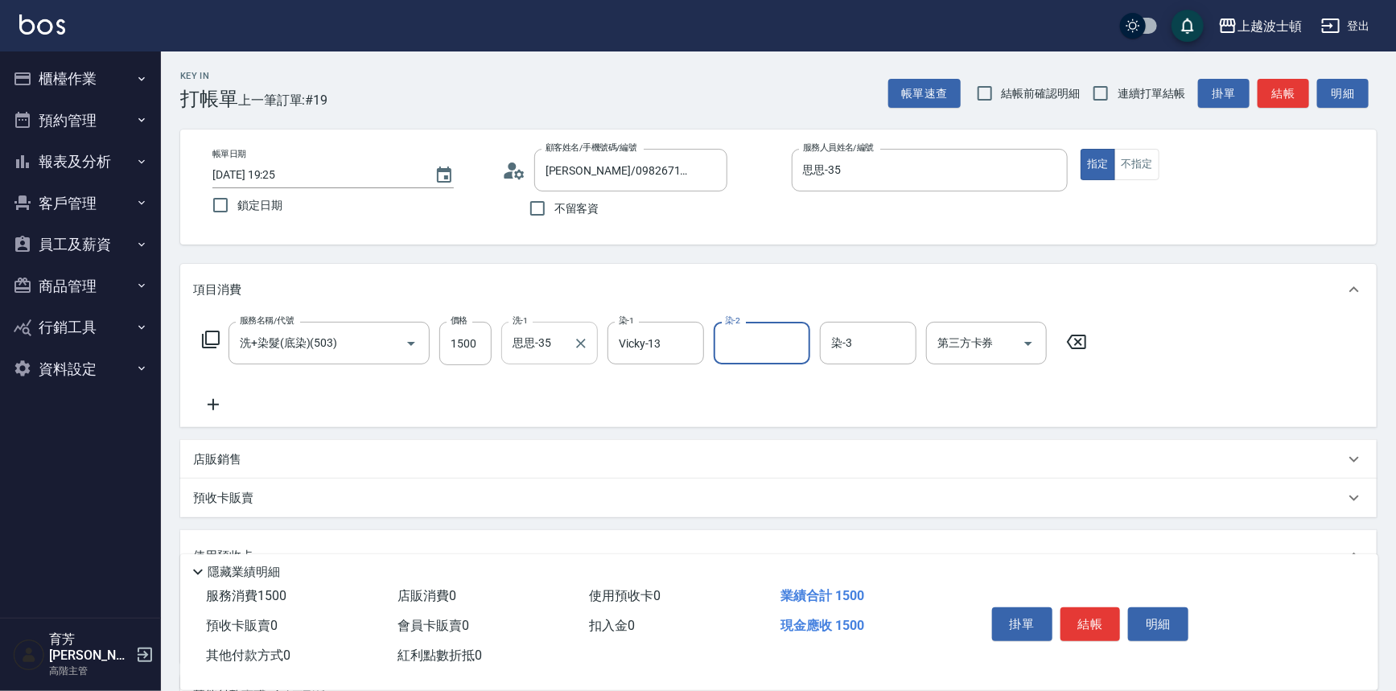
type input "3"
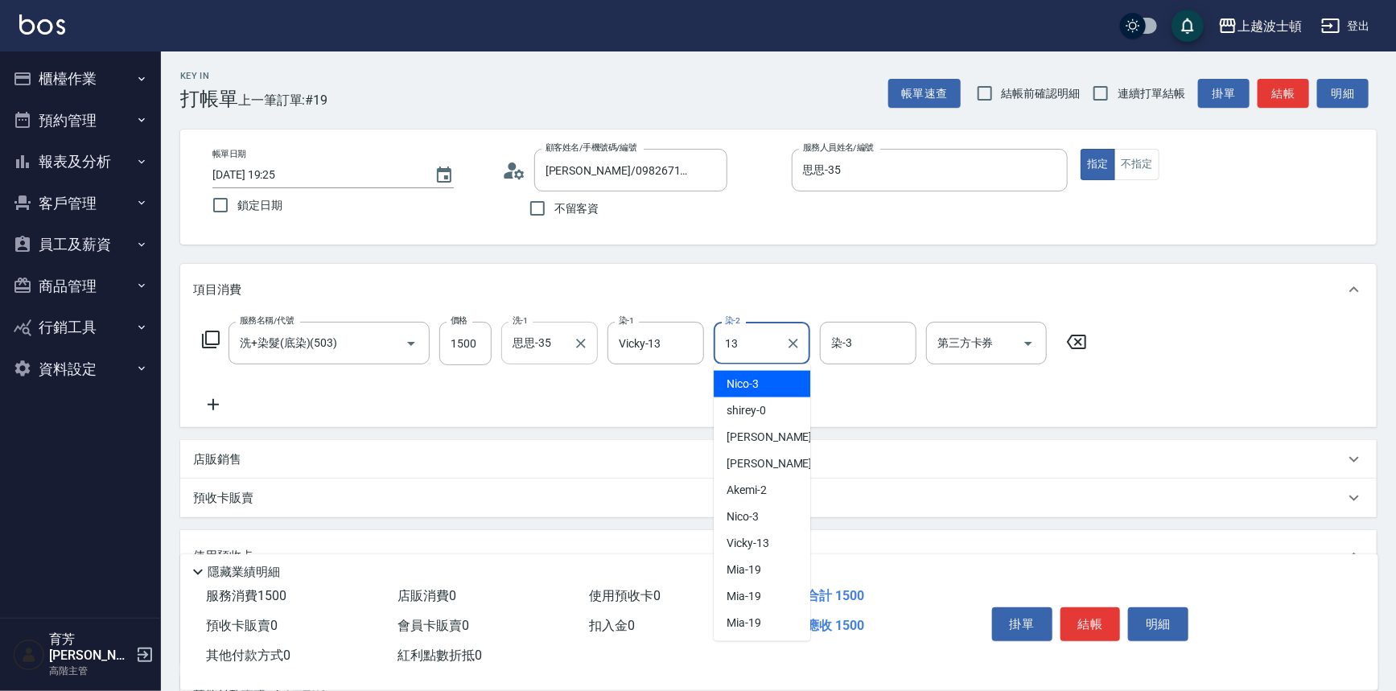
type input "Vicky-13"
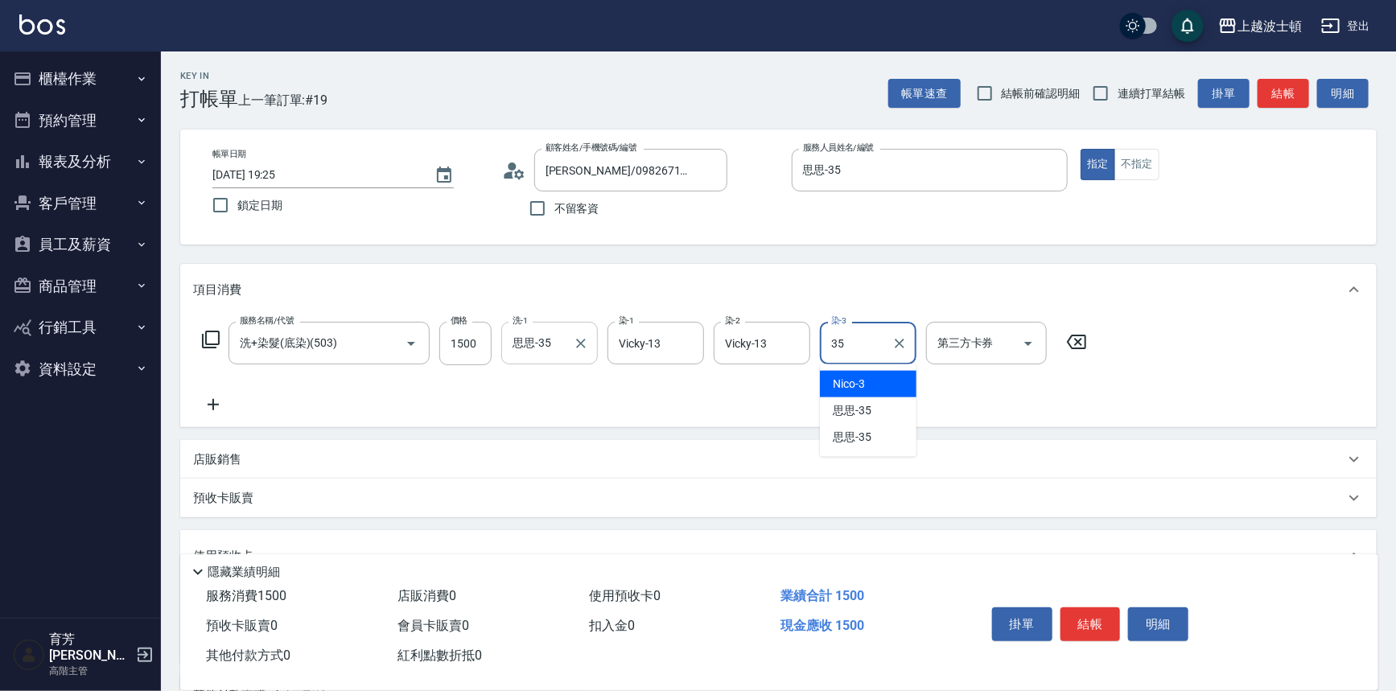
type input "思思-35"
click at [224, 408] on icon at bounding box center [213, 404] width 40 height 19
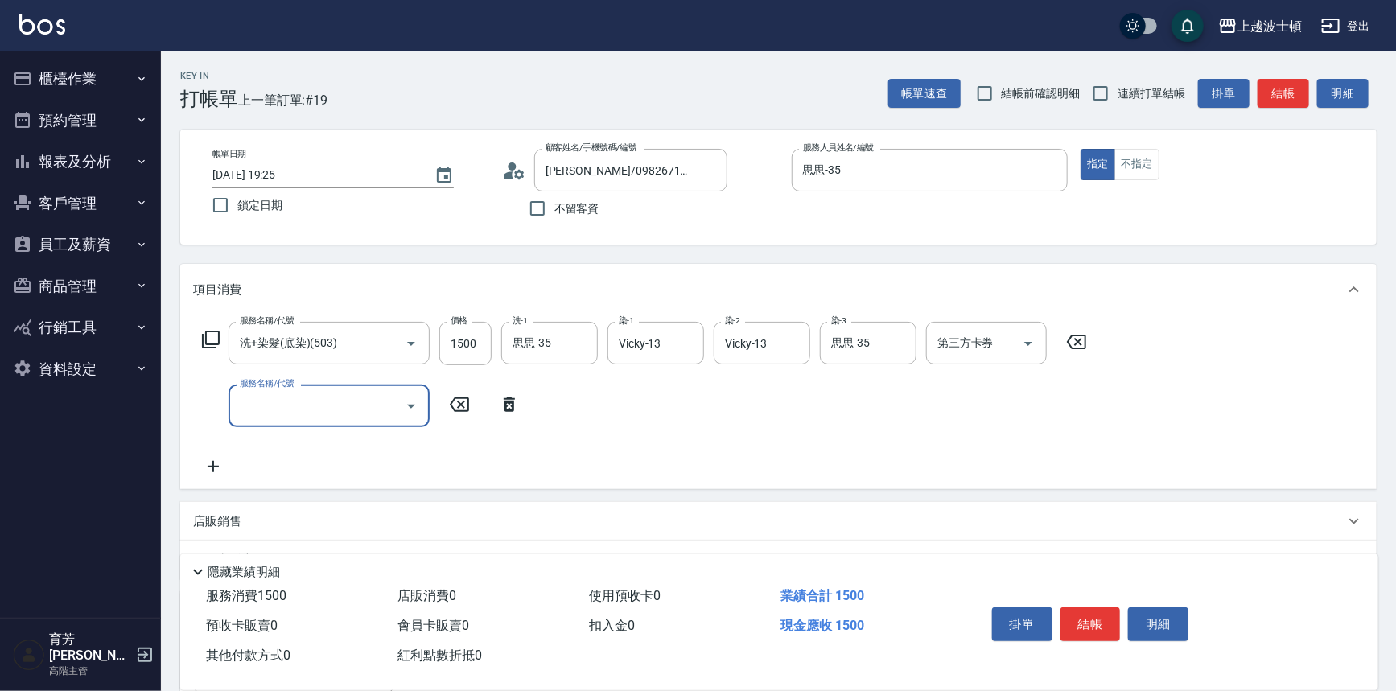
click at [338, 413] on input "服務名稱/代號" at bounding box center [317, 406] width 163 height 28
click at [314, 499] on span "花漾護髮 - 1000" at bounding box center [329, 500] width 201 height 27
type input "花漾護髮(737)"
click at [480, 398] on input "1000" at bounding box center [465, 406] width 52 height 43
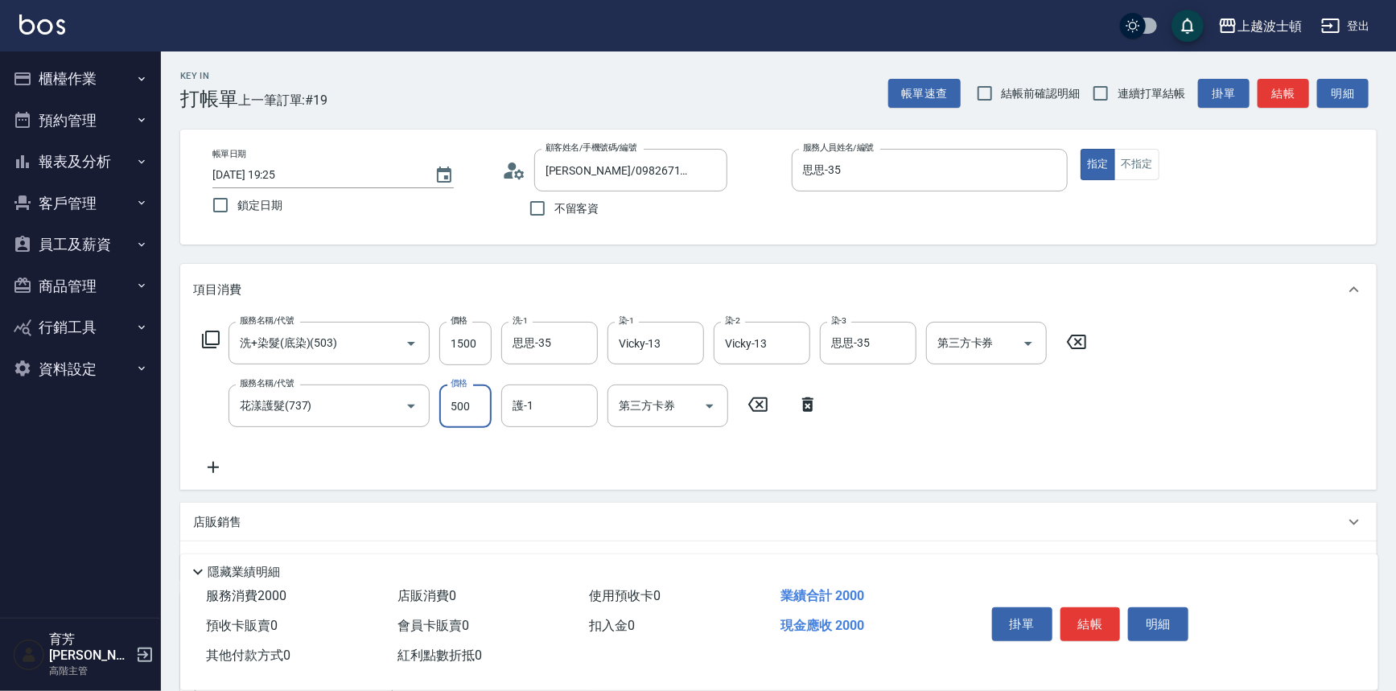
type input "500"
type input "思思-35"
click at [214, 469] on icon at bounding box center [213, 467] width 40 height 19
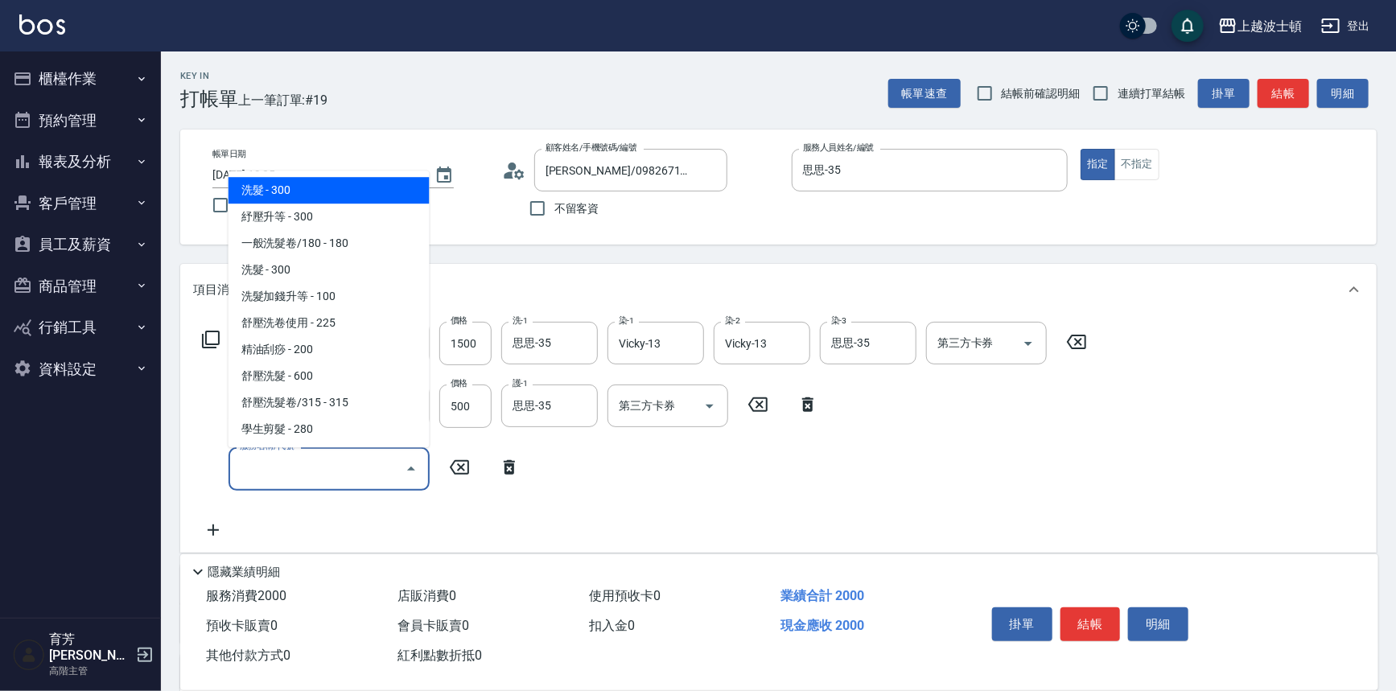
click at [332, 472] on input "服務名稱/代號" at bounding box center [317, 469] width 163 height 28
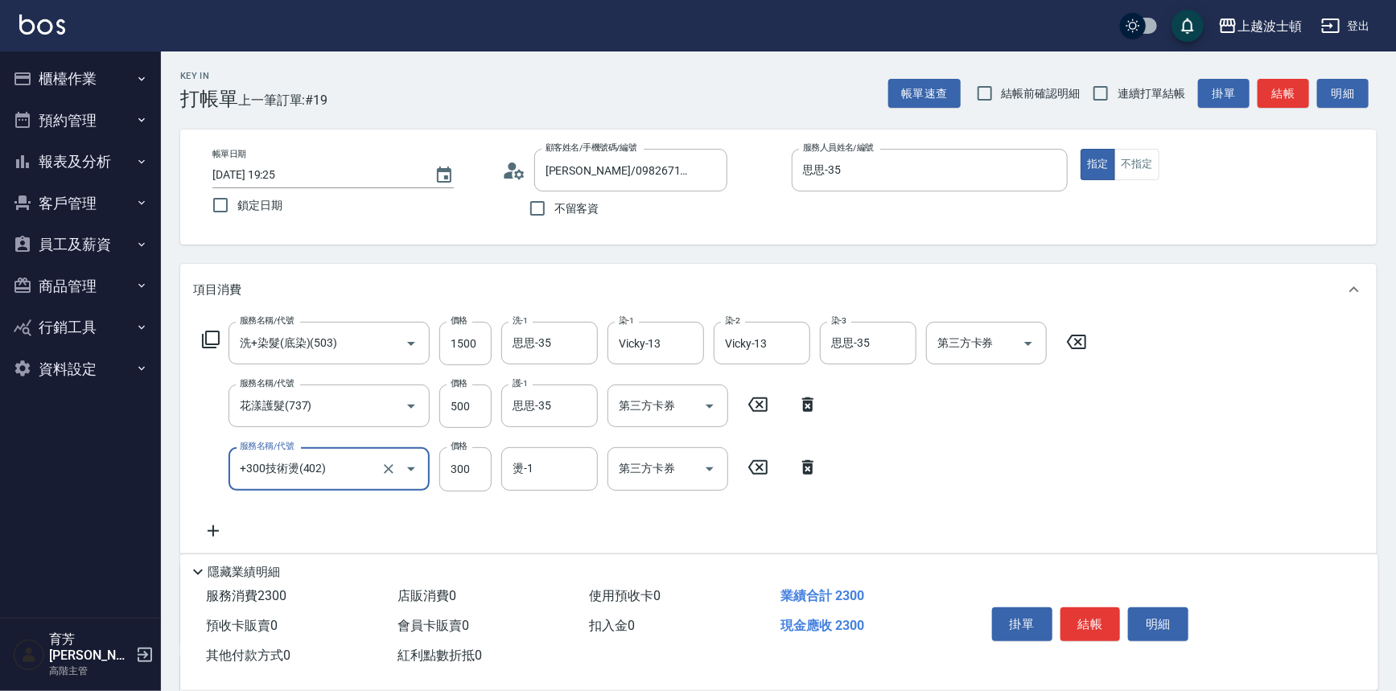
drag, startPoint x: 328, startPoint y: 485, endPoint x: 322, endPoint y: 493, distance: 10.3
click at [322, 493] on div "服務名稱/代號 洗+染髮(底染)(503) 服務名稱/代號 價格 1500 價格 洗-1 思思-35 洗-1 染-1 Vicky-13 染-1 染-2 Vic…" at bounding box center [645, 431] width 904 height 218
click at [333, 462] on input "+300技術燙(402)" at bounding box center [307, 469] width 142 height 28
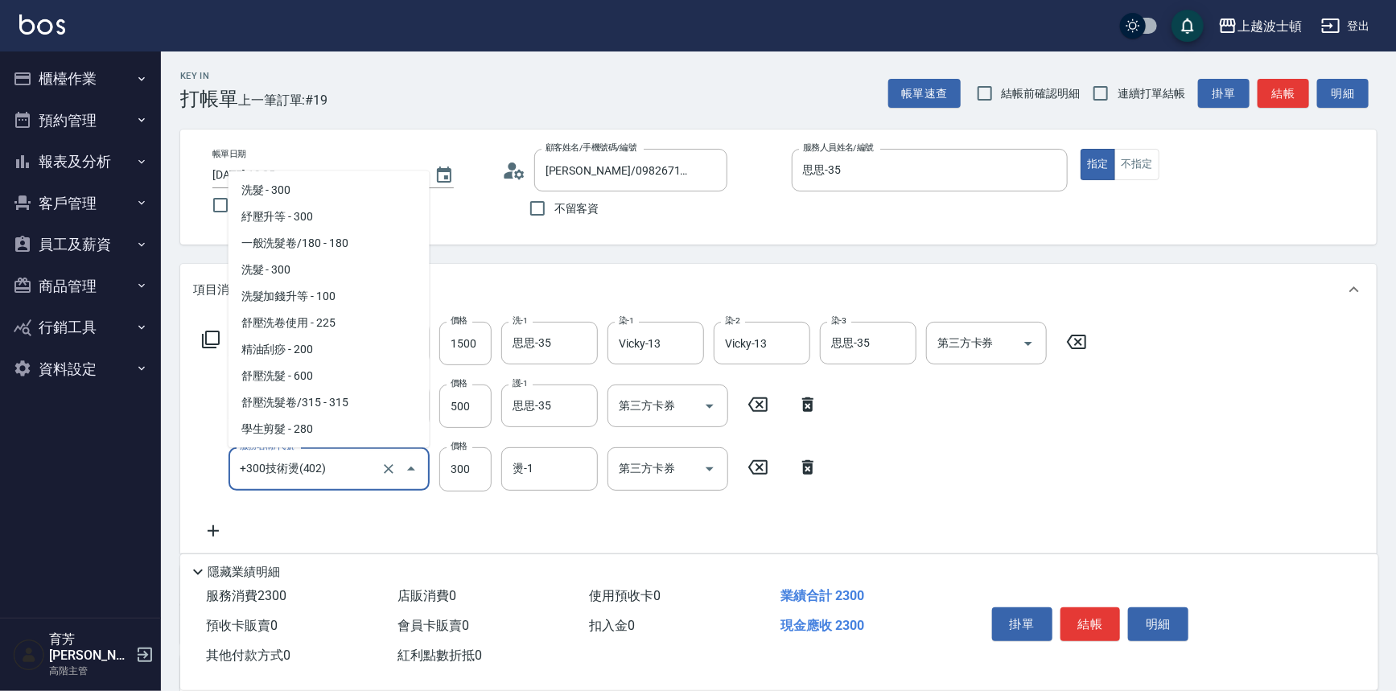
click at [333, 462] on input "+300技術燙(402)" at bounding box center [307, 469] width 142 height 28
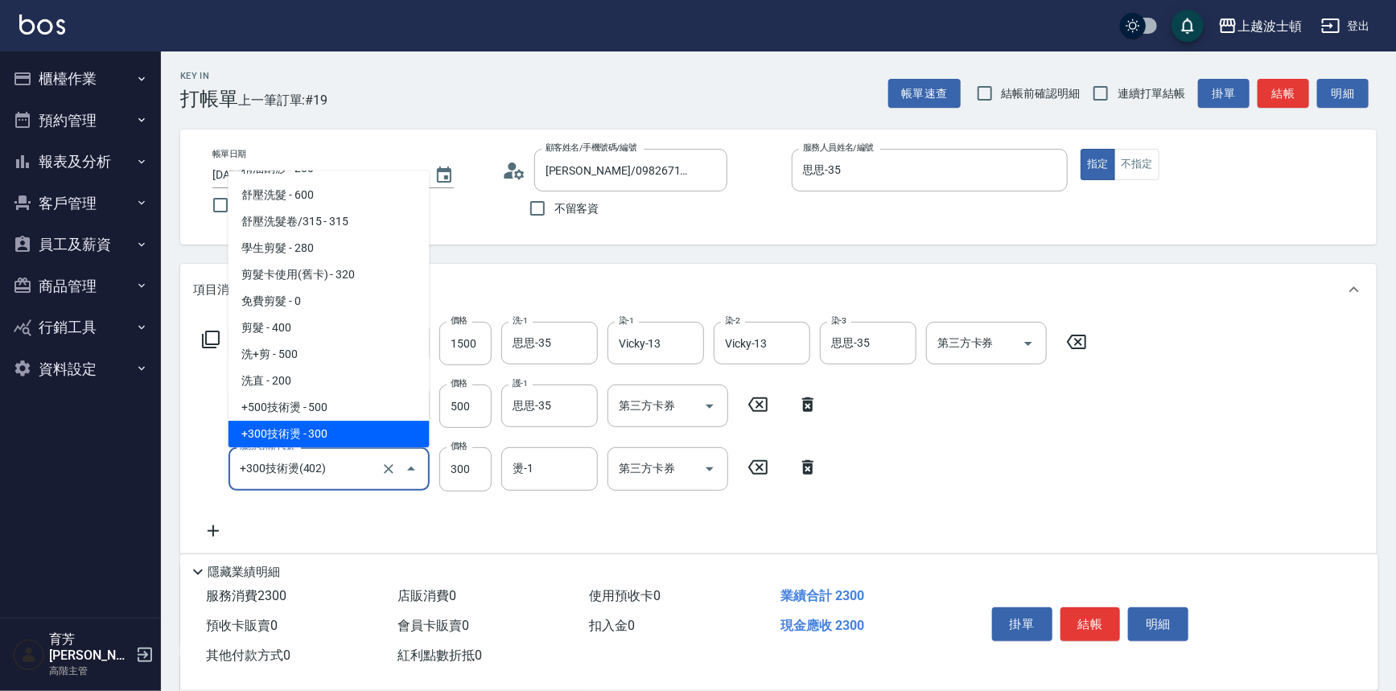
click at [333, 462] on input "+300技術燙(402)" at bounding box center [307, 469] width 142 height 28
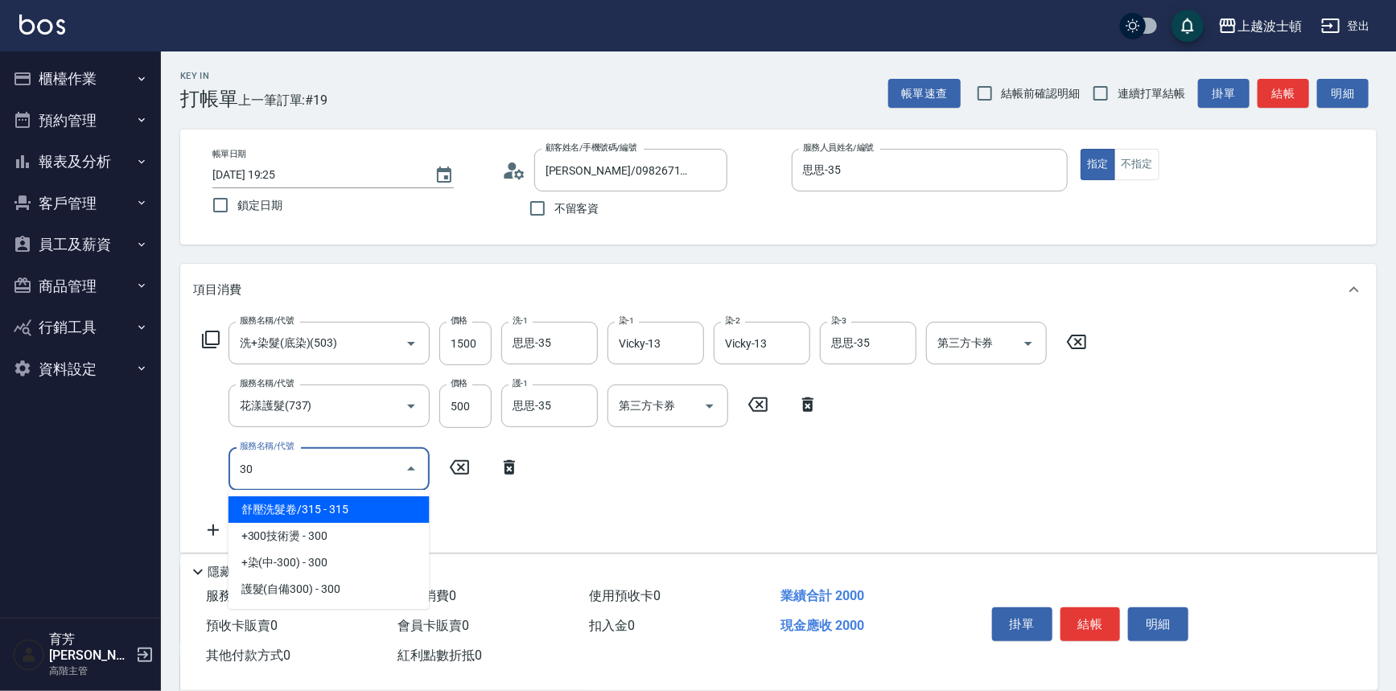
scroll to position [0, 0]
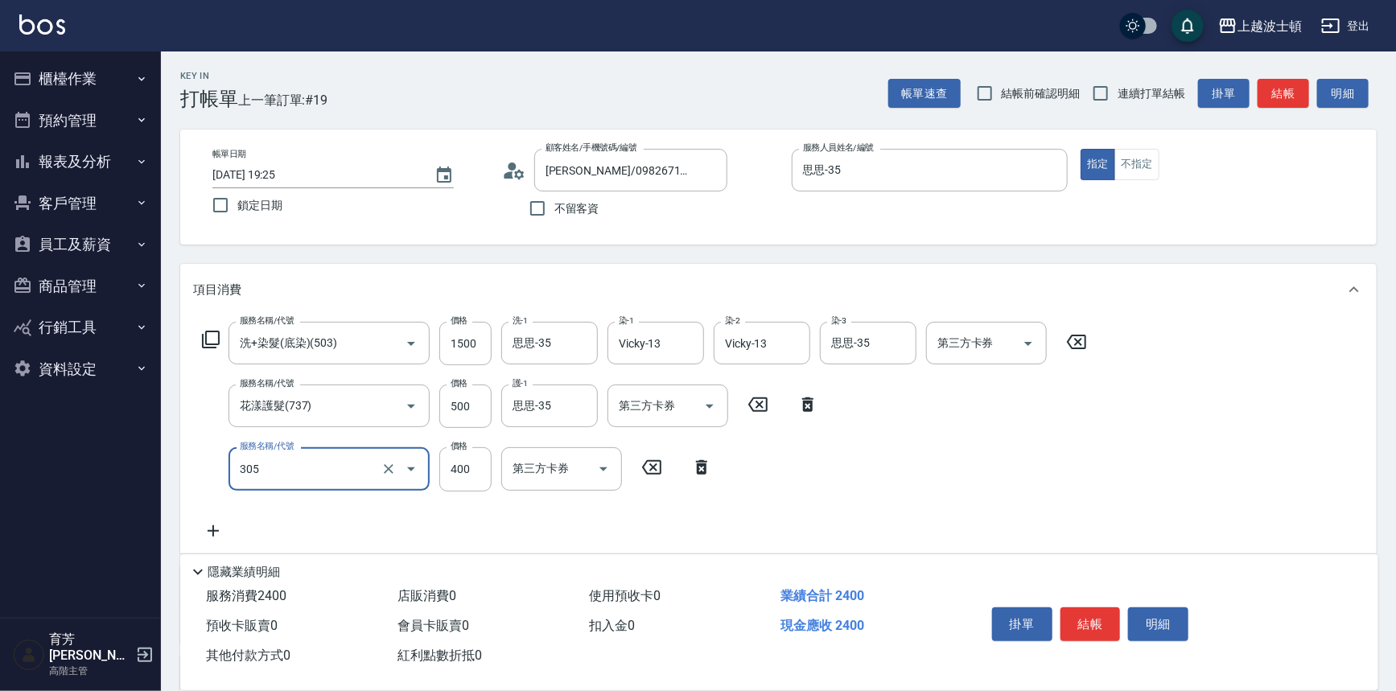
type input "剪髮(305)"
type input "350"
click at [219, 533] on icon at bounding box center [213, 531] width 40 height 19
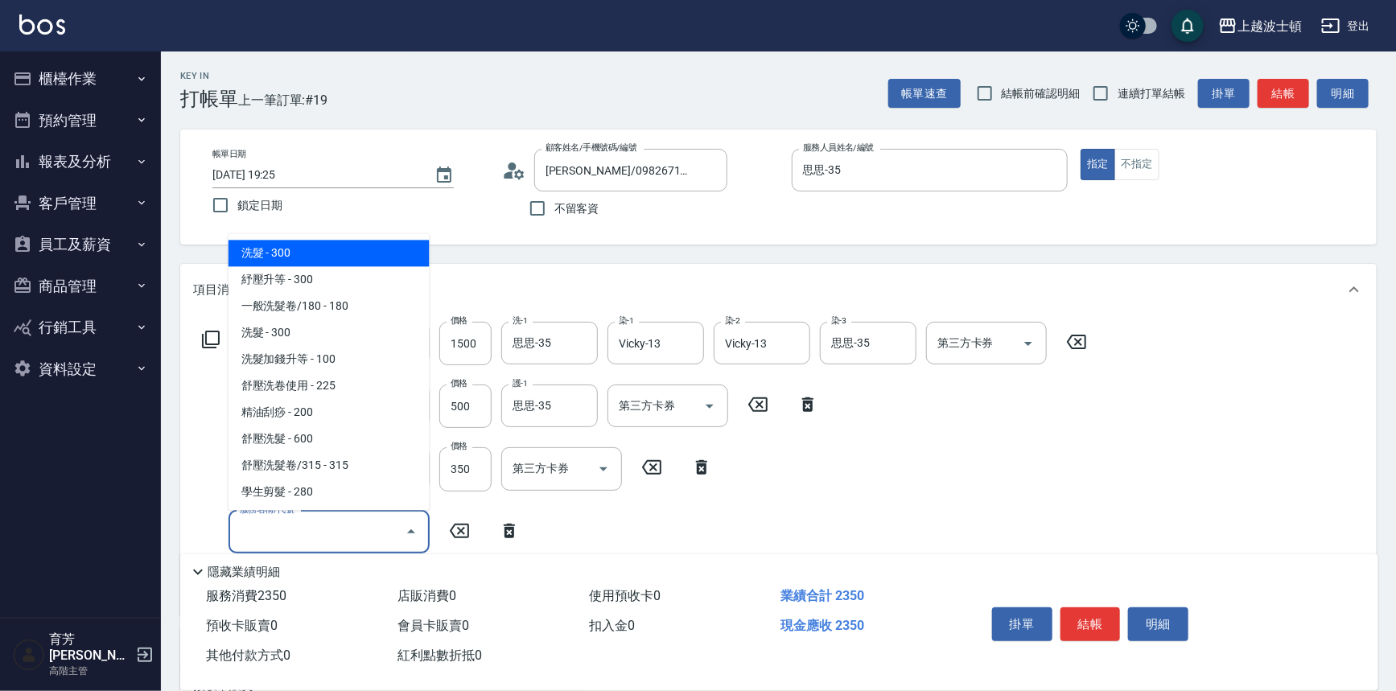
click at [278, 538] on input "服務名稱/代號" at bounding box center [317, 532] width 163 height 28
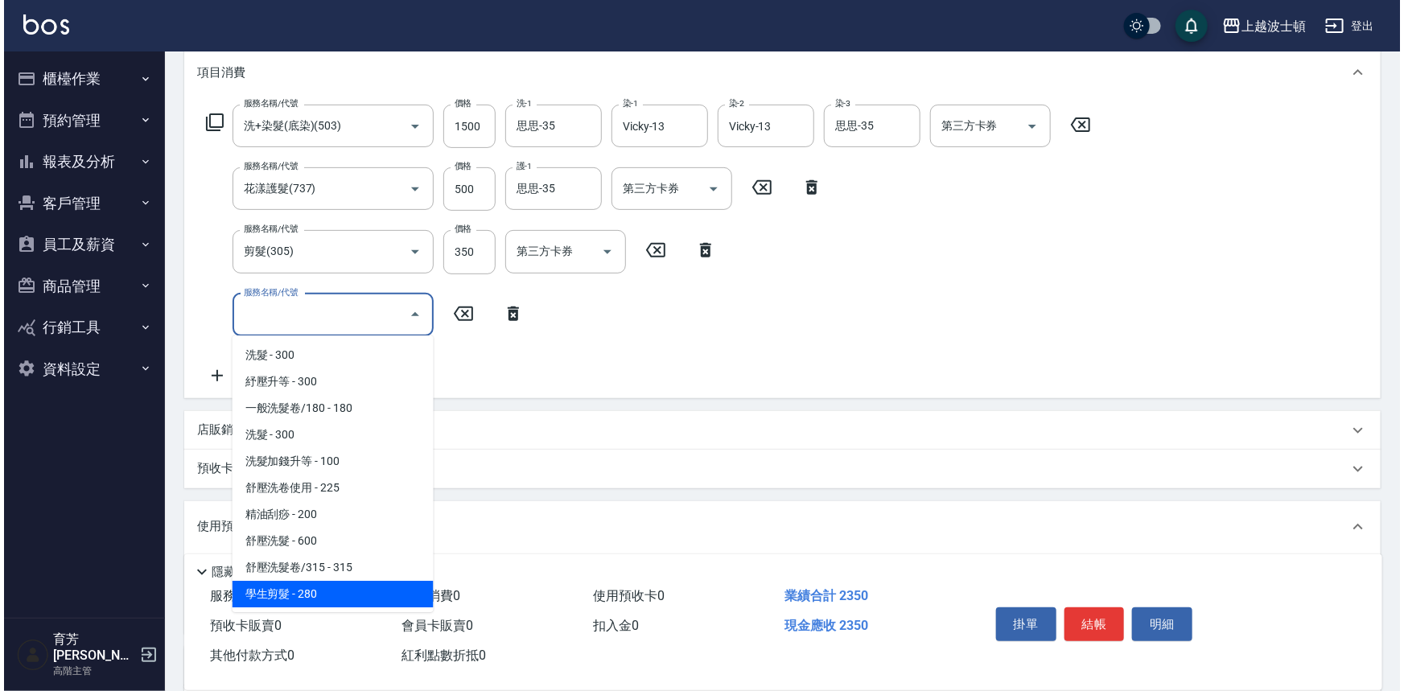
scroll to position [219, 0]
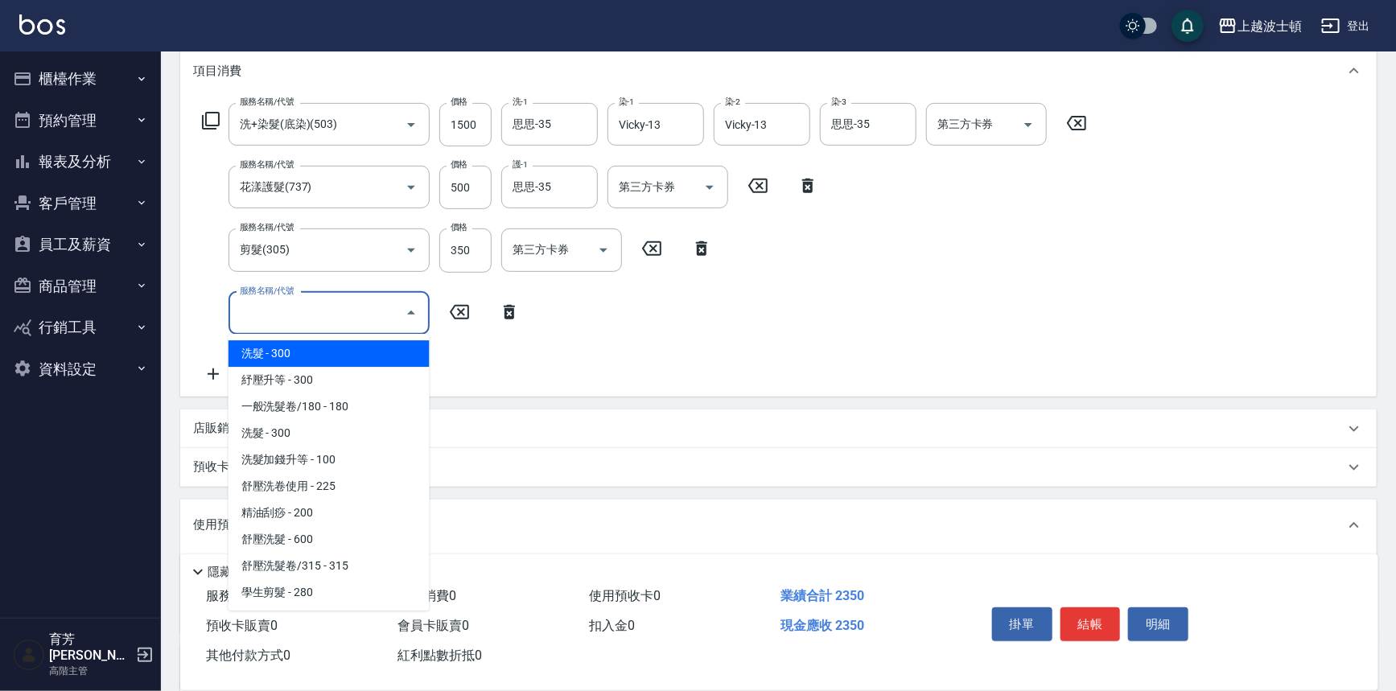
click at [208, 114] on icon at bounding box center [210, 120] width 19 height 19
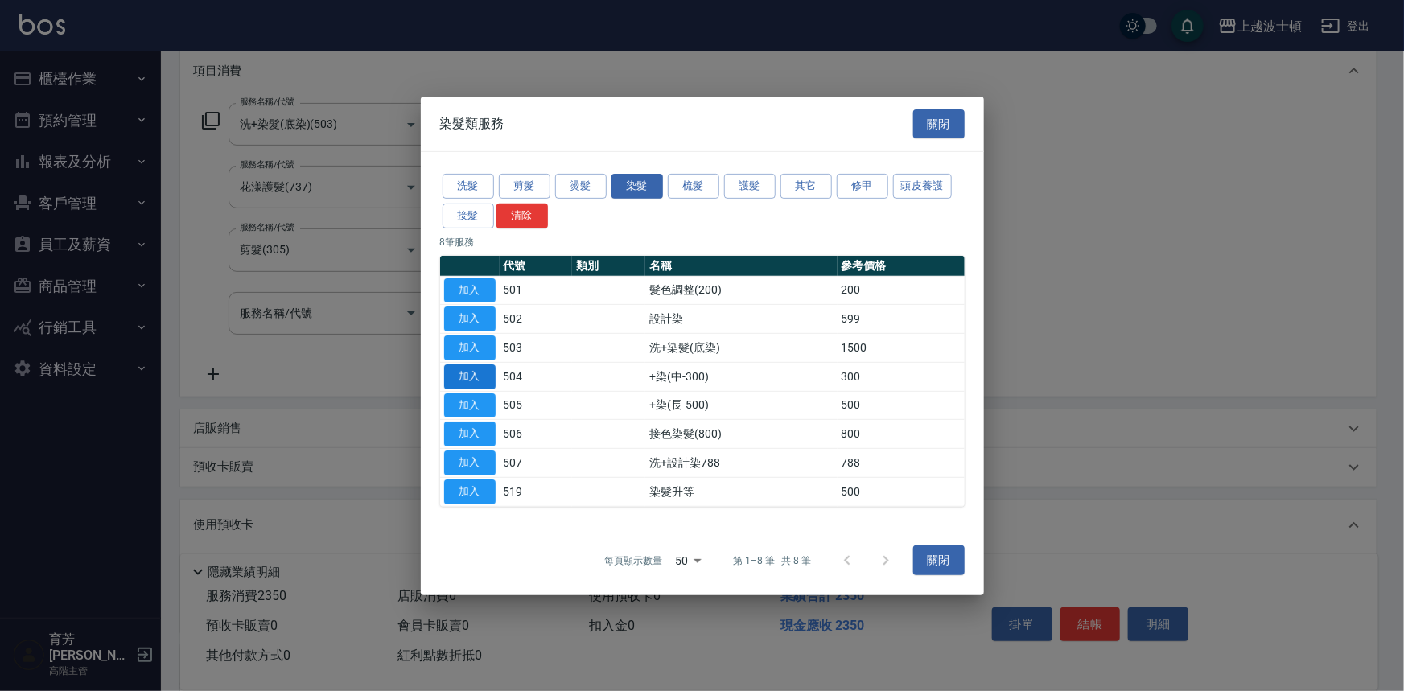
click at [480, 376] on button "加入" at bounding box center [470, 377] width 52 height 25
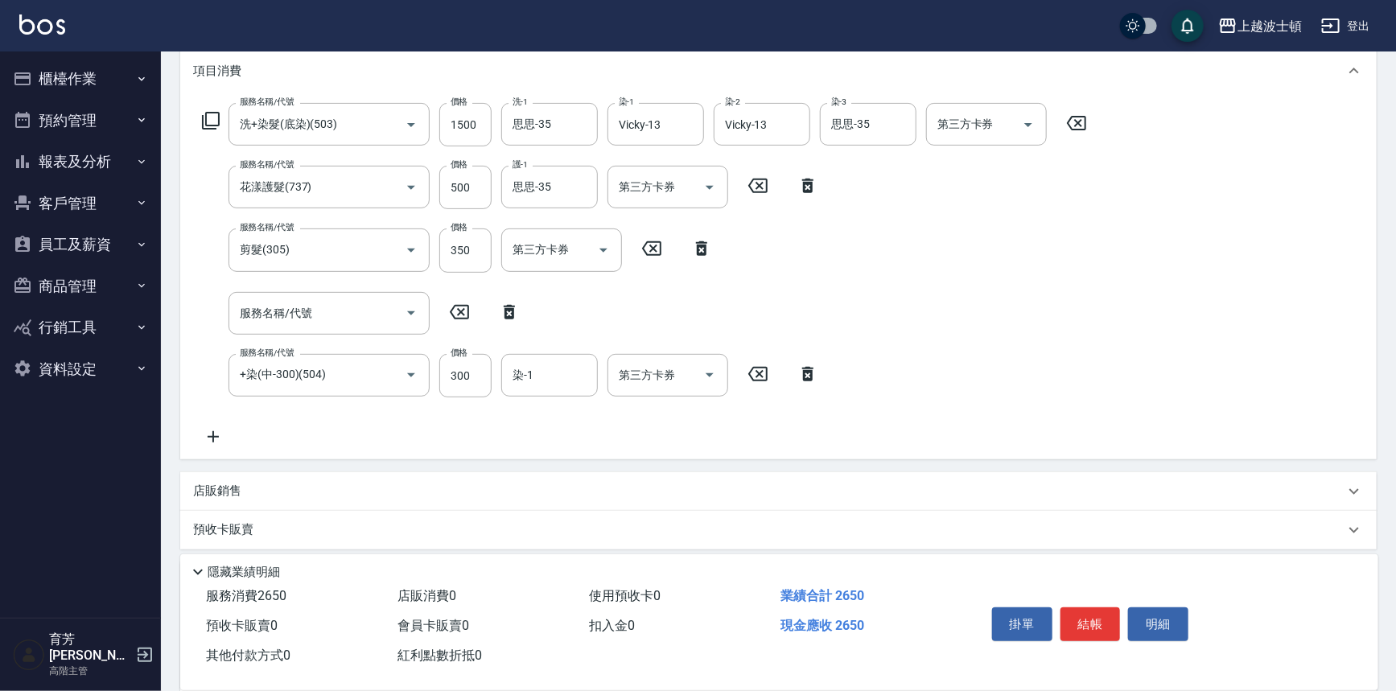
click at [512, 303] on icon at bounding box center [509, 312] width 40 height 19
type input "+染(中-300)(504)"
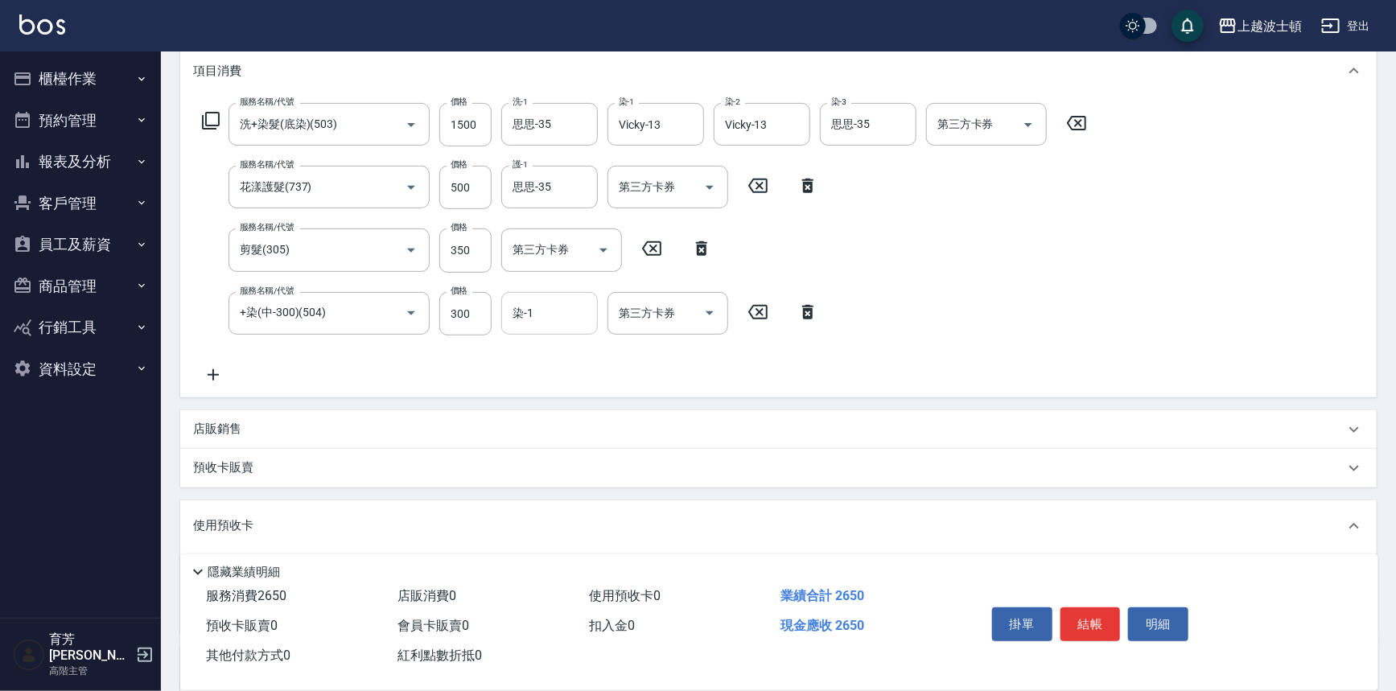
click at [530, 313] on input "染-1" at bounding box center [550, 313] width 82 height 28
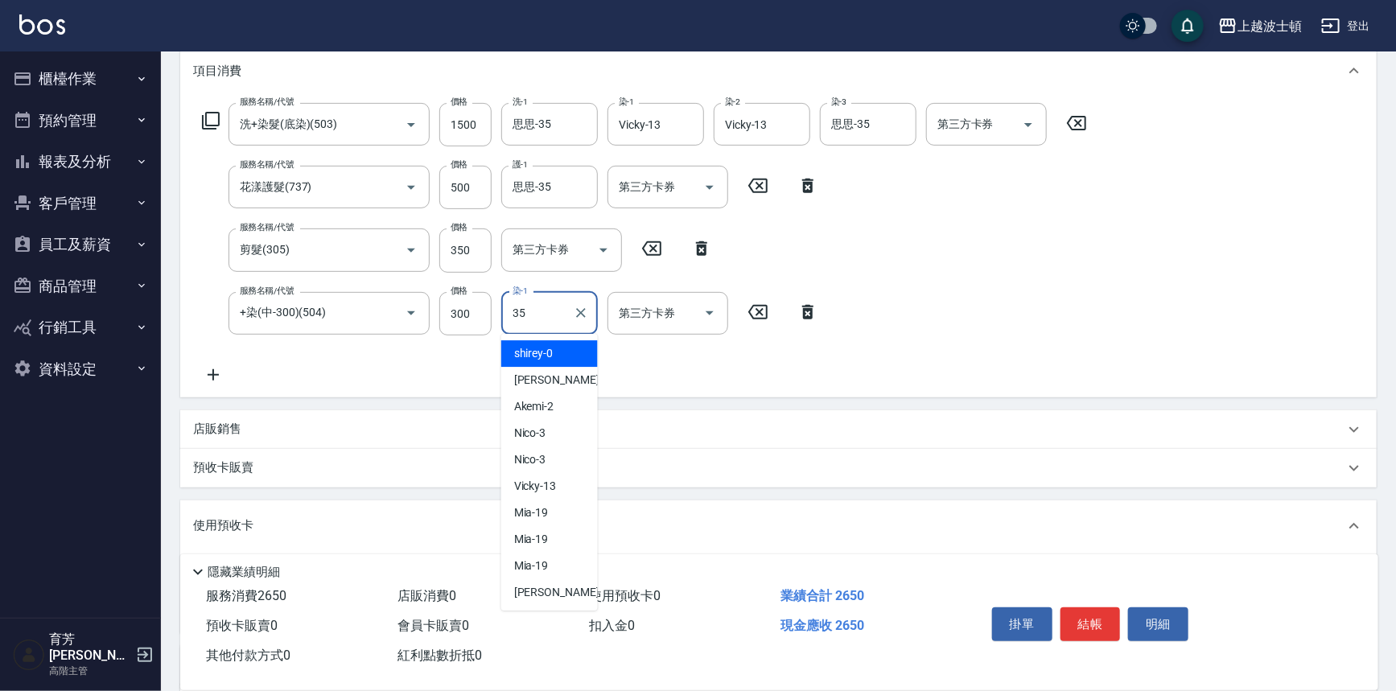
type input "思思-35"
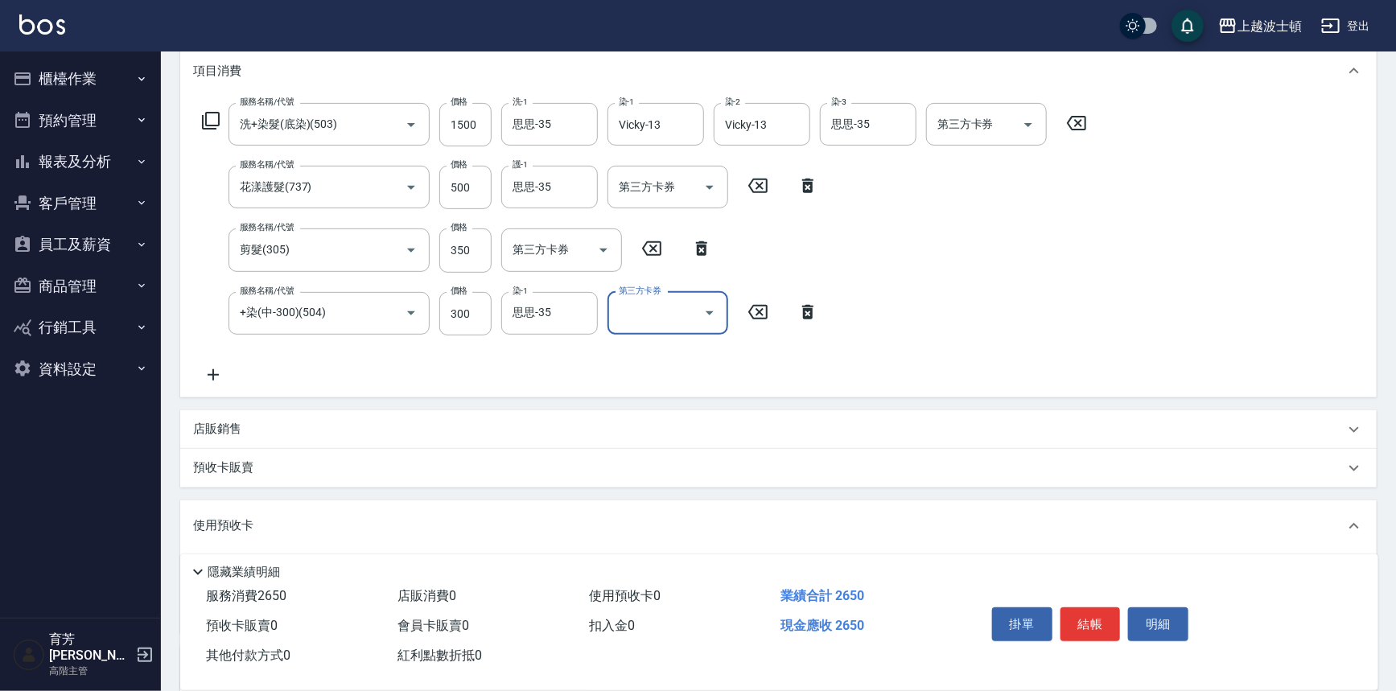
click at [699, 253] on icon at bounding box center [701, 248] width 11 height 14
type input "+染(中-300)(504)"
type input "300"
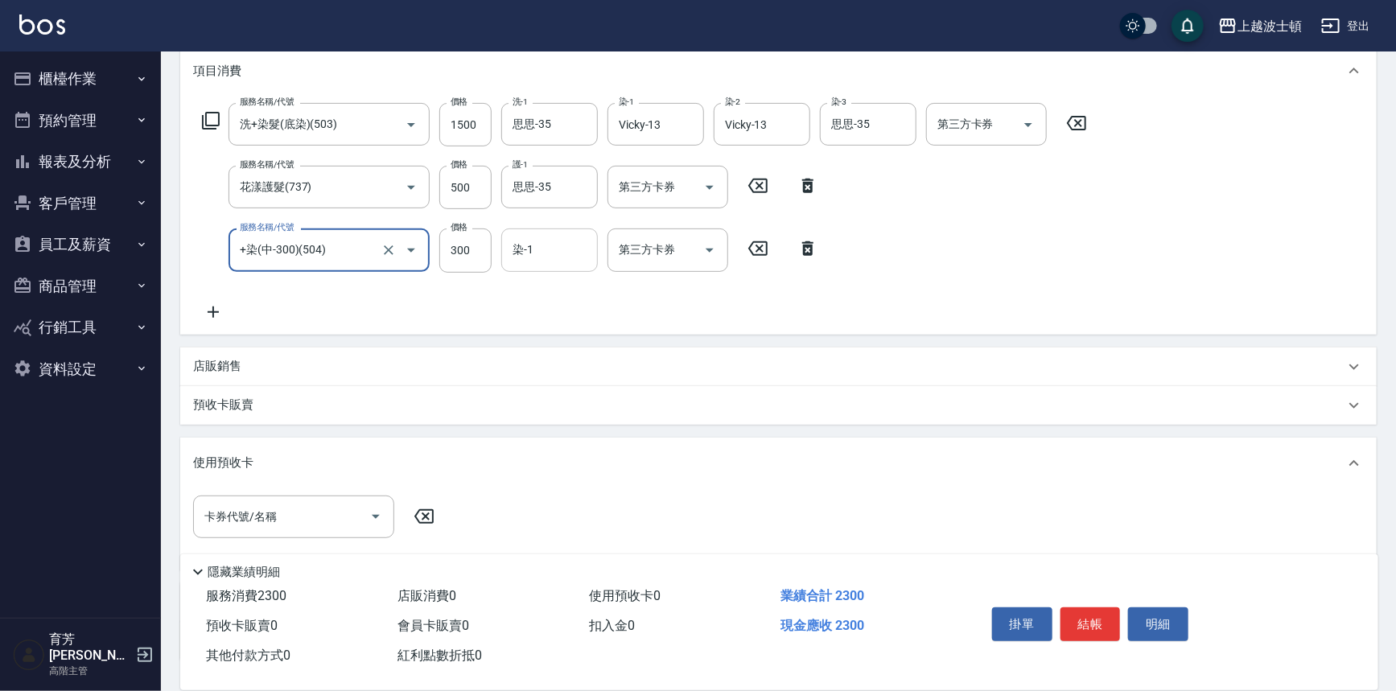
click at [513, 249] on div "染-1 染-1" at bounding box center [549, 250] width 97 height 43
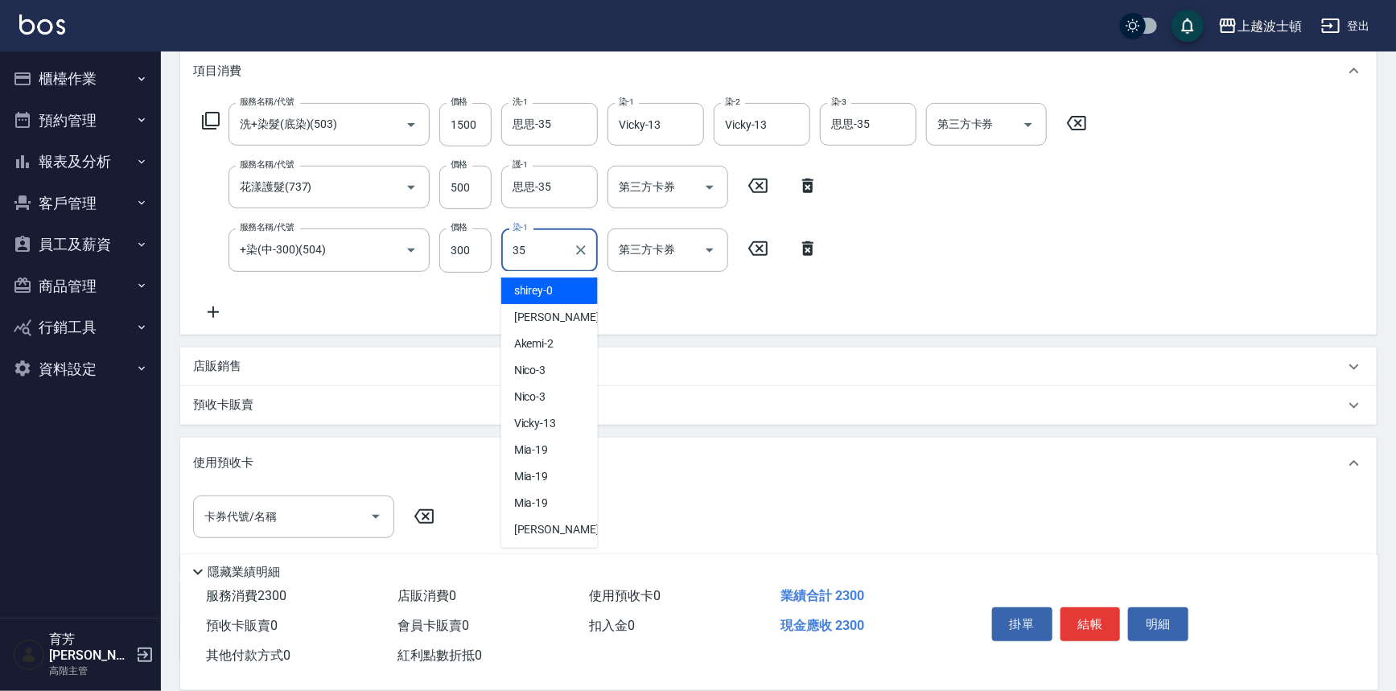
type input "思思-35"
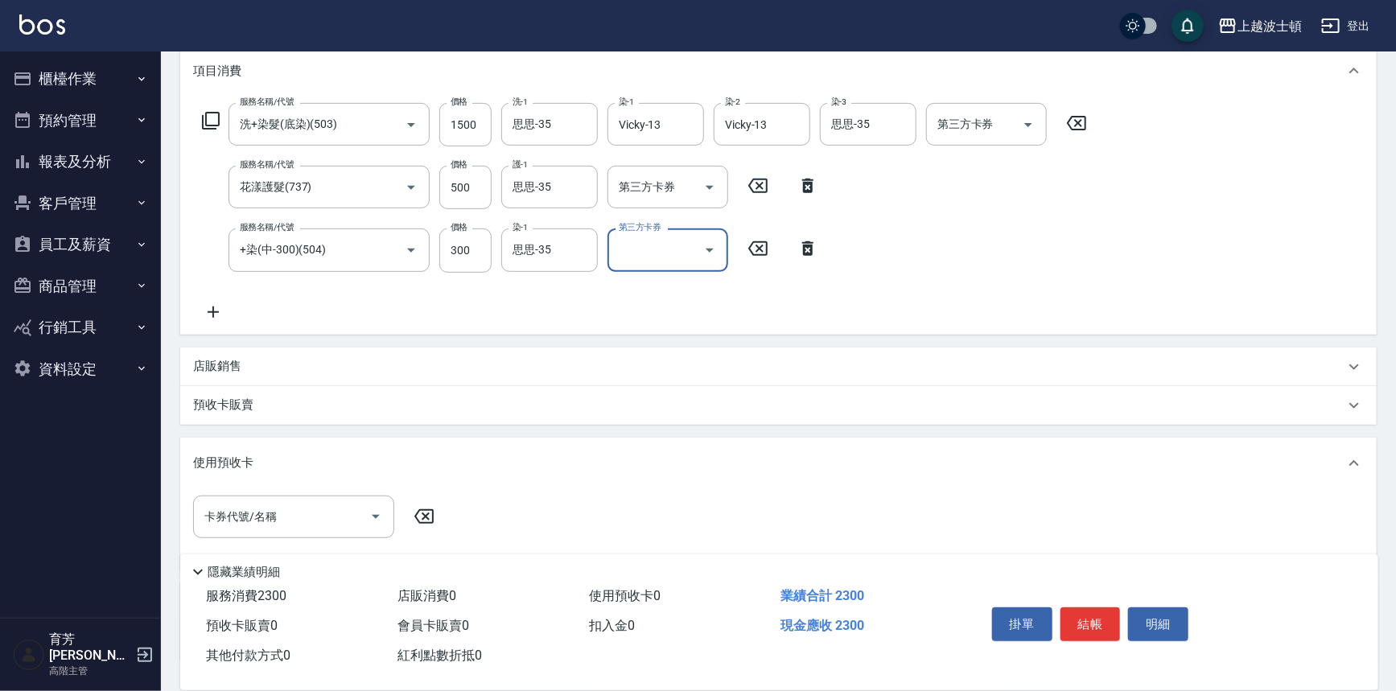
click at [216, 311] on icon at bounding box center [213, 312] width 11 height 11
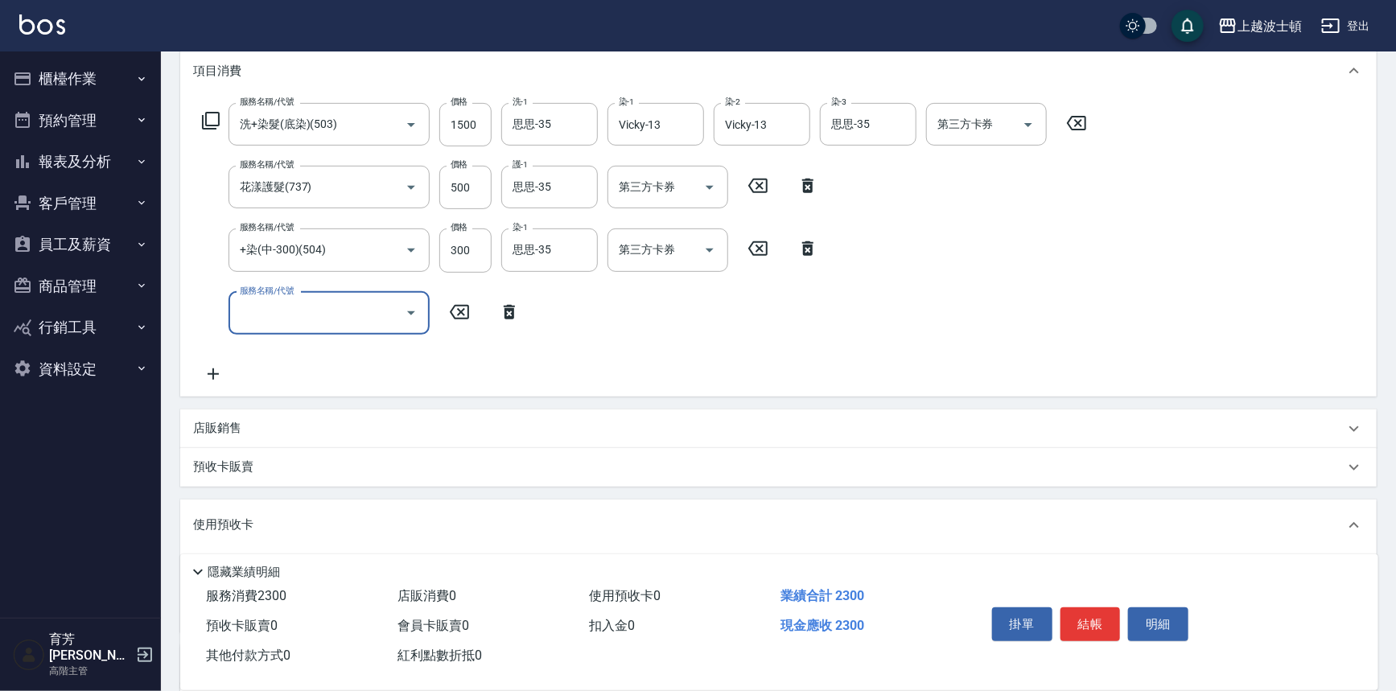
click at [514, 315] on icon at bounding box center [509, 312] width 40 height 19
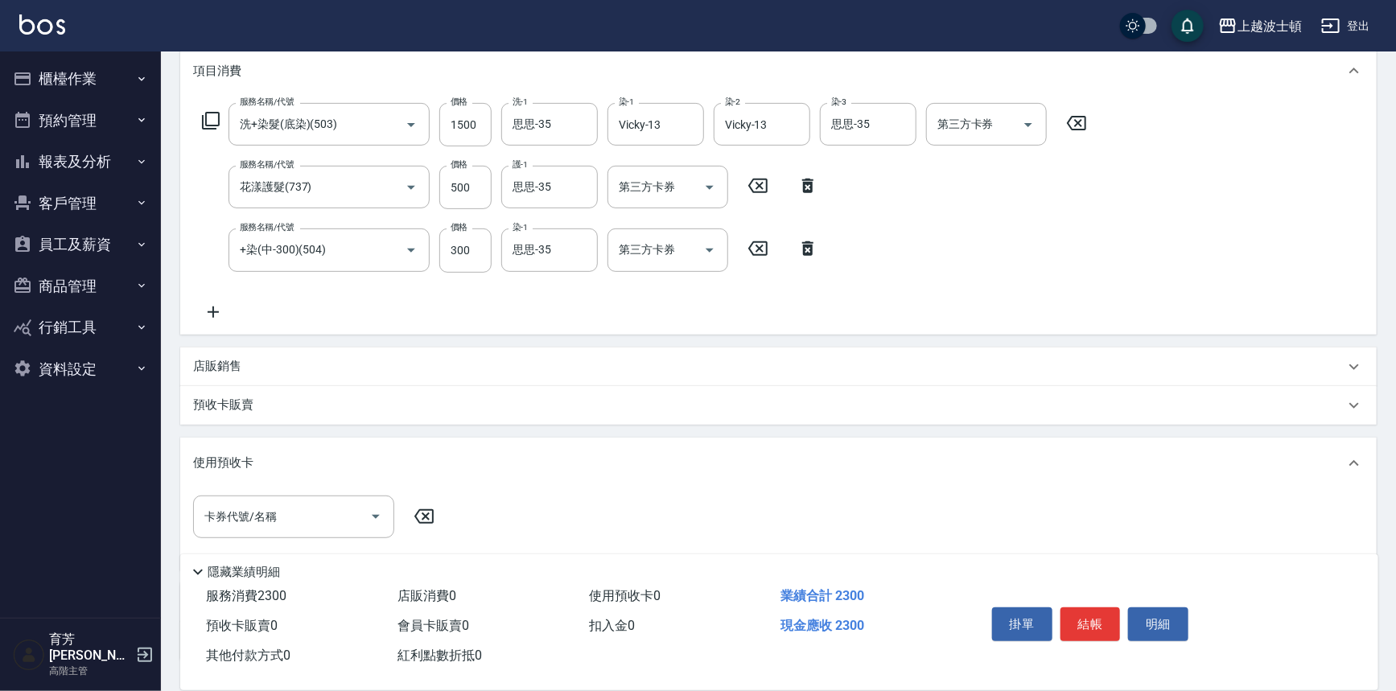
click at [216, 291] on div "服務名稱/代號 洗+染髮(底染)(503) 服務名稱/代號 價格 1500 價格 洗-1 思思-35 洗-1 染-1 Vicky-13 染-1 染-2 Vic…" at bounding box center [645, 212] width 904 height 218
click at [241, 324] on div "服務名稱/代號 洗+染髮(底染)(503) 服務名稱/代號 價格 1500 價格 洗-1 思思-35 洗-1 染-1 Vicky-13 染-1 染-2 Vic…" at bounding box center [778, 215] width 1197 height 237
click at [221, 314] on icon at bounding box center [213, 312] width 40 height 19
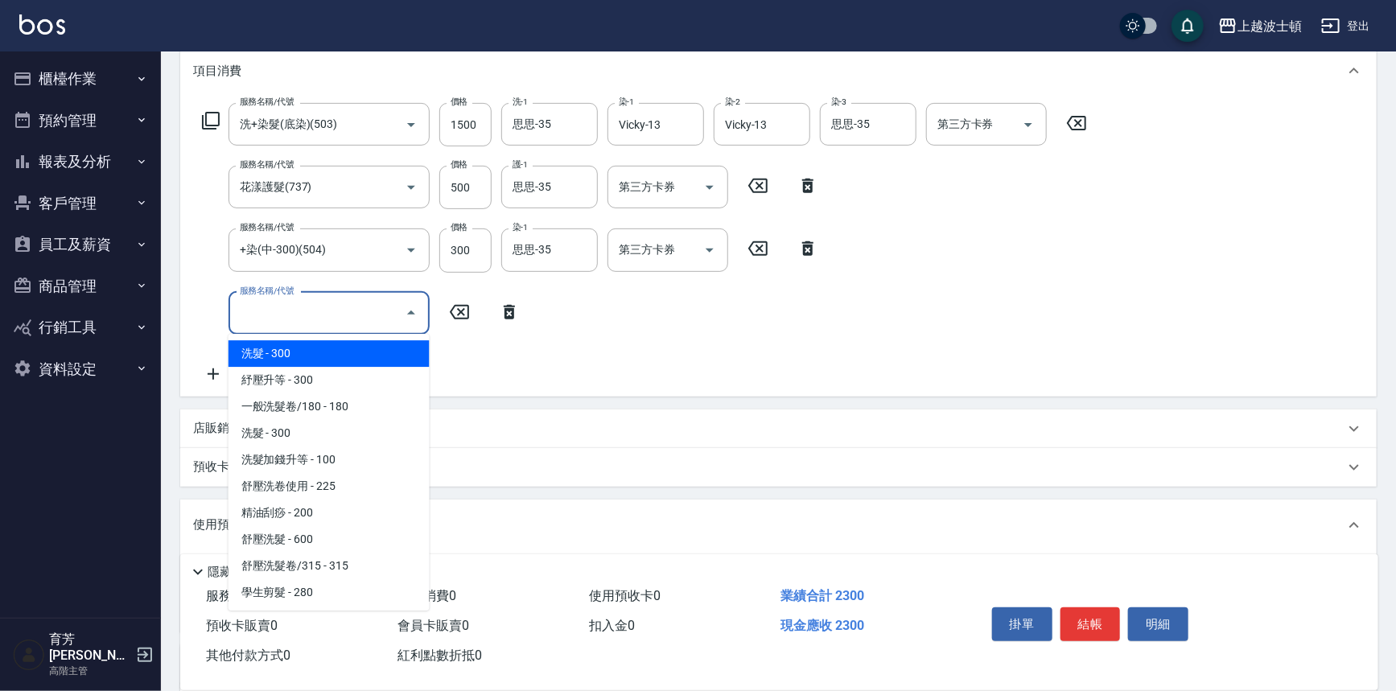
click at [305, 308] on input "服務名稱/代號" at bounding box center [317, 313] width 163 height 28
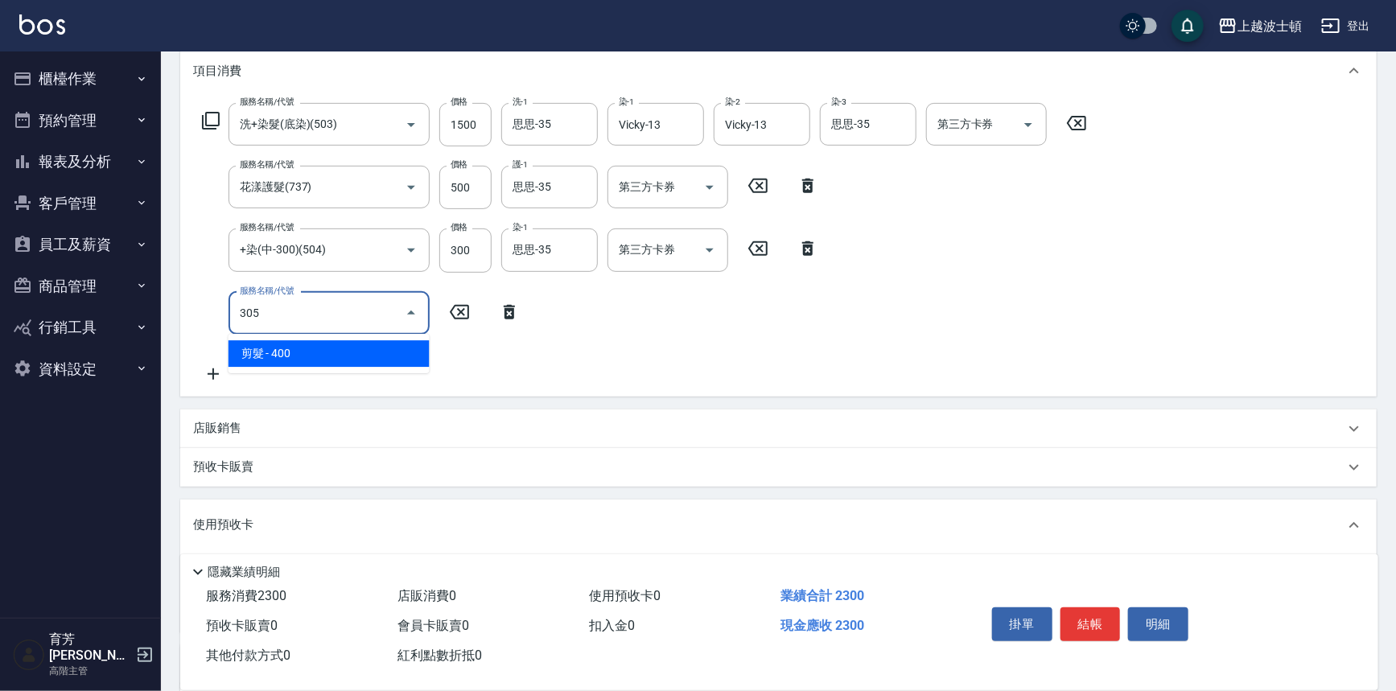
type input "剪髮(305)"
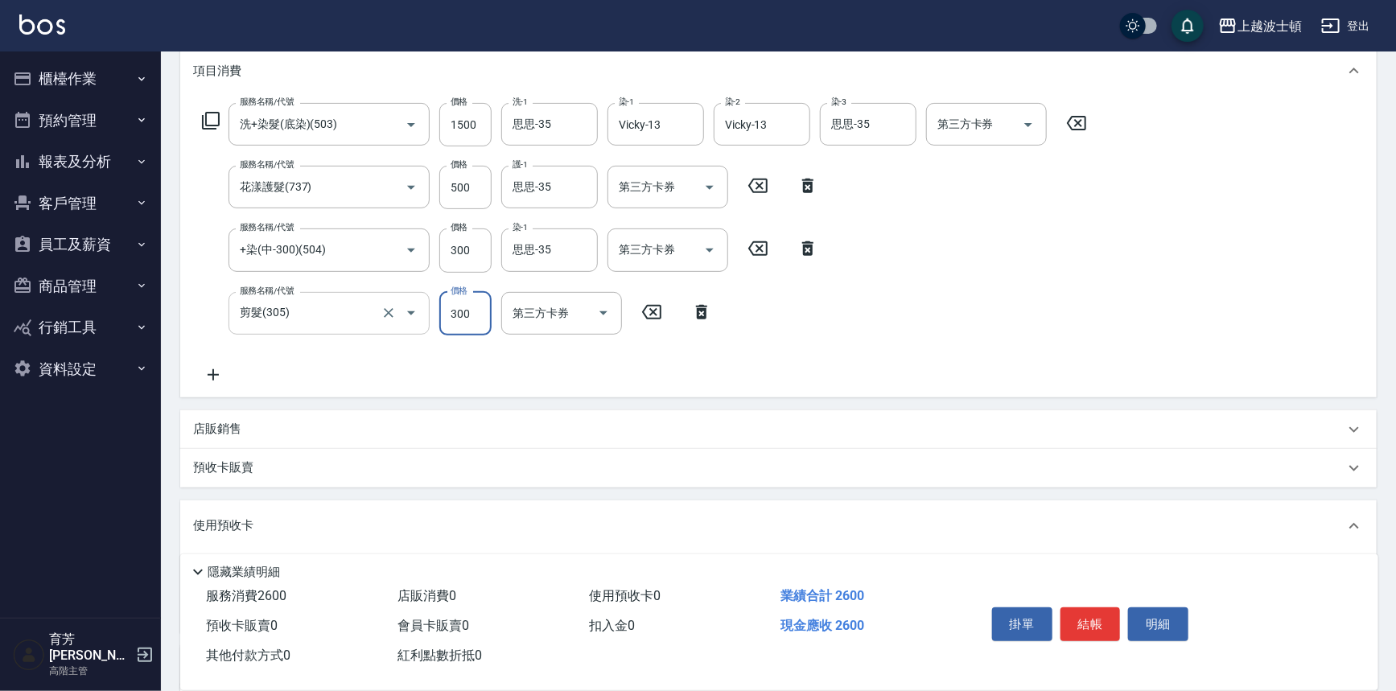
type input "300"
click at [208, 377] on icon at bounding box center [213, 374] width 40 height 19
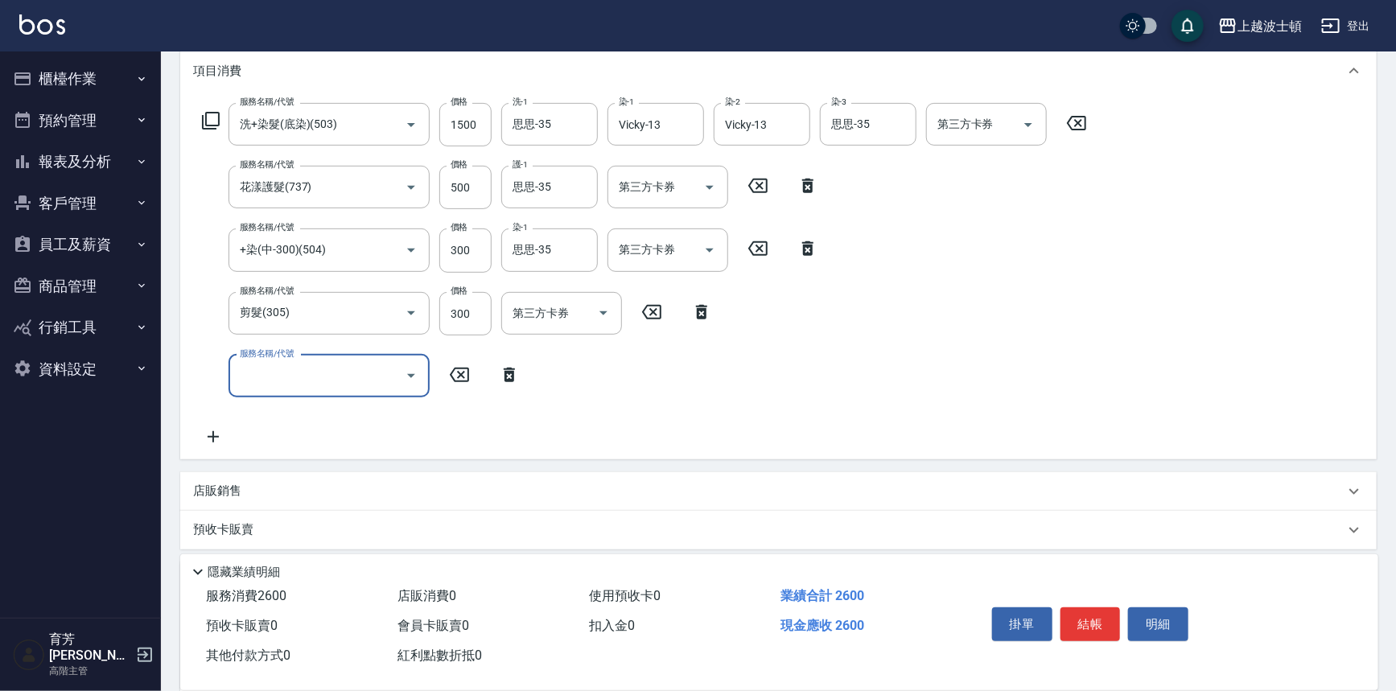
drag, startPoint x: 513, startPoint y: 377, endPoint x: 491, endPoint y: 369, distance: 23.7
click at [513, 377] on icon at bounding box center [509, 375] width 11 height 14
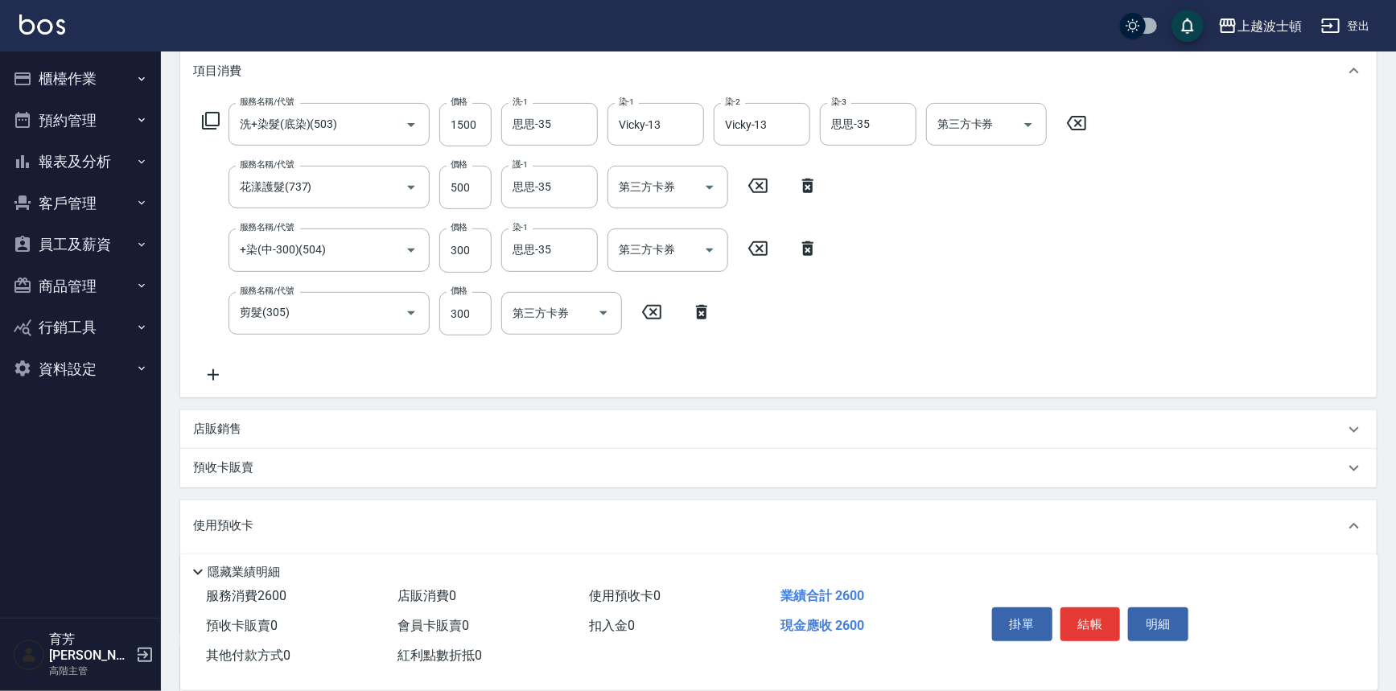
click at [209, 121] on icon at bounding box center [210, 120] width 19 height 19
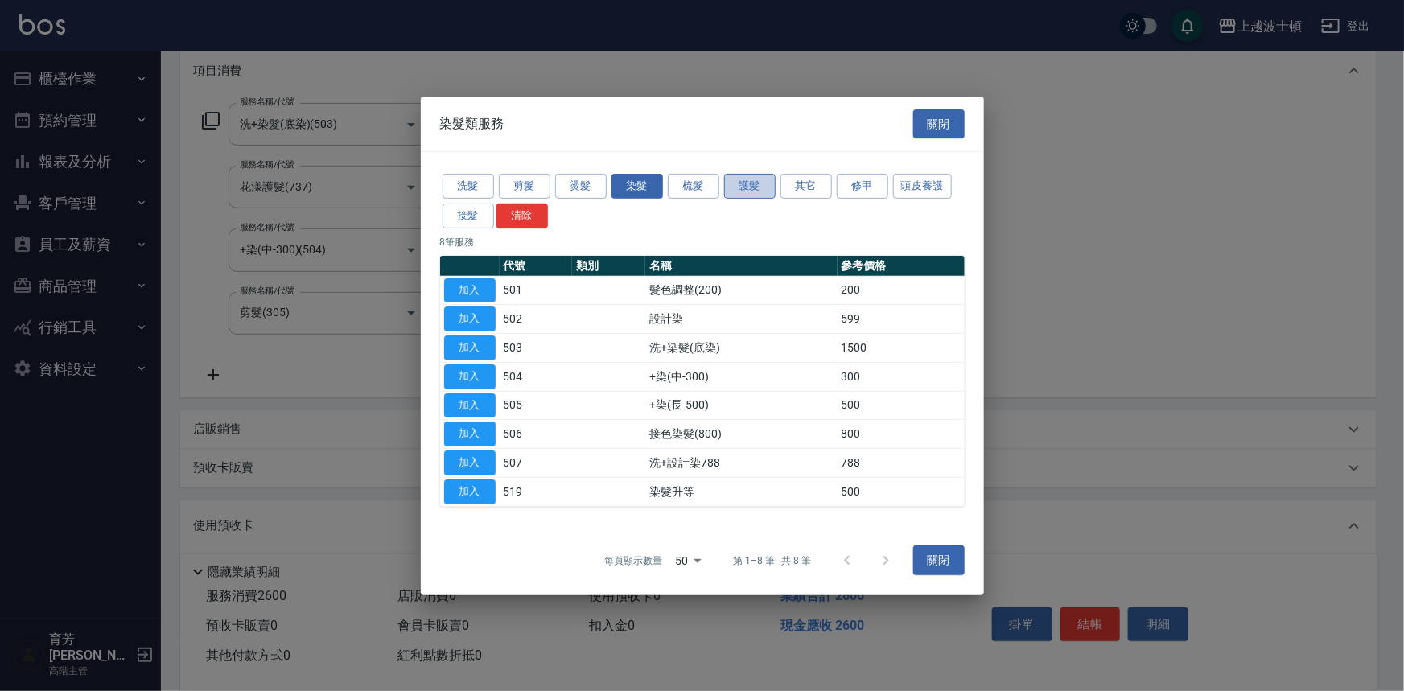
click at [700, 191] on button "護髮" at bounding box center [750, 186] width 52 height 25
click at [700, 191] on div "洗髮 剪髮 燙髮 染髮 梳髮 護髮 其它 修甲 頭皮養護 接髮 清除 8 筆服務 代號 類別 名稱 參考價格 加入 501 髮色調整(200) 200 加入 …" at bounding box center [702, 339] width 563 height 374
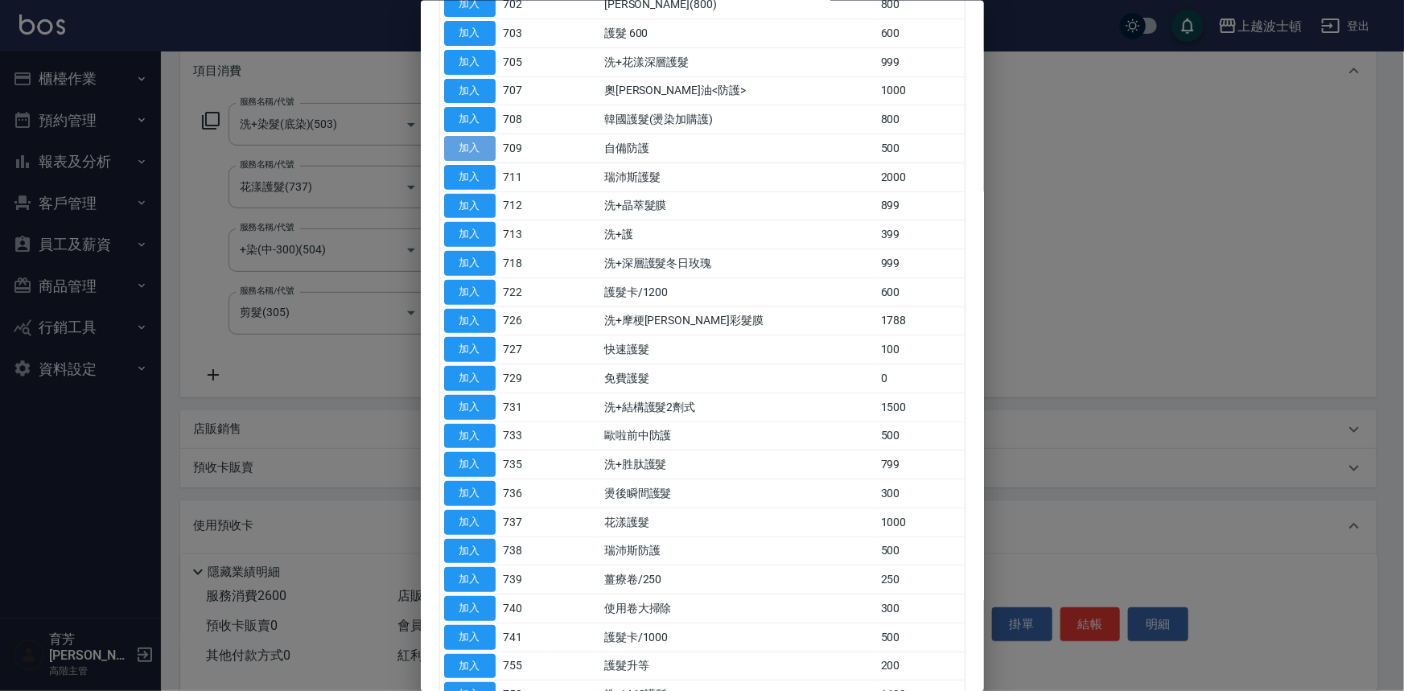
click at [487, 147] on button "加入" at bounding box center [470, 148] width 52 height 25
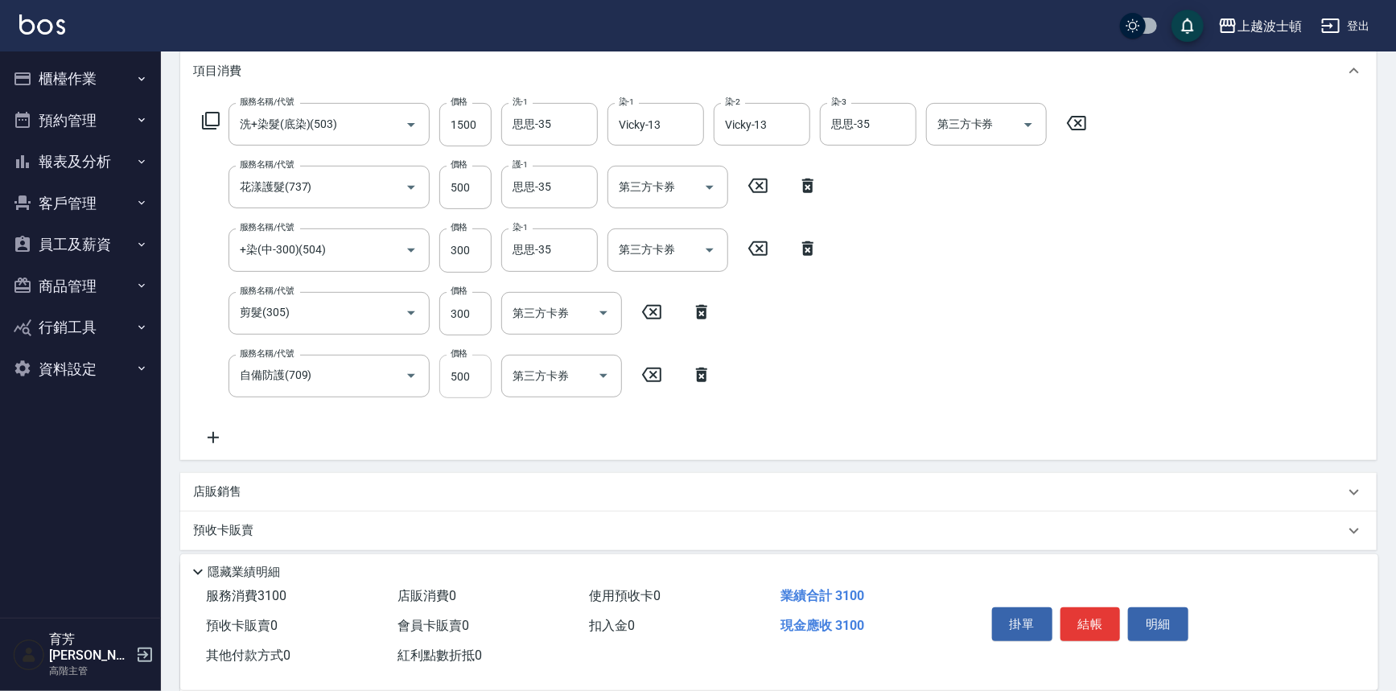
drag, startPoint x: 475, startPoint y: 375, endPoint x: 460, endPoint y: 377, distance: 15.4
click at [475, 375] on input "500" at bounding box center [465, 376] width 52 height 43
type input "200"
click at [700, 608] on button "結帳" at bounding box center [1091, 625] width 60 height 34
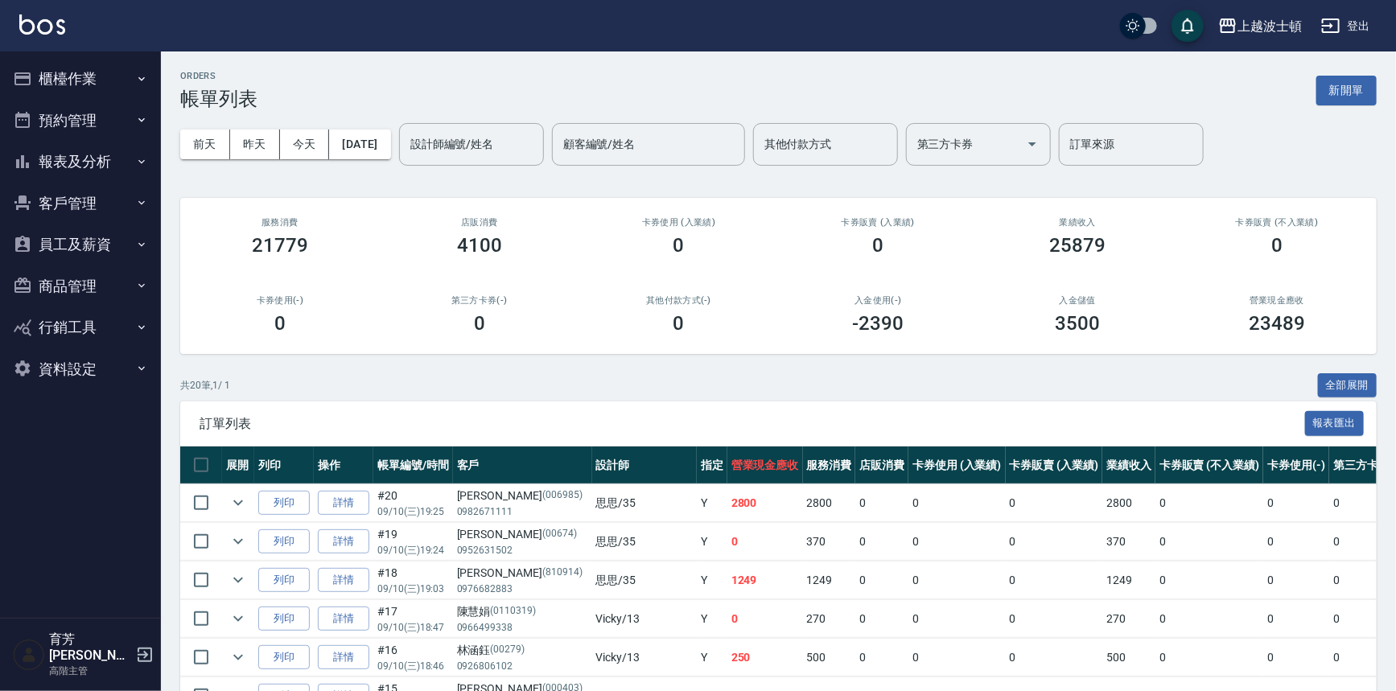
click at [94, 163] on button "報表及分析" at bounding box center [80, 162] width 148 height 42
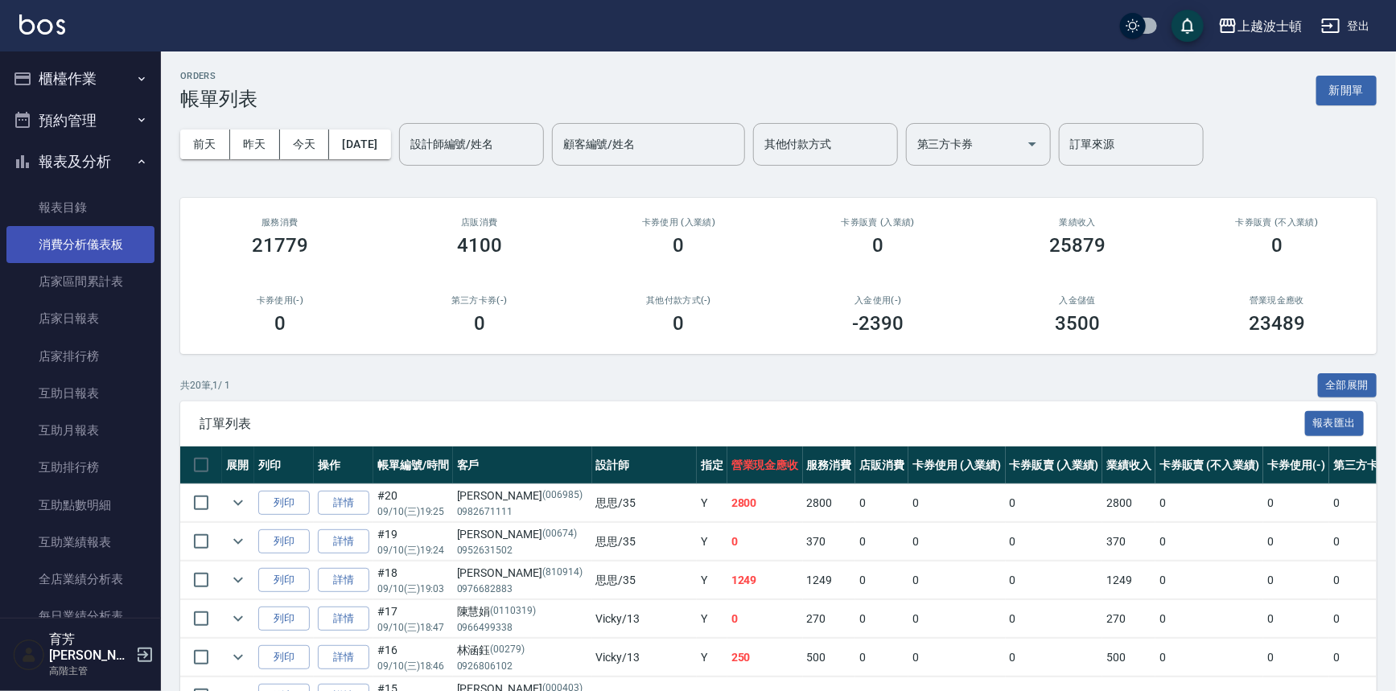
drag, startPoint x: 112, startPoint y: 156, endPoint x: 105, endPoint y: 235, distance: 79.2
click at [112, 156] on button "報表及分析" at bounding box center [80, 162] width 148 height 42
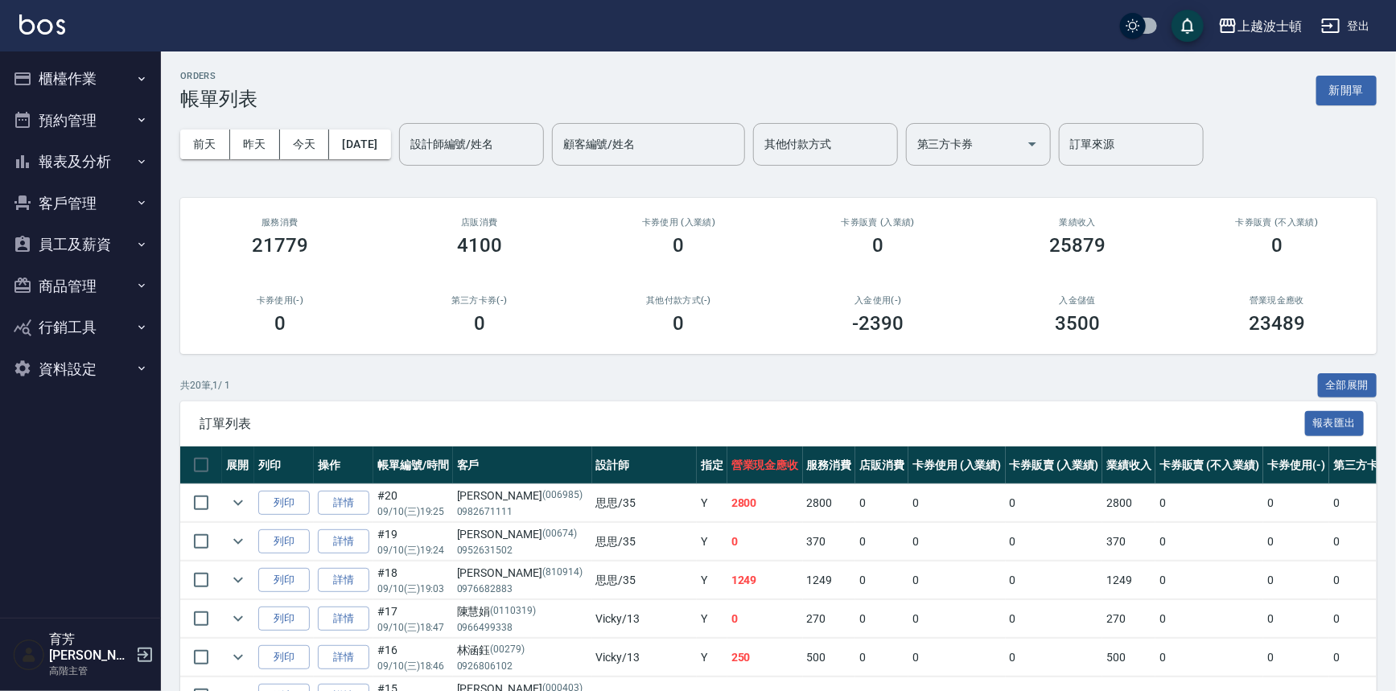
click at [94, 239] on button "員工及薪資" at bounding box center [80, 245] width 148 height 42
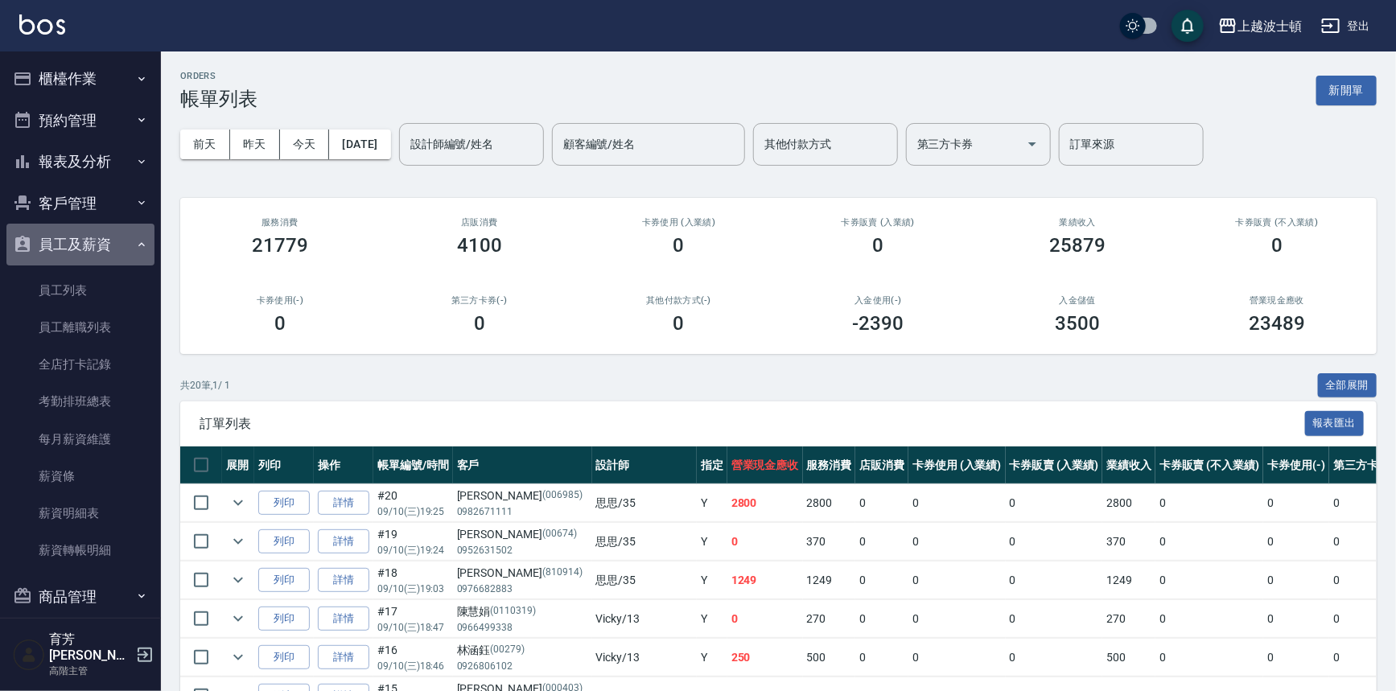
click at [96, 249] on button "員工及薪資" at bounding box center [80, 245] width 148 height 42
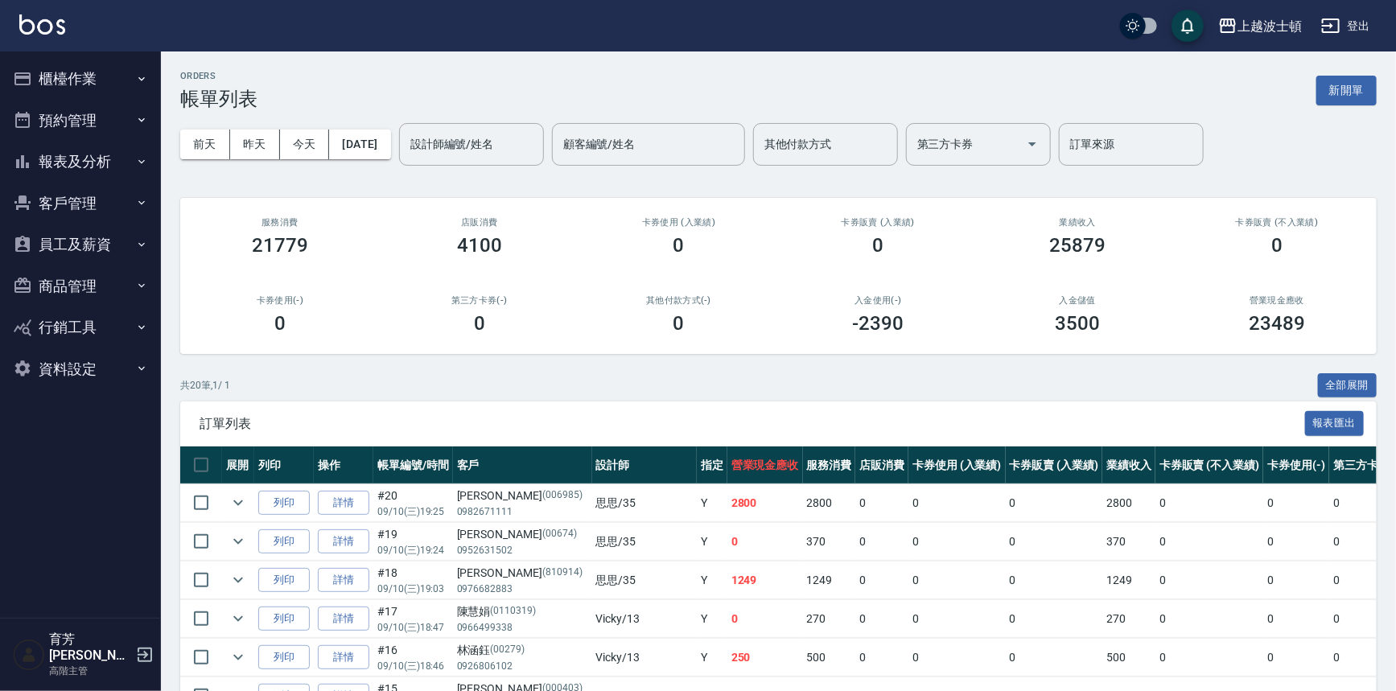
click at [93, 200] on button "客戶管理" at bounding box center [80, 204] width 148 height 42
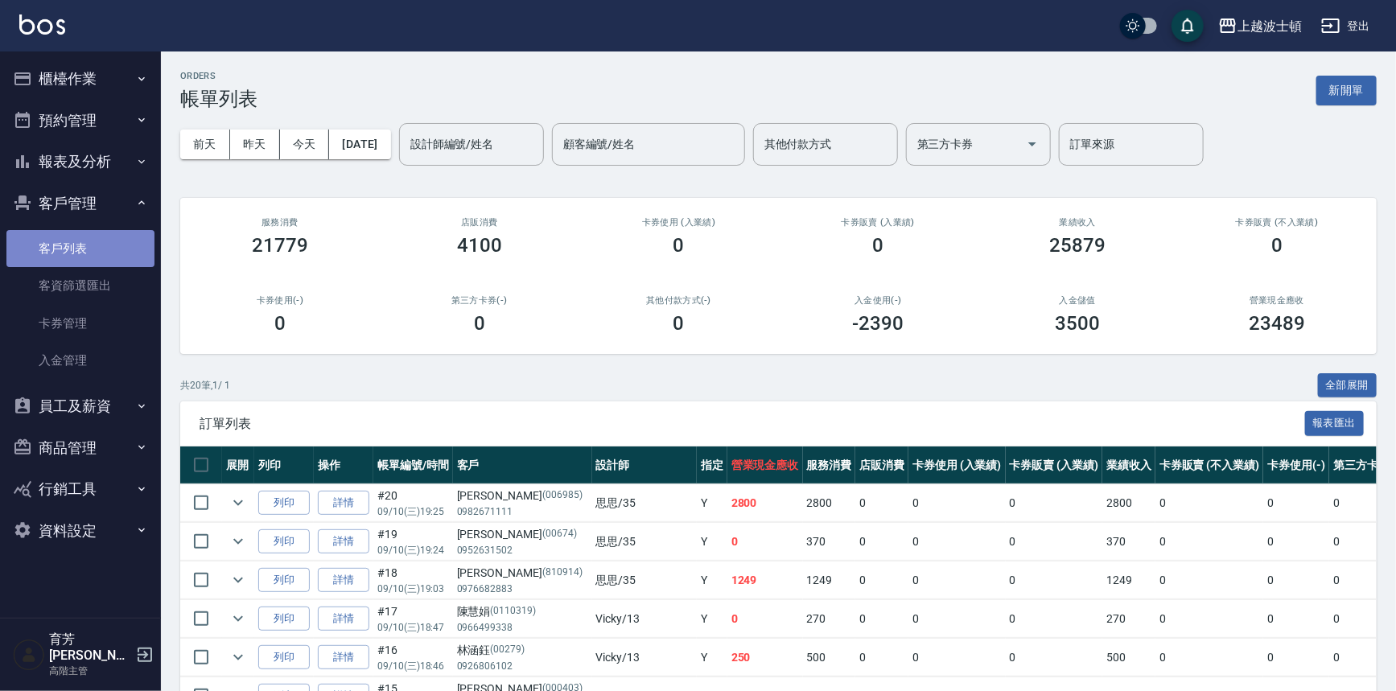
click at [100, 266] on link "客戶列表" at bounding box center [80, 248] width 148 height 37
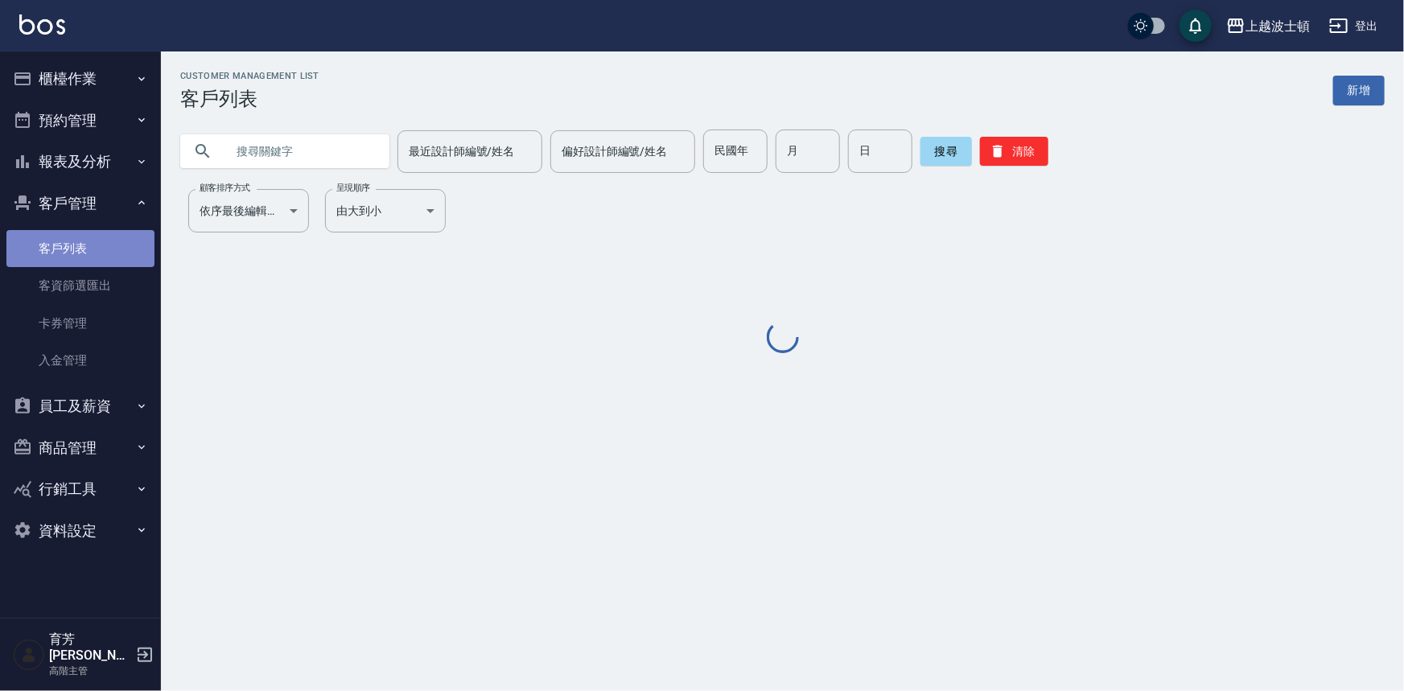
click at [102, 253] on link "客戶列表" at bounding box center [80, 248] width 148 height 37
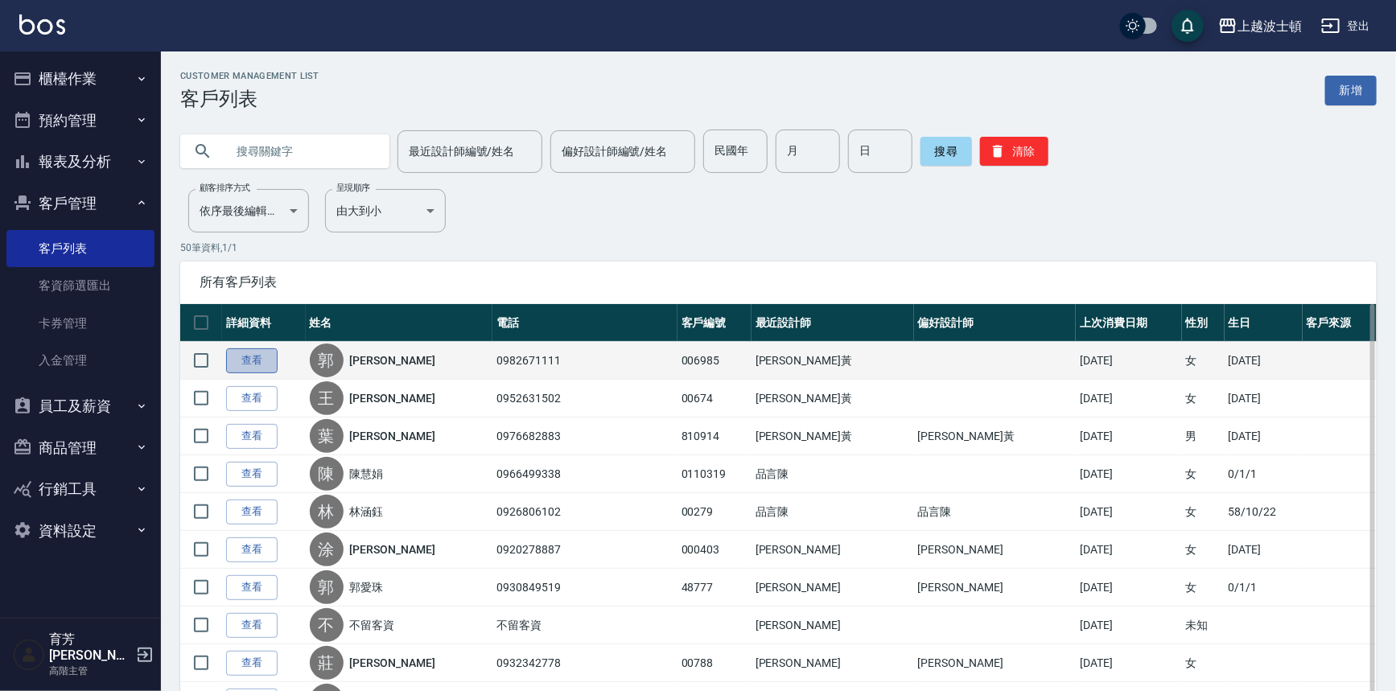
click at [252, 349] on link "查看" at bounding box center [252, 360] width 52 height 25
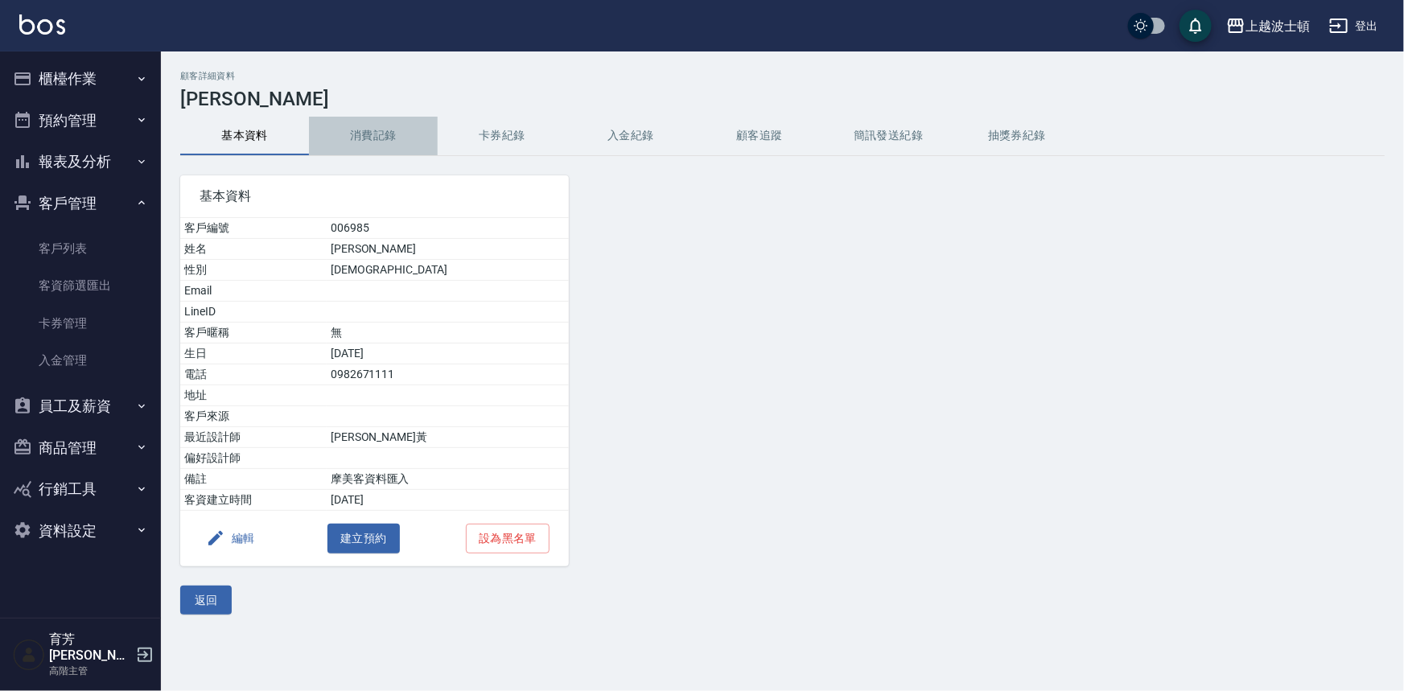
click at [390, 142] on button "消費記錄" at bounding box center [373, 136] width 129 height 39
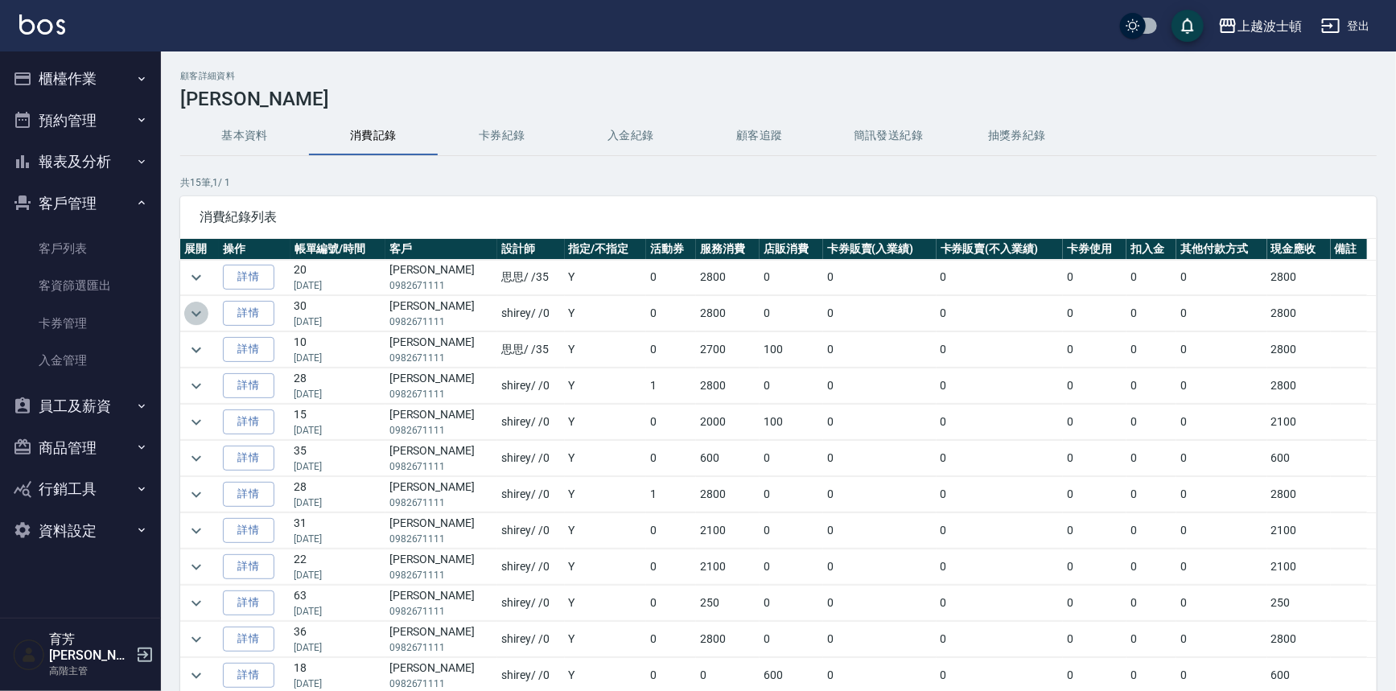
click at [192, 314] on icon "expand row" at bounding box center [196, 313] width 19 height 19
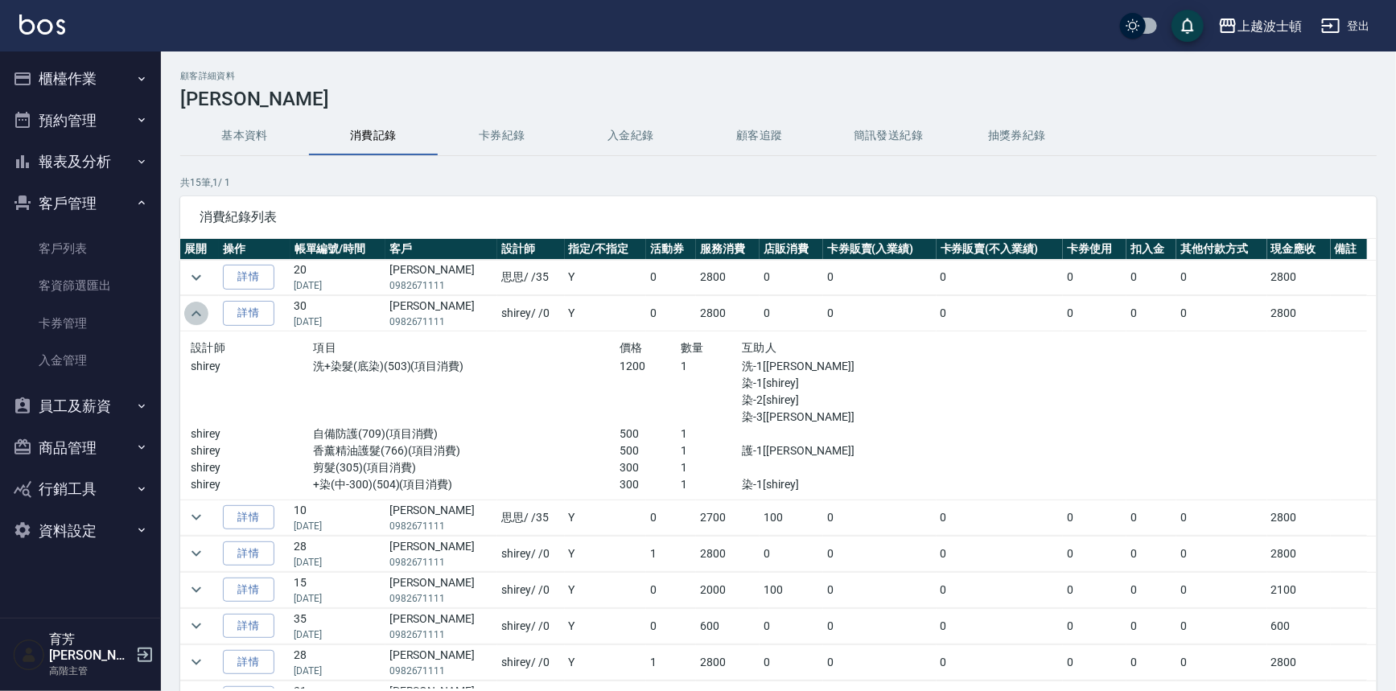
click at [192, 319] on icon "expand row" at bounding box center [196, 313] width 19 height 19
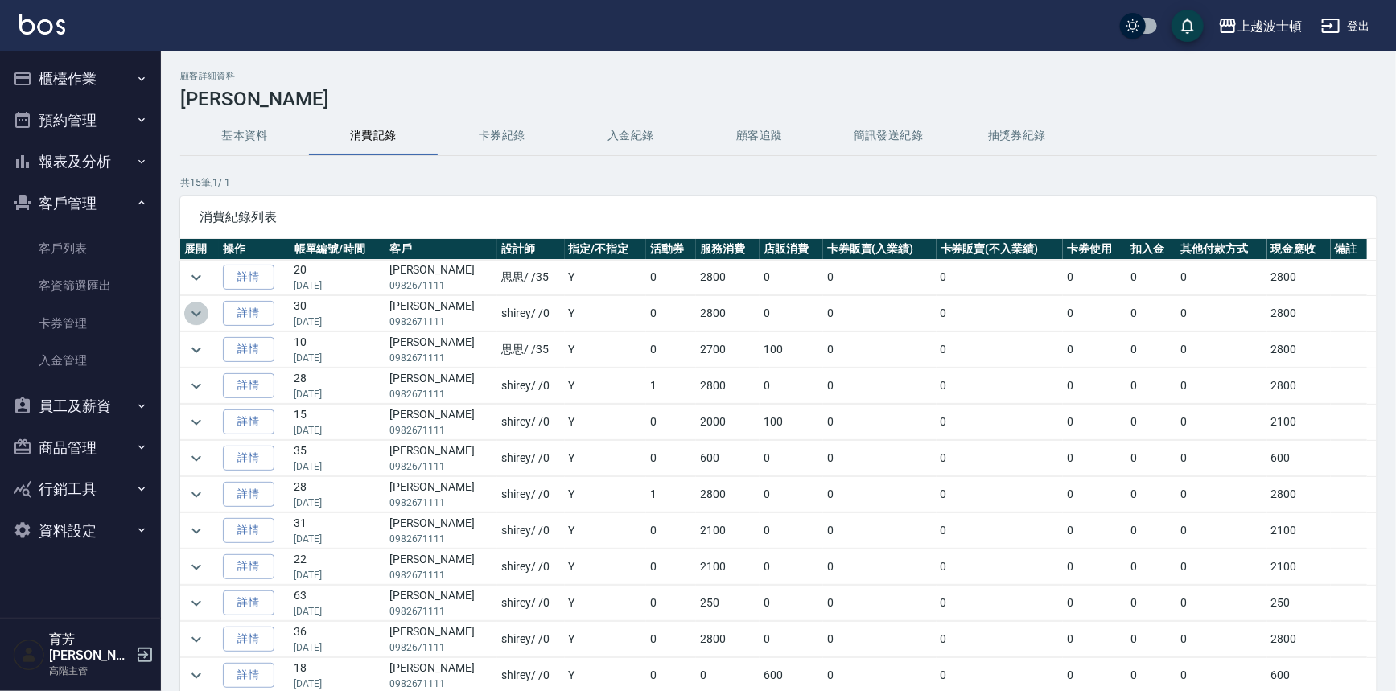
click at [192, 319] on icon "expand row" at bounding box center [196, 313] width 19 height 19
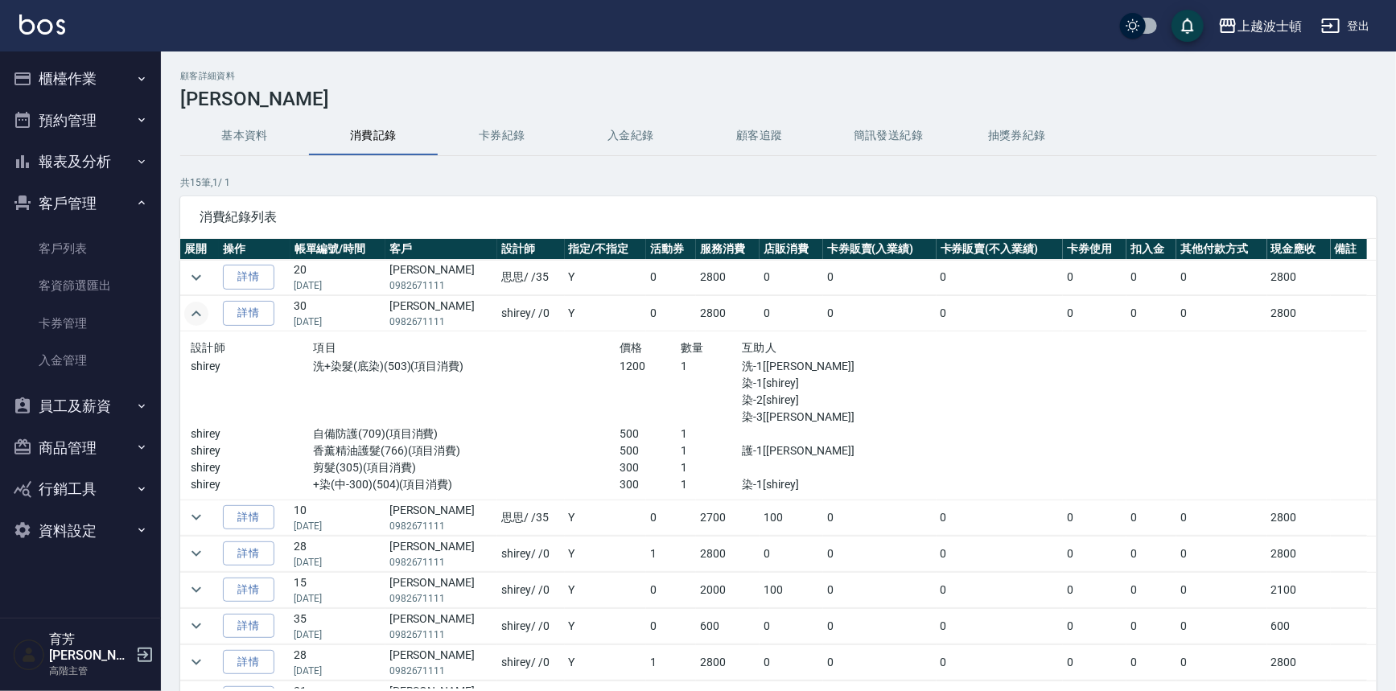
click at [193, 319] on icon "expand row" at bounding box center [196, 313] width 19 height 19
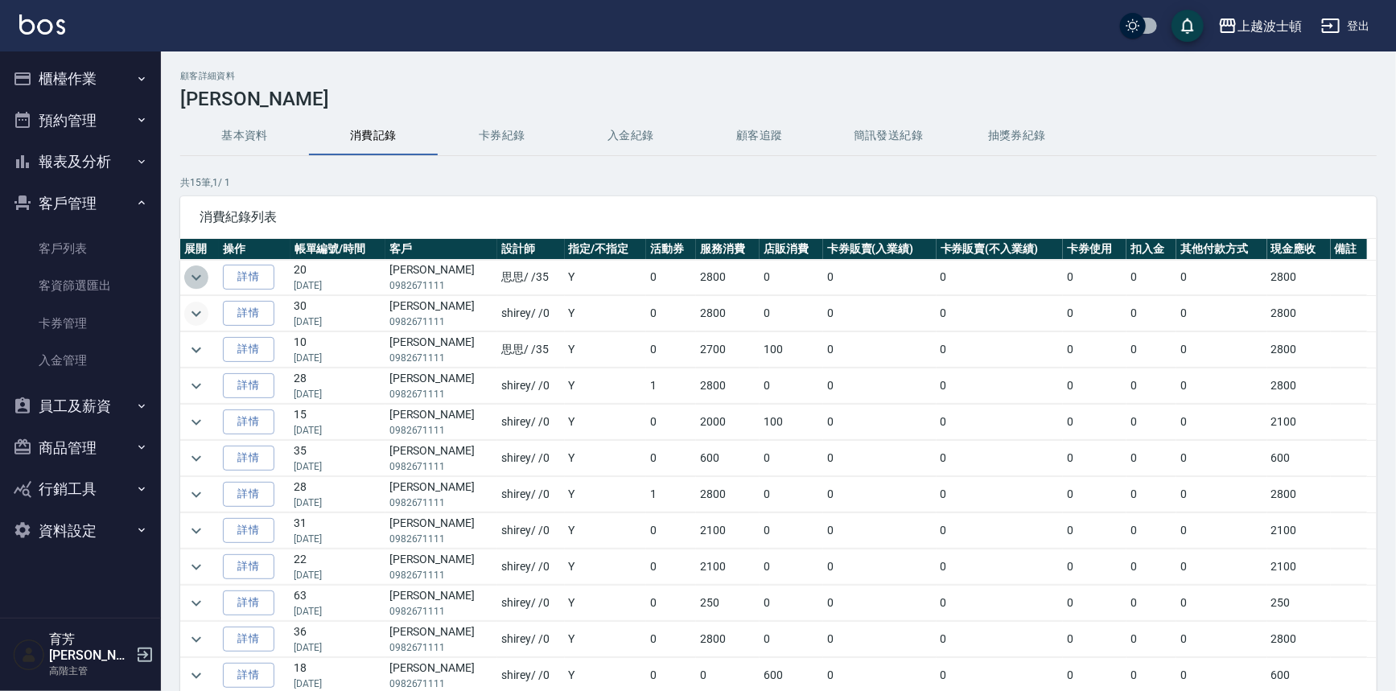
click at [193, 274] on icon "expand row" at bounding box center [196, 277] width 19 height 19
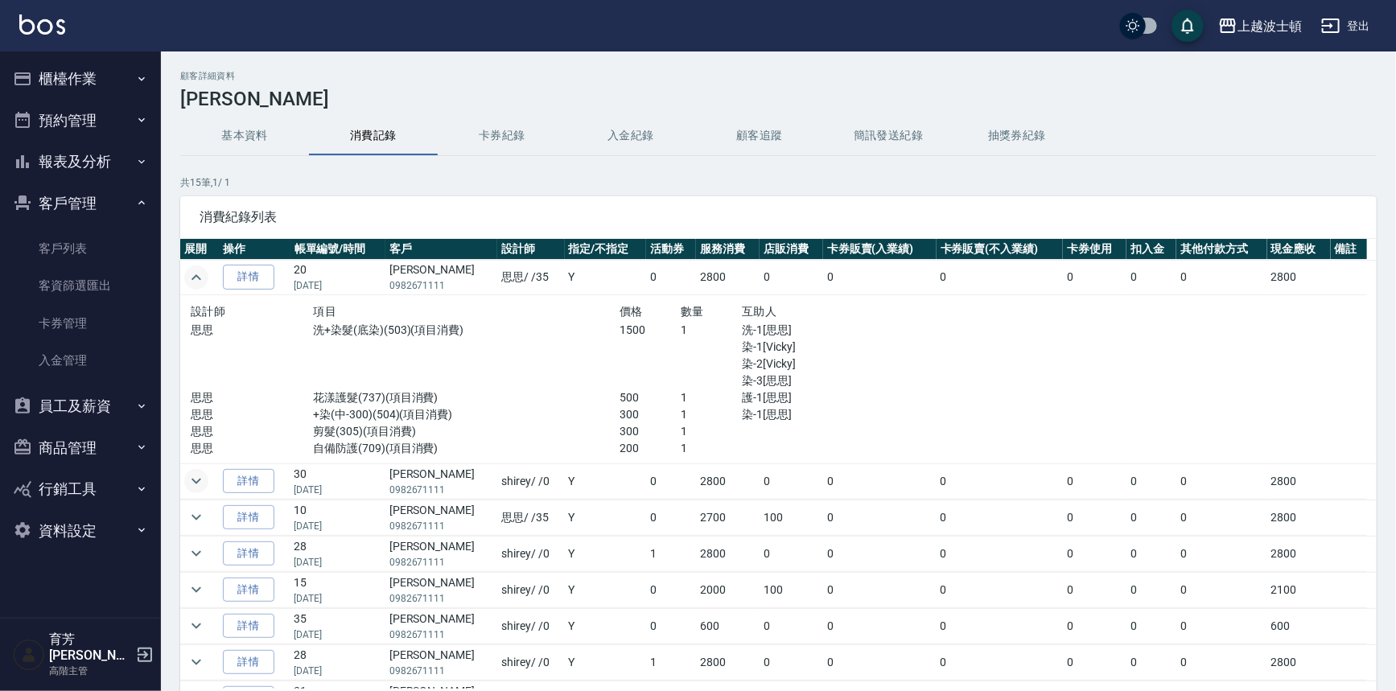
click at [193, 275] on icon "expand row" at bounding box center [196, 277] width 19 height 19
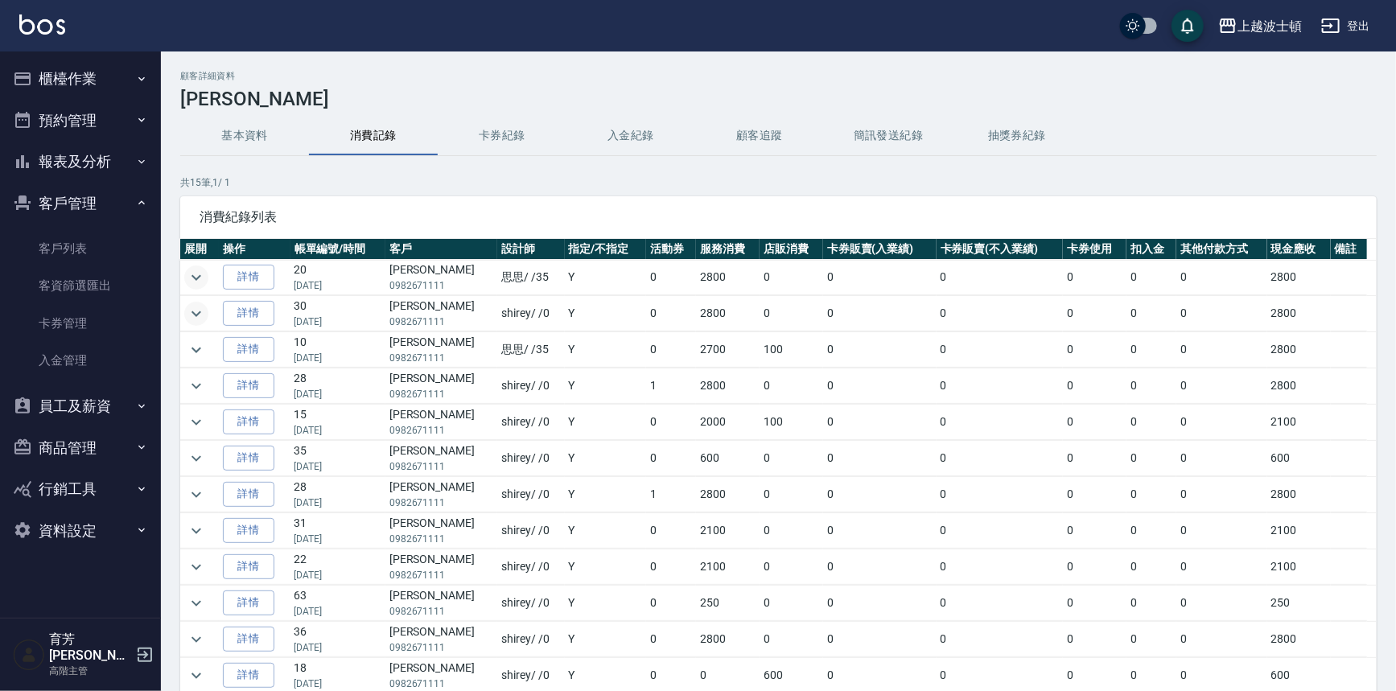
click at [41, 27] on img at bounding box center [42, 24] width 46 height 20
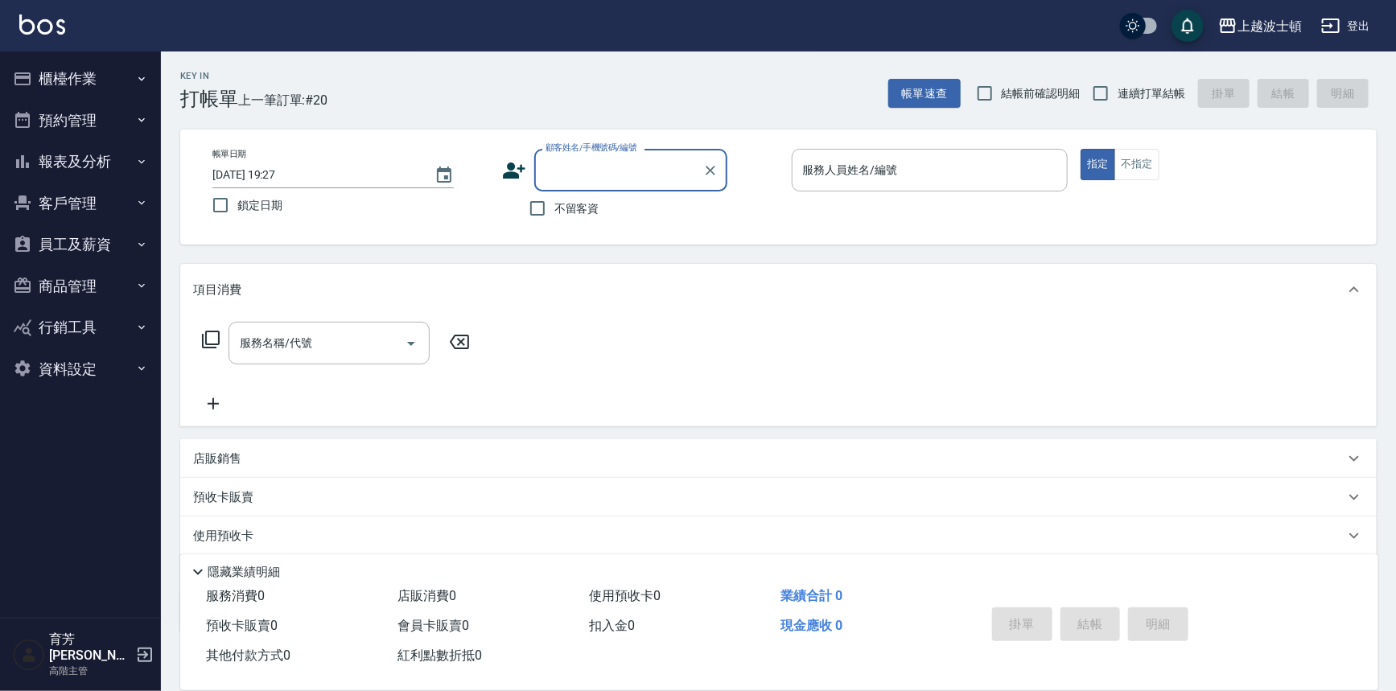
drag, startPoint x: 64, startPoint y: 107, endPoint x: 66, endPoint y: 72, distance: 34.6
click at [64, 94] on ul "櫃檯作業 打帳單 帳單列表 掛單列表 座位開單 營業儀表板 現金收支登錄 高階收支登錄 材料自購登錄 每日結帳 排班表 現場電腦打卡 掃碼打卡 預約管理 預約…" at bounding box center [80, 224] width 148 height 344
click at [66, 72] on button "櫃檯作業" at bounding box center [80, 79] width 148 height 42
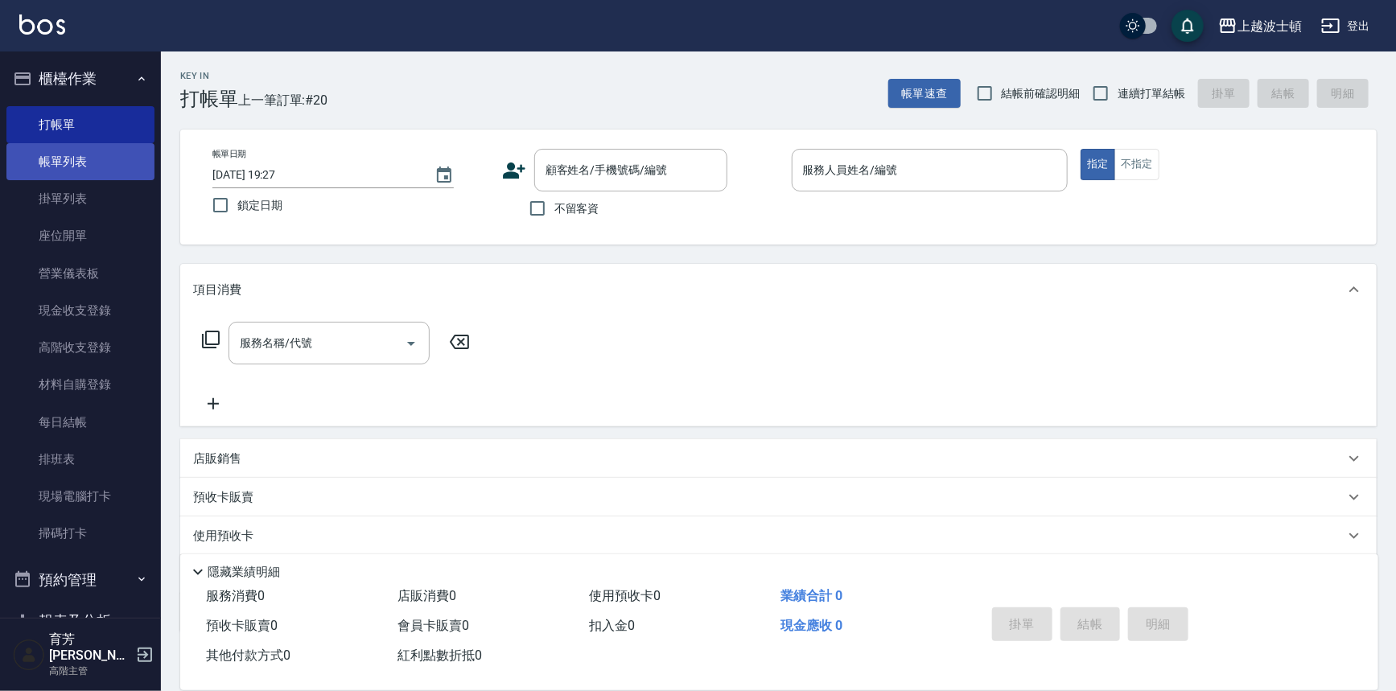
drag, startPoint x: 88, startPoint y: 126, endPoint x: 92, endPoint y: 146, distance: 21.3
click at [89, 127] on link "打帳單" at bounding box center [80, 124] width 148 height 37
click at [92, 147] on link "帳單列表" at bounding box center [80, 161] width 148 height 37
click at [92, 148] on link "帳單列表" at bounding box center [80, 161] width 148 height 37
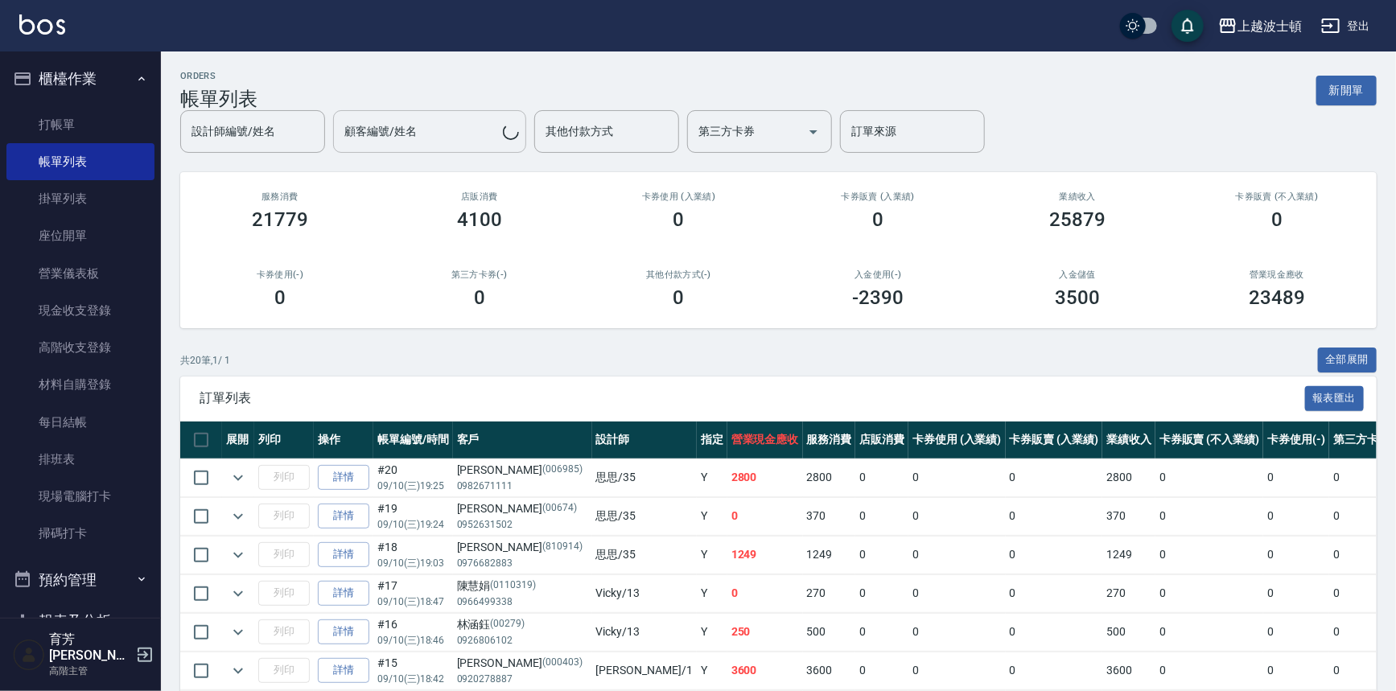
click at [449, 137] on input "顧客編號/姓名" at bounding box center [421, 132] width 163 height 28
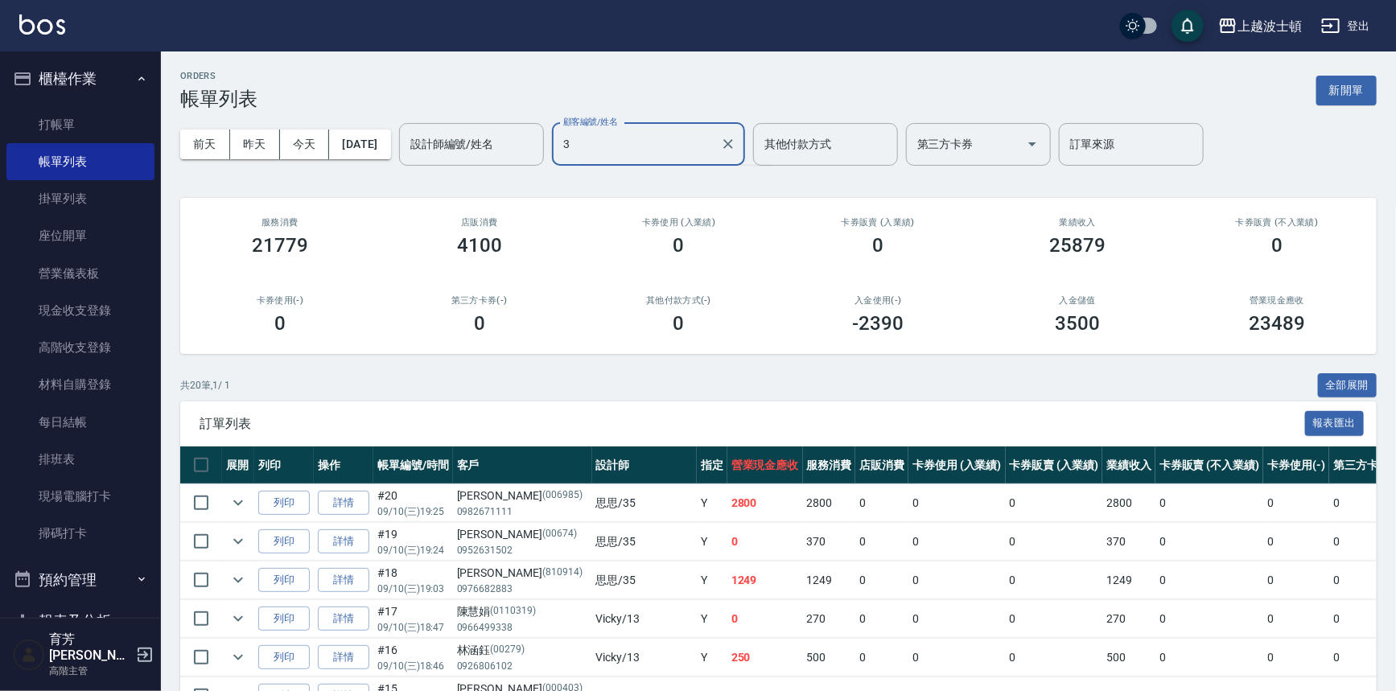
type input "35"
click at [467, 153] on input "設計師編號/姓名" at bounding box center [471, 144] width 130 height 28
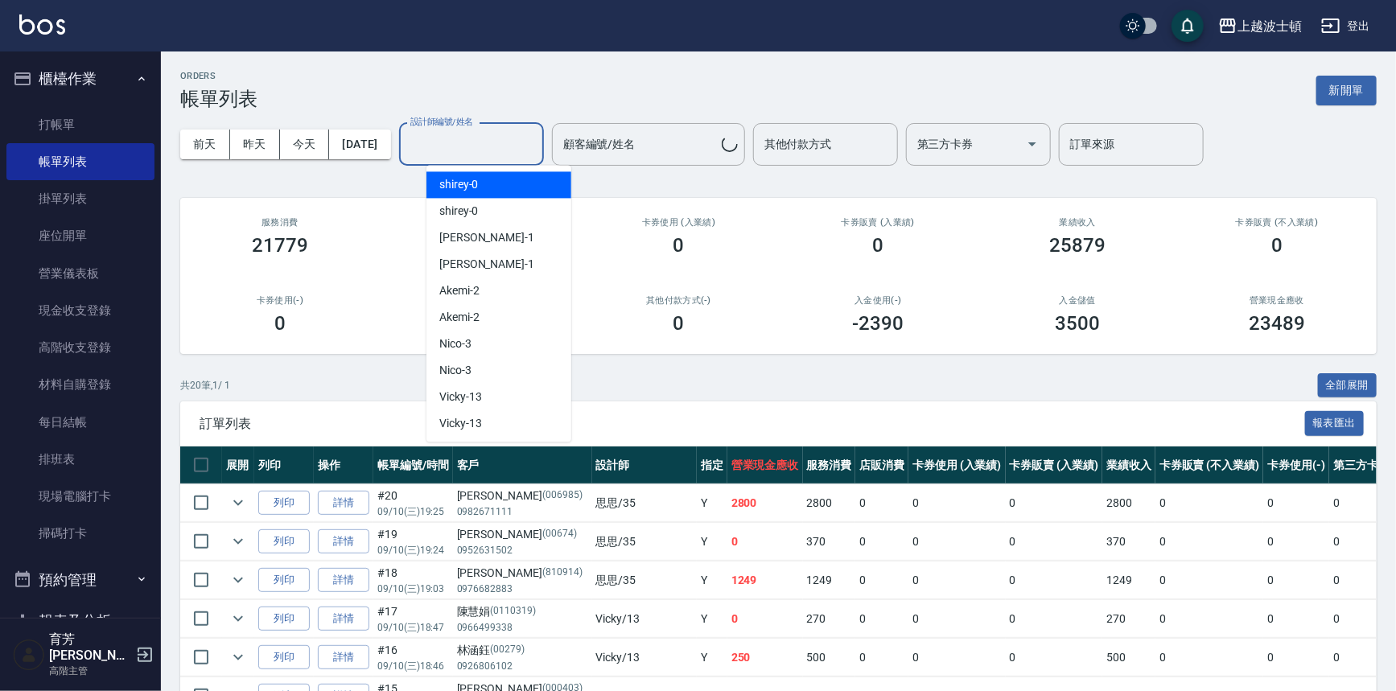
type input "黃桂蘭/黃桂蘭/35"
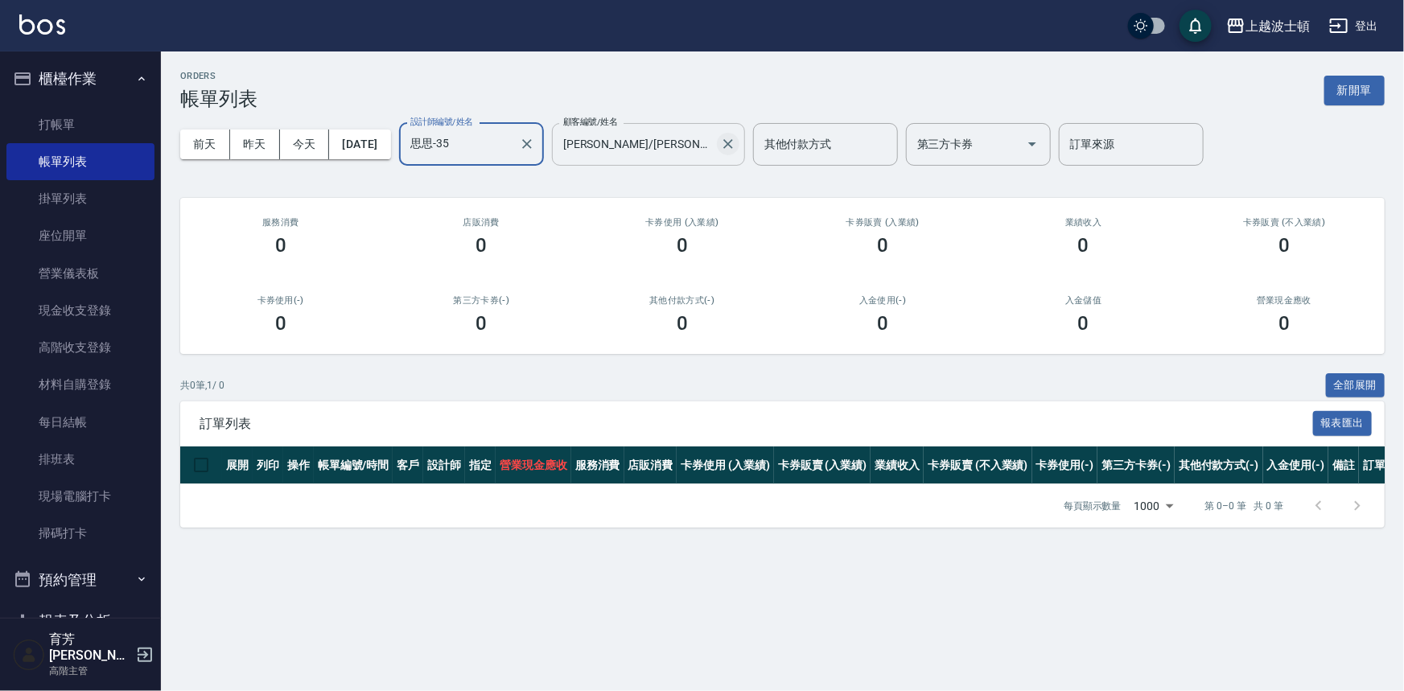
click at [700, 148] on icon "Clear" at bounding box center [728, 144] width 16 height 16
type input "思思-35"
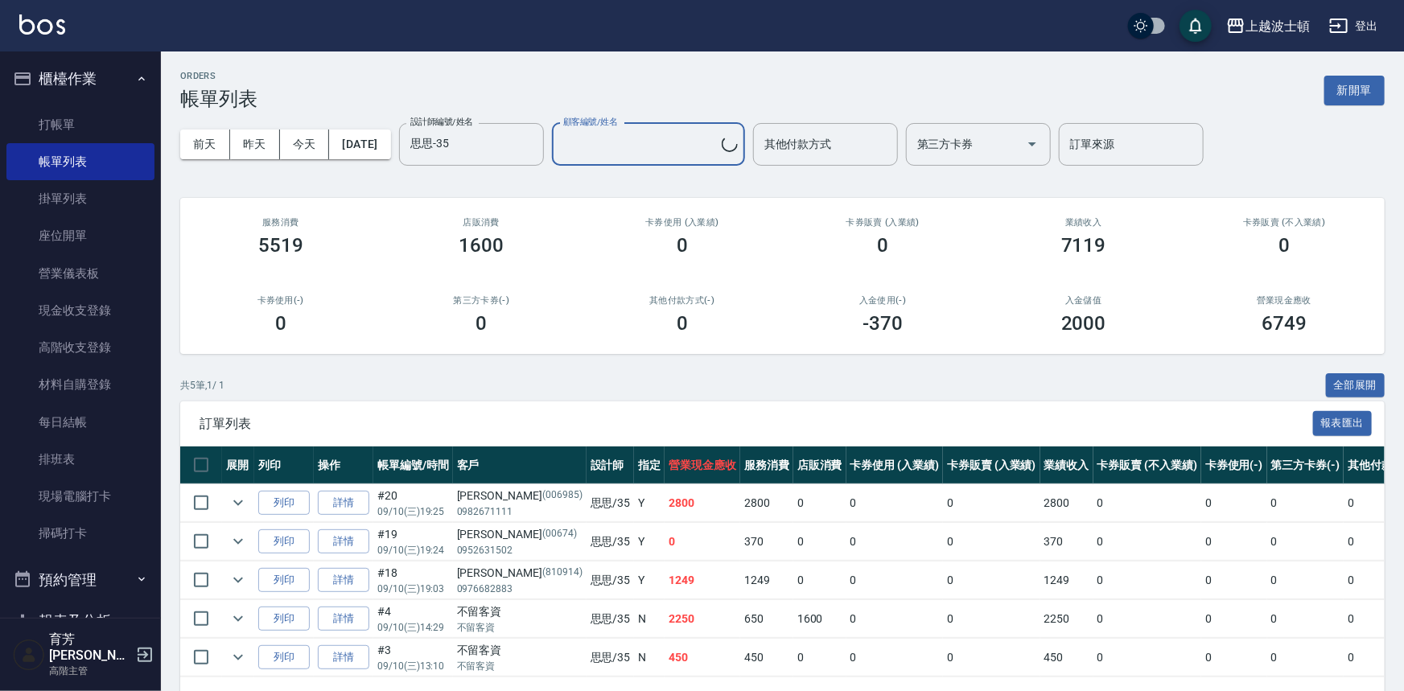
type input "郭玉娟/0982671111/006985"
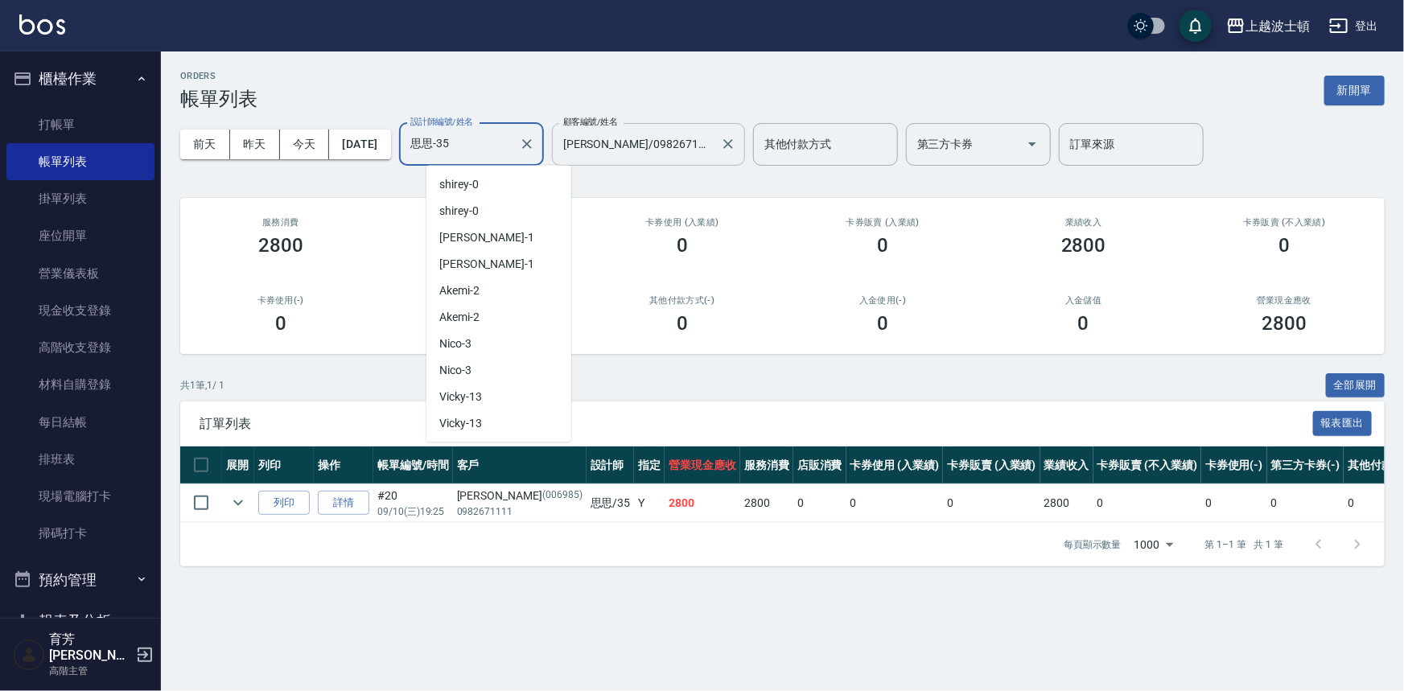
drag, startPoint x: 518, startPoint y: 138, endPoint x: 546, endPoint y: 138, distance: 27.4
click at [513, 138] on input "思思-35" at bounding box center [459, 144] width 106 height 28
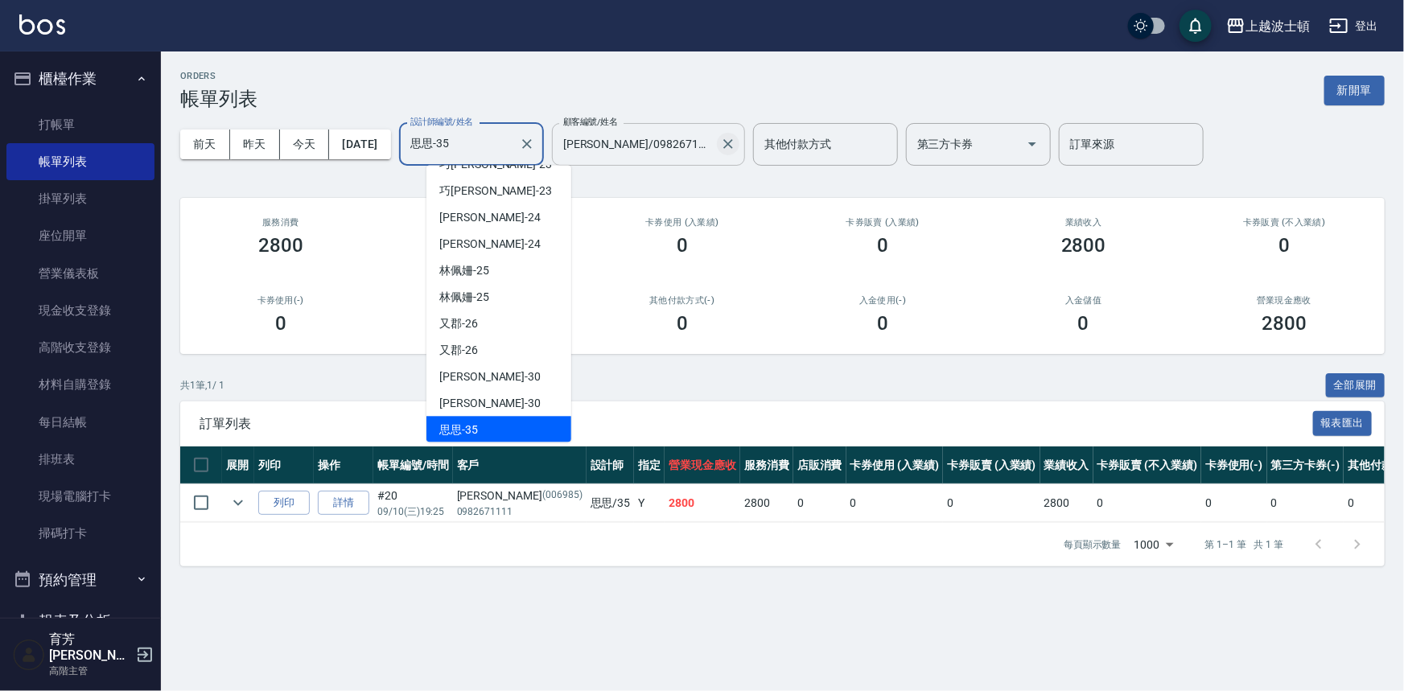
click at [700, 145] on icon "Clear" at bounding box center [728, 144] width 16 height 16
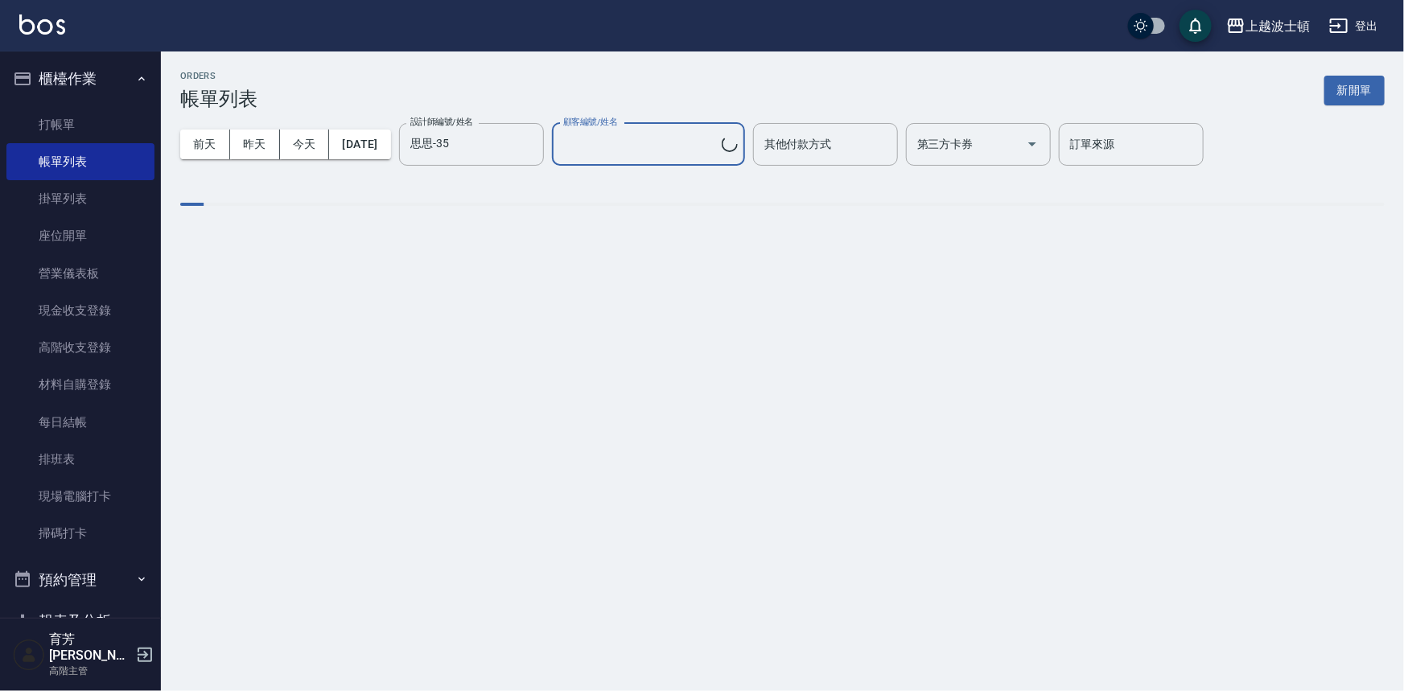
type input "郭玉娟/0982671111/006985"
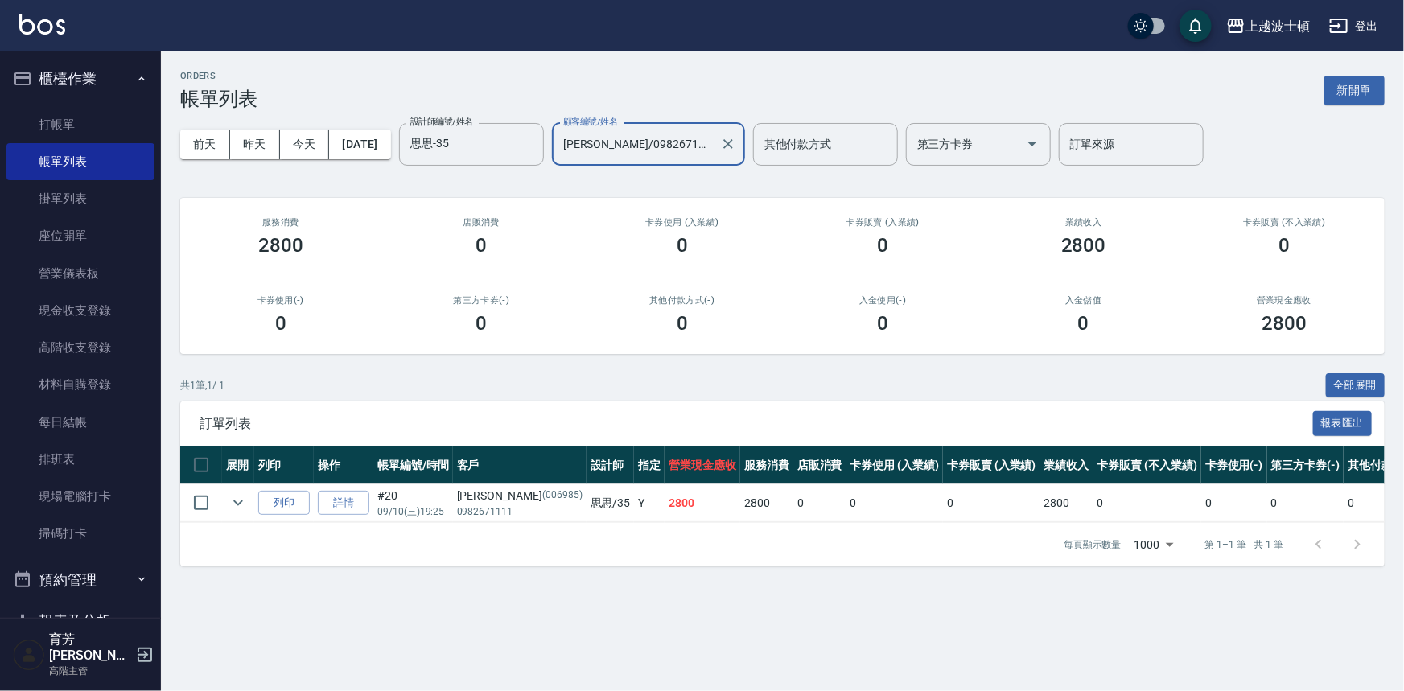
click at [700, 156] on div at bounding box center [727, 144] width 21 height 43
click at [700, 153] on div at bounding box center [727, 144] width 21 height 43
click at [700, 150] on icon "Clear" at bounding box center [728, 144] width 16 height 16
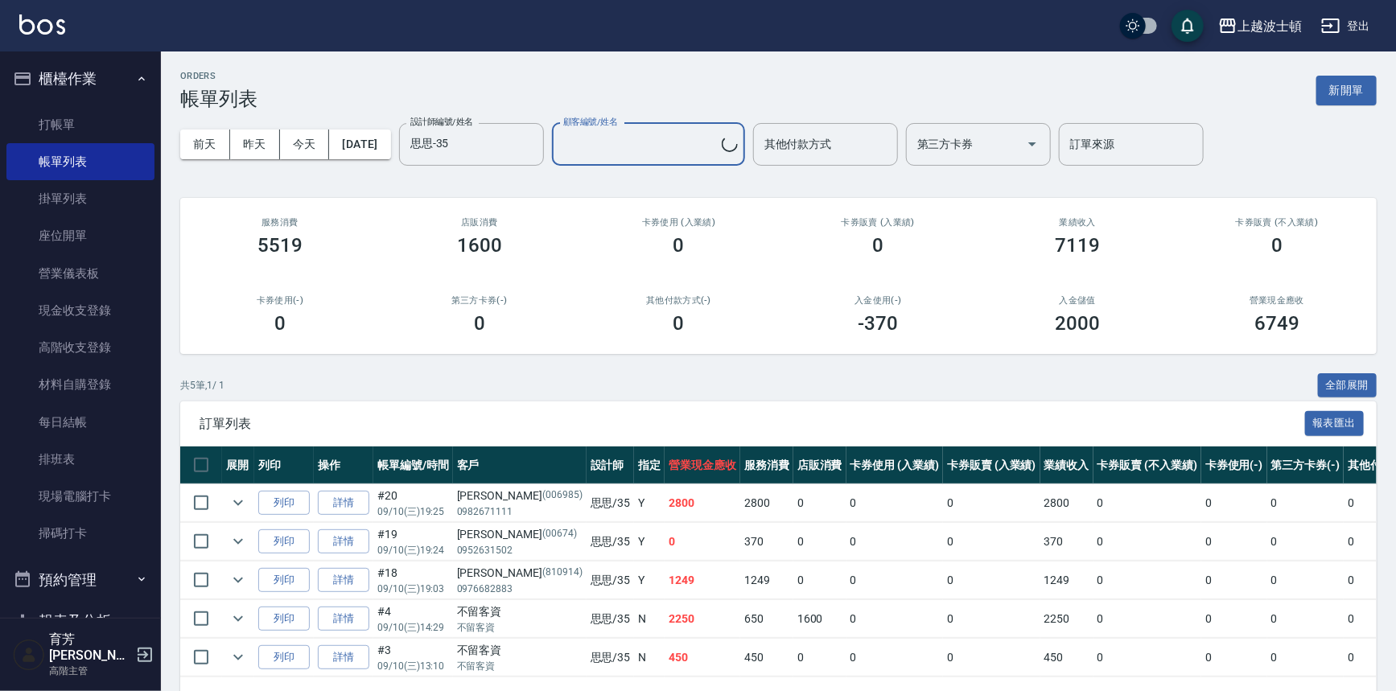
type input "郭玉娟/0982671111/006985"
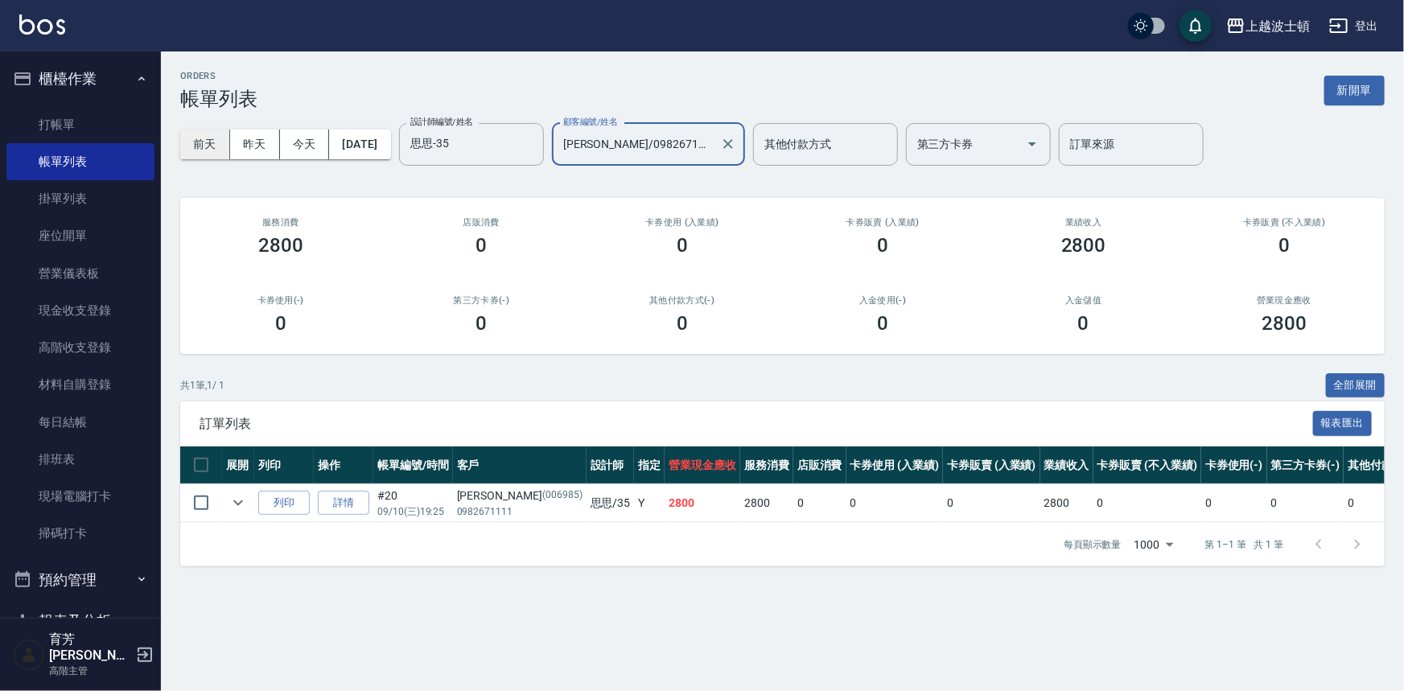
click at [229, 142] on button "前天" at bounding box center [205, 145] width 50 height 30
click at [196, 134] on button "前天" at bounding box center [205, 145] width 50 height 30
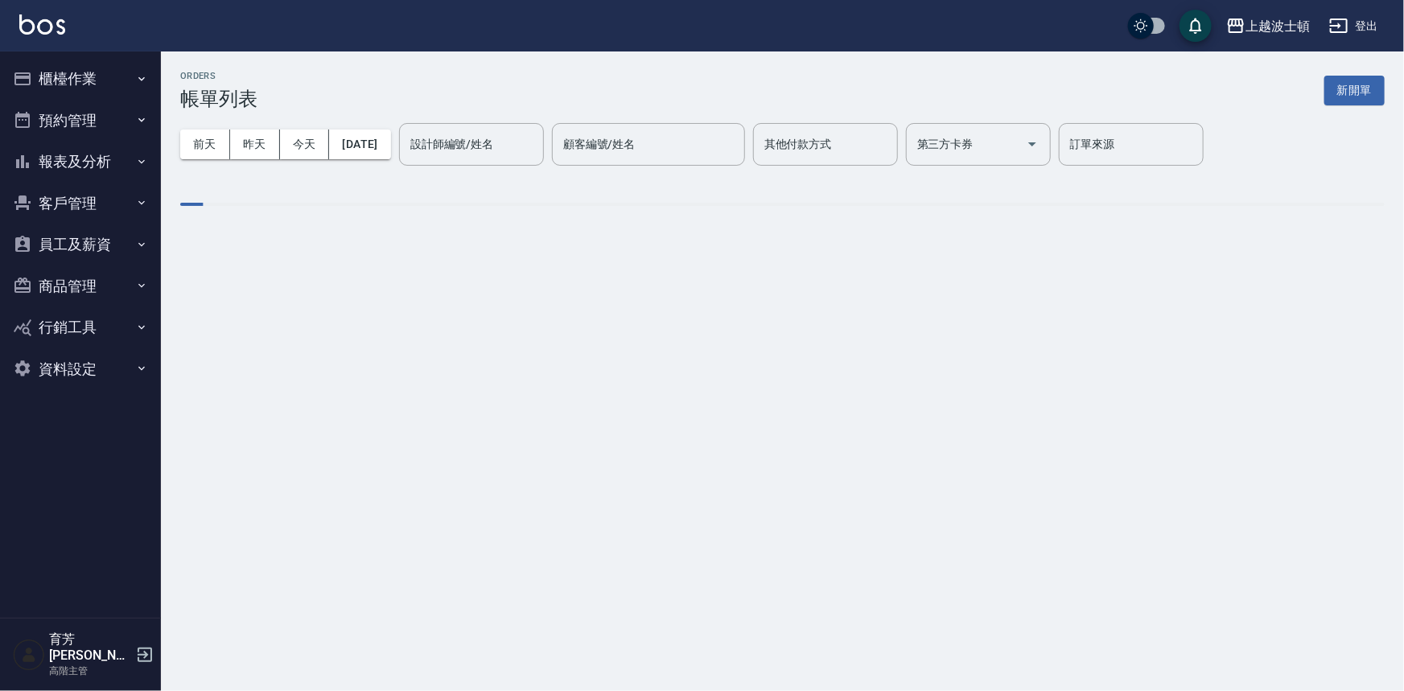
click at [479, 149] on div "設計師編號/姓名 設計師編號/姓名" at bounding box center [471, 144] width 145 height 43
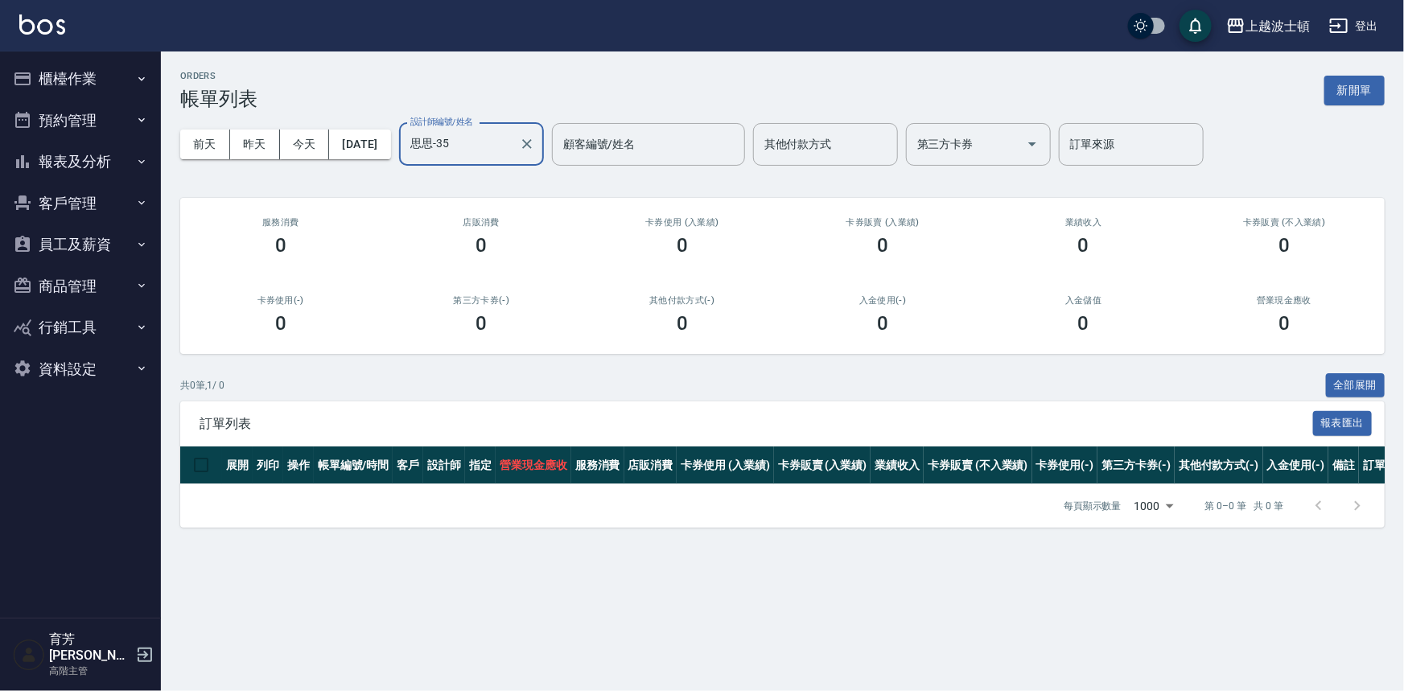
type input "思思-35"
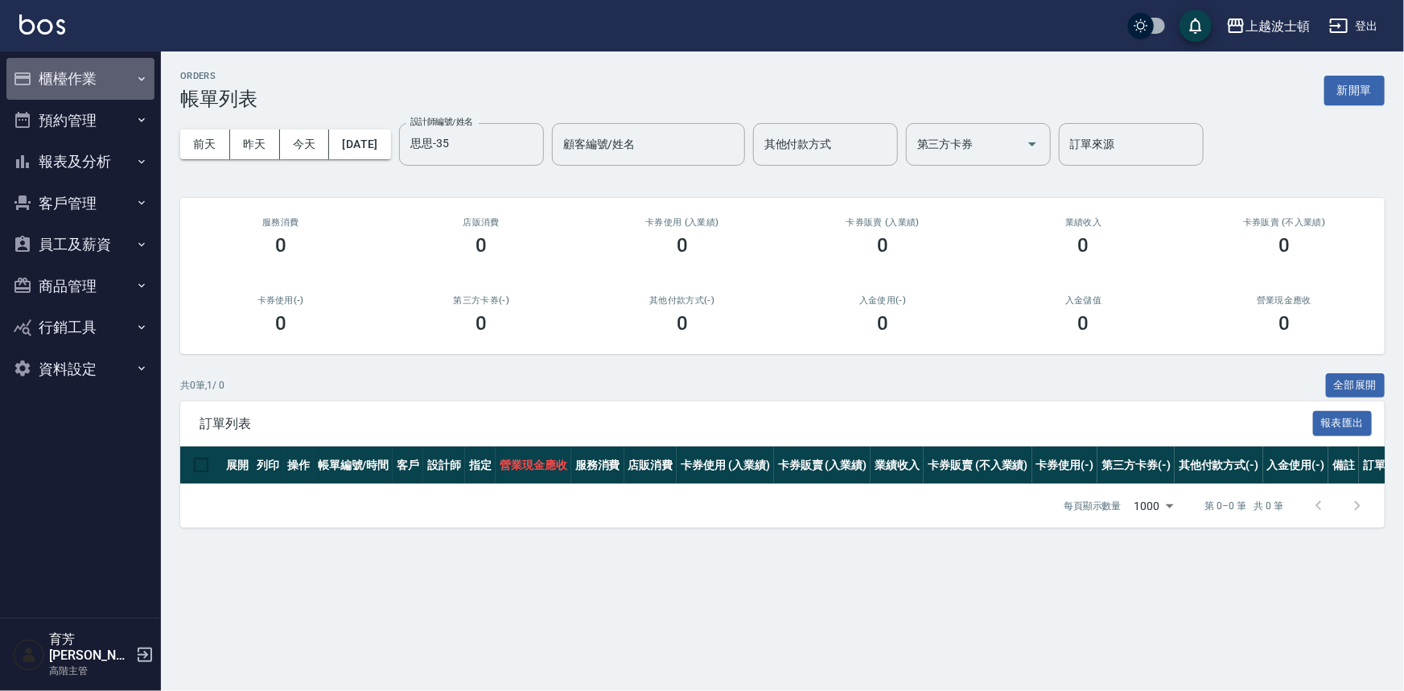
click at [113, 72] on button "櫃檯作業" at bounding box center [80, 79] width 148 height 42
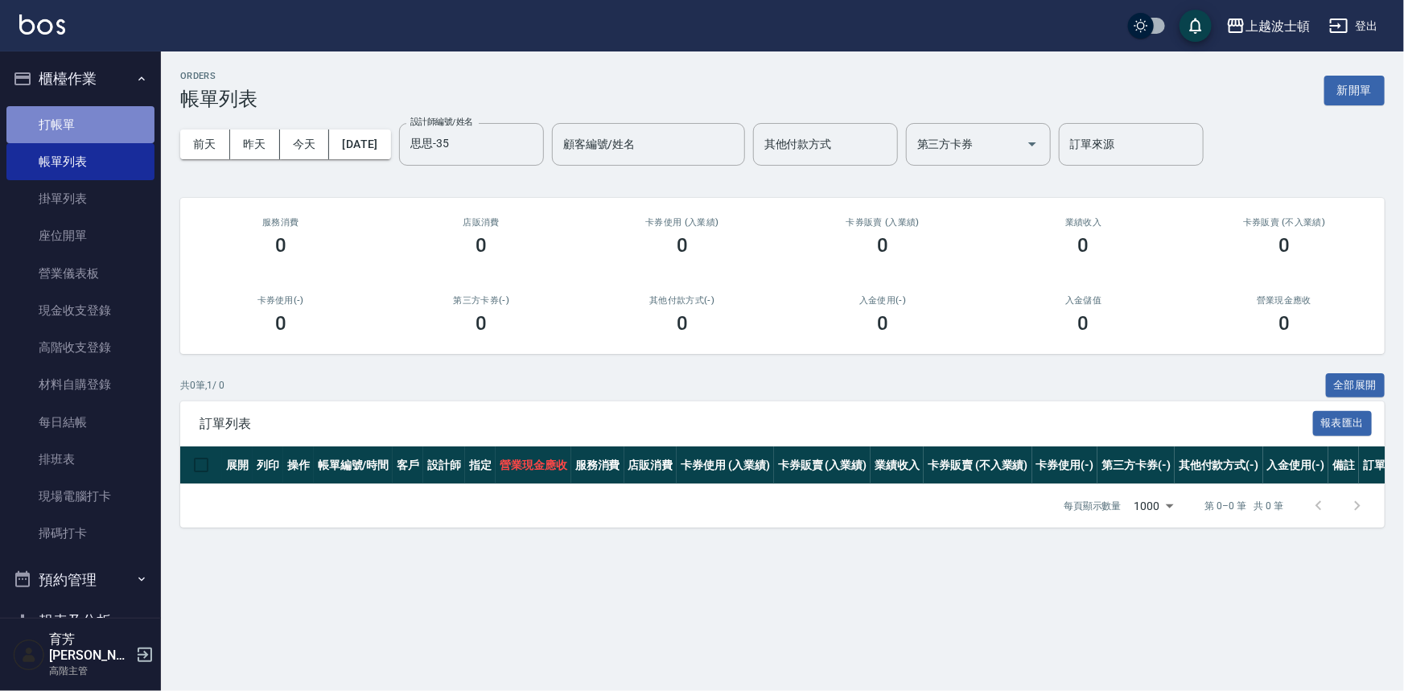
click at [113, 118] on link "打帳單" at bounding box center [80, 124] width 148 height 37
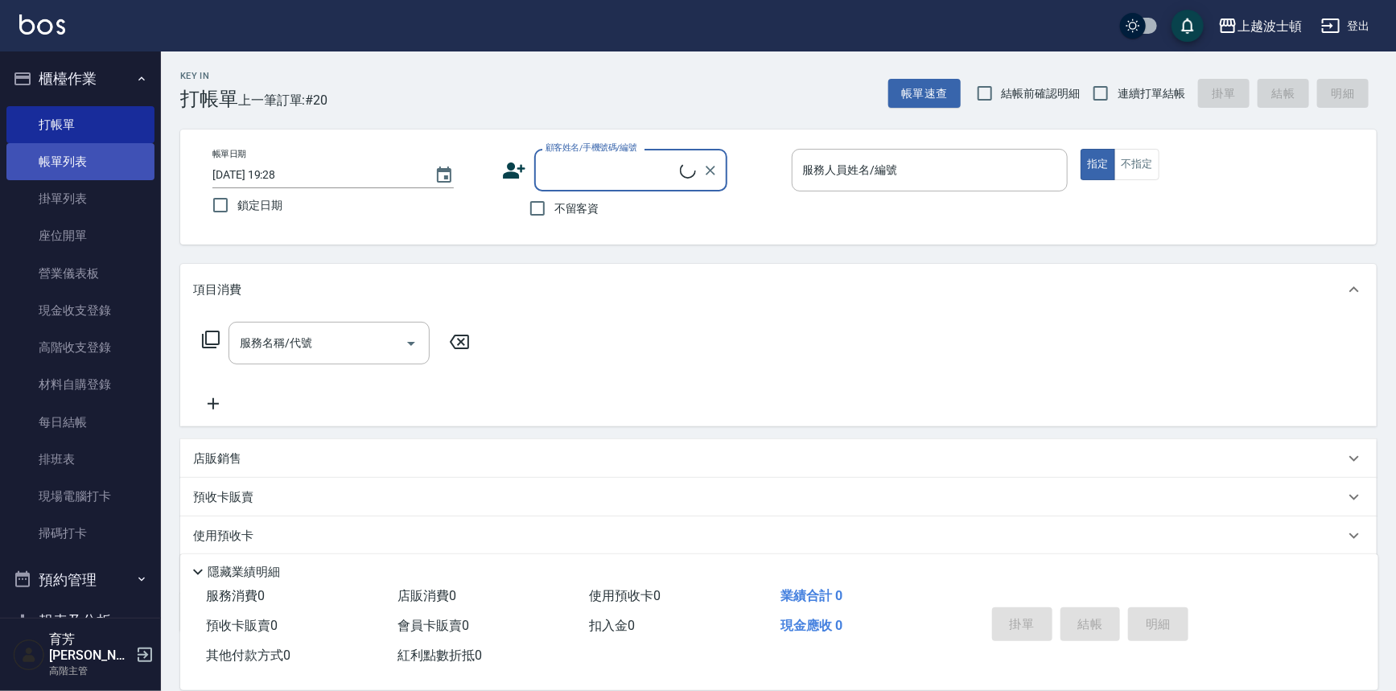
click at [85, 162] on link "帳單列表" at bounding box center [80, 161] width 148 height 37
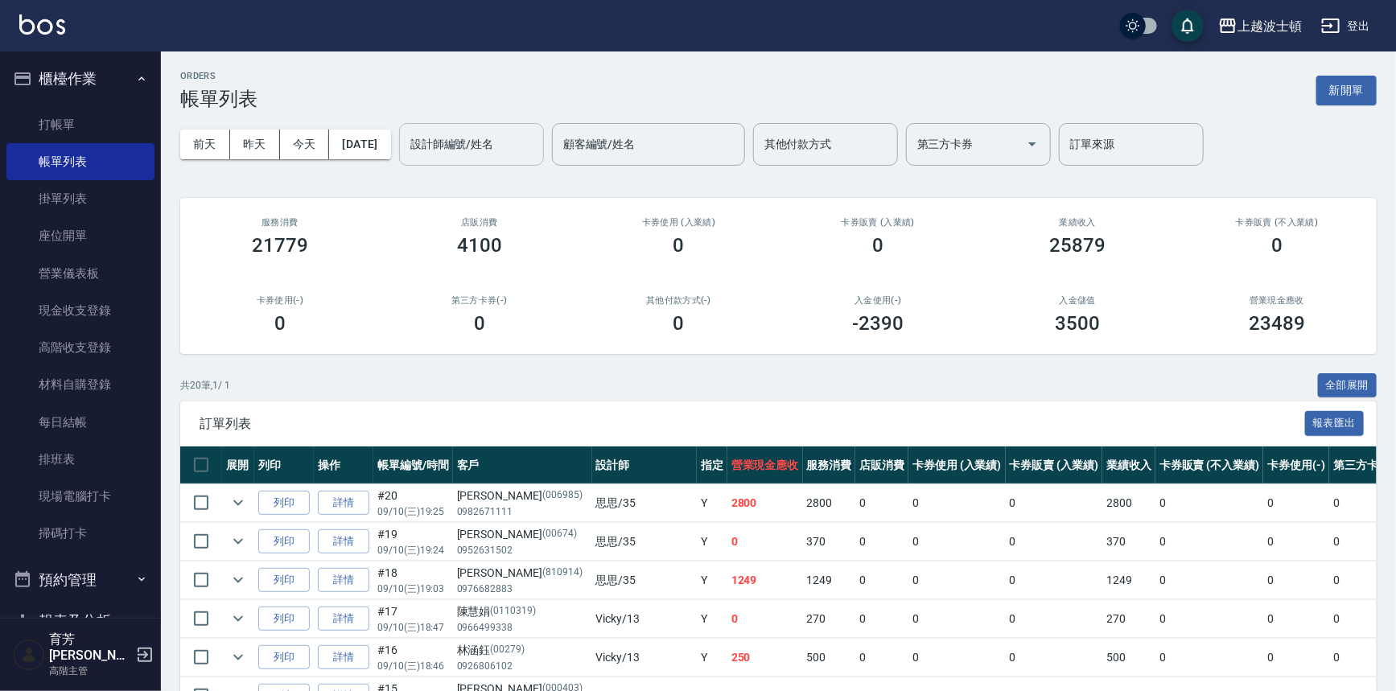
click at [482, 142] on input "設計師編號/姓名" at bounding box center [471, 144] width 130 height 28
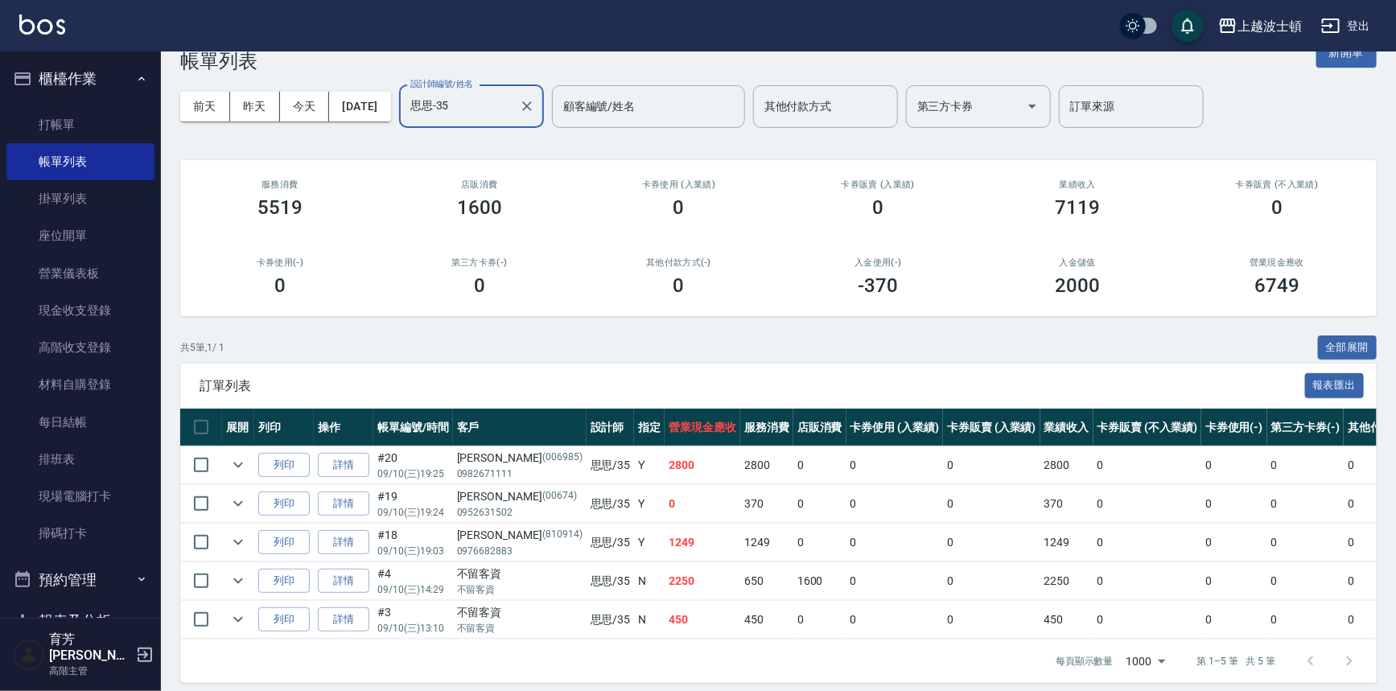
scroll to position [58, 0]
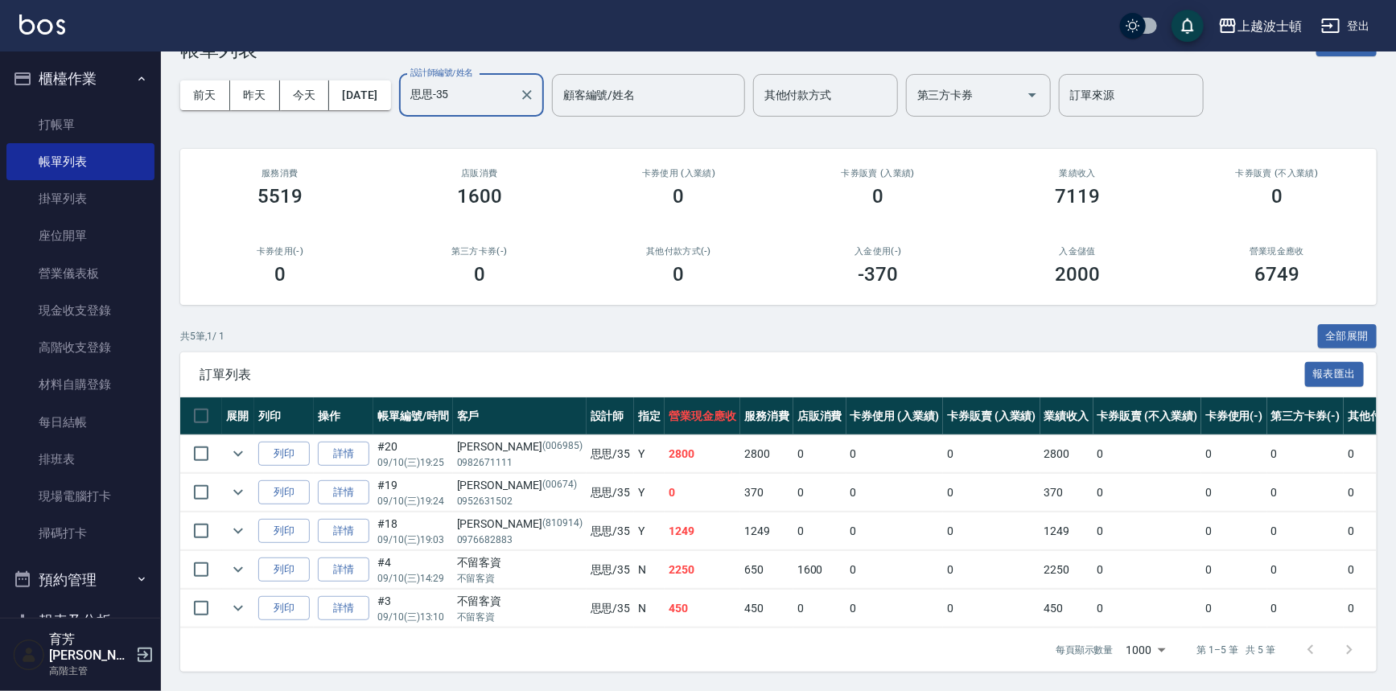
type input "思思-35"
drag, startPoint x: 690, startPoint y: 608, endPoint x: 703, endPoint y: 608, distance: 12.9
click at [740, 608] on td "450" at bounding box center [766, 609] width 53 height 38
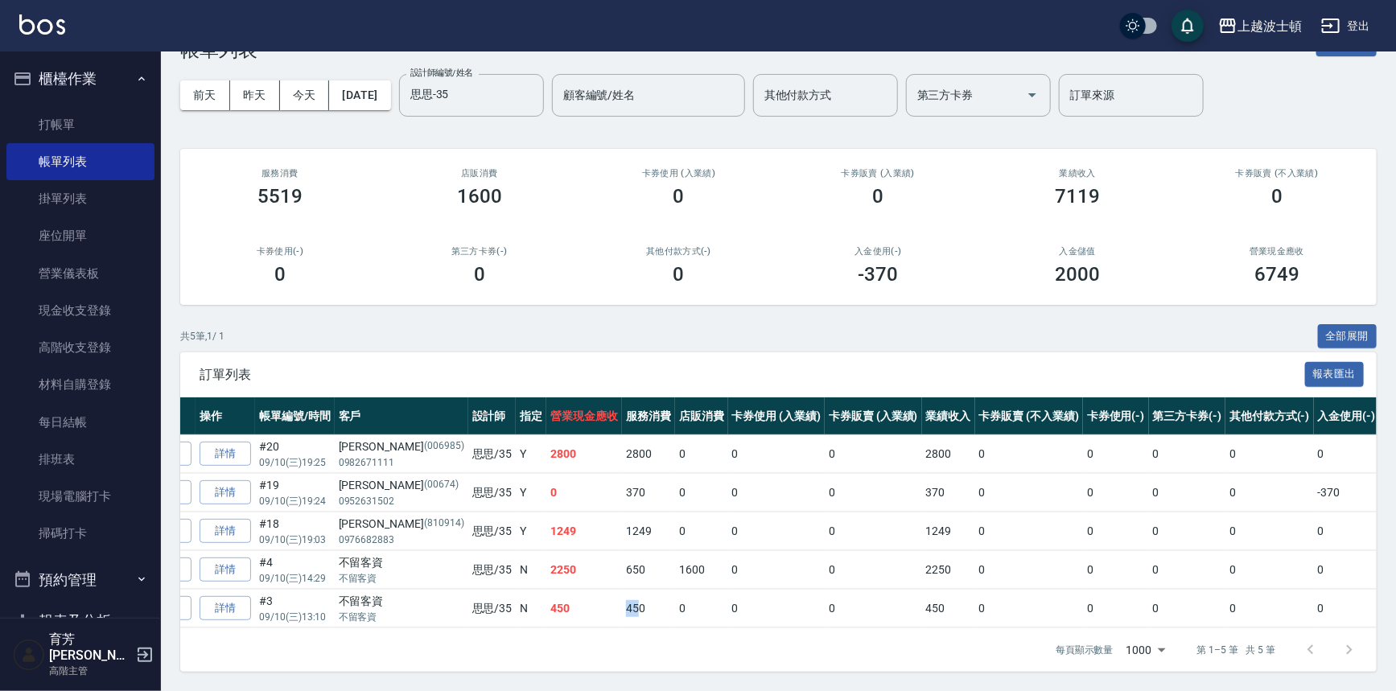
scroll to position [0, 0]
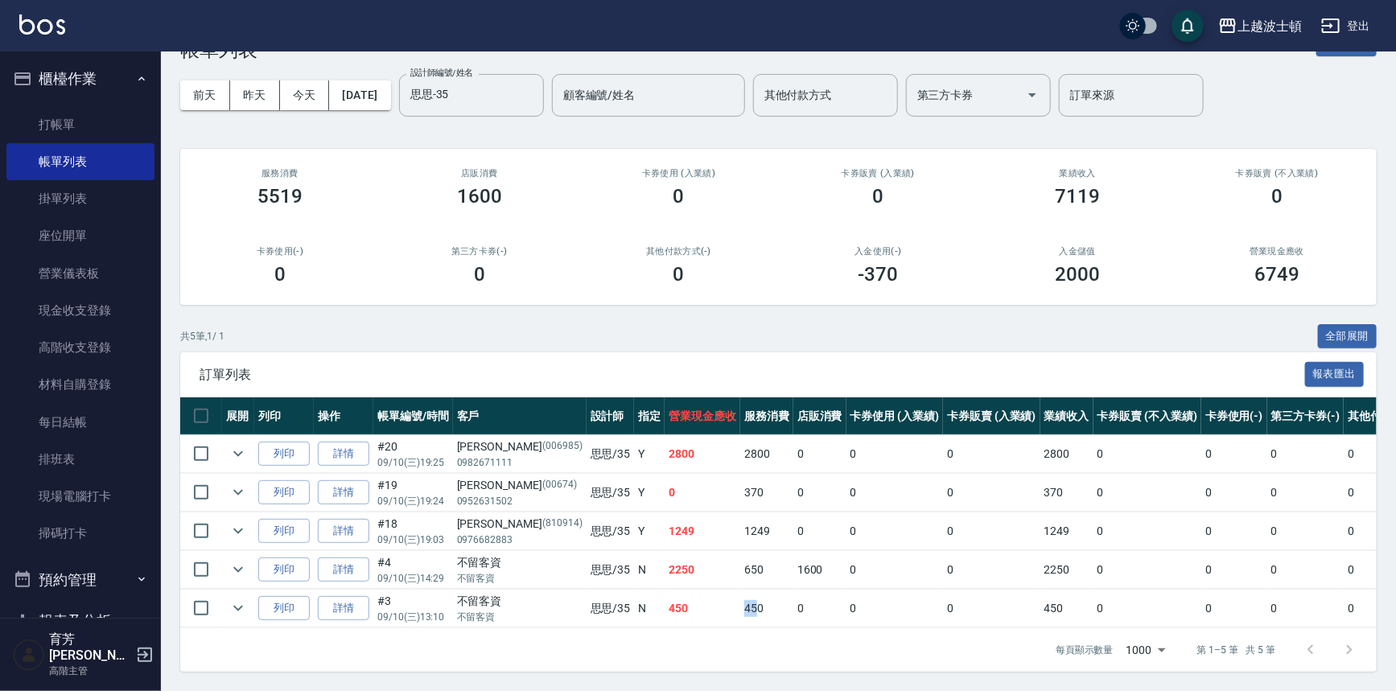
click at [56, 22] on img at bounding box center [42, 24] width 46 height 20
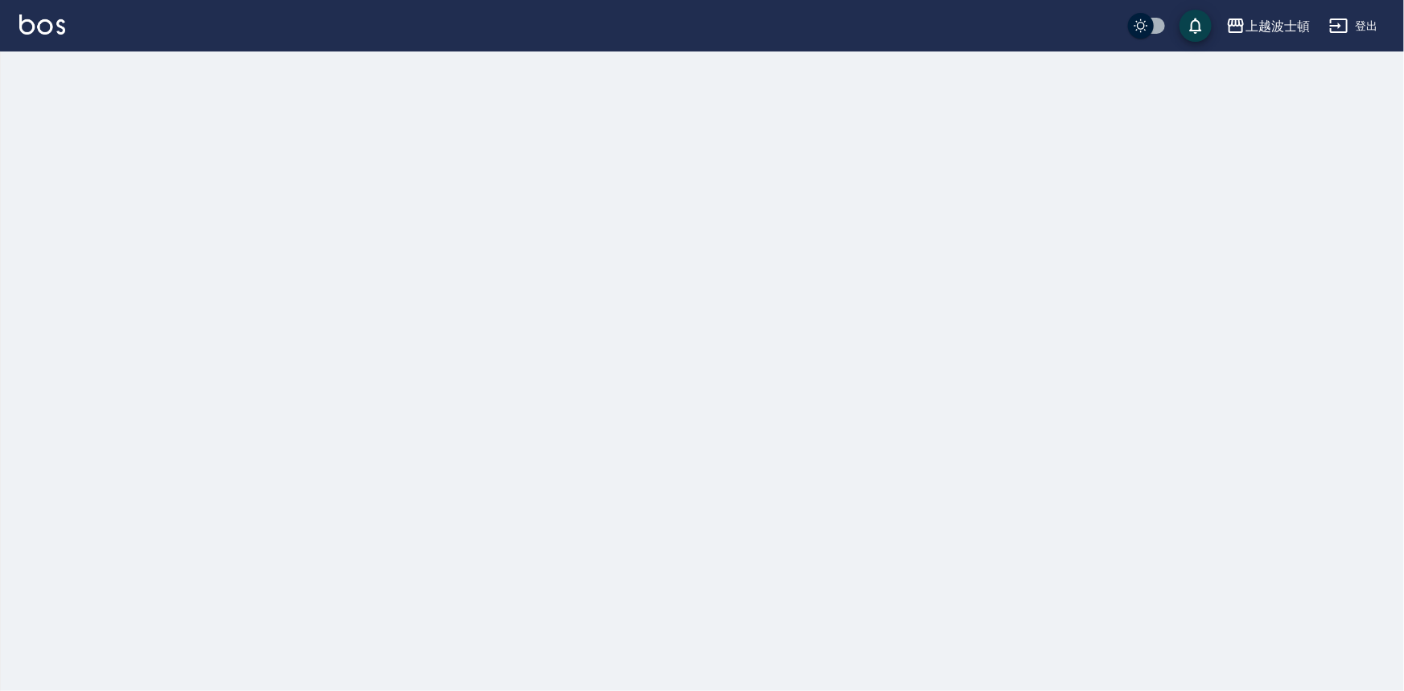
click at [56, 23] on img at bounding box center [42, 24] width 46 height 20
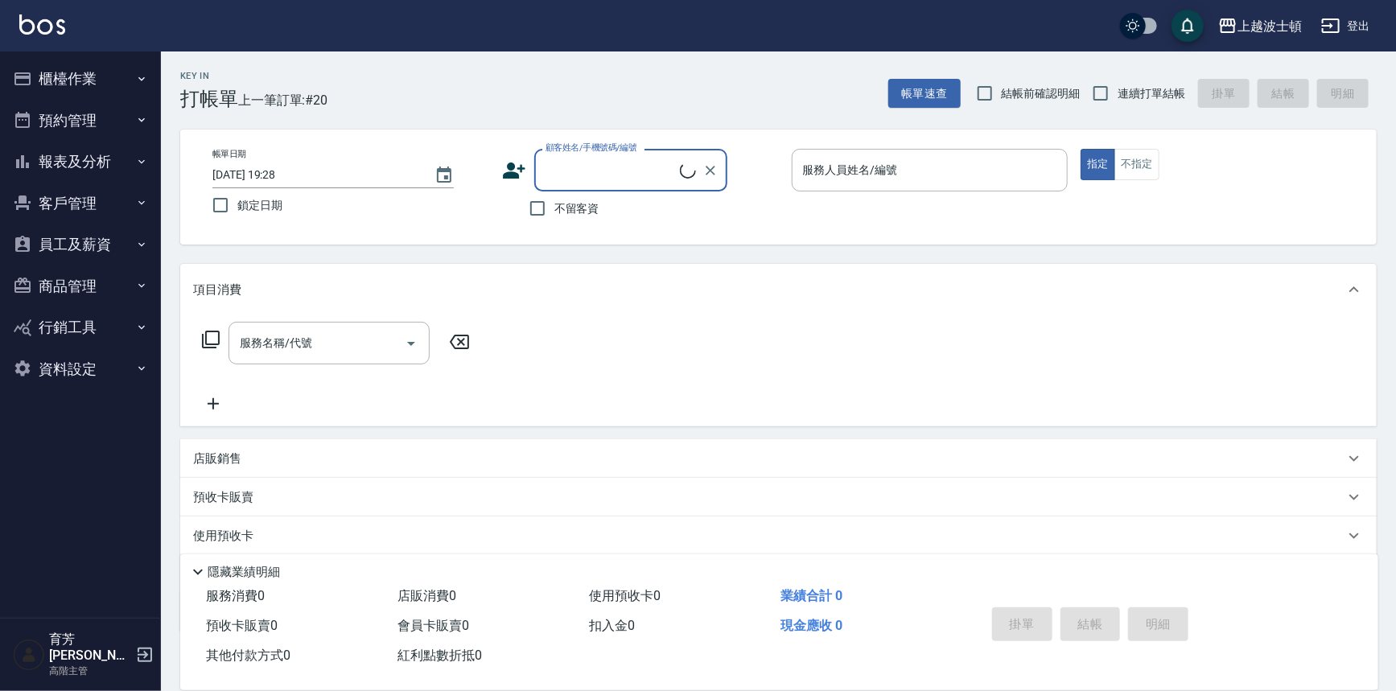
click at [80, 167] on button "報表及分析" at bounding box center [80, 162] width 148 height 42
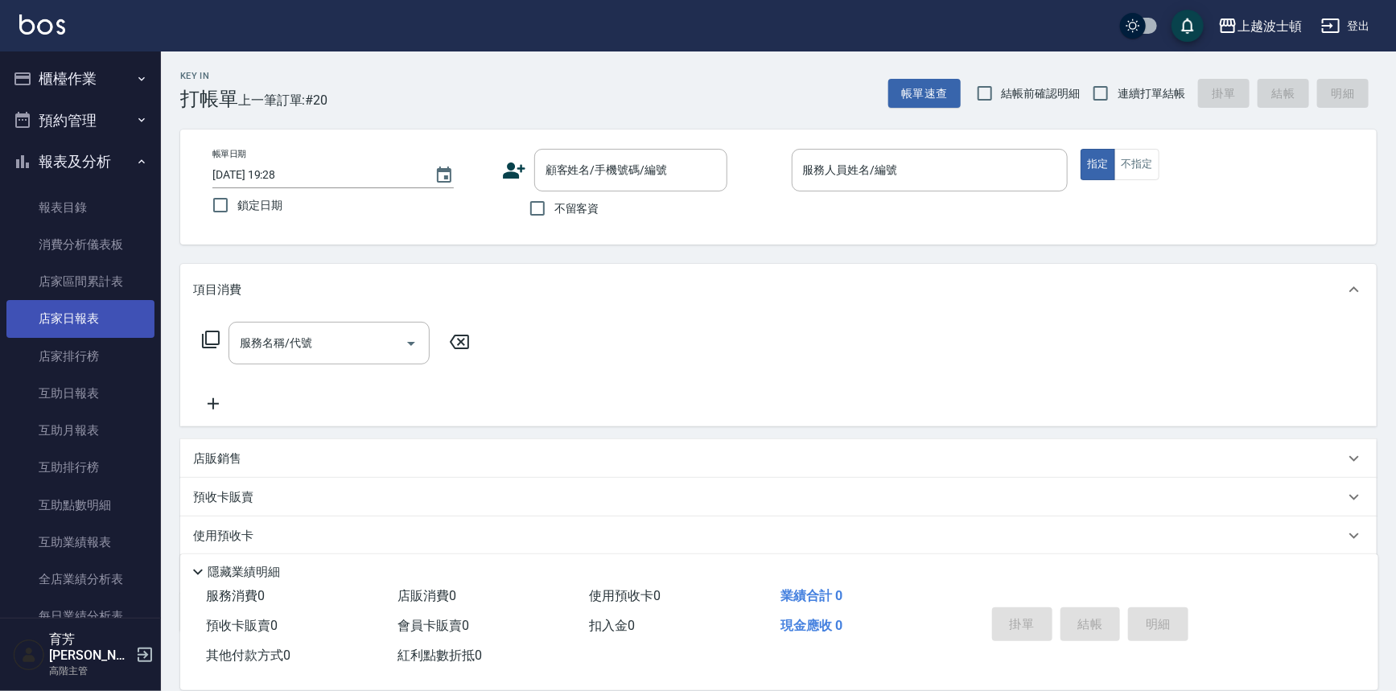
click at [86, 310] on link "店家日報表" at bounding box center [80, 318] width 148 height 37
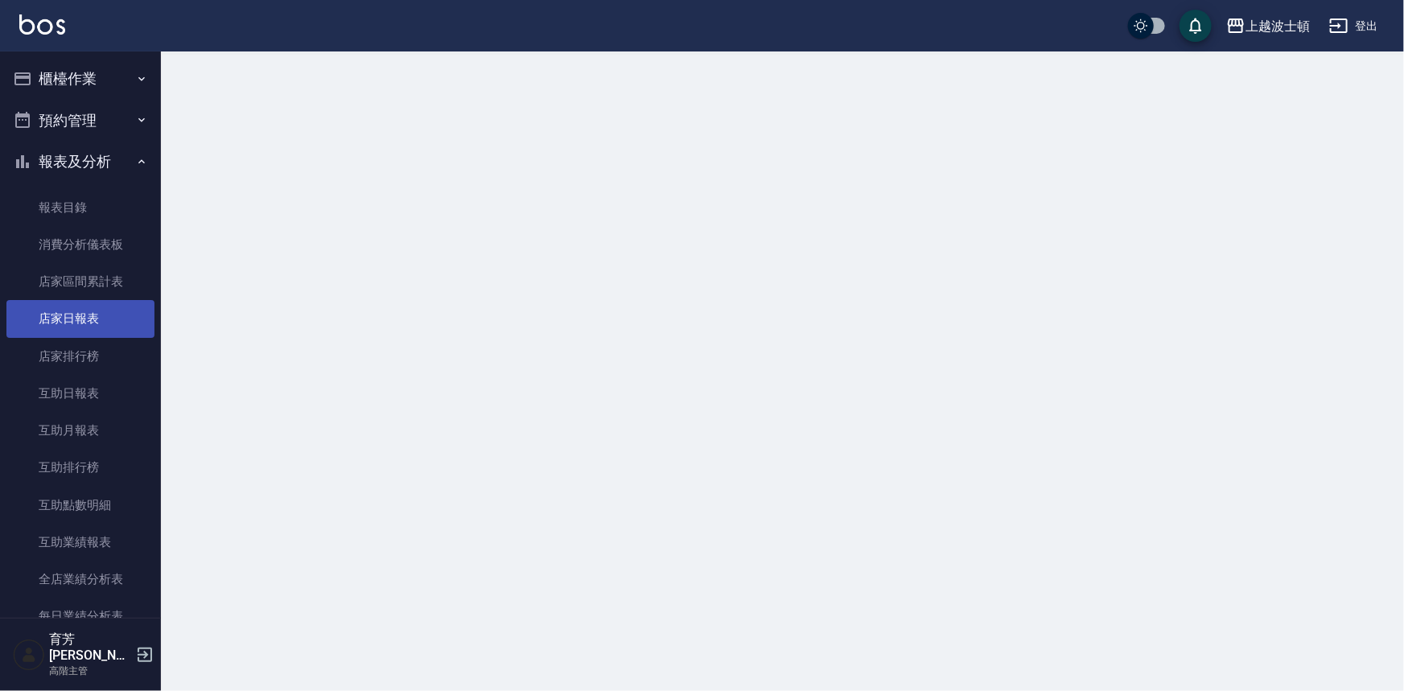
click at [84, 307] on link "店家日報表" at bounding box center [80, 318] width 148 height 37
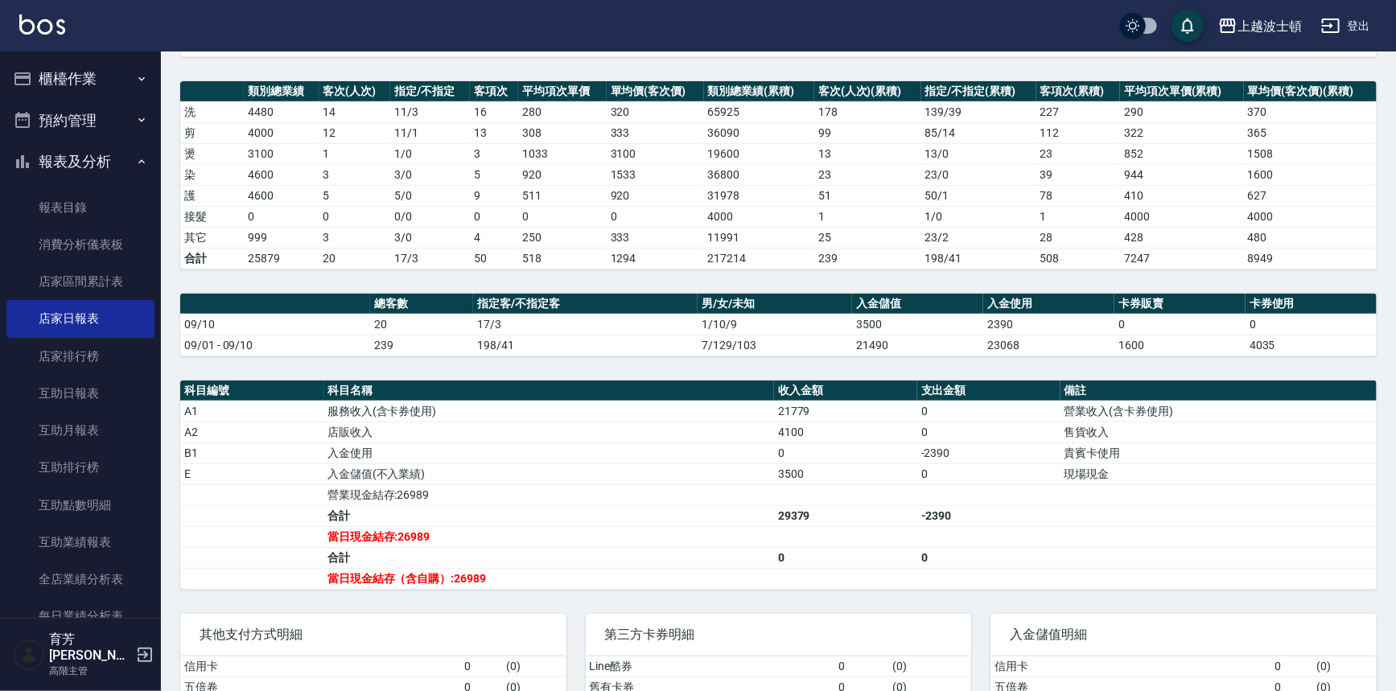
scroll to position [306, 0]
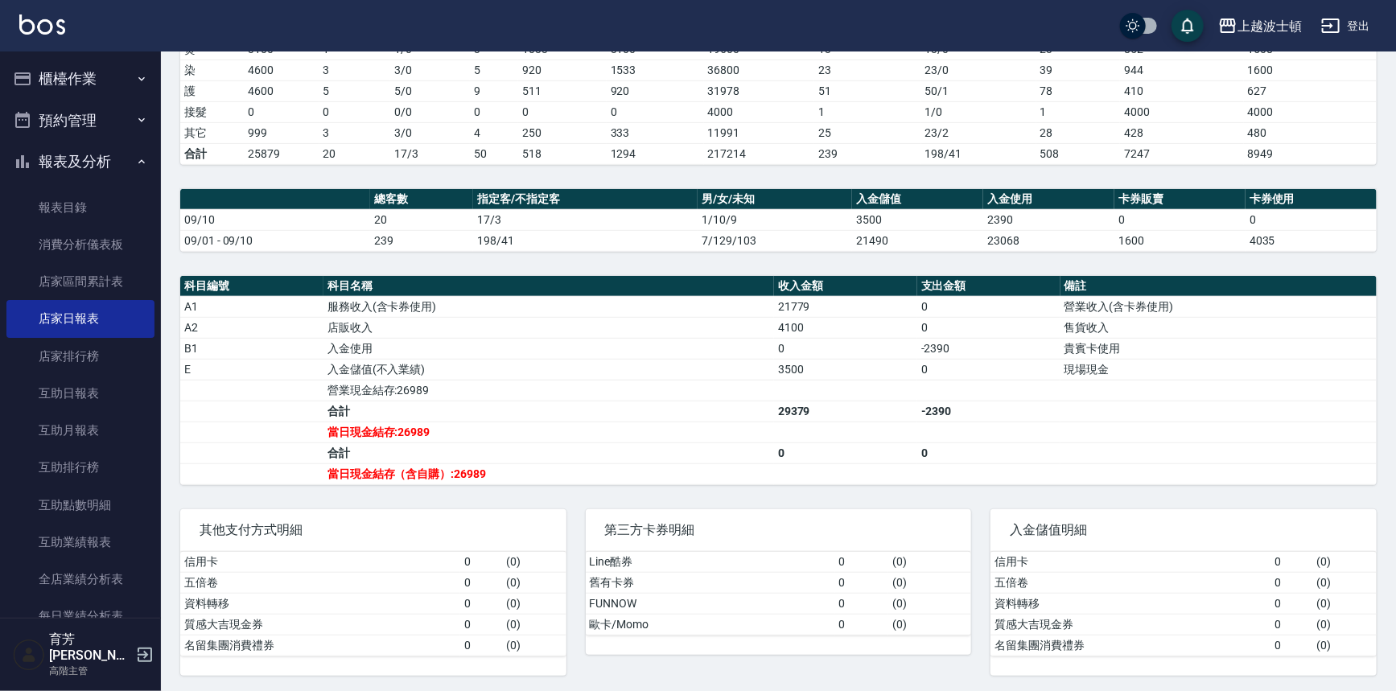
click at [85, 96] on button "櫃檯作業" at bounding box center [80, 79] width 148 height 42
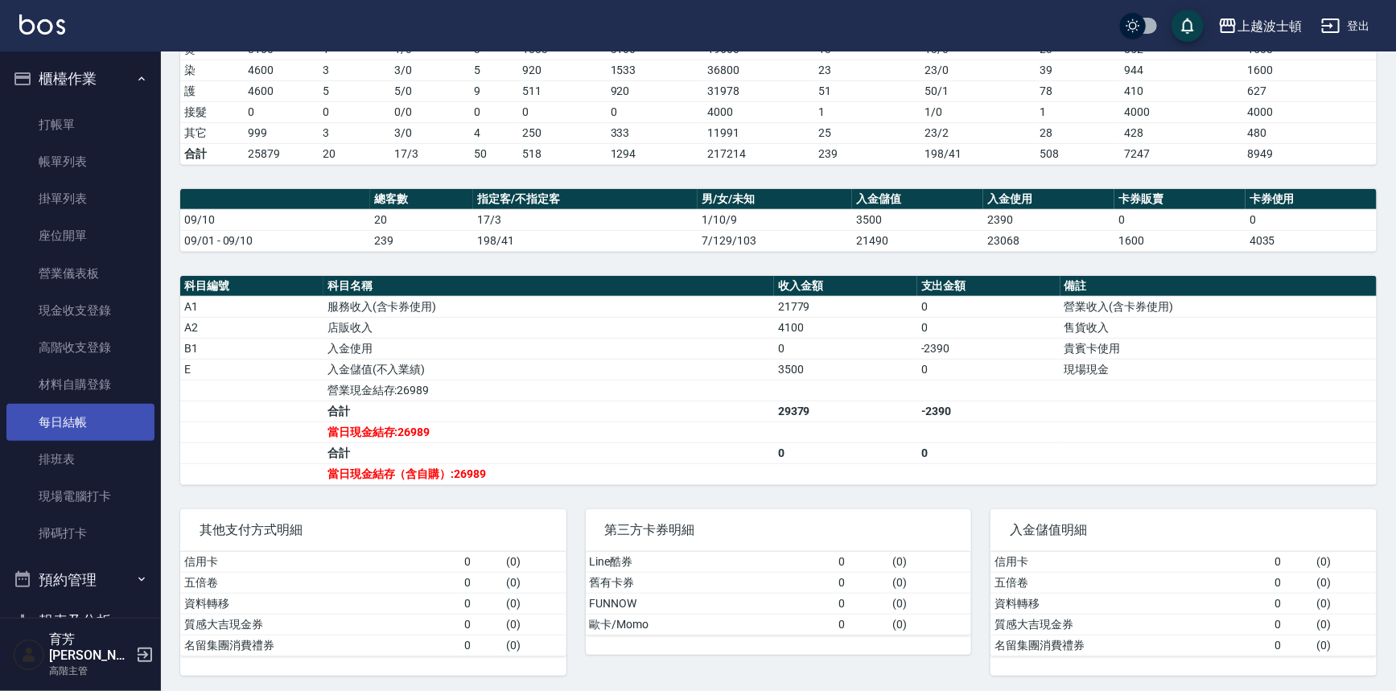
click at [73, 413] on link "每日結帳" at bounding box center [80, 422] width 148 height 37
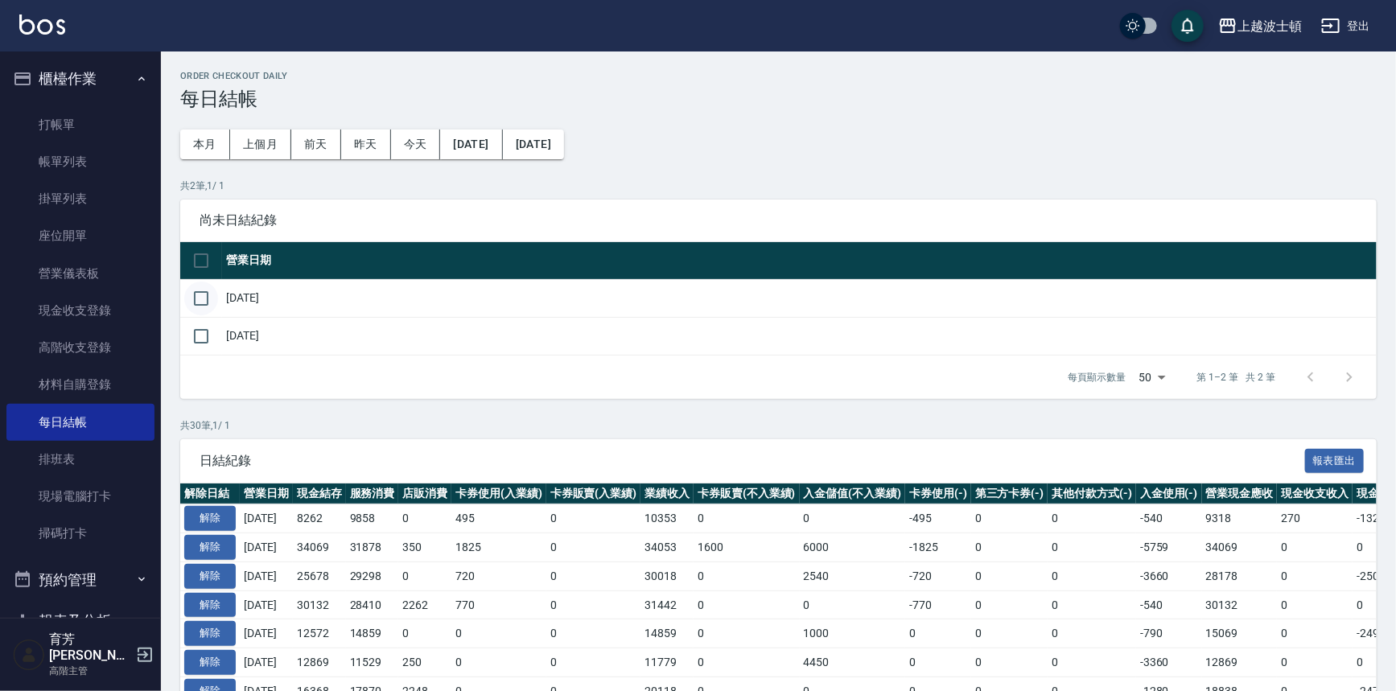
click at [204, 298] on input "checkbox" at bounding box center [201, 299] width 34 height 34
checkbox input "true"
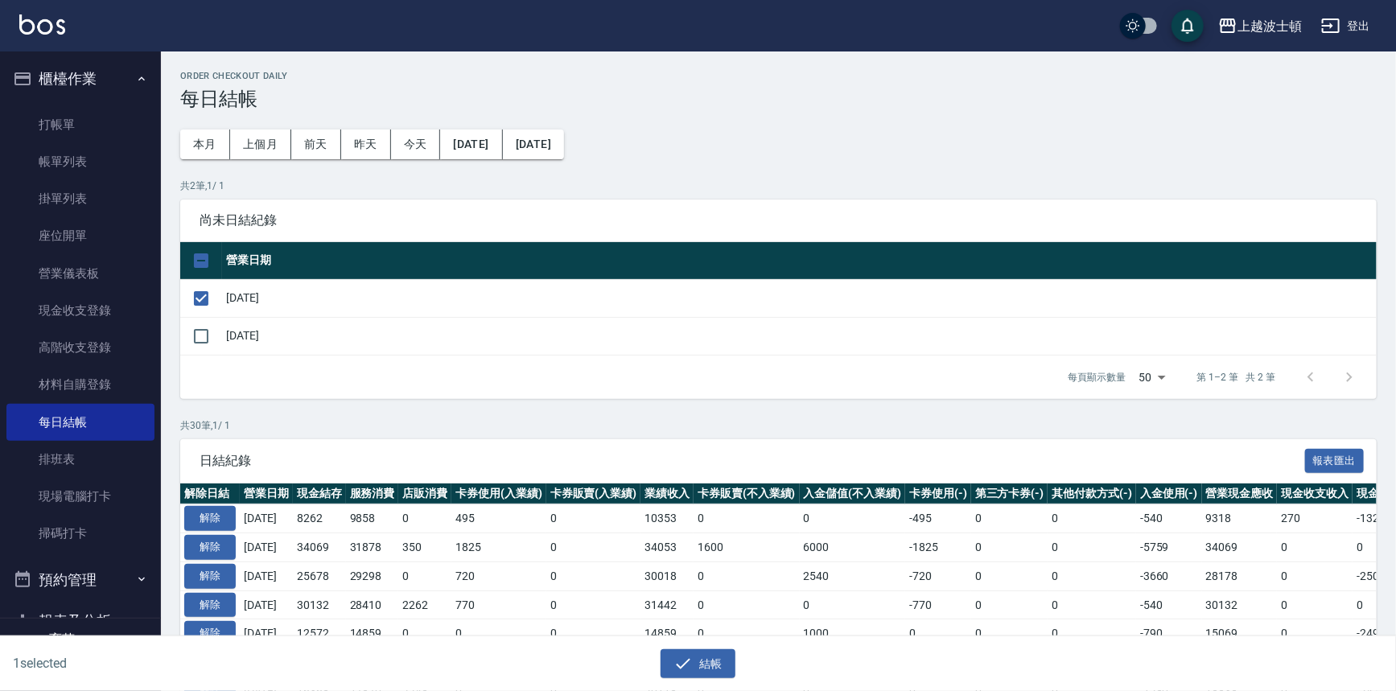
click at [198, 353] on td at bounding box center [201, 336] width 42 height 38
click at [202, 342] on input "checkbox" at bounding box center [201, 337] width 34 height 34
checkbox input "true"
click at [715, 657] on button "結帳" at bounding box center [698, 664] width 75 height 30
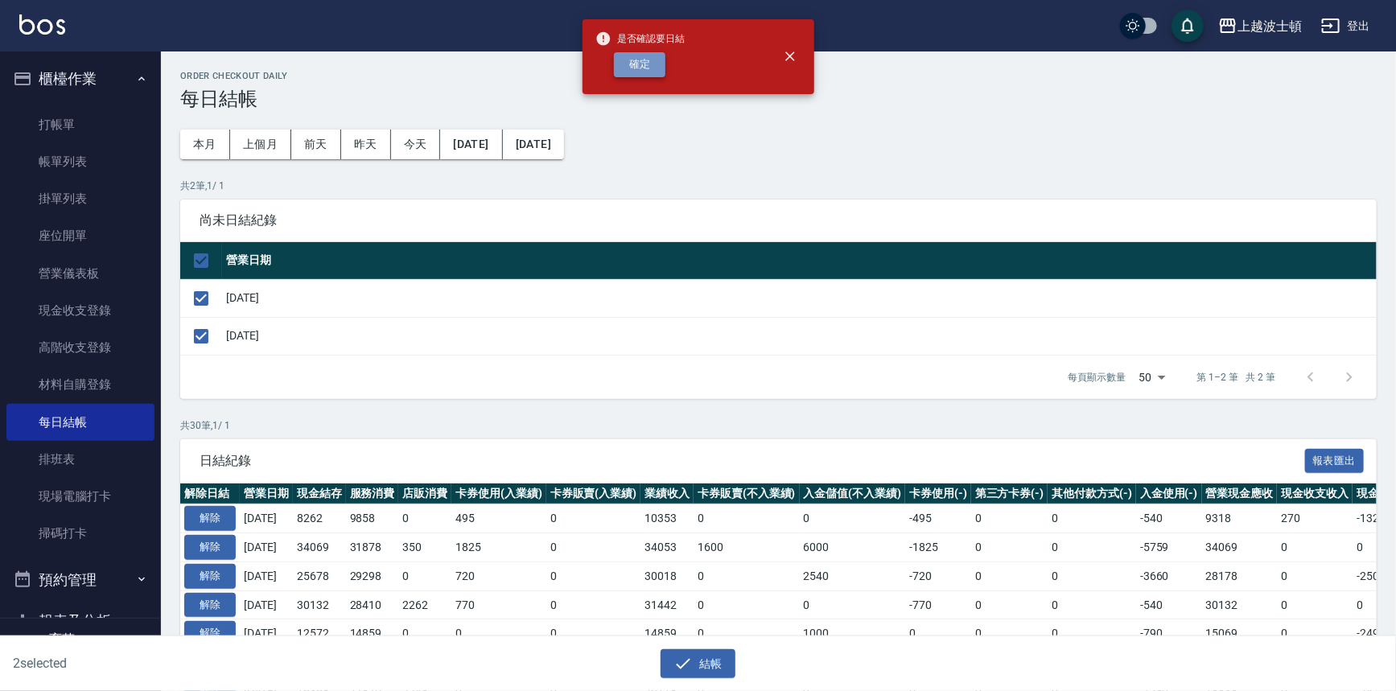
click at [658, 65] on button "確定" at bounding box center [640, 64] width 52 height 25
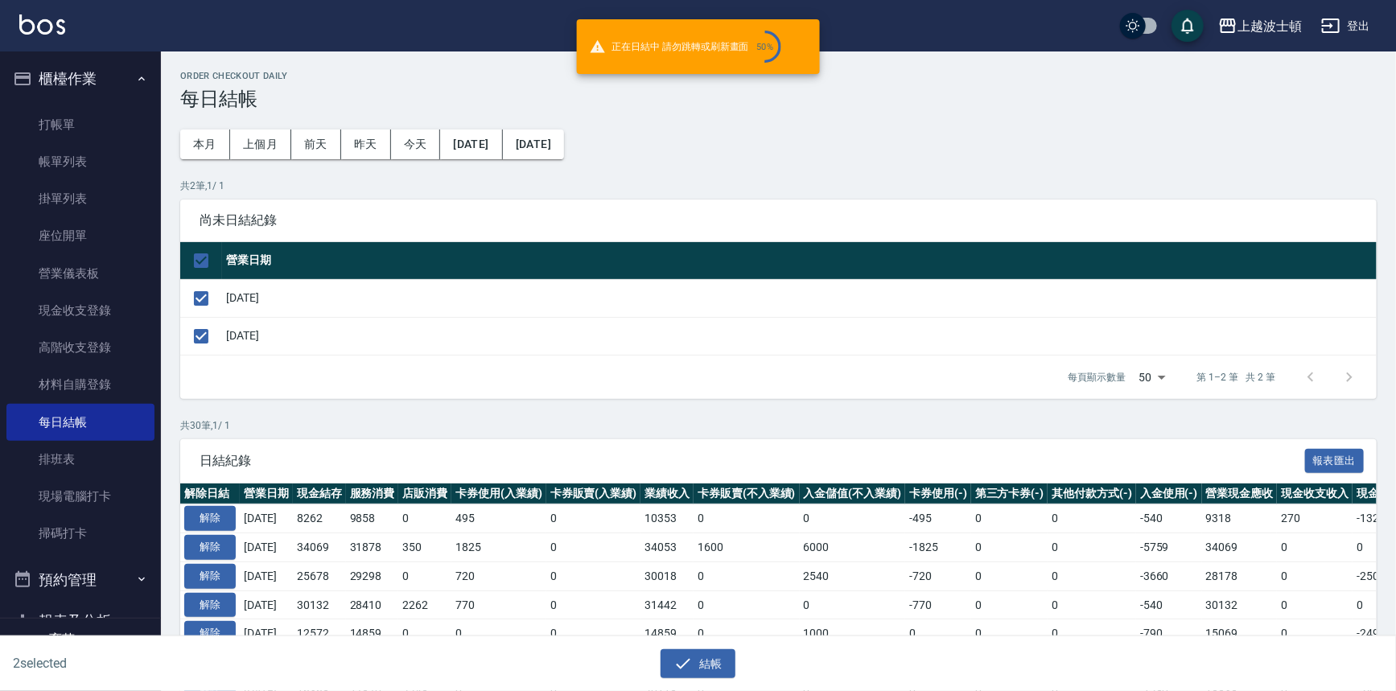
checkbox input "false"
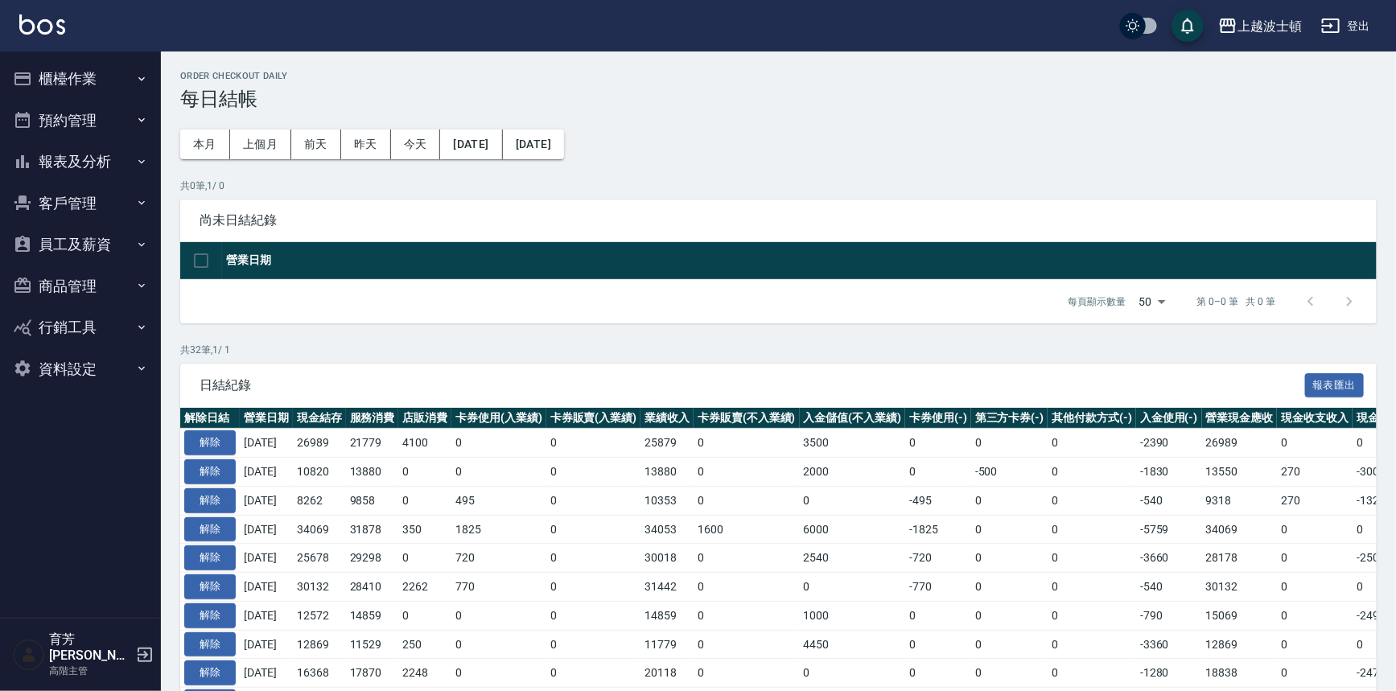
click at [80, 89] on button "櫃檯作業" at bounding box center [80, 79] width 148 height 42
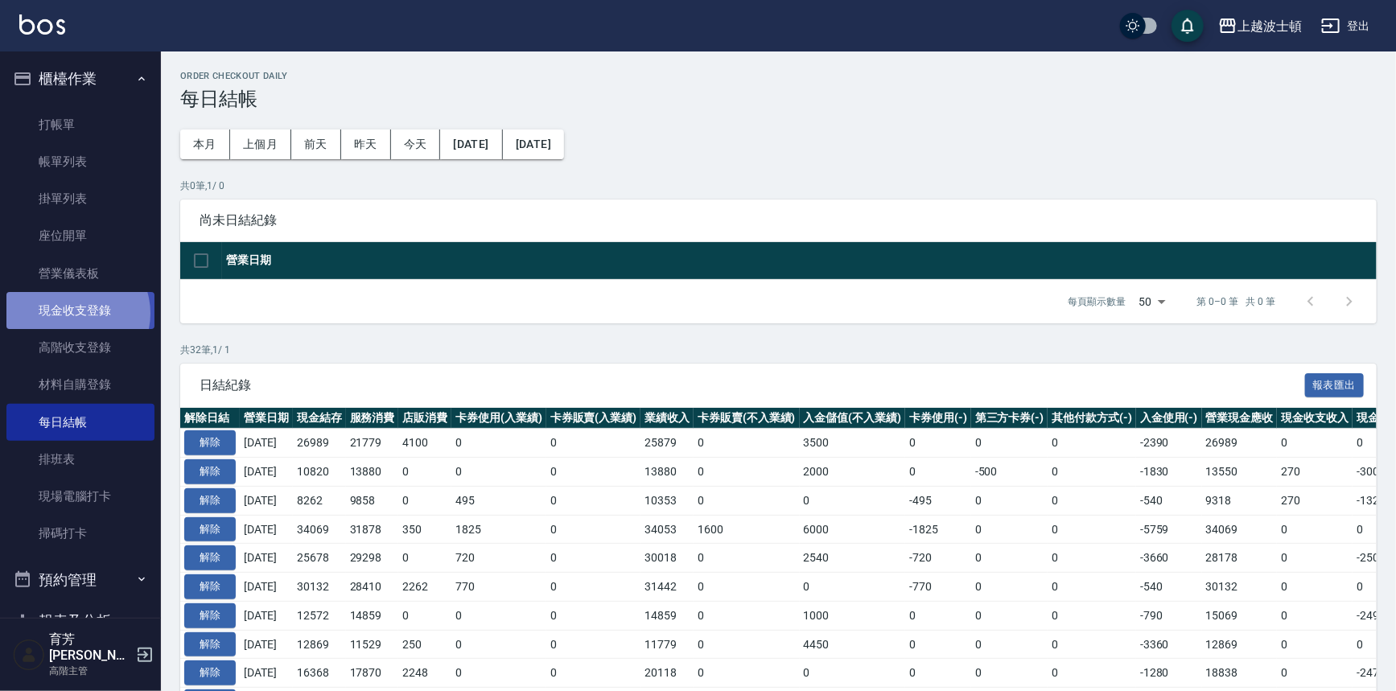
click at [76, 314] on link "現金收支登錄" at bounding box center [80, 310] width 148 height 37
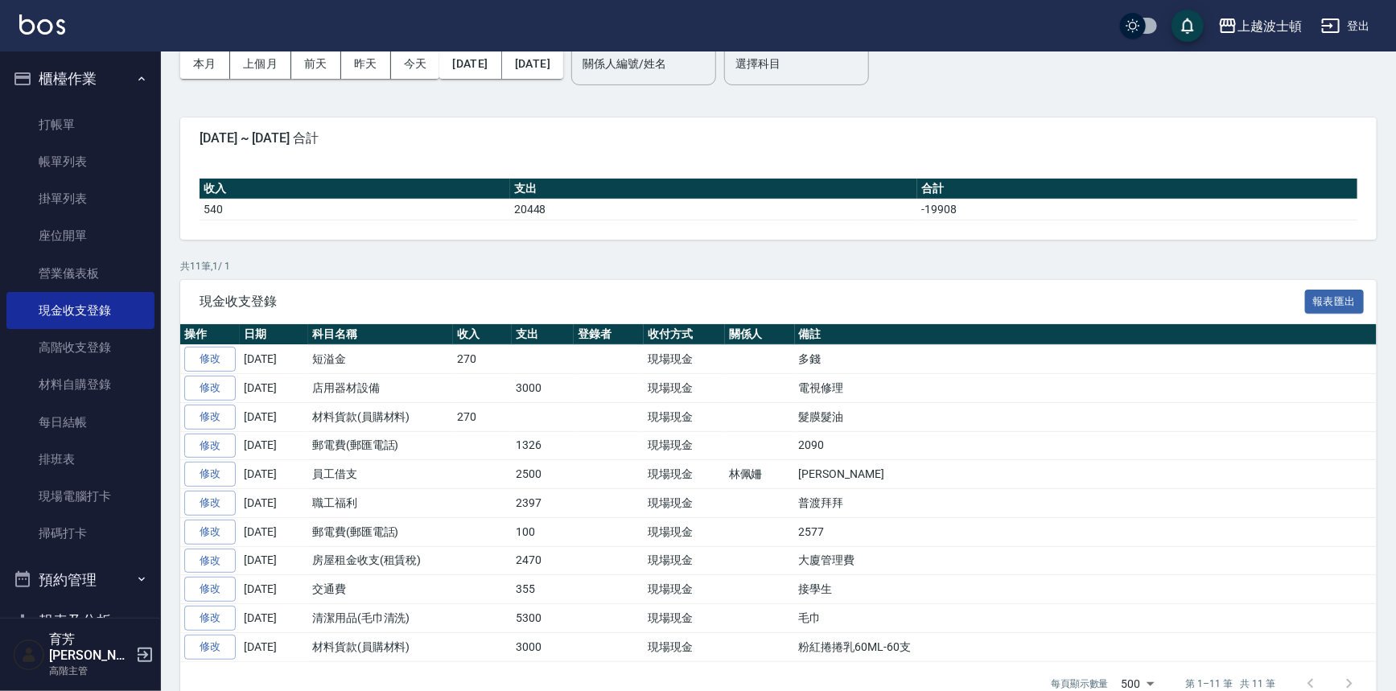
scroll to position [110, 0]
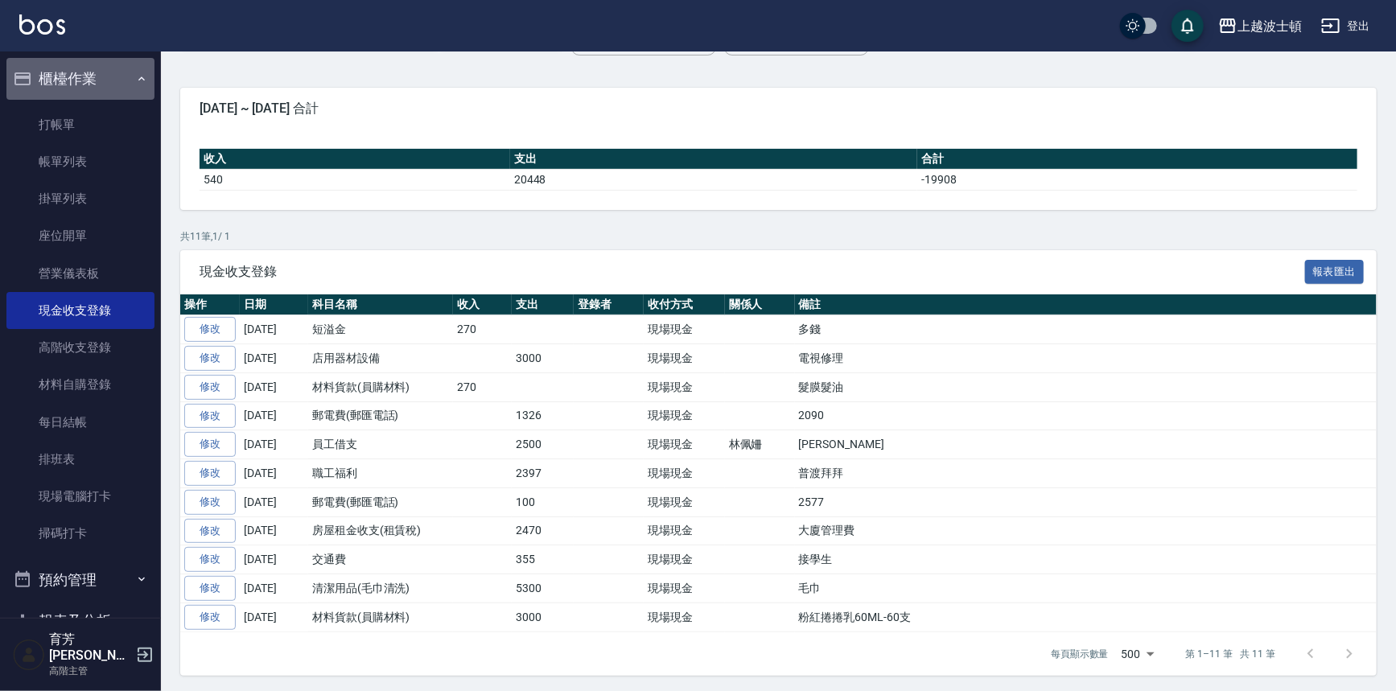
click at [100, 80] on button "櫃檯作業" at bounding box center [80, 79] width 148 height 42
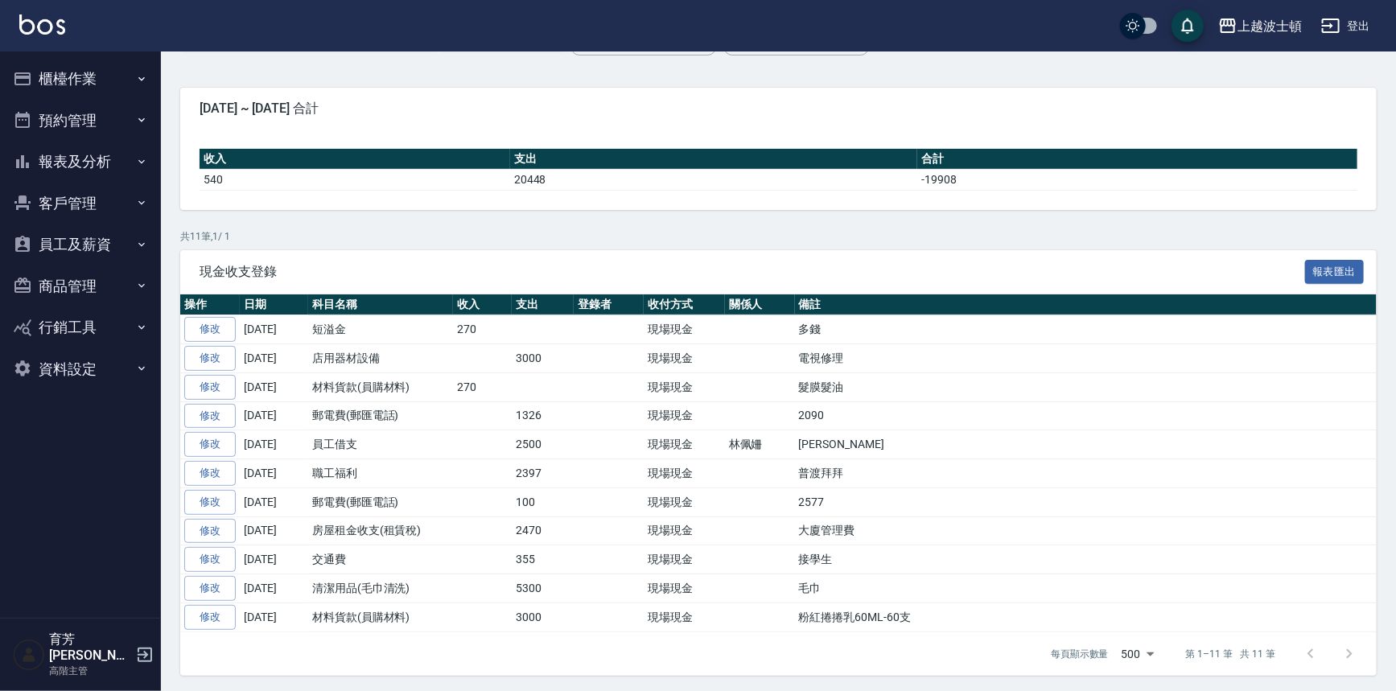
click at [70, 162] on button "報表及分析" at bounding box center [80, 162] width 148 height 42
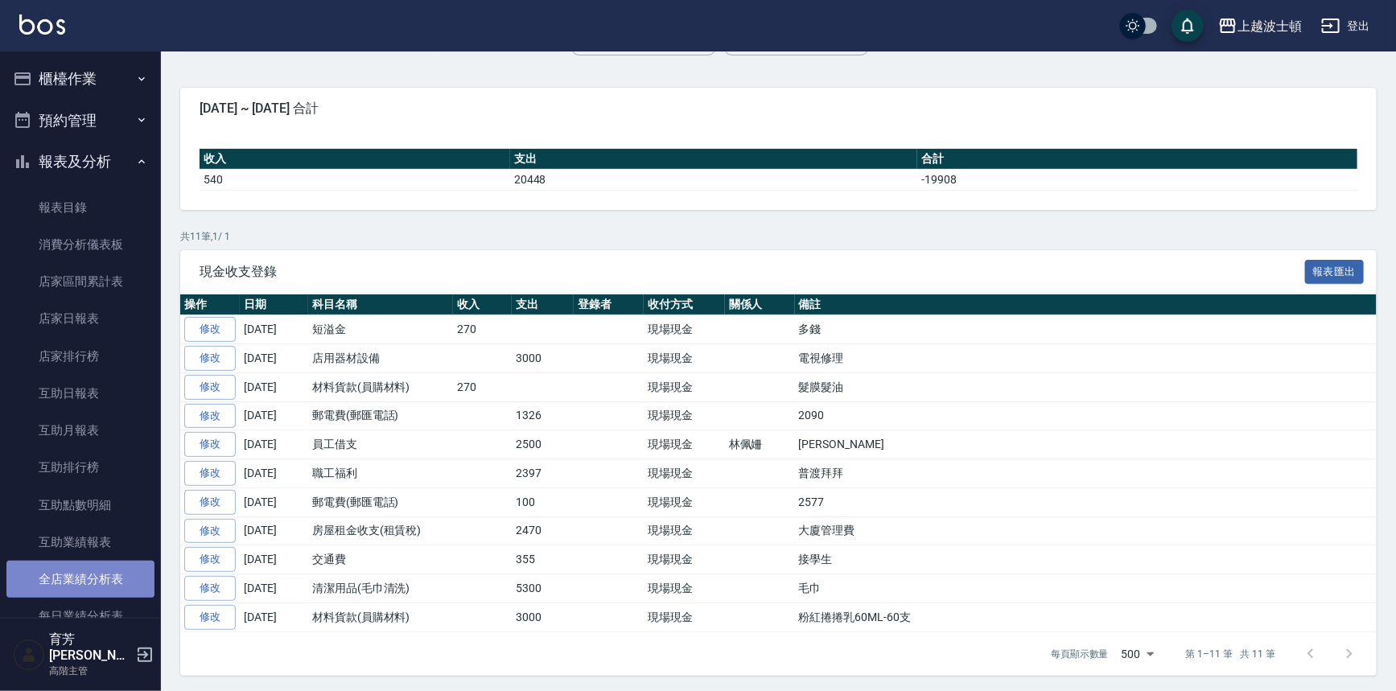
click at [83, 581] on link "全店業績分析表" at bounding box center [80, 579] width 148 height 37
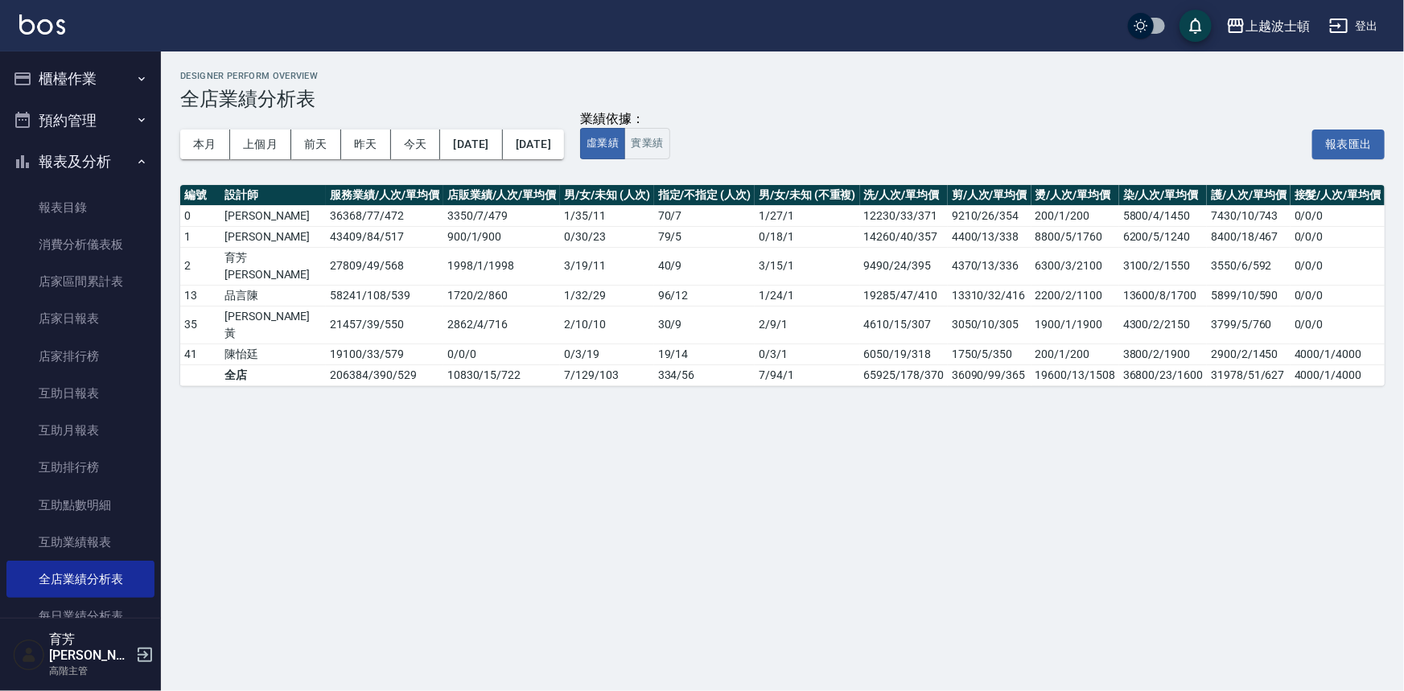
click at [90, 80] on button "櫃檯作業" at bounding box center [80, 79] width 148 height 42
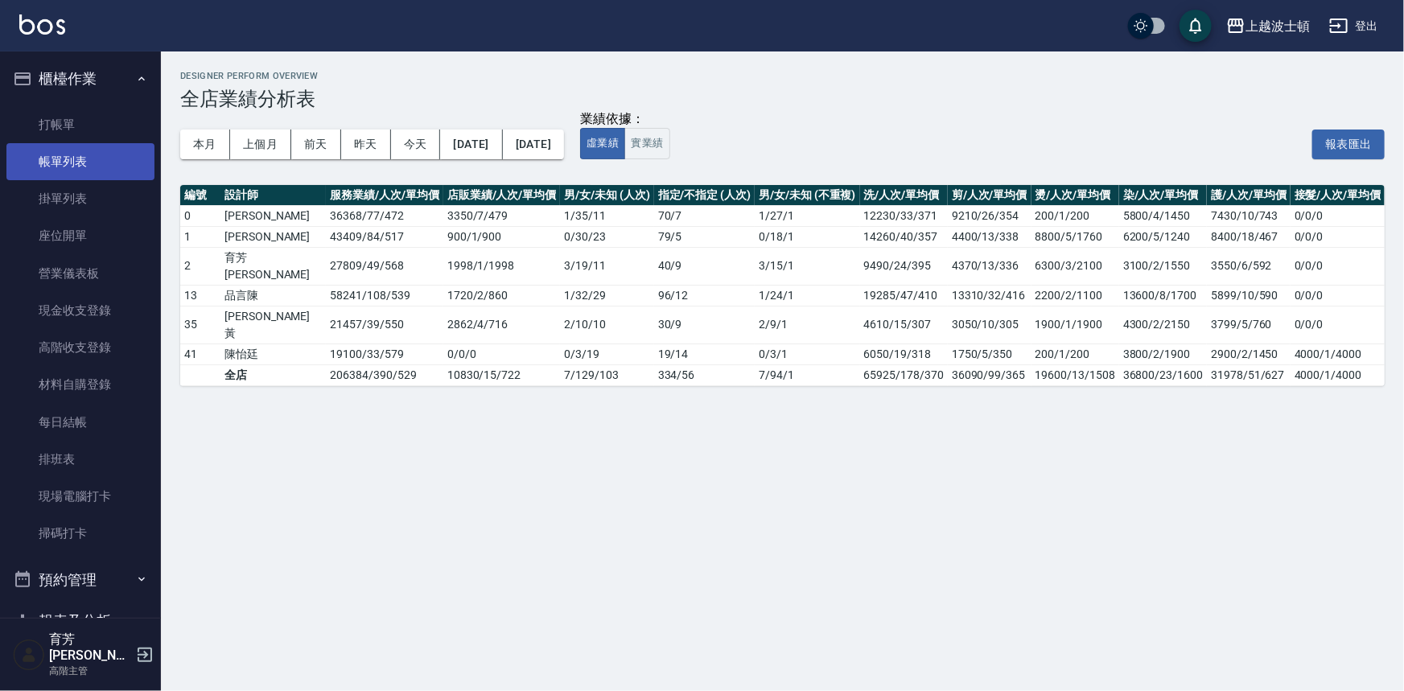
click at [54, 164] on link "帳單列表" at bounding box center [80, 161] width 148 height 37
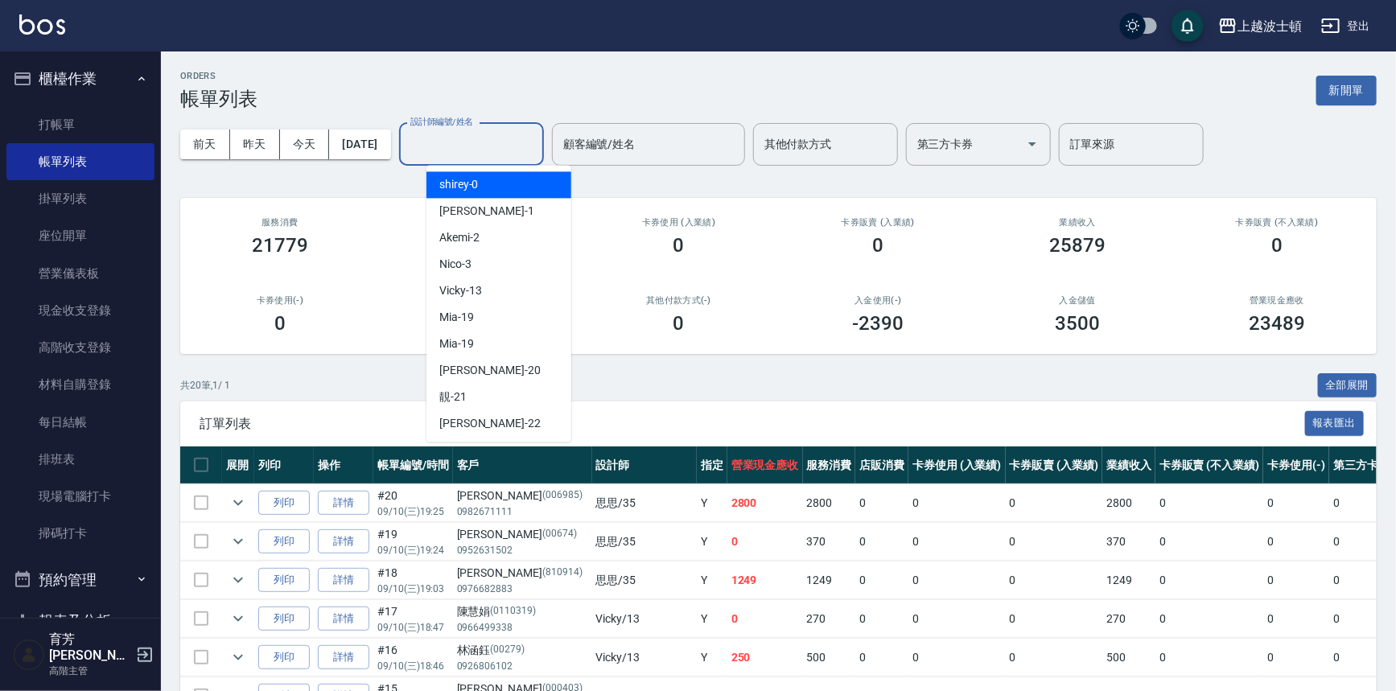
click at [535, 149] on input "設計師編號/姓名" at bounding box center [471, 144] width 130 height 28
click at [480, 205] on div "麥可 -1" at bounding box center [499, 211] width 145 height 27
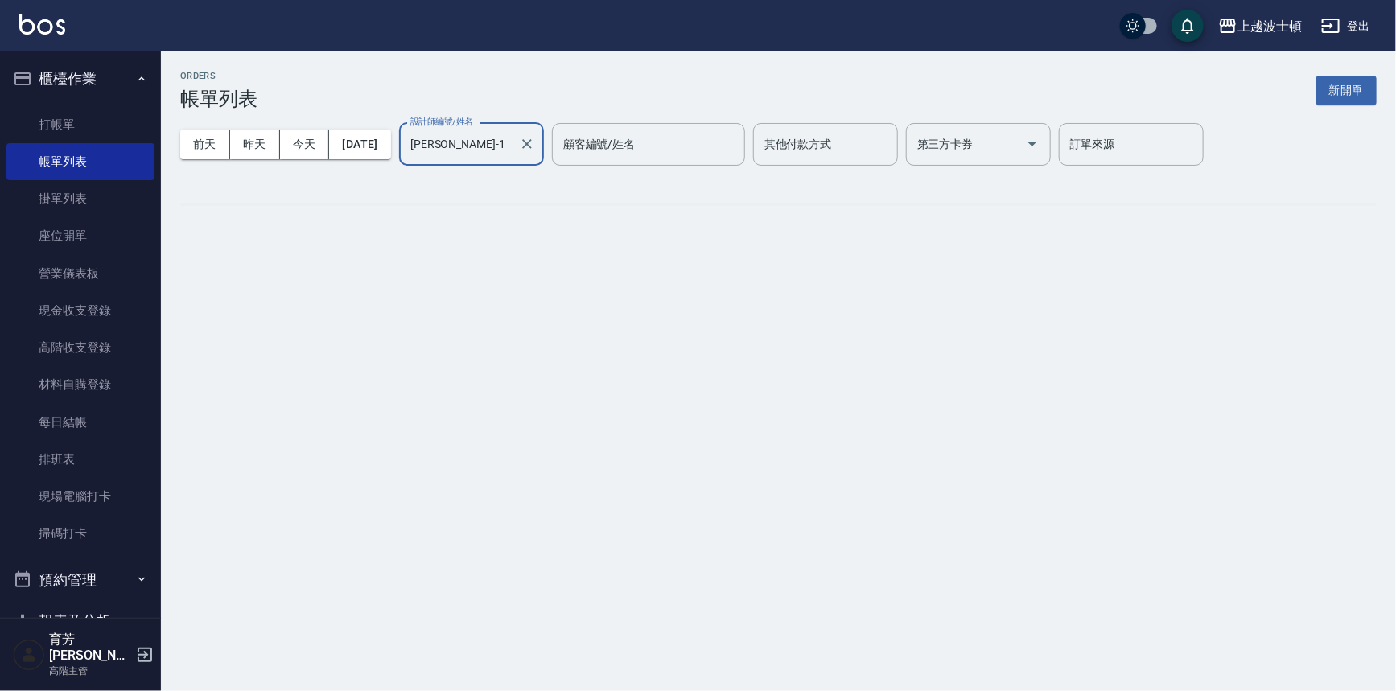
type input "麥可-1"
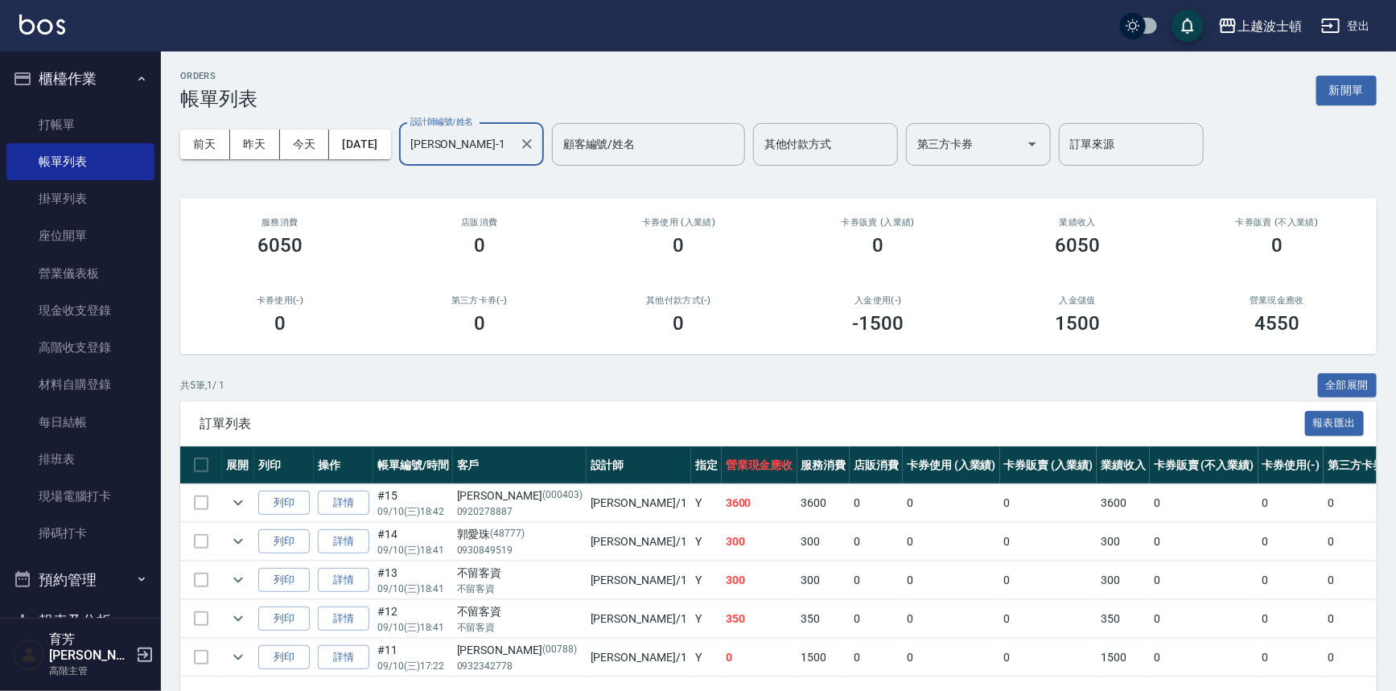
scroll to position [58, 0]
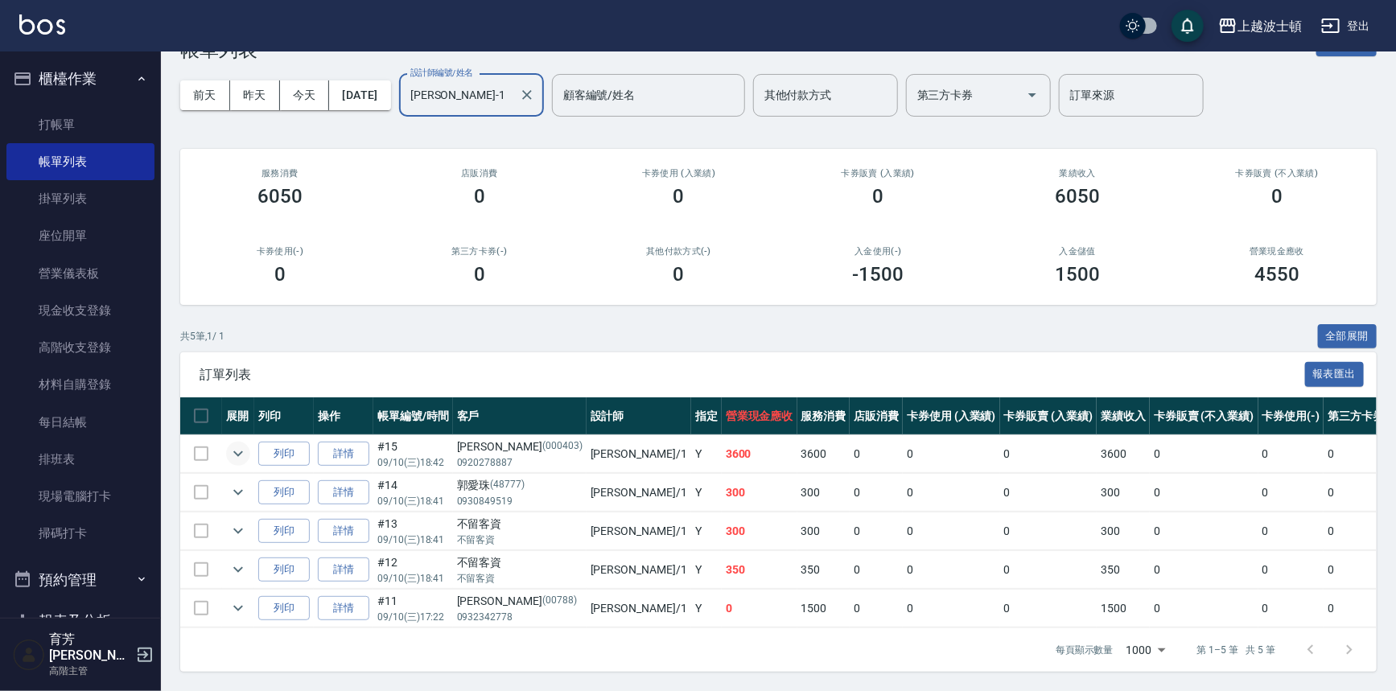
click at [239, 444] on icon "expand row" at bounding box center [238, 453] width 19 height 19
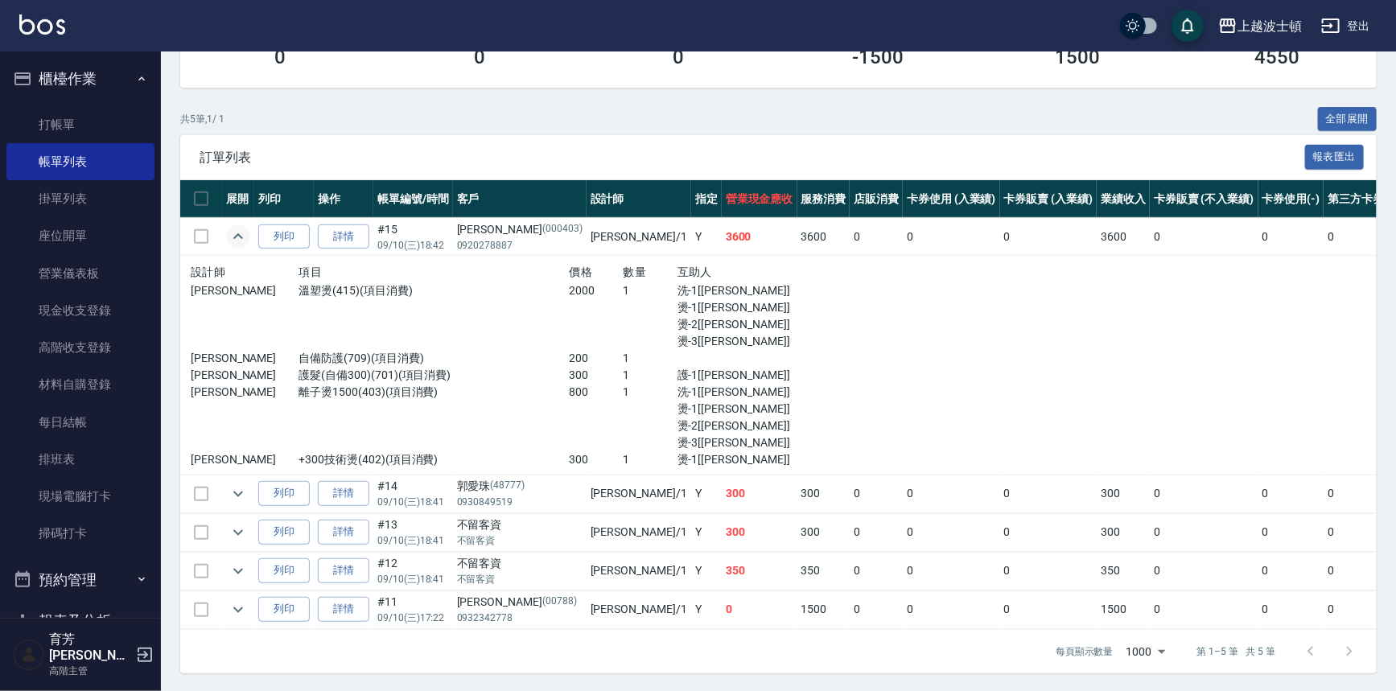
scroll to position [277, 0]
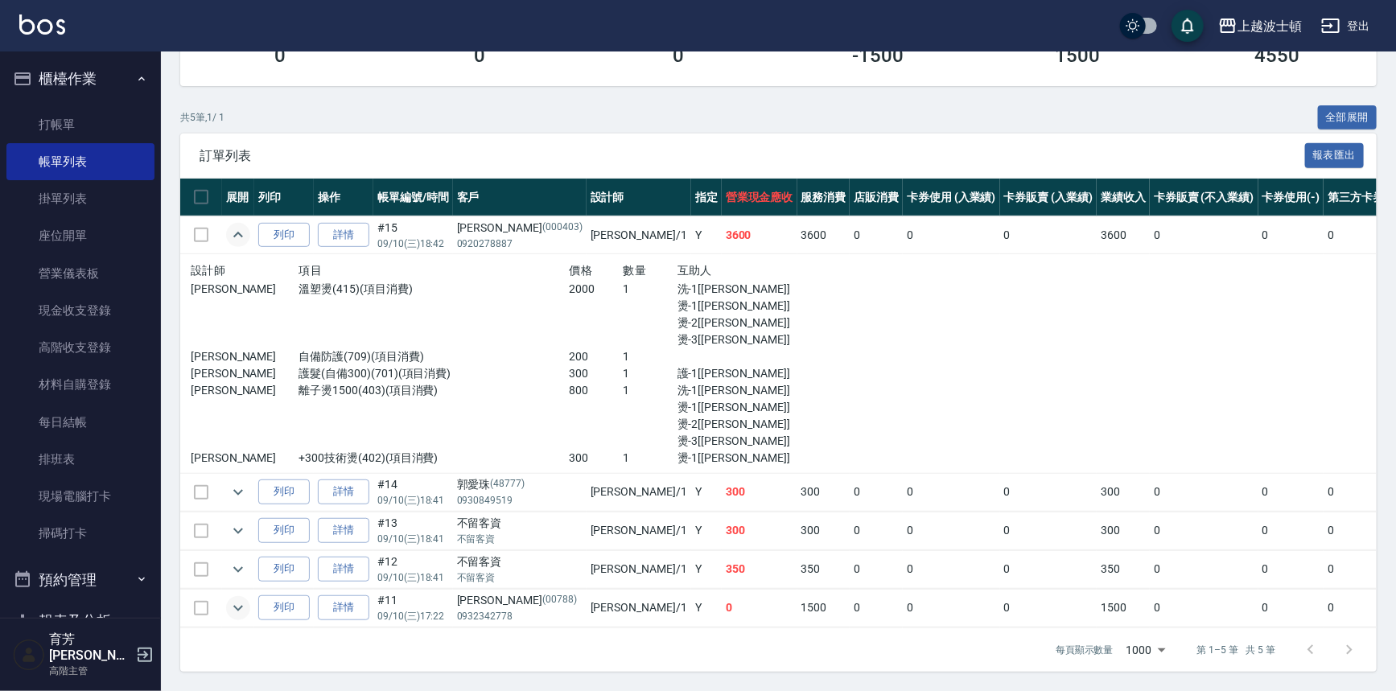
click at [236, 599] on icon "expand row" at bounding box center [238, 608] width 19 height 19
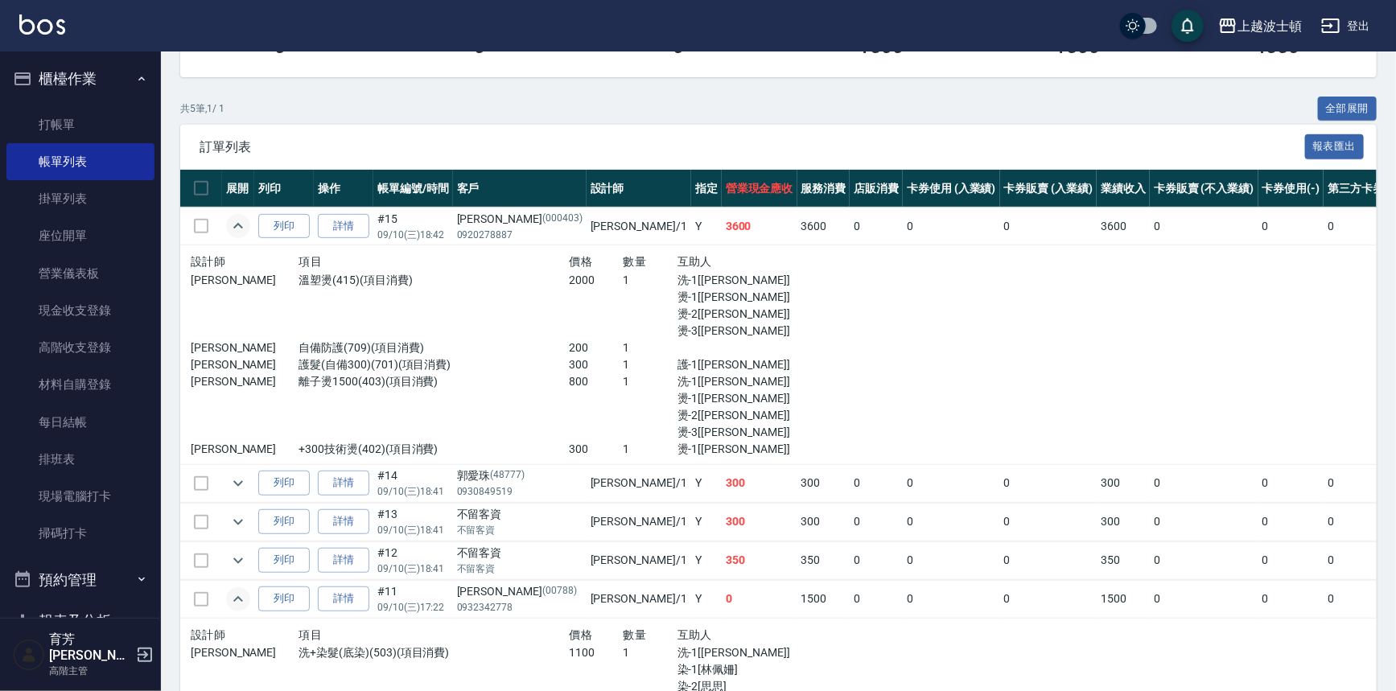
scroll to position [410, 0]
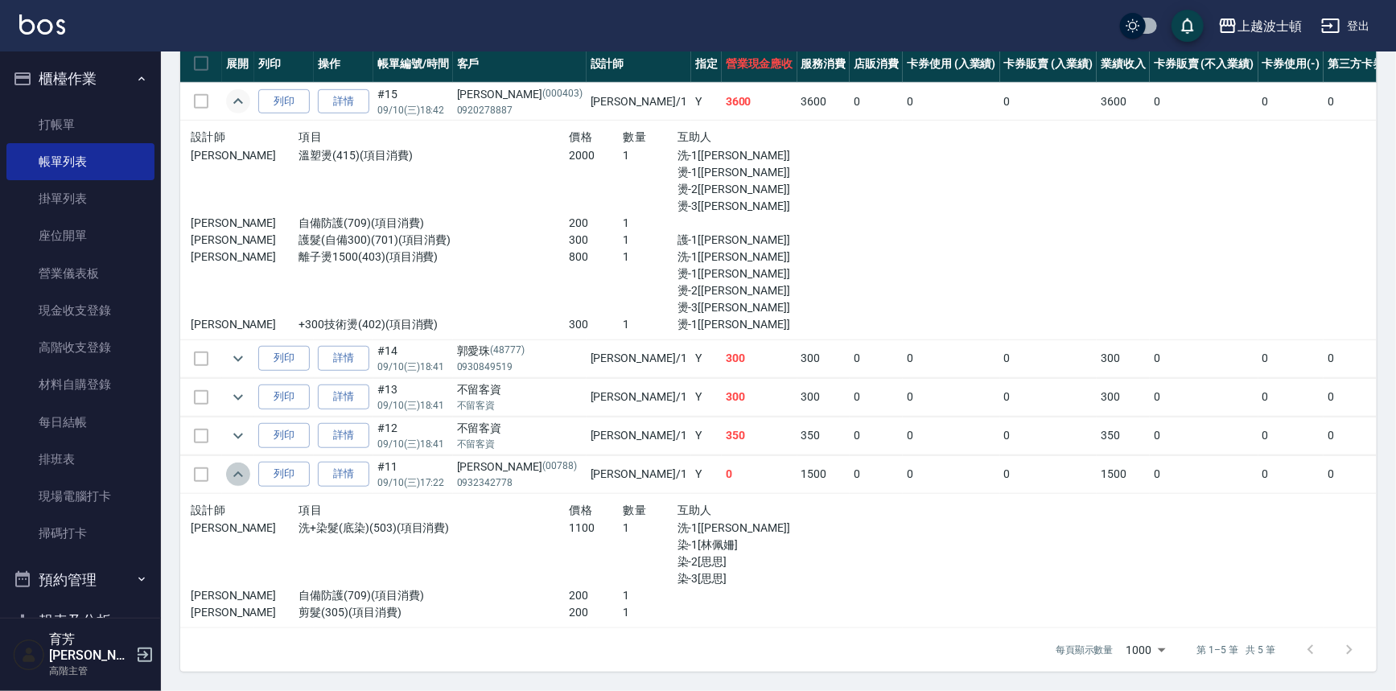
click at [232, 465] on icon "expand row" at bounding box center [238, 474] width 19 height 19
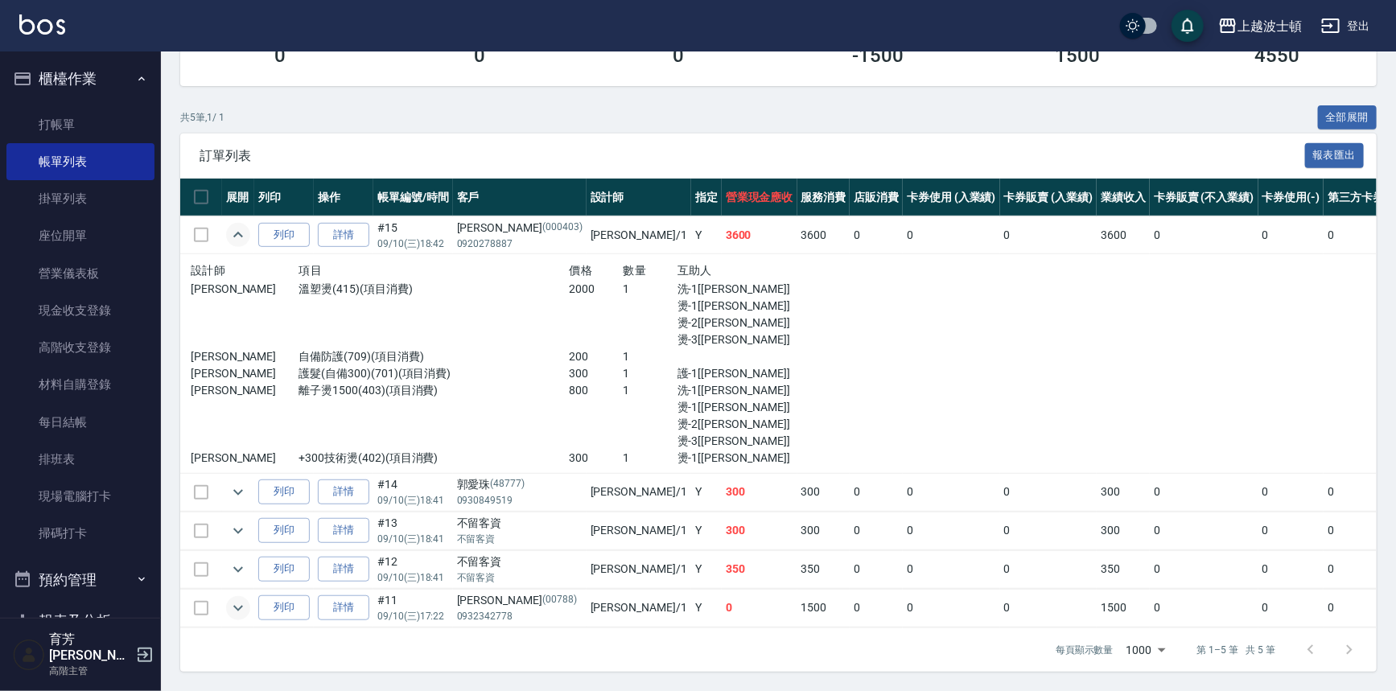
scroll to position [277, 0]
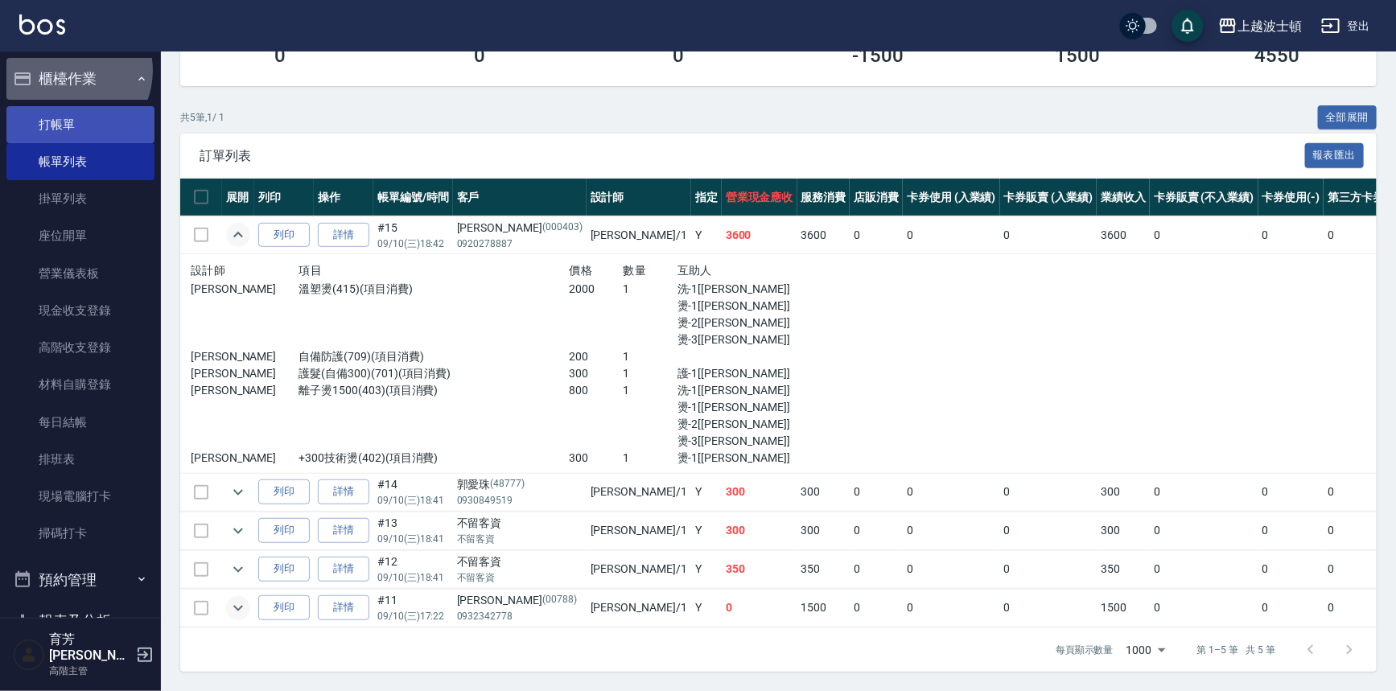
drag, startPoint x: 65, startPoint y: 70, endPoint x: 80, endPoint y: 134, distance: 66.2
click at [80, 130] on li "櫃檯作業 打帳單 帳單列表 掛單列表 座位開單 營業儀表板 現金收支登錄 高階收支登錄 材料自購登錄 每日結帳 排班表 現場電腦打卡 掃碼打卡" at bounding box center [80, 308] width 148 height 501
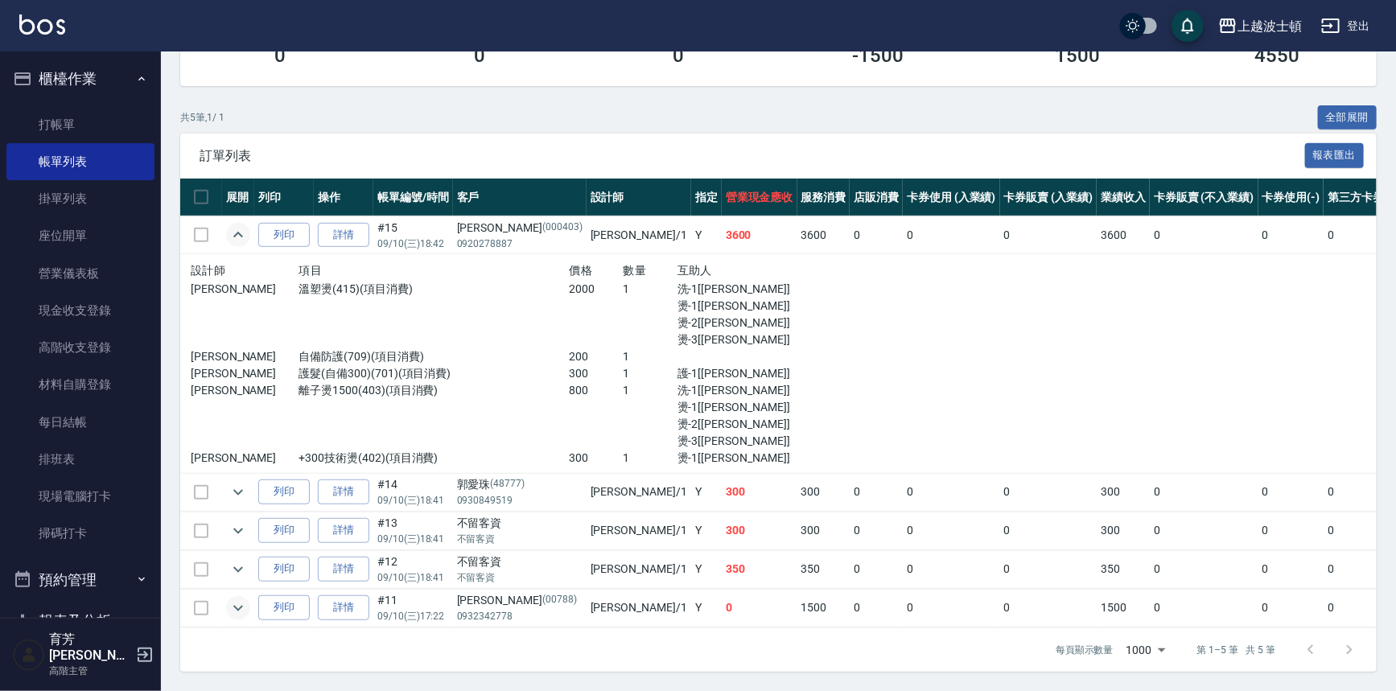
click at [80, 75] on button "櫃檯作業" at bounding box center [80, 79] width 148 height 42
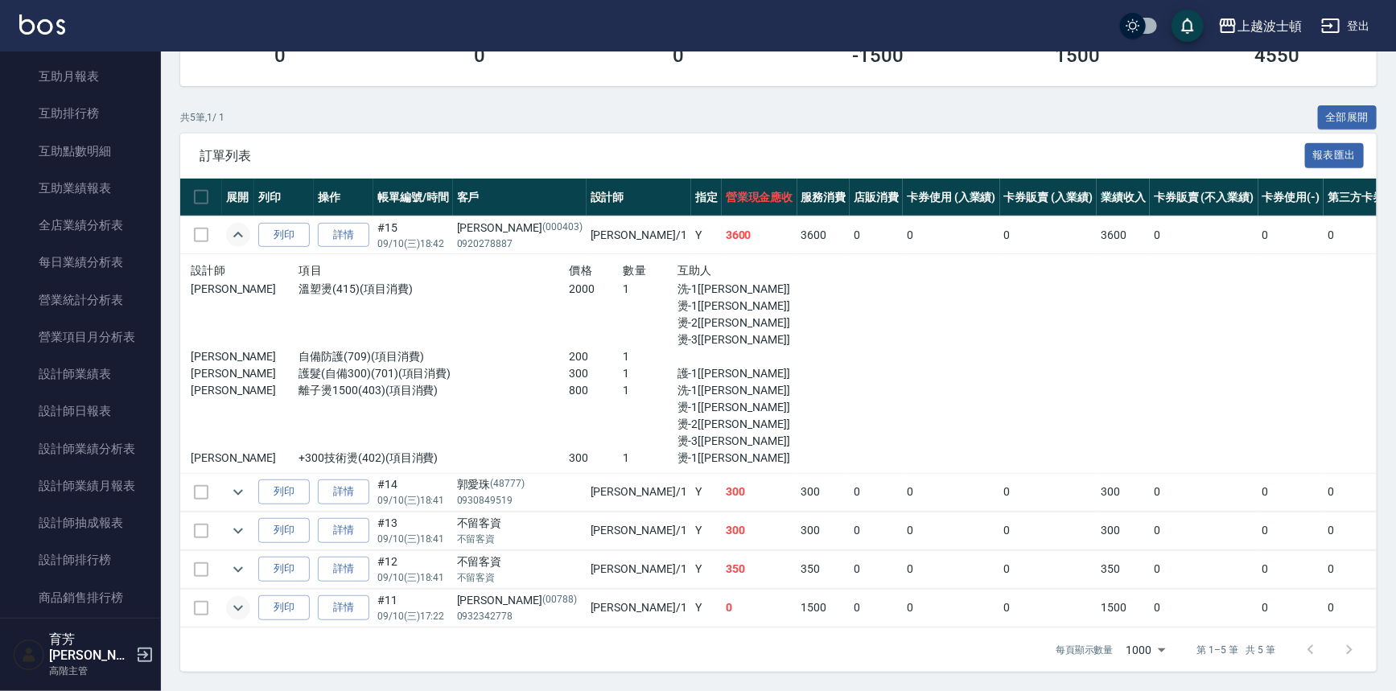
scroll to position [386, 0]
click at [175, 314] on div "ORDERS 帳單列表 新開單 前天 昨天 今天 2025/09/10 設計師編號/姓名 麥可-1 設計師編號/姓名 顧客編號/姓名 顧客編號/姓名 其他付款…" at bounding box center [778, 238] width 1235 height 908
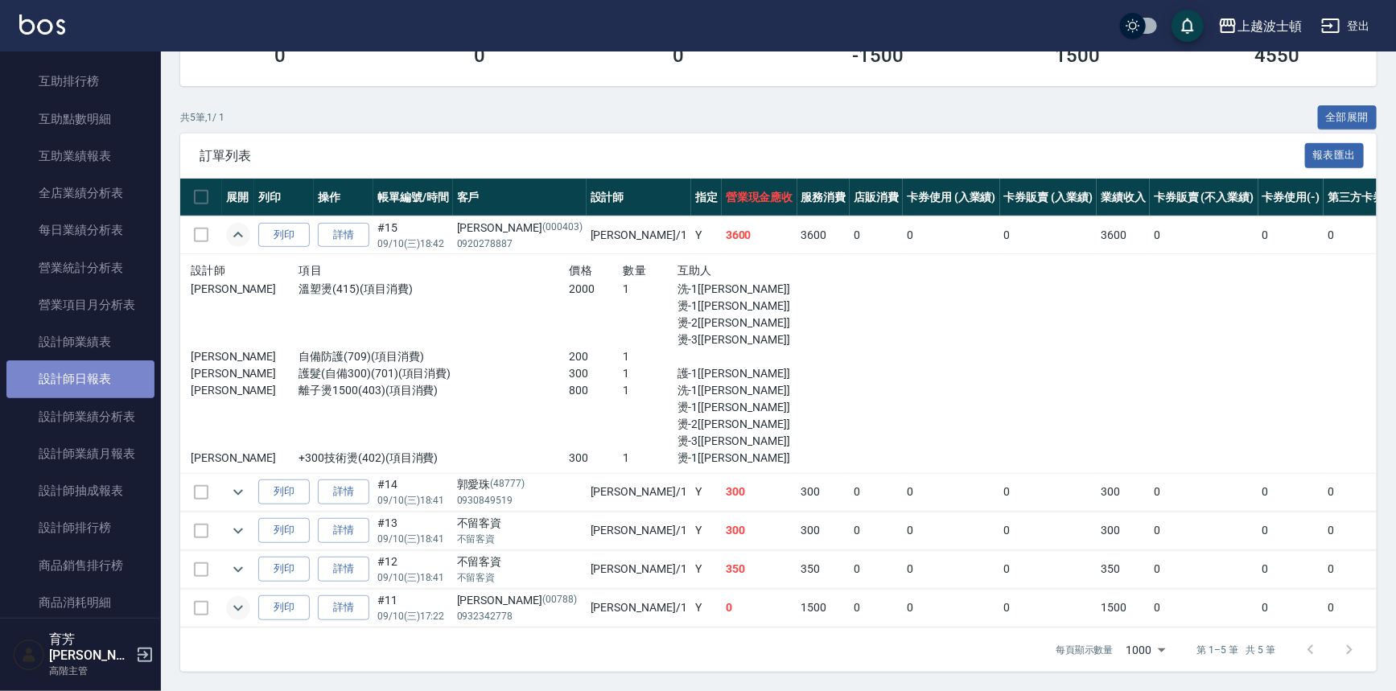
click at [97, 369] on link "設計師日報表" at bounding box center [80, 379] width 148 height 37
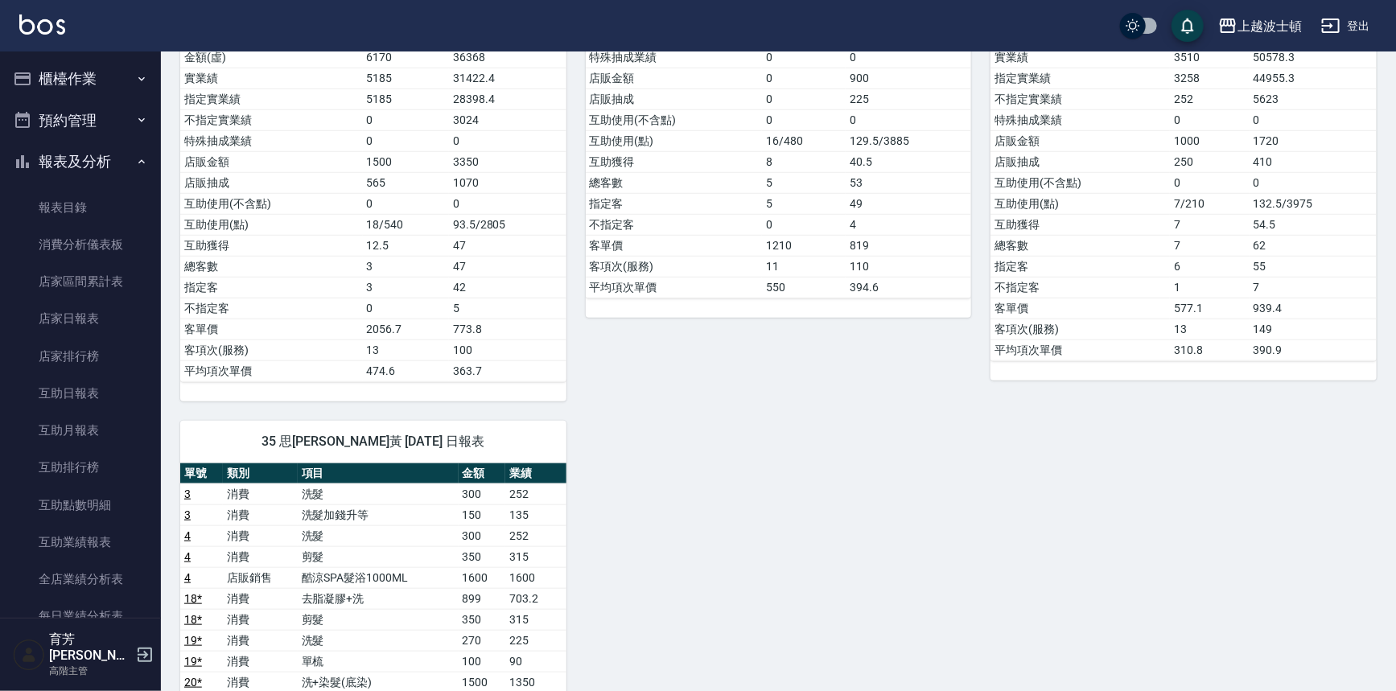
click at [76, 167] on button "報表及分析" at bounding box center [80, 162] width 148 height 42
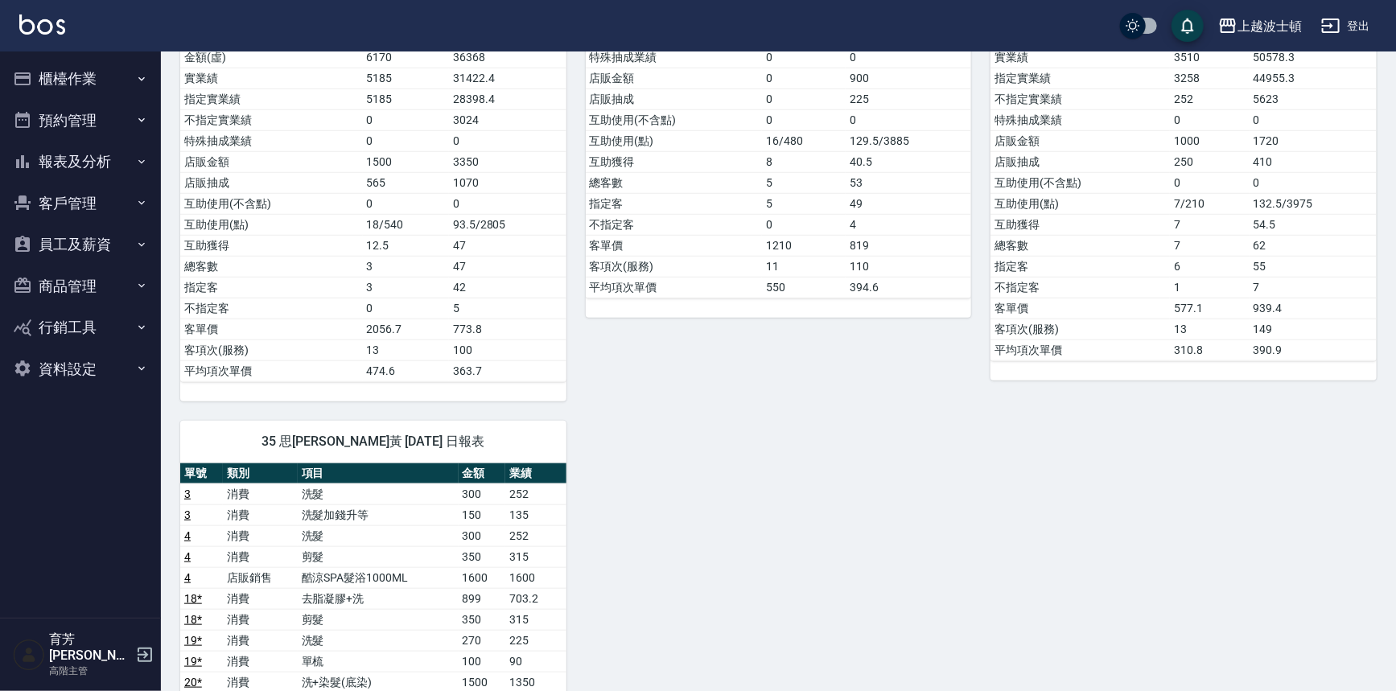
click at [80, 81] on button "櫃檯作業" at bounding box center [80, 79] width 148 height 42
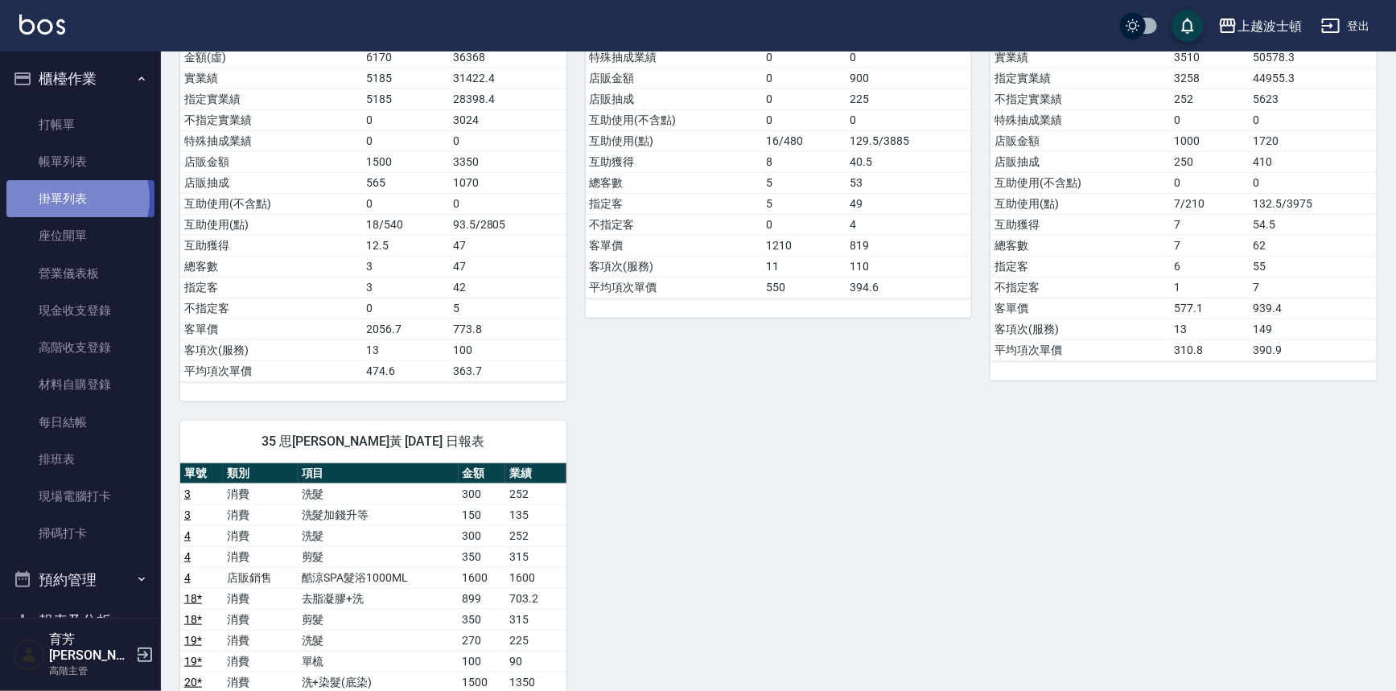
click at [68, 199] on link "掛單列表" at bounding box center [80, 198] width 148 height 37
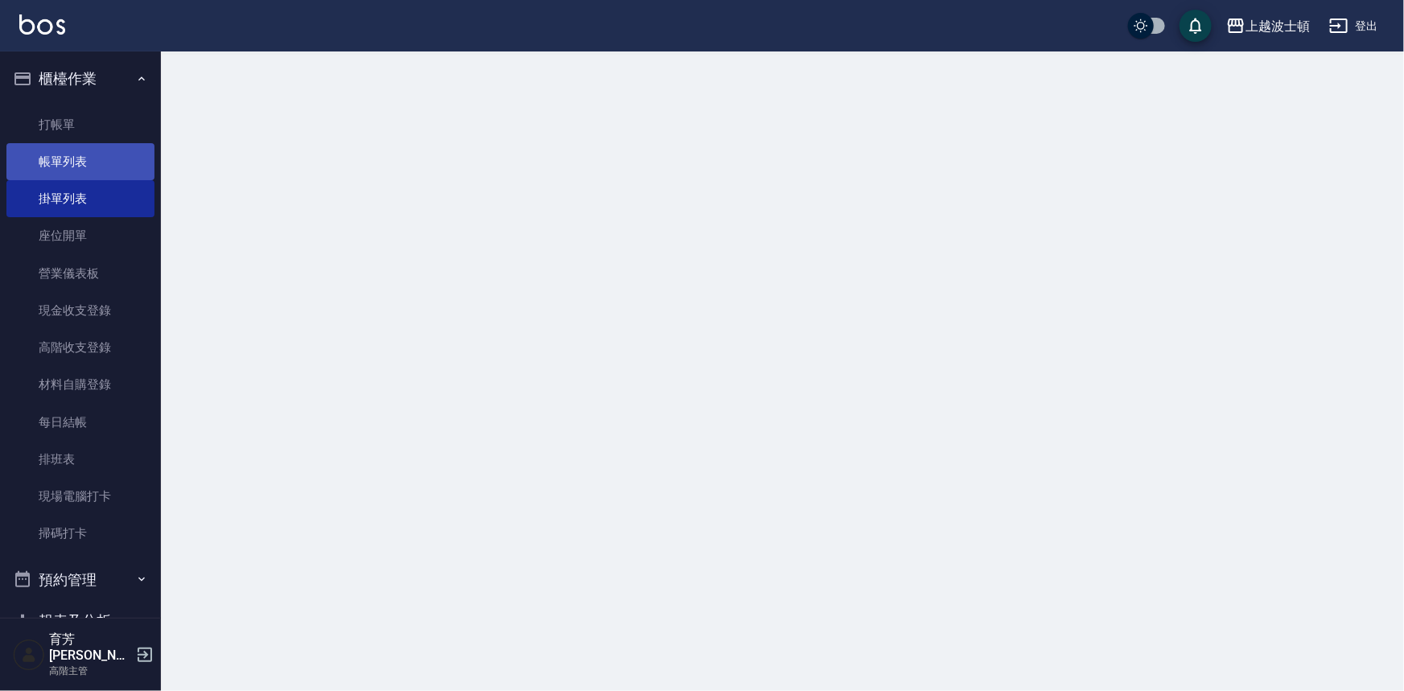
click at [68, 153] on link "帳單列表" at bounding box center [80, 161] width 148 height 37
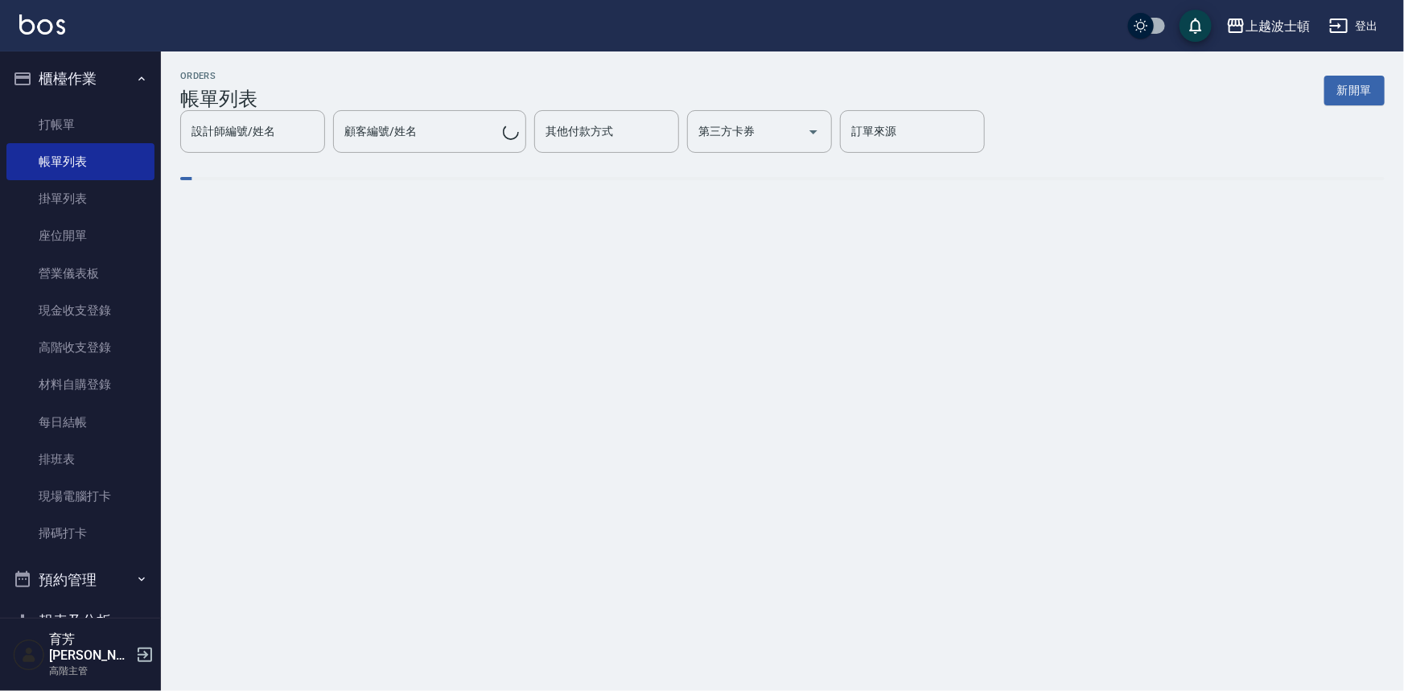
drag, startPoint x: 1404, startPoint y: 203, endPoint x: 1404, endPoint y: 336, distance: 133.6
click at [1404, 336] on div "ORDERS 帳單列表 新開單 設計師編號/姓名 設計師編號/姓名 顧客編號/姓名 顧客編號/姓名 其他付款方式 其他付款方式 第三方卡券 第三方卡券 訂單來…" at bounding box center [702, 345] width 1404 height 691
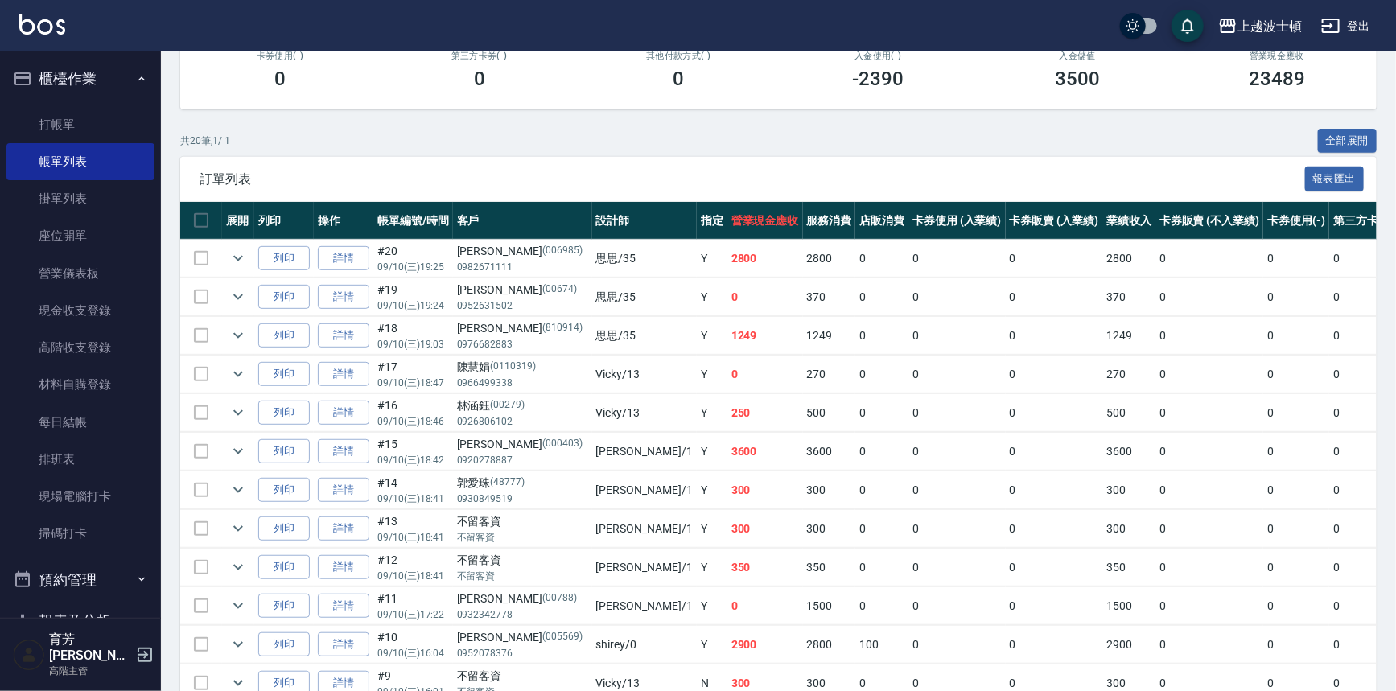
scroll to position [113, 0]
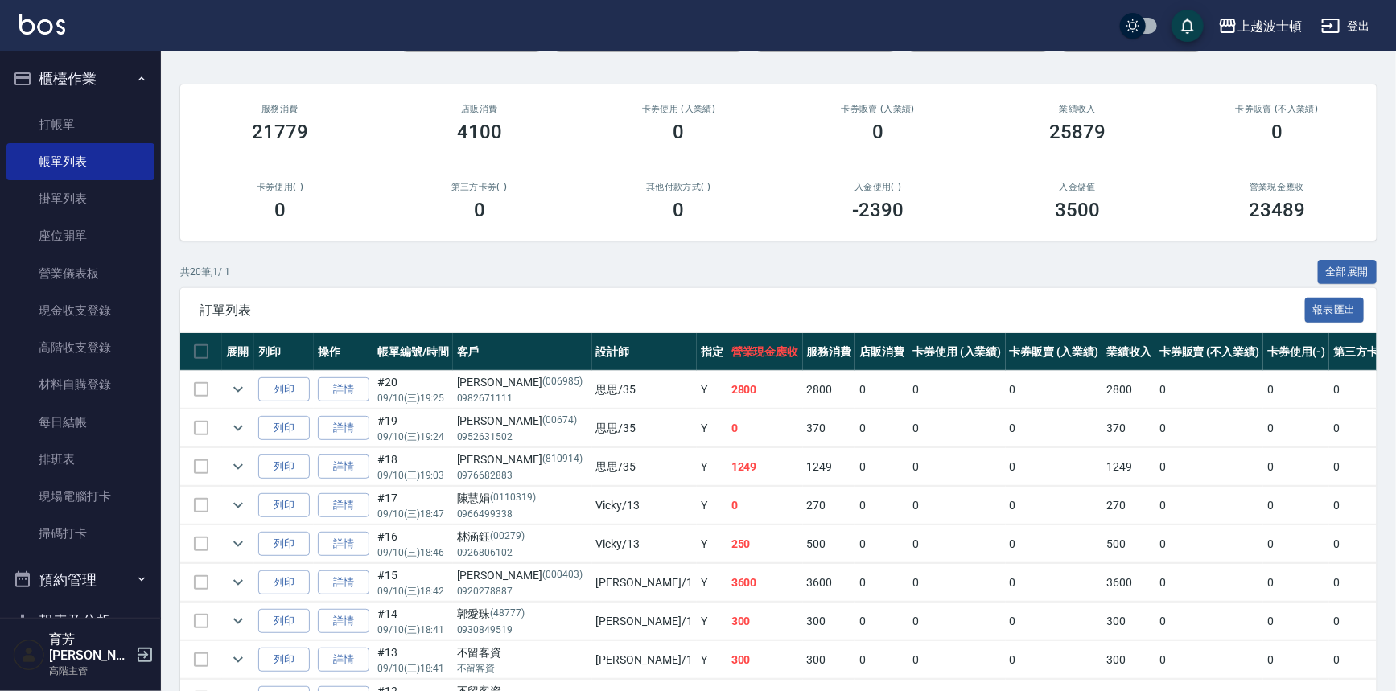
click at [1375, 221] on div "營業現金應收 23489" at bounding box center [1277, 202] width 200 height 78
click at [235, 390] on icon "expand row" at bounding box center [238, 389] width 19 height 19
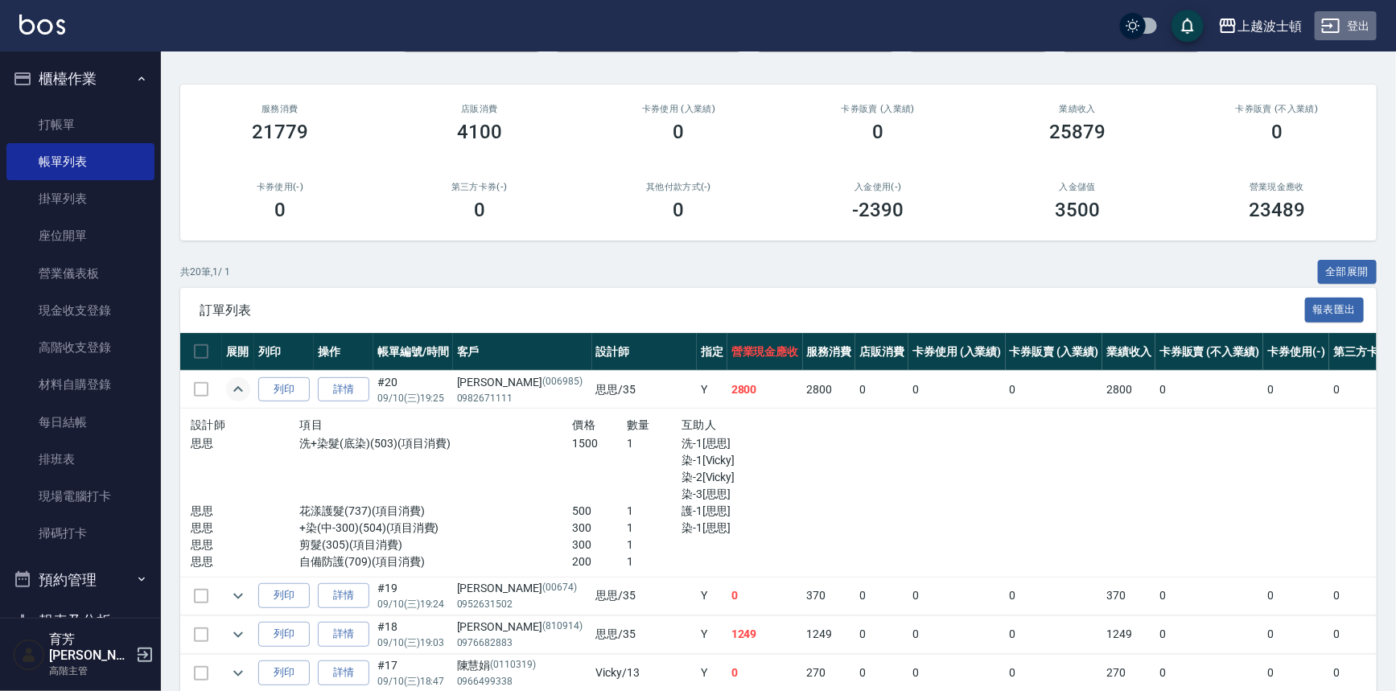
click at [1367, 23] on button "登出" at bounding box center [1346, 26] width 62 height 30
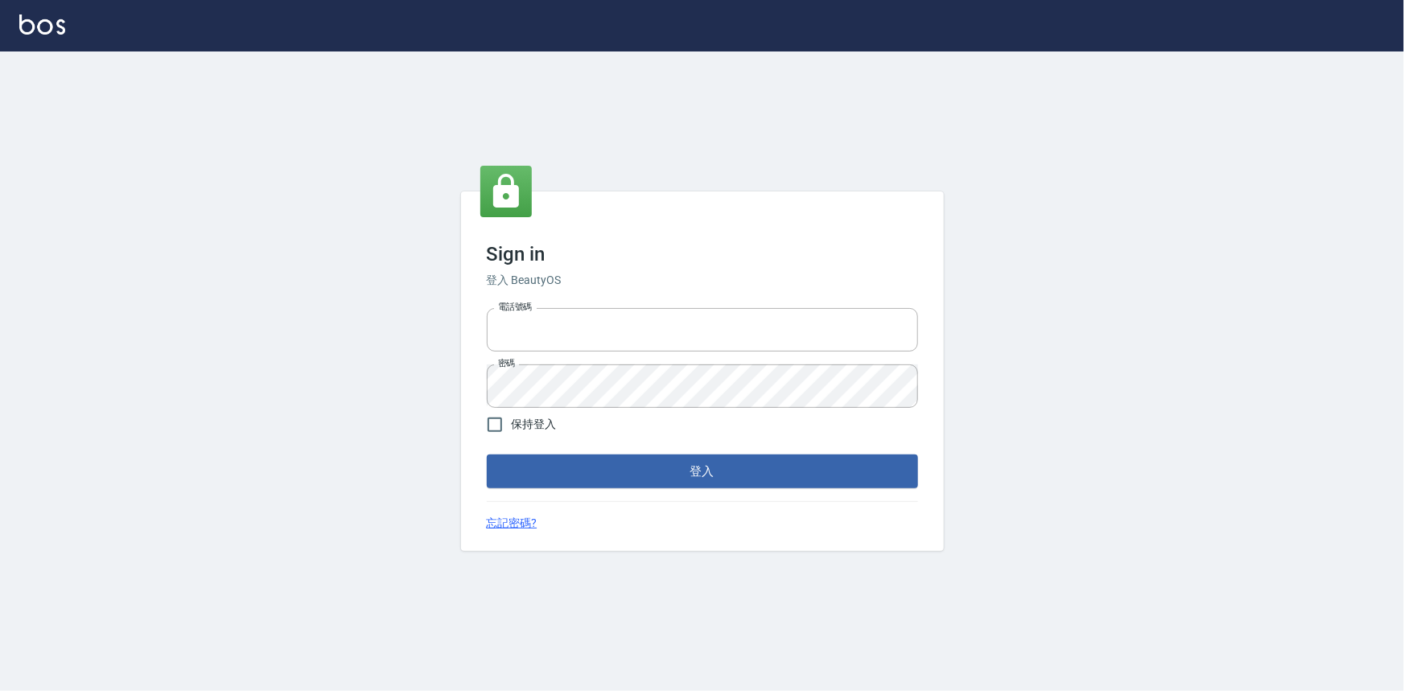
type input "0922670776"
click at [719, 489] on div "Sign in 登入 BeautyOS 電話號碼 [PHONE_NUMBER] 電話號碼 密碼 密碼 保持登入 登入 忘記密碼?" at bounding box center [702, 372] width 483 height 360
click at [709, 475] on button "登入" at bounding box center [702, 472] width 431 height 34
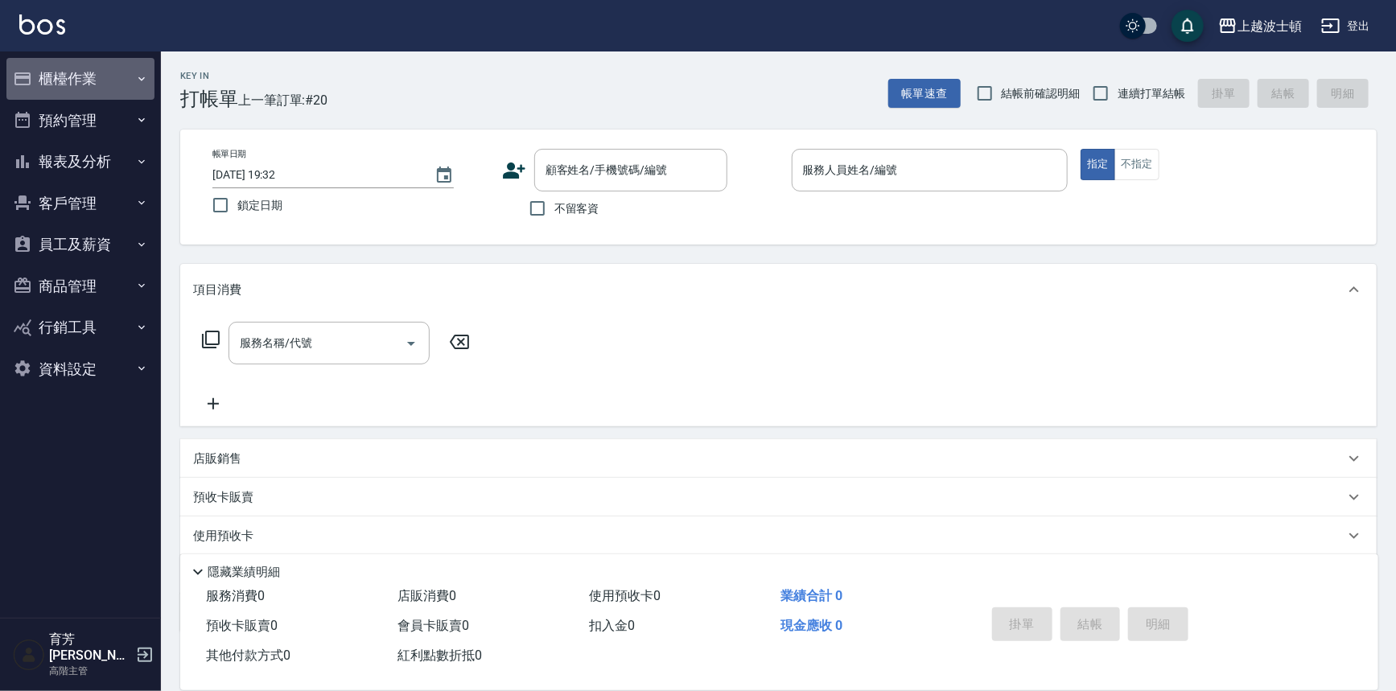
click at [64, 84] on button "櫃檯作業" at bounding box center [80, 79] width 148 height 42
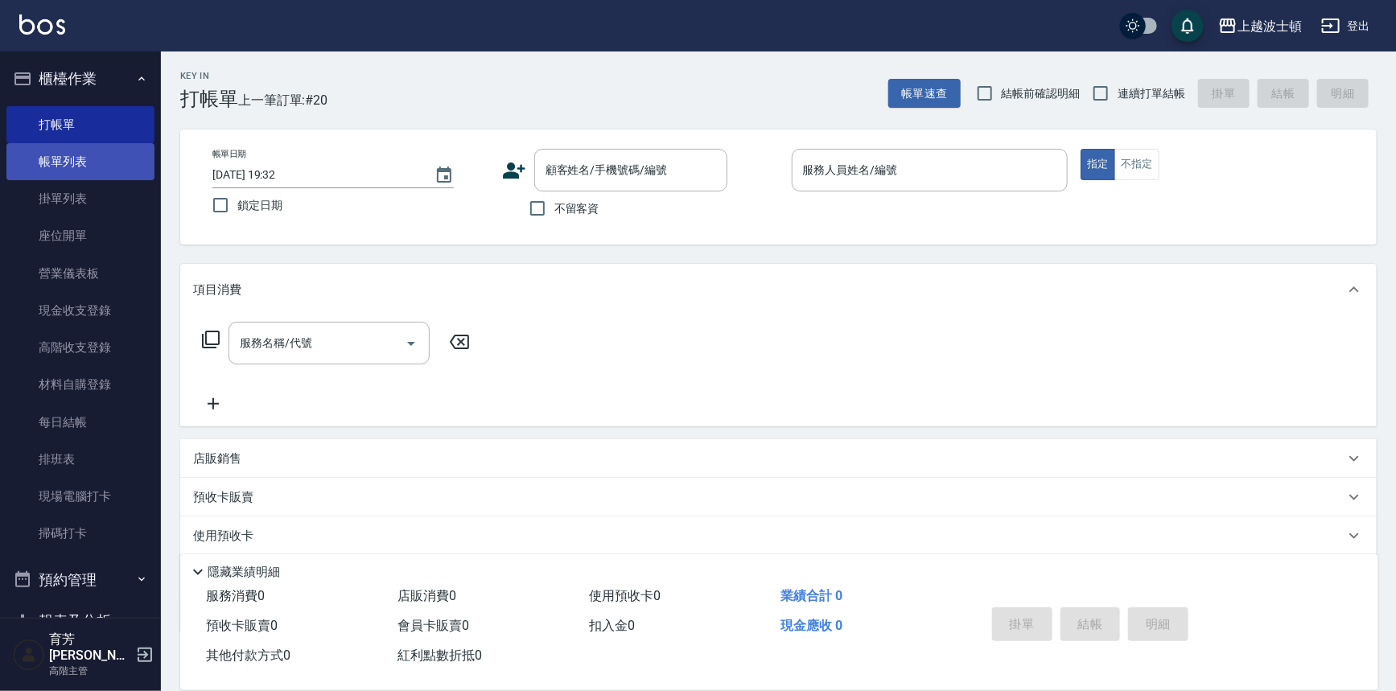
click at [85, 165] on link "帳單列表" at bounding box center [80, 161] width 148 height 37
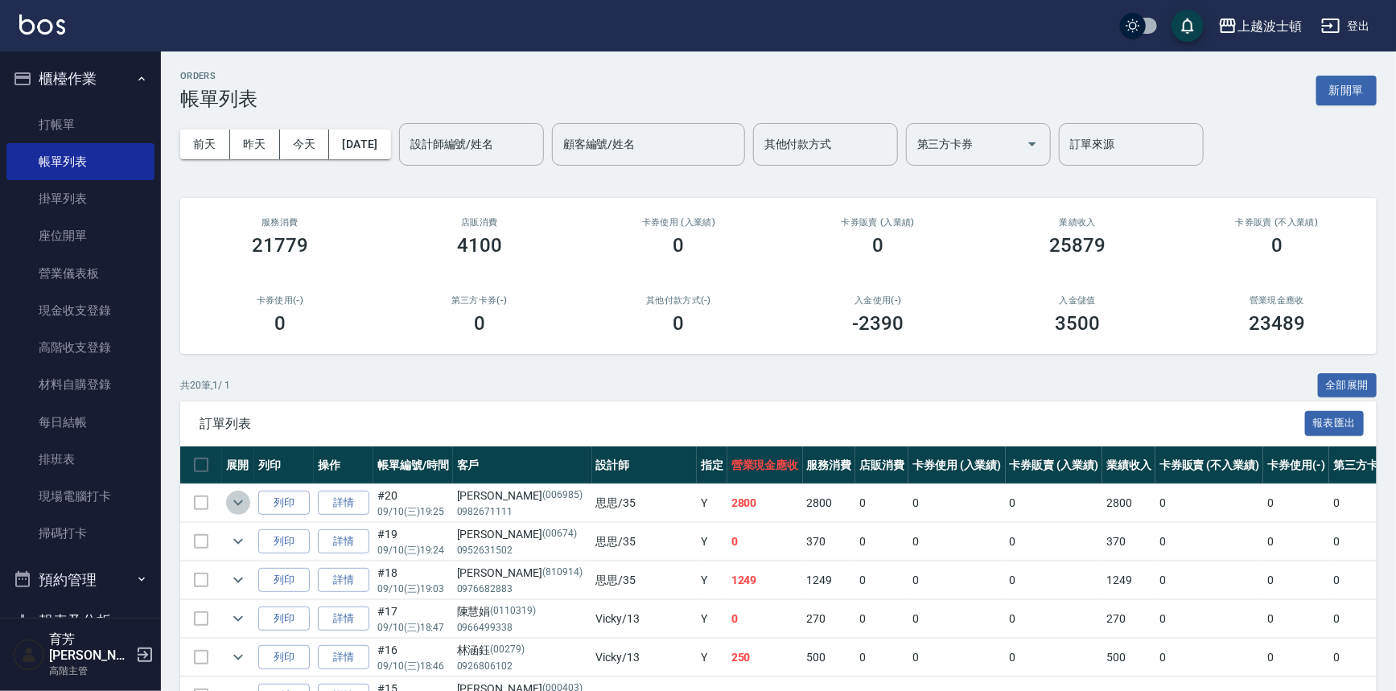
click at [236, 497] on icon "expand row" at bounding box center [238, 502] width 19 height 19
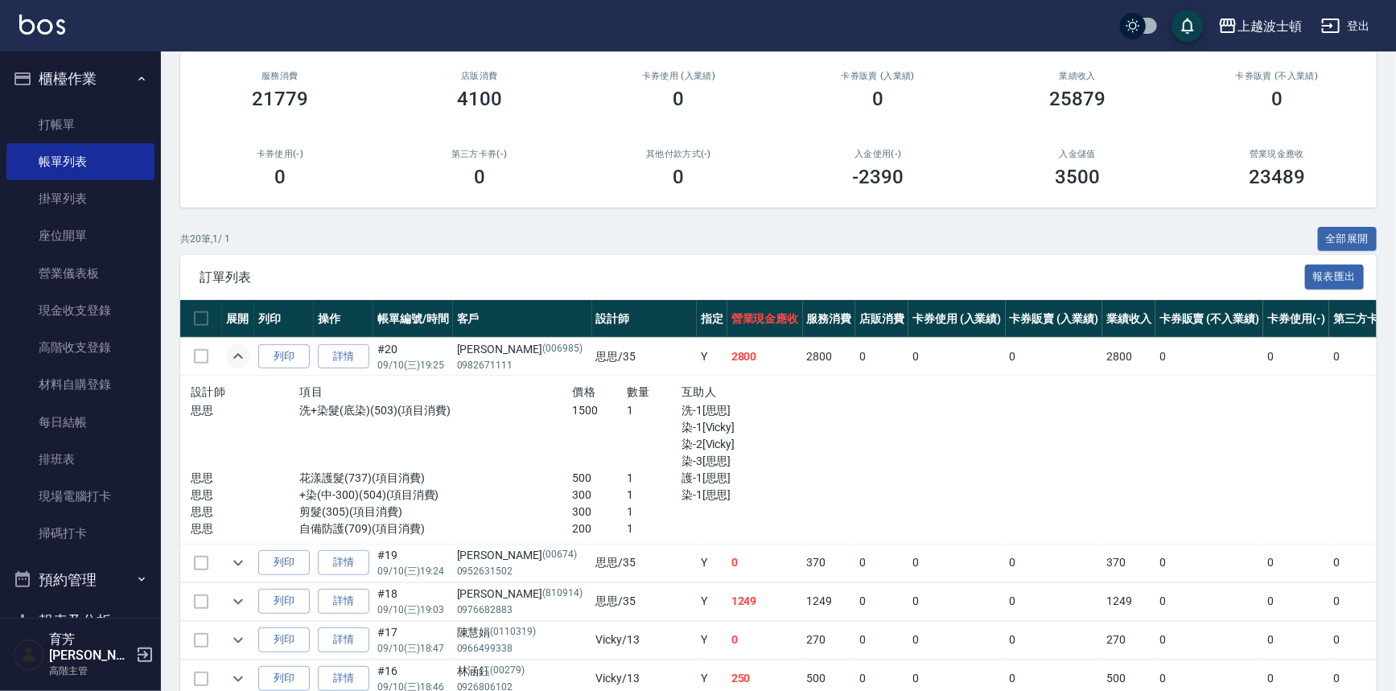
scroll to position [118, 0]
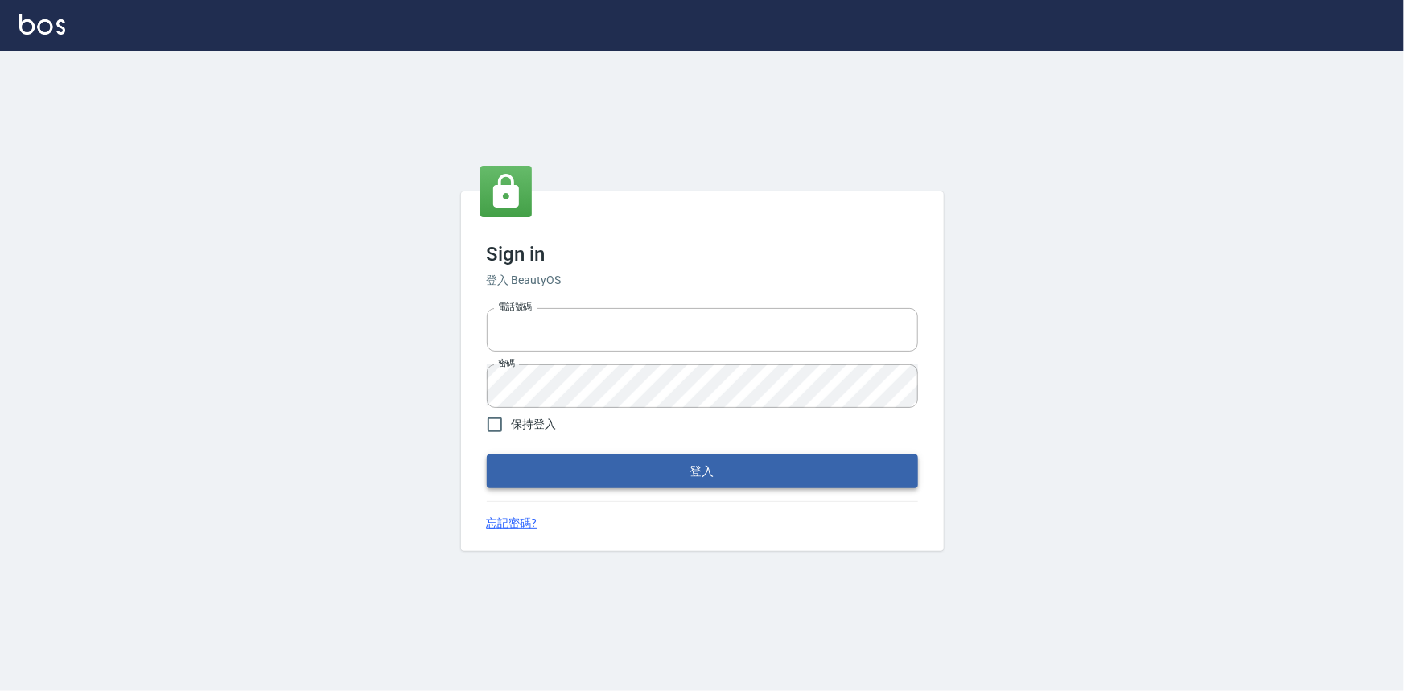
type input "0922670776"
click at [738, 460] on button "登入" at bounding box center [702, 472] width 431 height 34
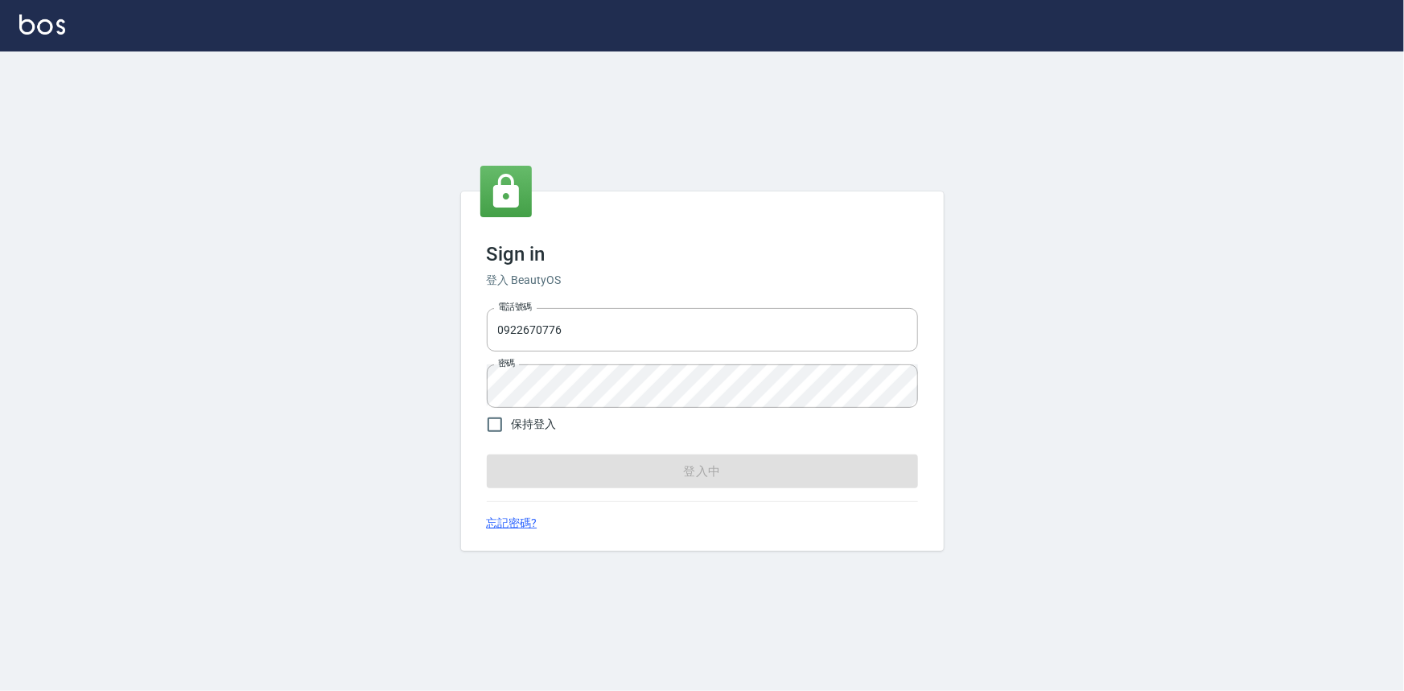
click at [738, 460] on form "電話號碼 [PHONE_NUMBER] 電話號碼 密碼 密碼 保持登入 登入中" at bounding box center [702, 395] width 431 height 187
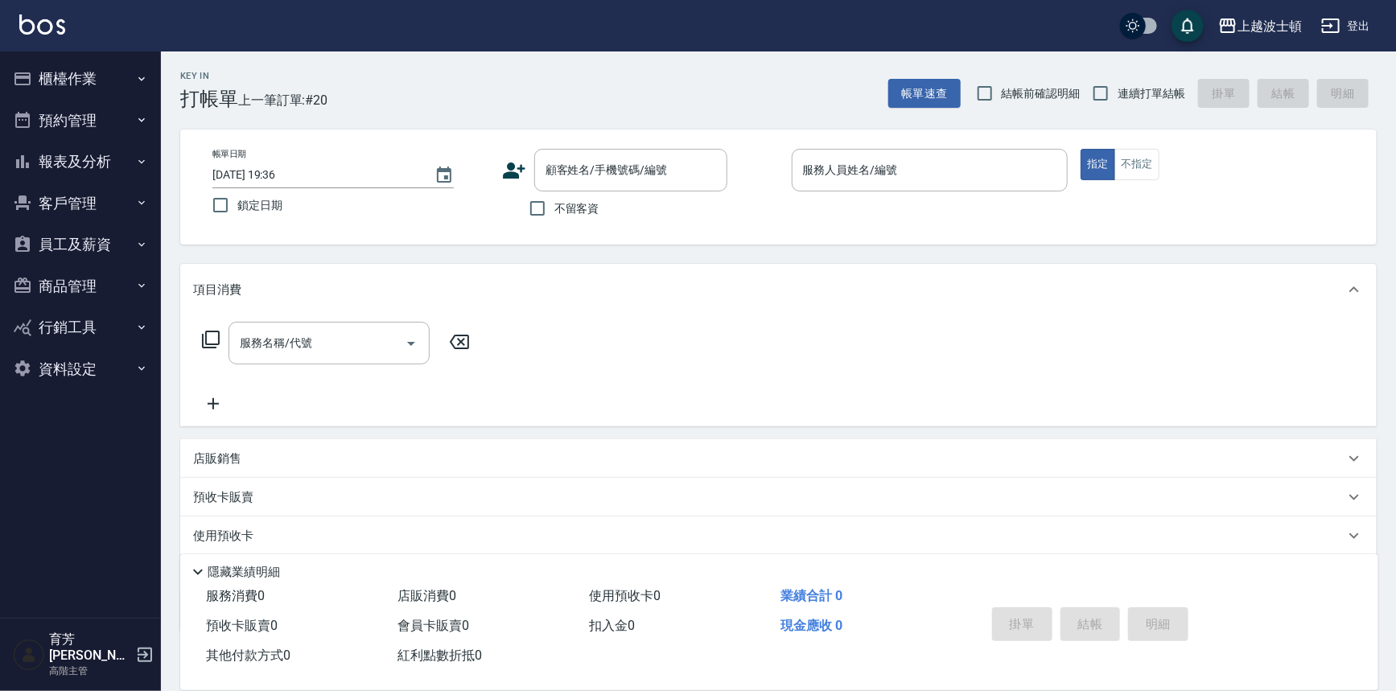
click at [89, 56] on ul "櫃檯作業 打帳單 帳單列表 掛單列表 座位開單 營業儀表板 現金收支登錄 高階收支登錄 材料自購登錄 每日結帳 排班表 現場電腦打卡 掃碼打卡 預約管理 預約…" at bounding box center [80, 224] width 148 height 344
click at [88, 71] on button "櫃檯作業" at bounding box center [80, 79] width 148 height 42
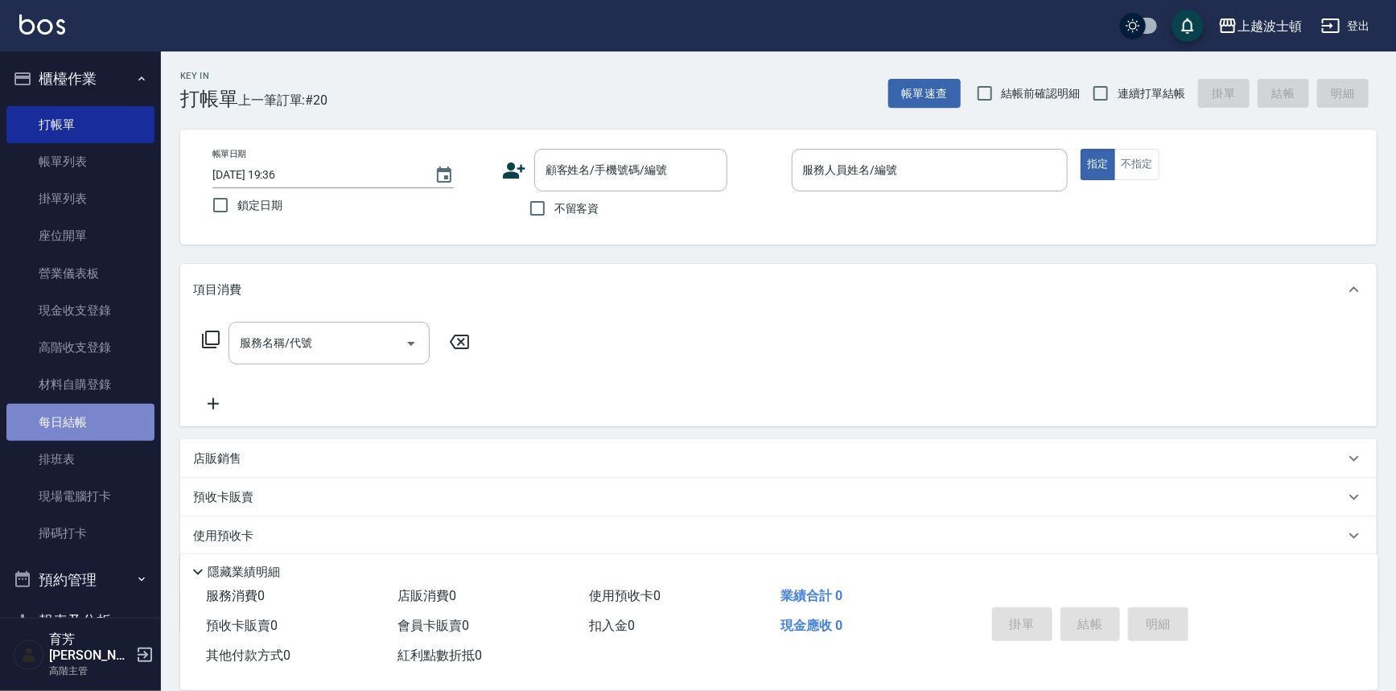
click at [88, 408] on link "每日結帳" at bounding box center [80, 422] width 148 height 37
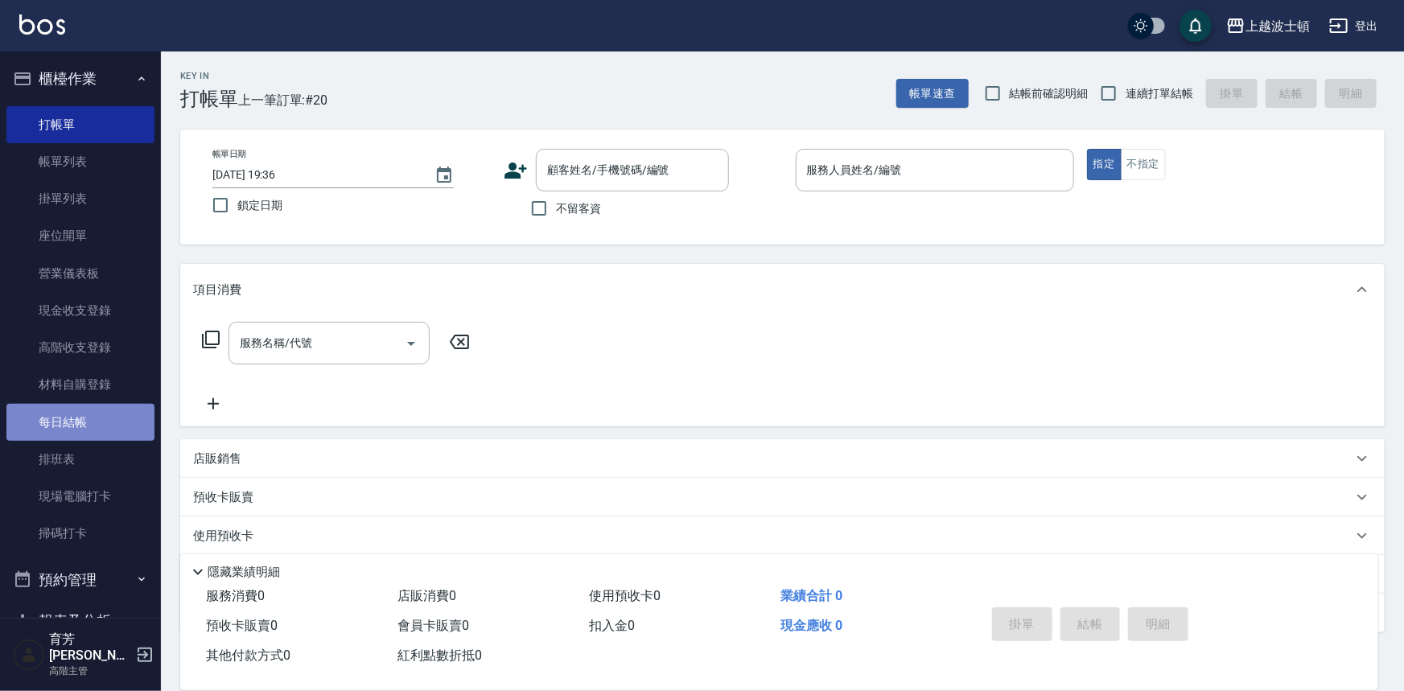
click at [88, 408] on link "每日結帳" at bounding box center [80, 422] width 148 height 37
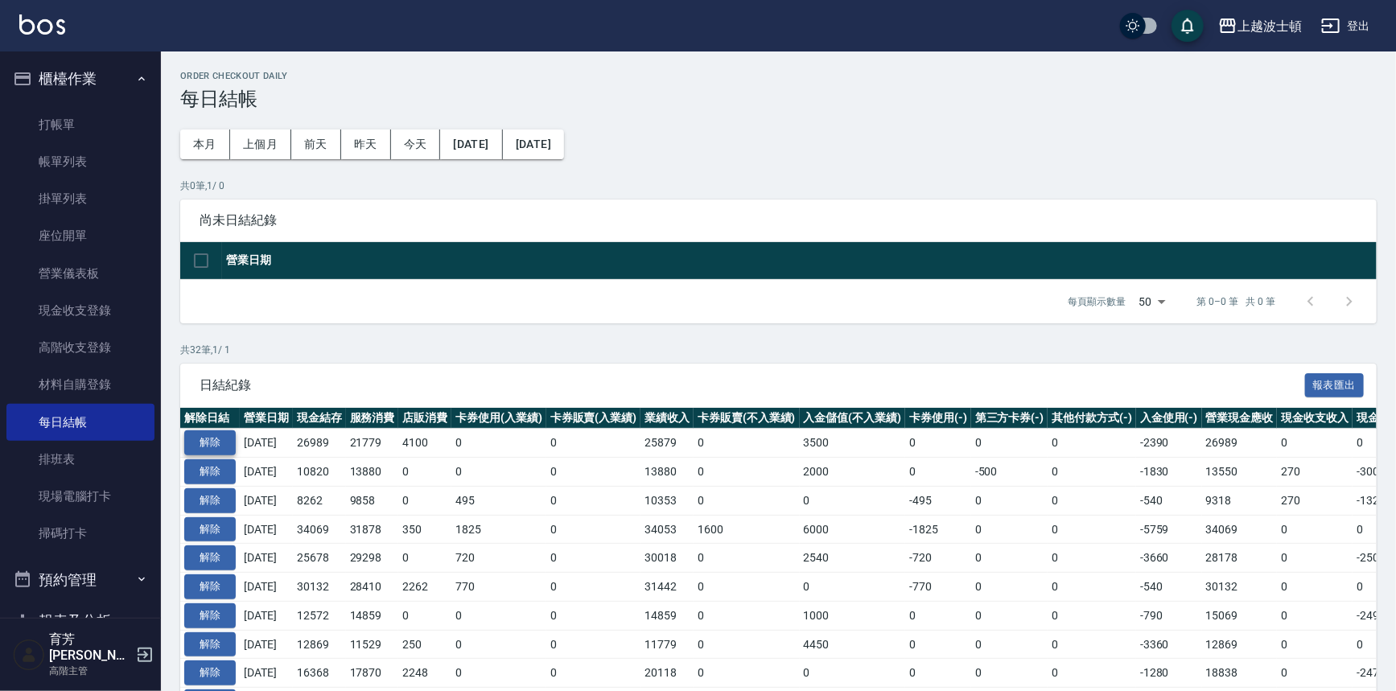
click at [215, 437] on button "解除" at bounding box center [210, 443] width 52 height 25
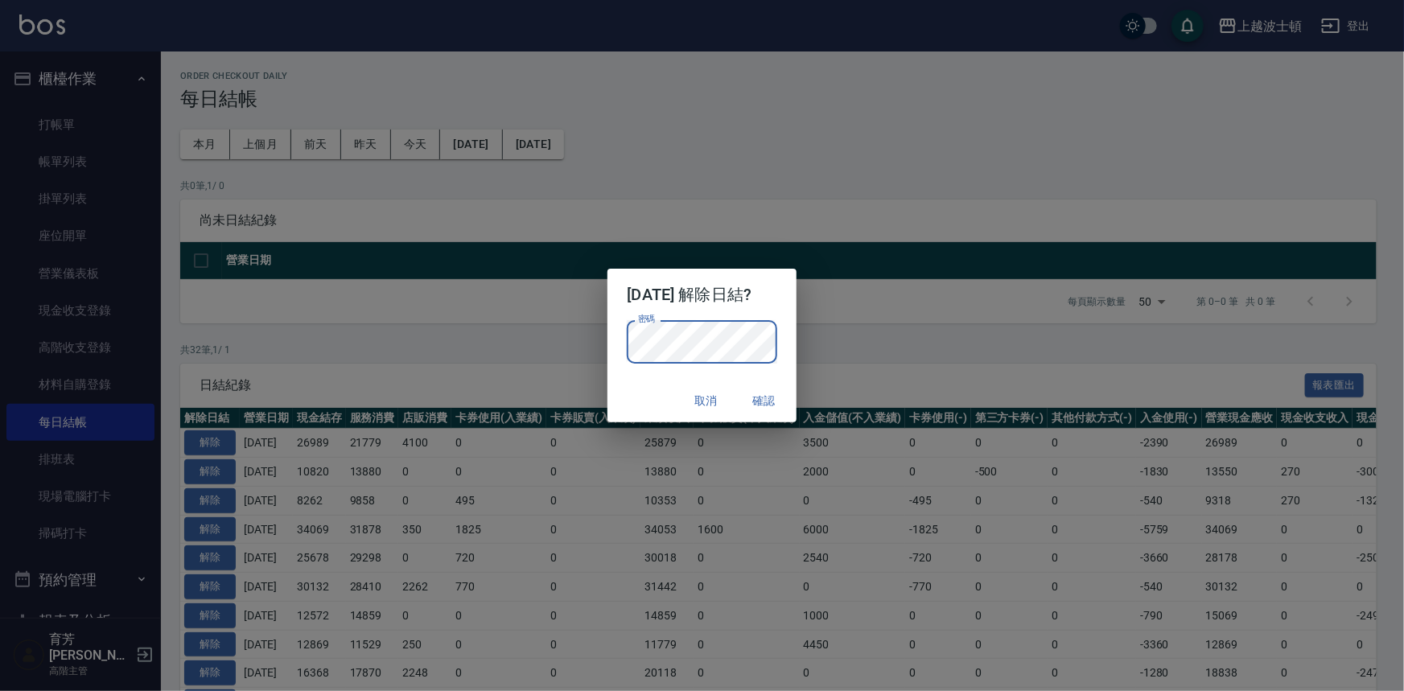
click at [943, 335] on div "2025/09/10 解除日結? 密碼 密碼 取消 確認" at bounding box center [702, 345] width 1404 height 691
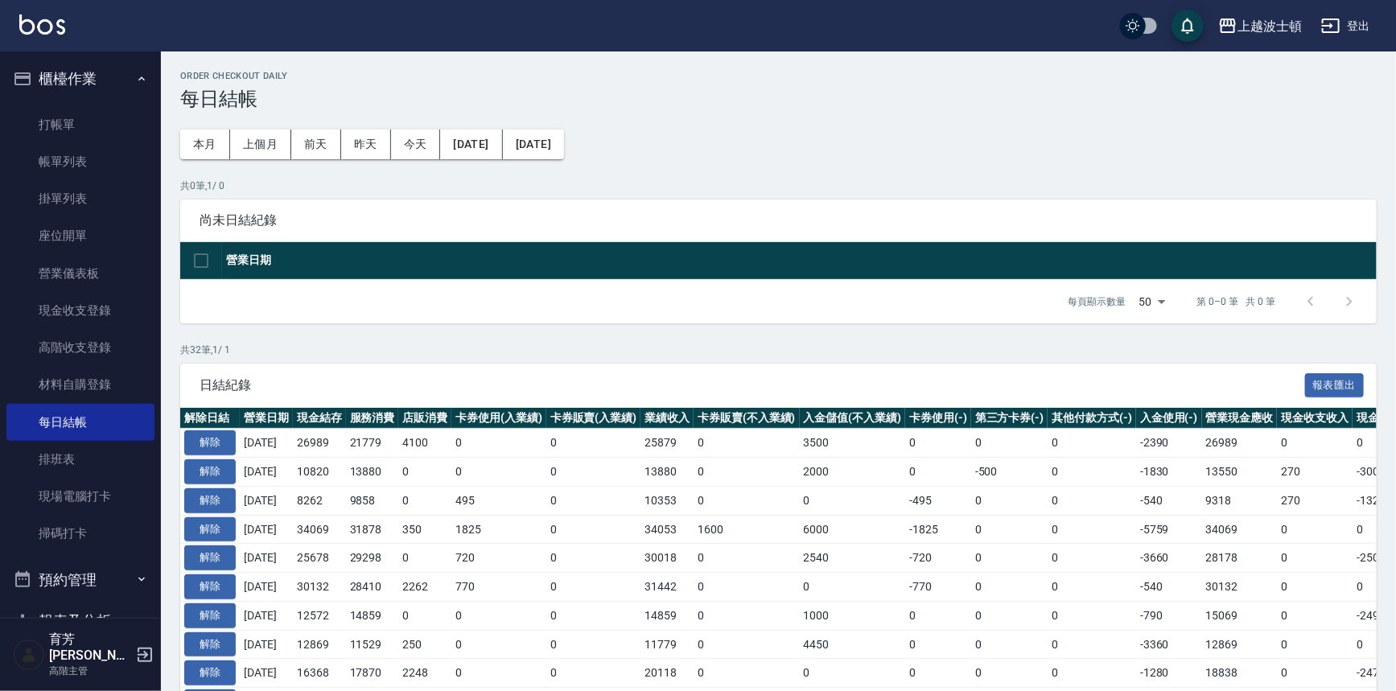
drag, startPoint x: 206, startPoint y: 426, endPoint x: 217, endPoint y: 427, distance: 11.4
click at [206, 426] on th "解除日結" at bounding box center [210, 418] width 60 height 21
click at [194, 439] on button "解除" at bounding box center [210, 443] width 52 height 25
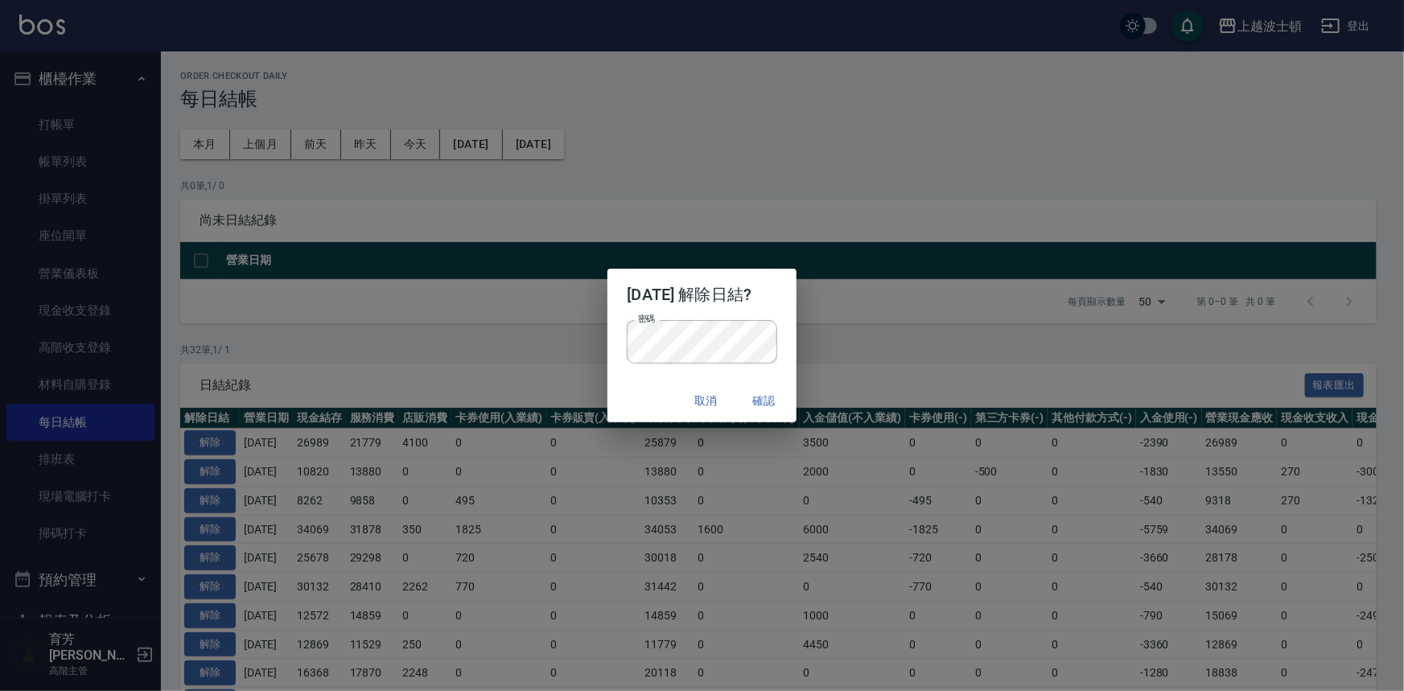
click at [635, 395] on div "取消 確認" at bounding box center [702, 401] width 188 height 43
click at [774, 403] on button "確認" at bounding box center [765, 401] width 52 height 30
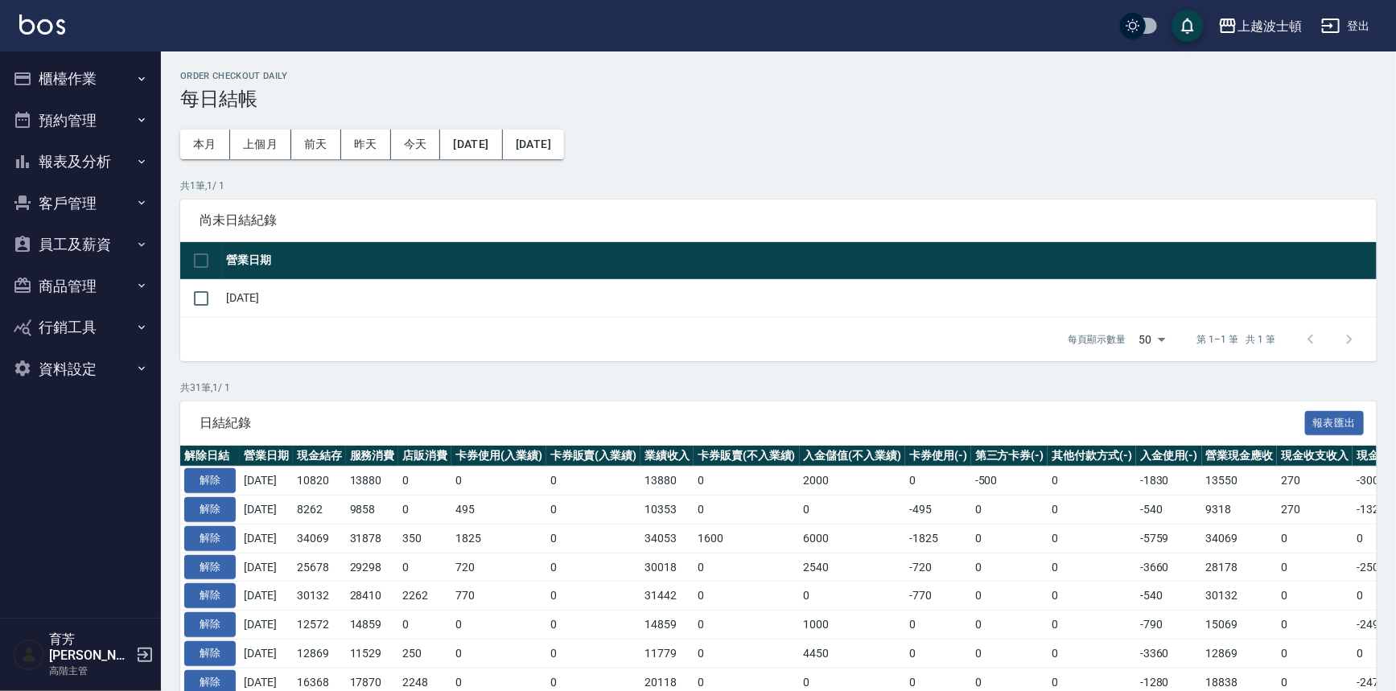
drag, startPoint x: 70, startPoint y: 84, endPoint x: 65, endPoint y: 118, distance: 34.9
click at [70, 84] on button "櫃檯作業" at bounding box center [80, 79] width 148 height 42
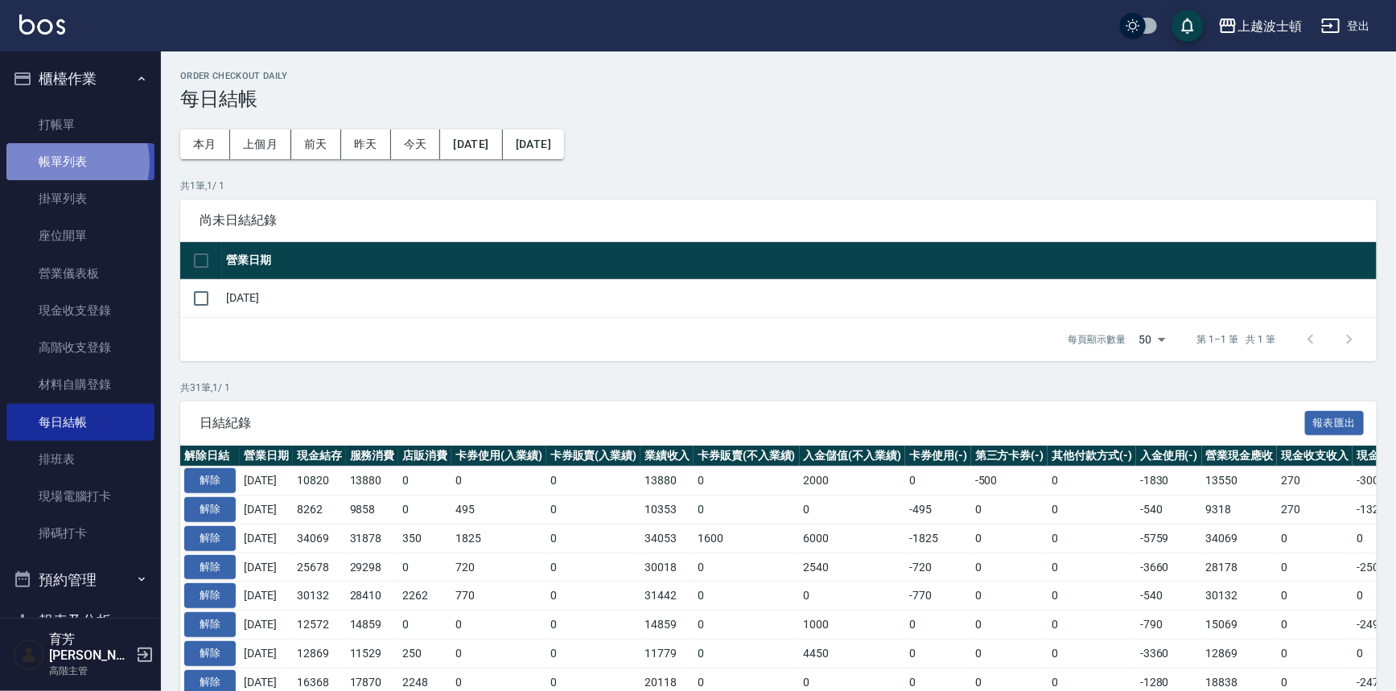
click at [67, 163] on link "帳單列表" at bounding box center [80, 161] width 148 height 37
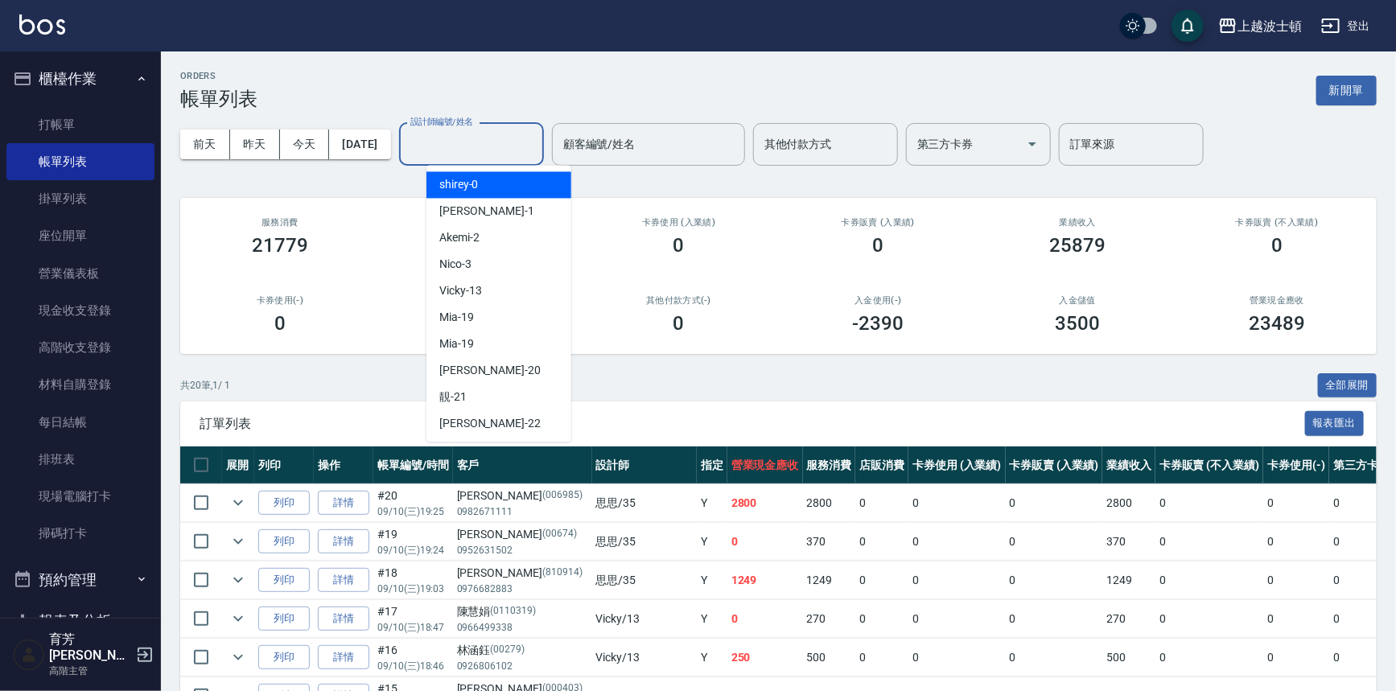
click at [486, 145] on input "設計師編號/姓名" at bounding box center [471, 144] width 130 height 28
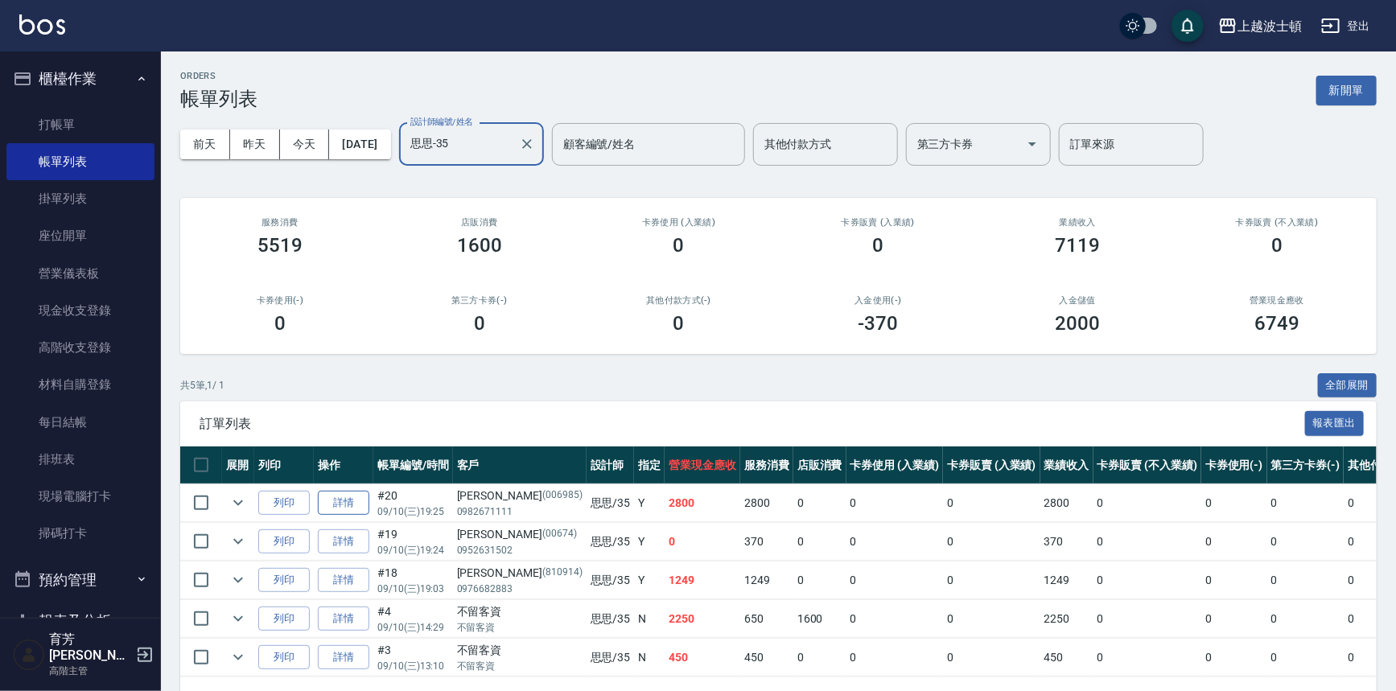
type input "思思-35"
click at [332, 505] on link "詳情" at bounding box center [344, 503] width 52 height 25
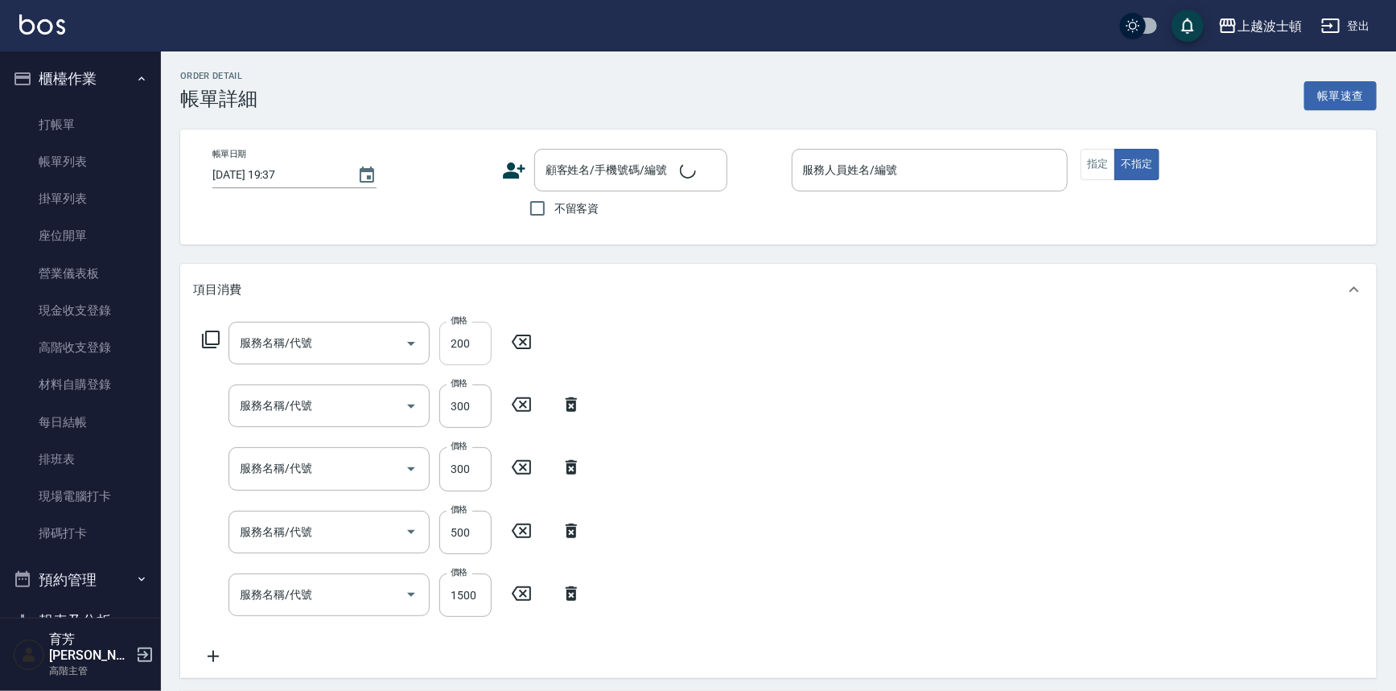
type input "2025/09/10 19:25"
type input "思思-35"
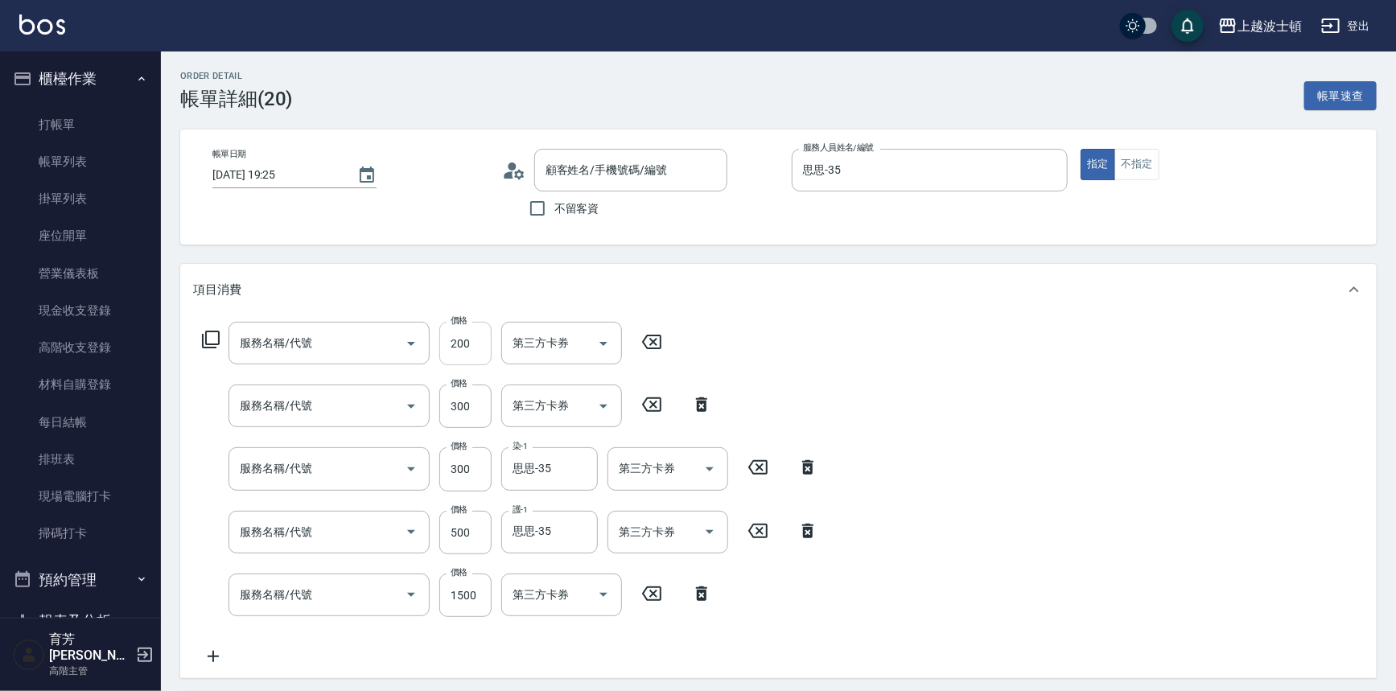
type input "自備防護(709)"
type input "剪髮(305)"
type input "+染(中-300)(504)"
type input "花漾護髮(737)"
type input "洗+染髮(底染)(503)"
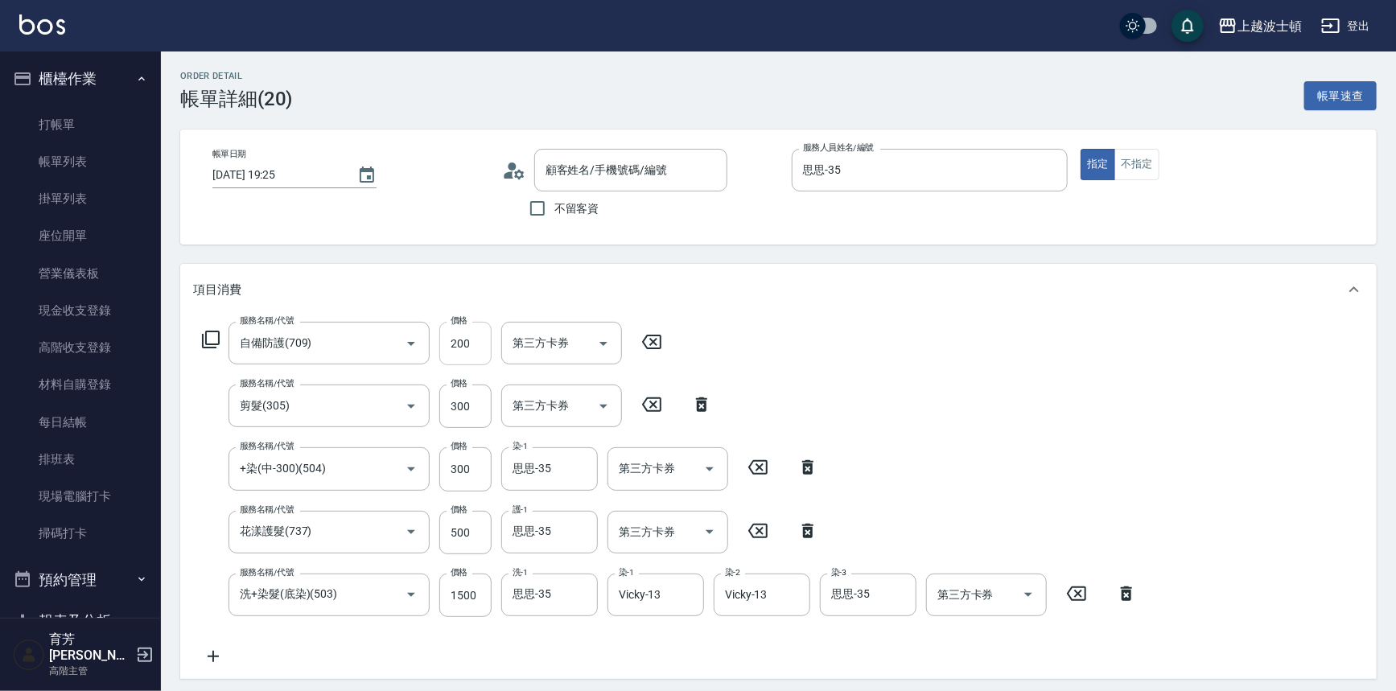
type input "郭玉娟/0982671111/006985"
click at [477, 600] on input "1500" at bounding box center [465, 595] width 52 height 43
click at [471, 340] on input "200" at bounding box center [465, 343] width 52 height 43
click at [472, 600] on input "1200" at bounding box center [465, 595] width 52 height 43
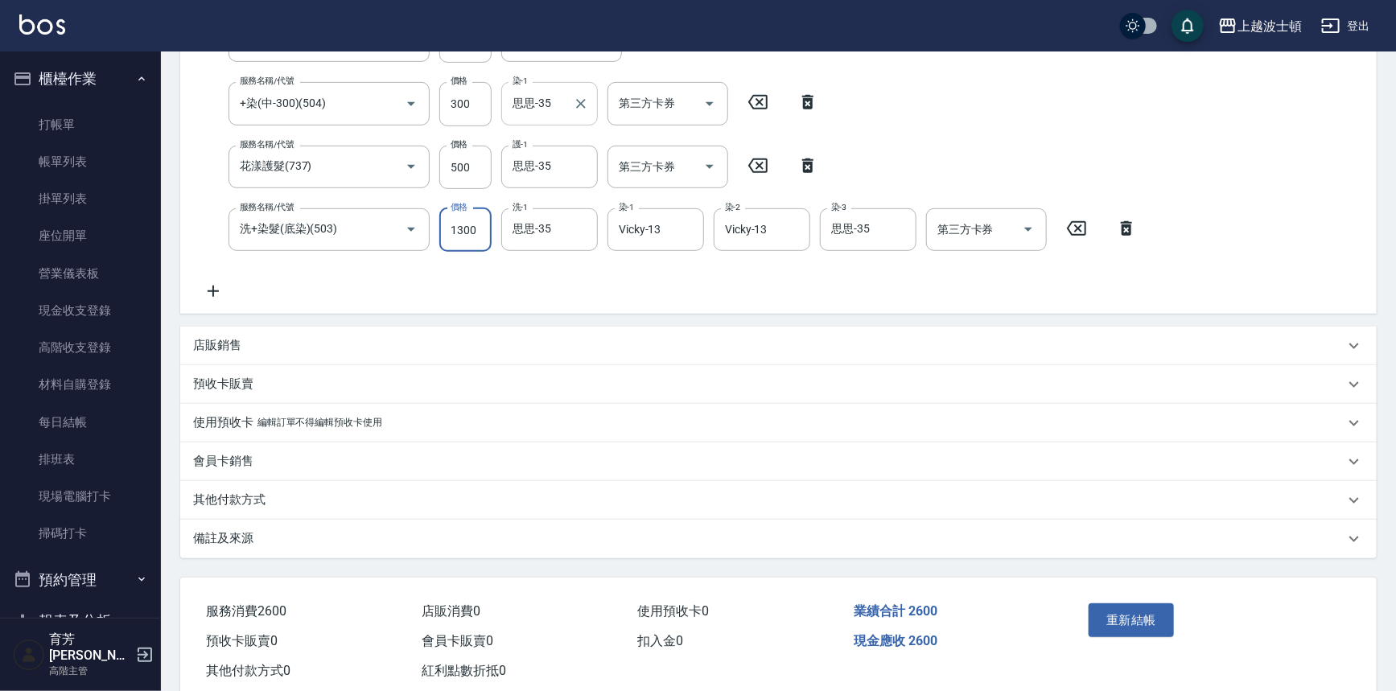
scroll to position [72, 0]
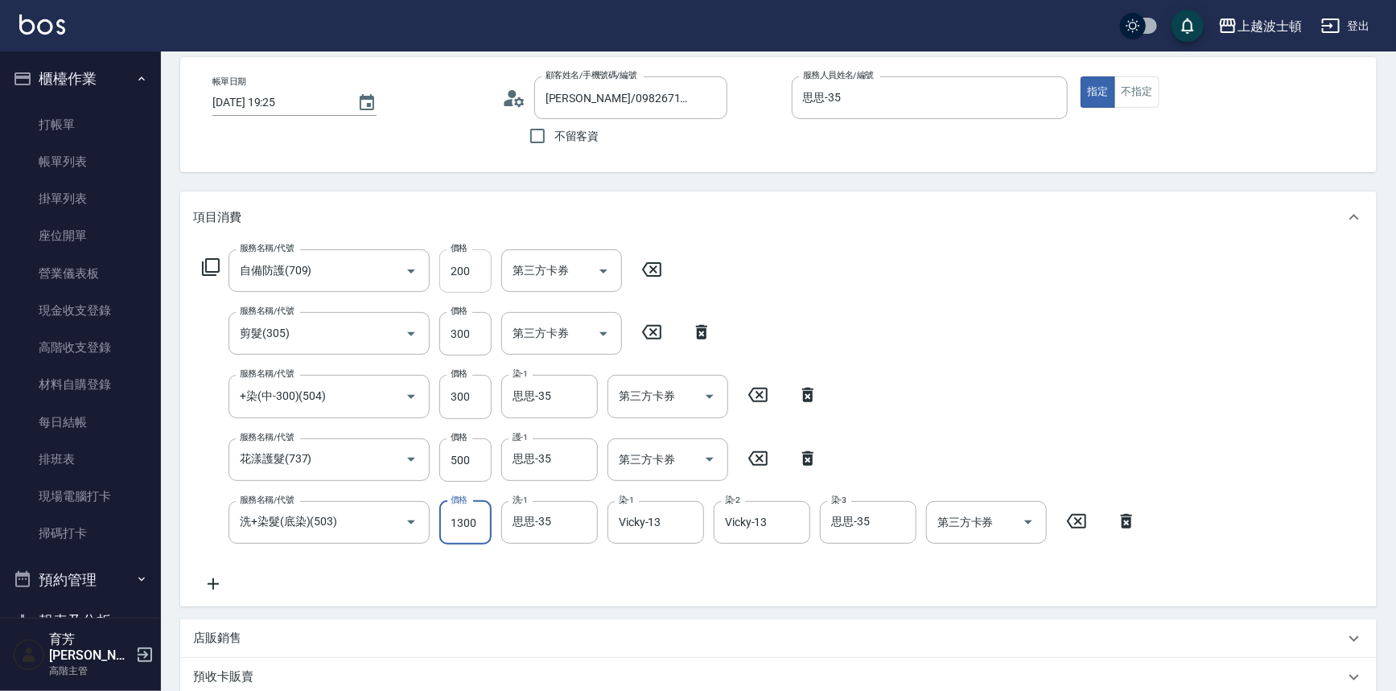
type input "1300"
click at [484, 273] on input "200" at bounding box center [465, 270] width 52 height 43
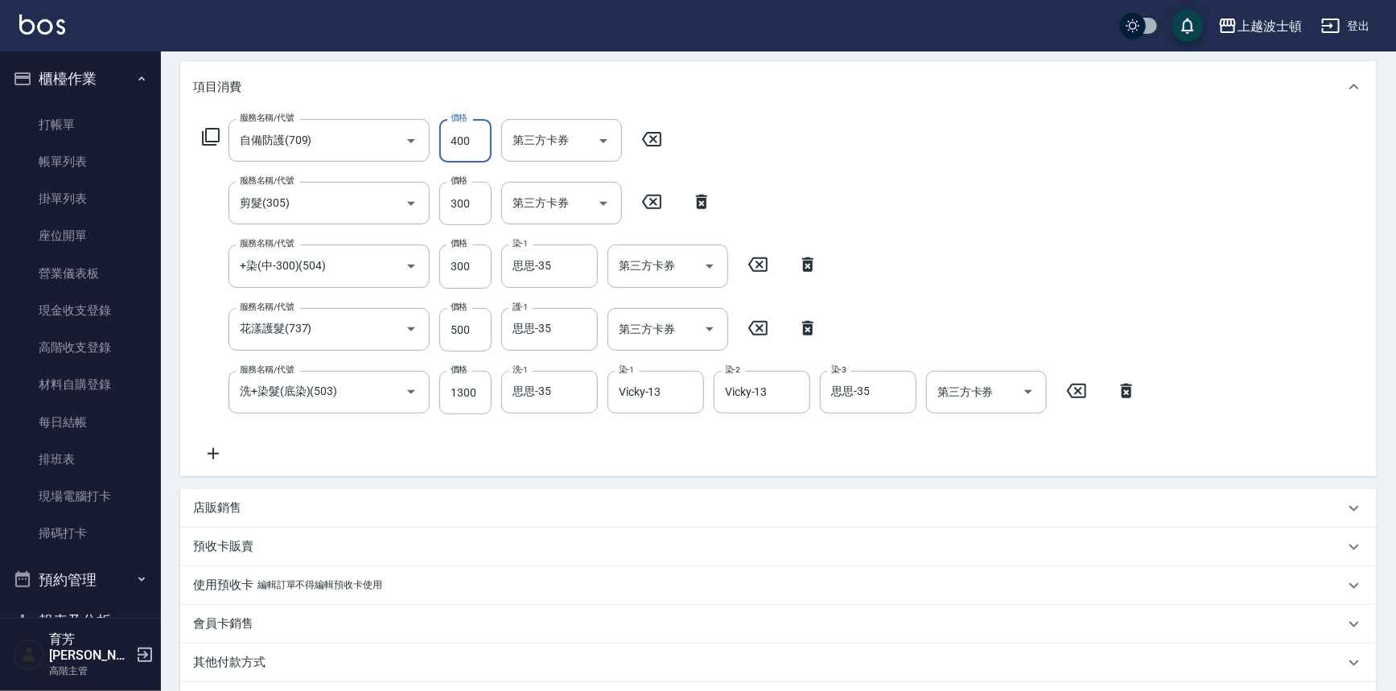
scroll to position [365, 0]
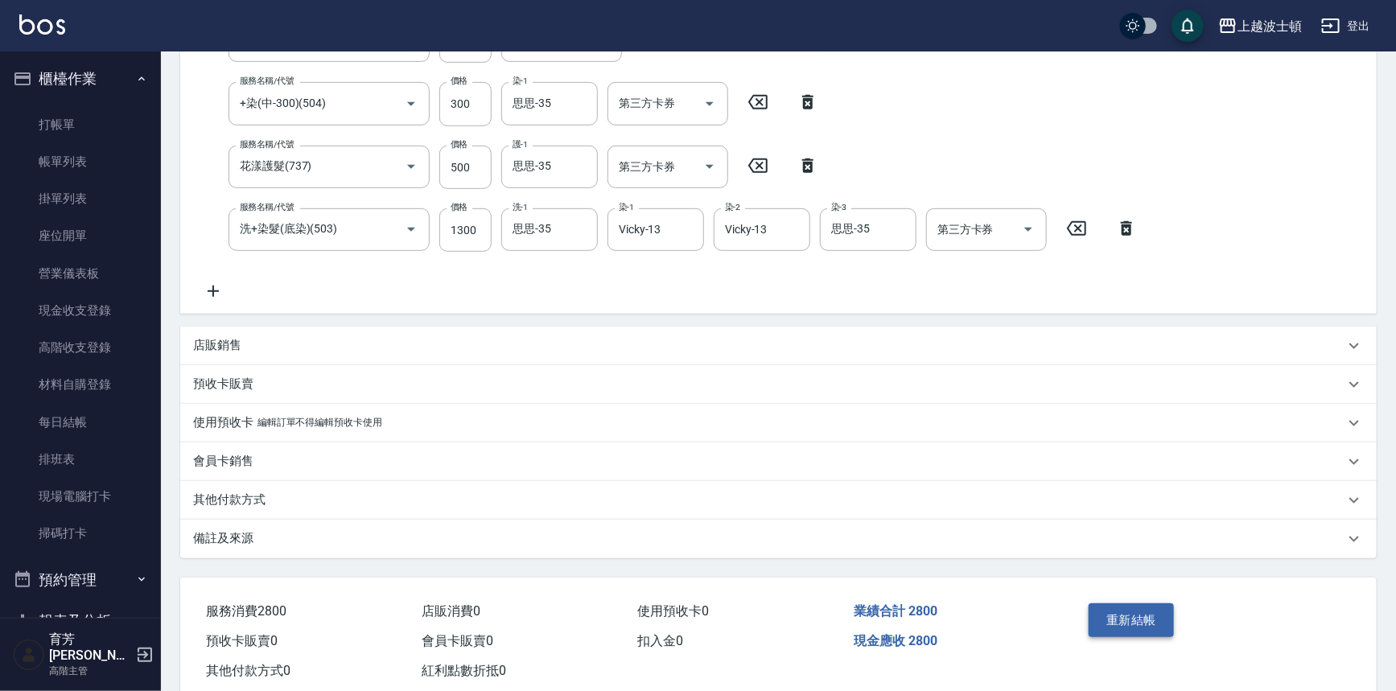
type input "400"
click at [1111, 622] on button "重新結帳" at bounding box center [1131, 621] width 85 height 34
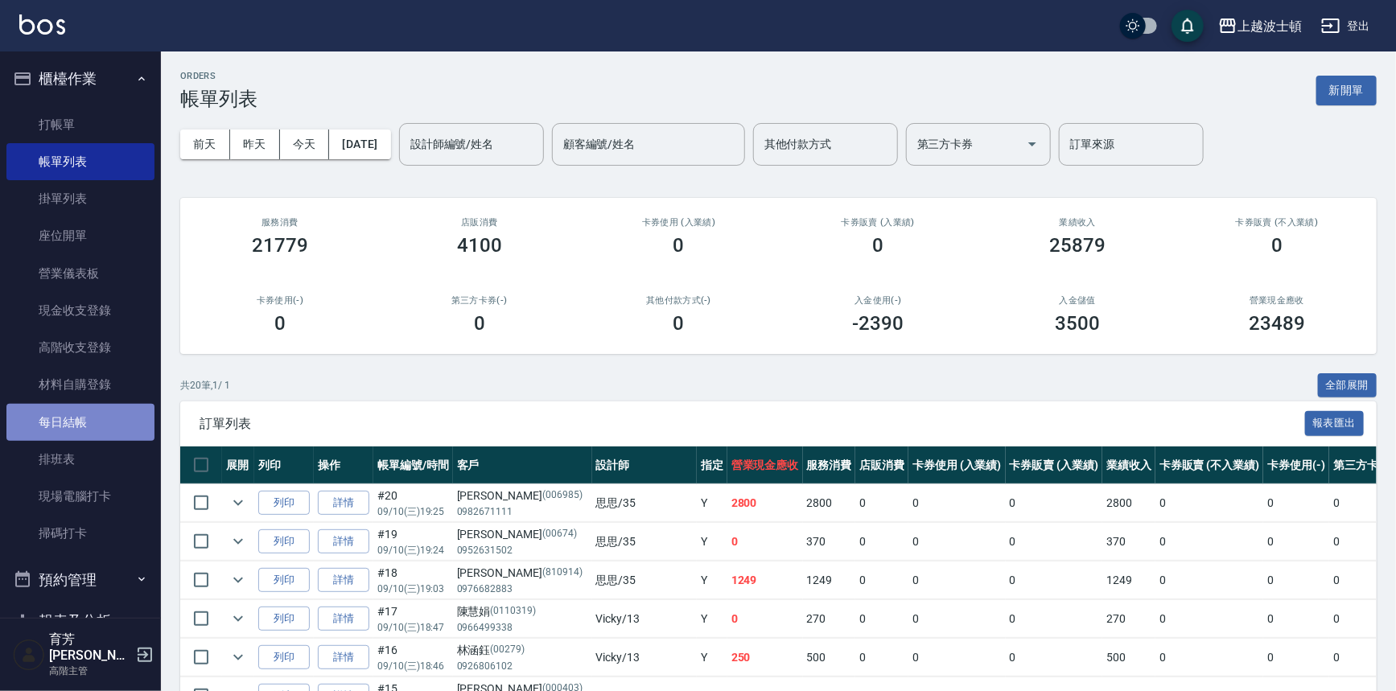
click at [90, 415] on link "每日結帳" at bounding box center [80, 422] width 148 height 37
click at [90, 417] on link "每日結帳" at bounding box center [80, 422] width 148 height 37
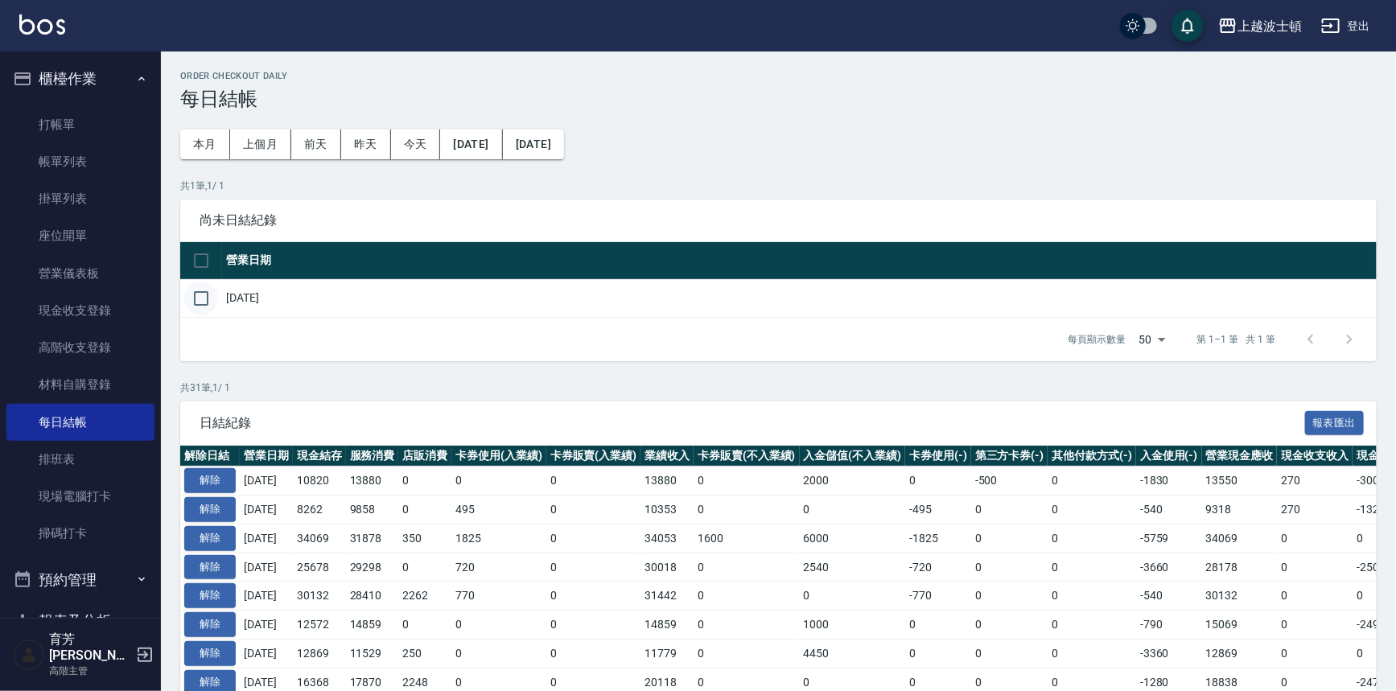
click at [197, 307] on input "checkbox" at bounding box center [201, 299] width 34 height 34
checkbox input "true"
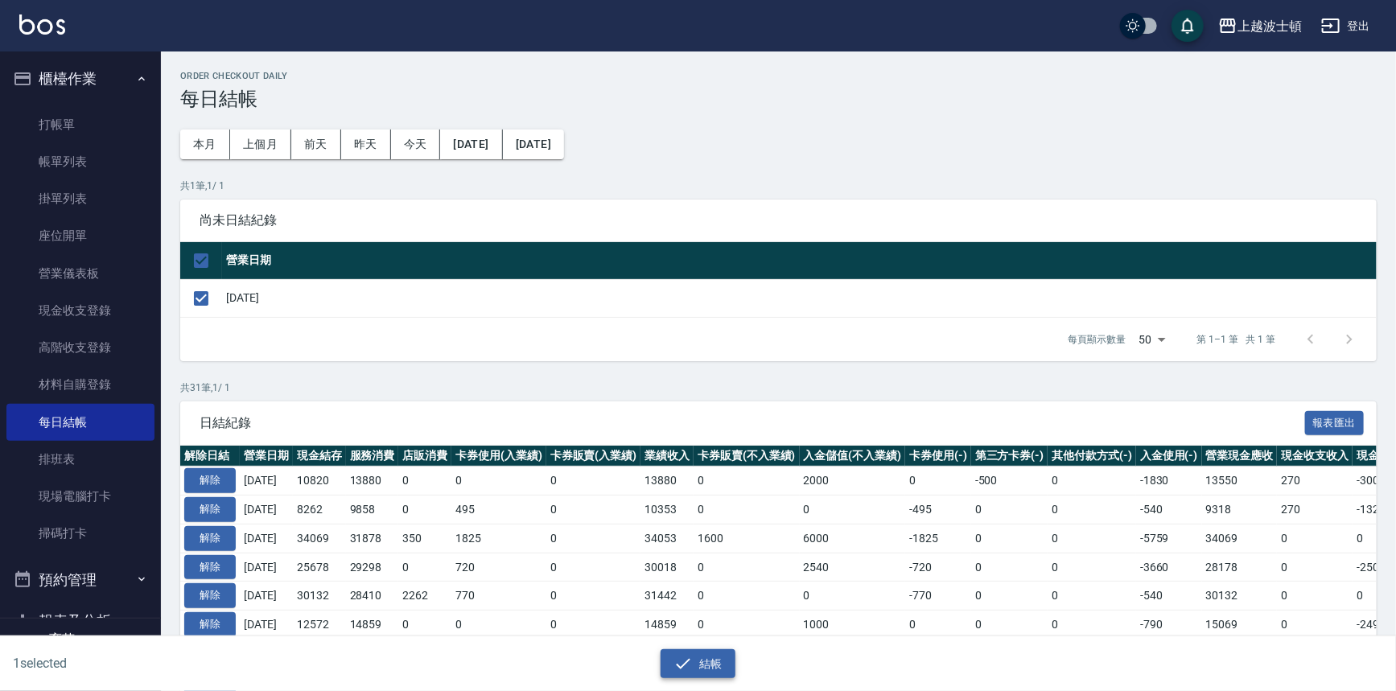
click at [704, 674] on button "結帳" at bounding box center [698, 664] width 75 height 30
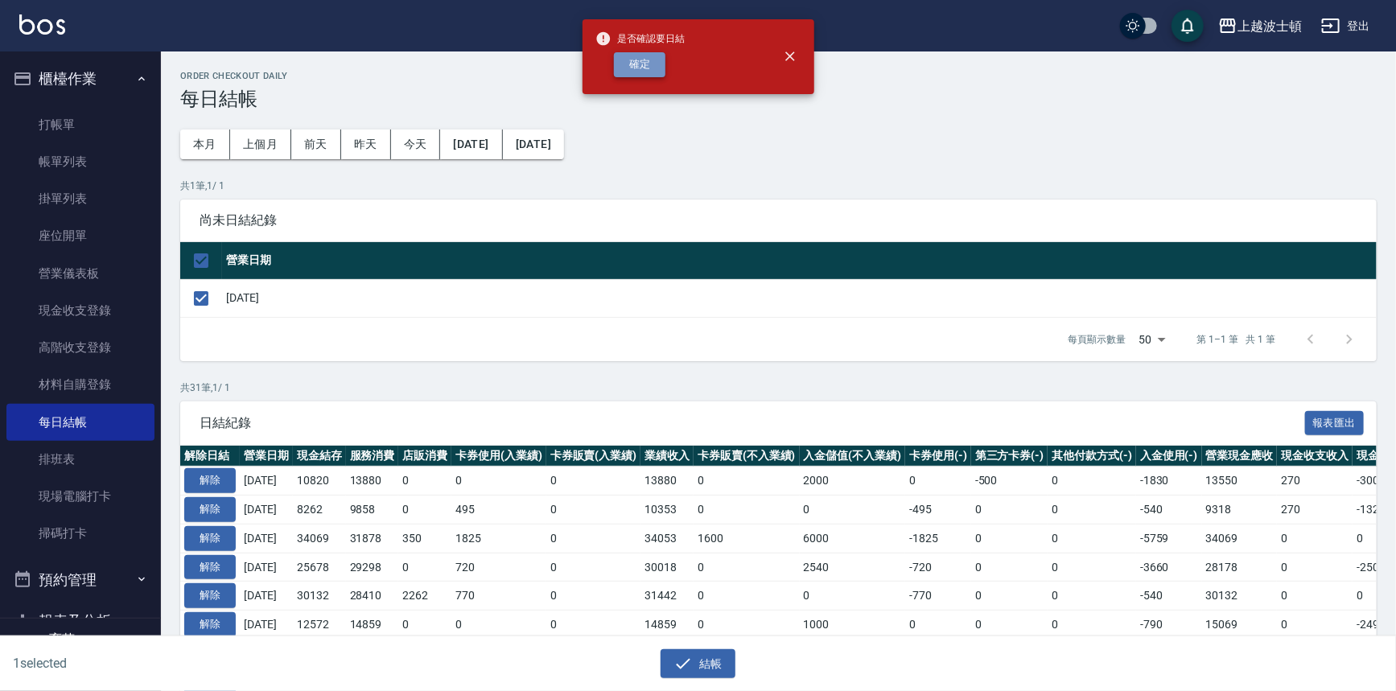
click at [643, 64] on button "確定" at bounding box center [640, 64] width 52 height 25
checkbox input "false"
